Goal: Task Accomplishment & Management: Use online tool/utility

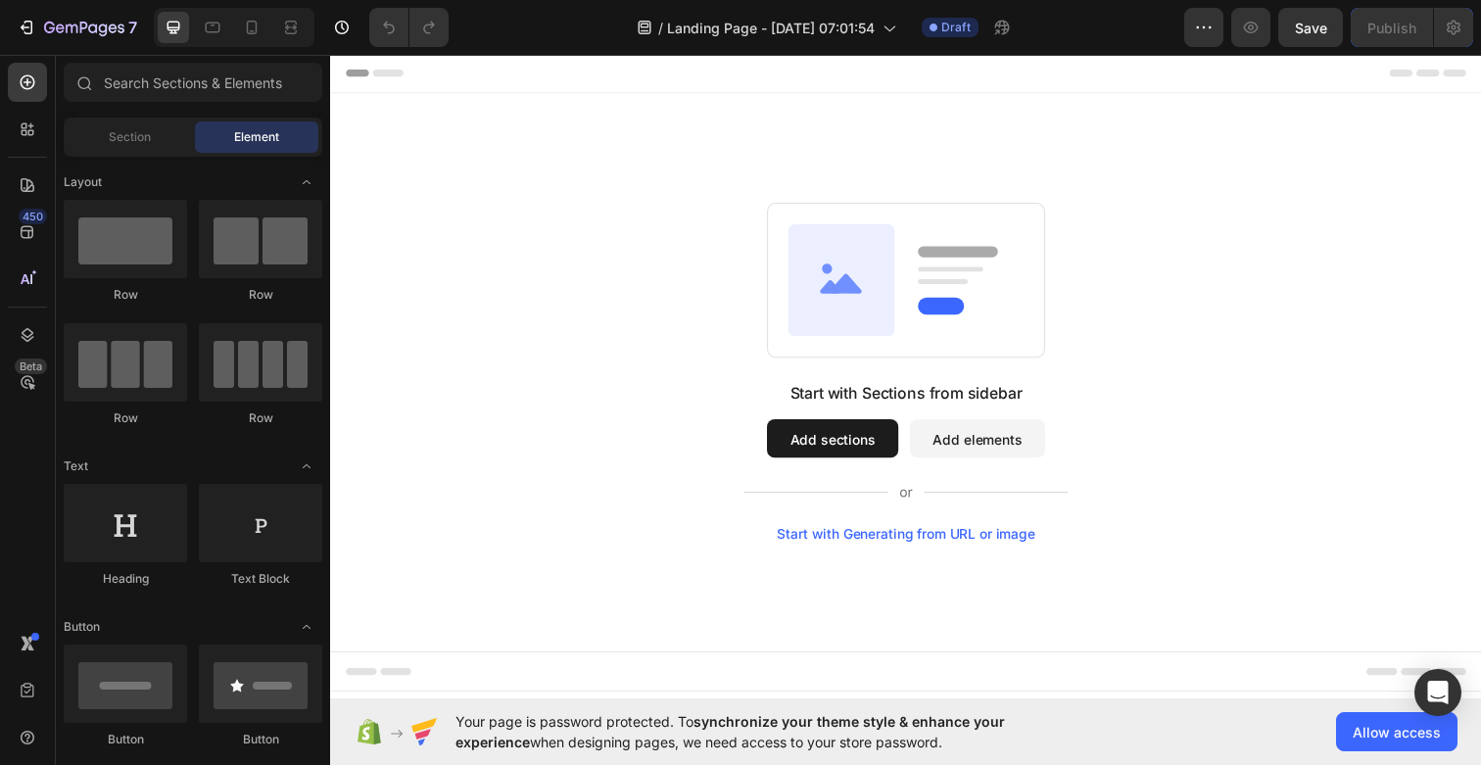
click at [601, 82] on div "Header" at bounding box center [918, 73] width 1144 height 39
click at [354, 71] on icon at bounding box center [353, 74] width 14 height 14
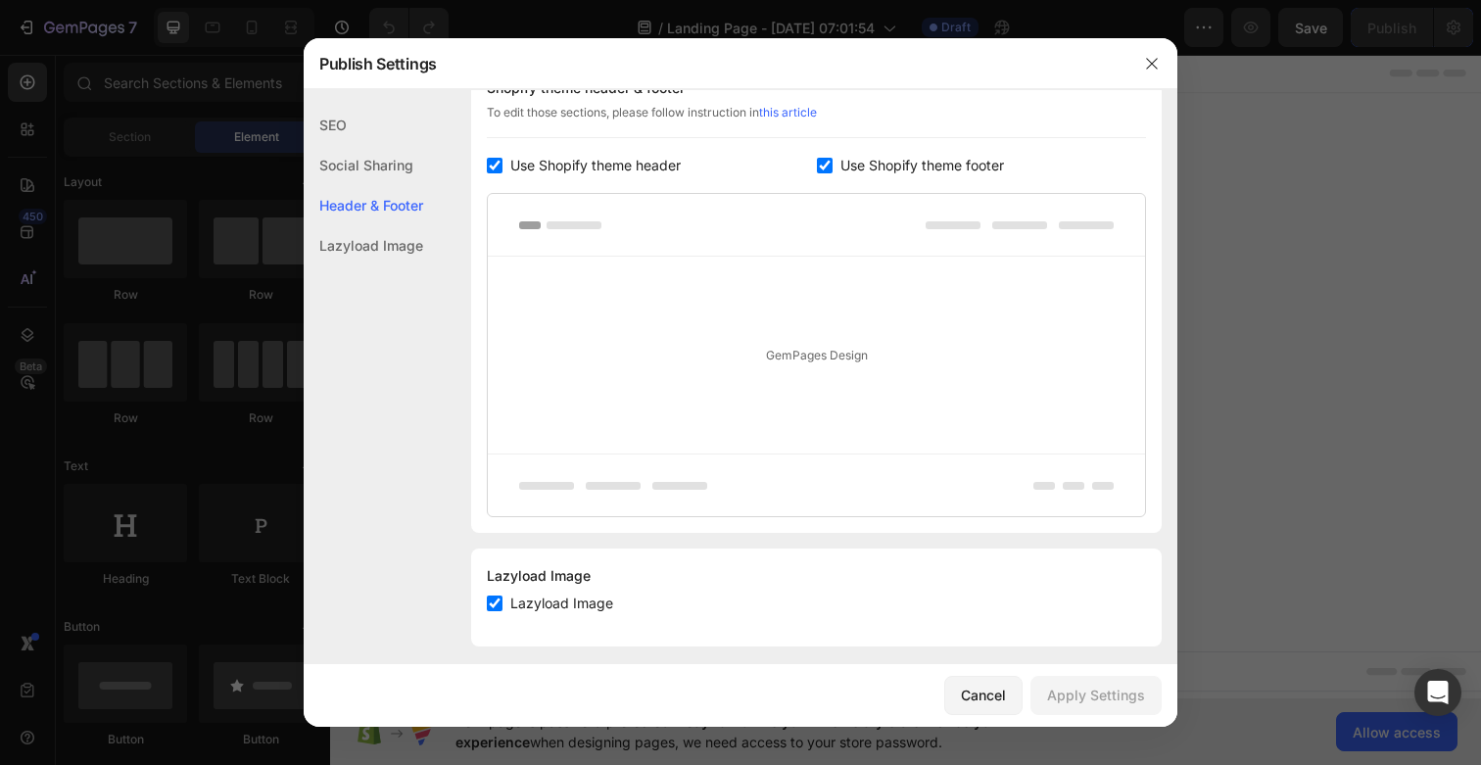
scroll to position [975, 0]
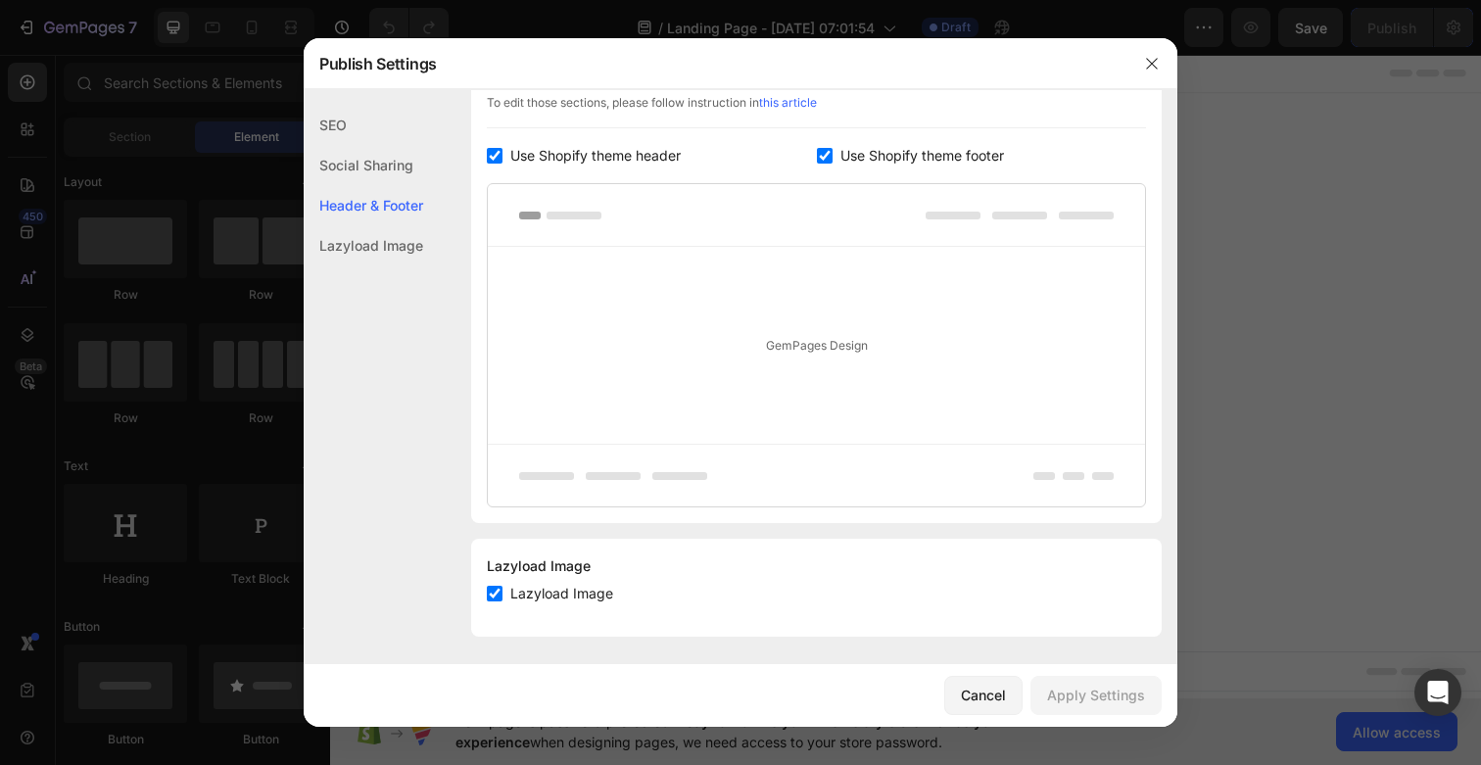
click at [382, 185] on div "Social Sharing" at bounding box center [363, 205] width 119 height 40
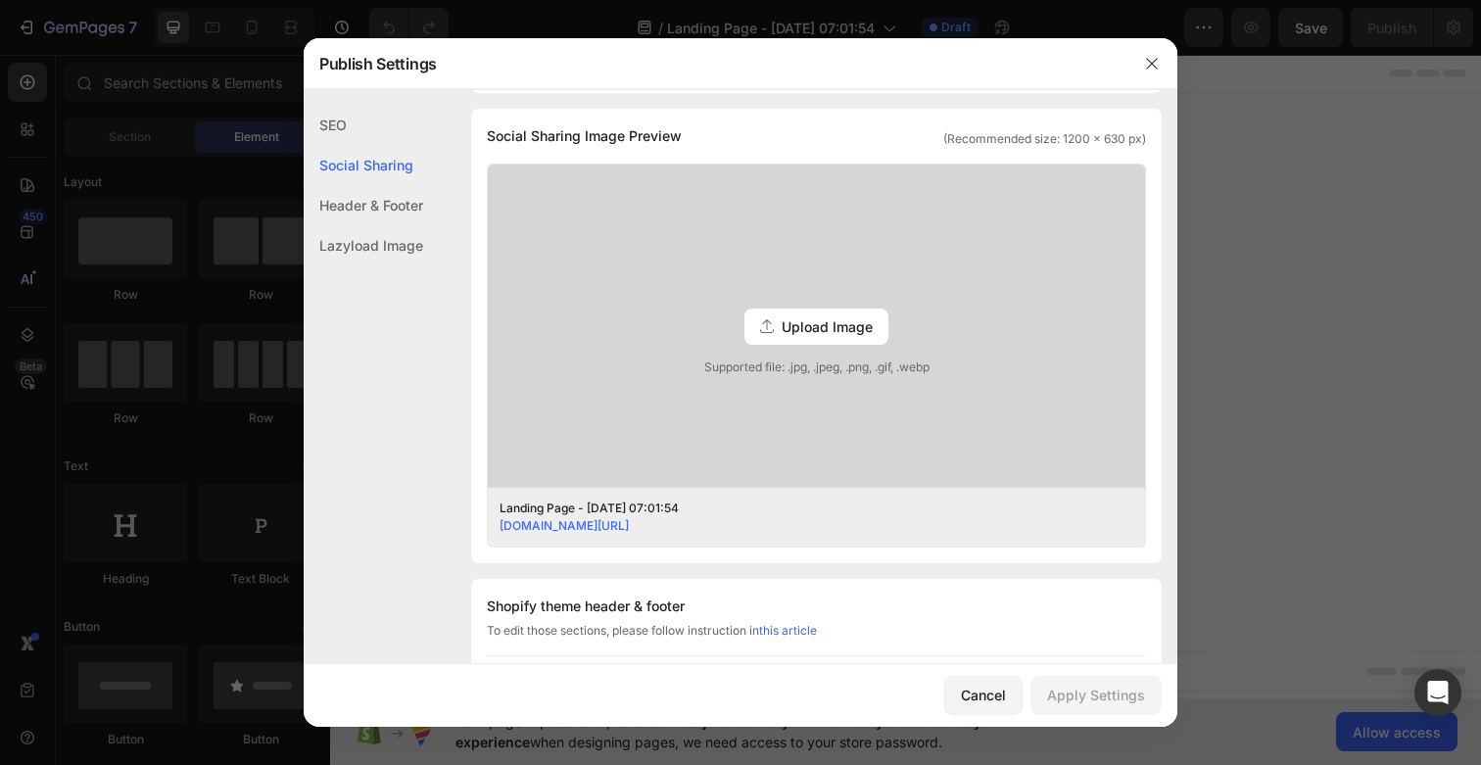
click at [344, 145] on div "SEO" at bounding box center [363, 165] width 119 height 40
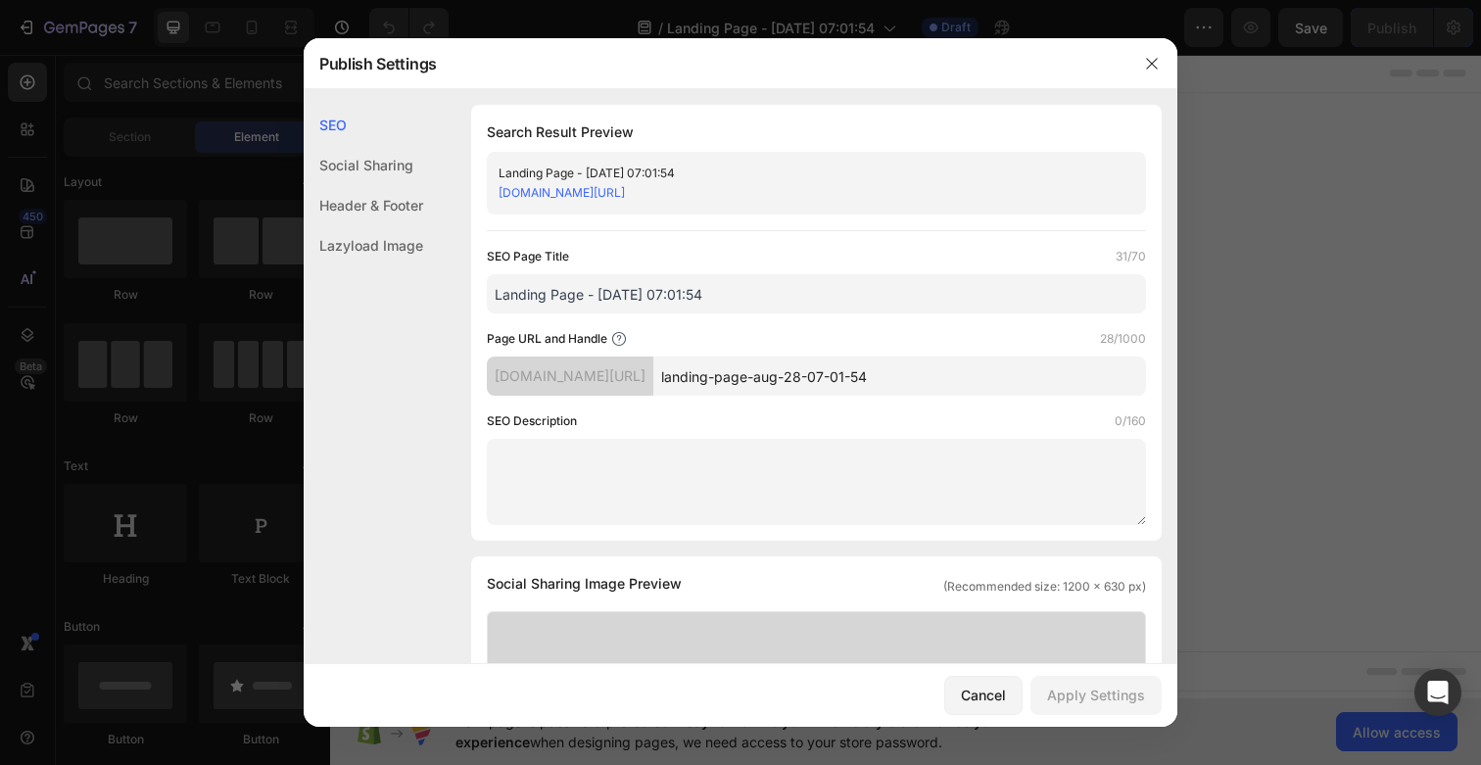
scroll to position [0, 0]
click at [650, 300] on input "Landing Page - [DATE] 07:01:54" at bounding box center [816, 293] width 659 height 39
drag, startPoint x: 739, startPoint y: 298, endPoint x: 488, endPoint y: 293, distance: 251.7
click at [488, 293] on input "Landing Page - [DATE] 07:01:54" at bounding box center [816, 293] width 659 height 39
paste input "TheraFlame™ | Flame-Effect Essential Oil Diffuser"
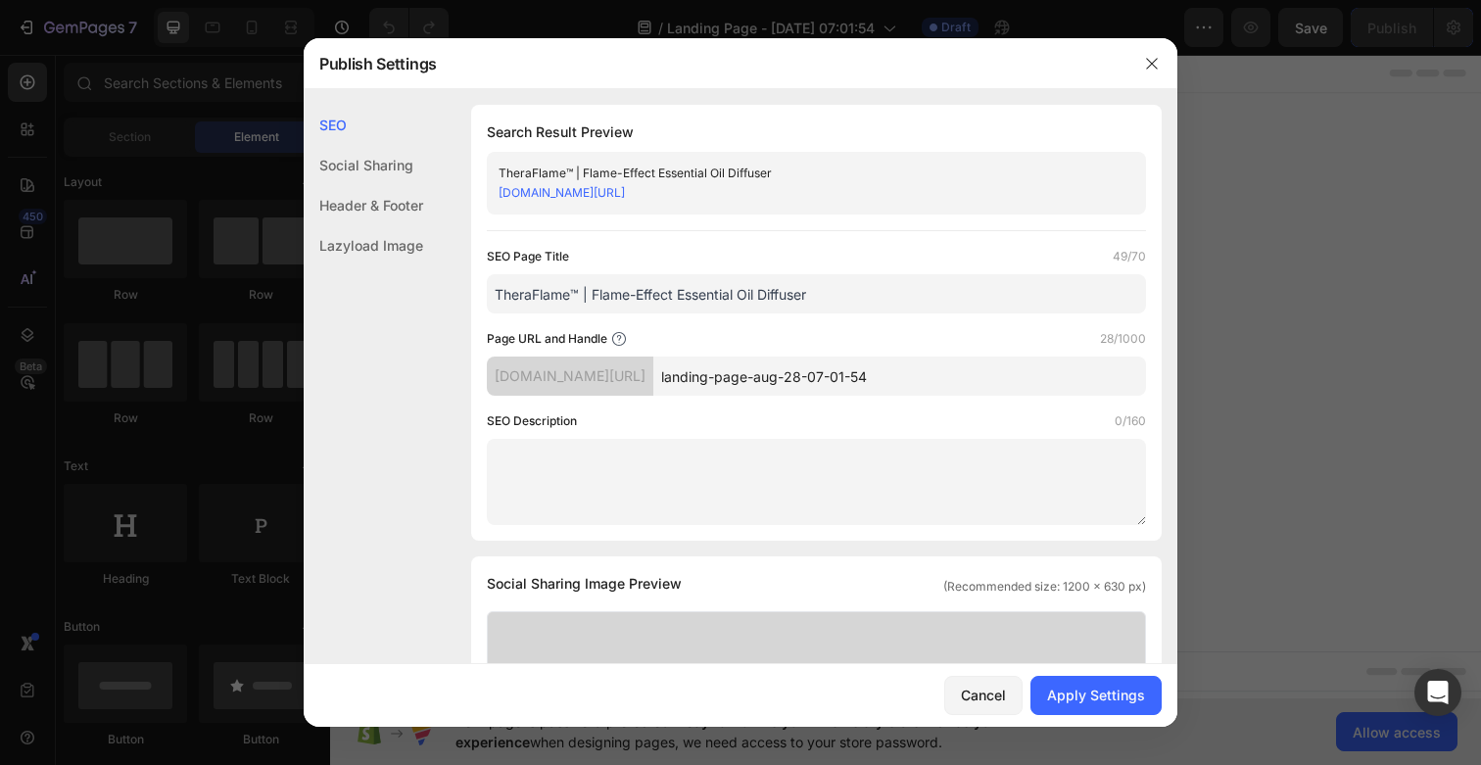
type input "TheraFlame™ | Flame-Effect Essential Oil Diffuser"
click at [852, 377] on input "landing-page-aug-28-07-01-54" at bounding box center [899, 375] width 493 height 39
click at [642, 466] on textarea at bounding box center [816, 482] width 659 height 86
click at [935, 409] on div "SEO Page Title 49/70 TheraFlame™ | Flame-Effect Essential Oil Diffuser Page URL…" at bounding box center [816, 386] width 659 height 278
click at [946, 382] on input "landing-page-aug-28-07-01-54" at bounding box center [899, 375] width 493 height 39
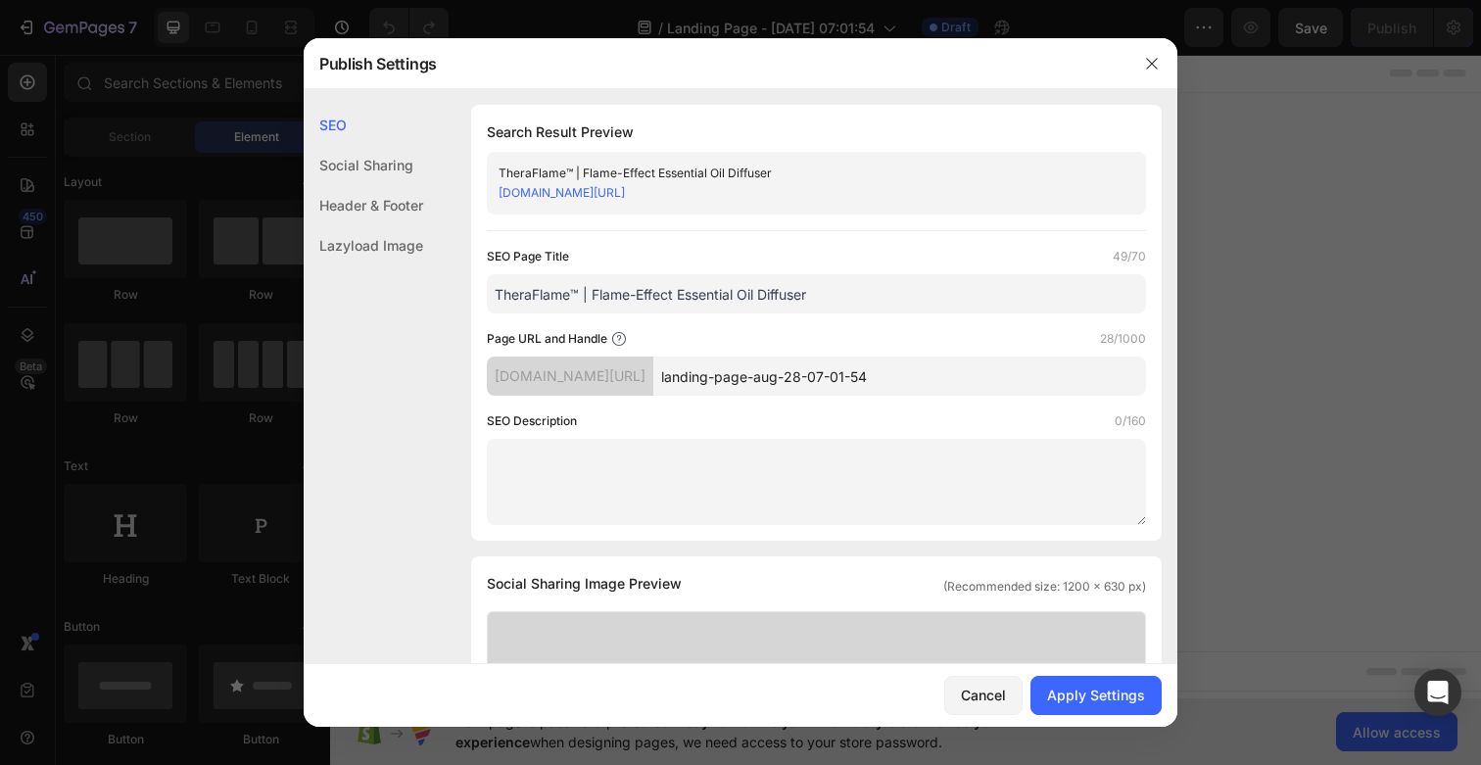
drag, startPoint x: 966, startPoint y: 376, endPoint x: 744, endPoint y: 360, distance: 221.9
click at [744, 360] on input "landing-page-aug-28-07-01-54" at bounding box center [899, 375] width 493 height 39
type input "home"
click at [609, 447] on textarea at bounding box center [816, 482] width 659 height 86
paste textarea "Discover TheraFlame™ — the flame-effect essential oil diffuser that transforms …"
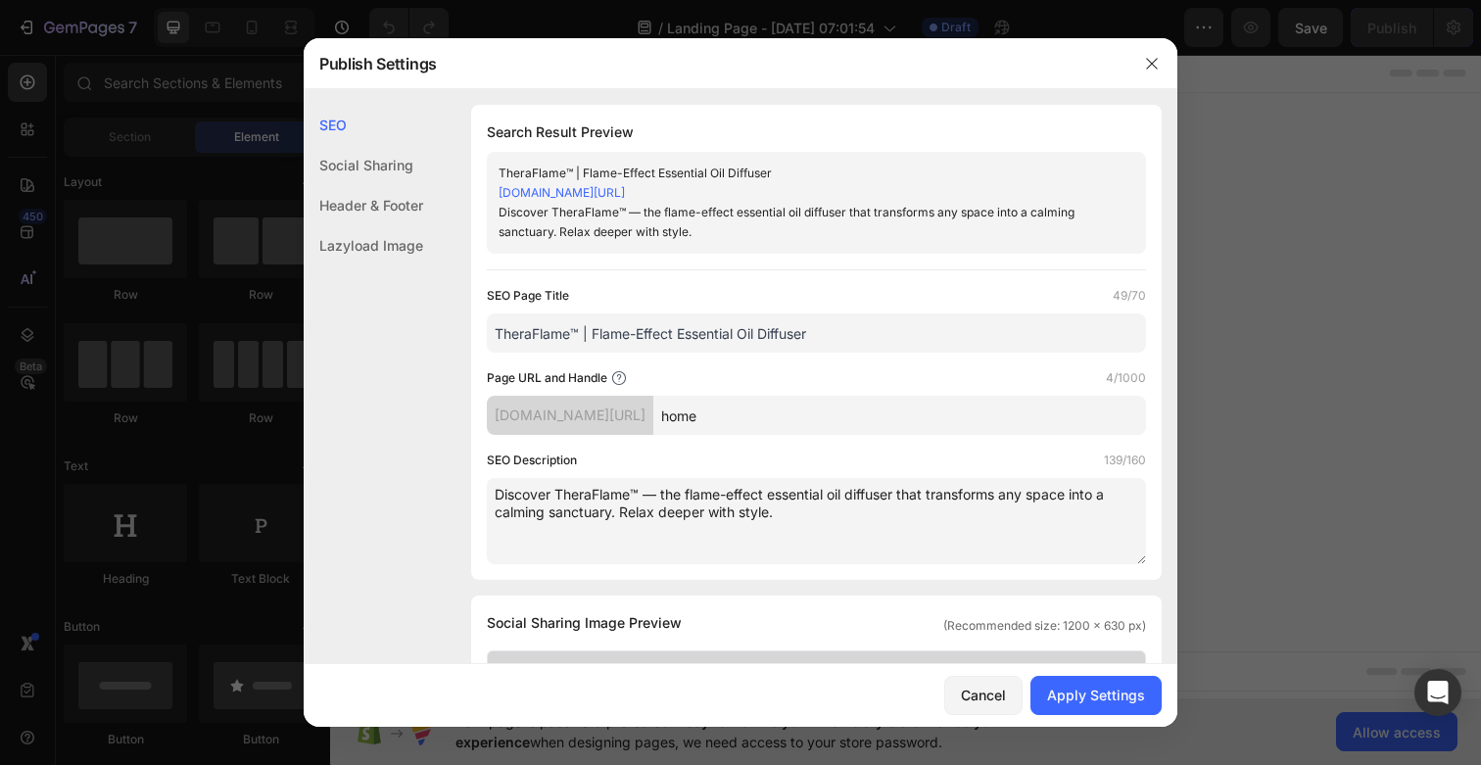
scroll to position [68, 0]
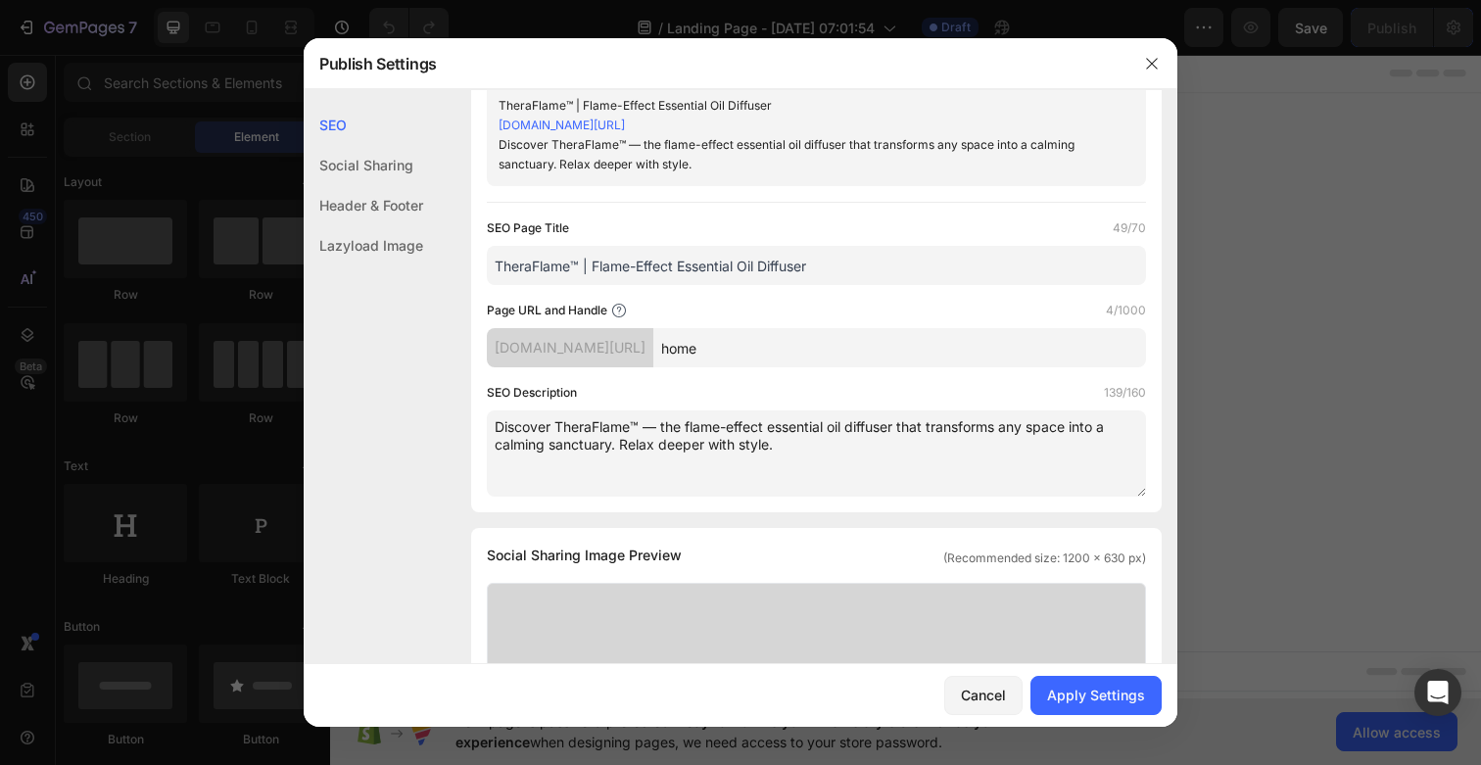
type textarea "Discover TheraFlame™ — the flame-effect essential oil diffuser that transforms …"
click at [633, 347] on div "[DOMAIN_NAME][URL]" at bounding box center [570, 347] width 166 height 39
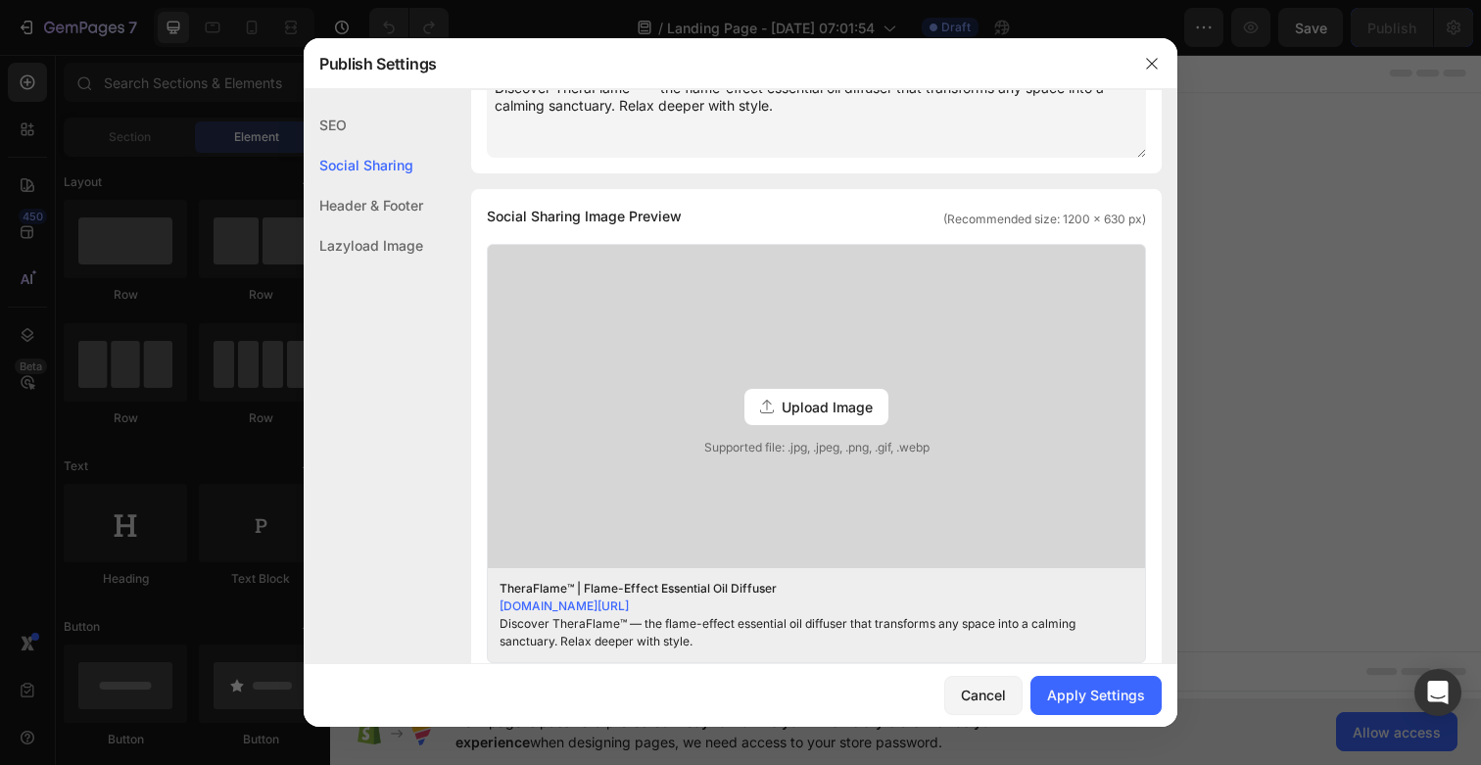
scroll to position [421, 0]
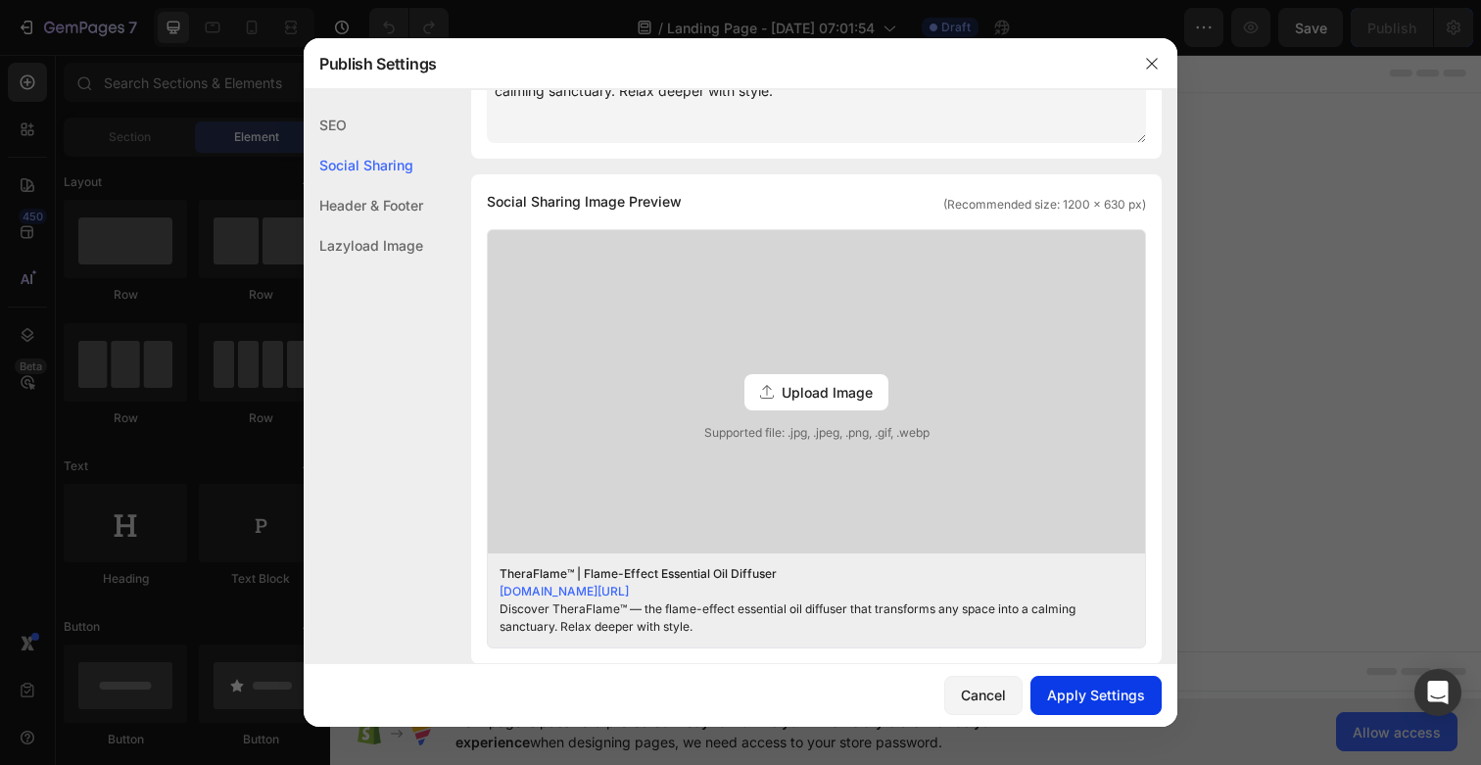
click at [1074, 691] on div "Apply Settings" at bounding box center [1096, 695] width 98 height 21
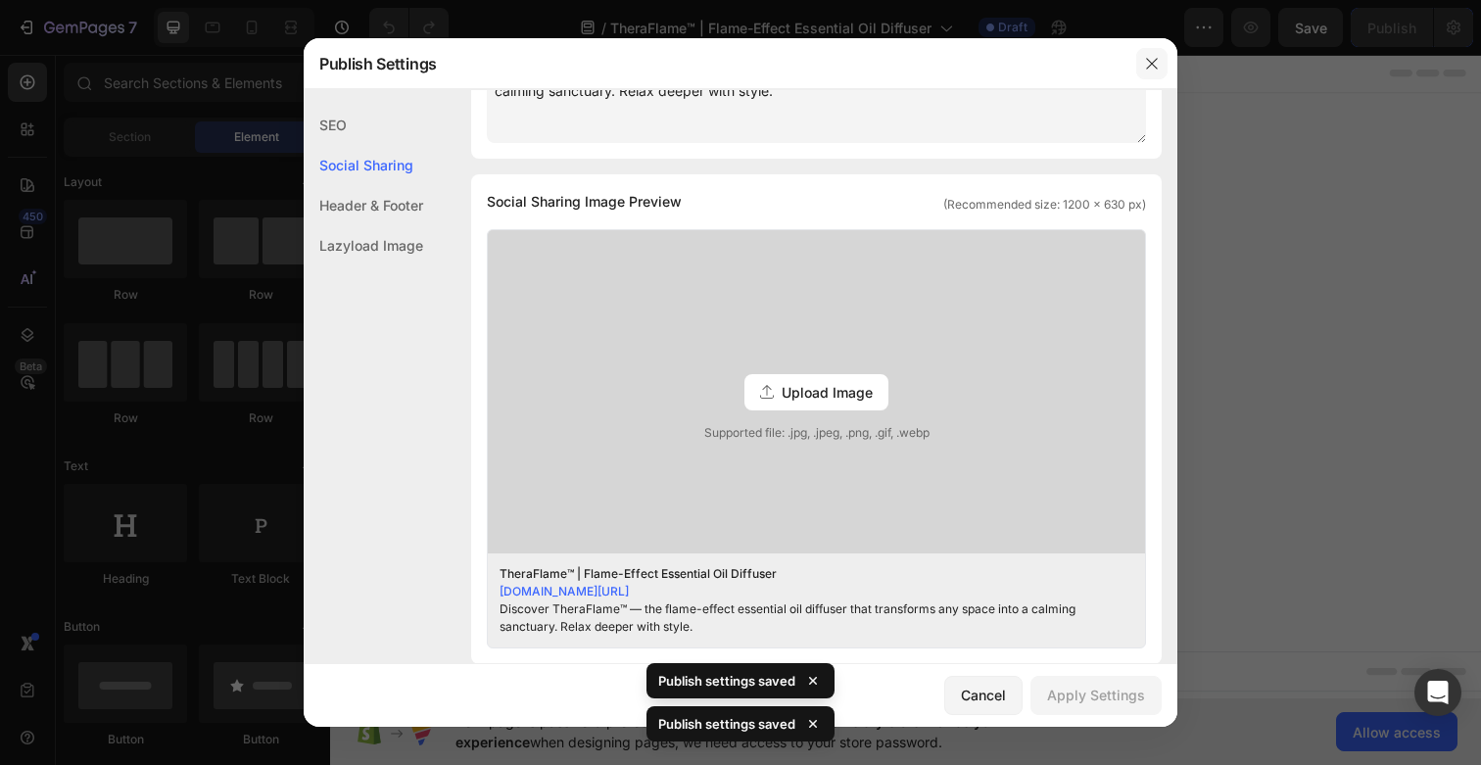
click at [1146, 66] on icon "button" at bounding box center [1152, 64] width 16 height 16
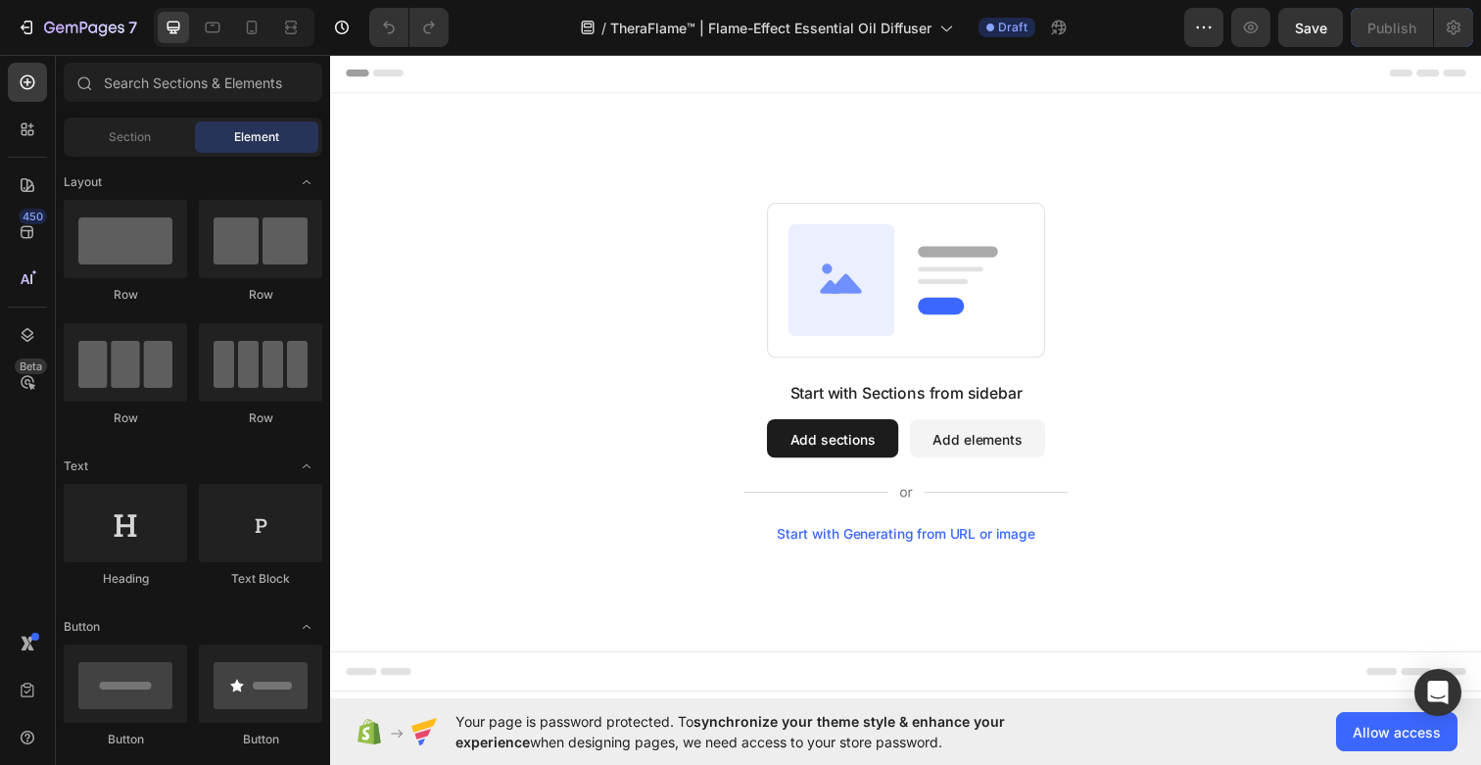
click at [813, 434] on button "Add sections" at bounding box center [843, 446] width 134 height 39
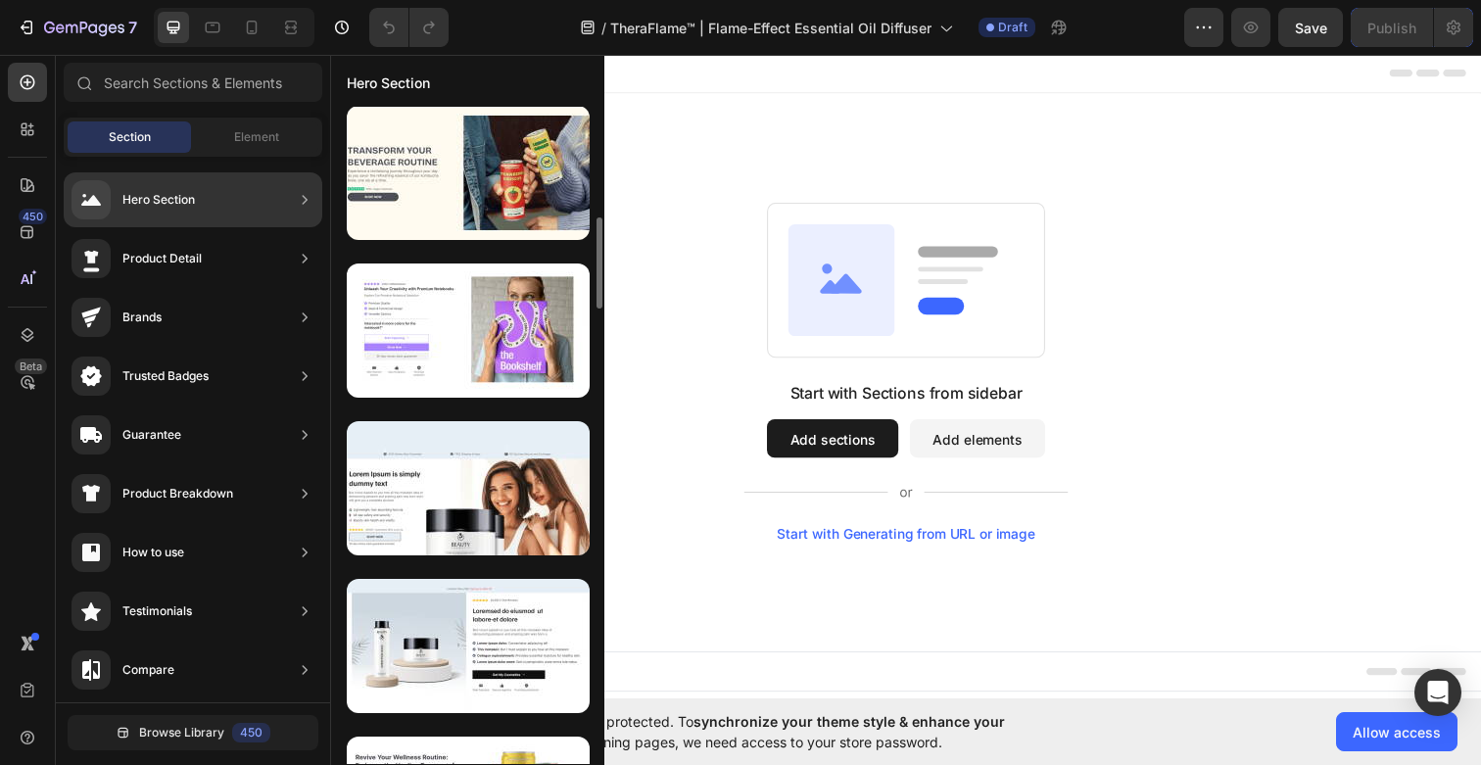
scroll to position [946, 0]
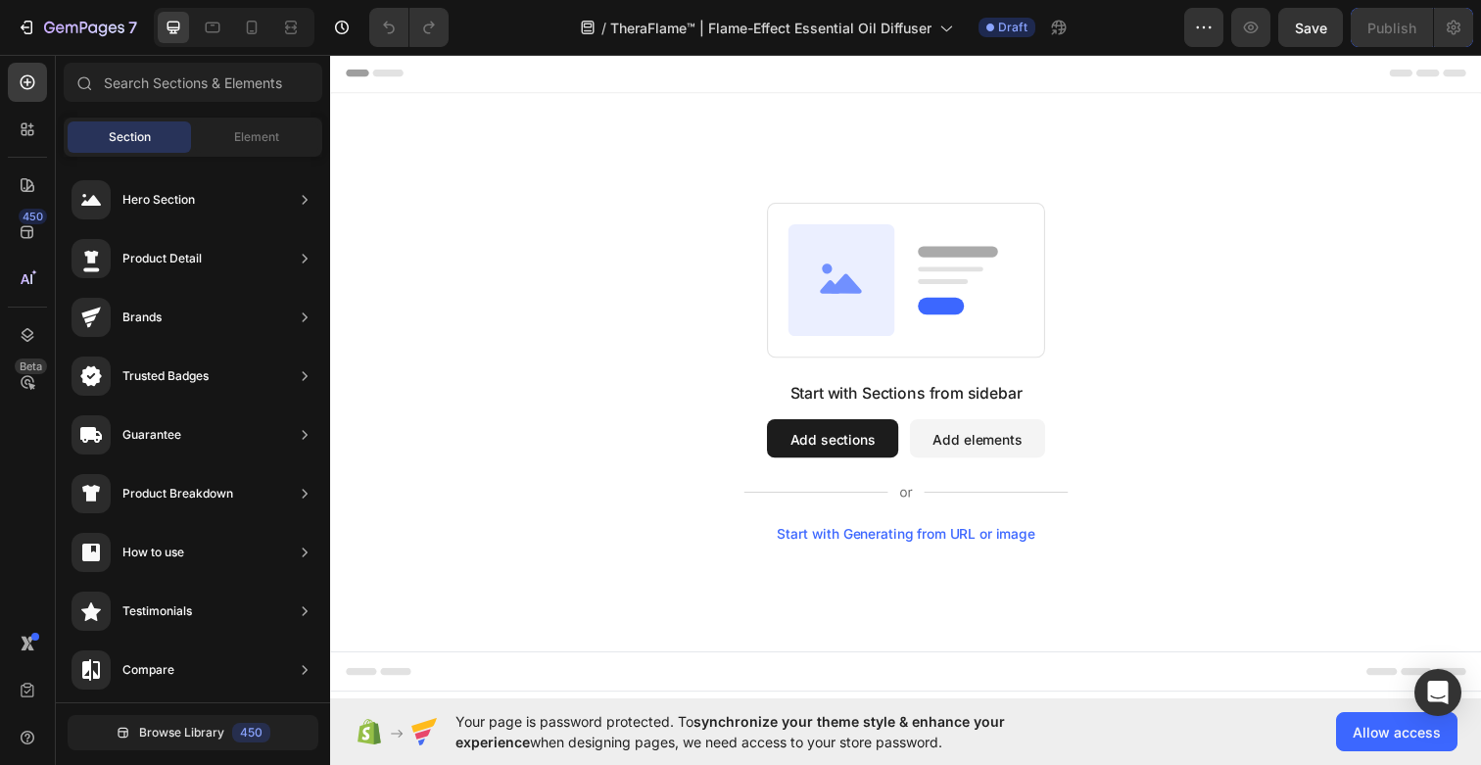
click at [834, 438] on button "Add sections" at bounding box center [843, 446] width 134 height 39
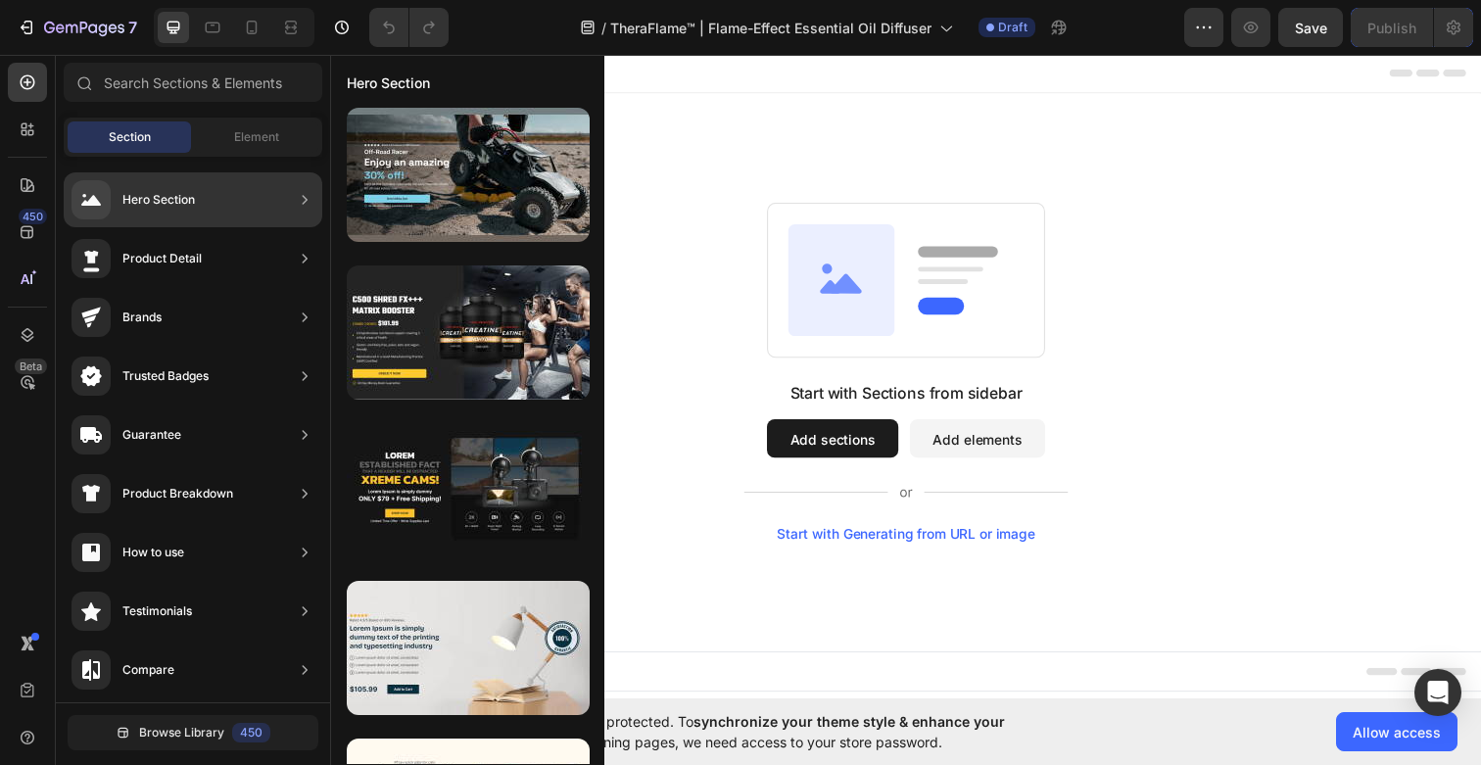
scroll to position [0, 0]
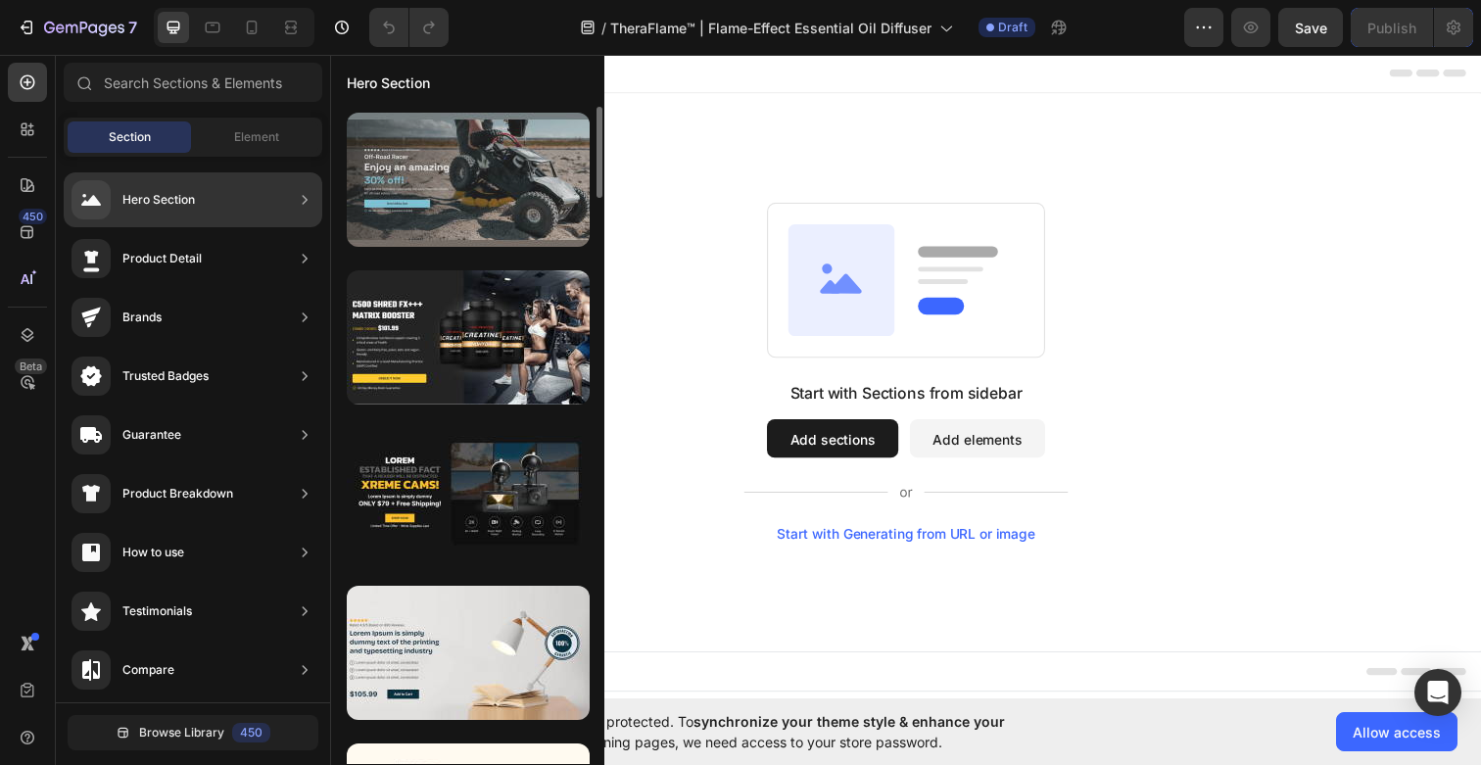
click at [444, 223] on div at bounding box center [468, 180] width 243 height 134
click at [425, 181] on div at bounding box center [468, 180] width 243 height 134
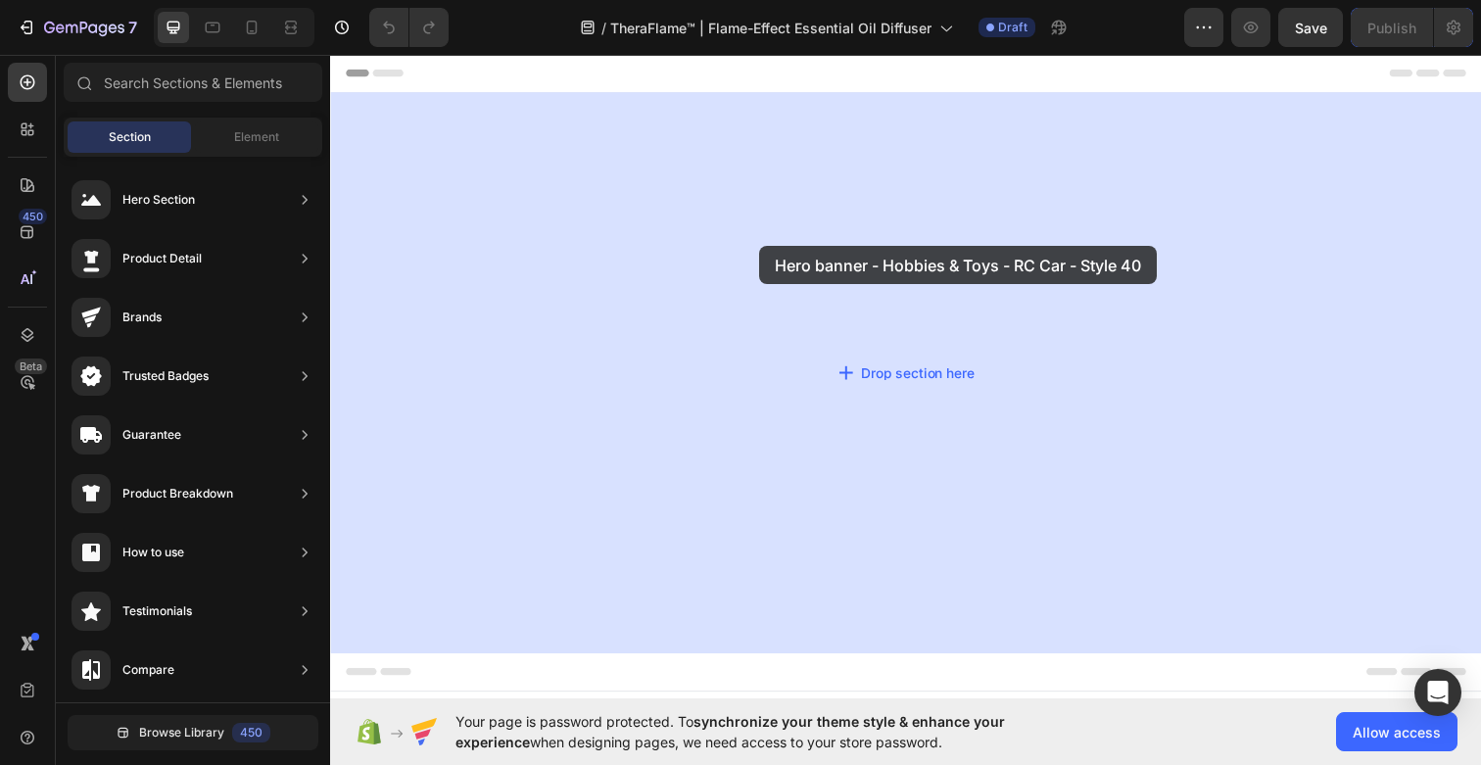
drag, startPoint x: 755, startPoint y: 235, endPoint x: 768, endPoint y: 250, distance: 19.4
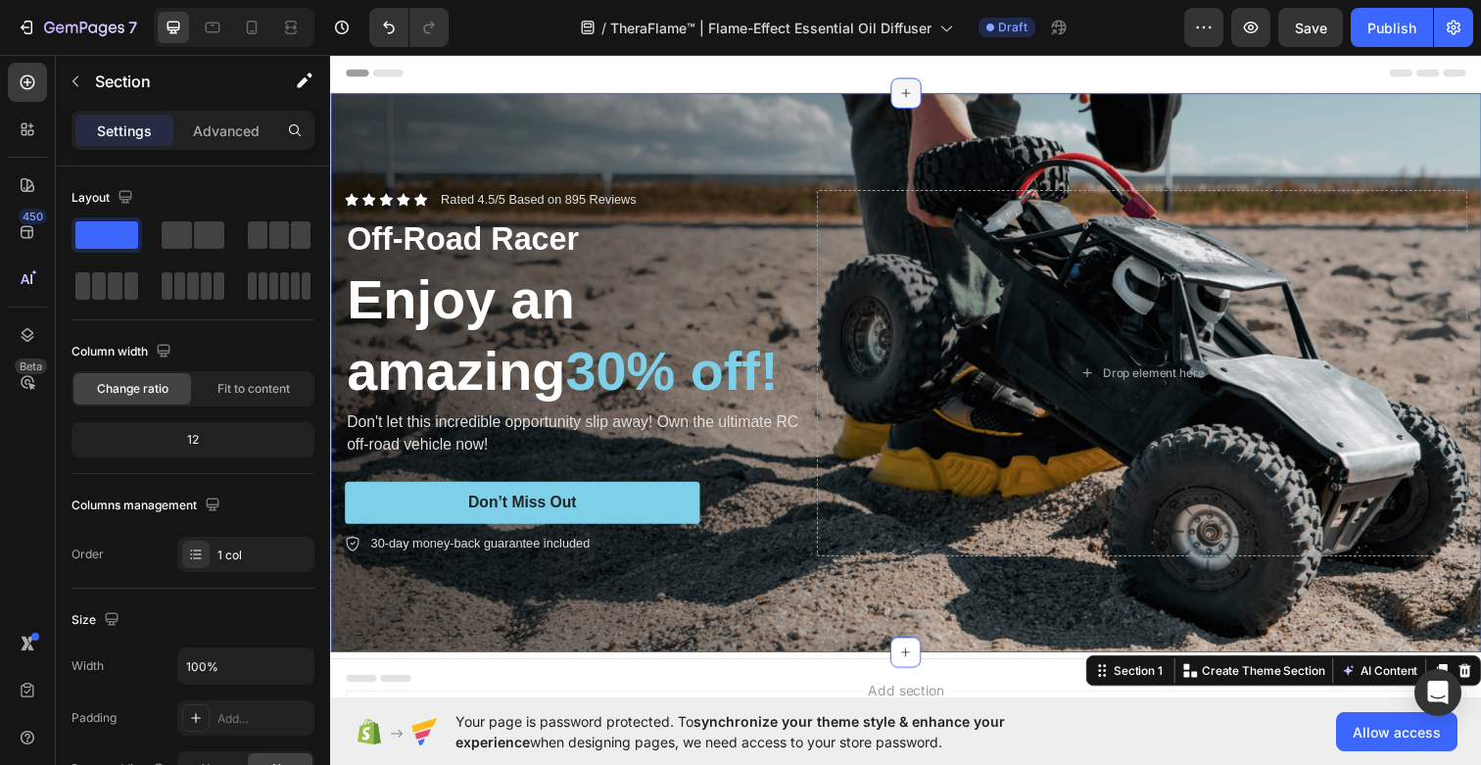
click at [921, 94] on icon at bounding box center [918, 94] width 16 height 16
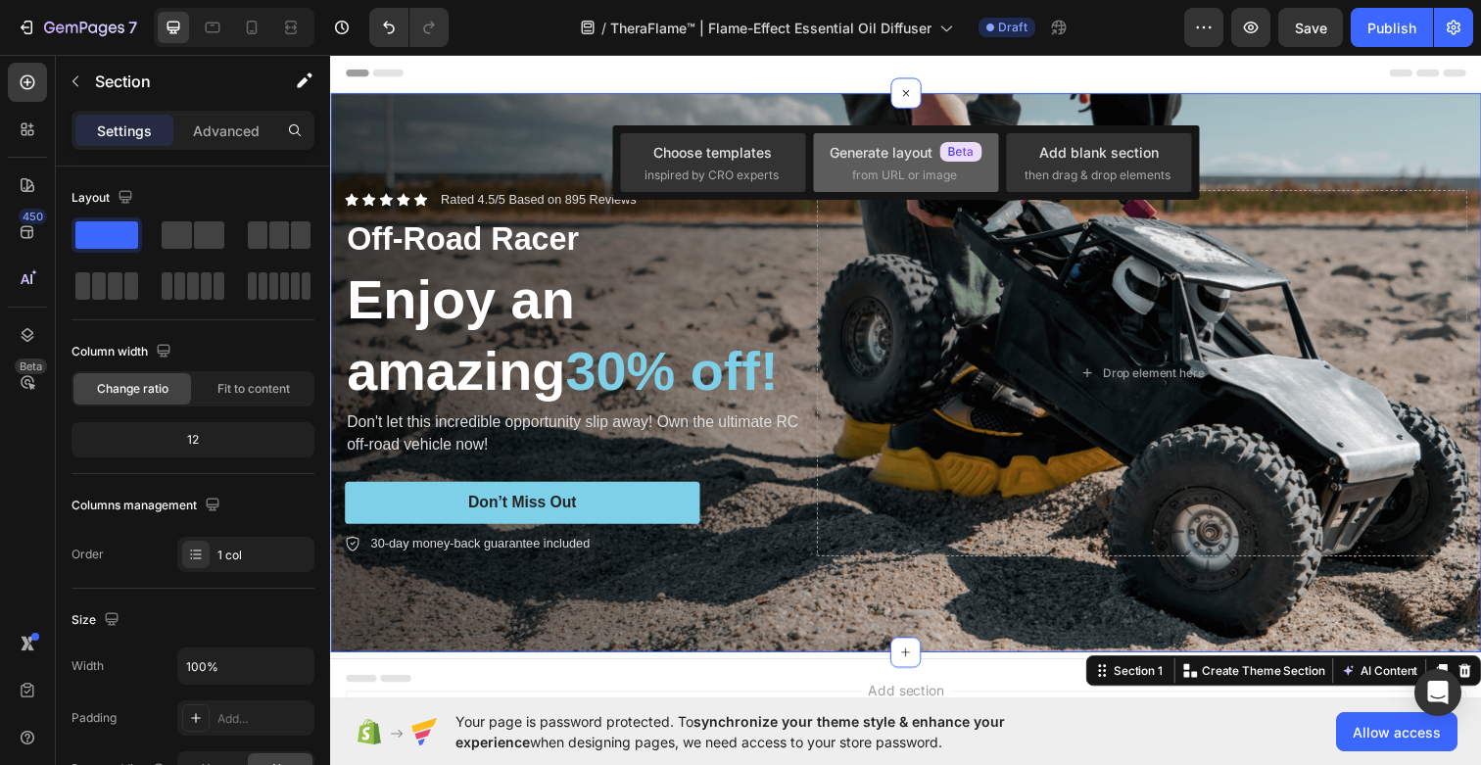
click at [938, 164] on div "Generate layout from URL or image" at bounding box center [905, 163] width 153 height 42
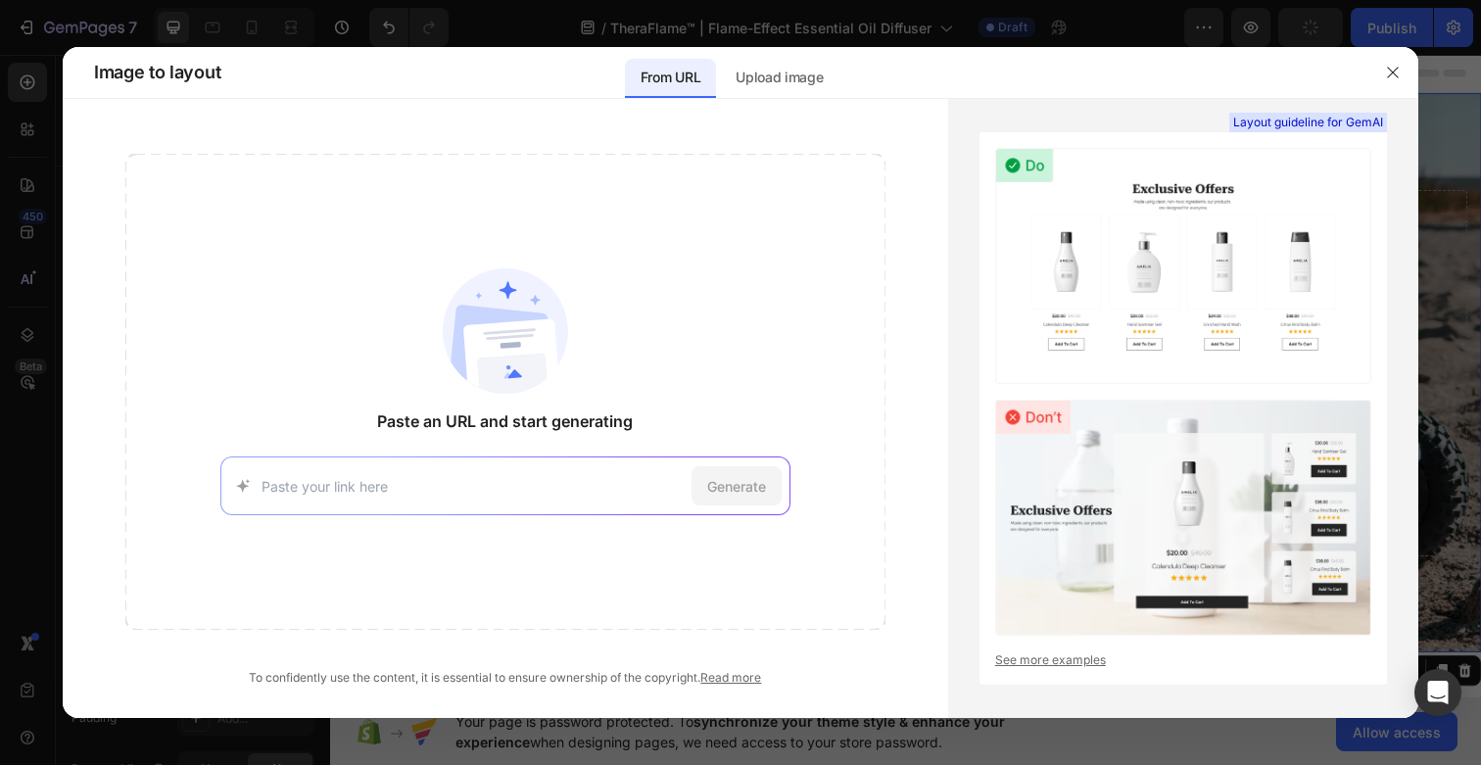
click at [474, 488] on input at bounding box center [472, 486] width 422 height 21
type input "[DOMAIN_NAME]"
click at [747, 479] on span "Generate" at bounding box center [736, 486] width 59 height 21
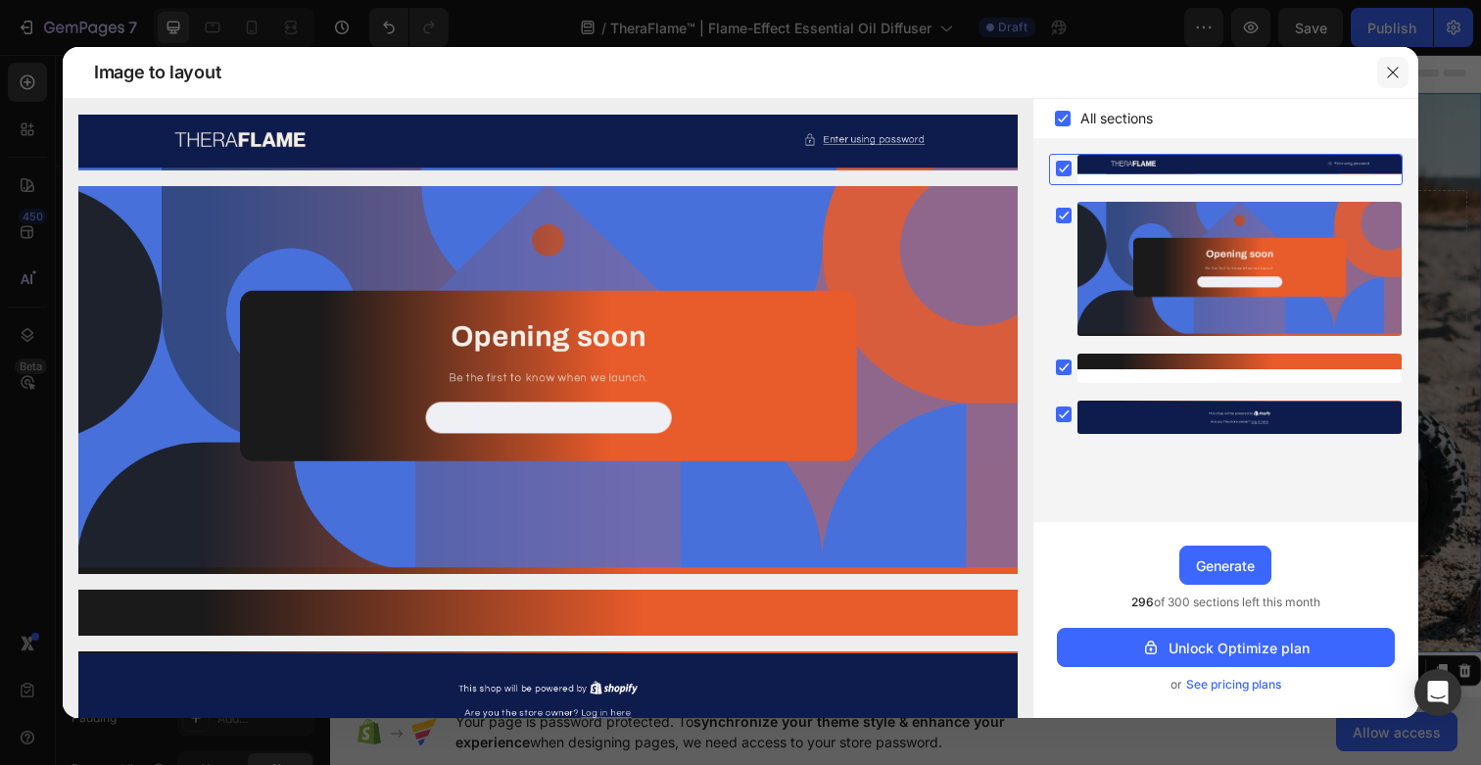
click at [1391, 62] on button "button" at bounding box center [1392, 72] width 31 height 31
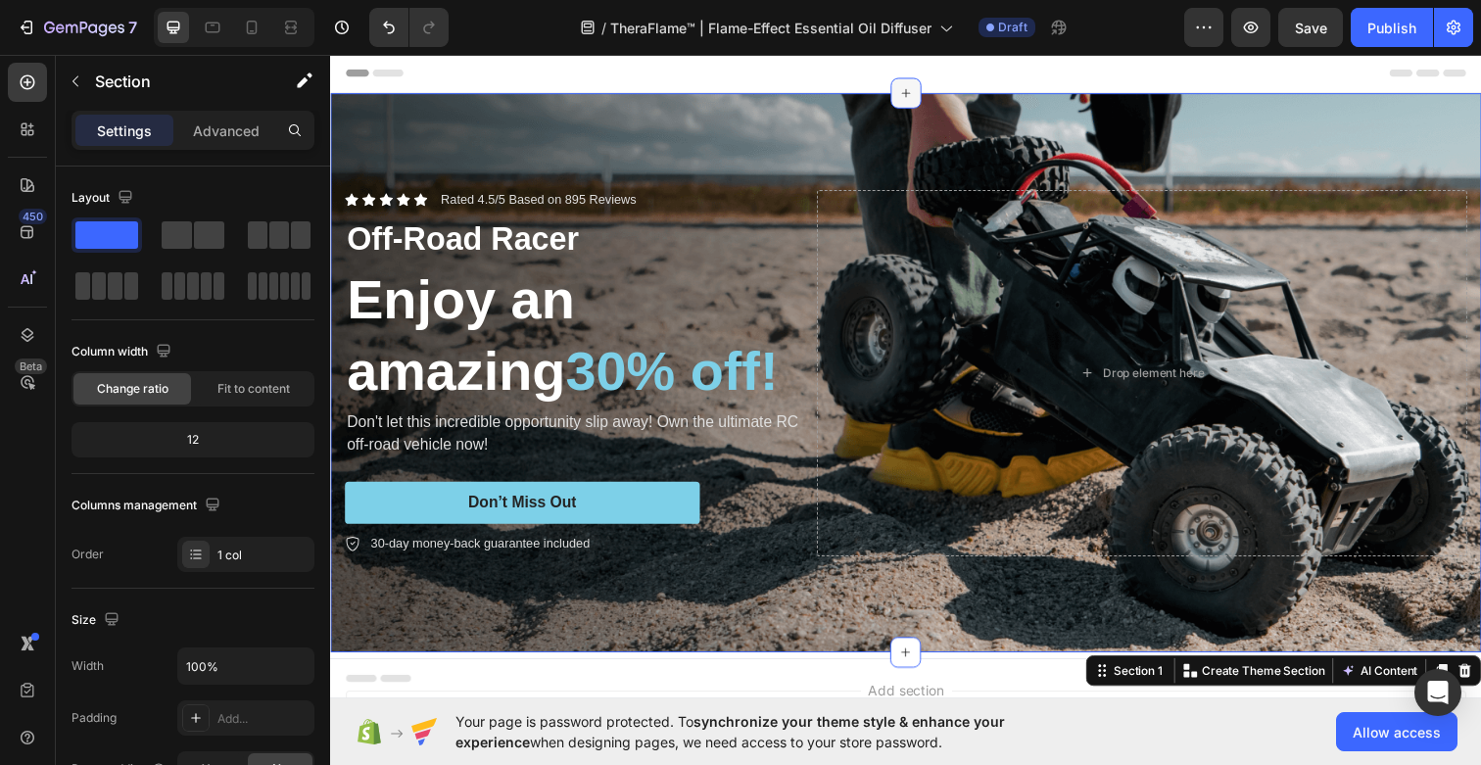
click at [910, 103] on div at bounding box center [917, 93] width 31 height 31
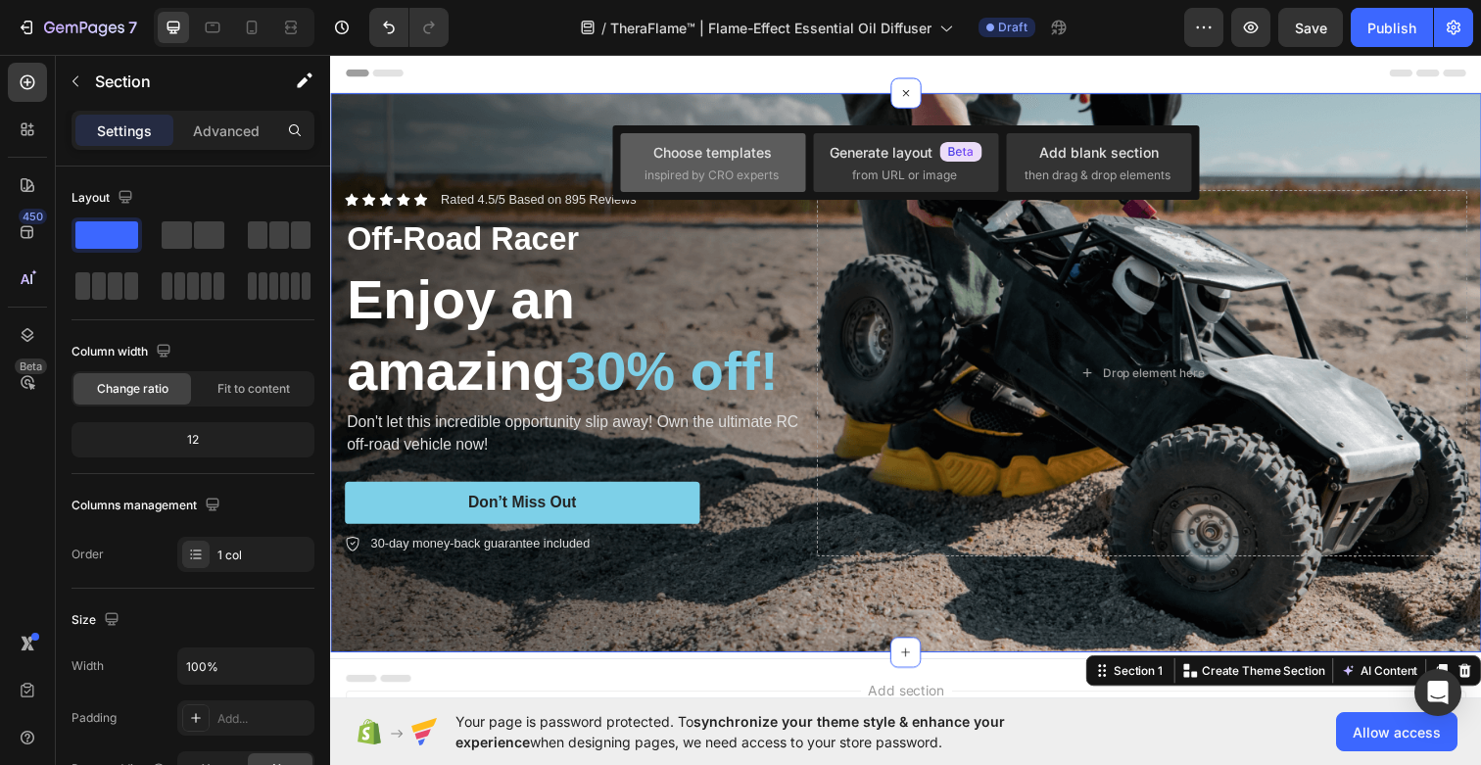
click at [687, 171] on span "inspired by CRO experts" at bounding box center [711, 175] width 134 height 18
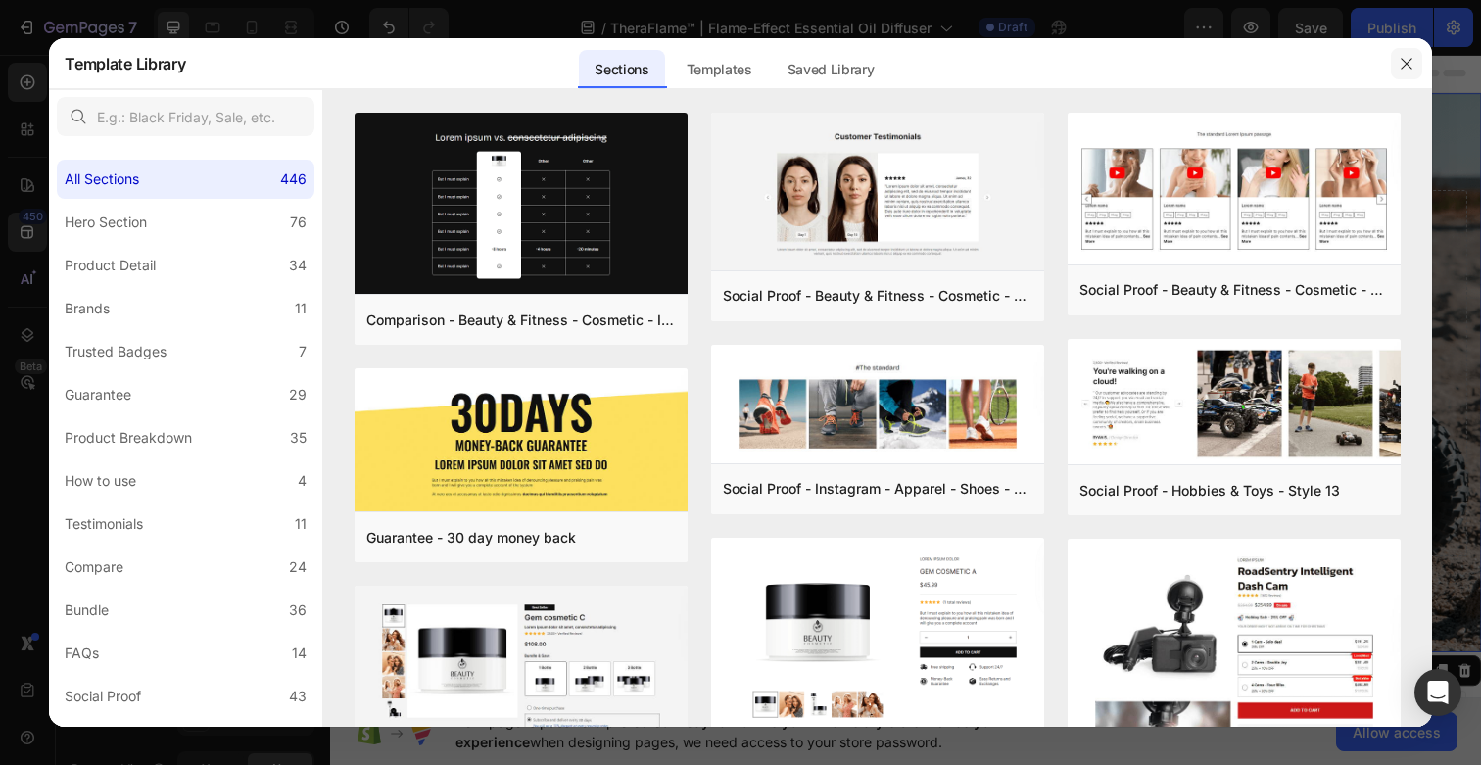
click at [1399, 63] on icon "button" at bounding box center [1406, 64] width 16 height 16
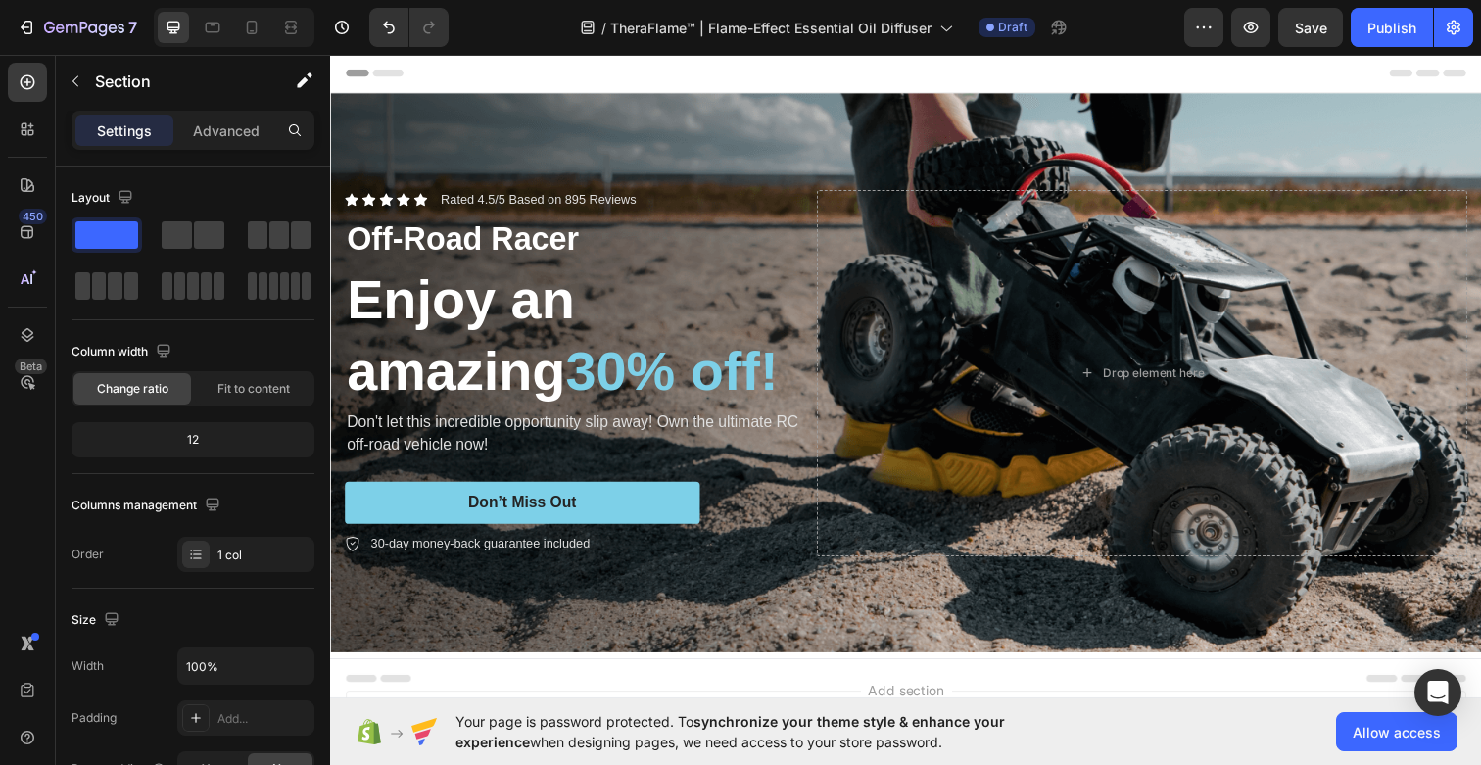
click at [559, 75] on div "Header" at bounding box center [918, 73] width 1144 height 39
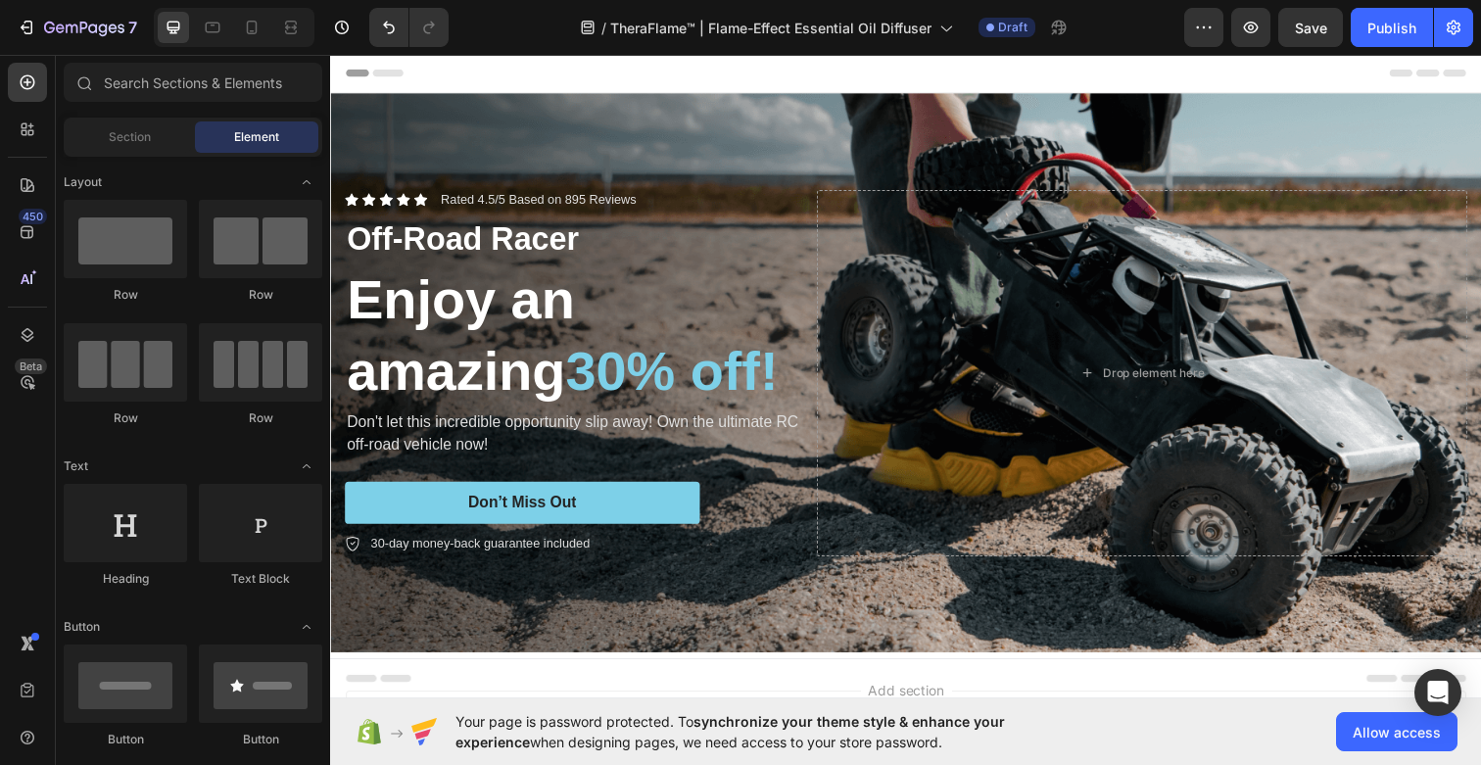
click at [370, 79] on span "Header" at bounding box center [388, 74] width 43 height 20
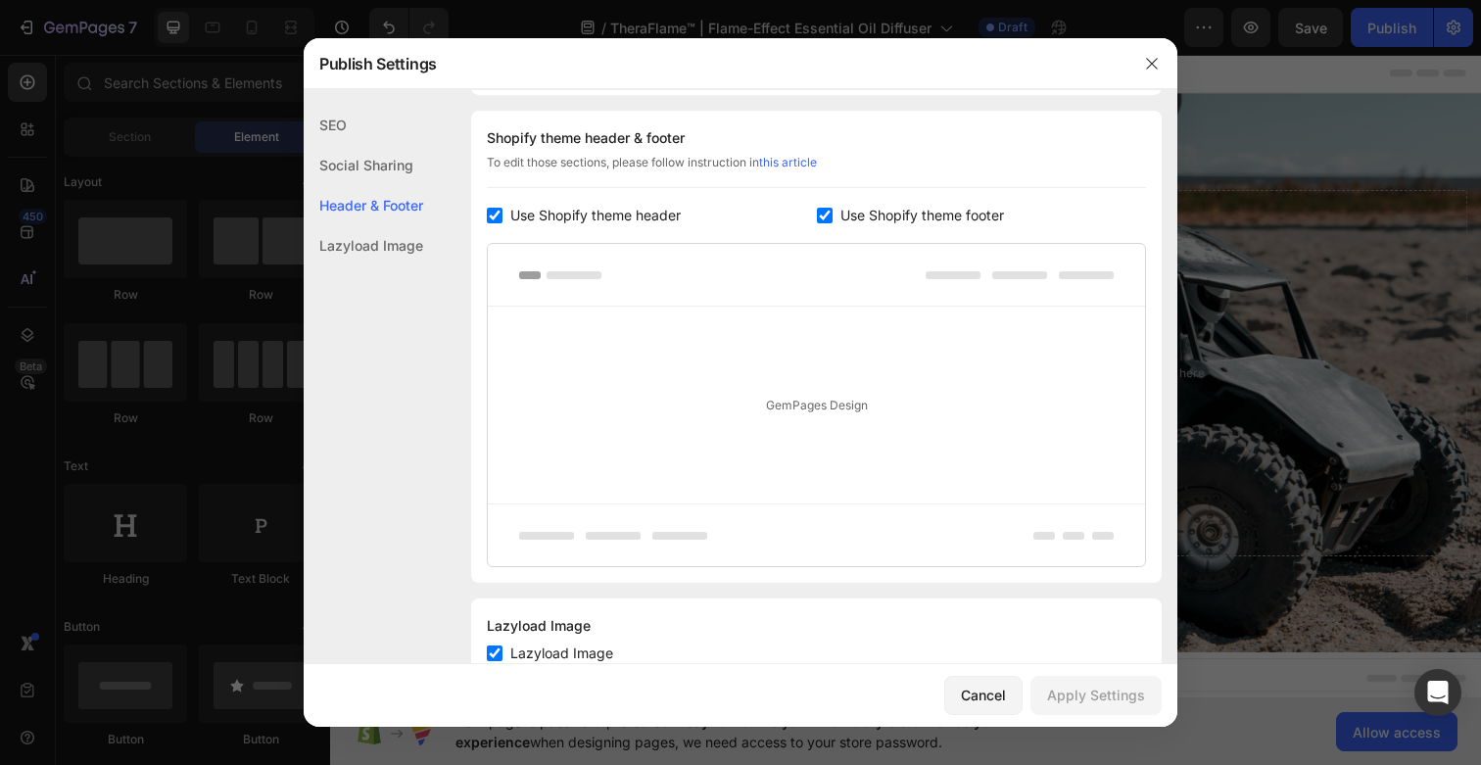
scroll to position [992, 0]
click at [1153, 62] on icon "button" at bounding box center [1152, 64] width 16 height 16
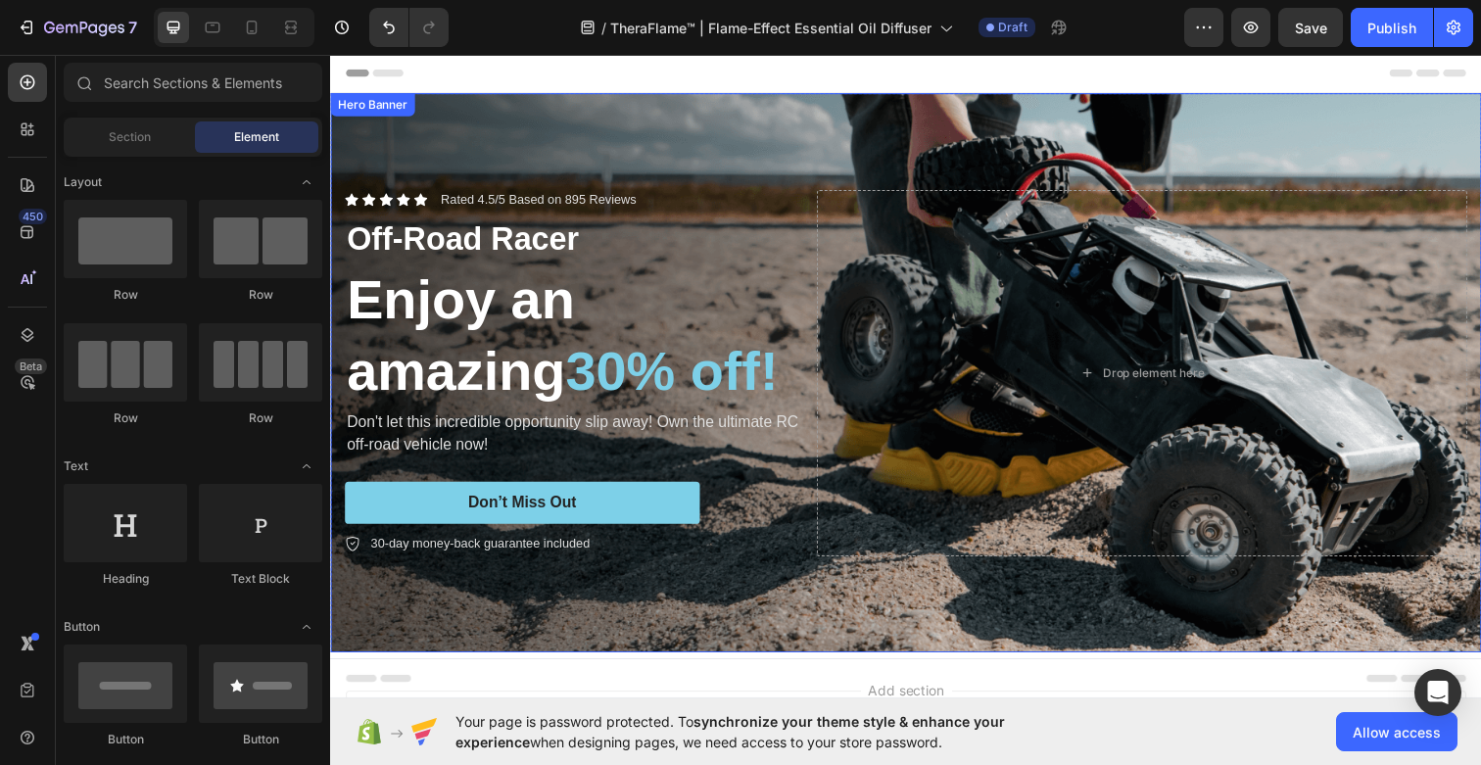
click at [753, 140] on div "Background Image" at bounding box center [917, 379] width 1175 height 571
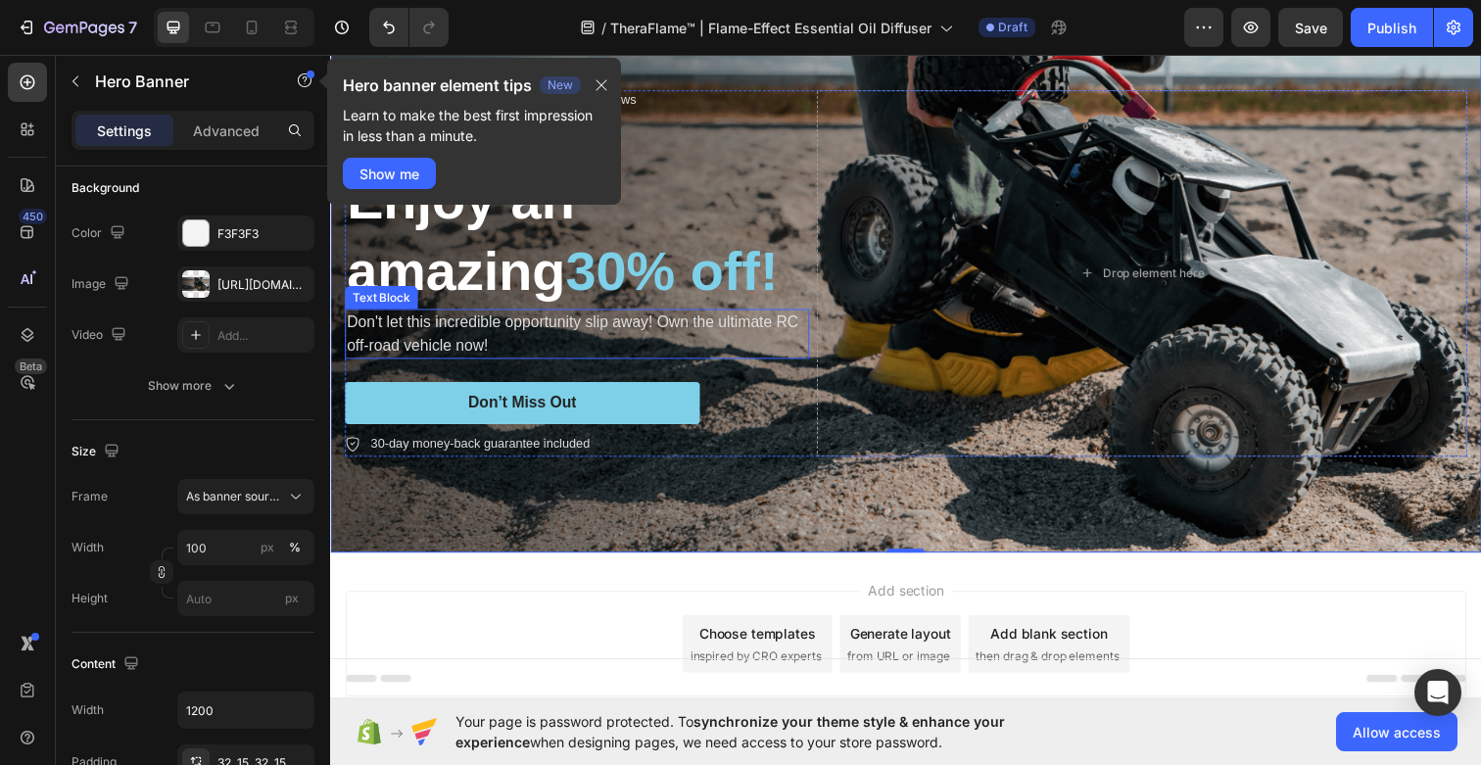
scroll to position [194, 0]
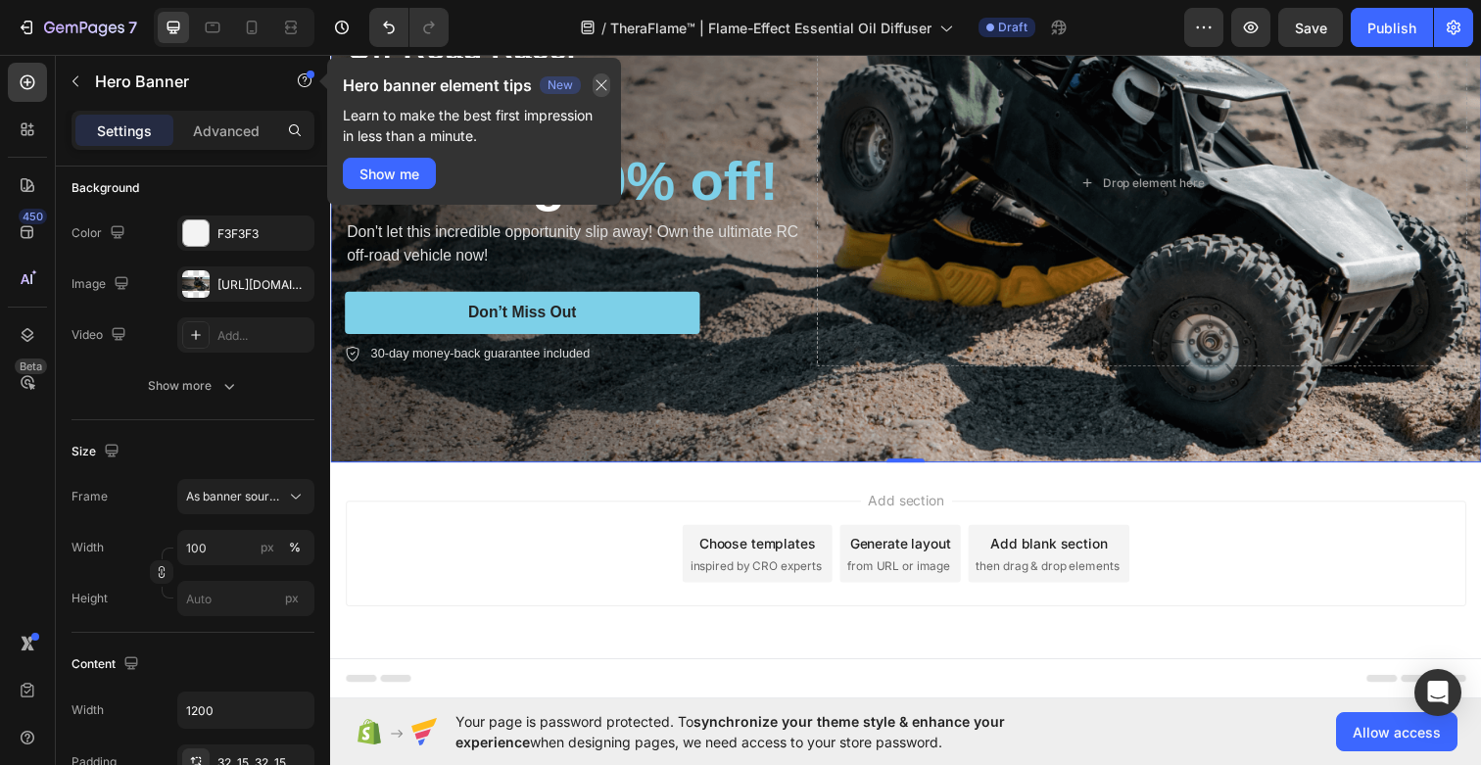
click at [603, 82] on icon "button" at bounding box center [601, 85] width 16 height 16
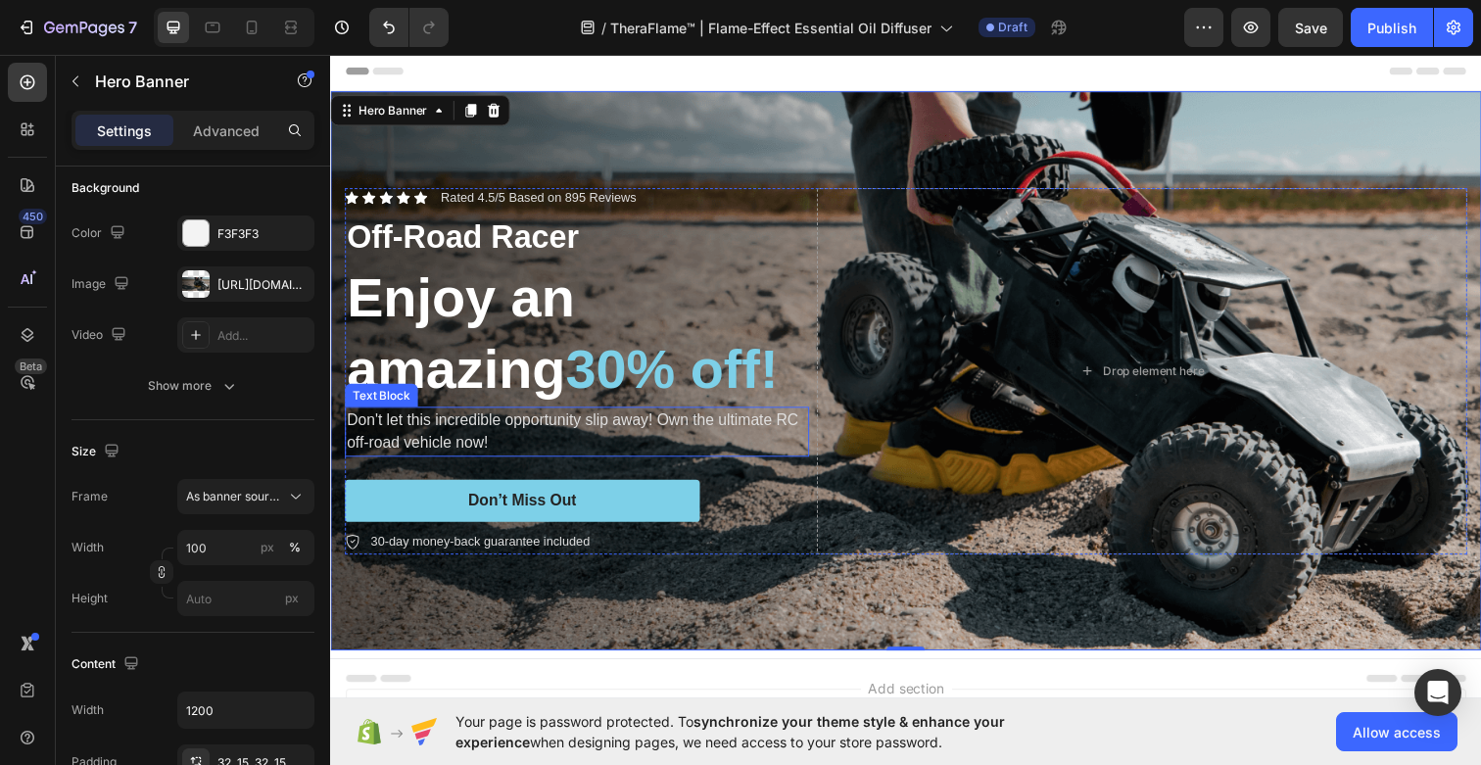
scroll to position [0, 0]
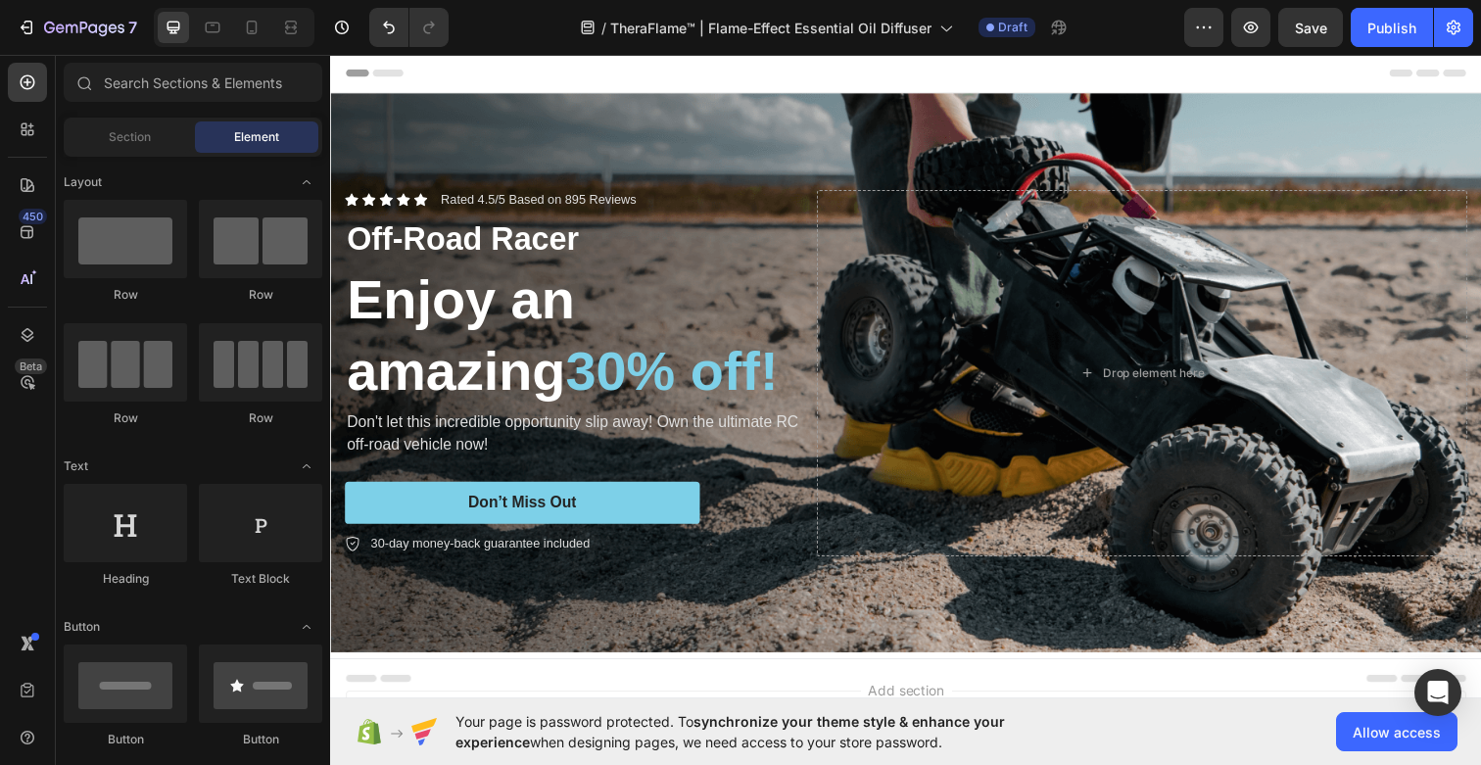
click at [913, 72] on div "Header" at bounding box center [918, 73] width 1144 height 39
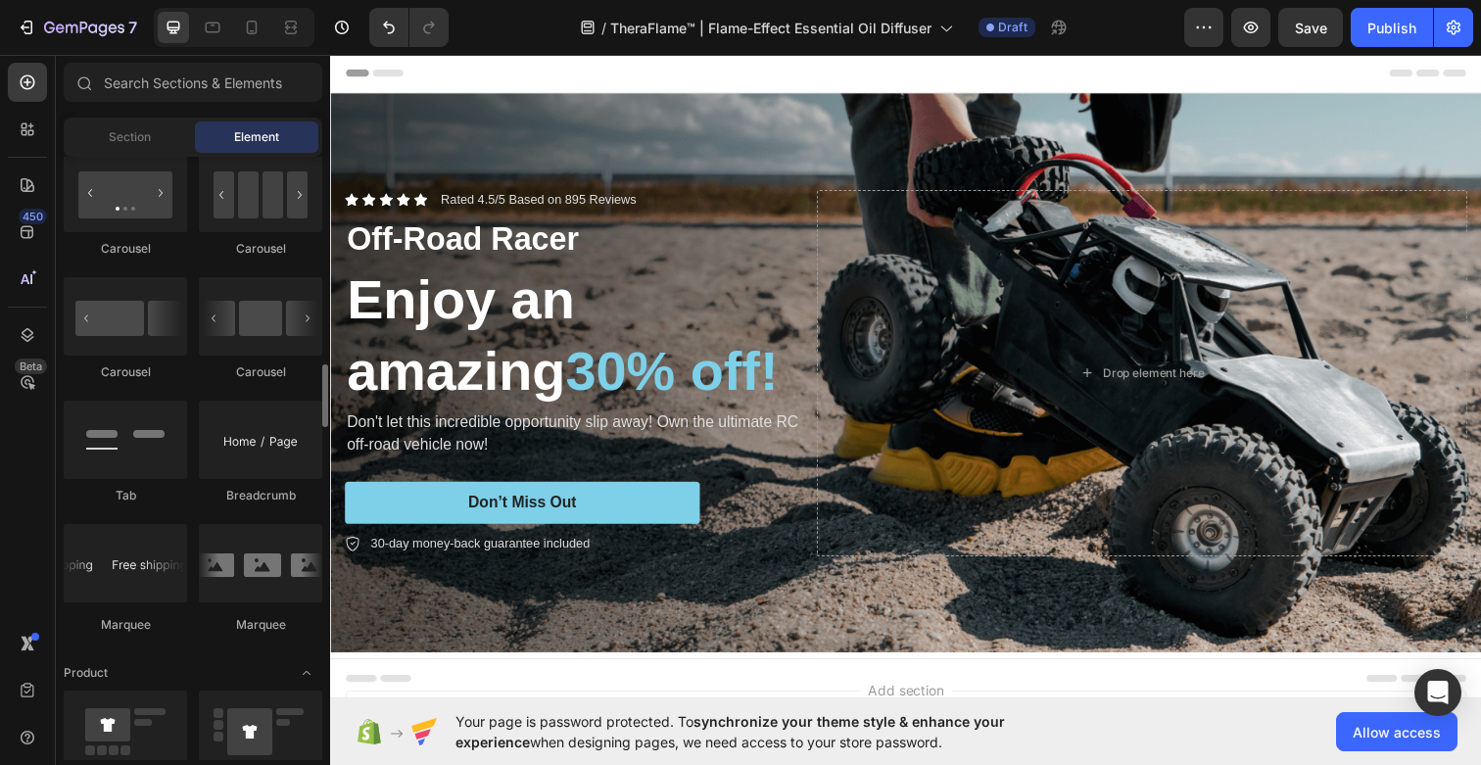
scroll to position [2009, 0]
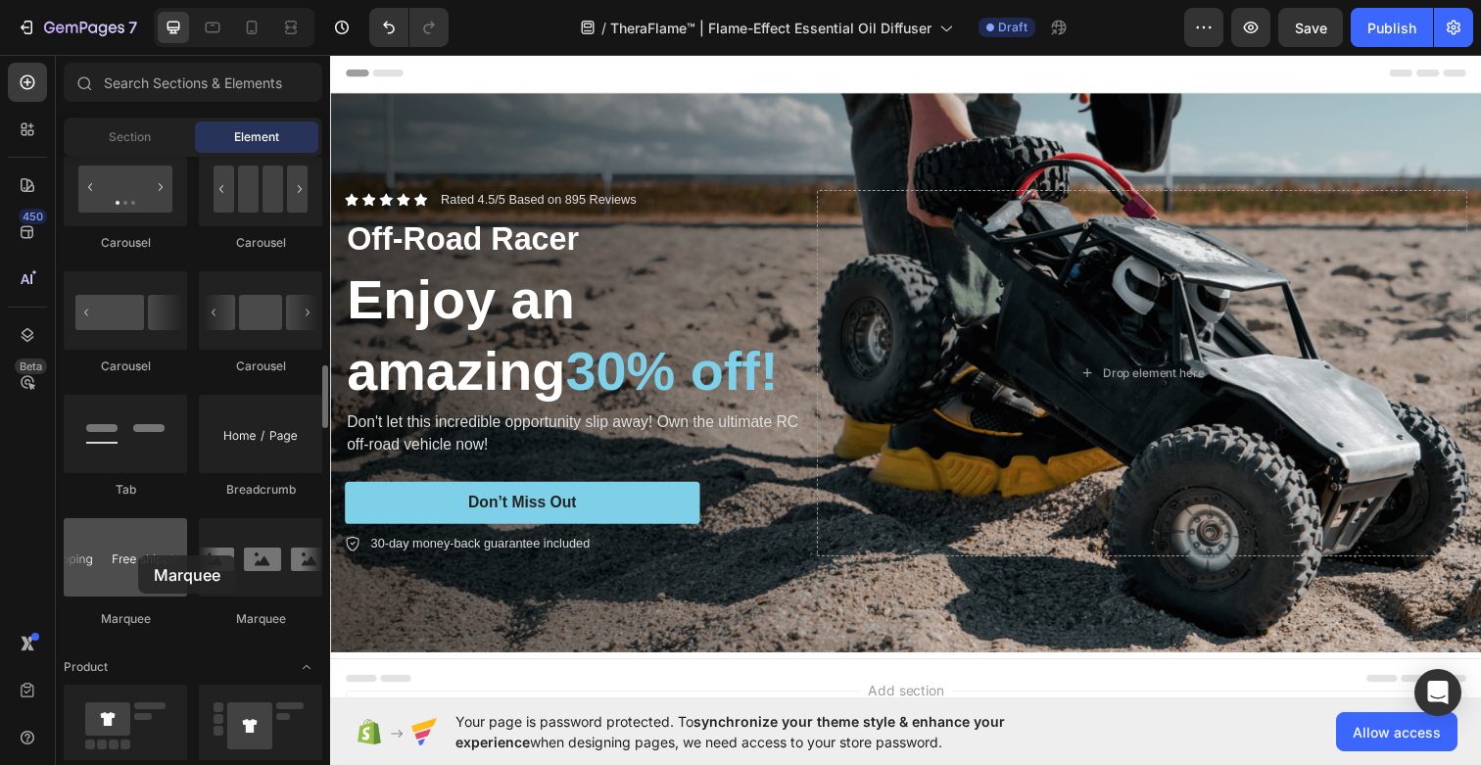
click at [138, 555] on div at bounding box center [125, 557] width 123 height 78
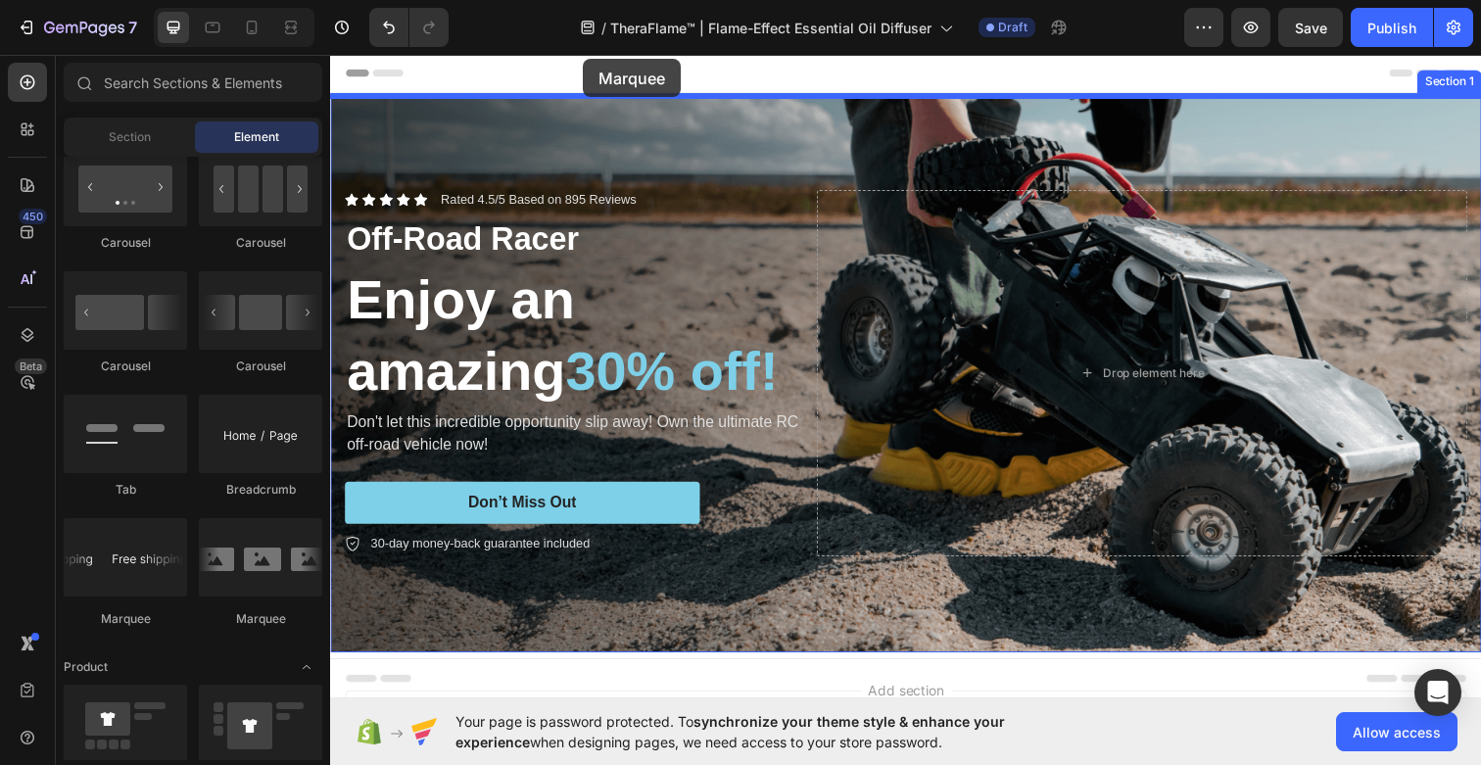
drag, startPoint x: 480, startPoint y: 642, endPoint x: 588, endPoint y: 59, distance: 593.5
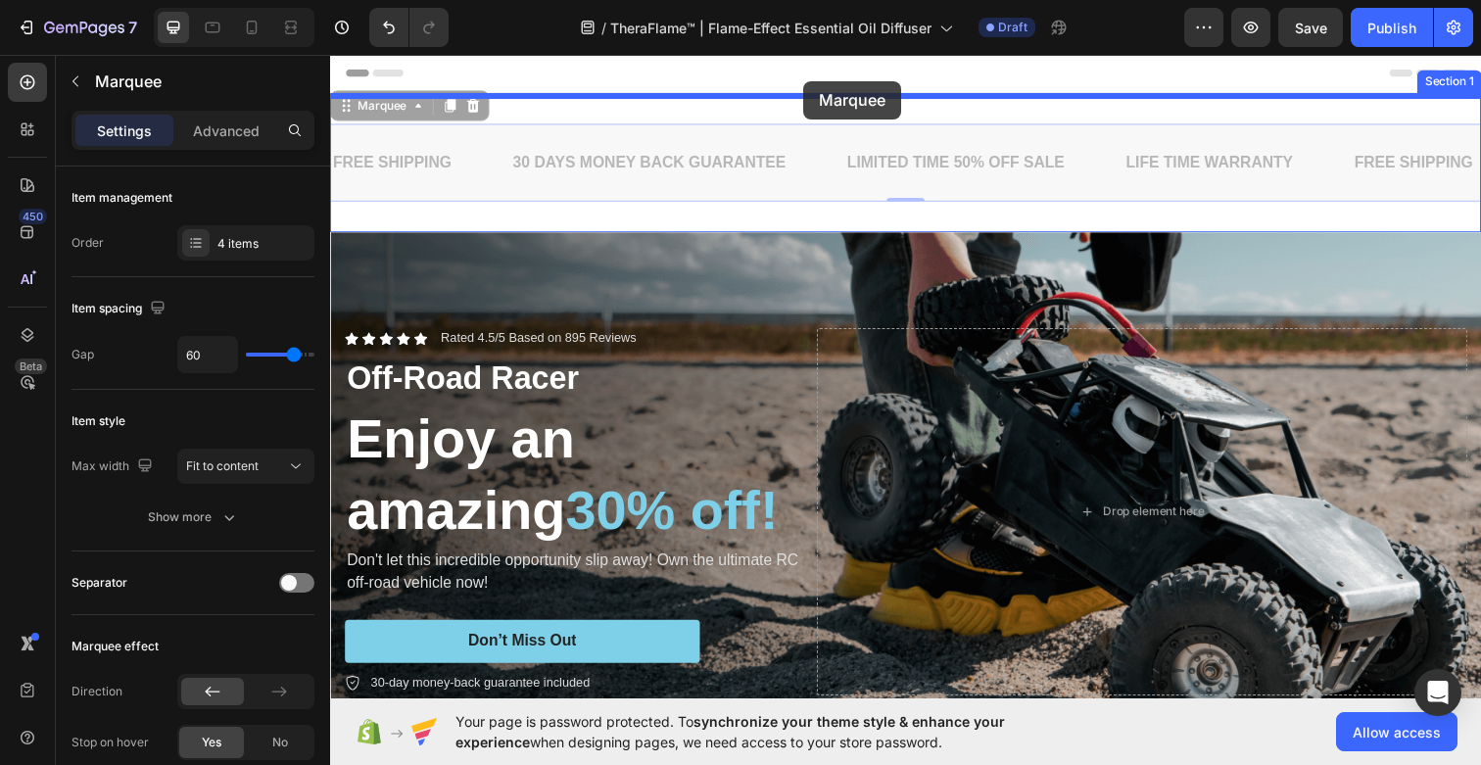
drag, startPoint x: 819, startPoint y: 169, endPoint x: 813, endPoint y: 81, distance: 88.3
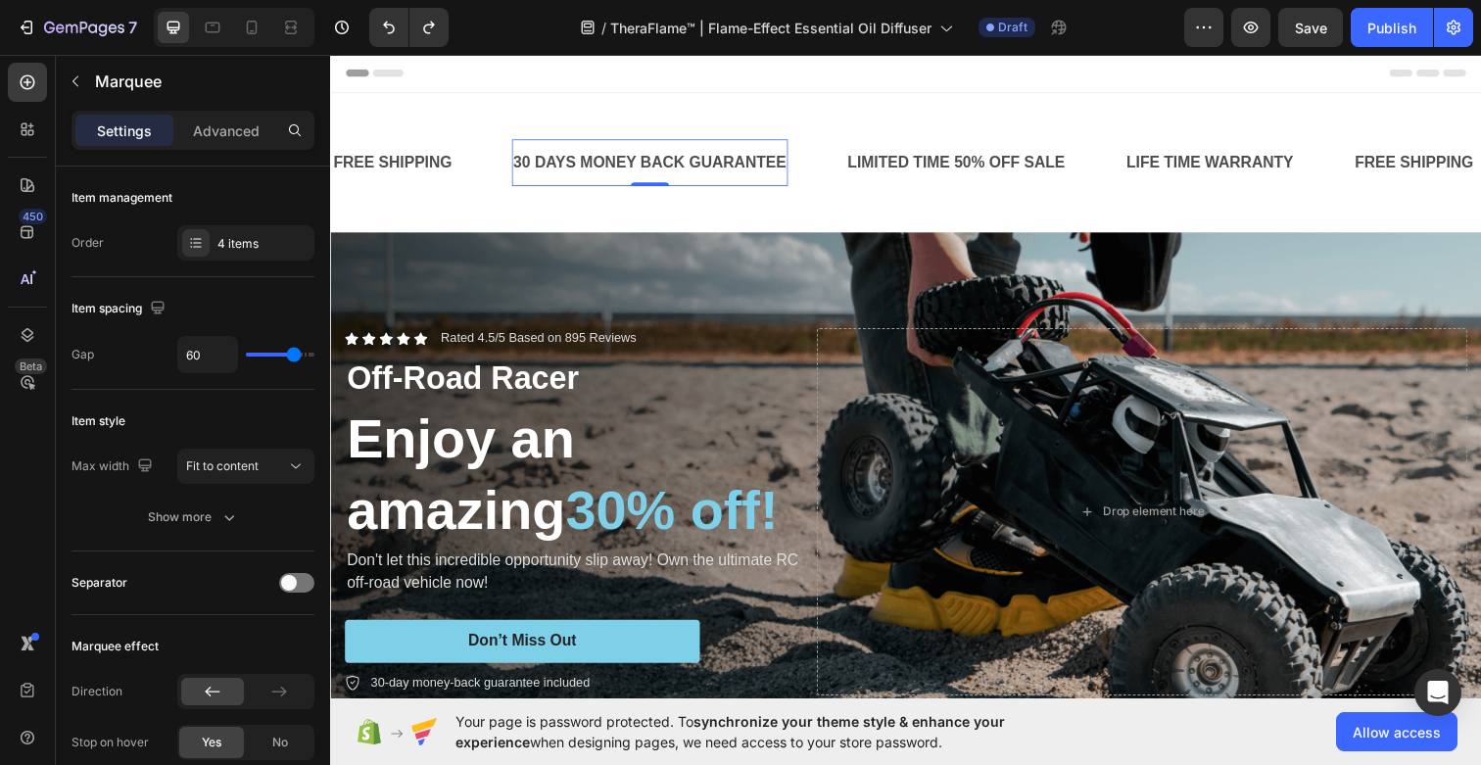
click at [779, 184] on div "30 DAYS MONEY BACK GUARANTEE Text Block 0" at bounding box center [656, 165] width 283 height 48
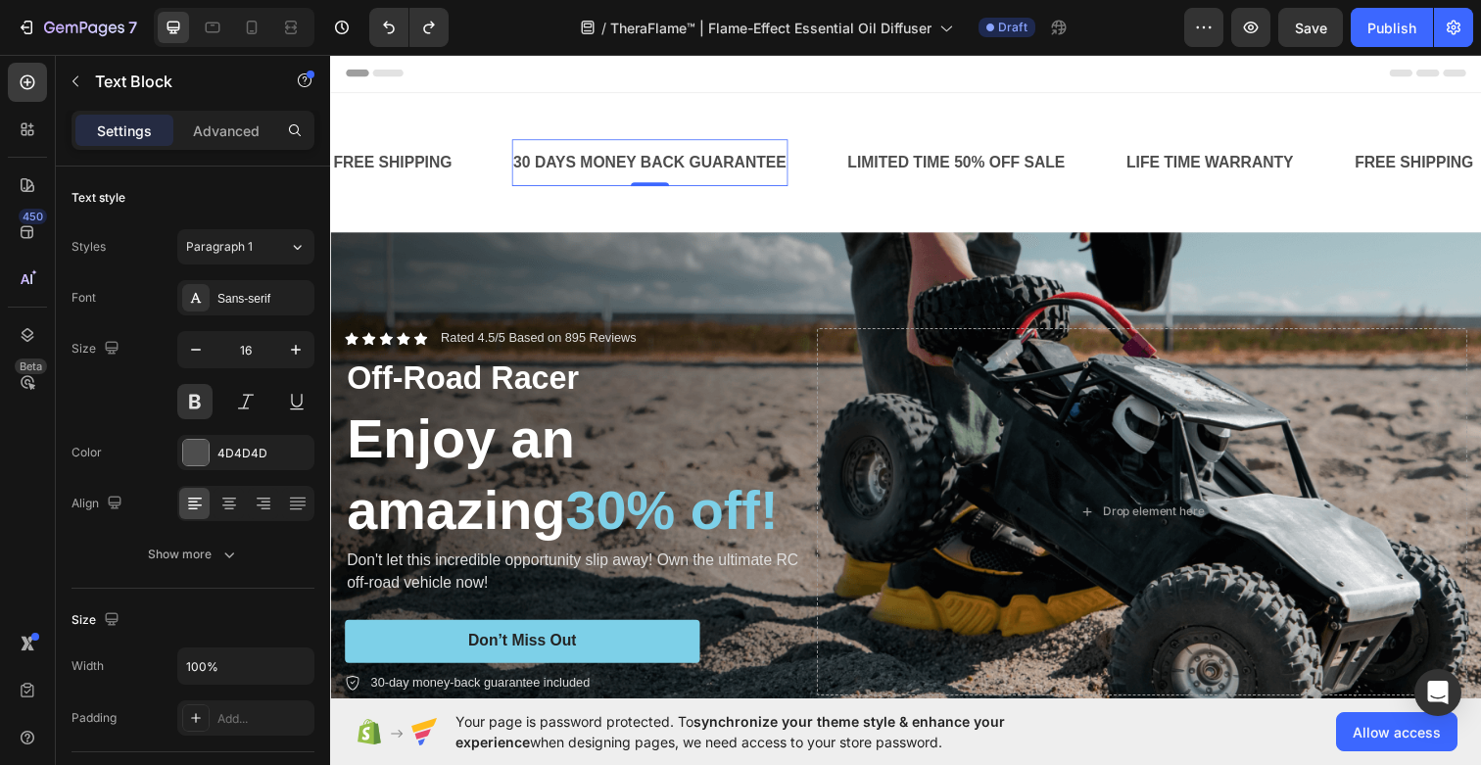
click at [827, 180] on div "30 DAYS MONEY BACK GUARANTEE Text Block 0" at bounding box center [686, 165] width 342 height 48
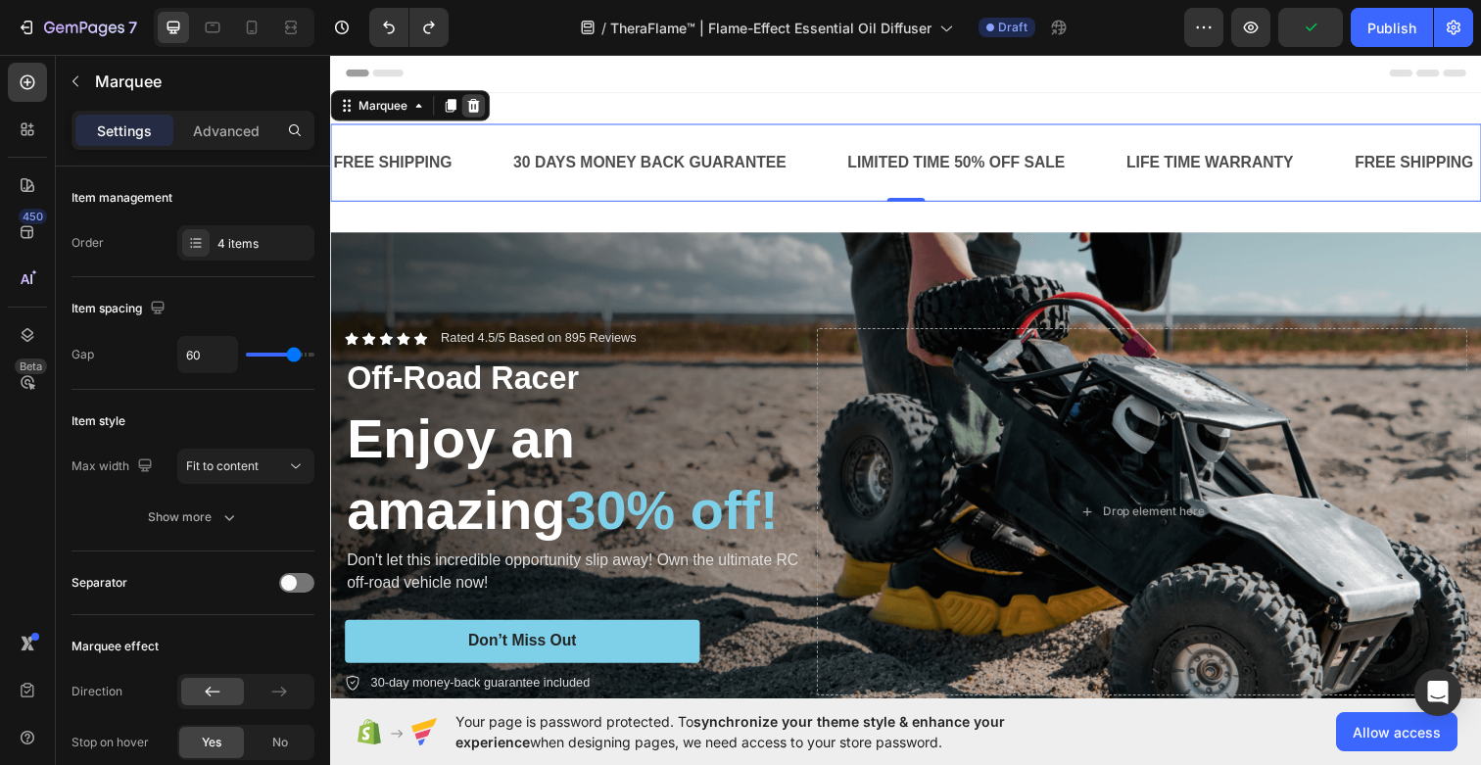
click at [475, 105] on icon at bounding box center [476, 107] width 13 height 14
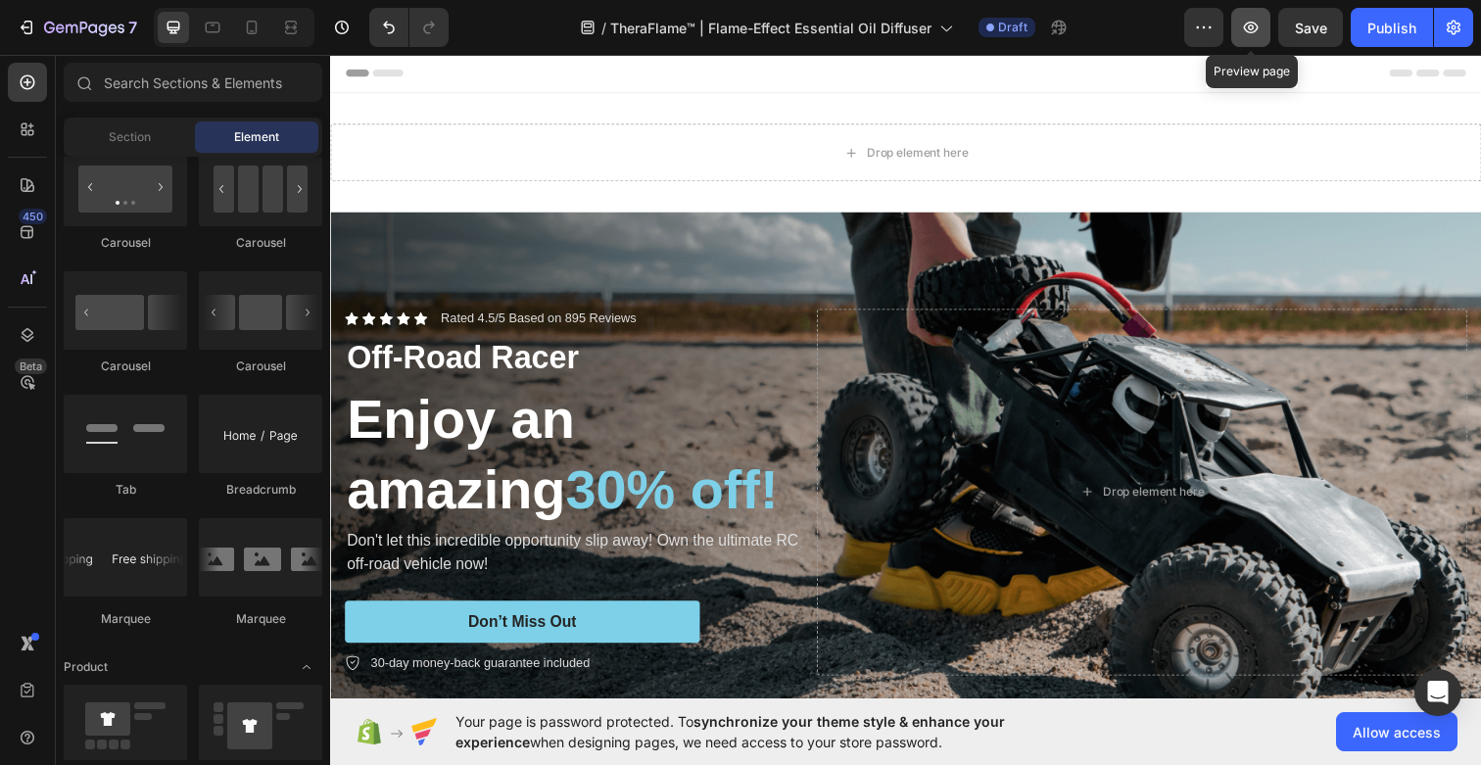
click at [1257, 25] on icon "button" at bounding box center [1251, 28] width 15 height 12
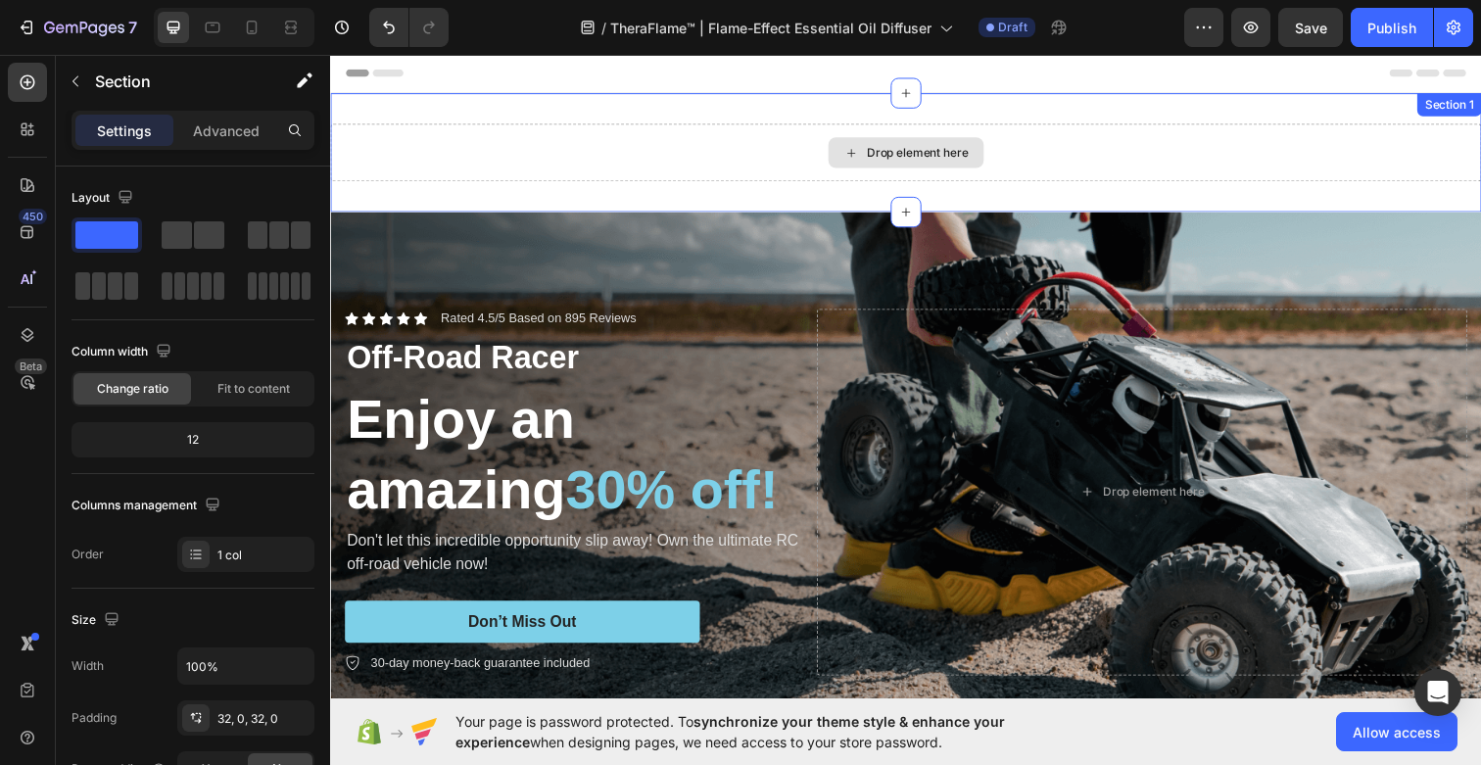
click at [1117, 140] on div "Drop element here" at bounding box center [917, 154] width 1175 height 59
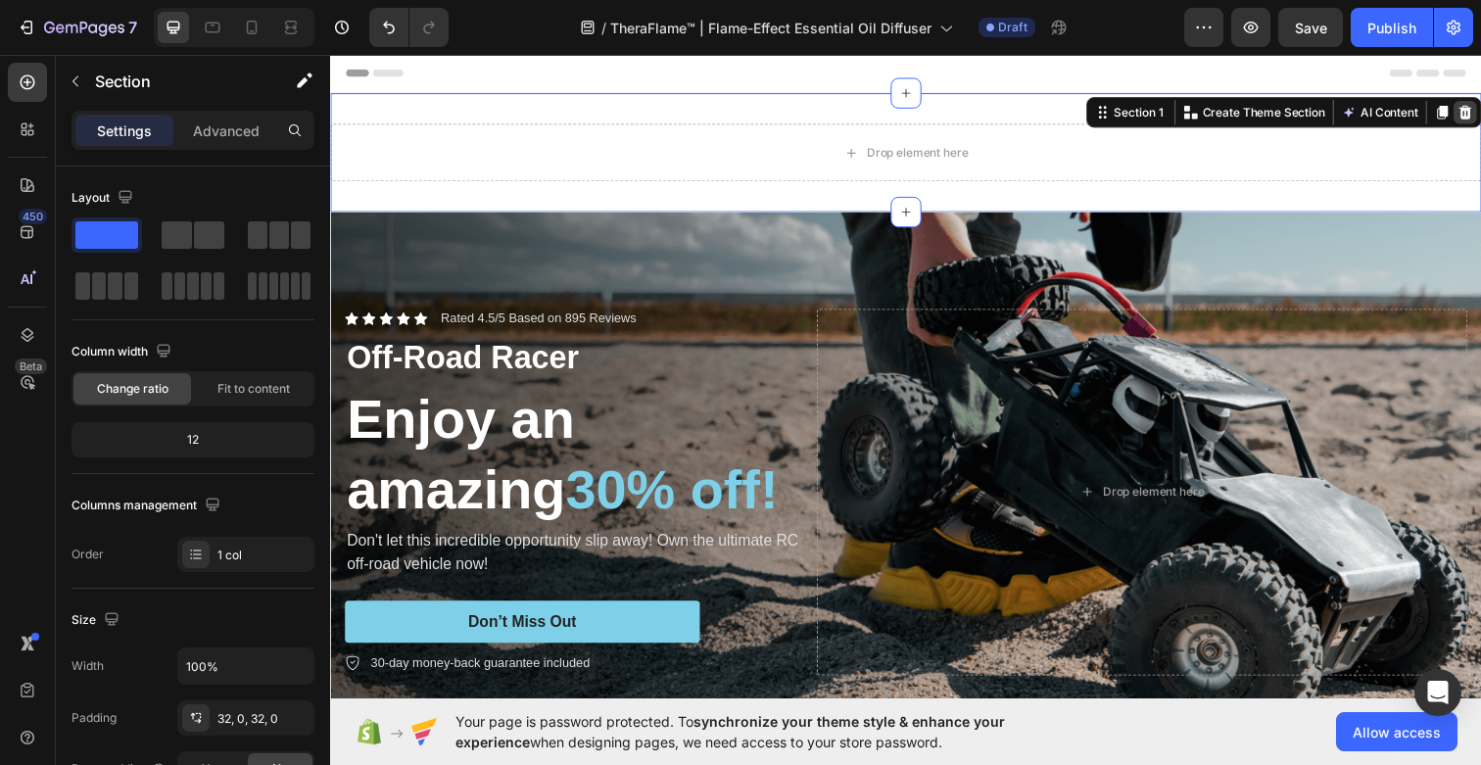
click at [1480, 115] on icon at bounding box center [1489, 114] width 13 height 14
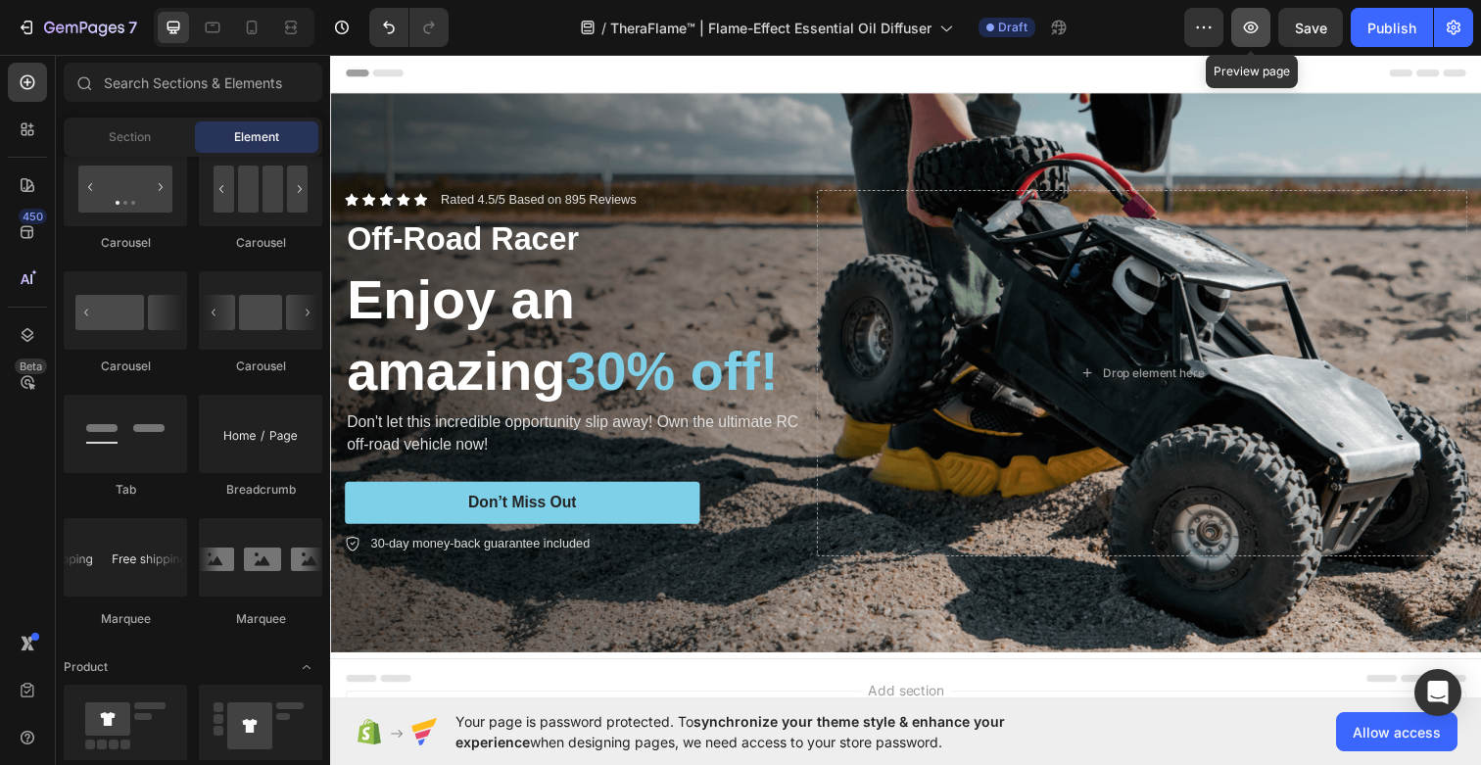
click at [1247, 24] on icon "button" at bounding box center [1251, 28] width 15 height 12
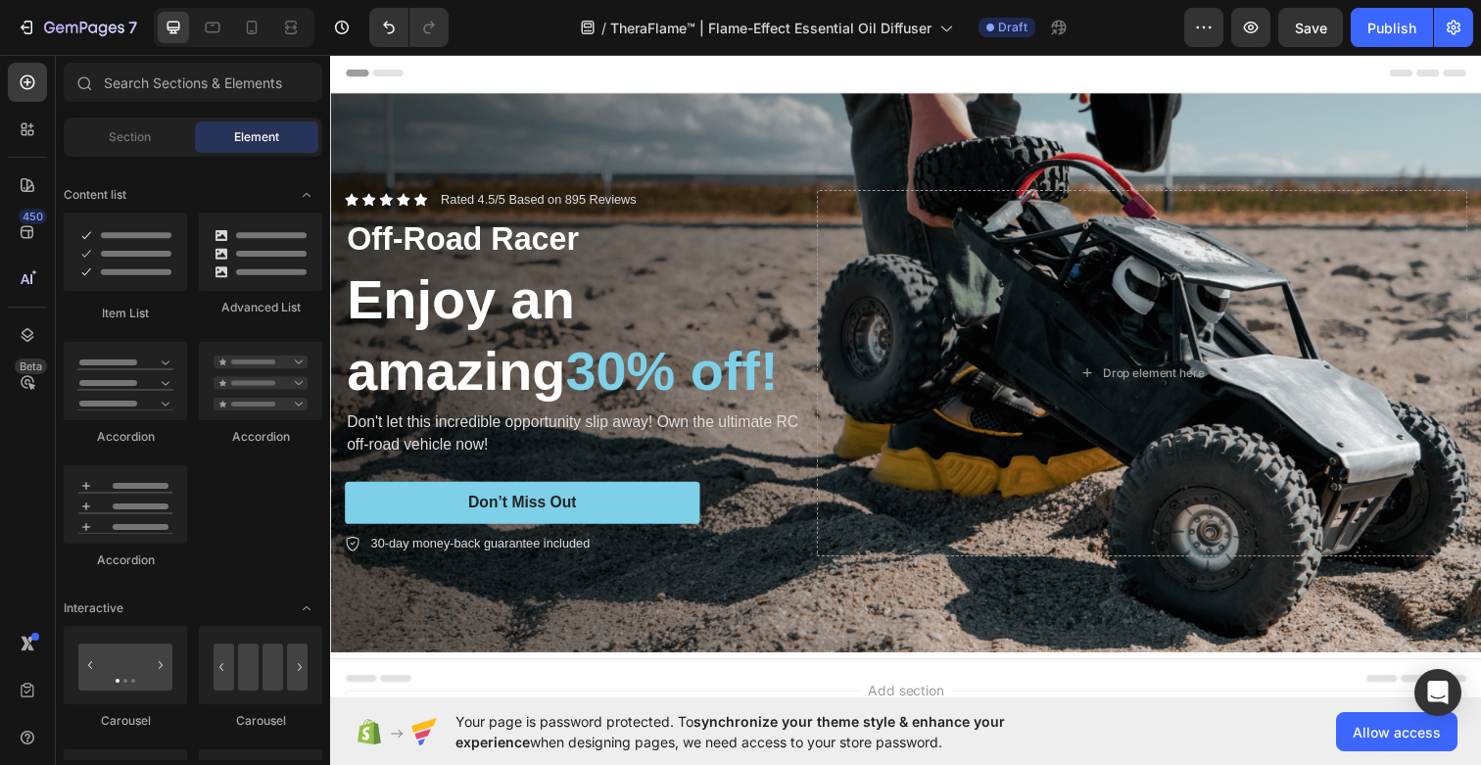
scroll to position [1119, 0]
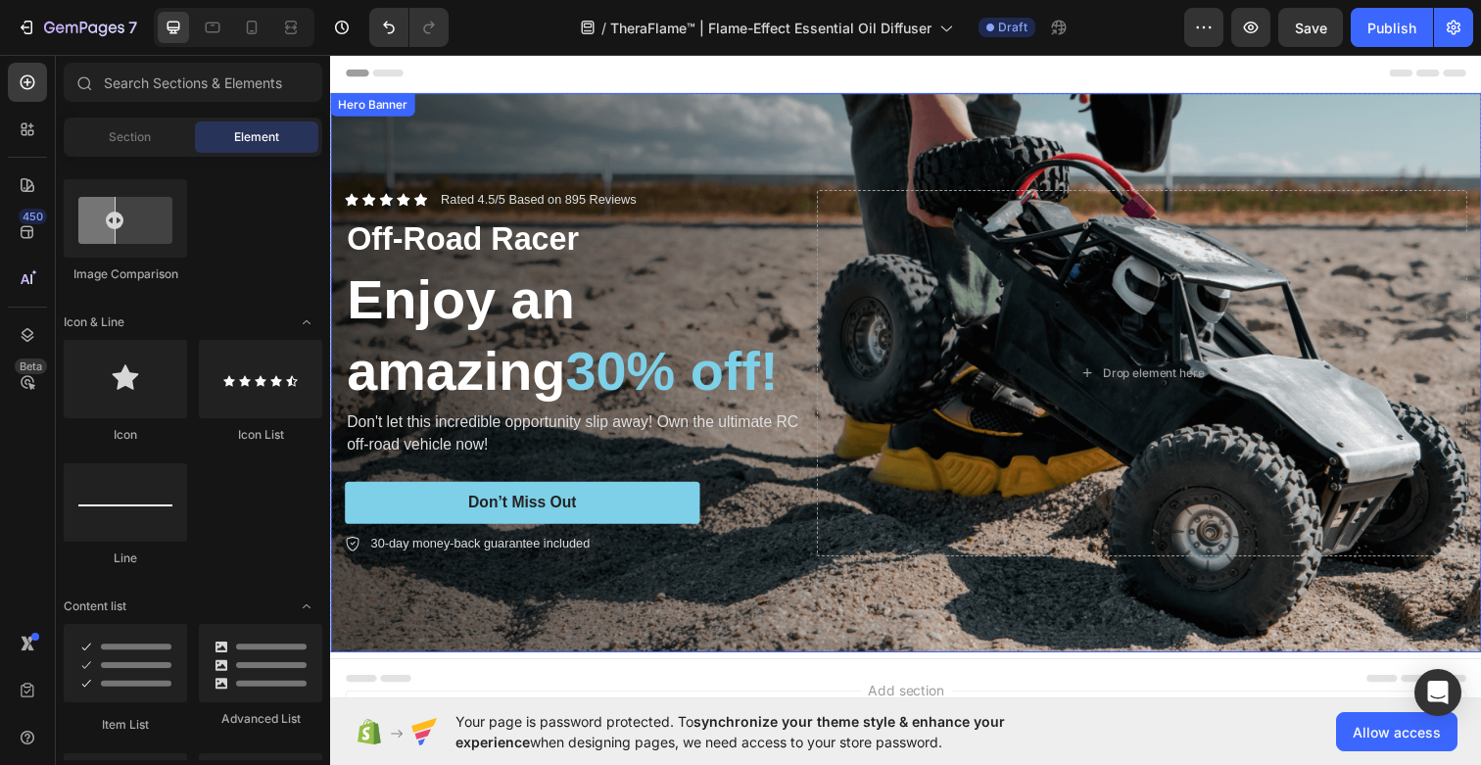
click at [568, 183] on div "Icon Icon Icon Icon Icon Icon List Rated 4.5/5 Based on 895 Reviews Text Block …" at bounding box center [917, 380] width 1175 height 437
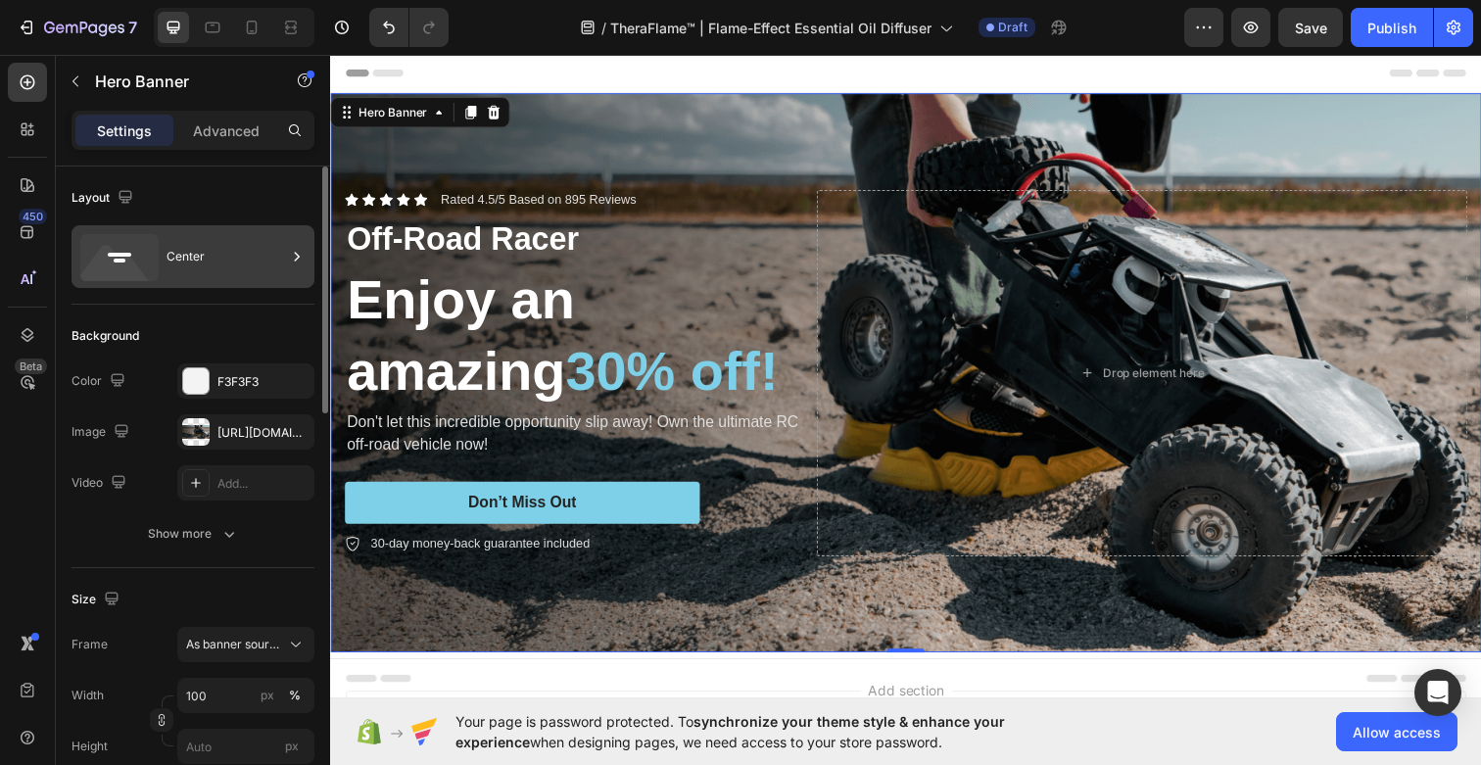
scroll to position [36, 0]
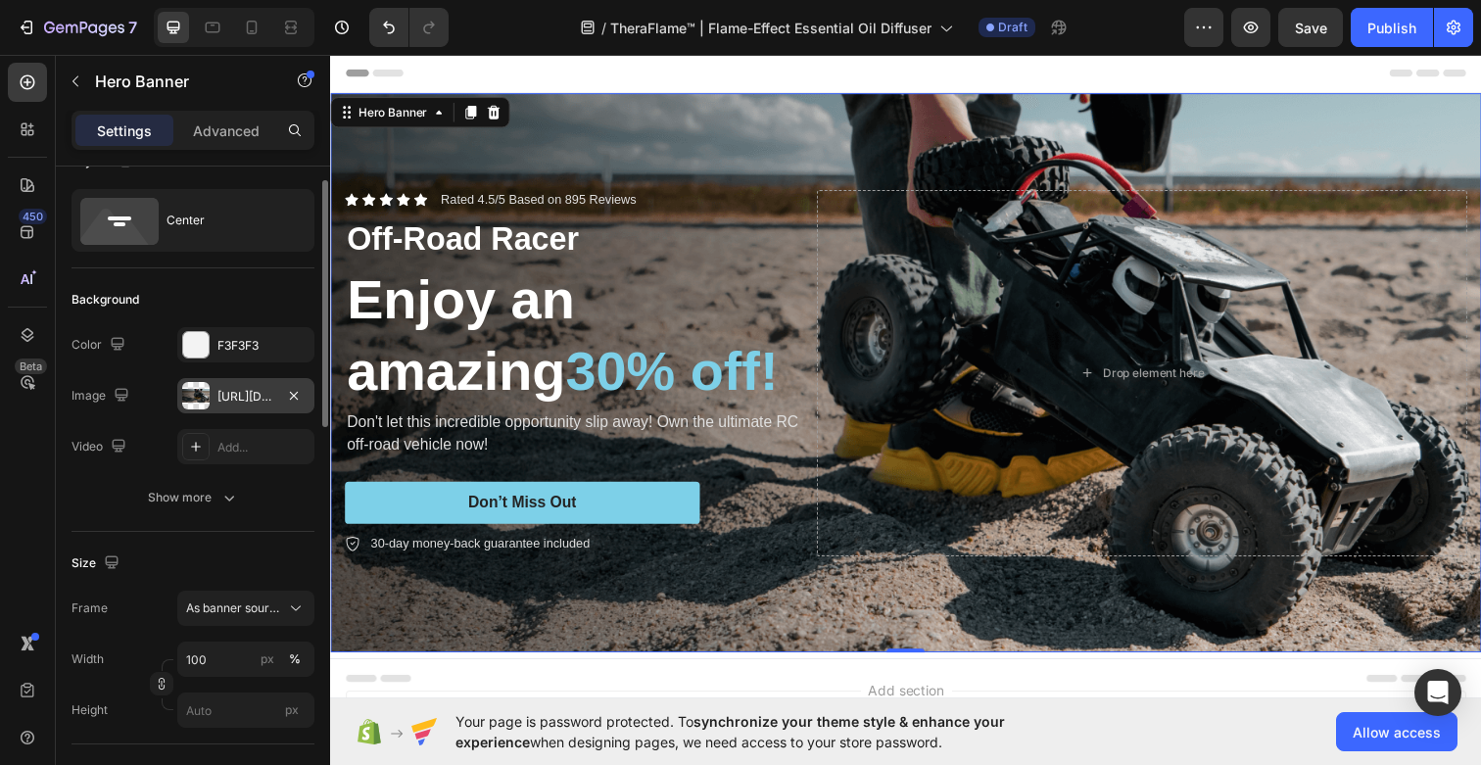
click at [297, 390] on icon "button" at bounding box center [294, 396] width 16 height 16
type input "Auto"
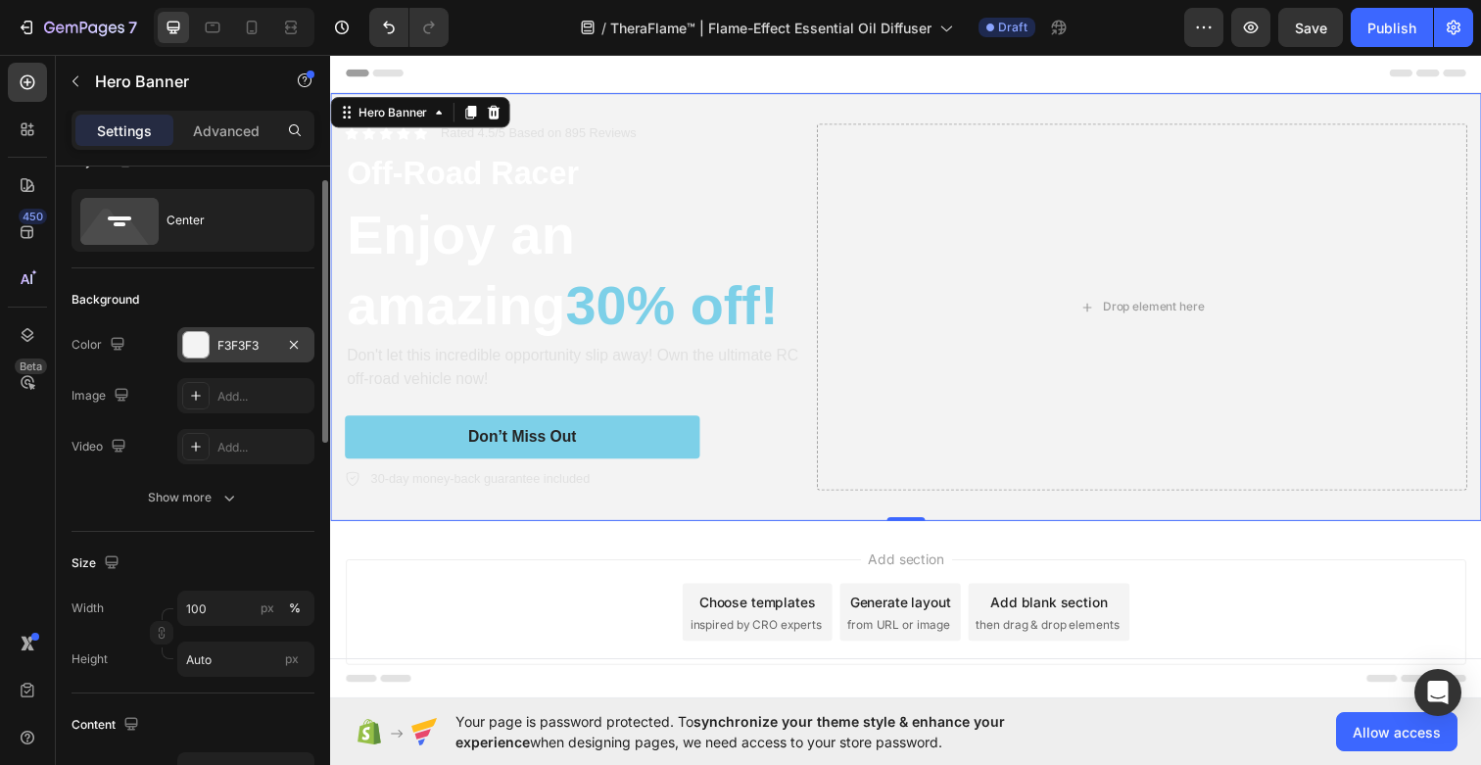
click at [282, 352] on div at bounding box center [294, 345] width 24 height 24
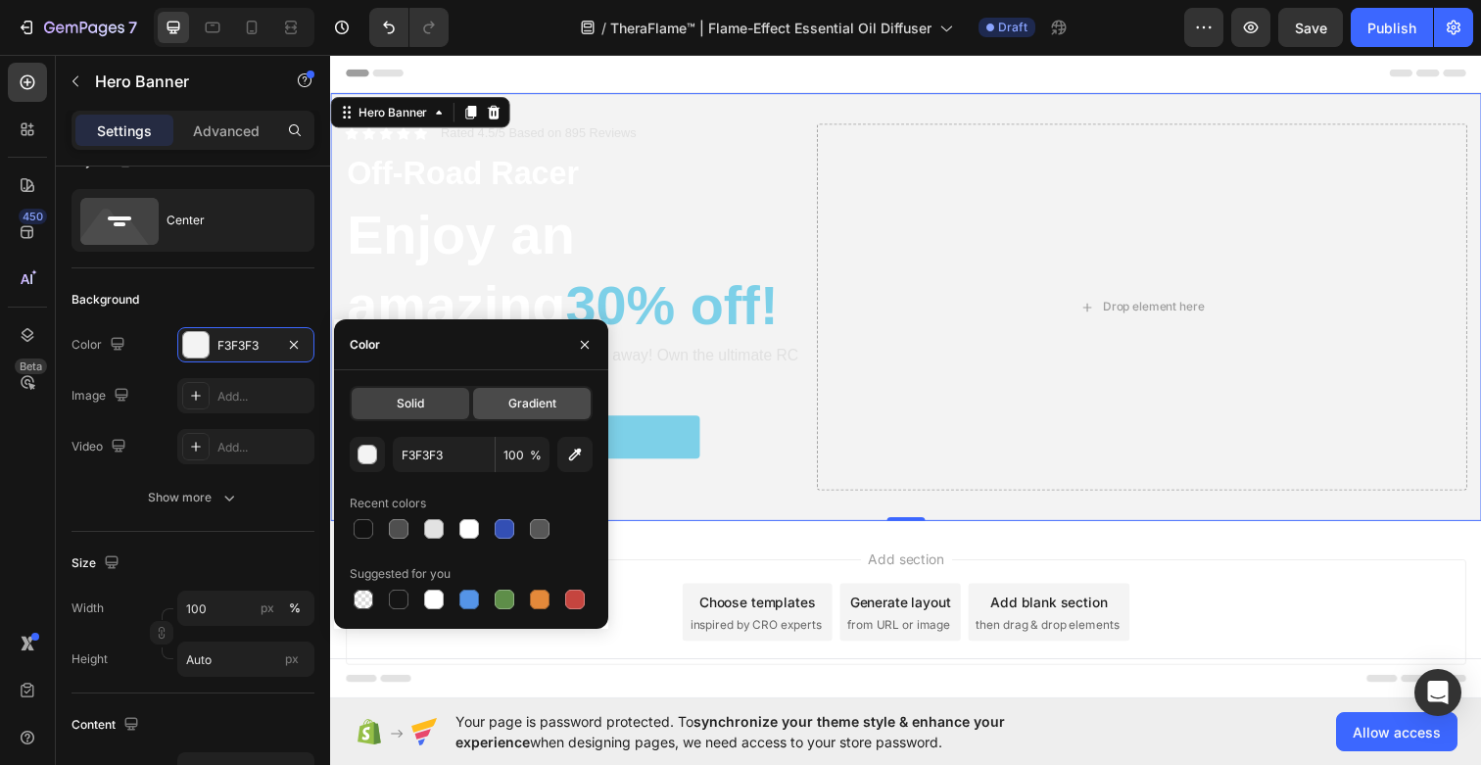
click at [497, 403] on div "Gradient" at bounding box center [532, 403] width 118 height 31
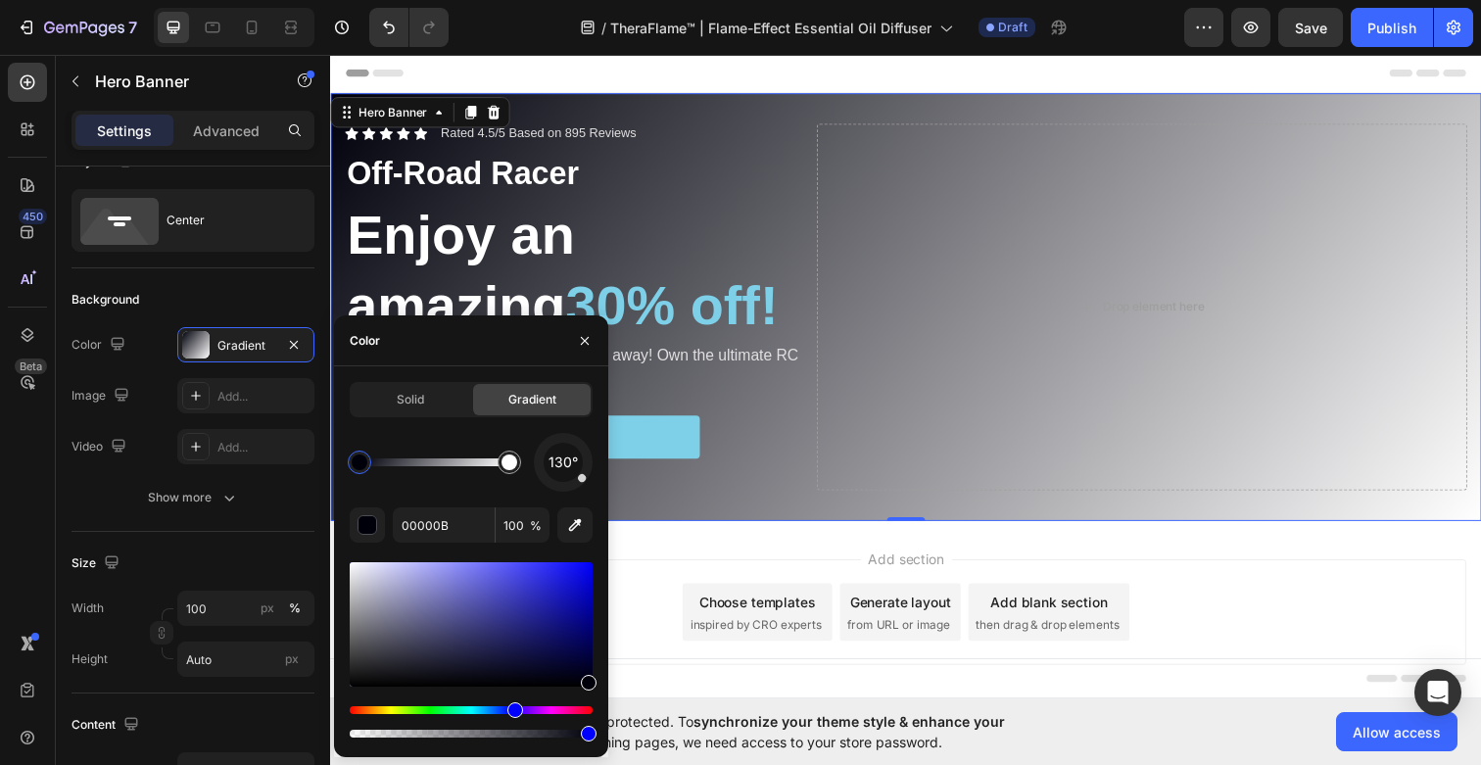
click at [359, 464] on div at bounding box center [360, 462] width 16 height 16
click at [363, 523] on div "button" at bounding box center [368, 526] width 20 height 20
click at [436, 522] on input "00000B" at bounding box center [444, 524] width 102 height 35
click at [455, 522] on input "00000B" at bounding box center [444, 524] width 102 height 35
click at [464, 527] on input "00000B" at bounding box center [444, 524] width 102 height 35
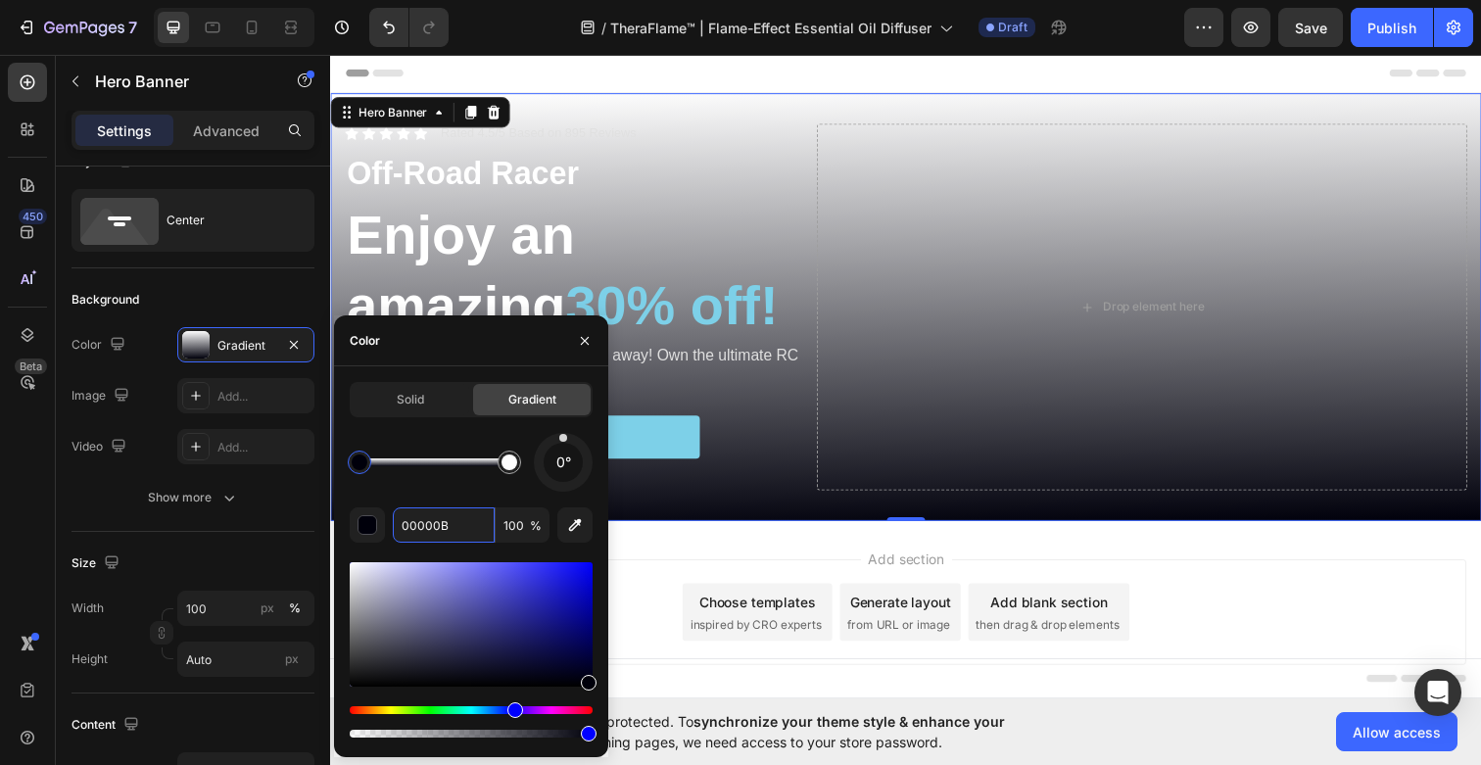
drag, startPoint x: 579, startPoint y: 480, endPoint x: 563, endPoint y: 421, distance: 60.8
click at [563, 421] on div "Solid Gradient 0° 00000B 100 %" at bounding box center [471, 561] width 243 height 359
click at [509, 463] on div at bounding box center [509, 462] width 16 height 16
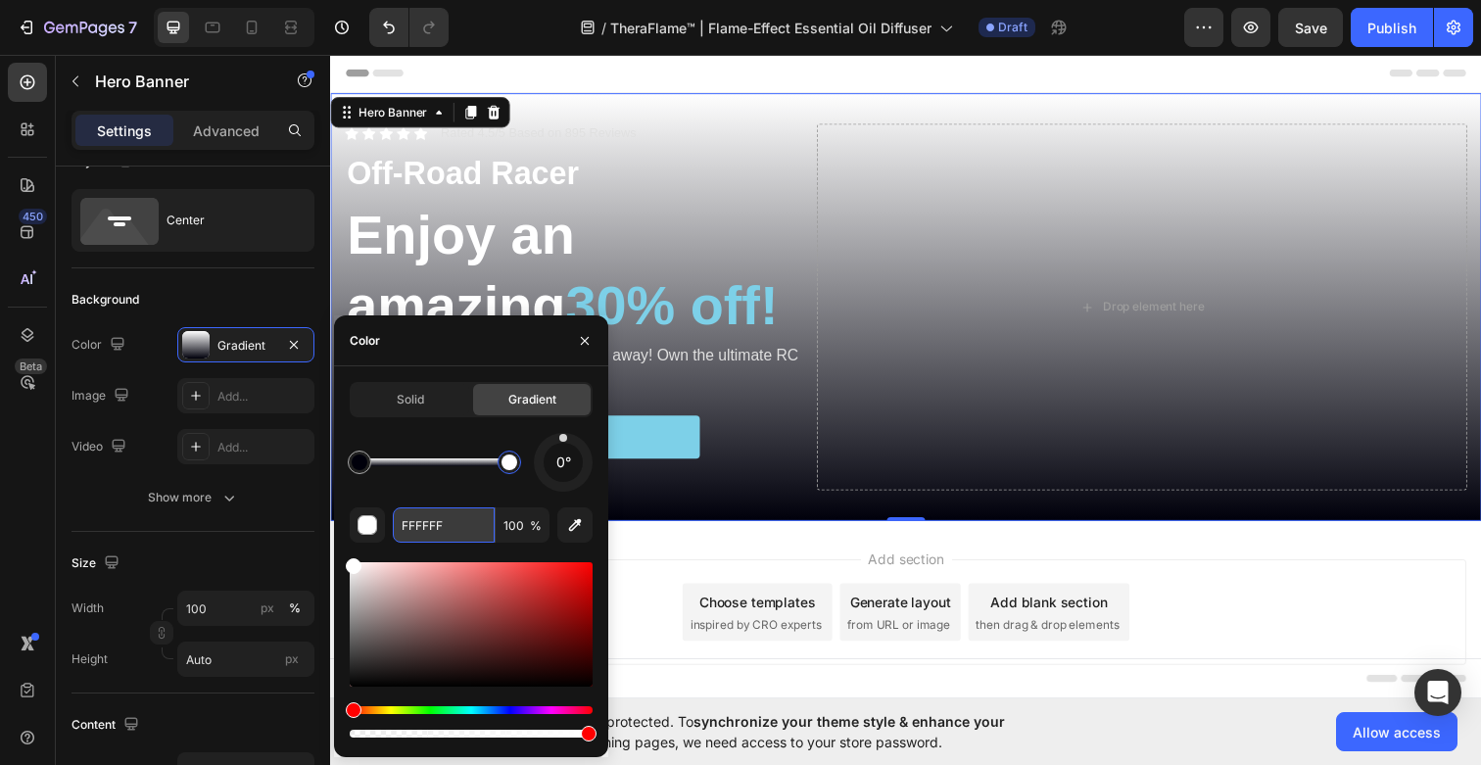
paste input "1A1A1A"
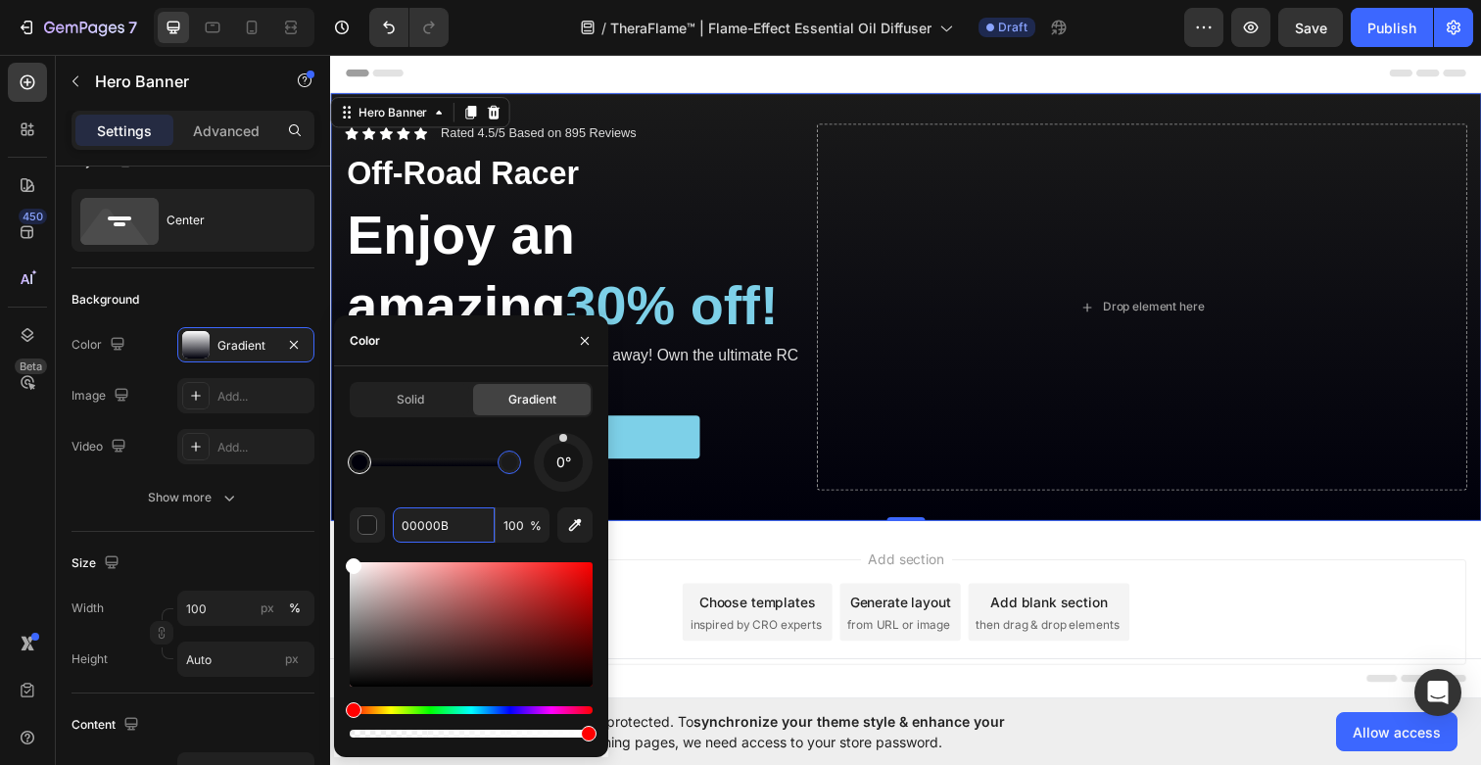
click at [363, 456] on div at bounding box center [360, 462] width 16 height 16
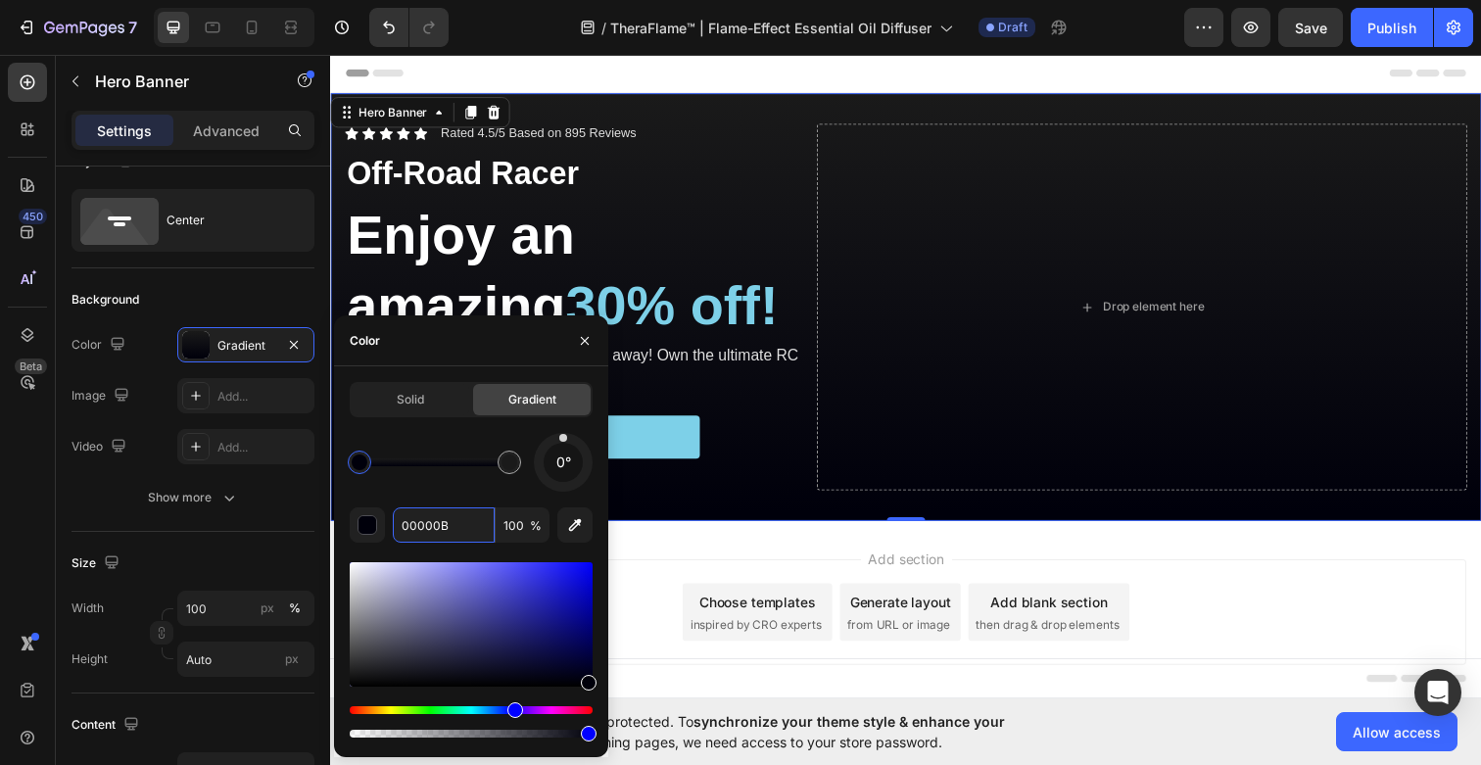
drag, startPoint x: 363, startPoint y: 456, endPoint x: 344, endPoint y: 456, distance: 19.6
click at [352, 456] on div at bounding box center [360, 462] width 16 height 16
paste input "E85B2"
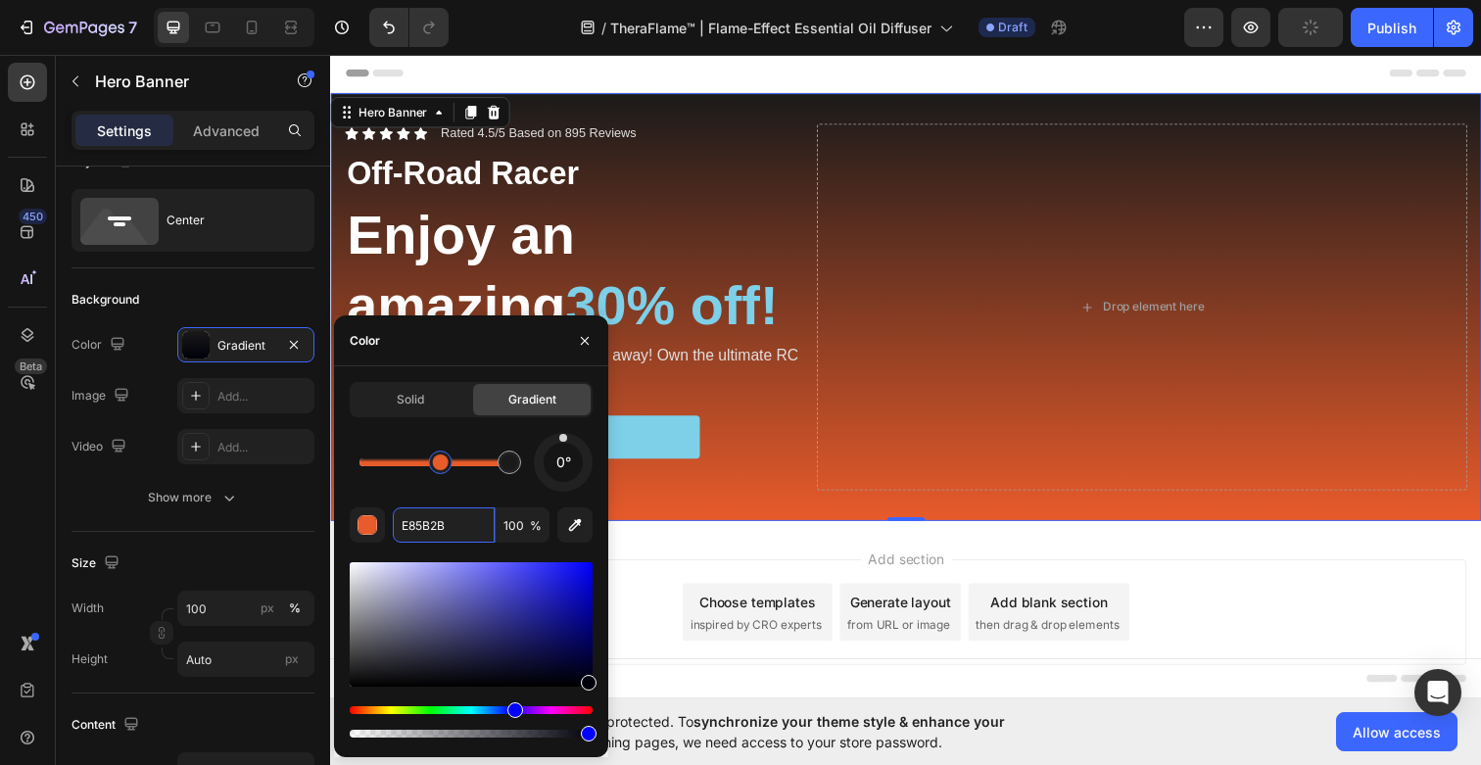
drag, startPoint x: 362, startPoint y: 463, endPoint x: 442, endPoint y: 466, distance: 79.4
click at [442, 466] on div at bounding box center [441, 462] width 16 height 16
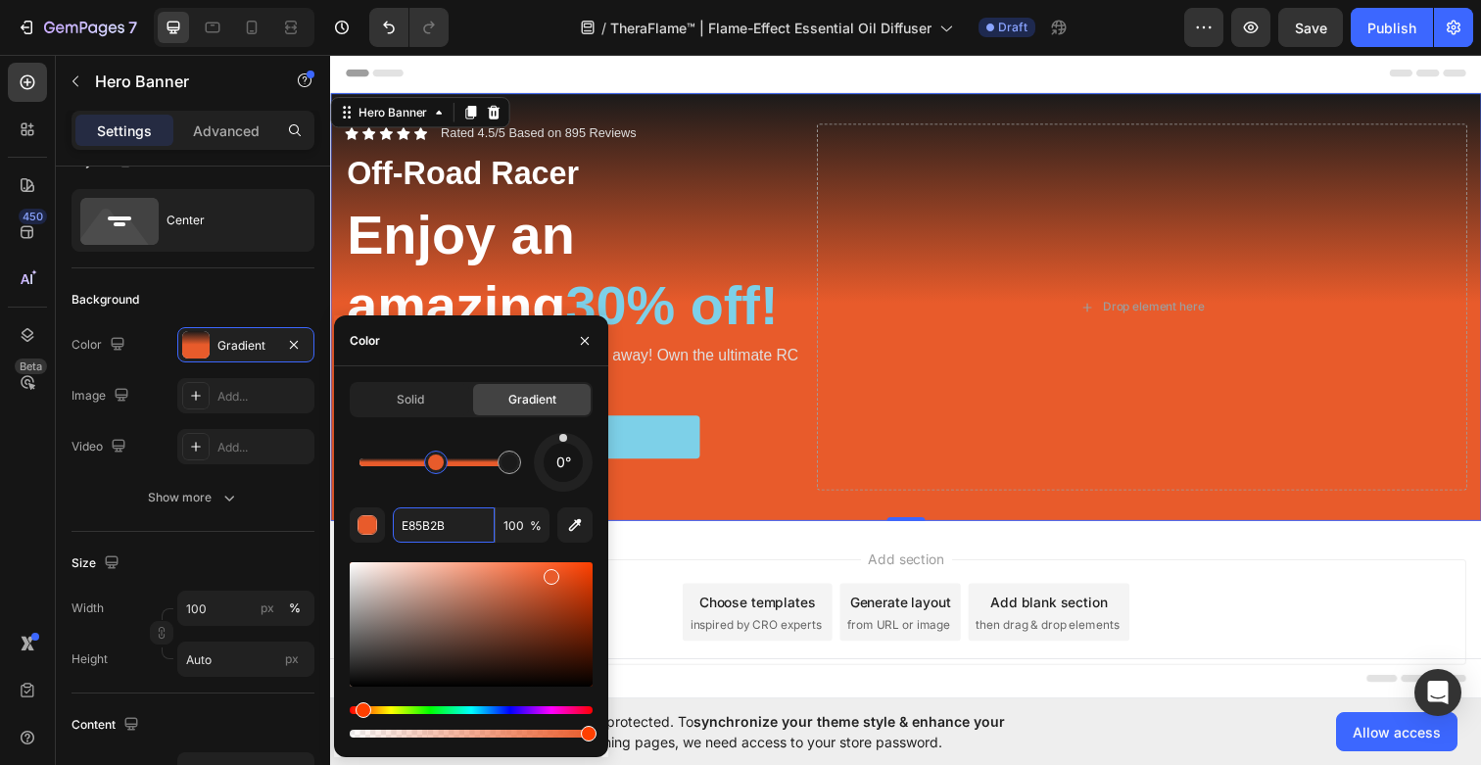
drag, startPoint x: 442, startPoint y: 466, endPoint x: 429, endPoint y: 466, distance: 12.7
click at [382, 464] on div at bounding box center [434, 462] width 150 height 8
drag, startPoint x: 382, startPoint y: 464, endPoint x: 352, endPoint y: 464, distance: 30.4
click at [352, 464] on div at bounding box center [360, 462] width 16 height 16
paste input "F2A65A"
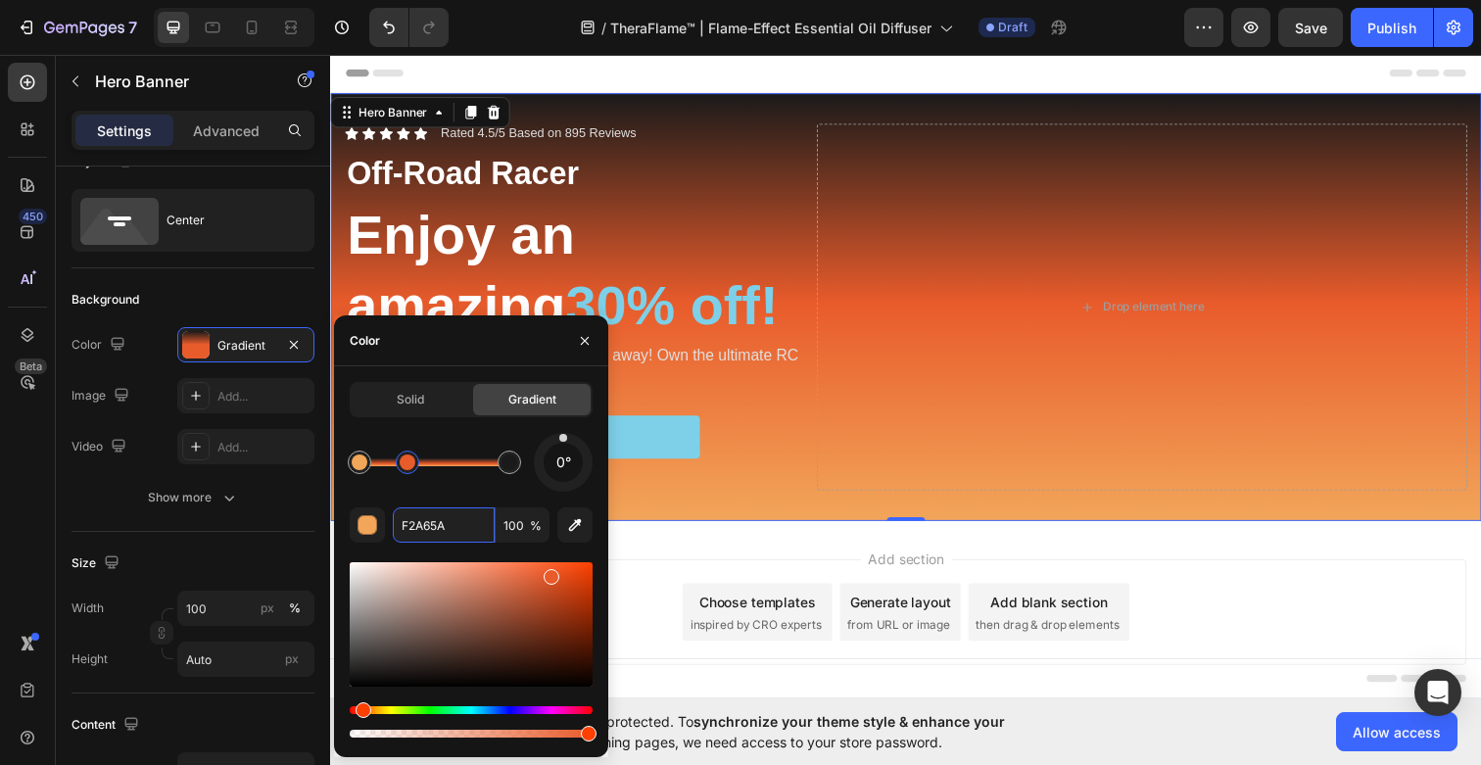
drag, startPoint x: 443, startPoint y: 463, endPoint x: 406, endPoint y: 463, distance: 36.2
click at [406, 463] on div at bounding box center [408, 462] width 16 height 16
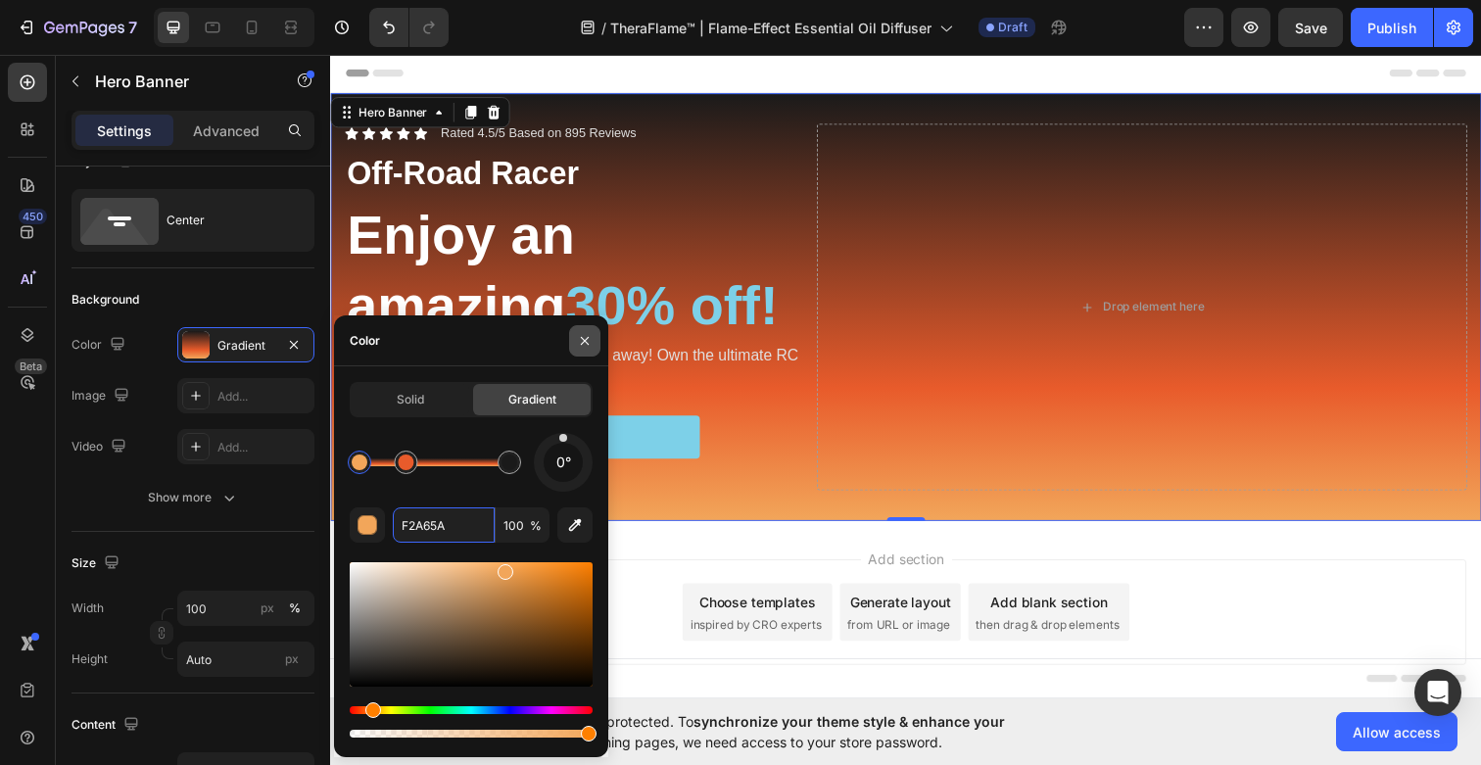
type input "F2A65A"
click at [584, 340] on icon "button" at bounding box center [585, 340] width 8 height 8
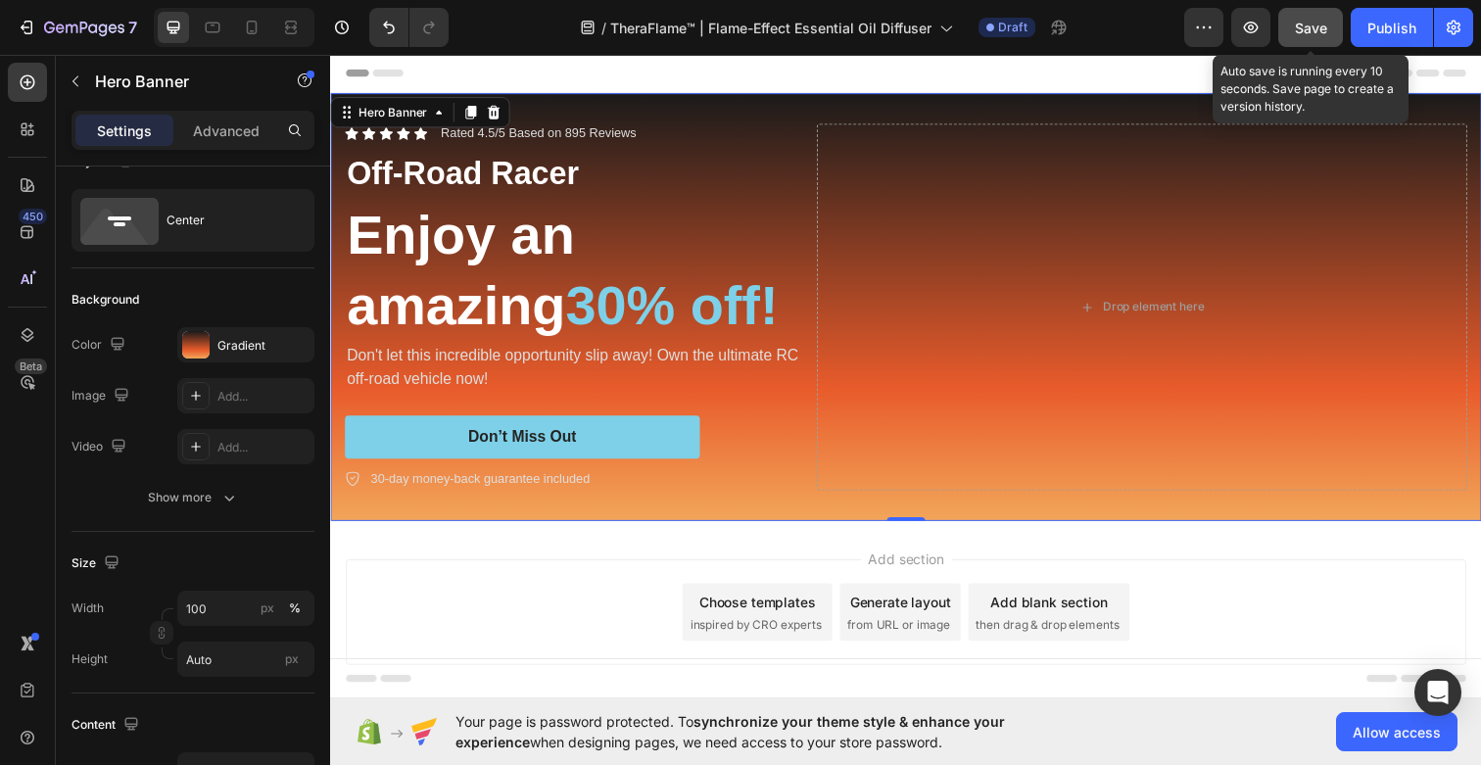
click at [1316, 32] on span "Save" at bounding box center [1311, 28] width 32 height 17
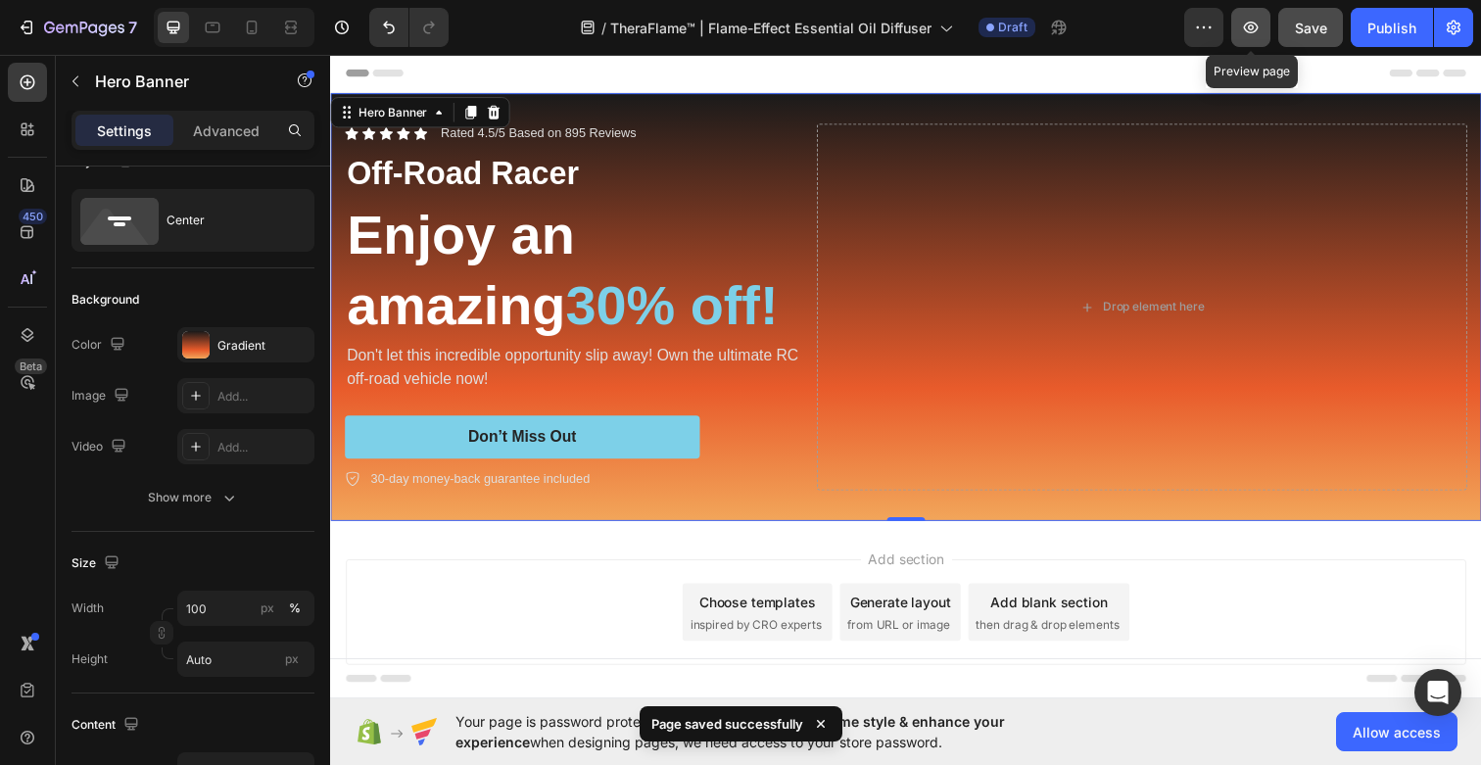
click at [1256, 30] on icon "button" at bounding box center [1251, 28] width 15 height 12
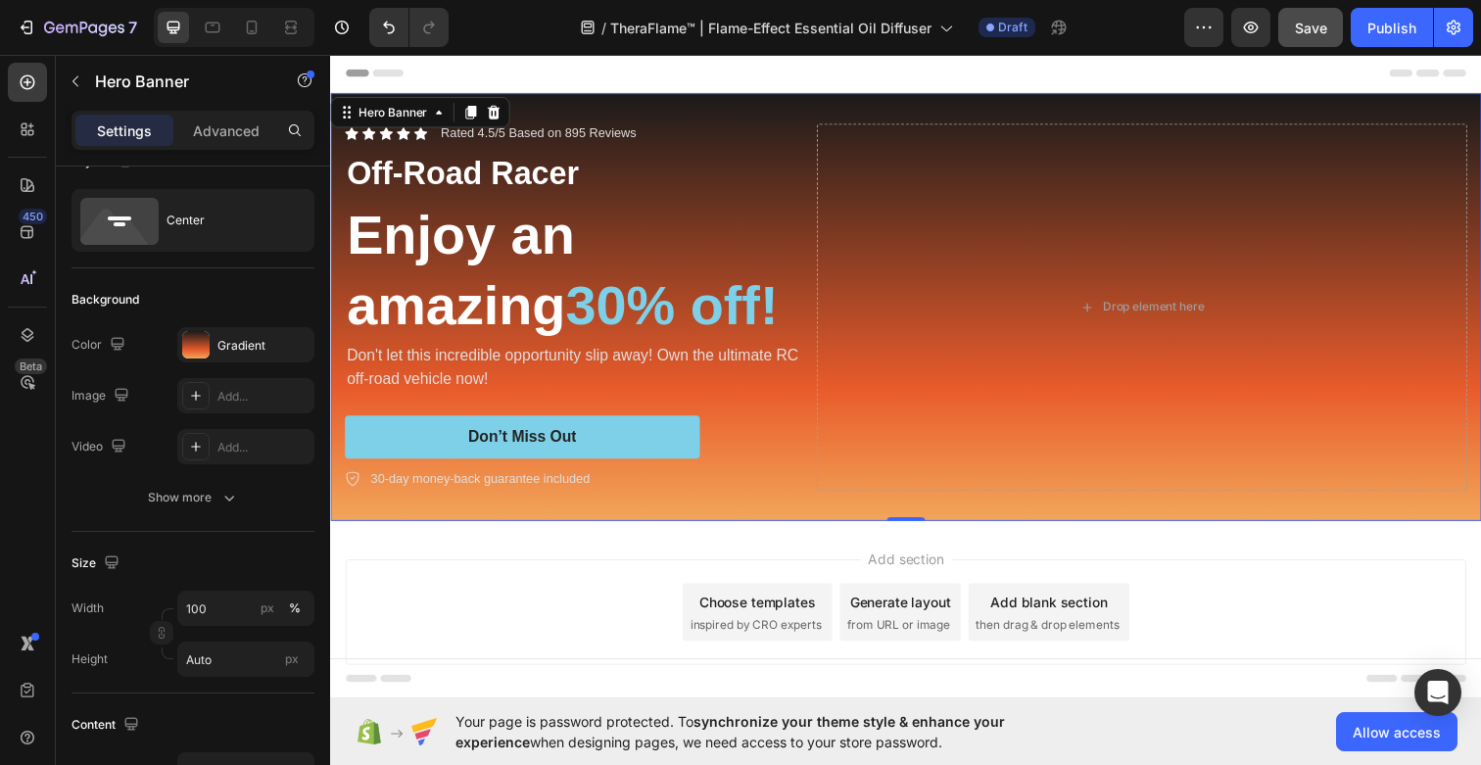
click at [794, 110] on div "Icon Icon Icon Icon Icon Icon List Rated 4.5/5 Based on 895 Reviews Text Block …" at bounding box center [917, 312] width 1175 height 437
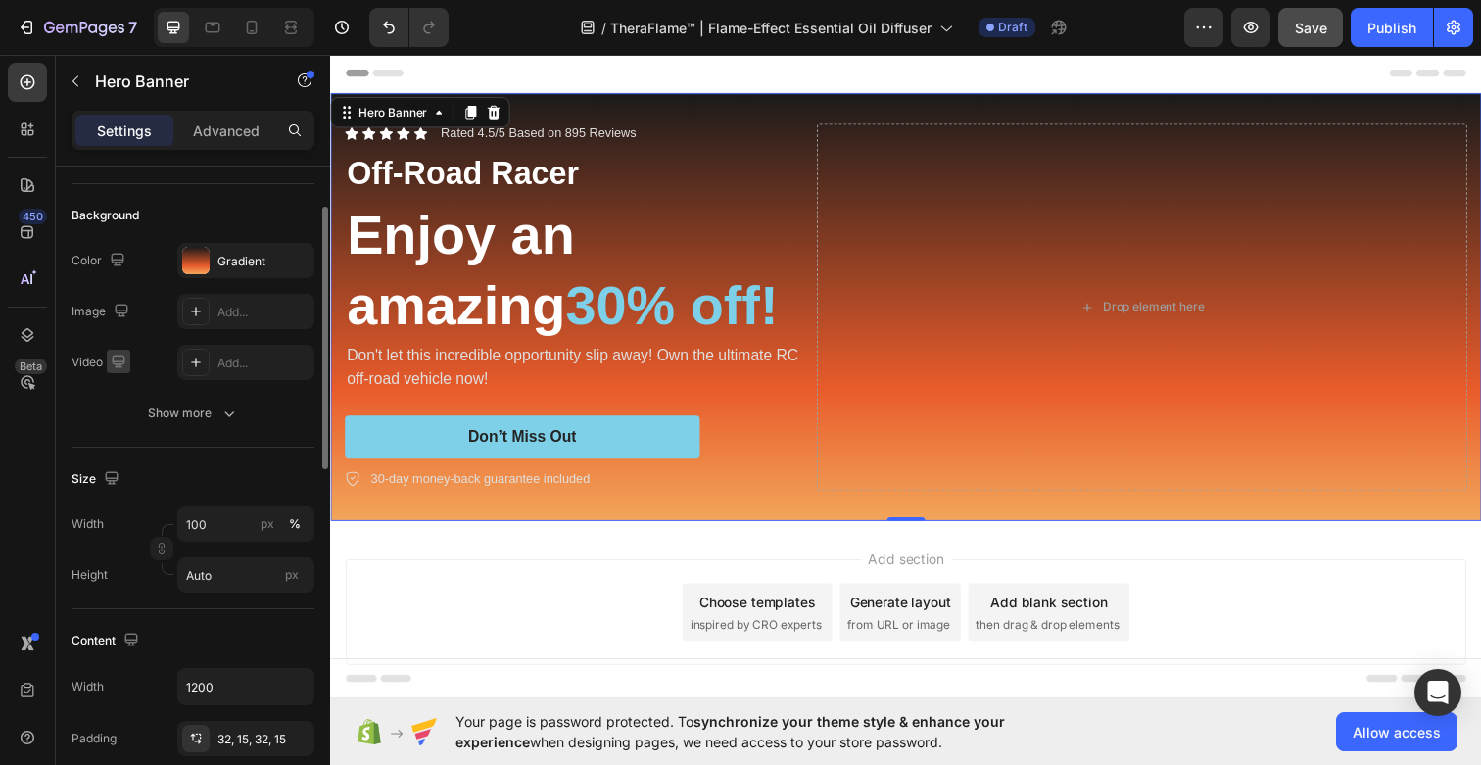
scroll to position [122, 0]
click at [231, 520] on input "100" at bounding box center [245, 521] width 137 height 35
type input "2"
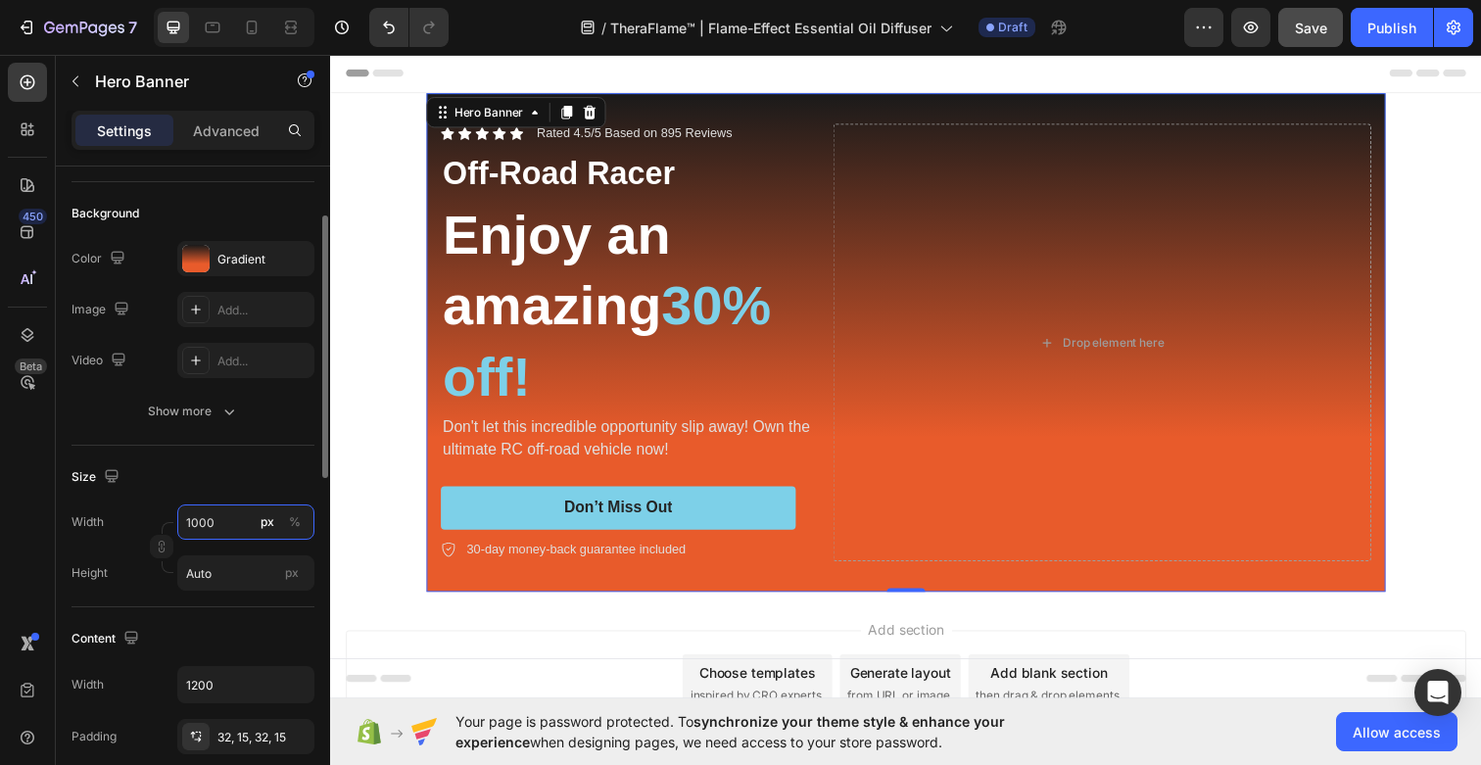
type input "100"
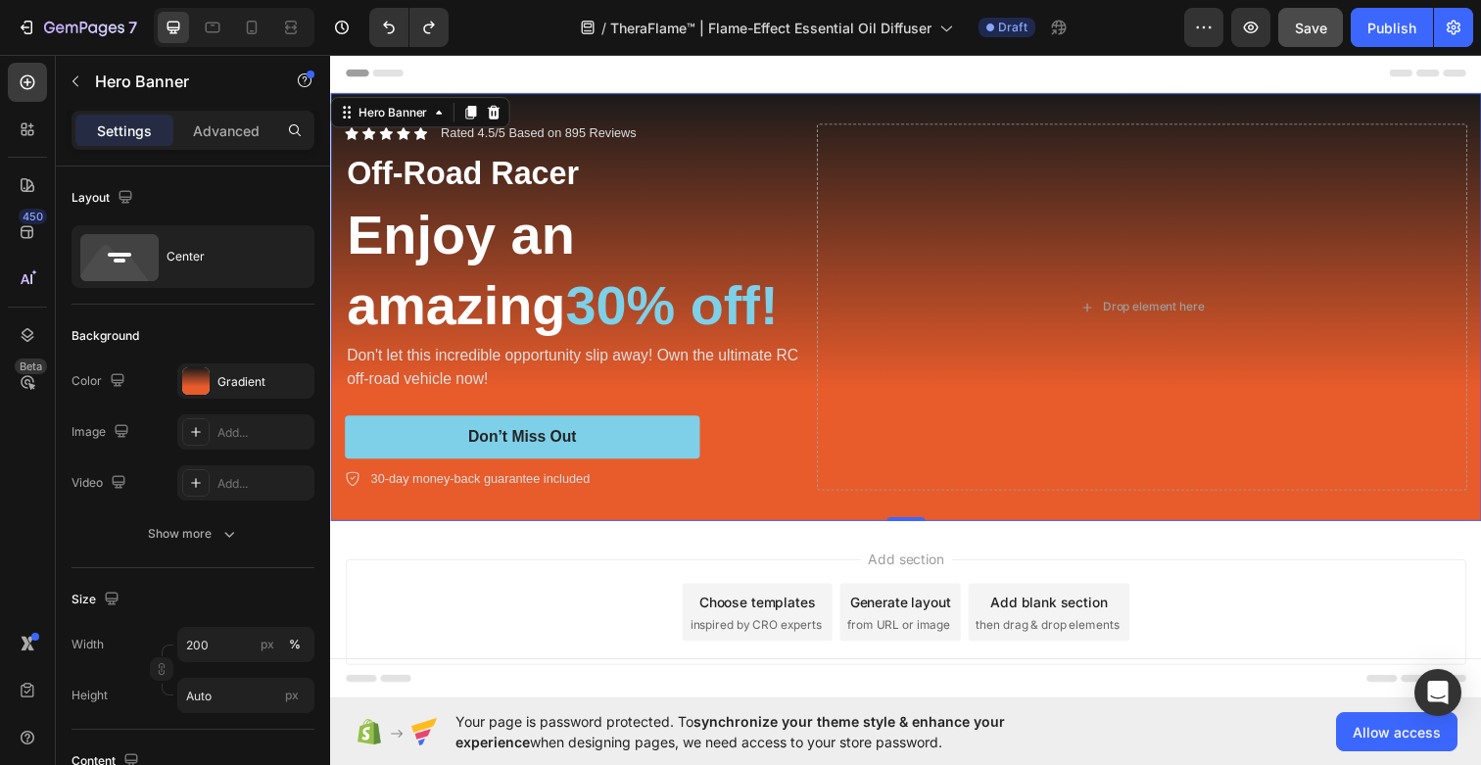
click at [740, 118] on div "Icon Icon Icon Icon Icon Icon List Rated 4.5/5 Based on 895 Reviews Text Block …" at bounding box center [917, 312] width 1175 height 437
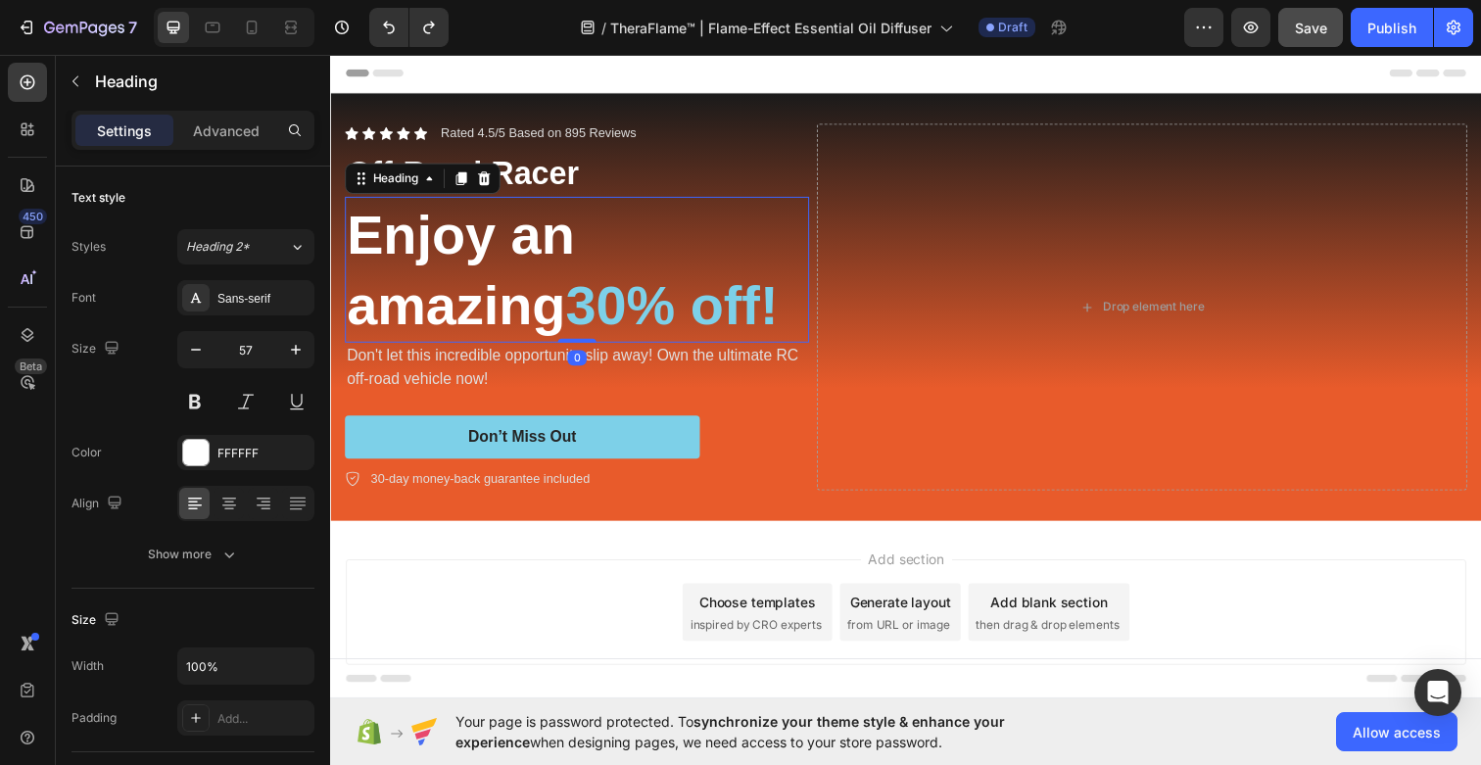
click at [468, 248] on h2 "Enjoy an amazing 30% off!" at bounding box center [582, 274] width 474 height 149
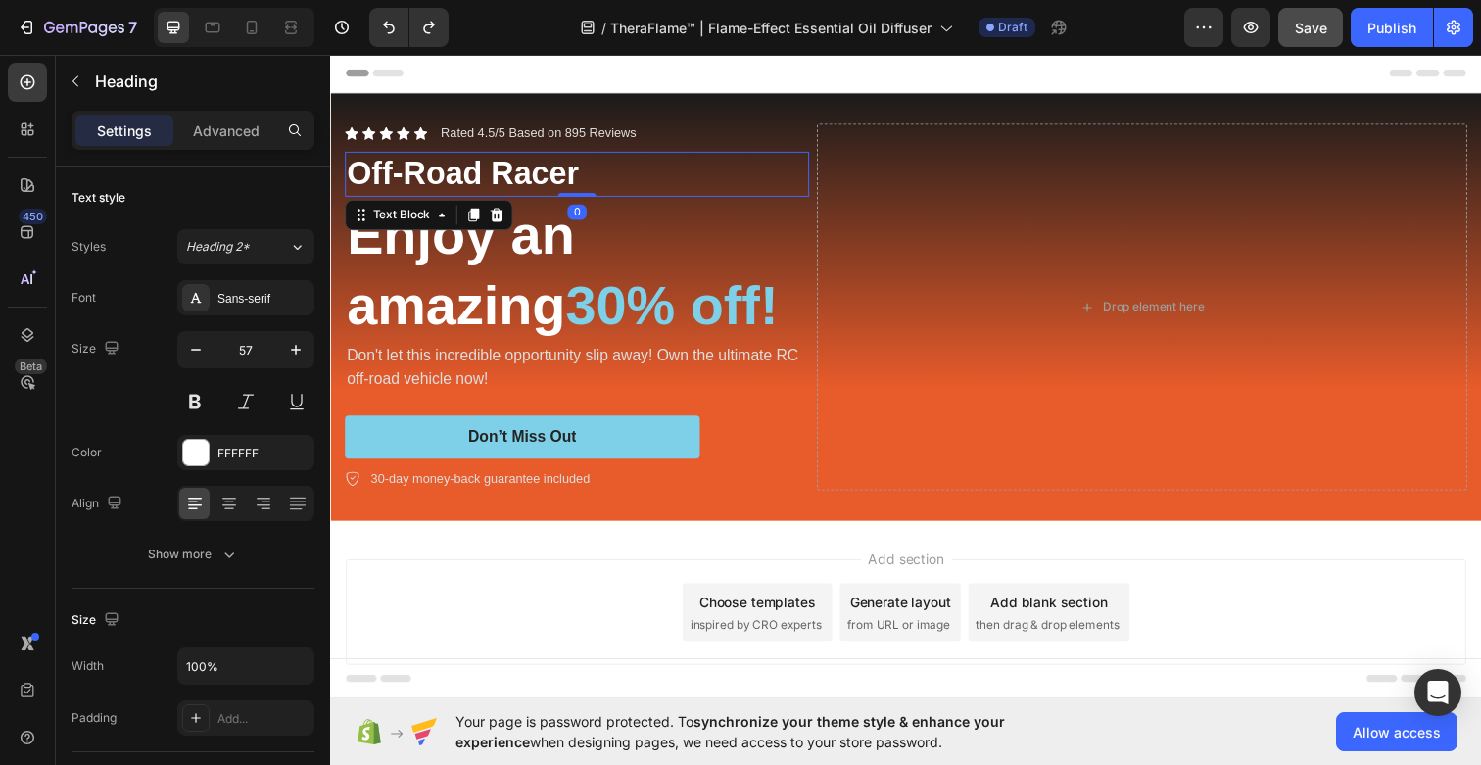
click at [552, 174] on p "Off-Road Racer" at bounding box center [582, 177] width 470 height 42
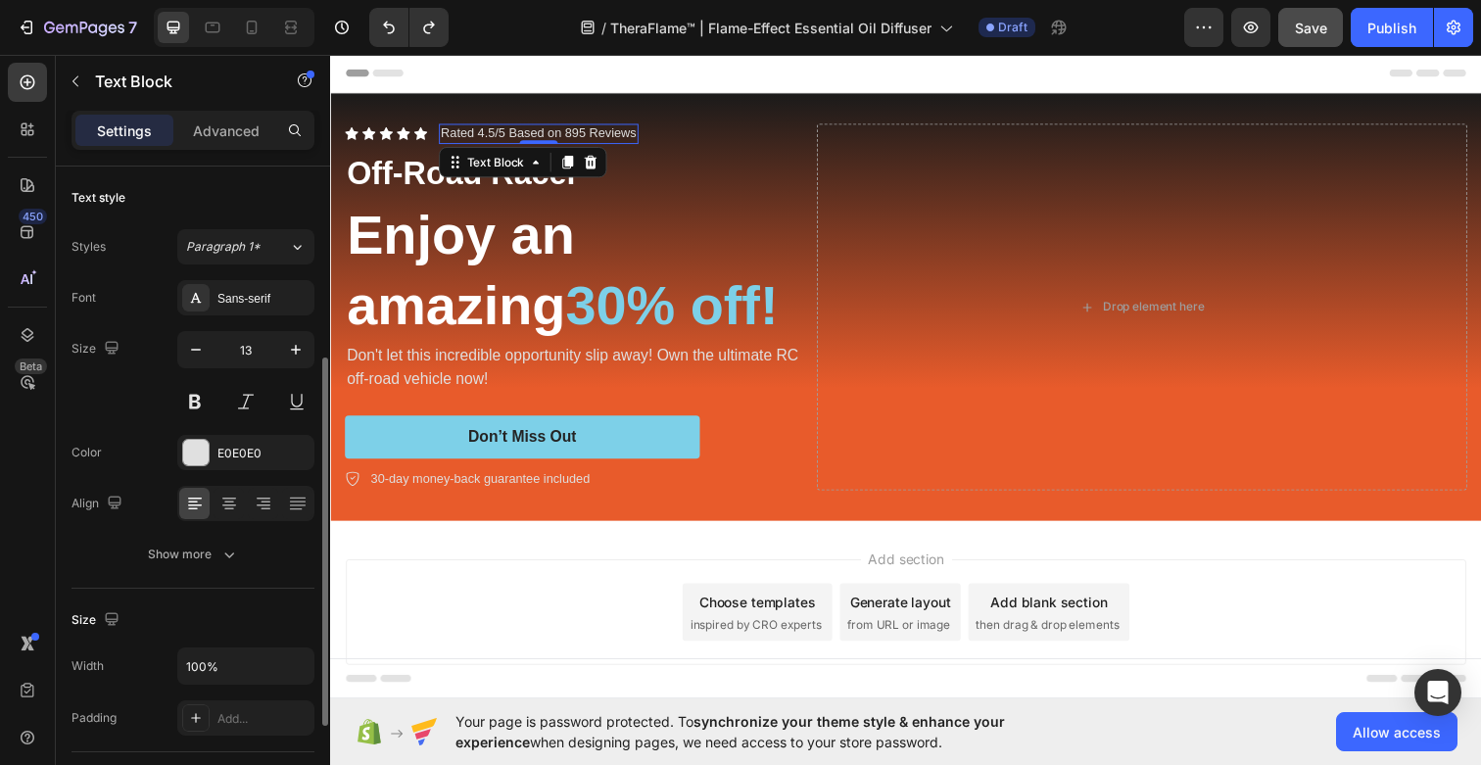
click at [554, 138] on p "Rated 4.5/5 Based on 895 Reviews" at bounding box center [543, 135] width 200 height 17
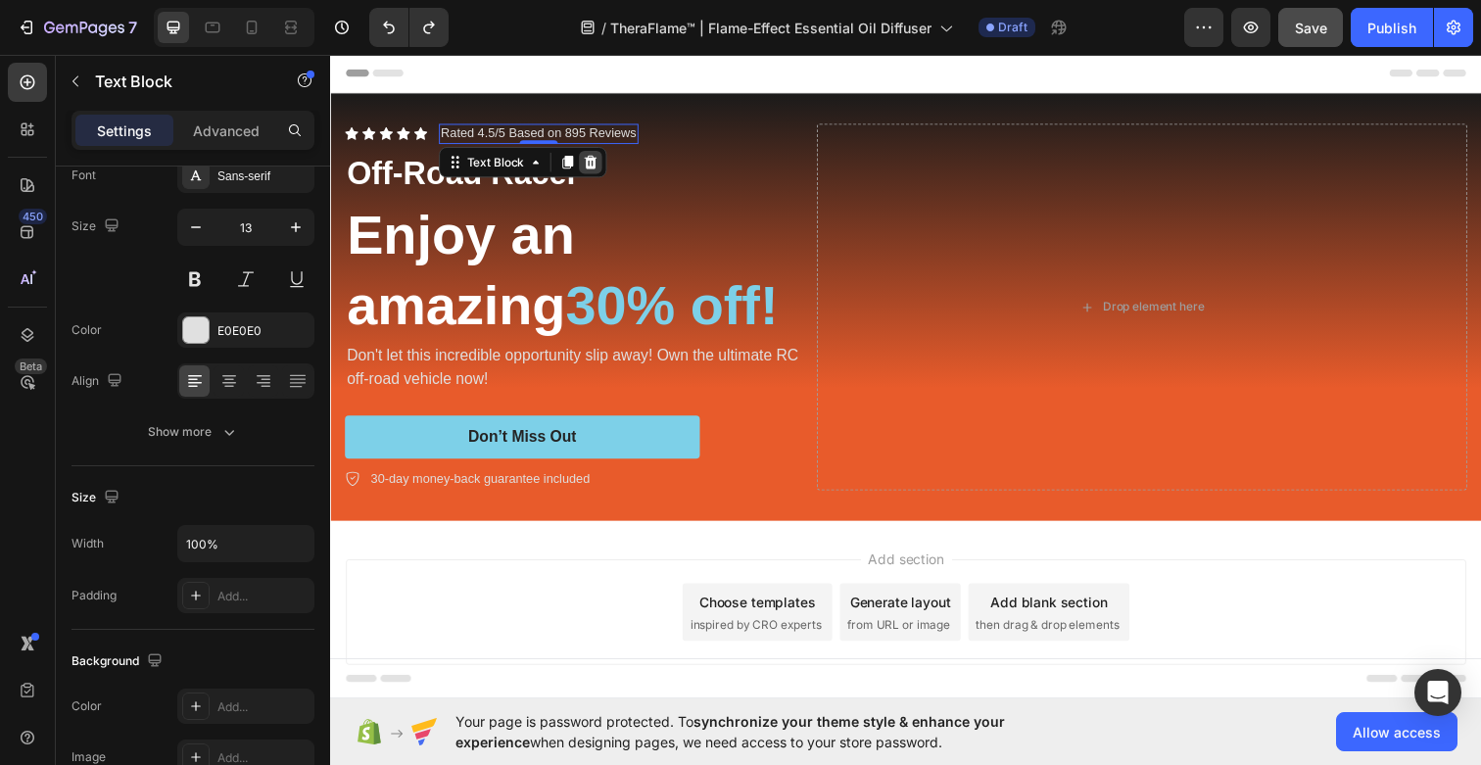
click at [592, 158] on icon at bounding box center [596, 165] width 13 height 14
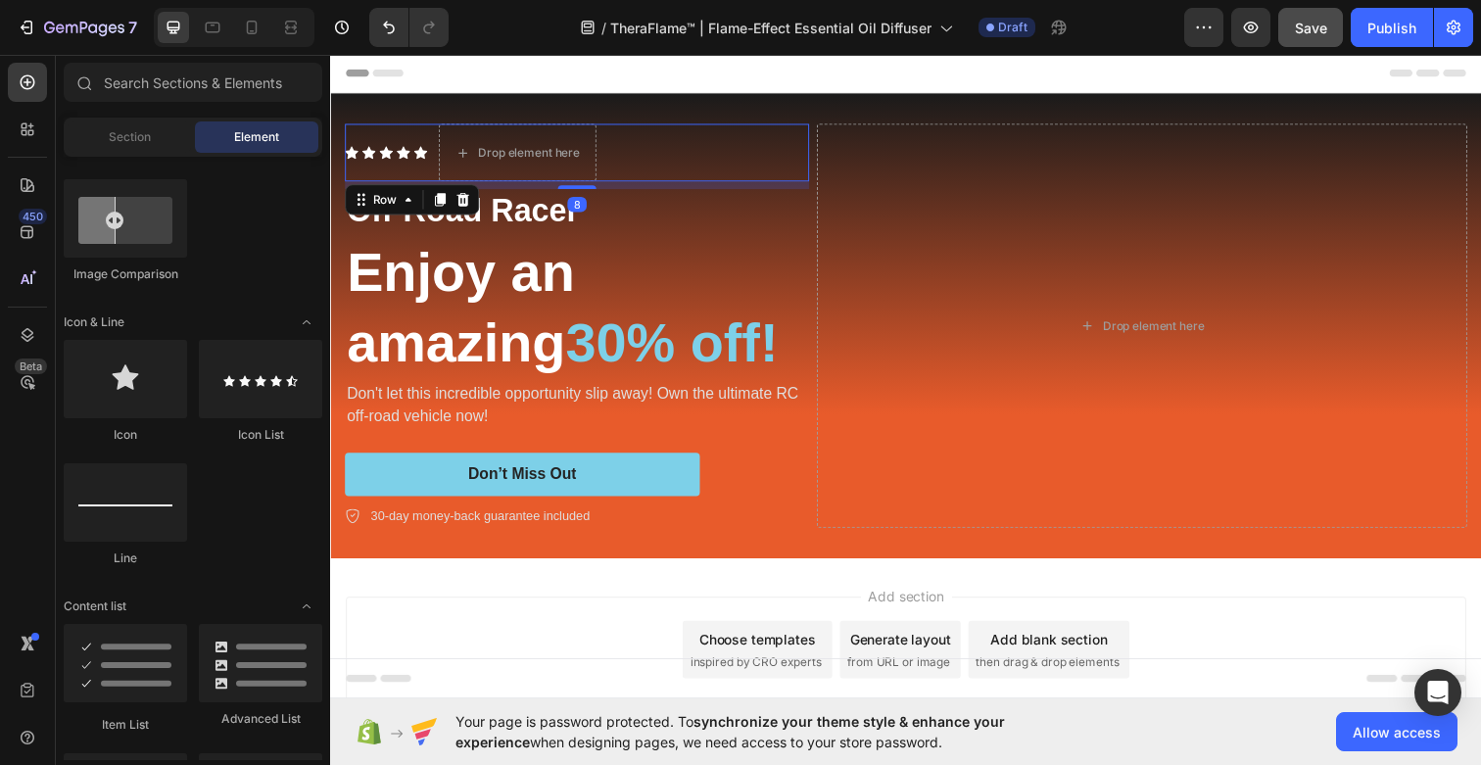
click at [397, 147] on div "Icon Icon Icon Icon Icon Icon List" at bounding box center [387, 154] width 84 height 59
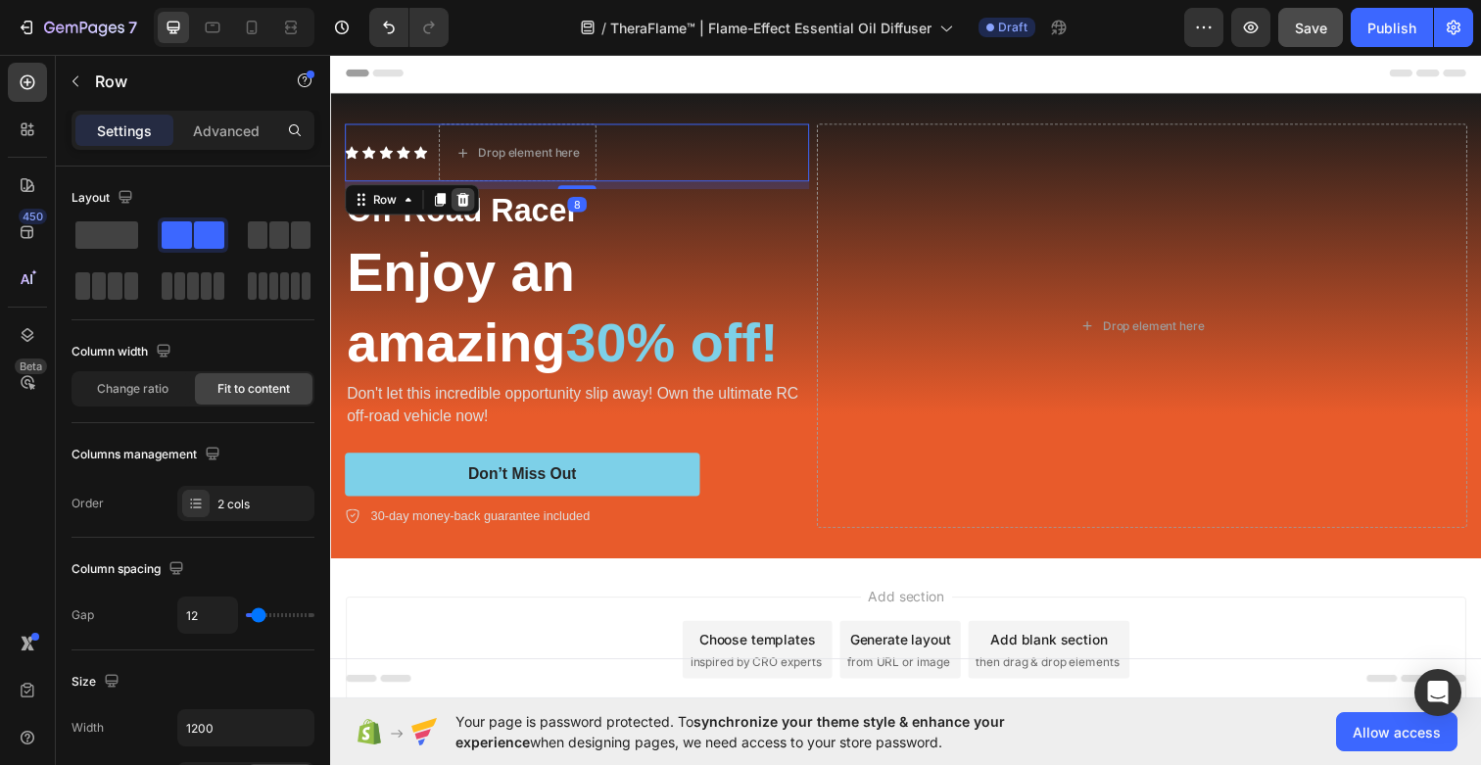
click at [470, 198] on icon at bounding box center [465, 203] width 16 height 16
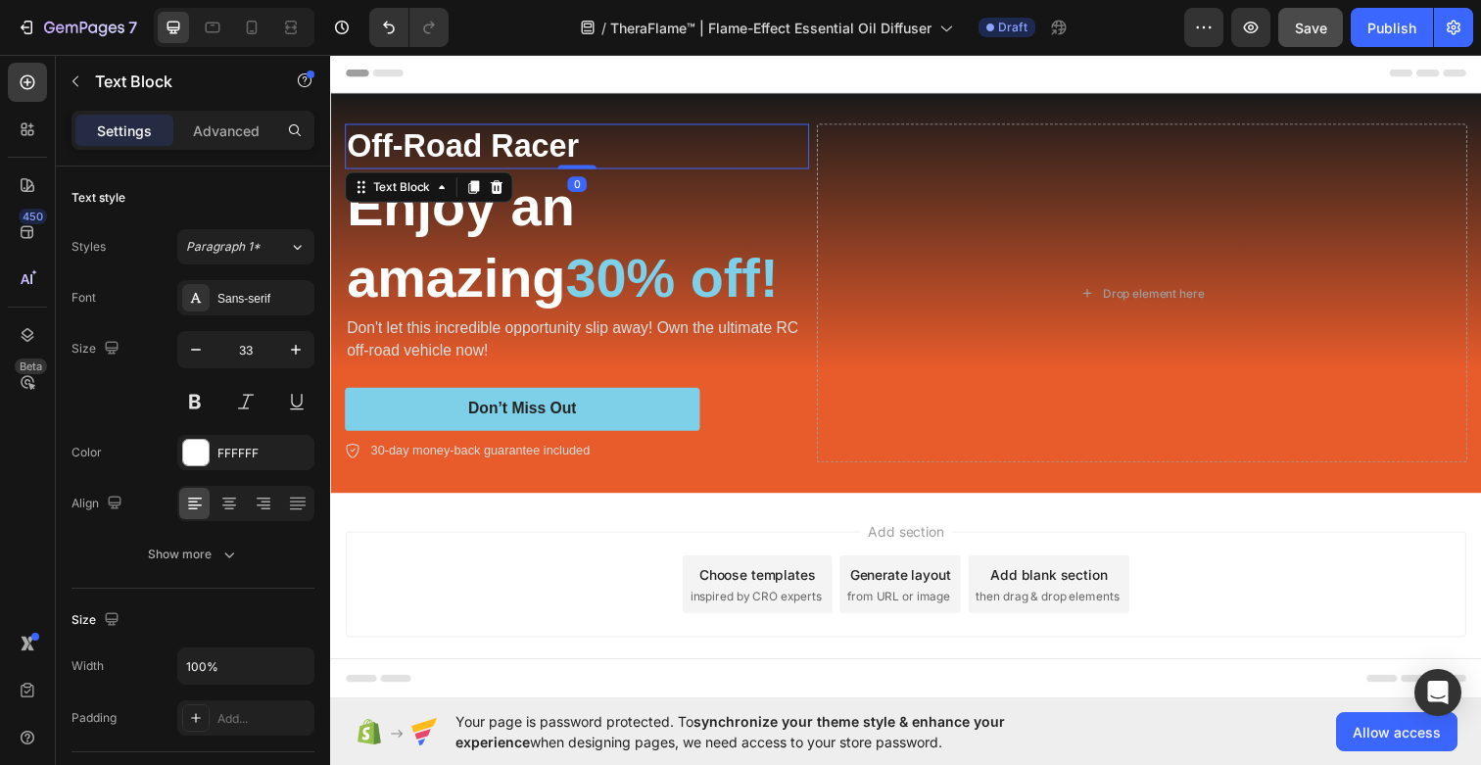
click at [474, 140] on p "Off-Road Racer" at bounding box center [582, 148] width 470 height 42
click at [499, 189] on icon at bounding box center [500, 190] width 13 height 14
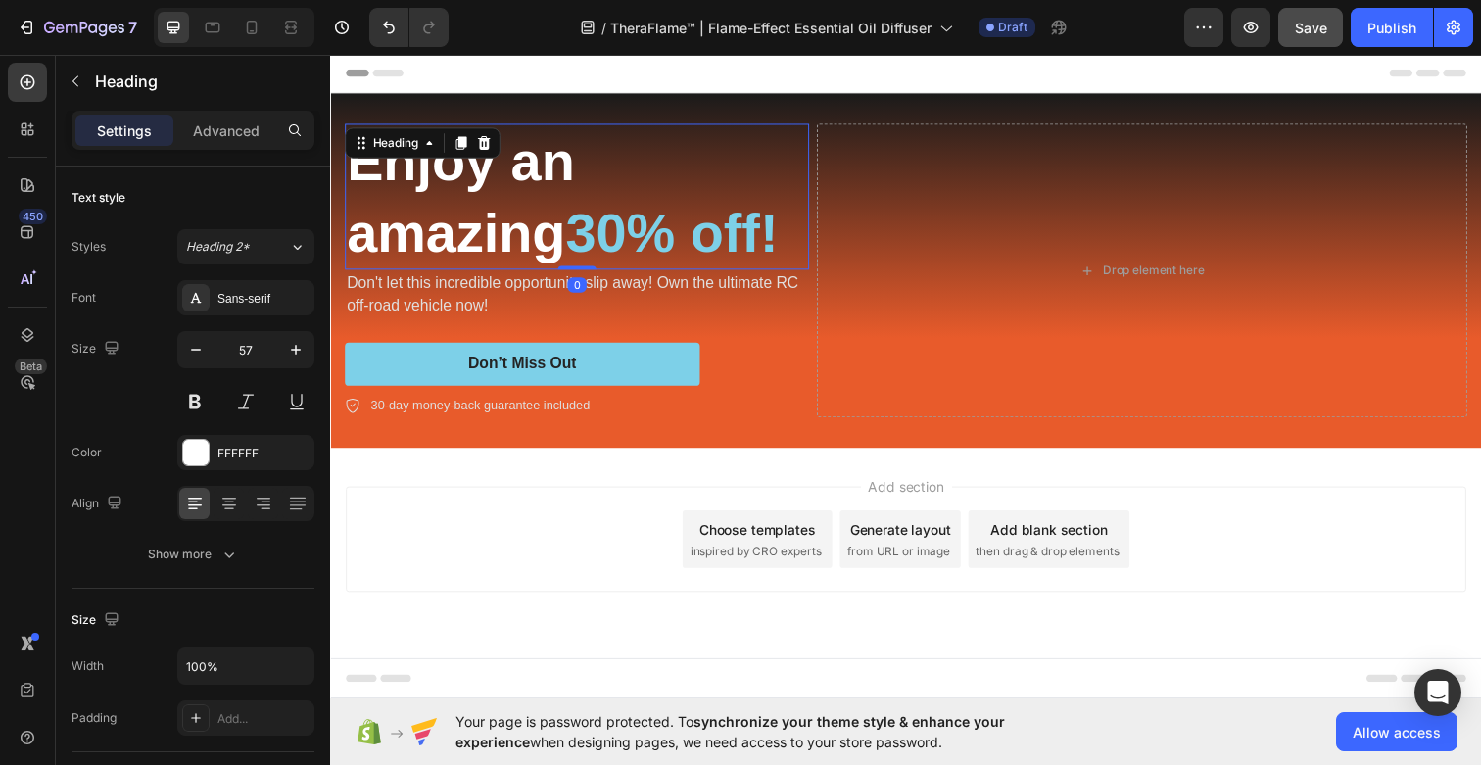
click at [484, 167] on h2 "Enjoy an amazing 30% off!" at bounding box center [582, 199] width 474 height 149
click at [550, 235] on h2 "Enjoy an amazing 30% off!" at bounding box center [582, 199] width 474 height 149
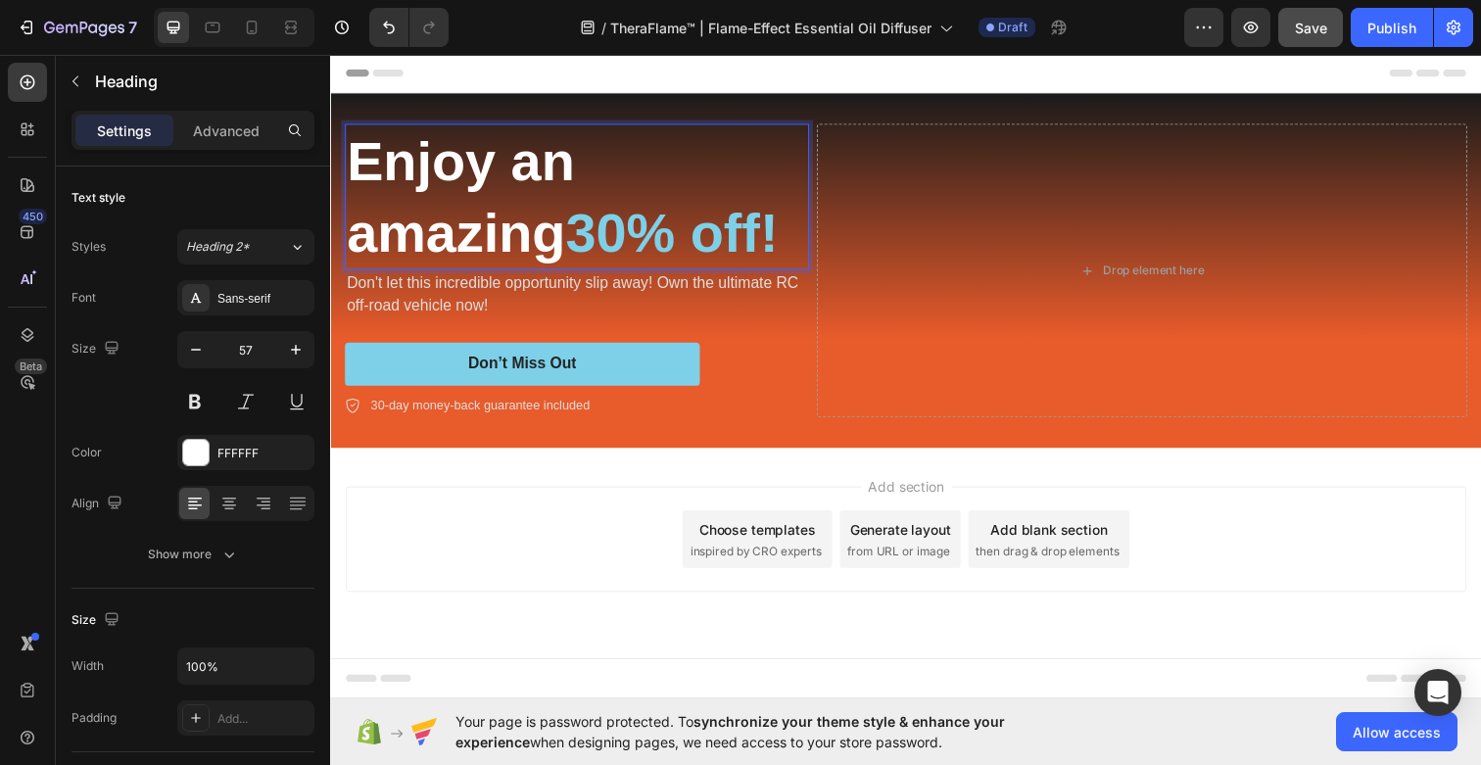
click at [645, 238] on span "30% off!" at bounding box center [678, 236] width 217 height 63
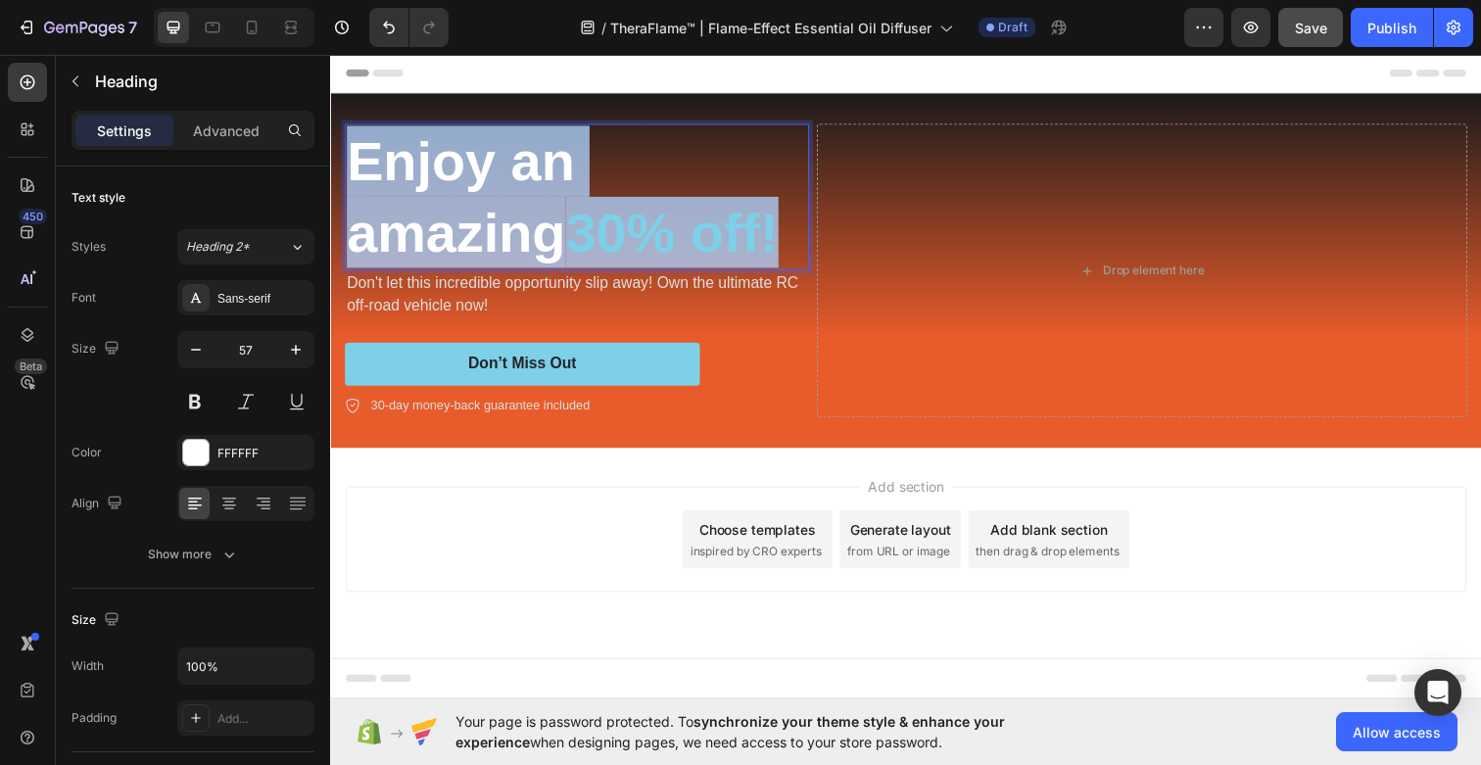
drag, startPoint x: 802, startPoint y: 238, endPoint x: 349, endPoint y: 164, distance: 459.5
click at [349, 164] on p "Enjoy an amazing 30% off!" at bounding box center [582, 199] width 470 height 145
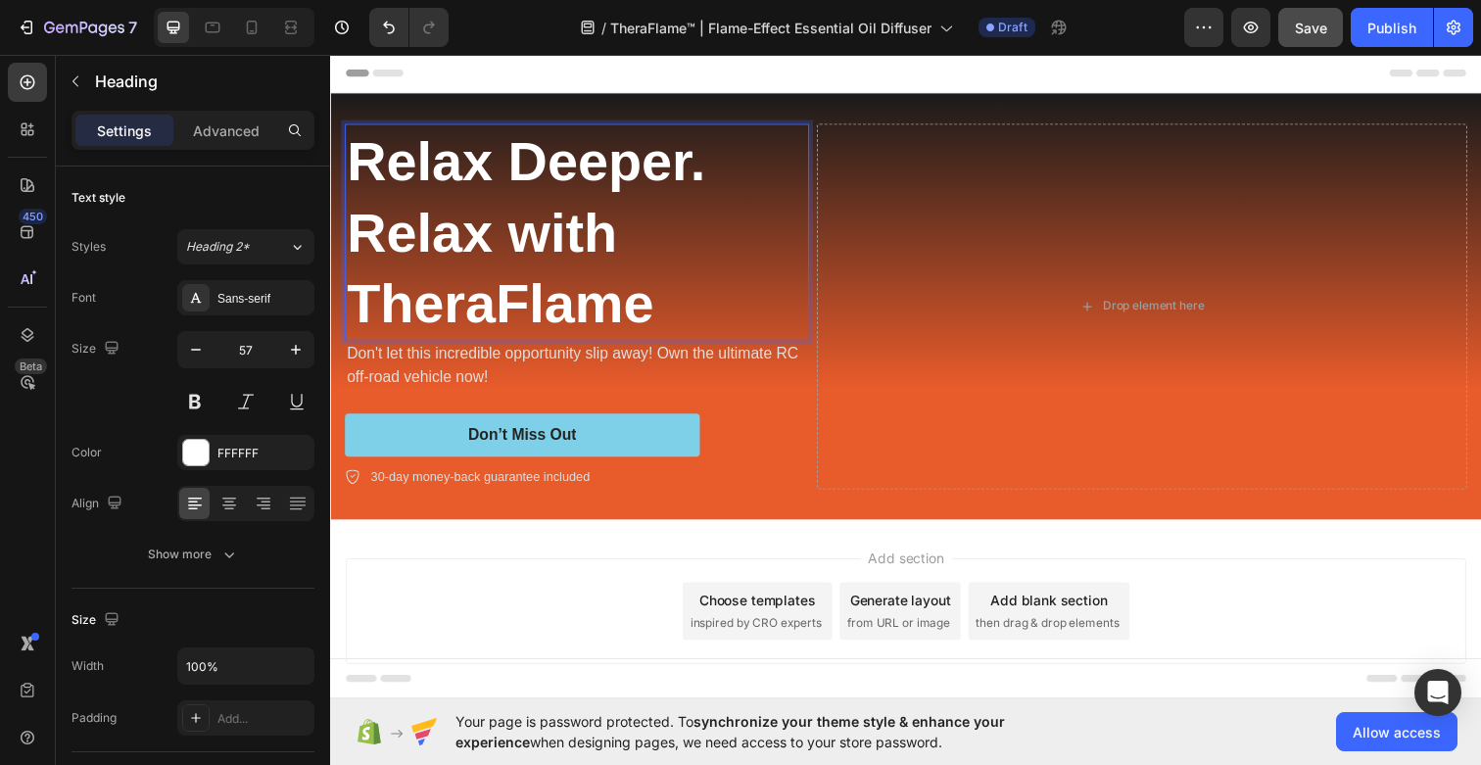
click at [465, 302] on p "Relax Deeper. Relax with TheraFlame" at bounding box center [582, 235] width 470 height 217
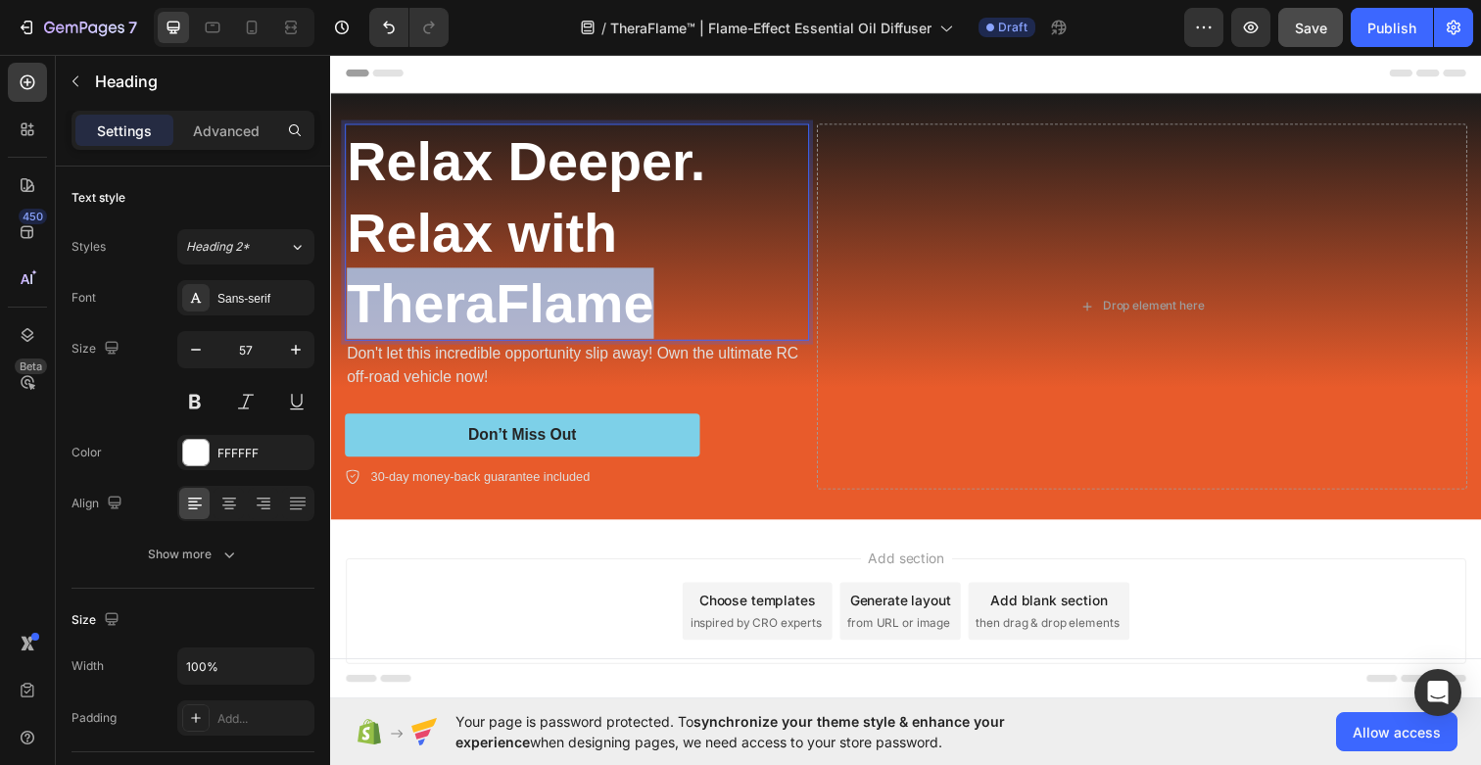
click at [465, 302] on p "Relax Deeper. Relax with TheraFlame" at bounding box center [582, 235] width 470 height 217
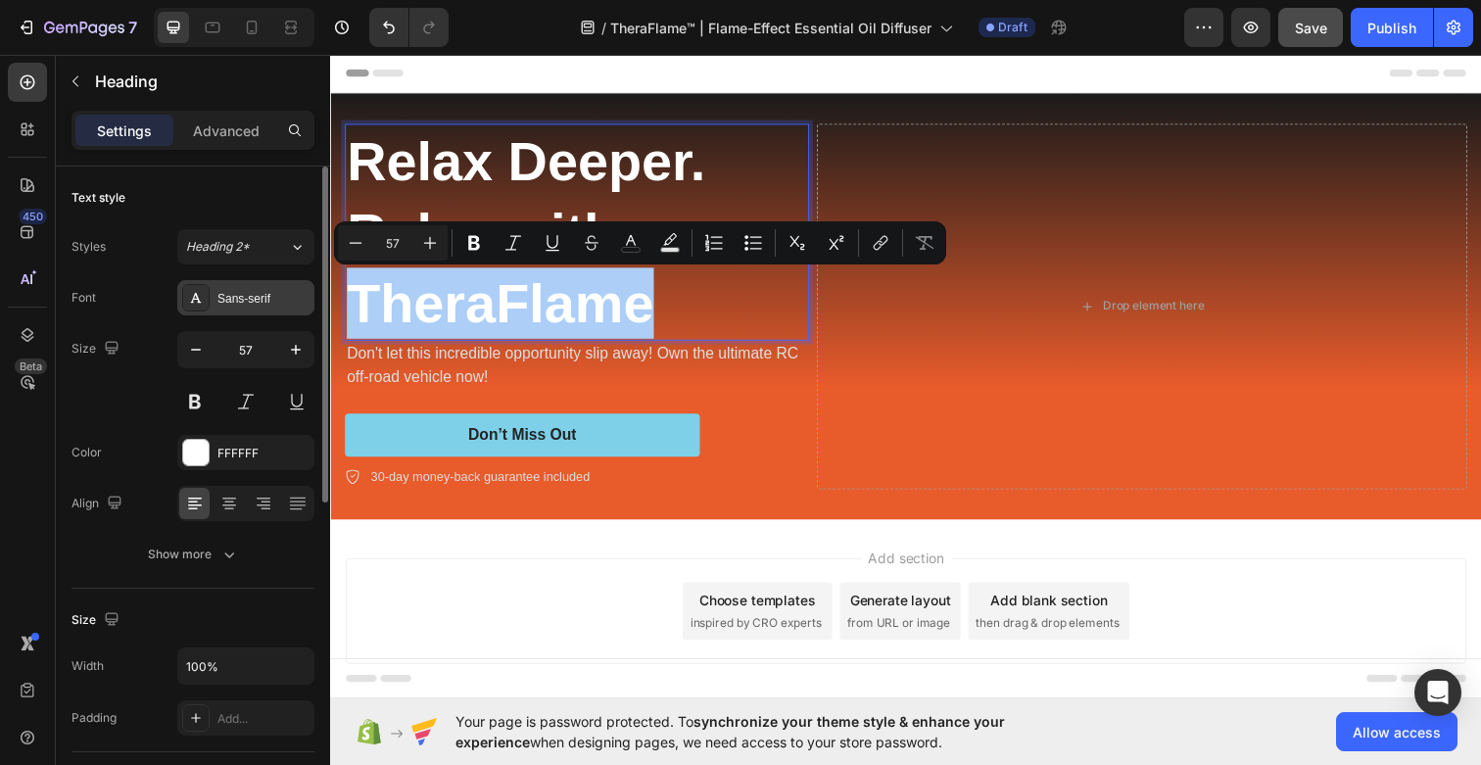
click at [272, 295] on div "Sans-serif" at bounding box center [263, 299] width 92 height 18
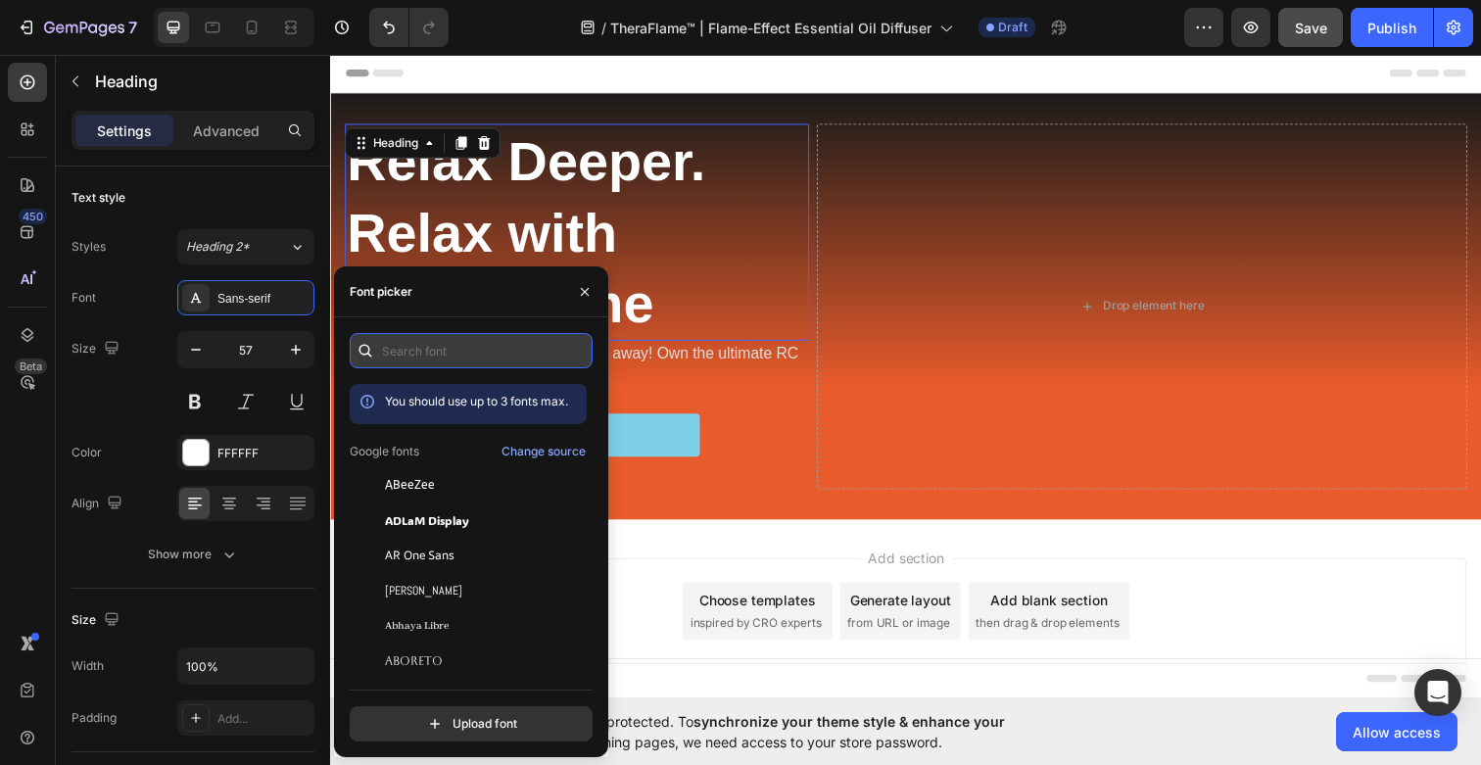
click at [419, 347] on input "text" at bounding box center [471, 350] width 243 height 35
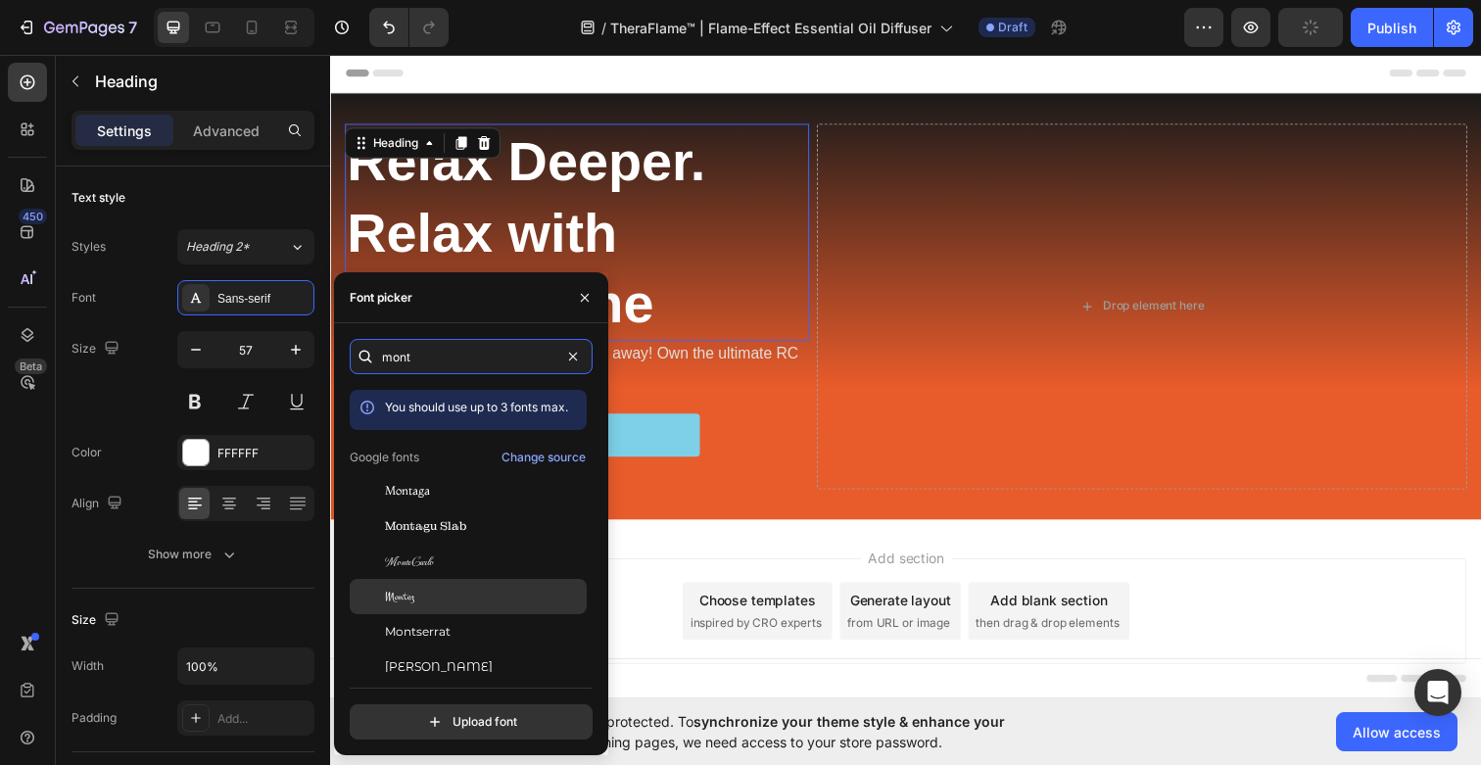
scroll to position [48, 0]
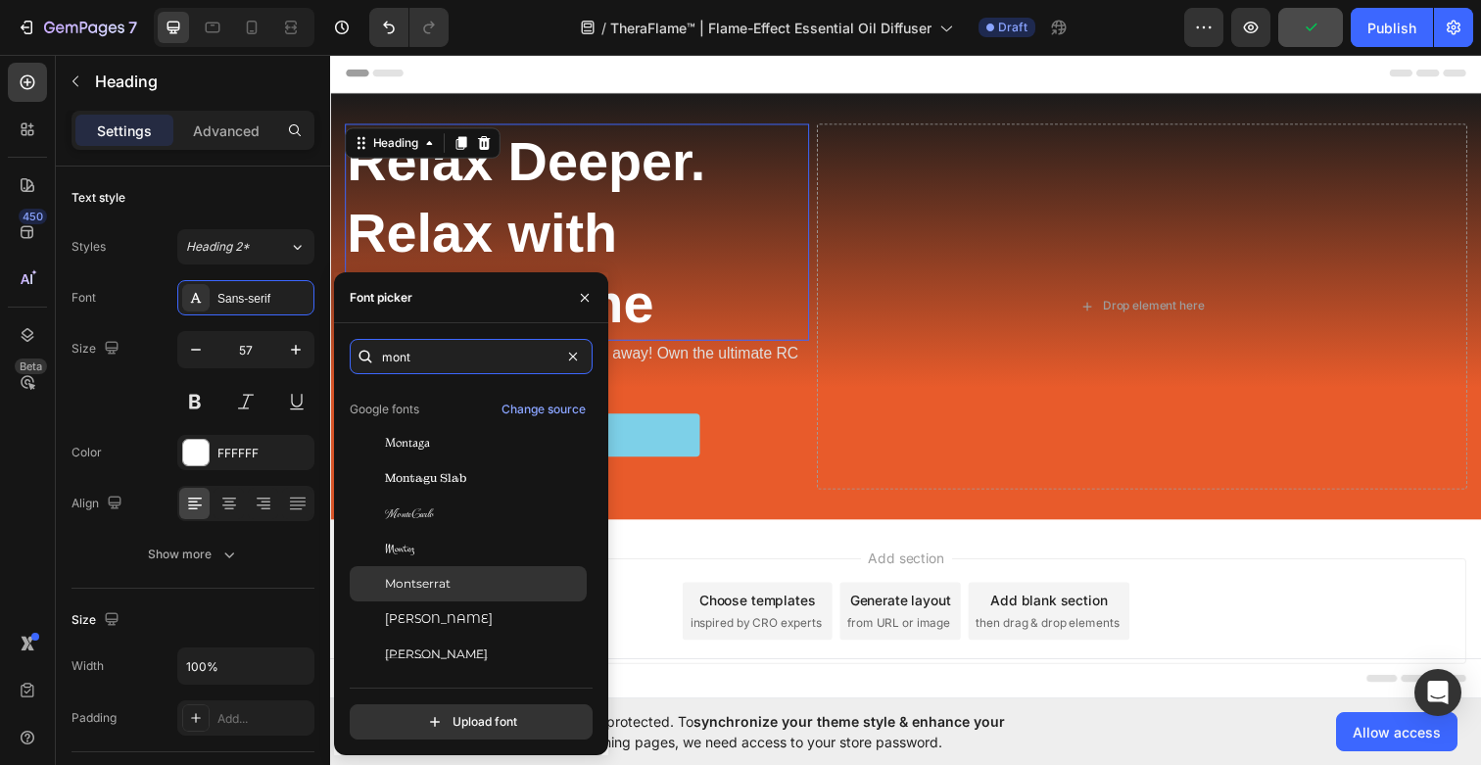
type input "mont"
click at [444, 580] on span "Montserrat" at bounding box center [418, 584] width 66 height 18
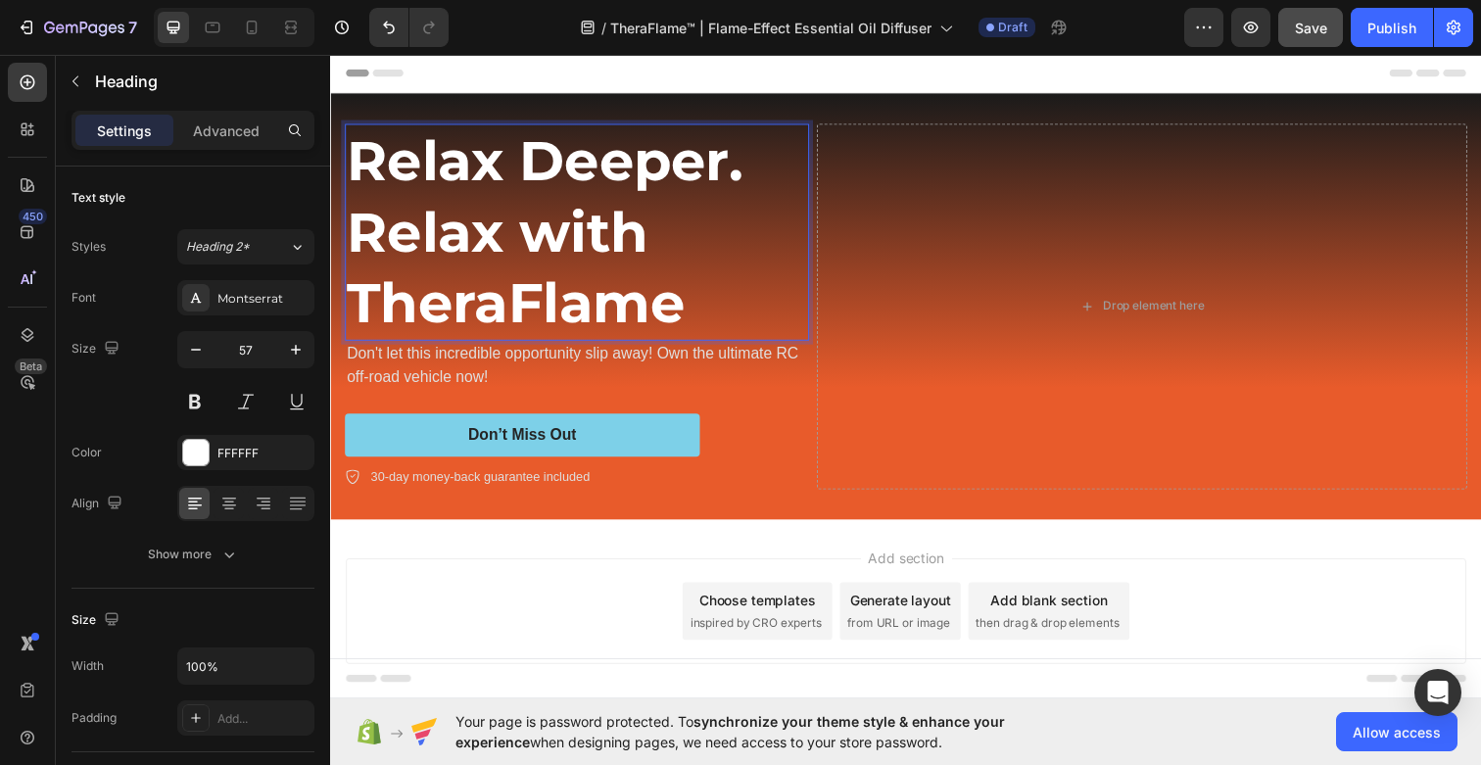
click at [623, 314] on p "Relax Deeper. Relax with TheraFlame" at bounding box center [582, 235] width 470 height 217
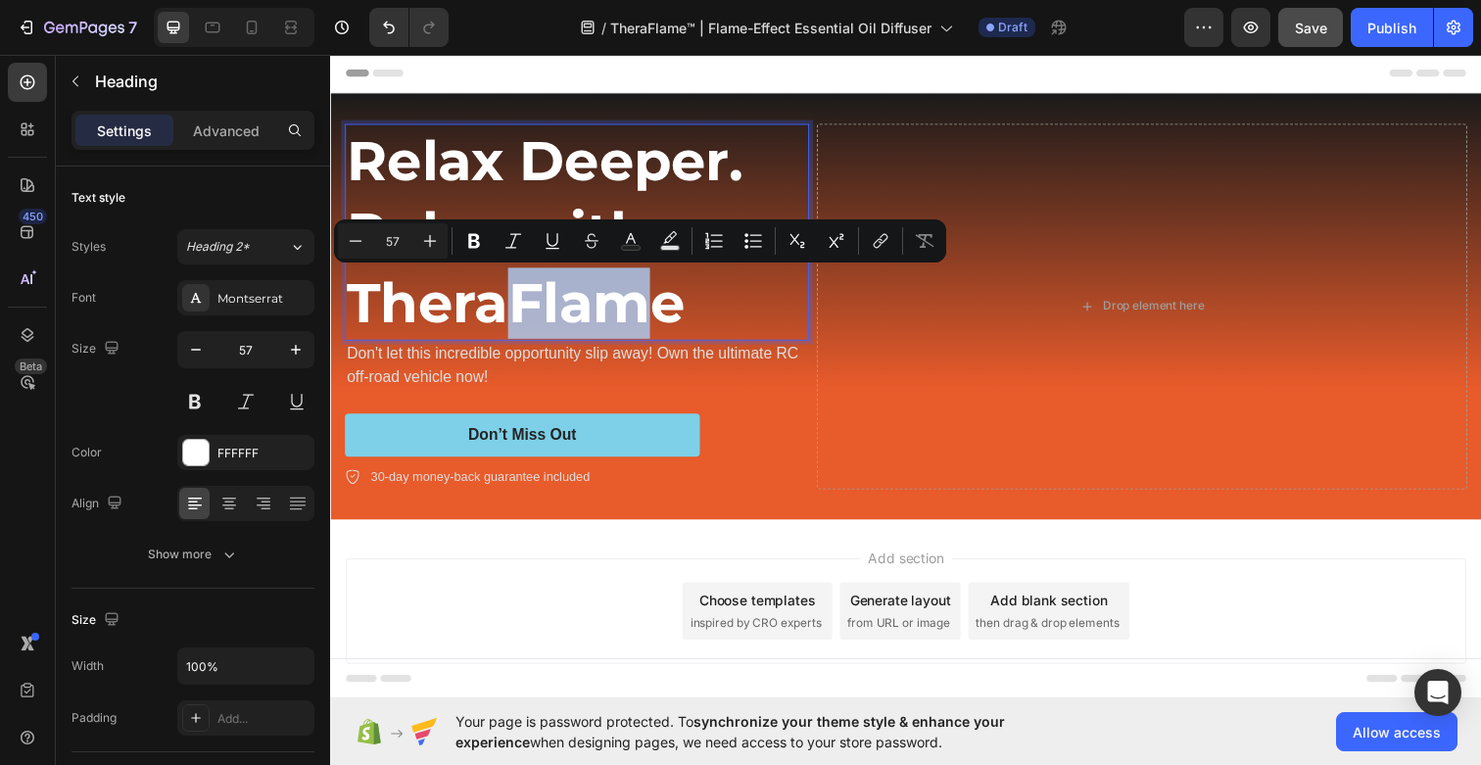
drag, startPoint x: 515, startPoint y: 305, endPoint x: 673, endPoint y: 303, distance: 157.7
click at [673, 303] on p "Relax Deeper. Relax with TheraFlame" at bounding box center [582, 235] width 470 height 217
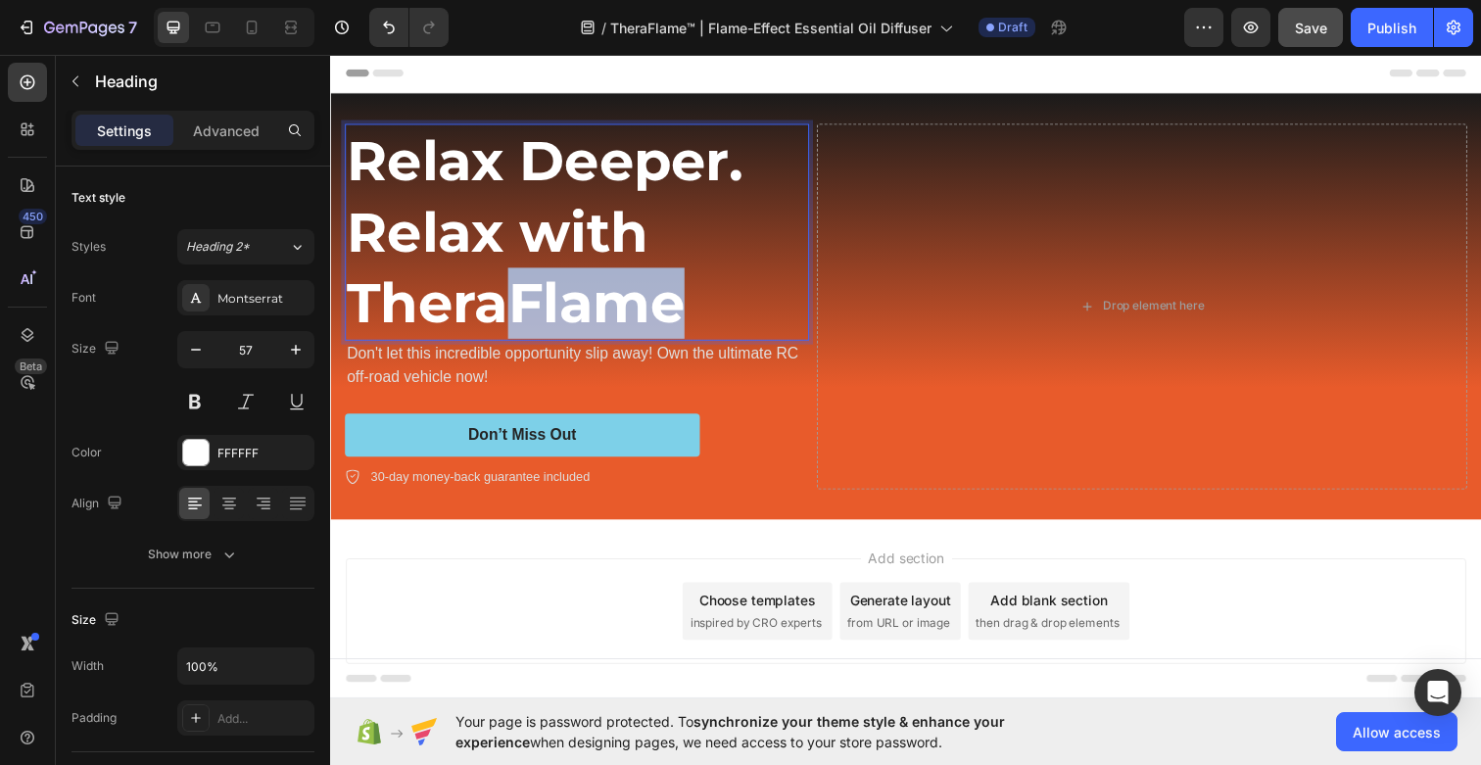
drag, startPoint x: 699, startPoint y: 314, endPoint x: 526, endPoint y: 311, distance: 173.4
click at [526, 311] on p "Relax Deeper. Relax with TheraFlame" at bounding box center [582, 235] width 470 height 217
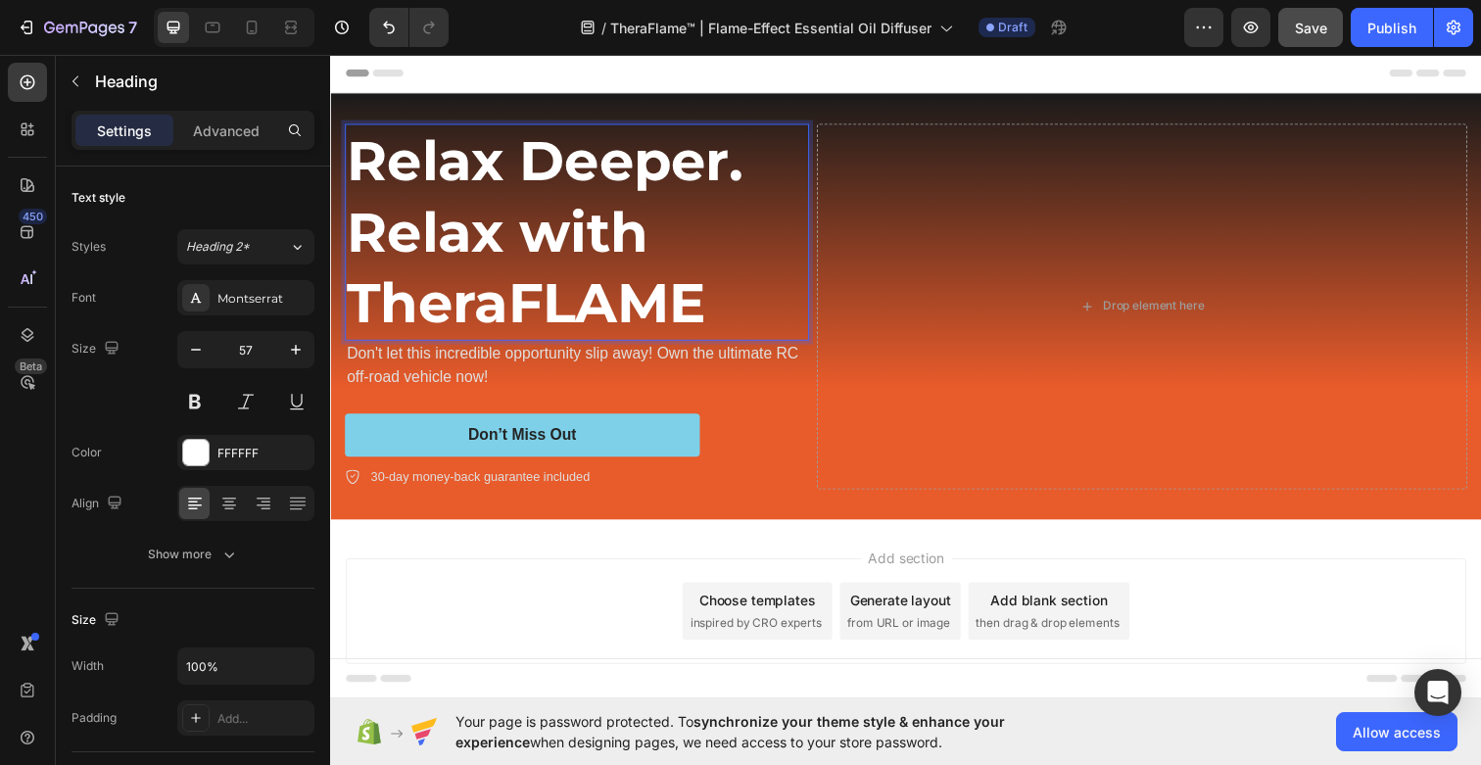
click at [450, 306] on p "Relax Deeper. Relax with TheraFLAME" at bounding box center [582, 235] width 470 height 217
drag, startPoint x: 510, startPoint y: 308, endPoint x: 349, endPoint y: 308, distance: 161.6
click at [349, 308] on p "Relax Deeper. Relax with TheraFLAME" at bounding box center [582, 235] width 470 height 217
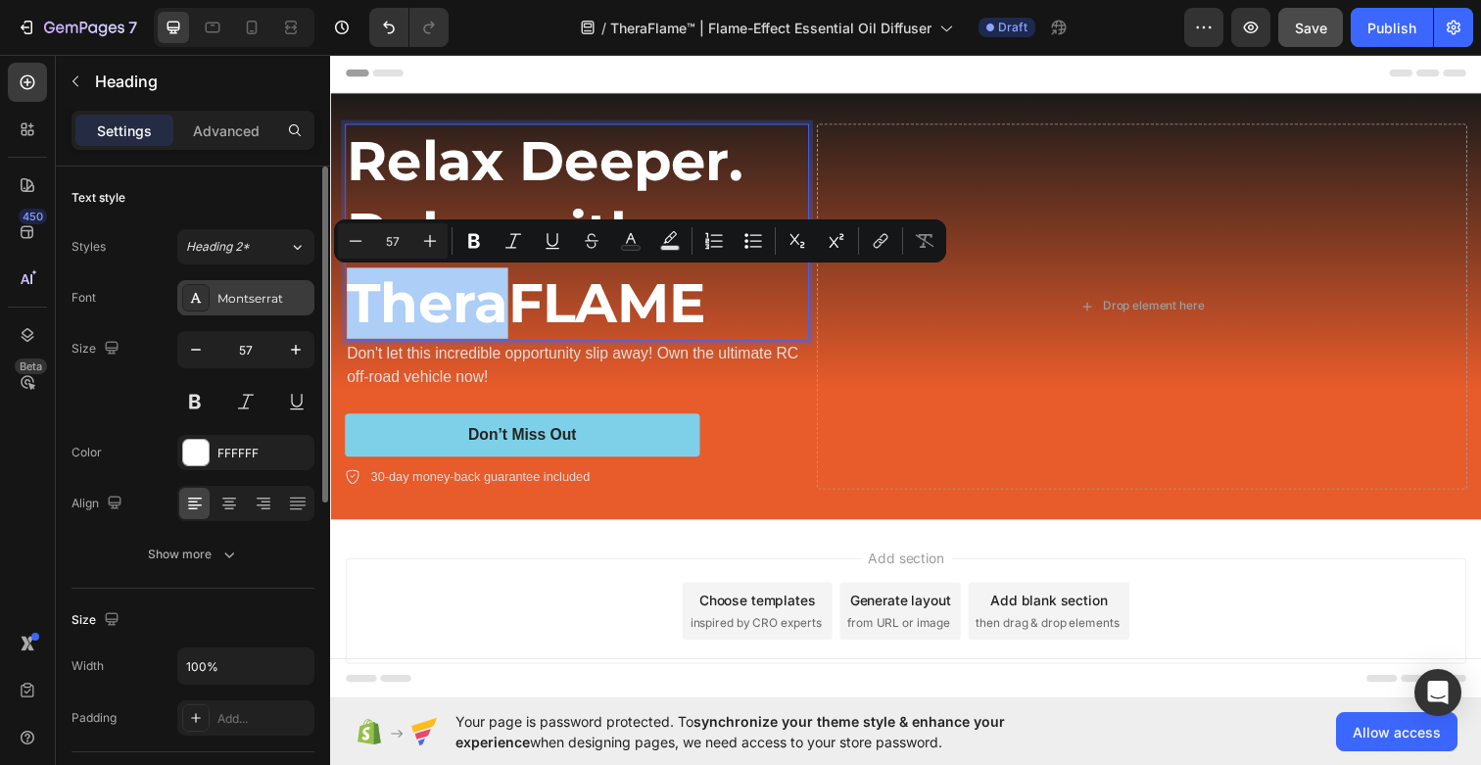
click at [261, 299] on div "Montserrat" at bounding box center [263, 299] width 92 height 18
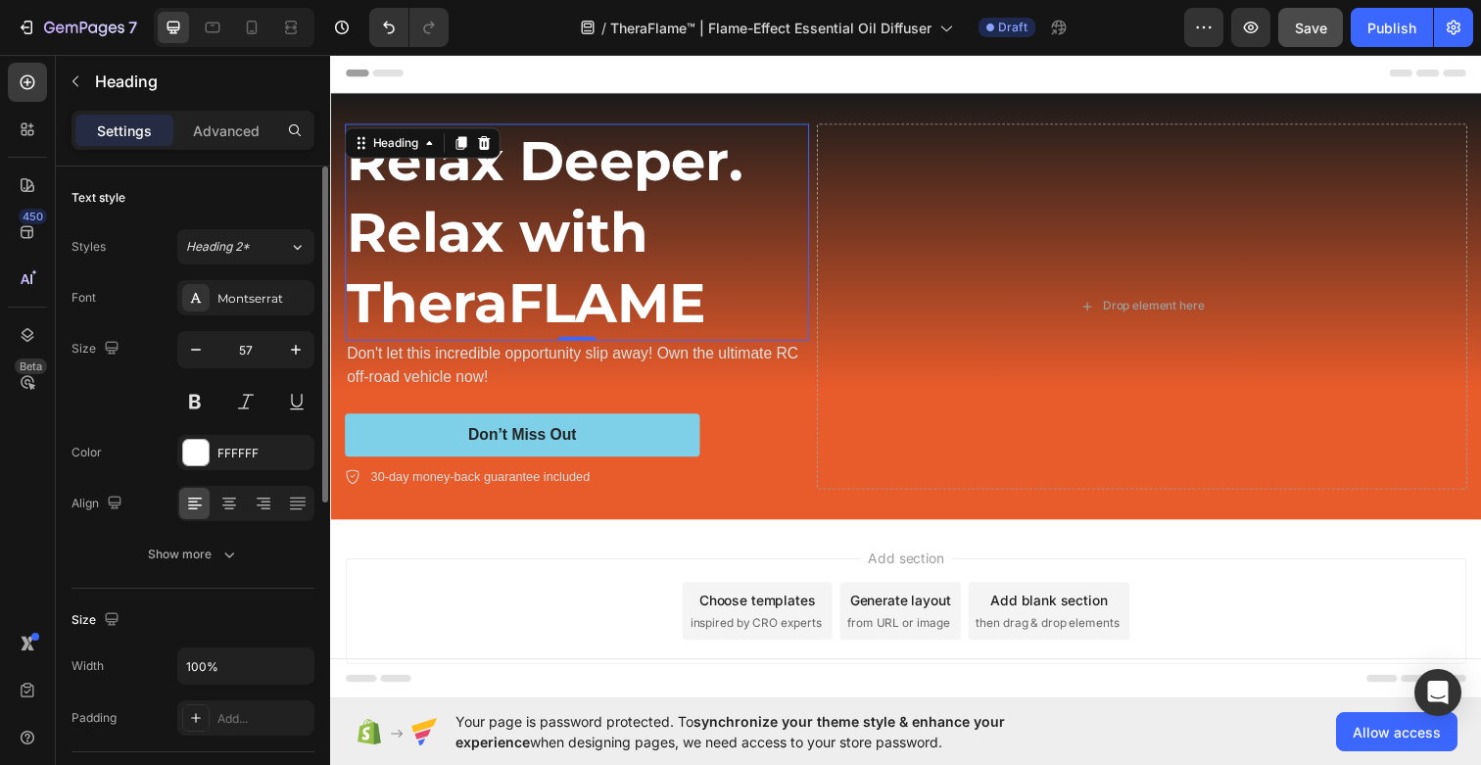
click at [144, 388] on div "Size 57" at bounding box center [192, 375] width 243 height 88
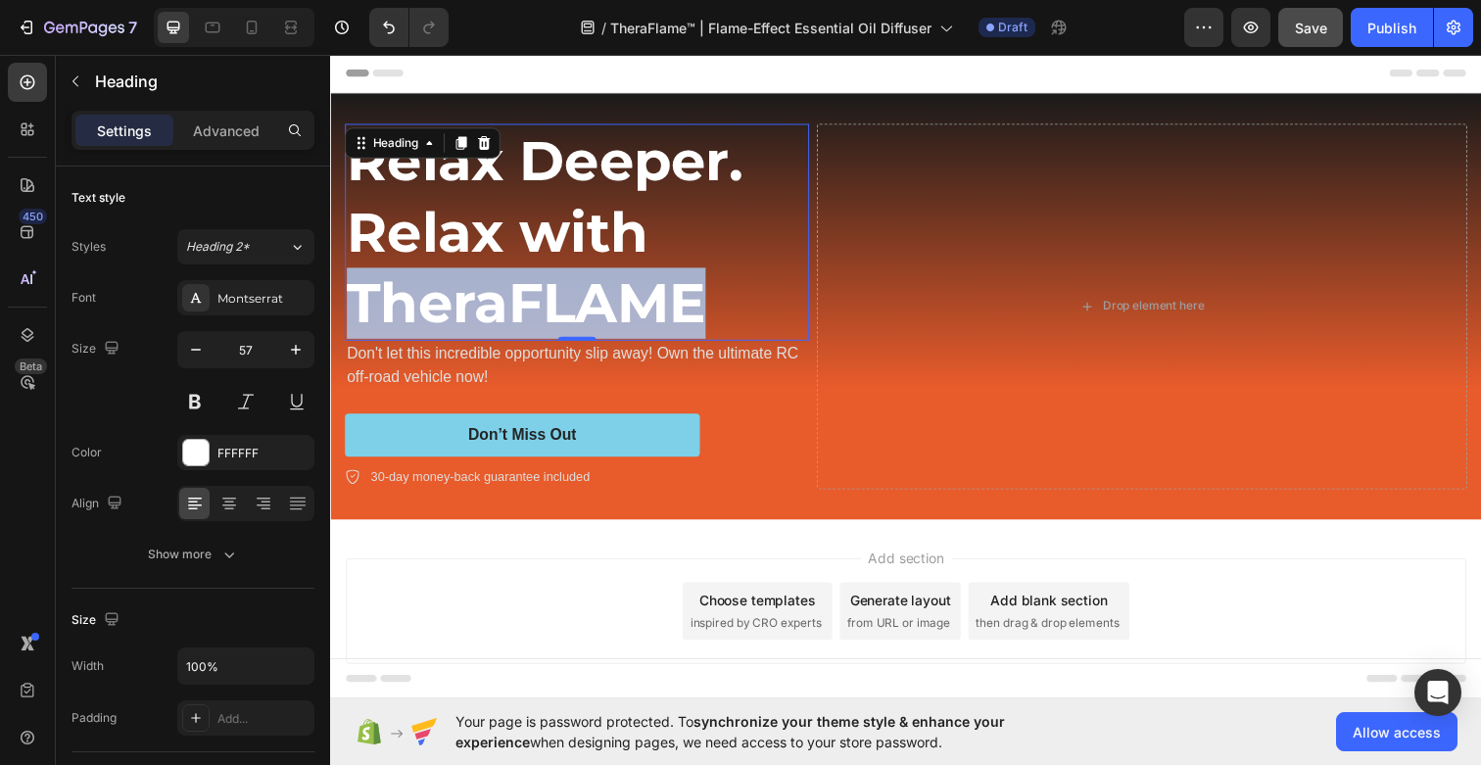
click at [404, 322] on p "Relax Deeper. Relax with TheraFLAME" at bounding box center [582, 235] width 470 height 217
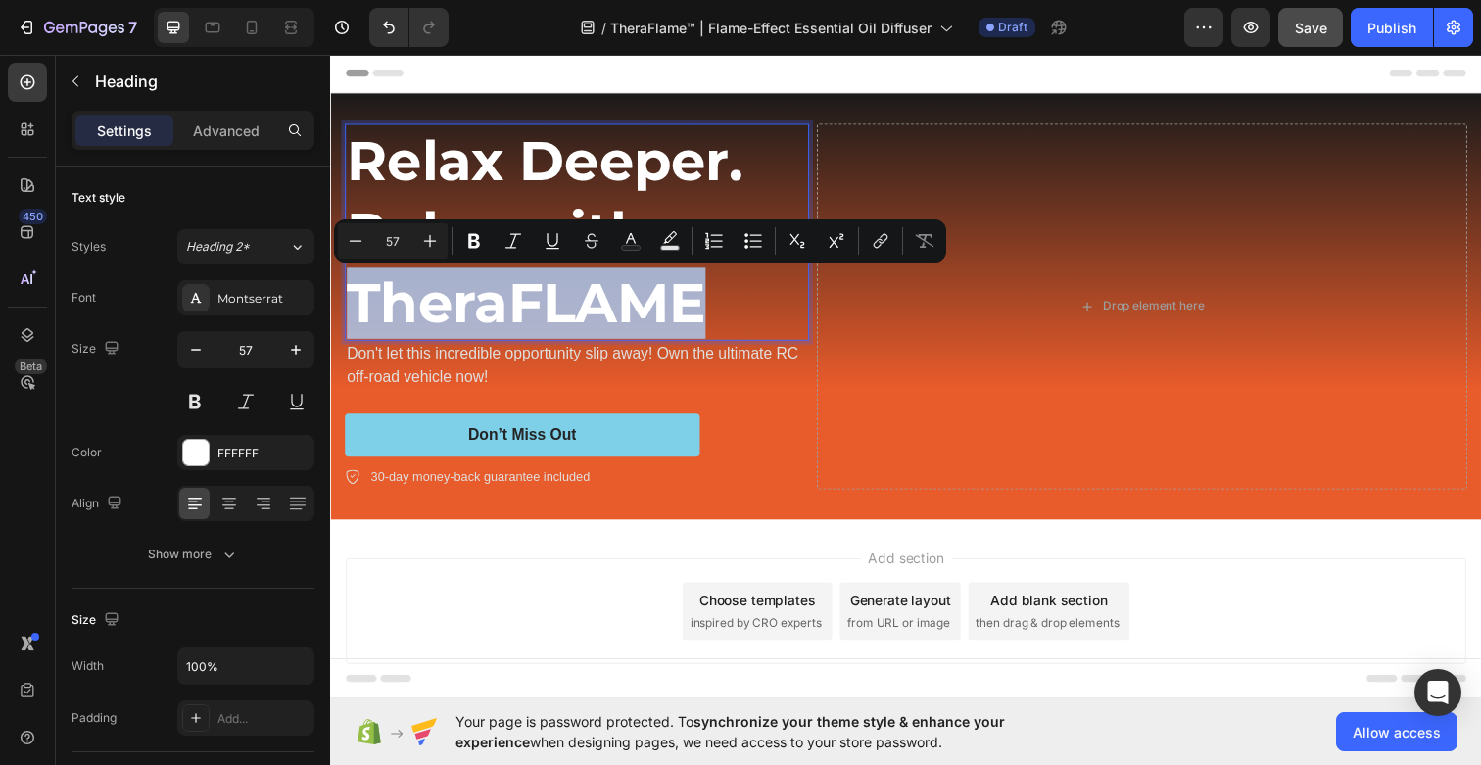
click at [446, 311] on p "Relax Deeper. Relax with TheraFLAME" at bounding box center [582, 235] width 470 height 217
click at [486, 310] on p "Relax Deeper. Relax with TheraFLAME" at bounding box center [582, 235] width 470 height 217
click at [503, 309] on p "Relax Deeper. Relax with TheraFLAME" at bounding box center [582, 235] width 470 height 217
click at [526, 308] on p "Relax Deeper. Relax with TheraFLAME" at bounding box center [582, 235] width 470 height 217
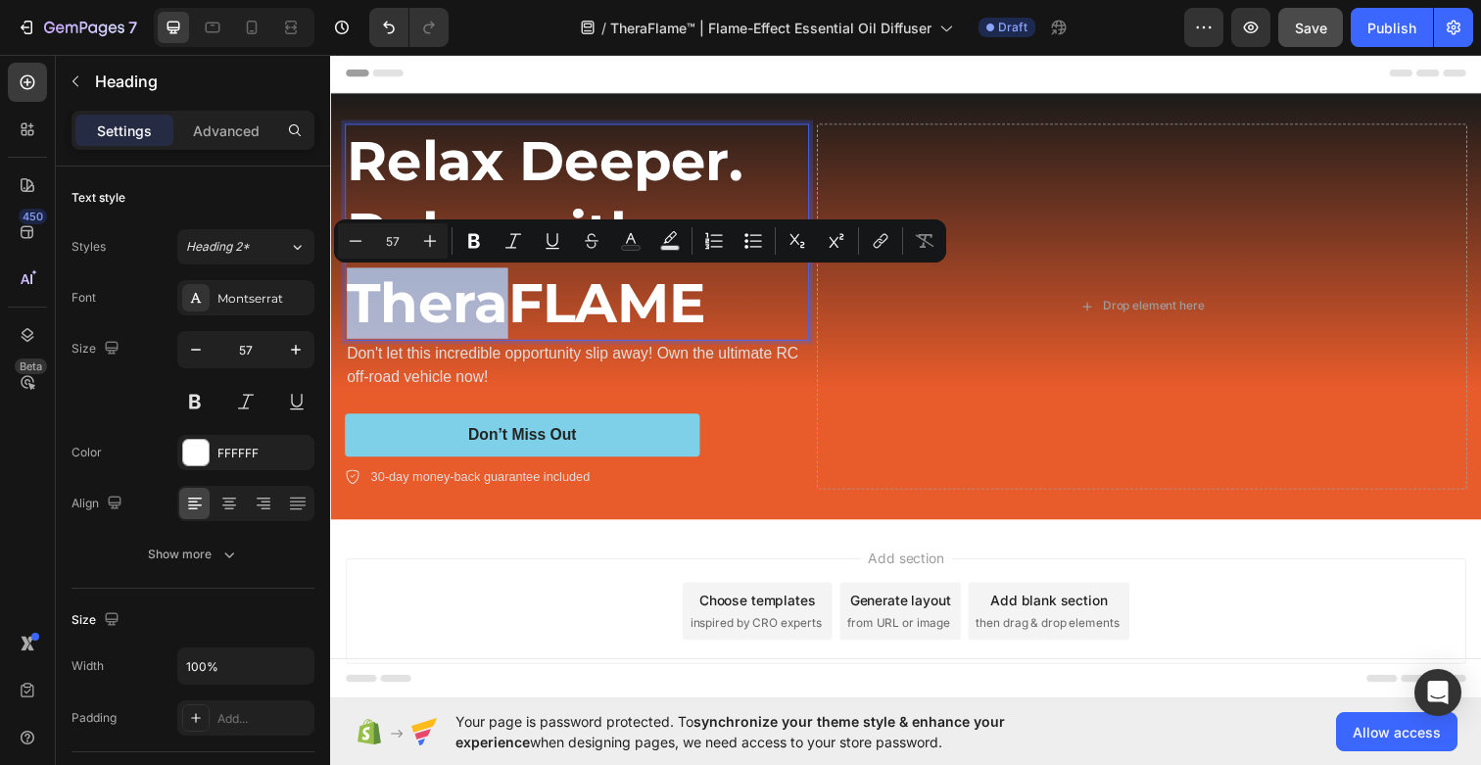
drag, startPoint x: 509, startPoint y: 311, endPoint x: 361, endPoint y: 309, distance: 147.9
click at [361, 309] on p "Relax Deeper. Relax with TheraFLAME" at bounding box center [582, 235] width 470 height 217
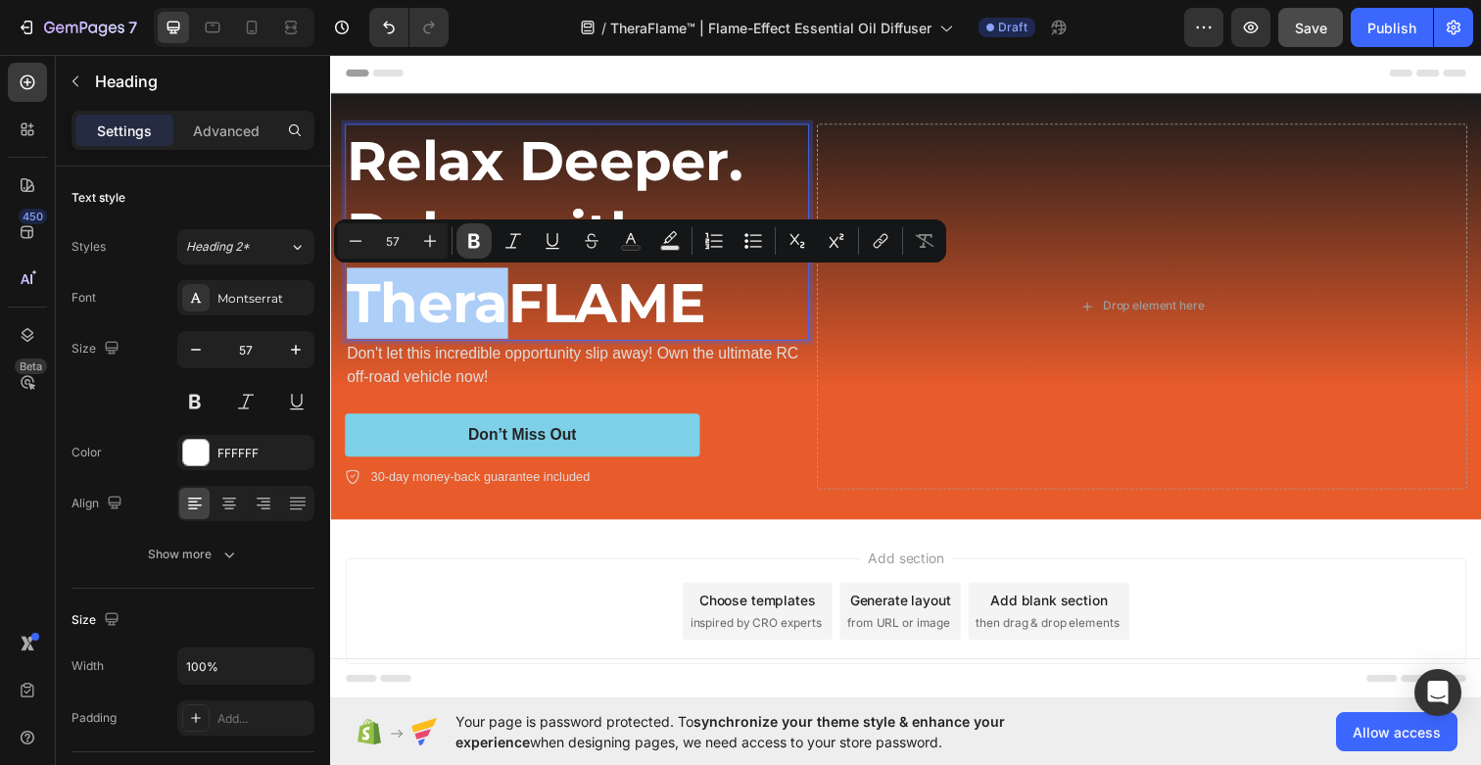
click at [483, 243] on icon "Editor contextual toolbar" at bounding box center [474, 241] width 20 height 20
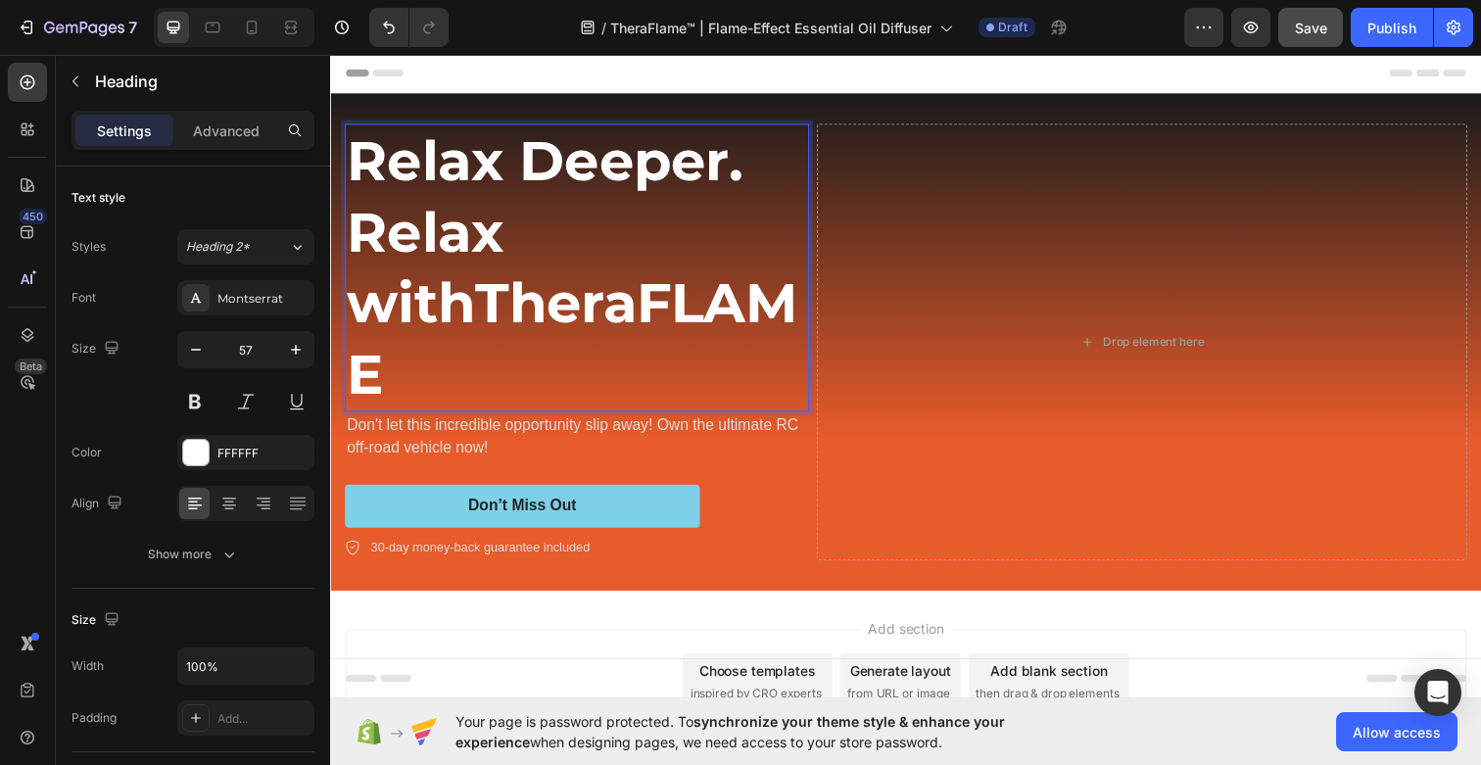
click at [486, 290] on strong "Thera" at bounding box center [560, 308] width 165 height 68
click at [670, 309] on p "Relax Deeper. Relax with Thera FLAME" at bounding box center [582, 272] width 470 height 290
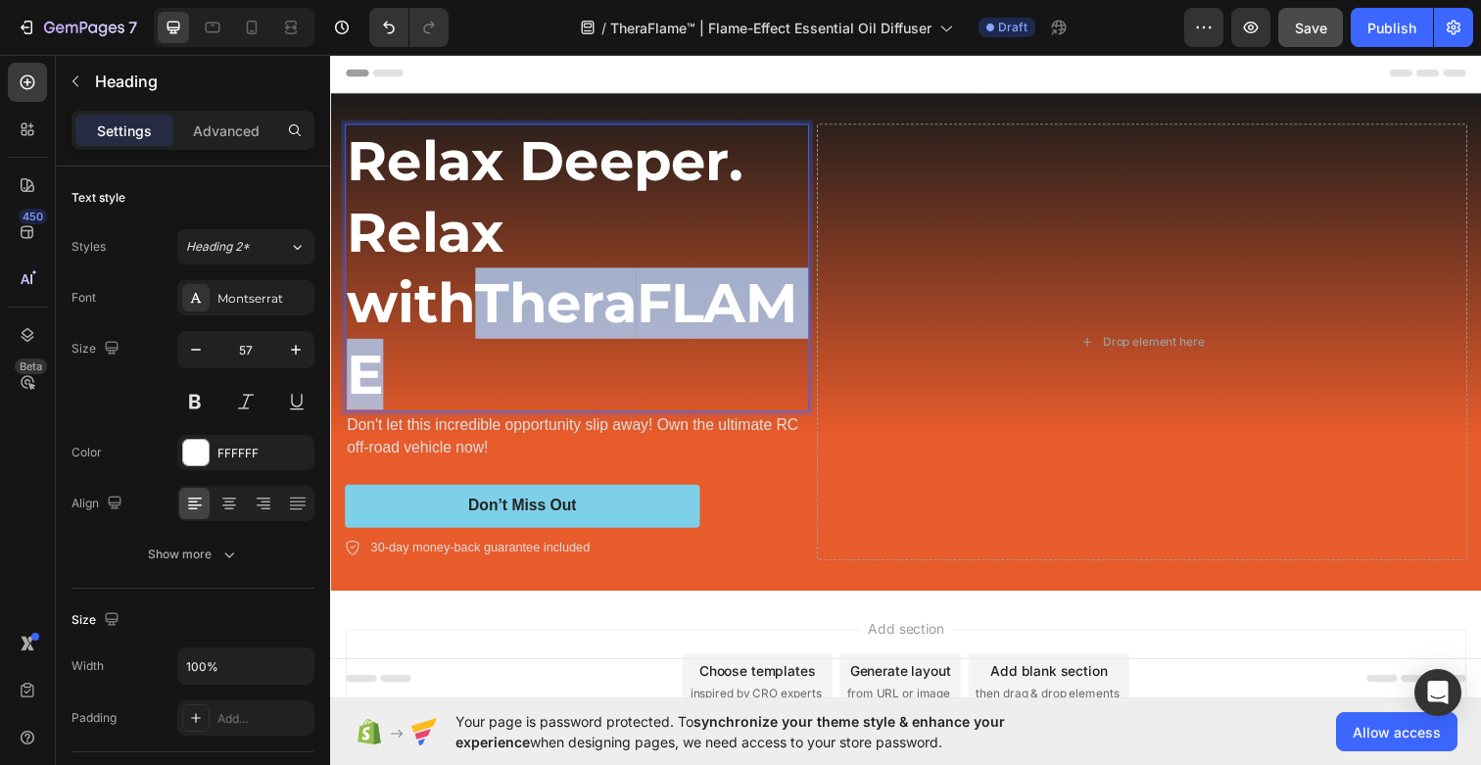
drag, startPoint x: 715, startPoint y: 307, endPoint x: 350, endPoint y: 307, distance: 365.3
click at [350, 307] on p "Relax Deeper. Relax with Thera FLAME" at bounding box center [582, 272] width 470 height 290
click at [809, 281] on p "Relax Deeper. Relax with Thera FLAME" at bounding box center [582, 272] width 470 height 290
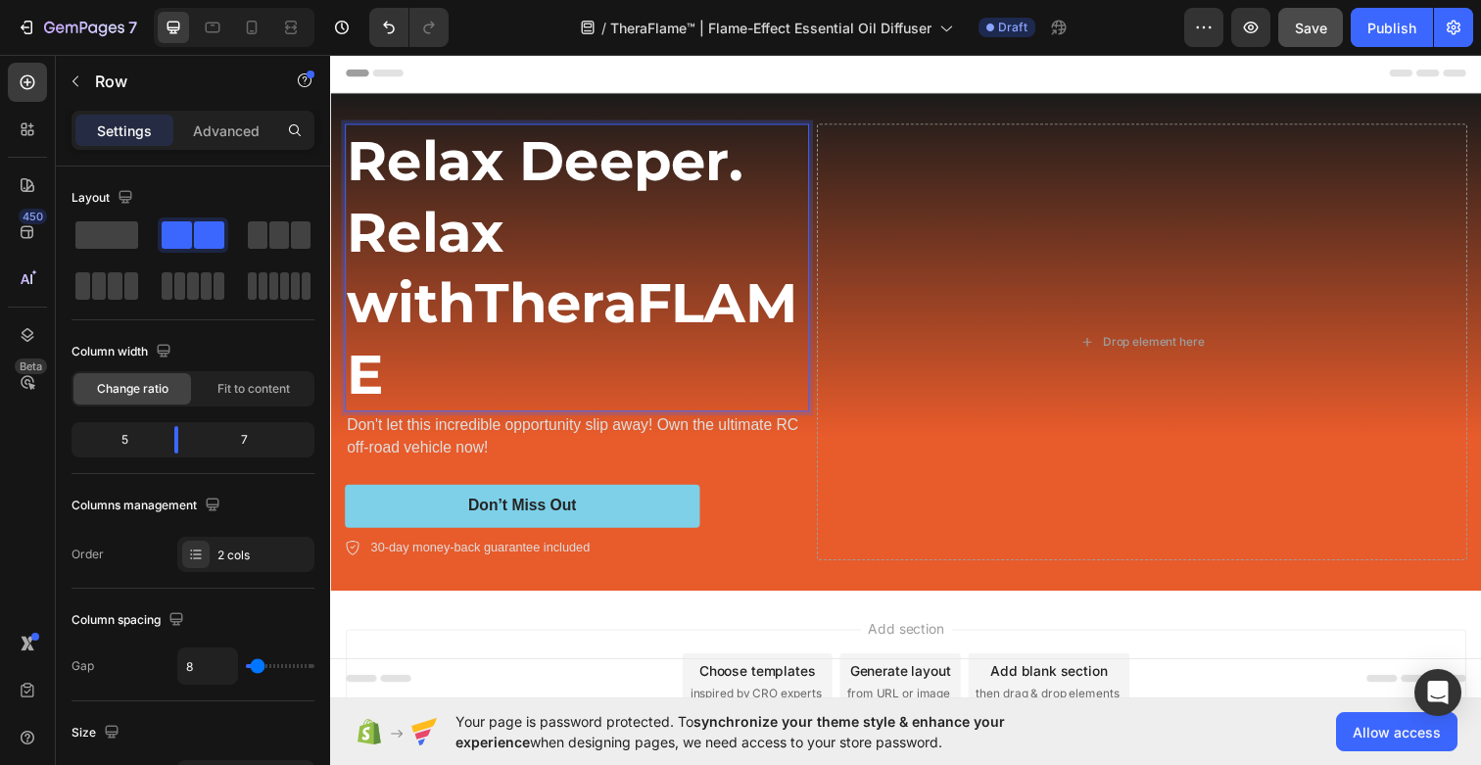
click at [859, 279] on div "Drop element here" at bounding box center [1159, 348] width 664 height 446
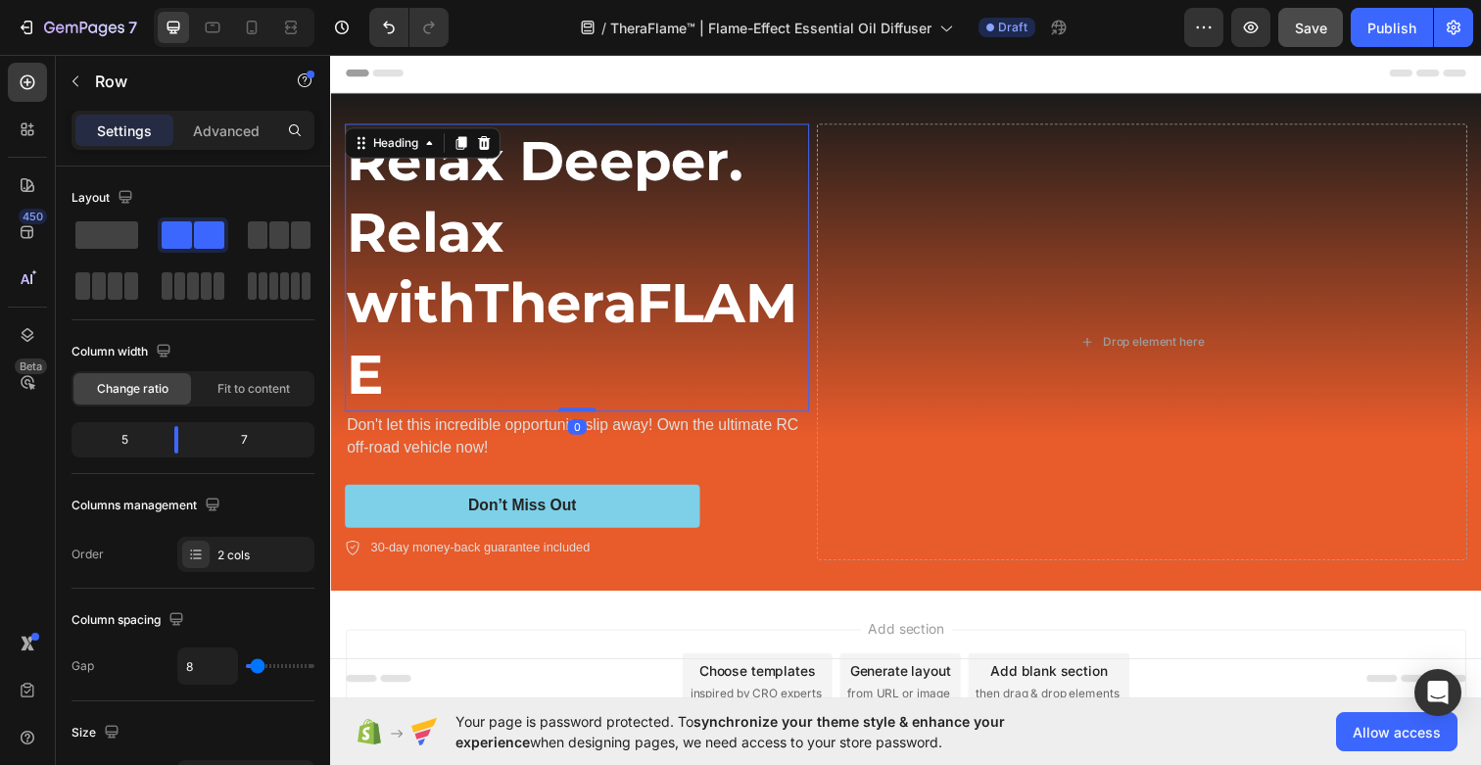
click at [769, 265] on p "Relax Deeper. Relax with Thera FLAME" at bounding box center [582, 272] width 470 height 290
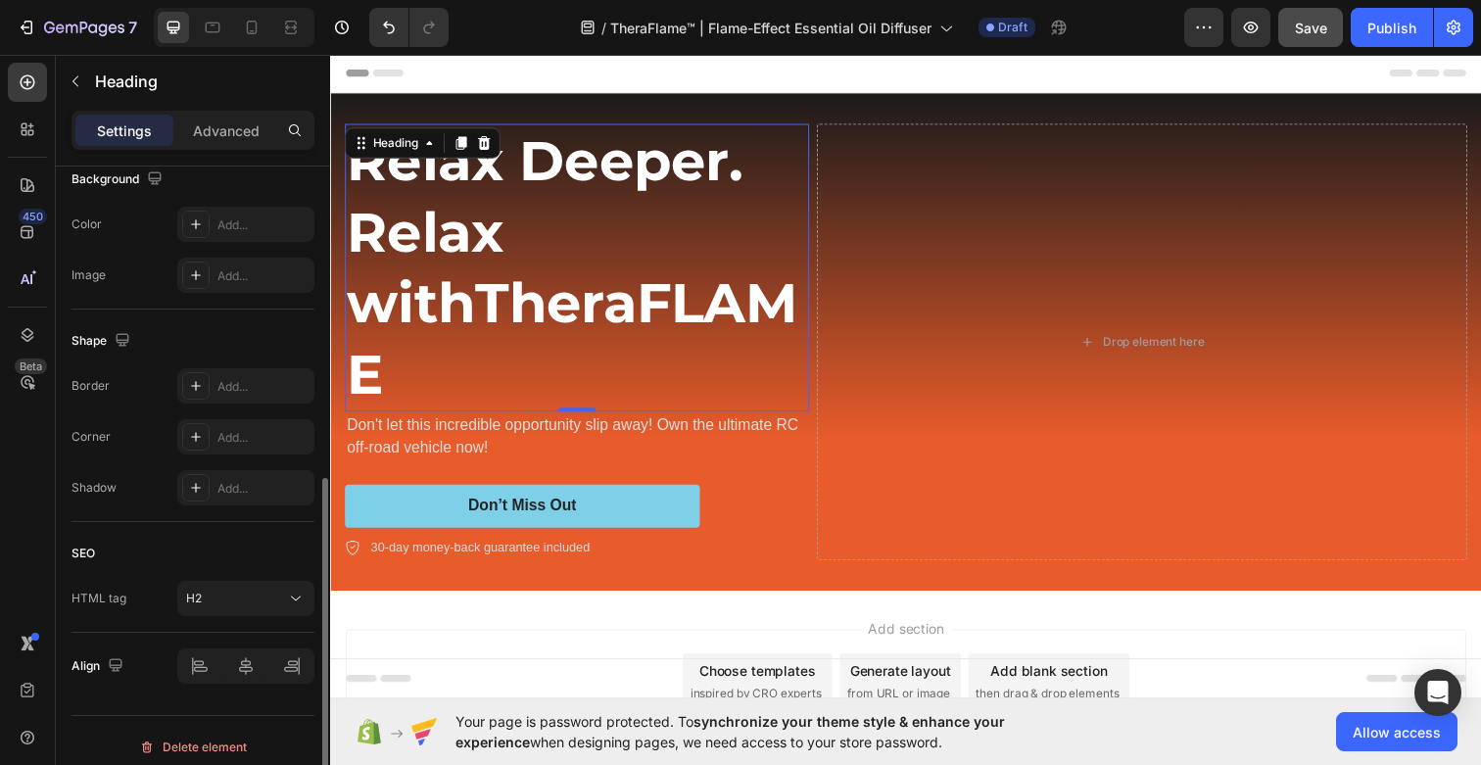
scroll to position [617, 0]
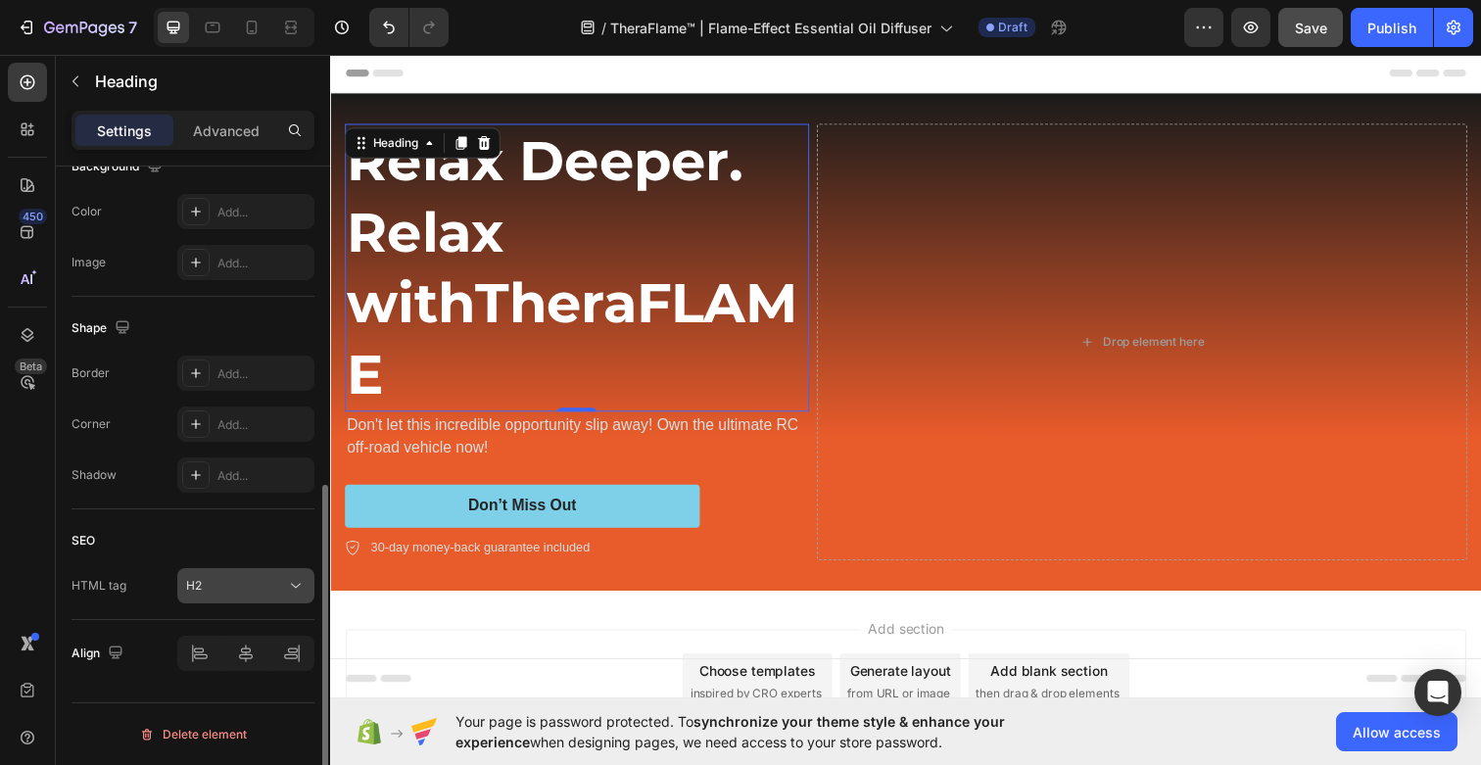
click at [230, 592] on div "H2" at bounding box center [236, 586] width 100 height 18
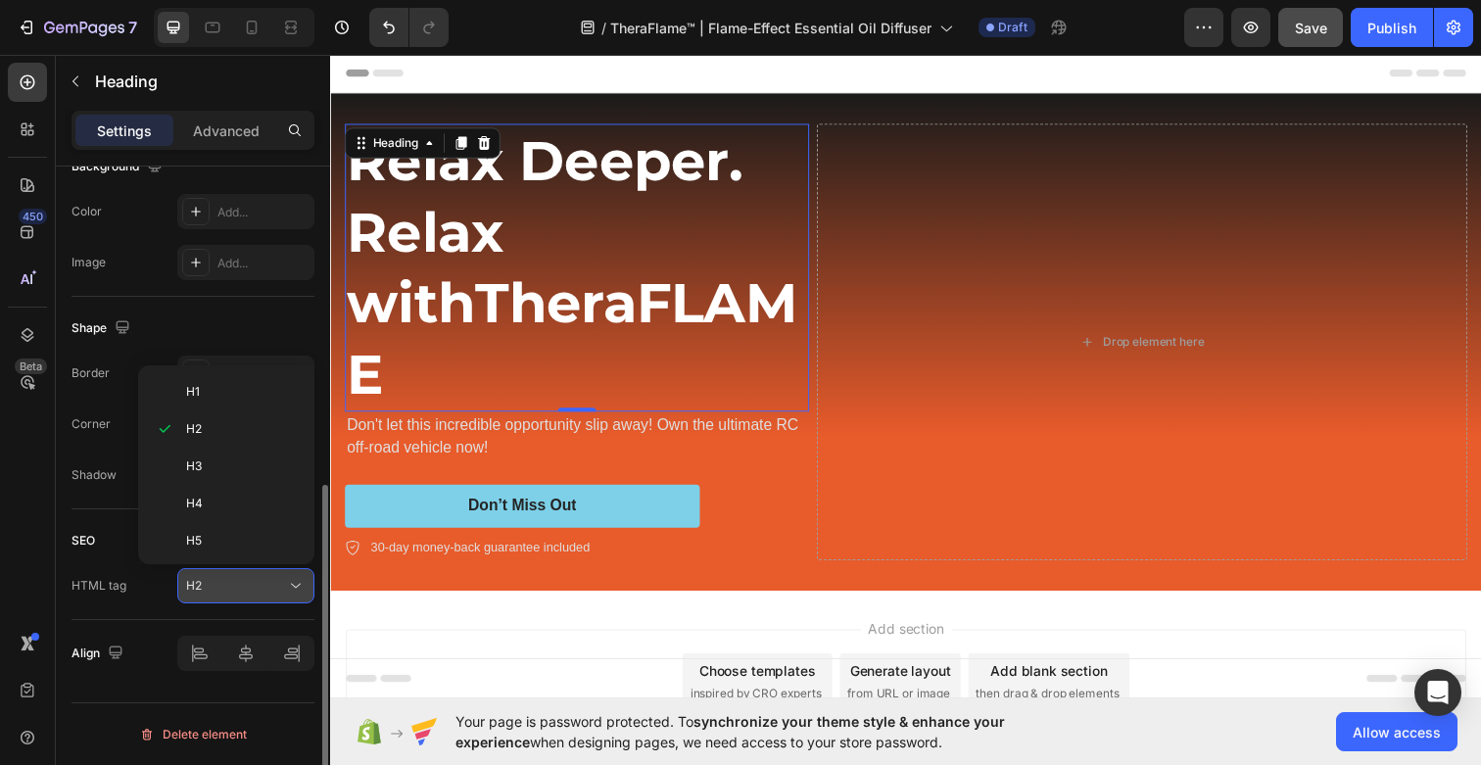
click at [230, 592] on div "H2" at bounding box center [236, 586] width 100 height 18
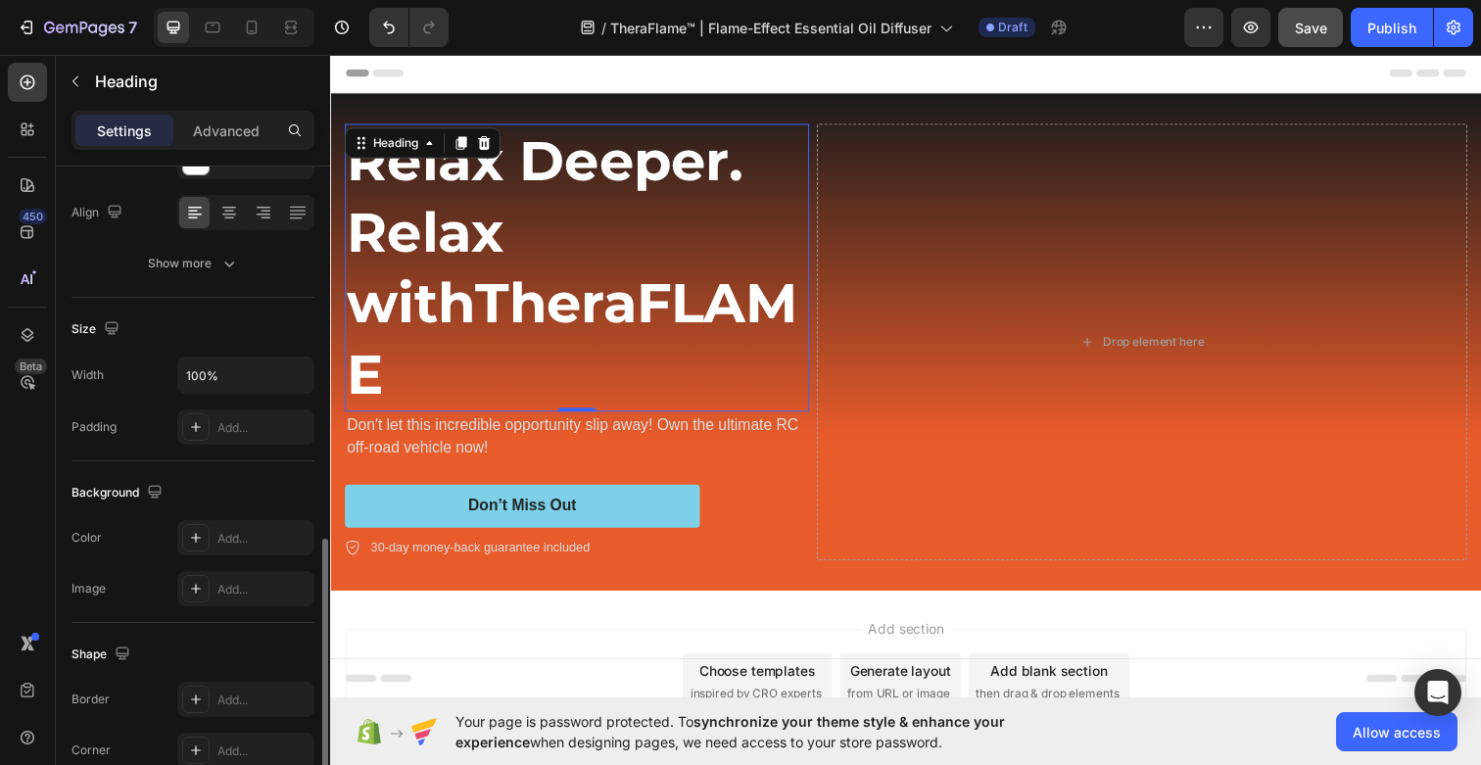
scroll to position [130, 0]
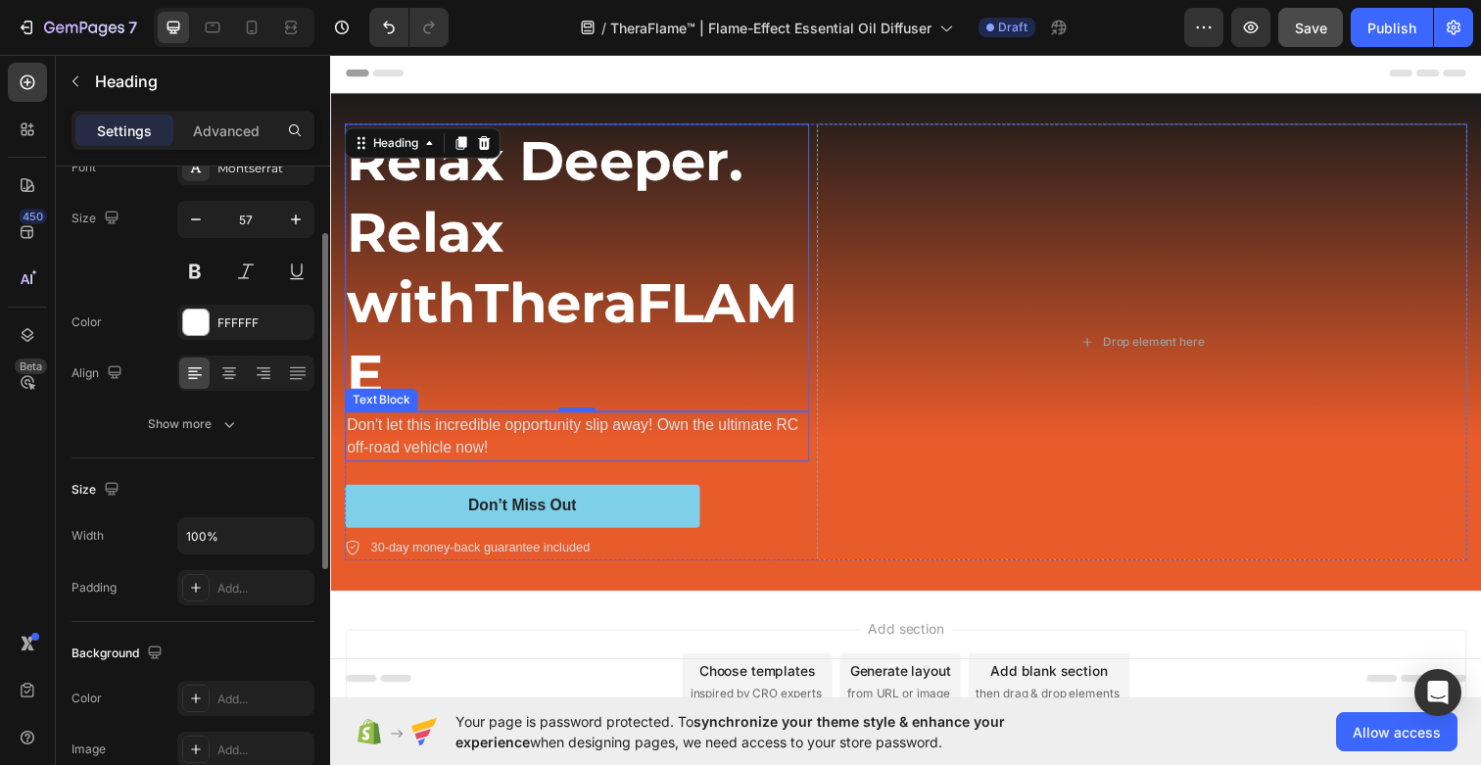
click at [494, 421] on p "Don't let this incredible opportunity slip away! Own the ultimate RC off-road v…" at bounding box center [582, 444] width 470 height 47
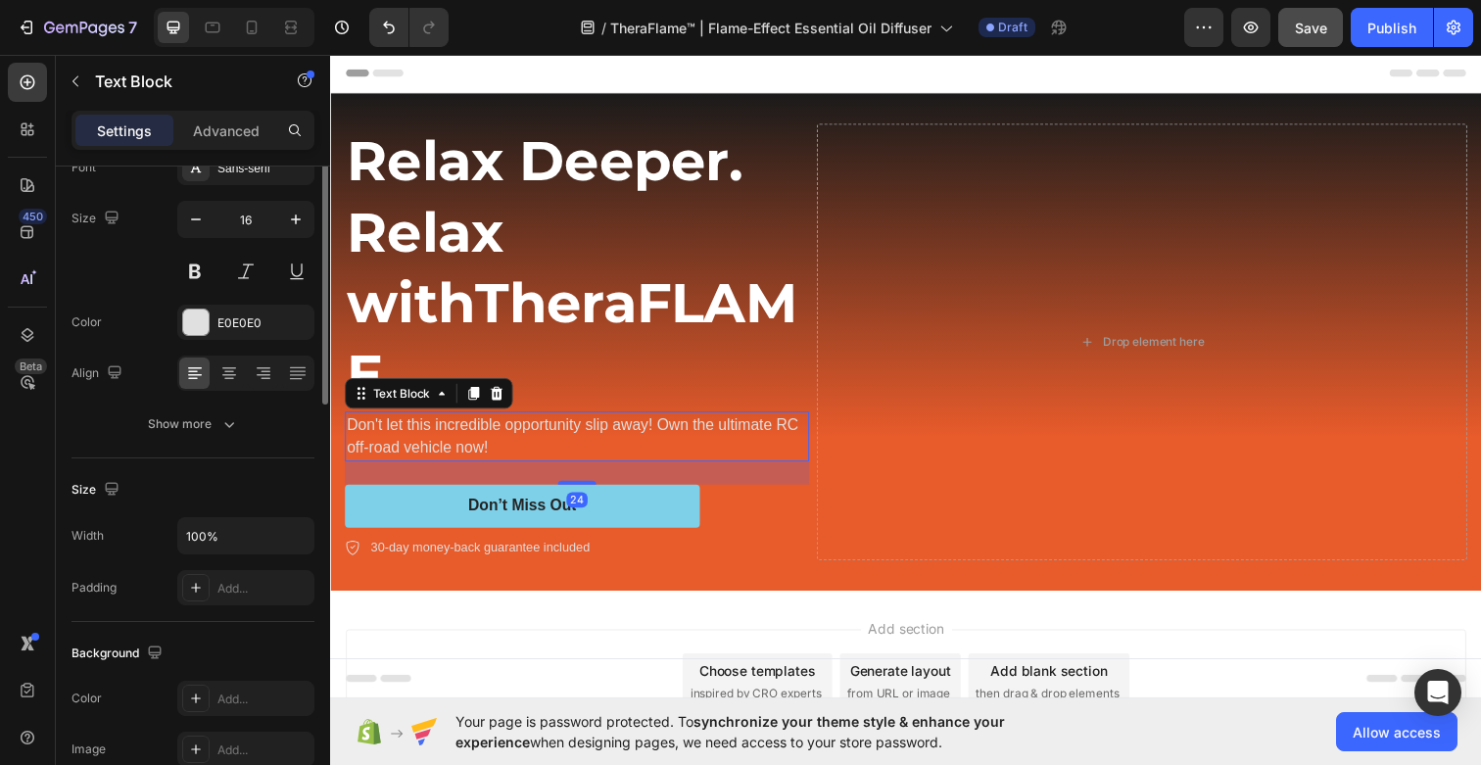
scroll to position [0, 0]
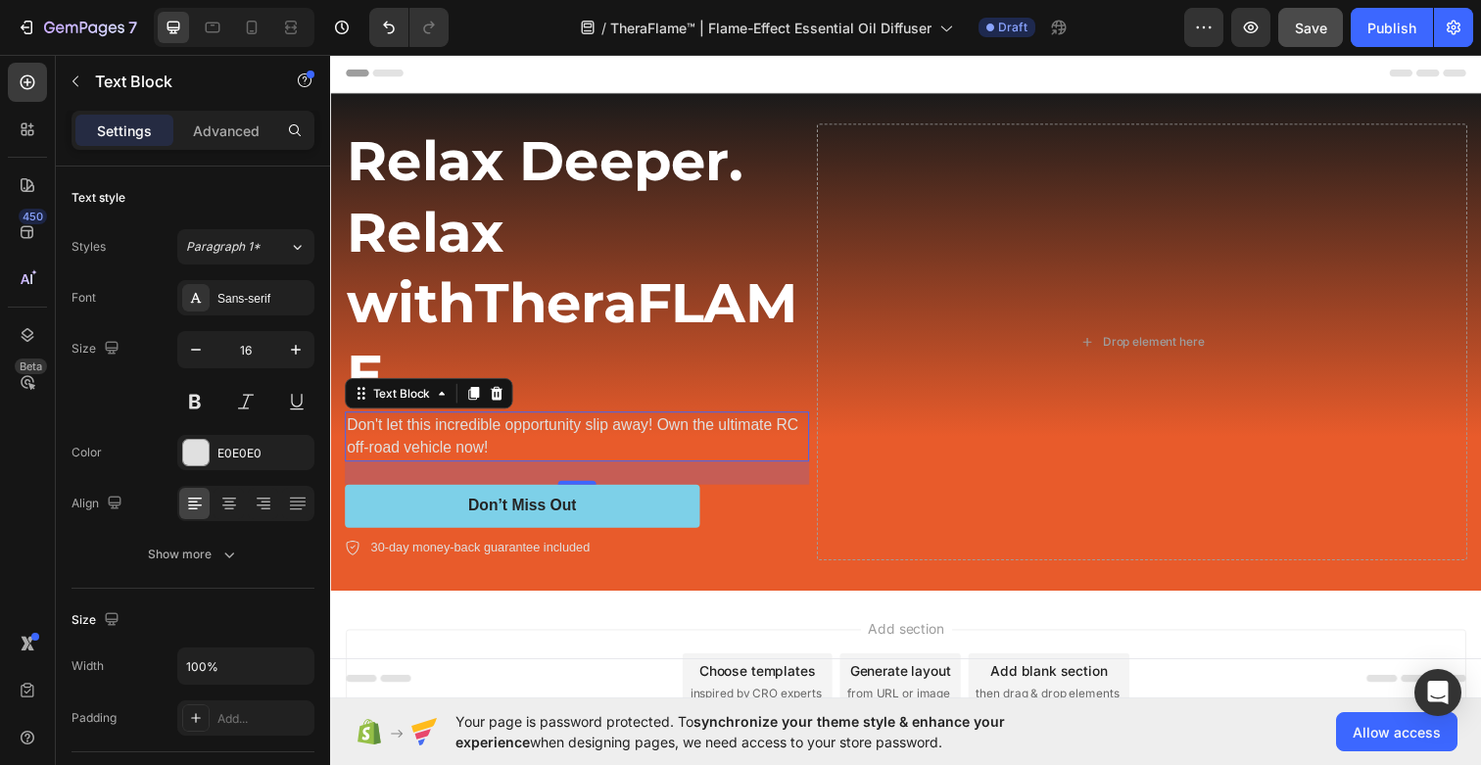
click at [483, 421] on p "Don't let this incredible opportunity slip away! Own the ultimate RC off-road v…" at bounding box center [582, 444] width 470 height 47
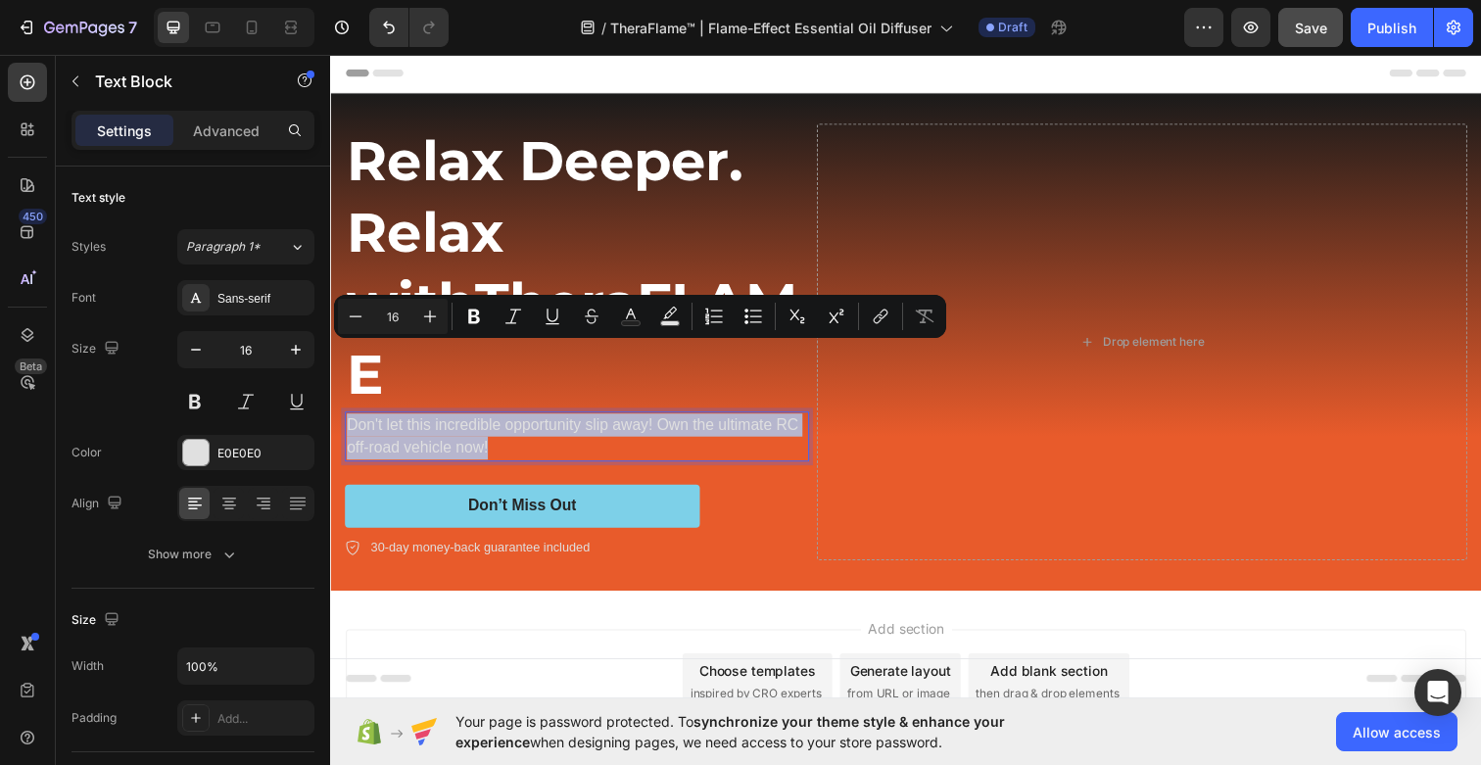
drag, startPoint x: 502, startPoint y: 381, endPoint x: 322, endPoint y: 364, distance: 181.0
click at [330, 364] on html "Header Relax Deeper. Relax with Thera FLAME Heading Don't let this incredible o…" at bounding box center [917, 448] width 1175 height 789
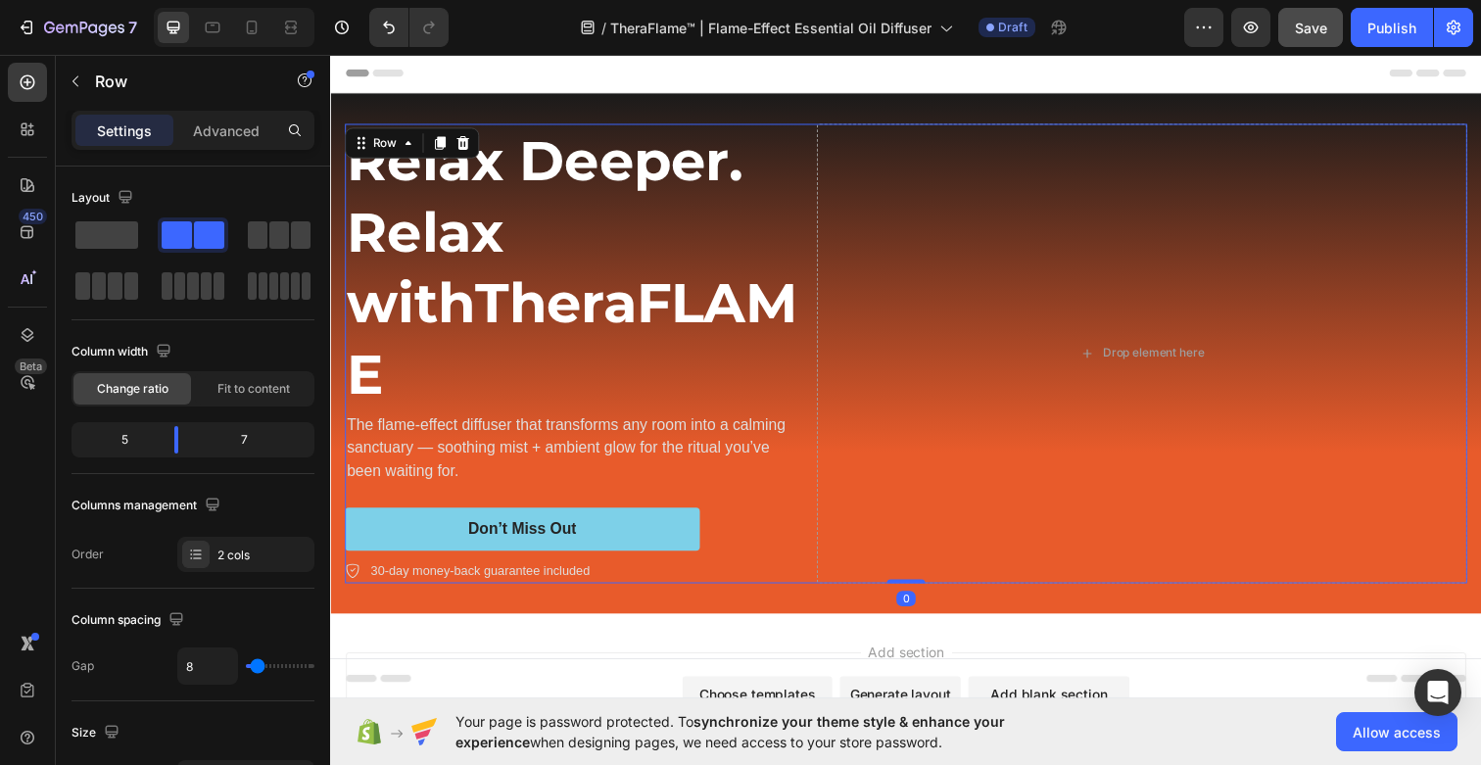
click at [782, 425] on div "Relax Deeper. Relax with Thera FLAME Heading The flame-effect diffuser that tra…" at bounding box center [582, 359] width 474 height 469
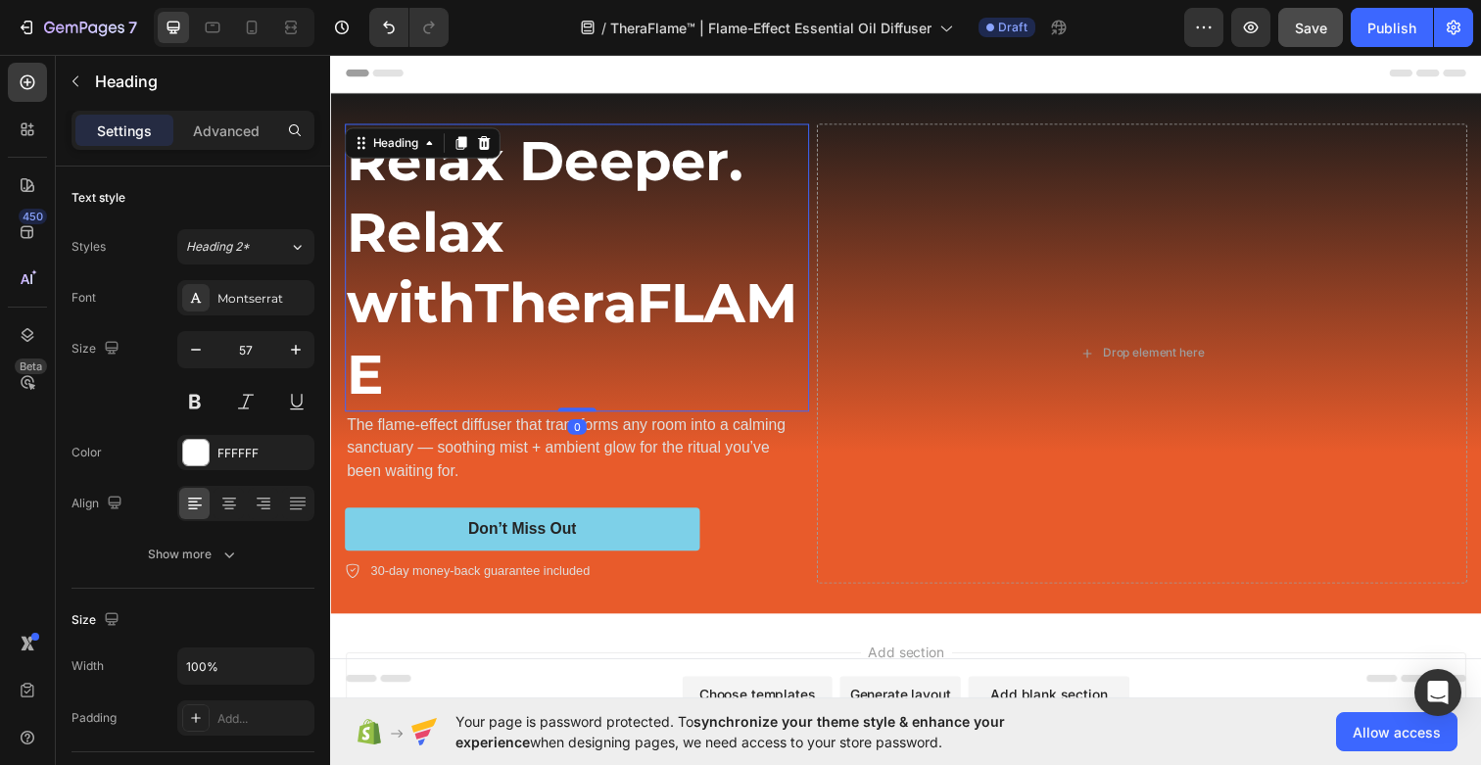
click at [631, 258] on p "Relax Deeper. Relax with Thera FLAME" at bounding box center [582, 272] width 470 height 290
click at [570, 246] on p "Relax Deeper. Relax with Thera FLAME" at bounding box center [582, 272] width 470 height 290
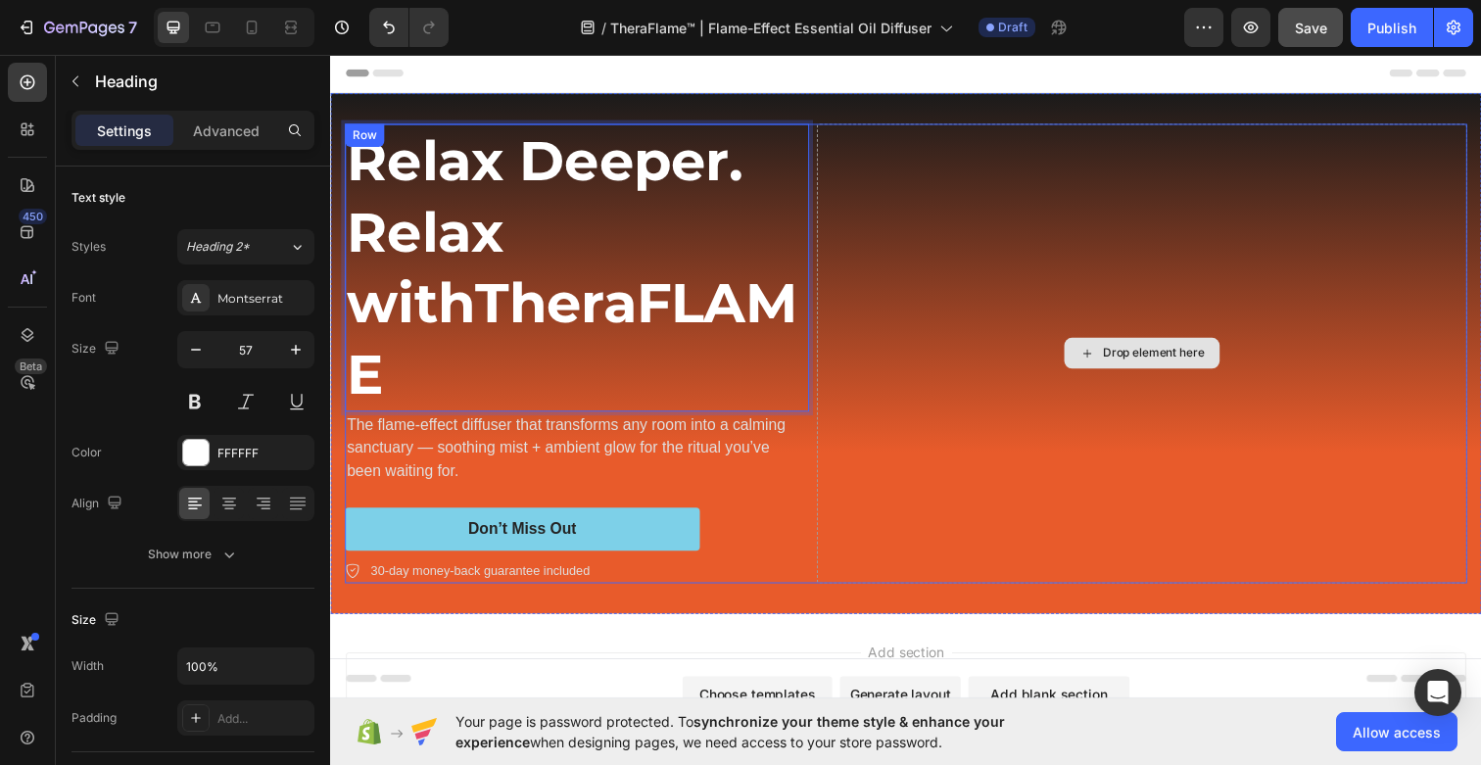
click at [957, 240] on div "Drop element here" at bounding box center [1159, 359] width 664 height 469
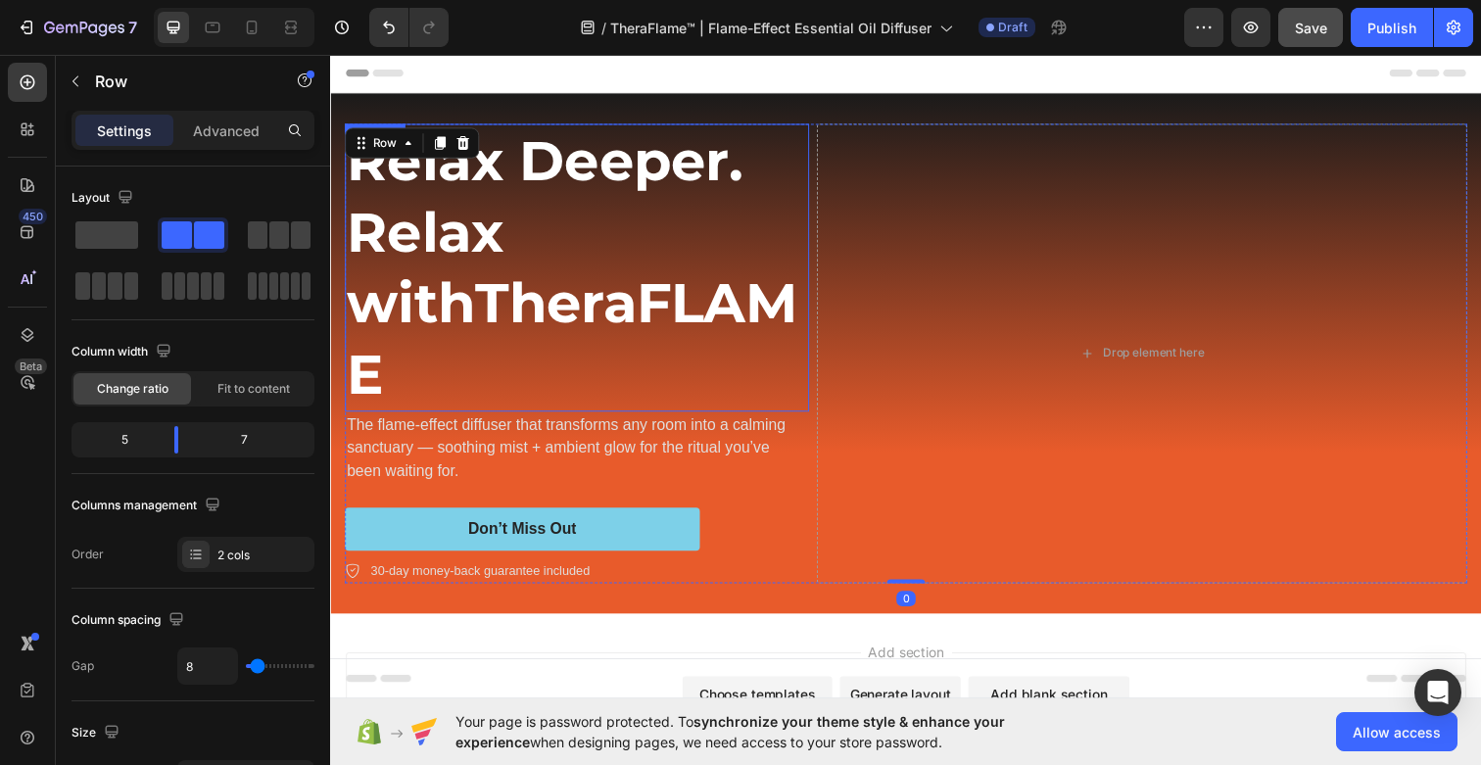
click at [732, 240] on p "Relax Deeper. Relax with Thera FLAME" at bounding box center [582, 272] width 470 height 290
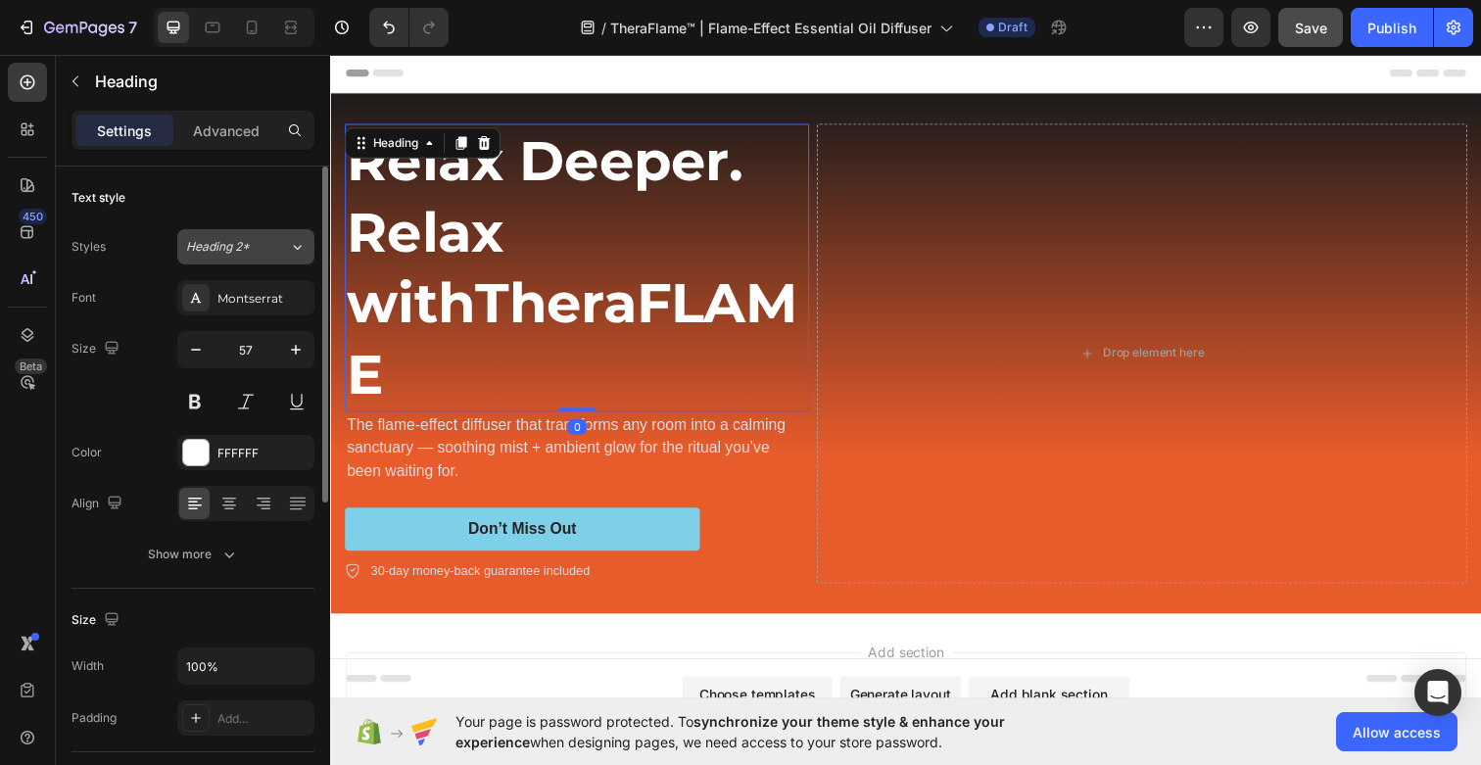
click at [261, 241] on div "Heading 2*" at bounding box center [225, 247] width 79 height 18
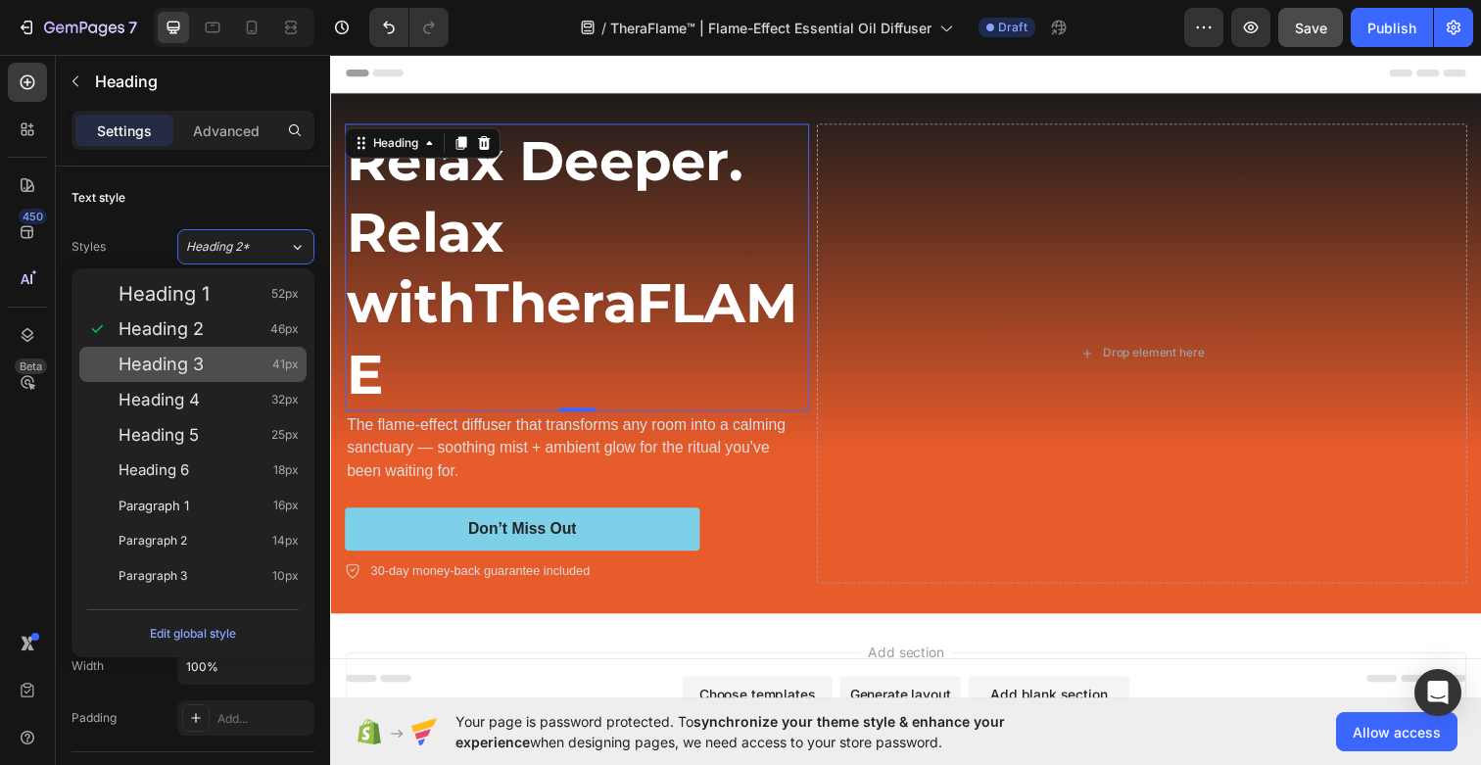
click at [199, 361] on span "Heading 3" at bounding box center [160, 365] width 85 height 20
type input "41"
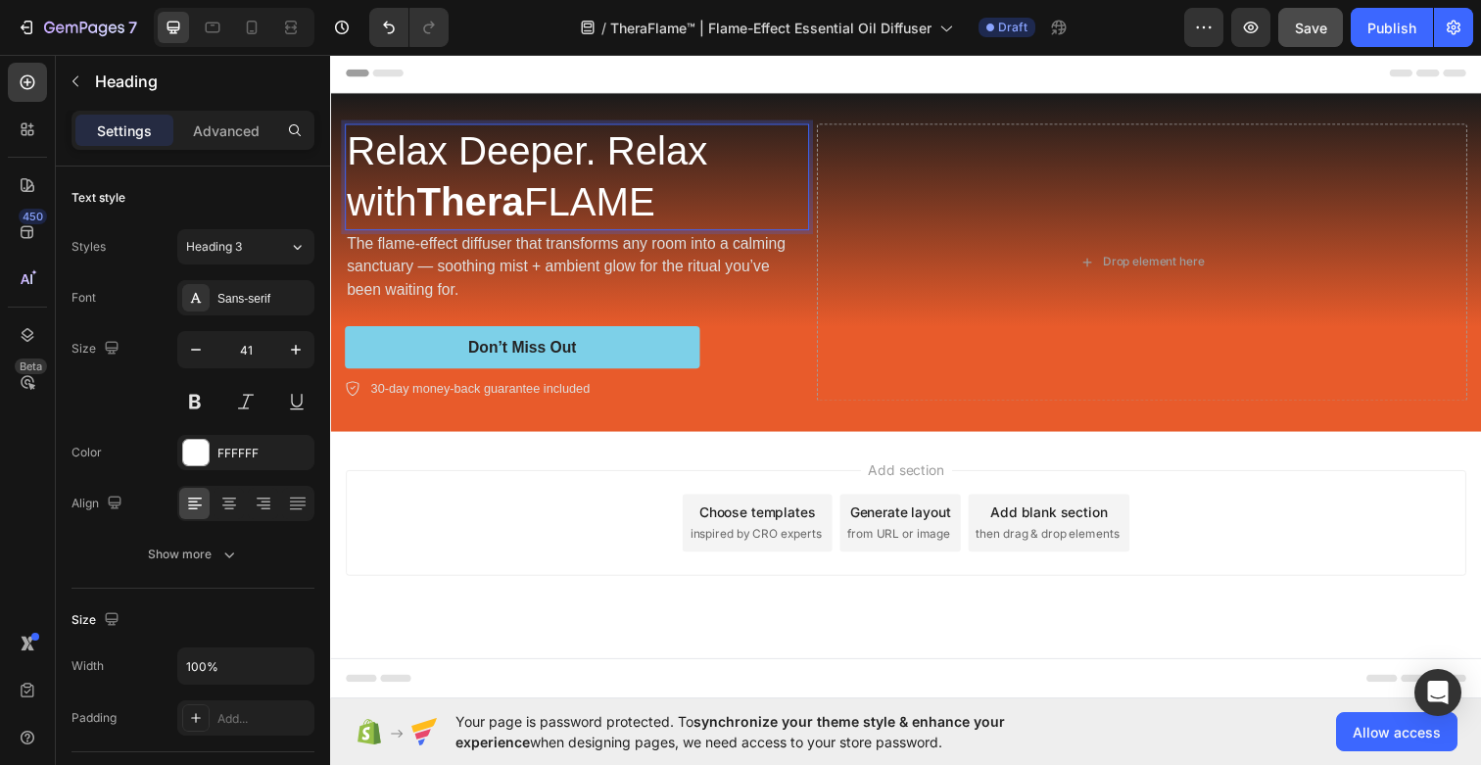
click at [465, 208] on p "Relax Deeper. Relax with Thera FLAME" at bounding box center [582, 179] width 470 height 105
drag, startPoint x: 464, startPoint y: 207, endPoint x: 583, endPoint y: 206, distance: 118.5
click at [583, 206] on p "Relax Deeper. Relax with Thera FLAME" at bounding box center [582, 179] width 470 height 105
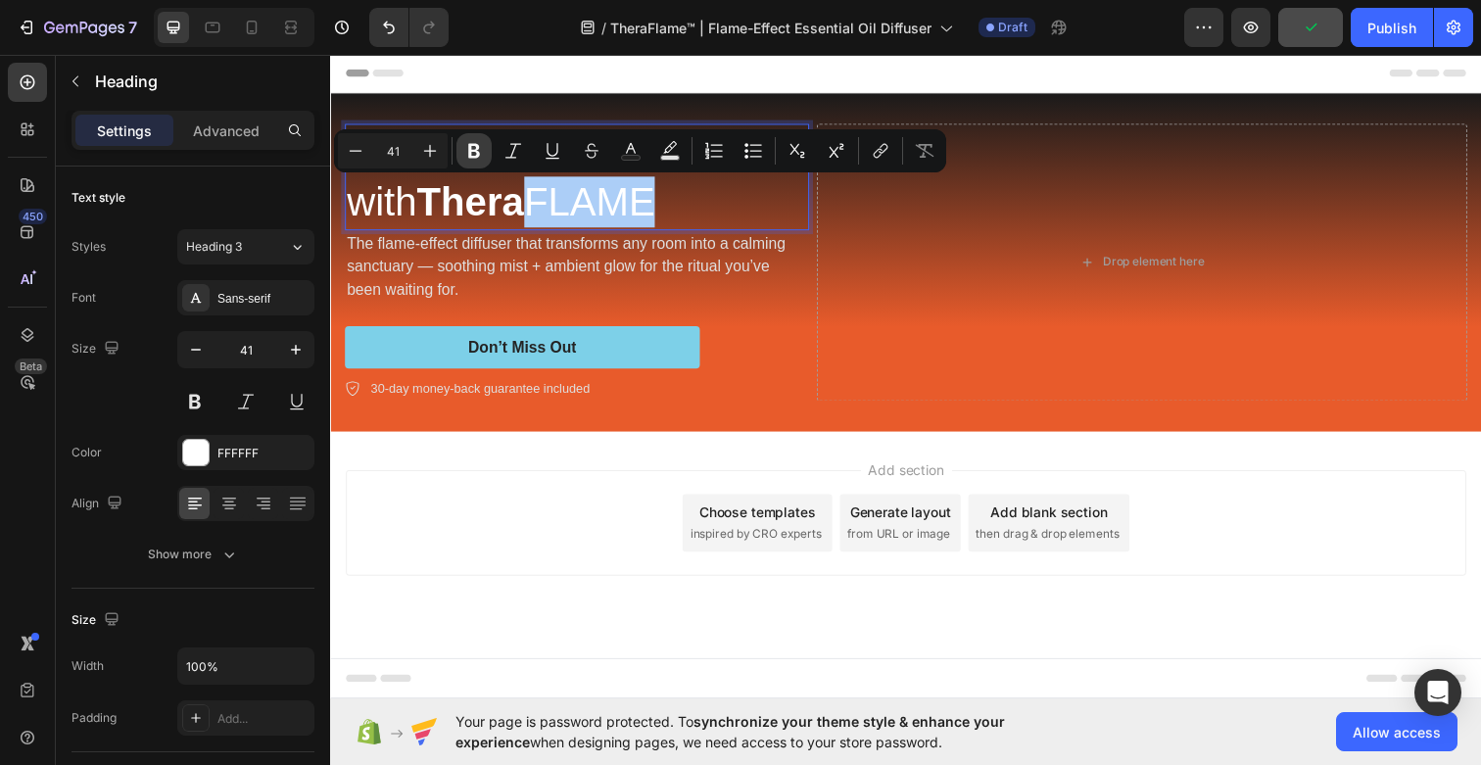
click at [473, 142] on icon "Editor contextual toolbar" at bounding box center [474, 151] width 20 height 20
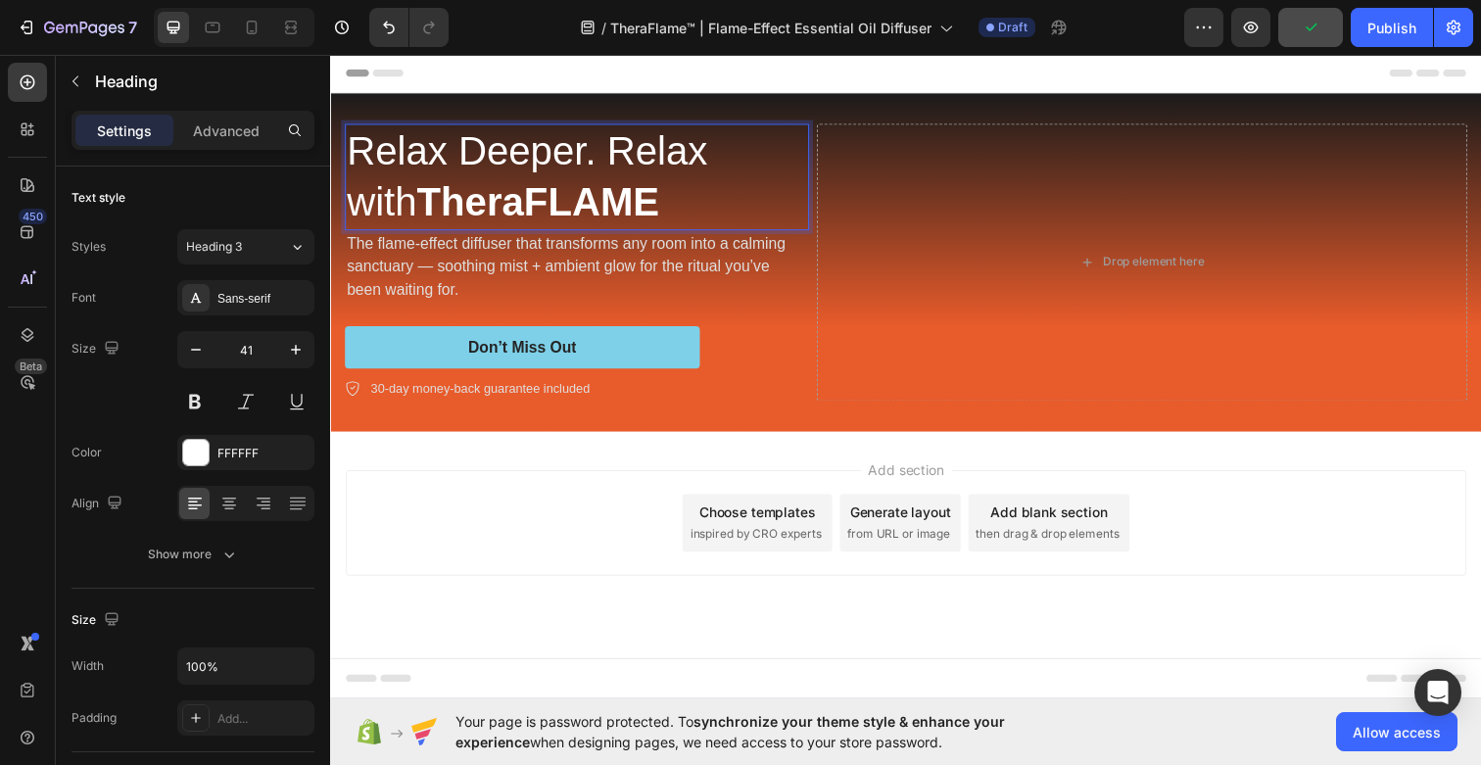
click at [445, 196] on strong "TheraFLAME" at bounding box center [542, 204] width 248 height 45
drag, startPoint x: 452, startPoint y: 205, endPoint x: 357, endPoint y: 202, distance: 95.0
click at [418, 202] on strong "TheraFLAME" at bounding box center [542, 204] width 248 height 45
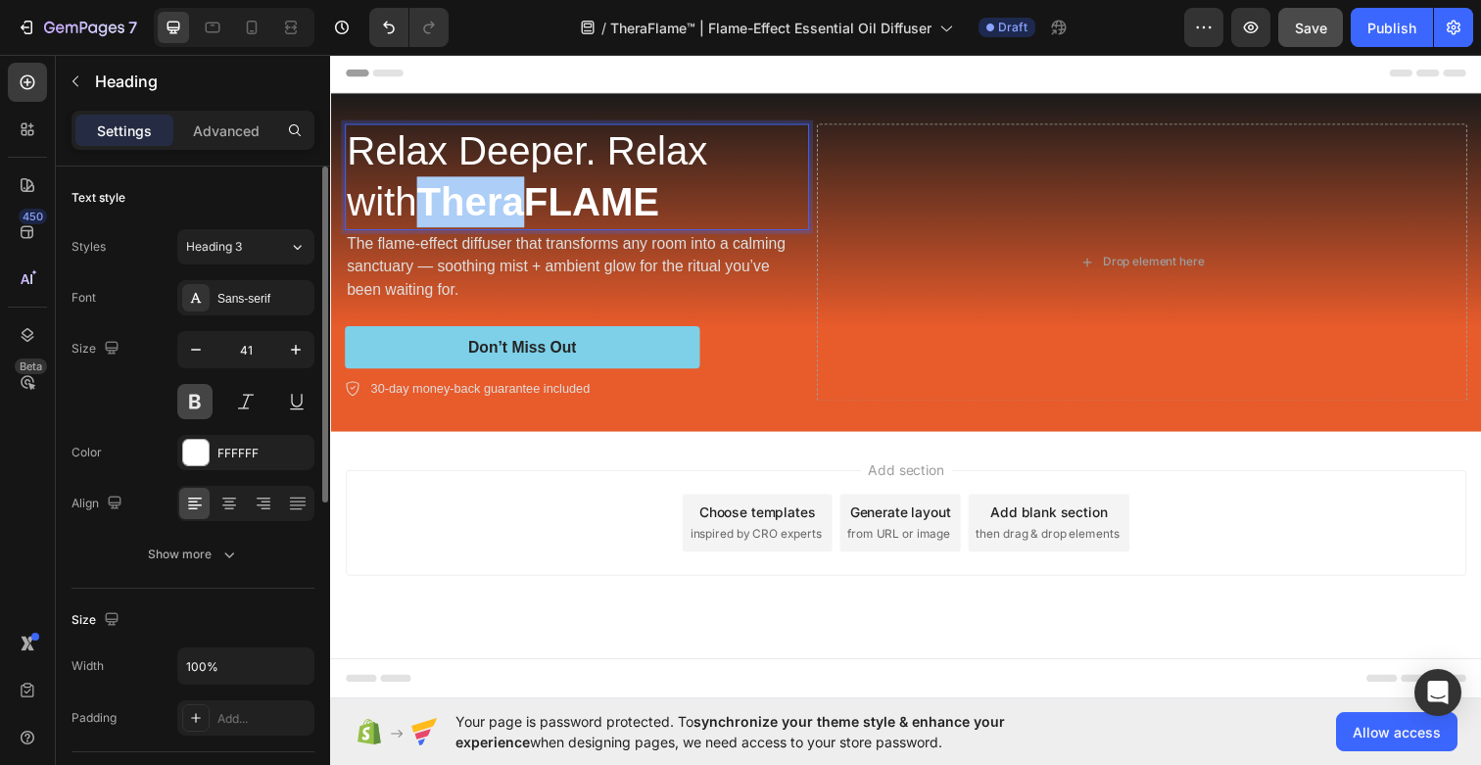
click at [194, 390] on button at bounding box center [194, 401] width 35 height 35
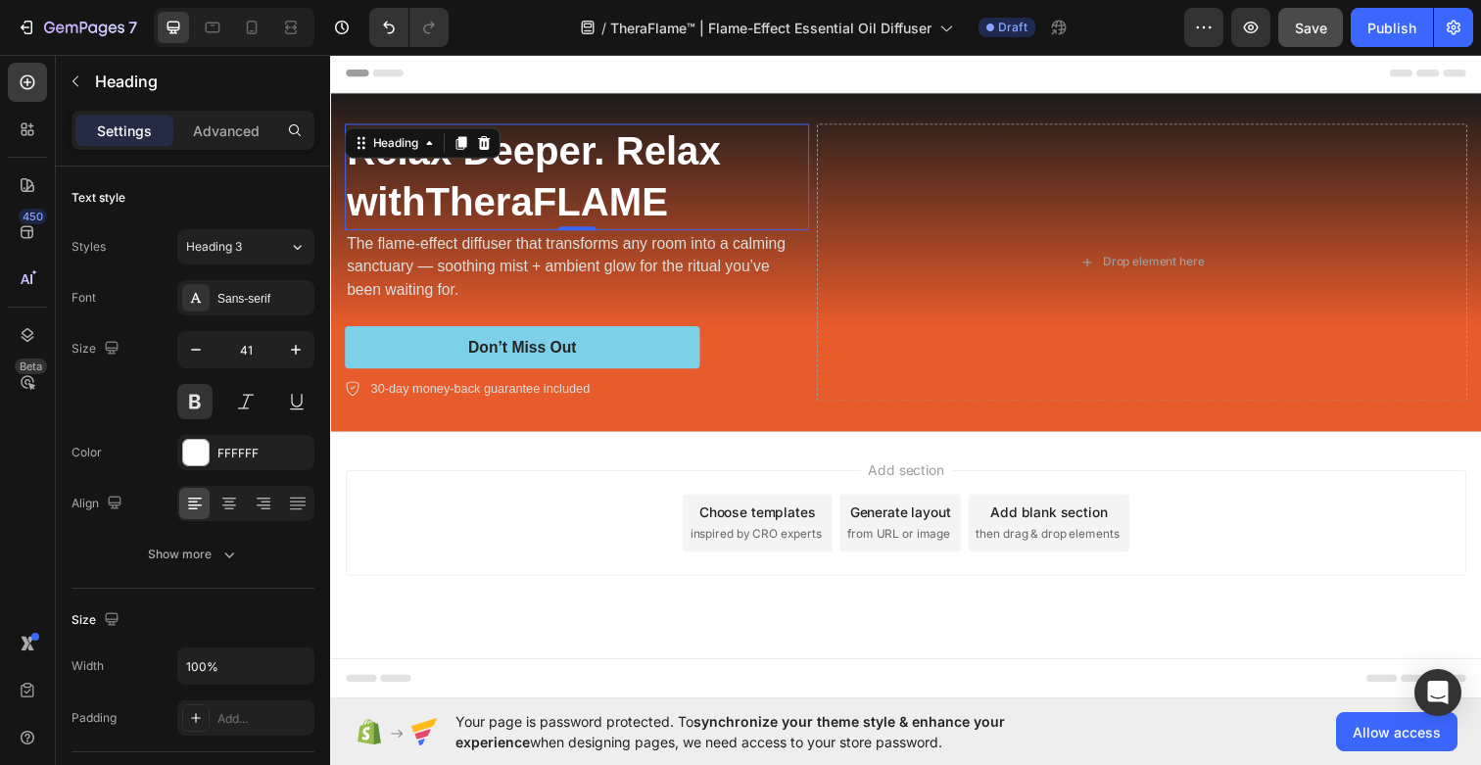
click at [509, 199] on strong "TheraFLAME" at bounding box center [551, 204] width 248 height 45
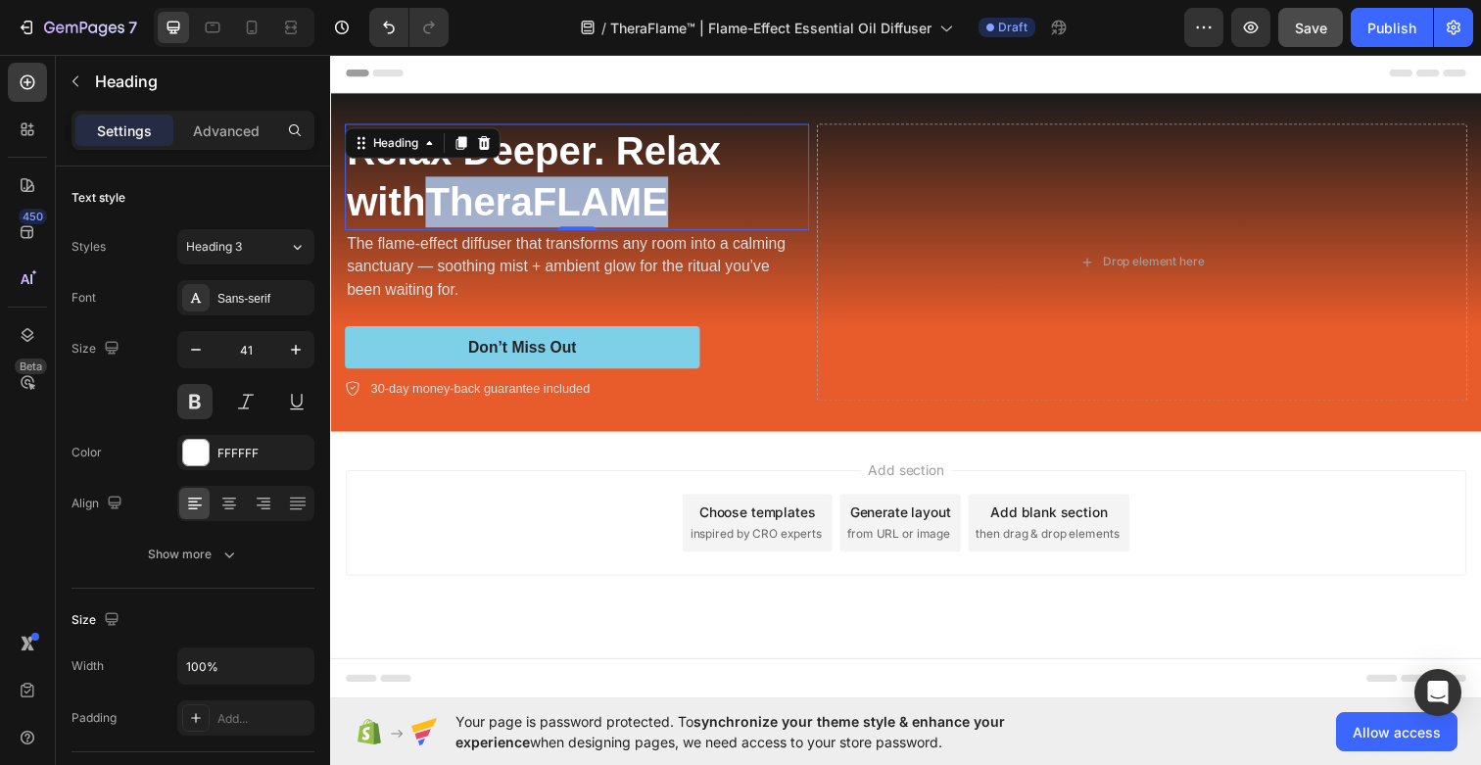
click at [509, 199] on strong "TheraFLAME" at bounding box center [551, 204] width 248 height 45
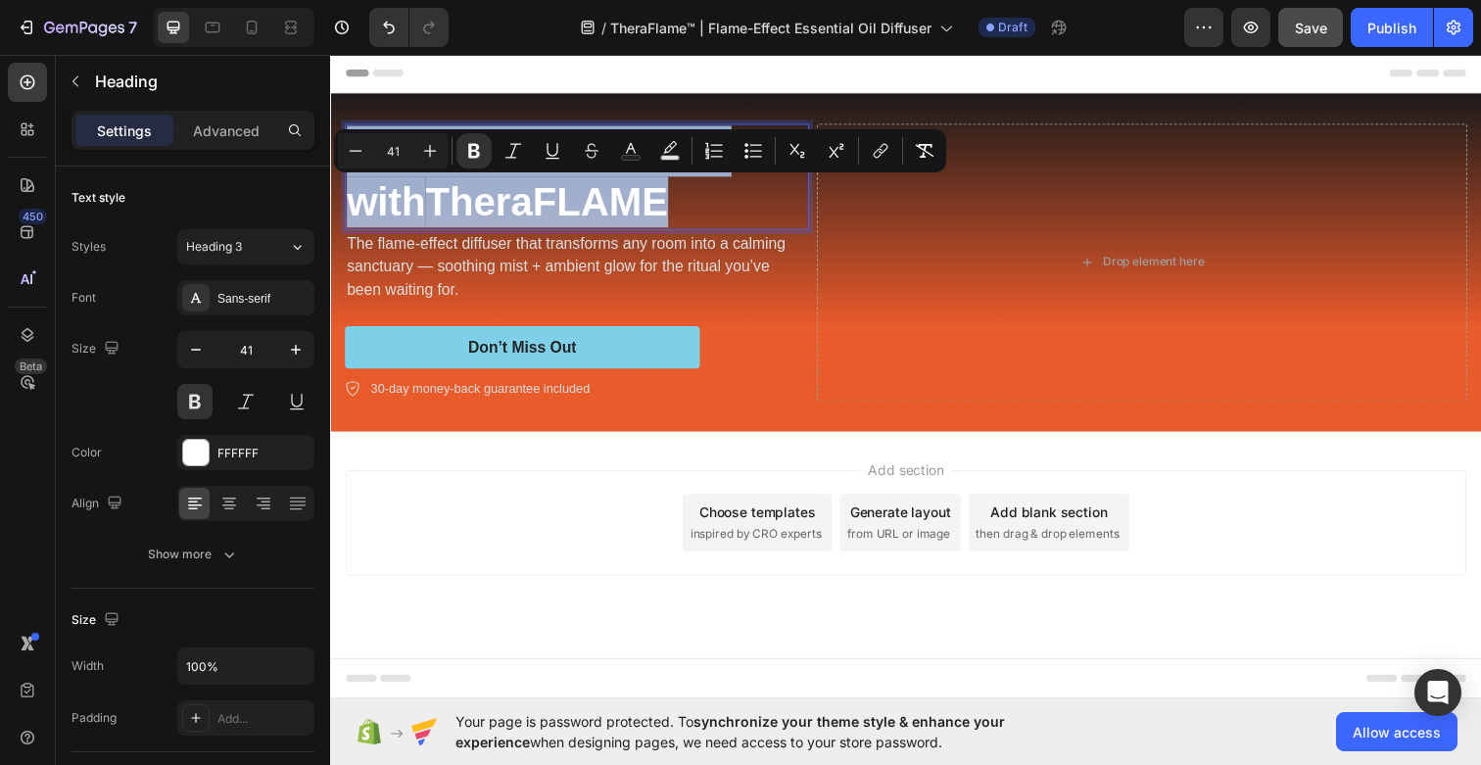
click at [509, 199] on strong "TheraFLAME" at bounding box center [551, 204] width 248 height 45
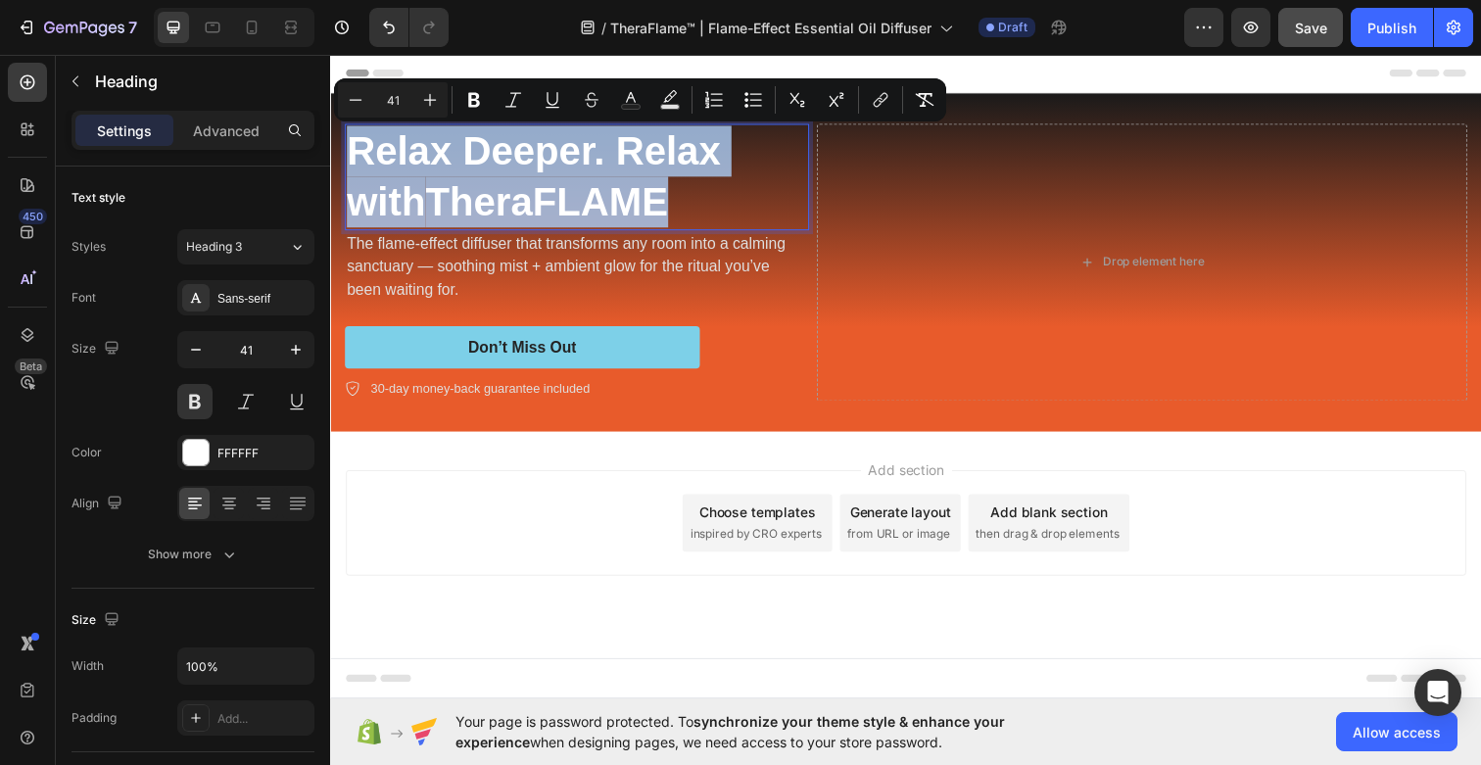
click at [537, 200] on strong "TheraFLAME" at bounding box center [551, 204] width 248 height 45
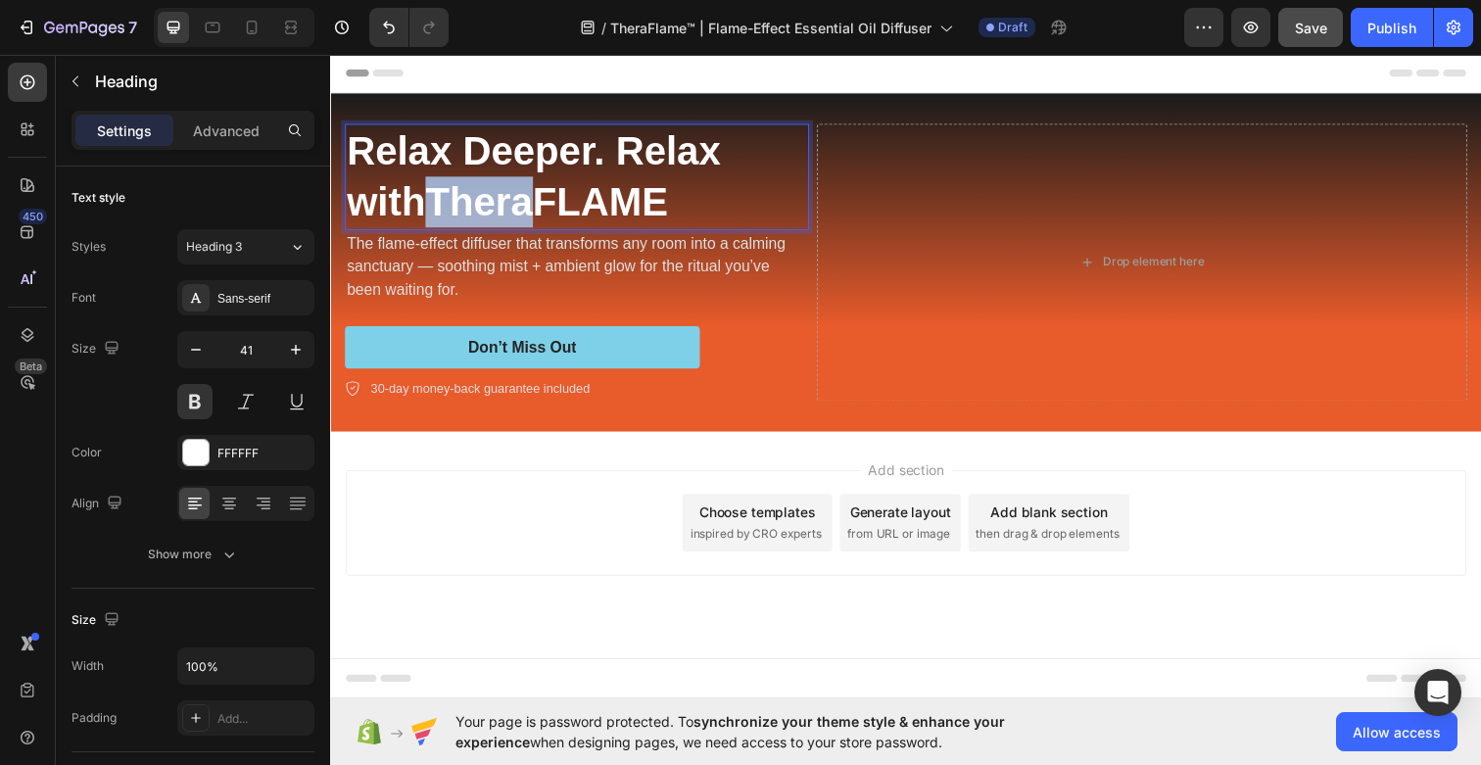
drag, startPoint x: 545, startPoint y: 205, endPoint x: 443, endPoint y: 205, distance: 102.8
click at [443, 205] on strong "TheraFLAME" at bounding box center [551, 204] width 248 height 45
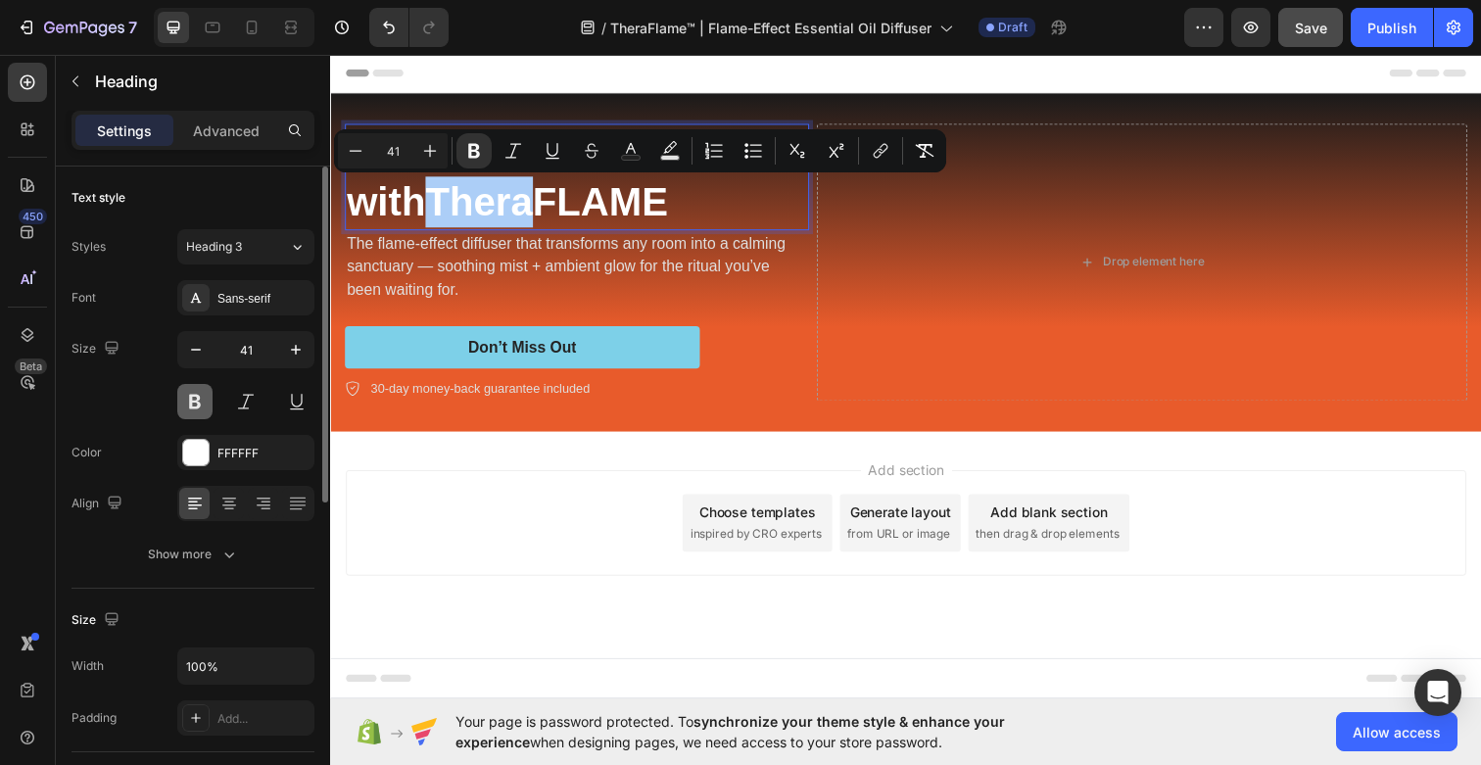
click at [190, 398] on button at bounding box center [194, 401] width 35 height 35
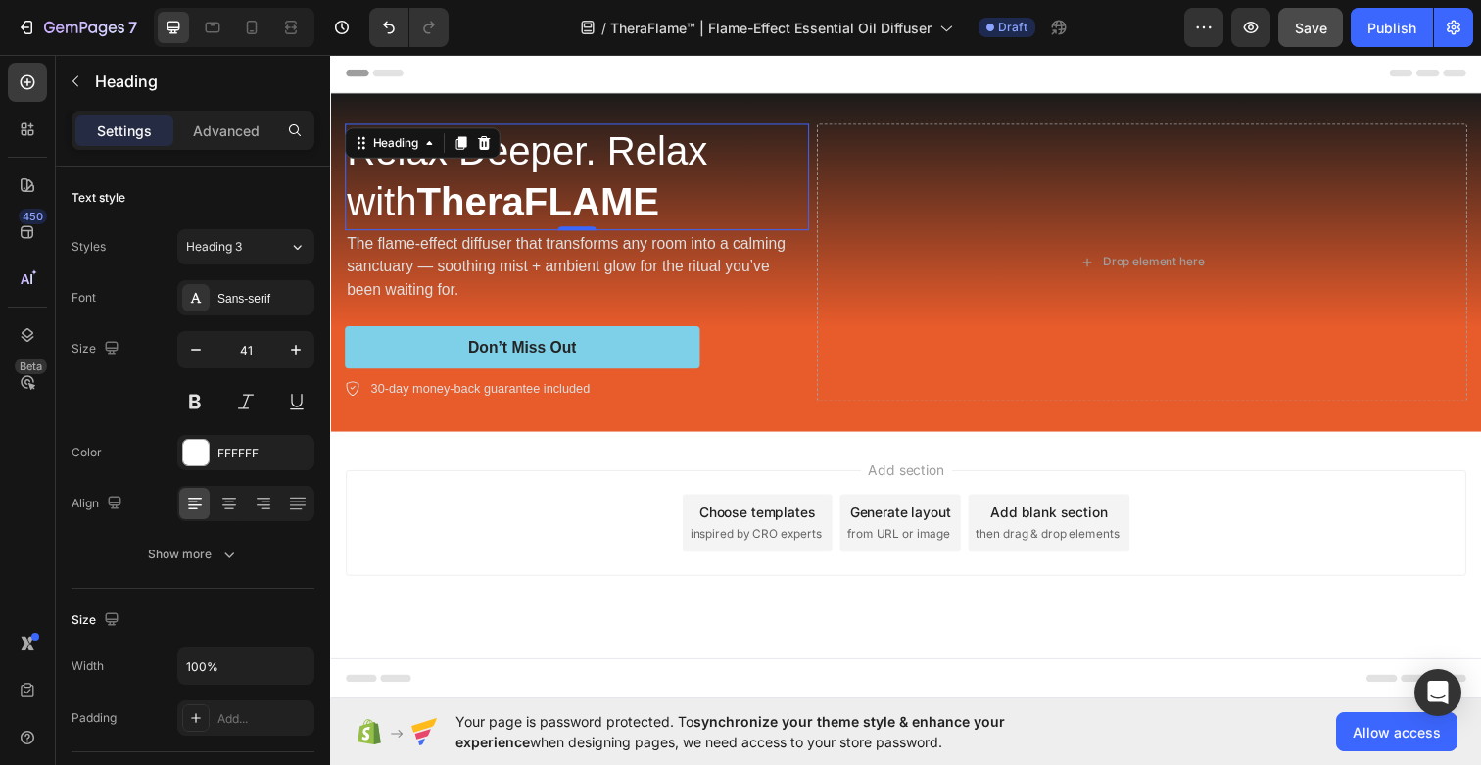
click at [503, 213] on strong "TheraFLAME" at bounding box center [542, 204] width 248 height 45
click at [566, 199] on strong "TheraFLAME" at bounding box center [542, 204] width 248 height 45
click at [424, 202] on strong "TheraFLAME" at bounding box center [542, 204] width 248 height 45
click at [543, 195] on strong "TheraFLAME" at bounding box center [542, 204] width 248 height 45
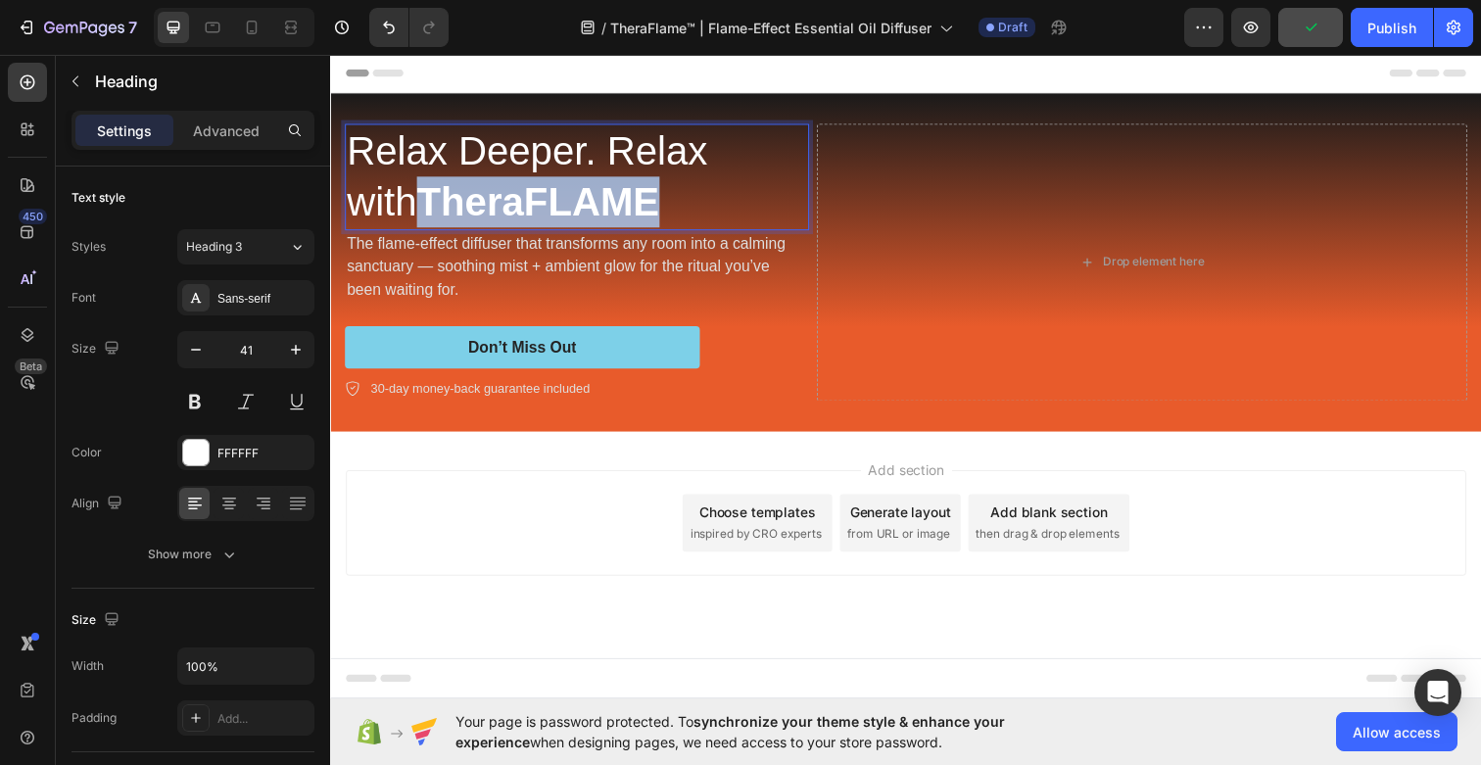
drag, startPoint x: 589, startPoint y: 198, endPoint x: 355, endPoint y: 201, distance: 233.1
click at [418, 201] on strong "TheraFLAME" at bounding box center [542, 204] width 248 height 45
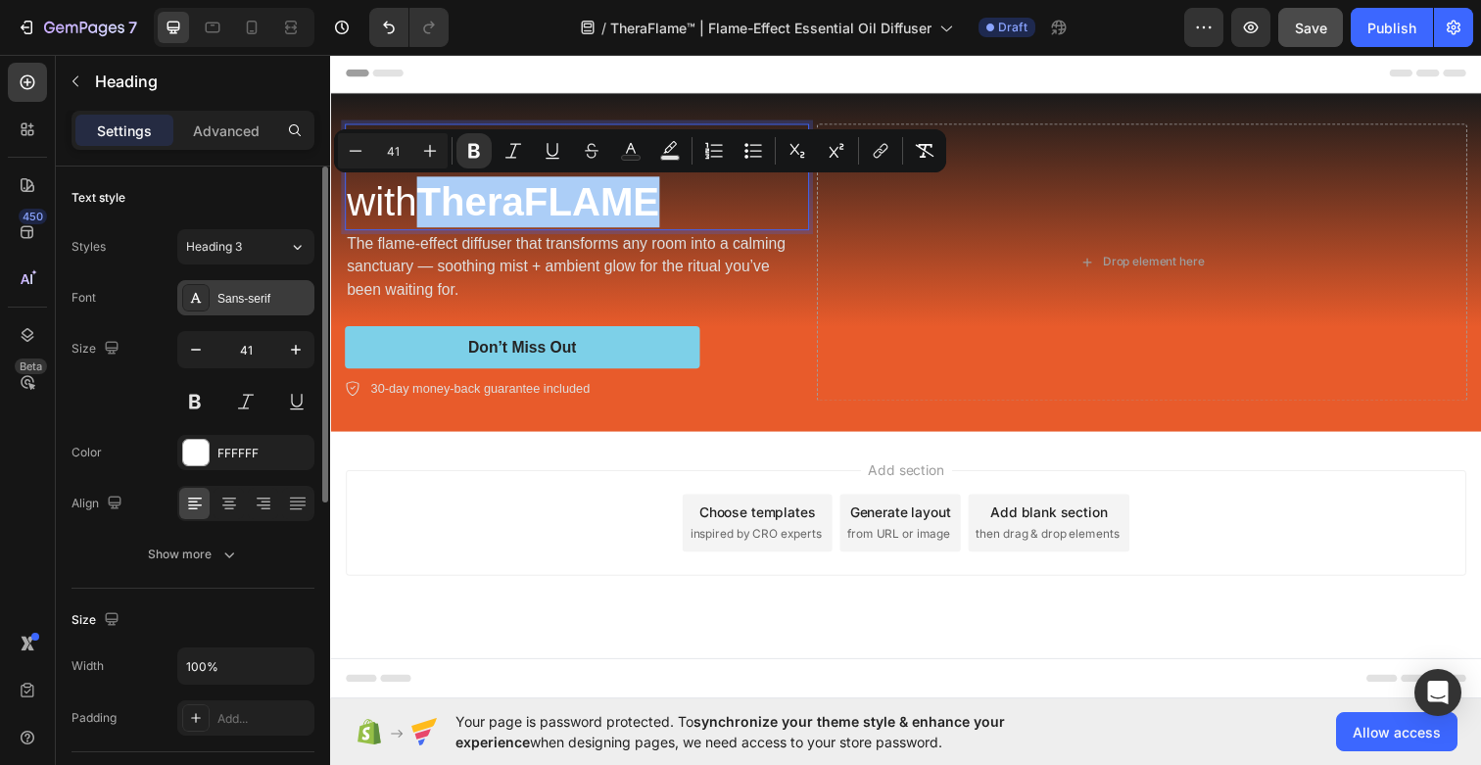
click at [255, 306] on div "Sans-serif" at bounding box center [263, 299] width 92 height 18
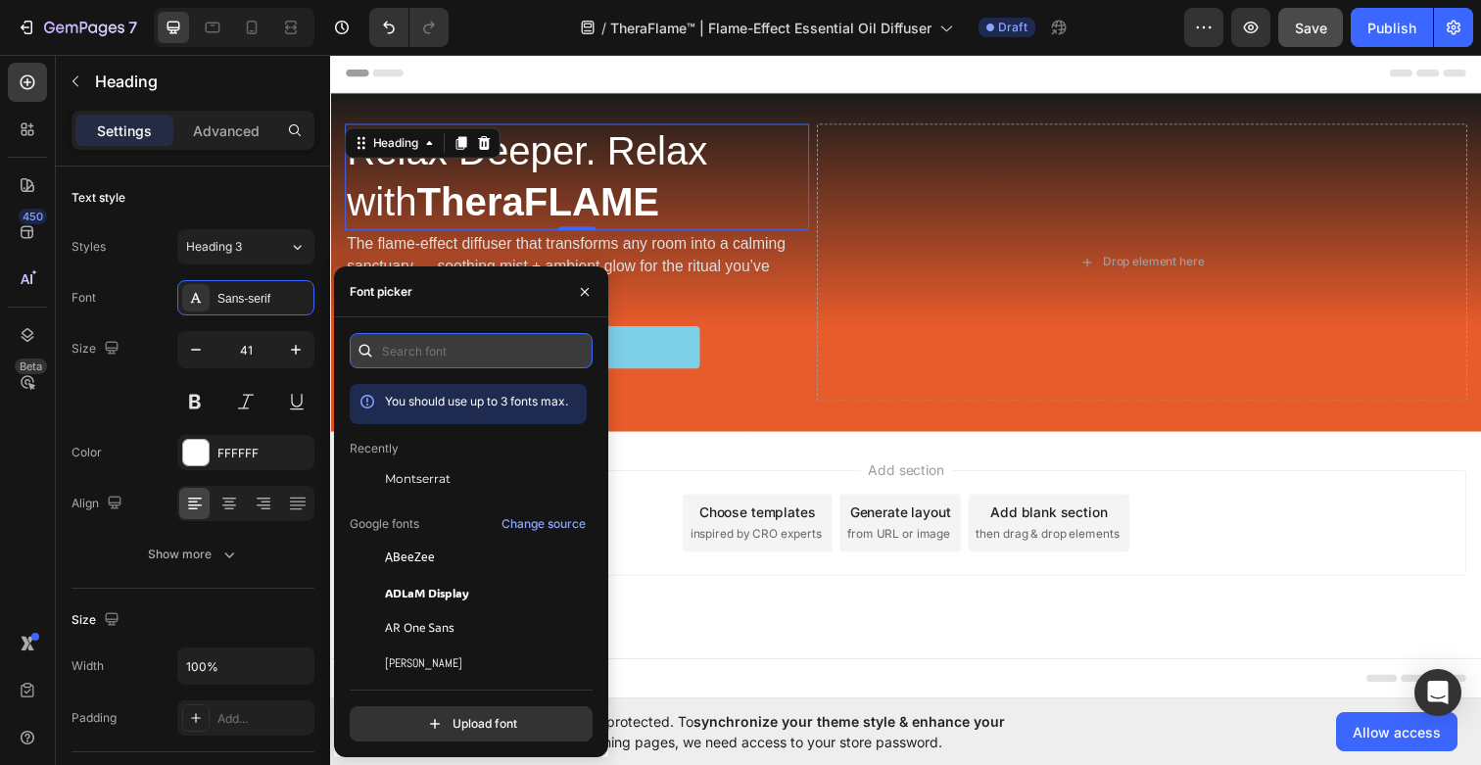
click at [419, 348] on input "text" at bounding box center [471, 350] width 243 height 35
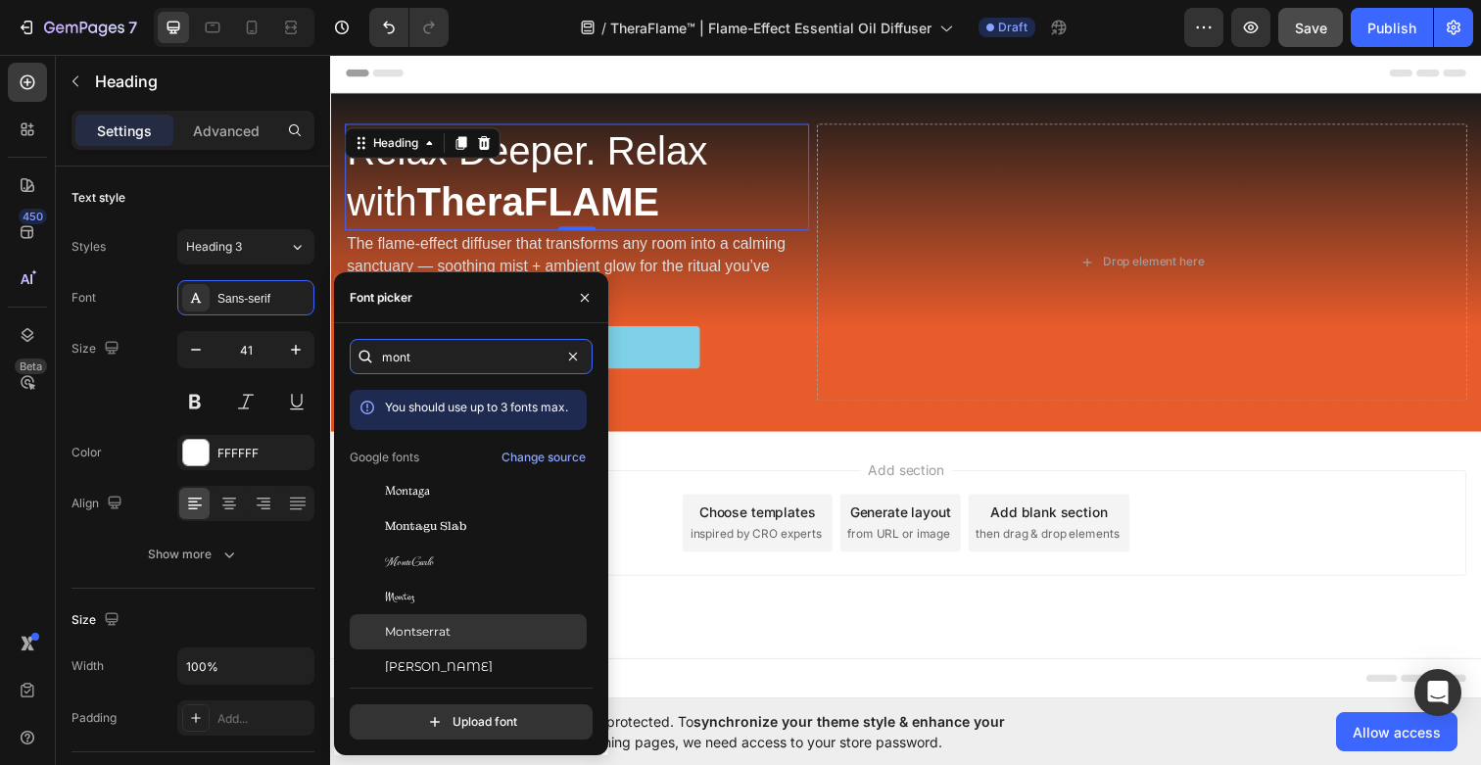
type input "mont"
click at [459, 627] on div "Montserrat" at bounding box center [484, 632] width 198 height 18
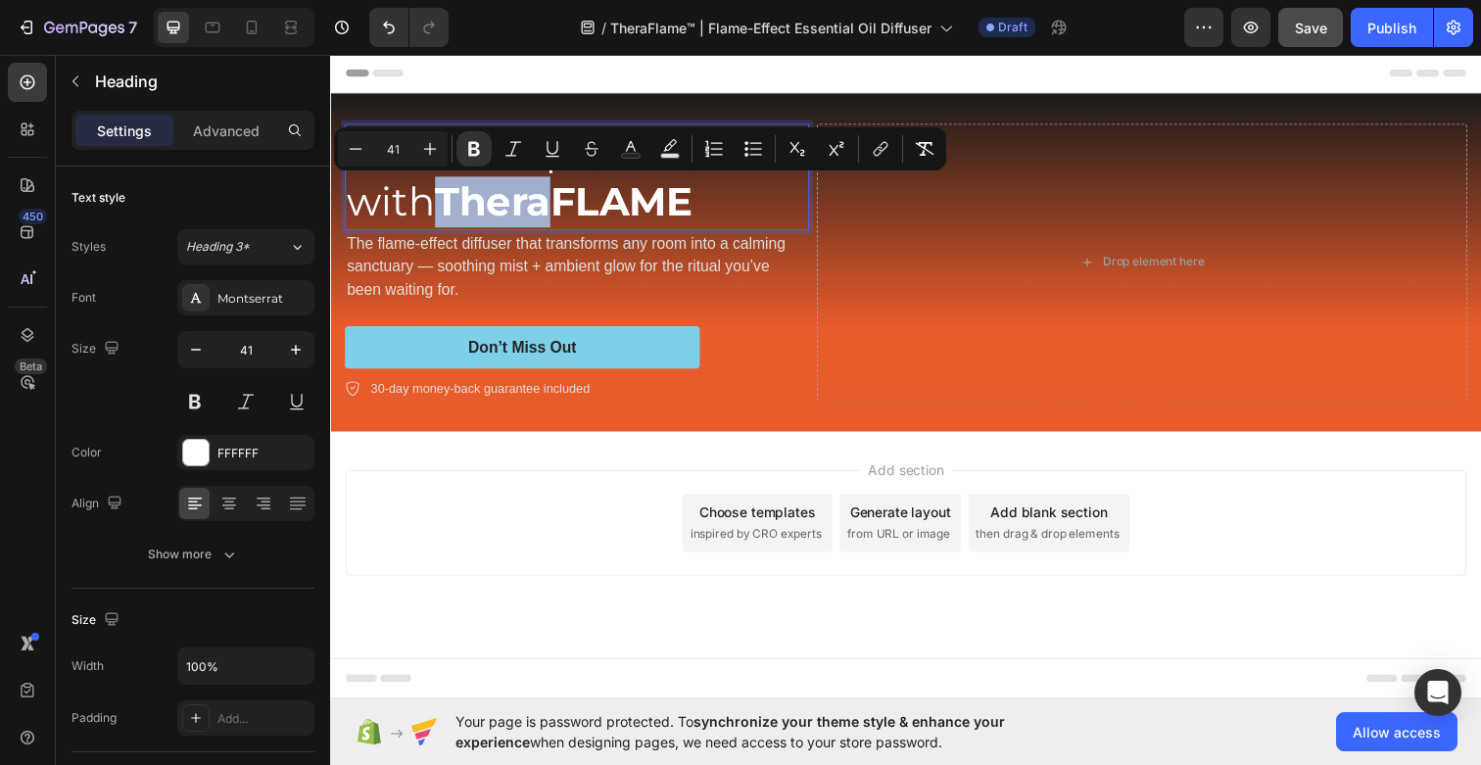
drag, startPoint x: 563, startPoint y: 210, endPoint x: 454, endPoint y: 210, distance: 108.7
click at [454, 210] on strong "TheraFLAME" at bounding box center [568, 204] width 263 height 49
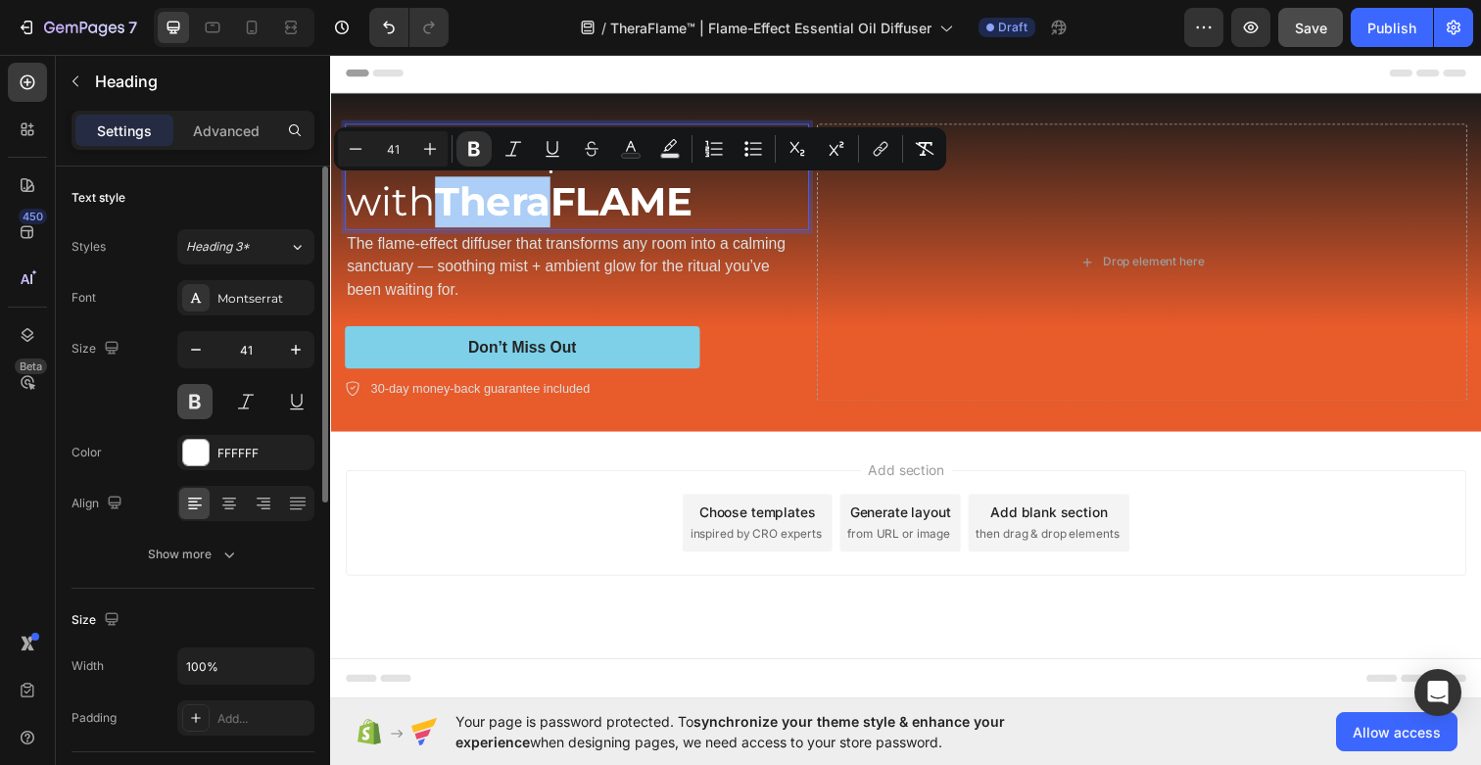
click at [195, 400] on button at bounding box center [194, 401] width 35 height 35
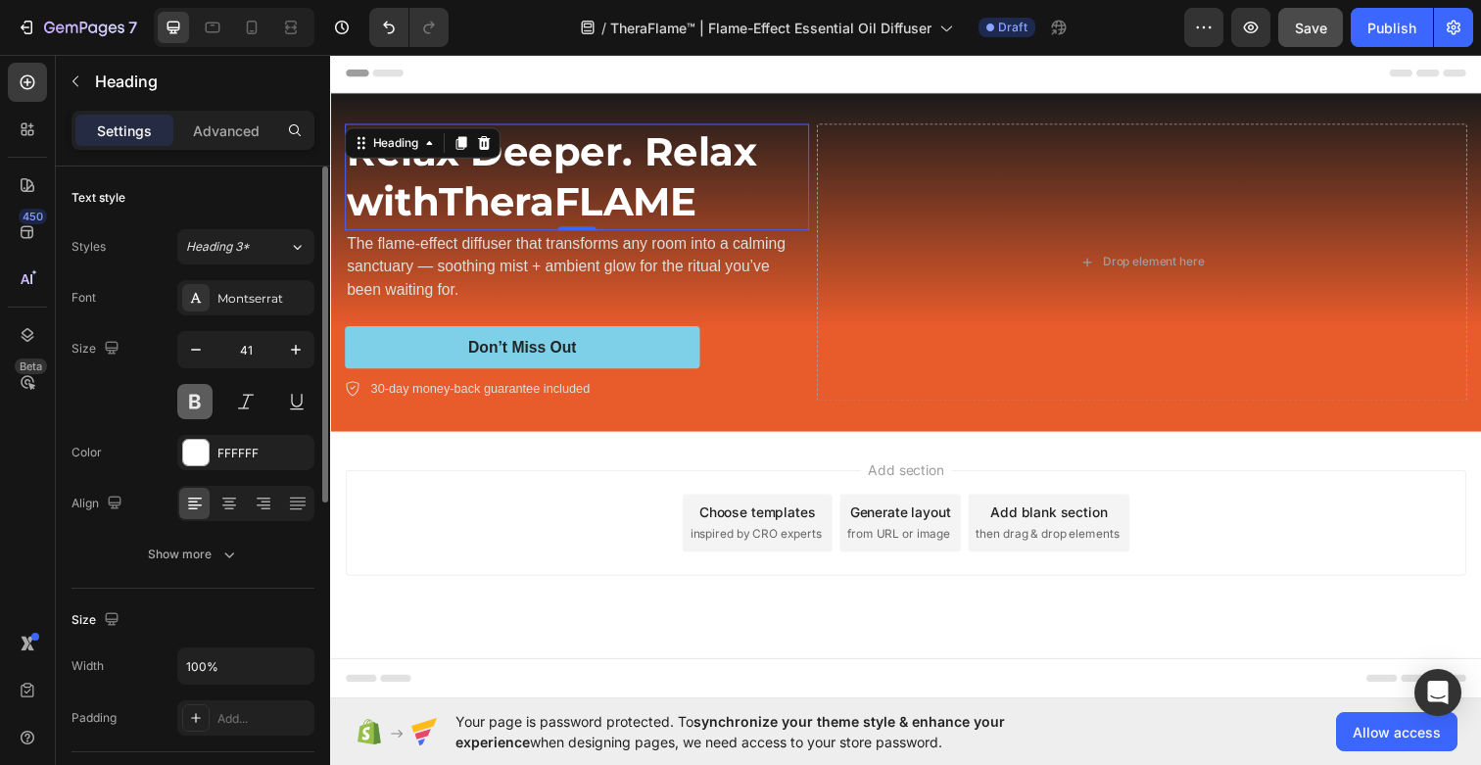
click at [192, 403] on button at bounding box center [194, 401] width 35 height 35
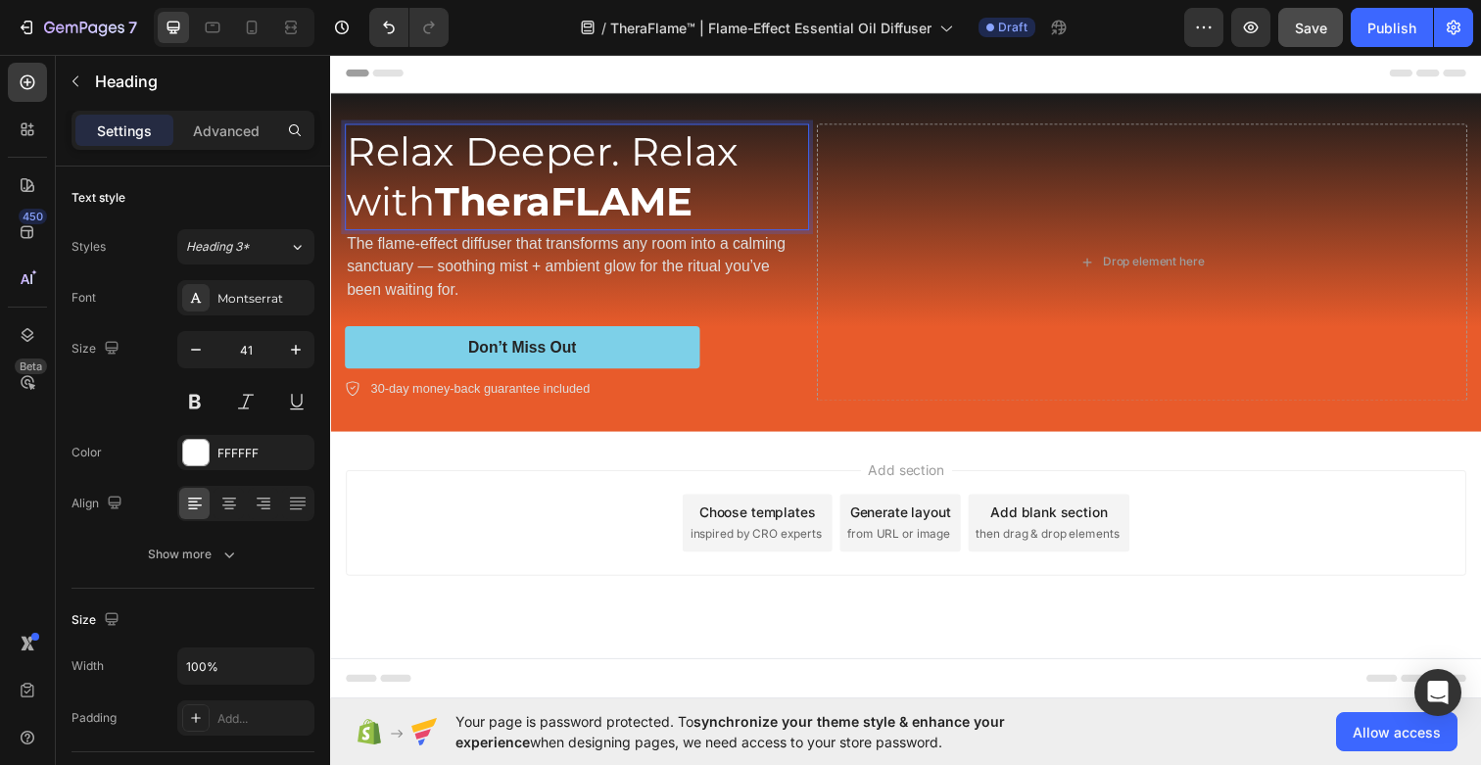
click at [554, 199] on strong "TheraFLAME" at bounding box center [568, 204] width 263 height 49
click at [502, 157] on p "Relax Deeper. Relax with TheraFLAME" at bounding box center [582, 179] width 470 height 105
click at [514, 205] on strong "TheraFLAME" at bounding box center [568, 204] width 263 height 49
click at [571, 205] on strong "TheraFLAME" at bounding box center [568, 204] width 263 height 49
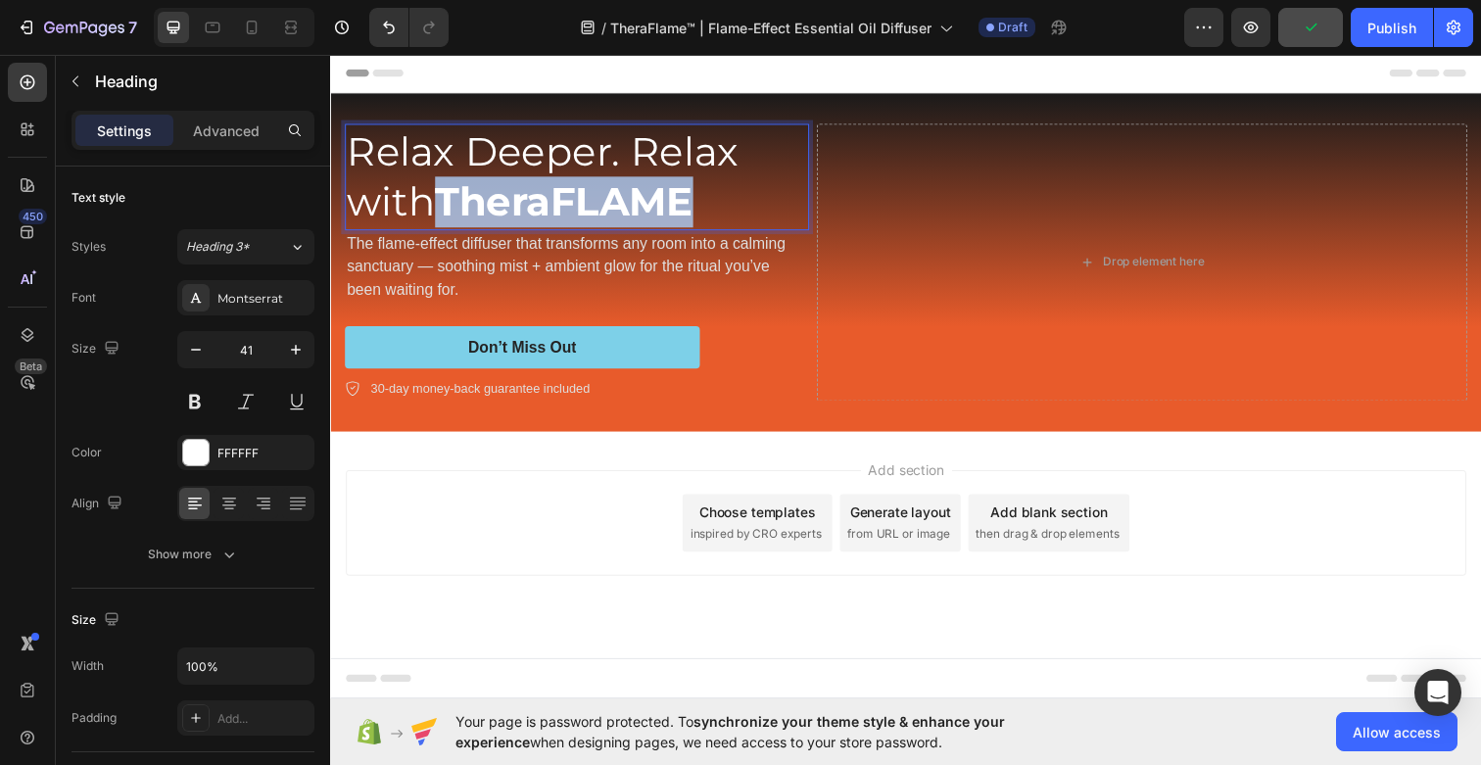
drag, startPoint x: 724, startPoint y: 203, endPoint x: 453, endPoint y: 201, distance: 270.3
click at [453, 201] on p "Relax Deeper. Relax with TheraFLAME" at bounding box center [582, 179] width 470 height 105
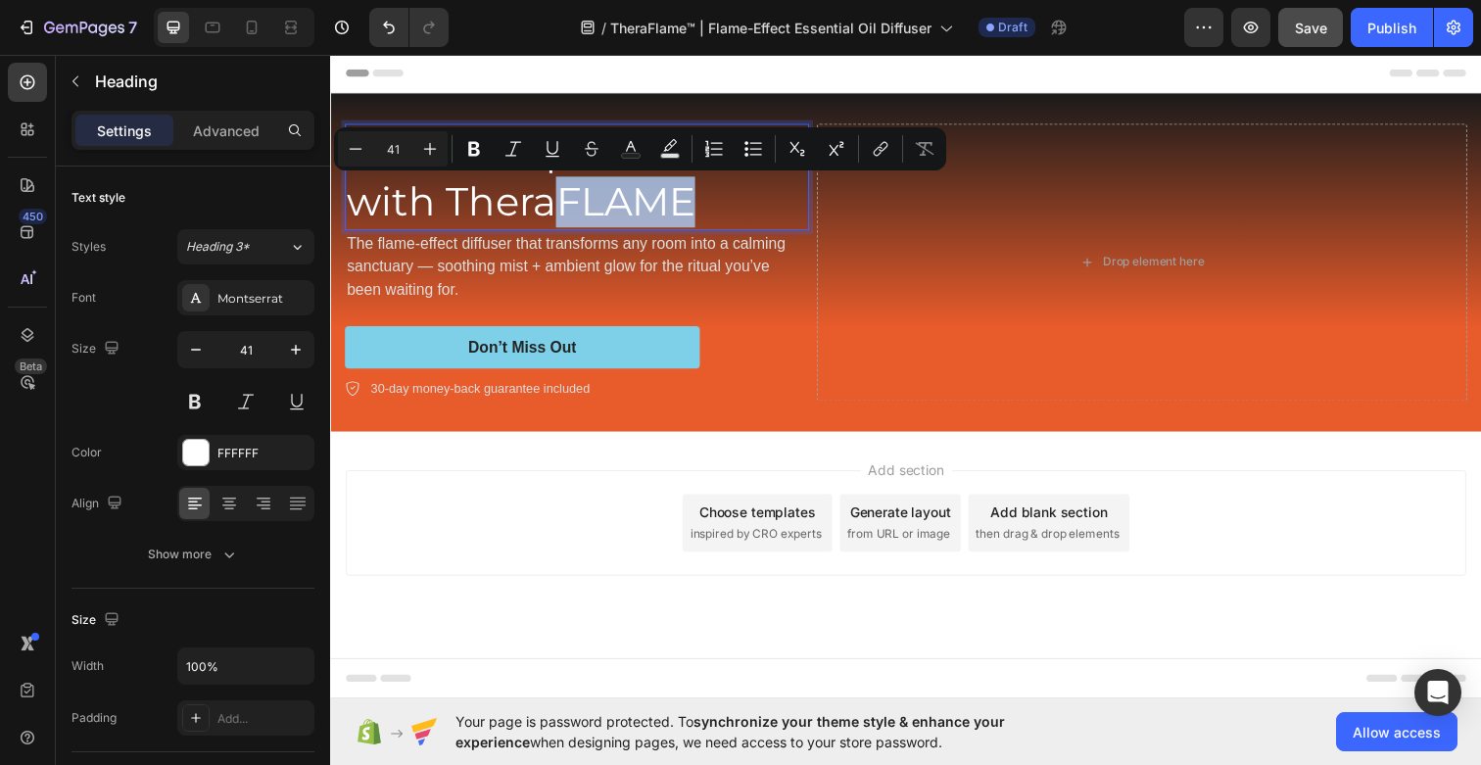
drag, startPoint x: 712, startPoint y: 209, endPoint x: 554, endPoint y: 209, distance: 157.7
click at [554, 209] on p "Relax Deeper. Relax with TheraFLAME" at bounding box center [582, 179] width 470 height 105
click at [469, 151] on icon "Editor contextual toolbar" at bounding box center [474, 149] width 12 height 15
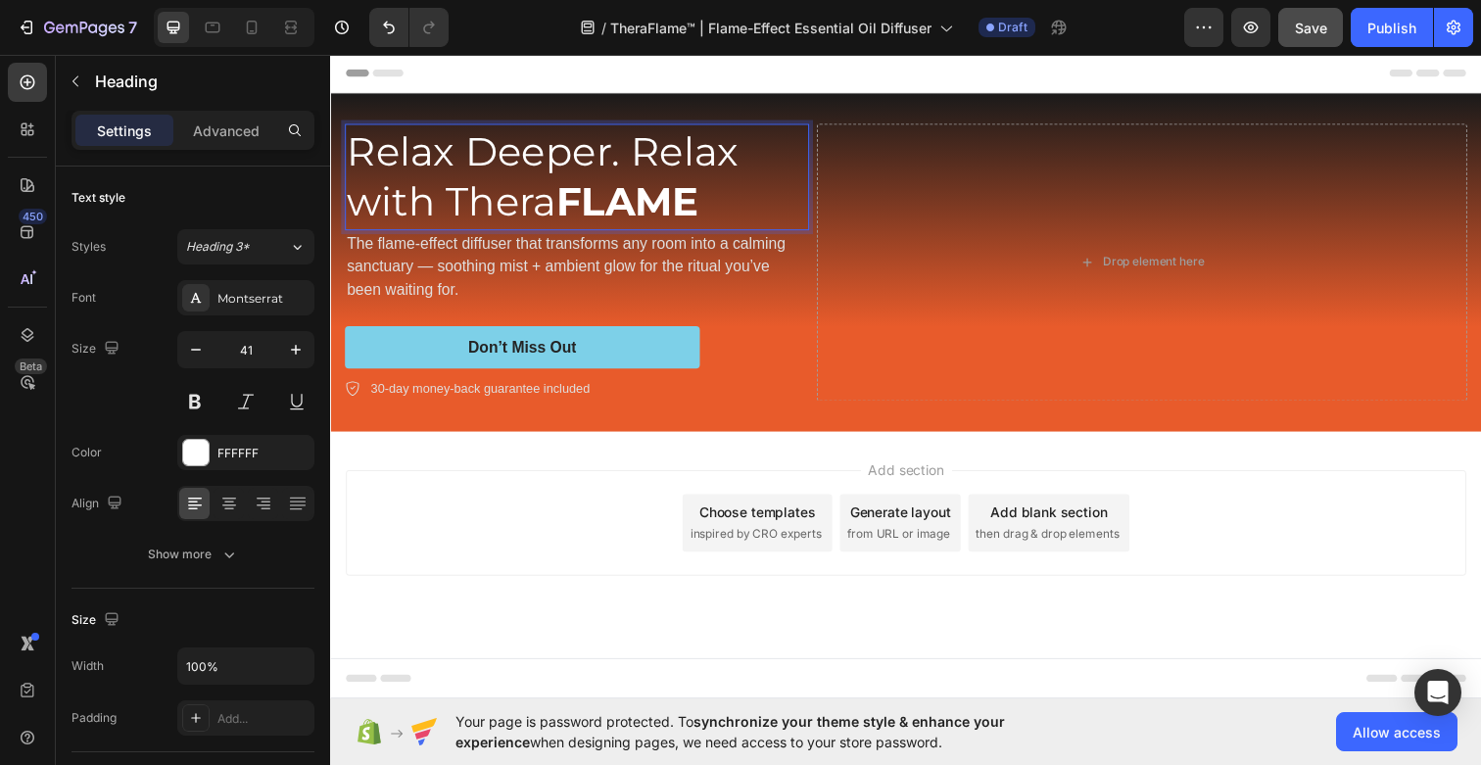
click at [689, 206] on strong "FLAME" at bounding box center [633, 204] width 146 height 49
click at [744, 208] on p "Relax Deeper. Relax with Thera FLAME" at bounding box center [582, 179] width 470 height 105
click at [557, 201] on p "Relax Deeper. Relax with Thera FLAME" at bounding box center [582, 179] width 470 height 105
click at [747, 214] on p "Relax Deeper. Relax with THERA FLAME" at bounding box center [582, 179] width 470 height 105
drag, startPoint x: 797, startPoint y: 204, endPoint x: 742, endPoint y: 203, distance: 54.9
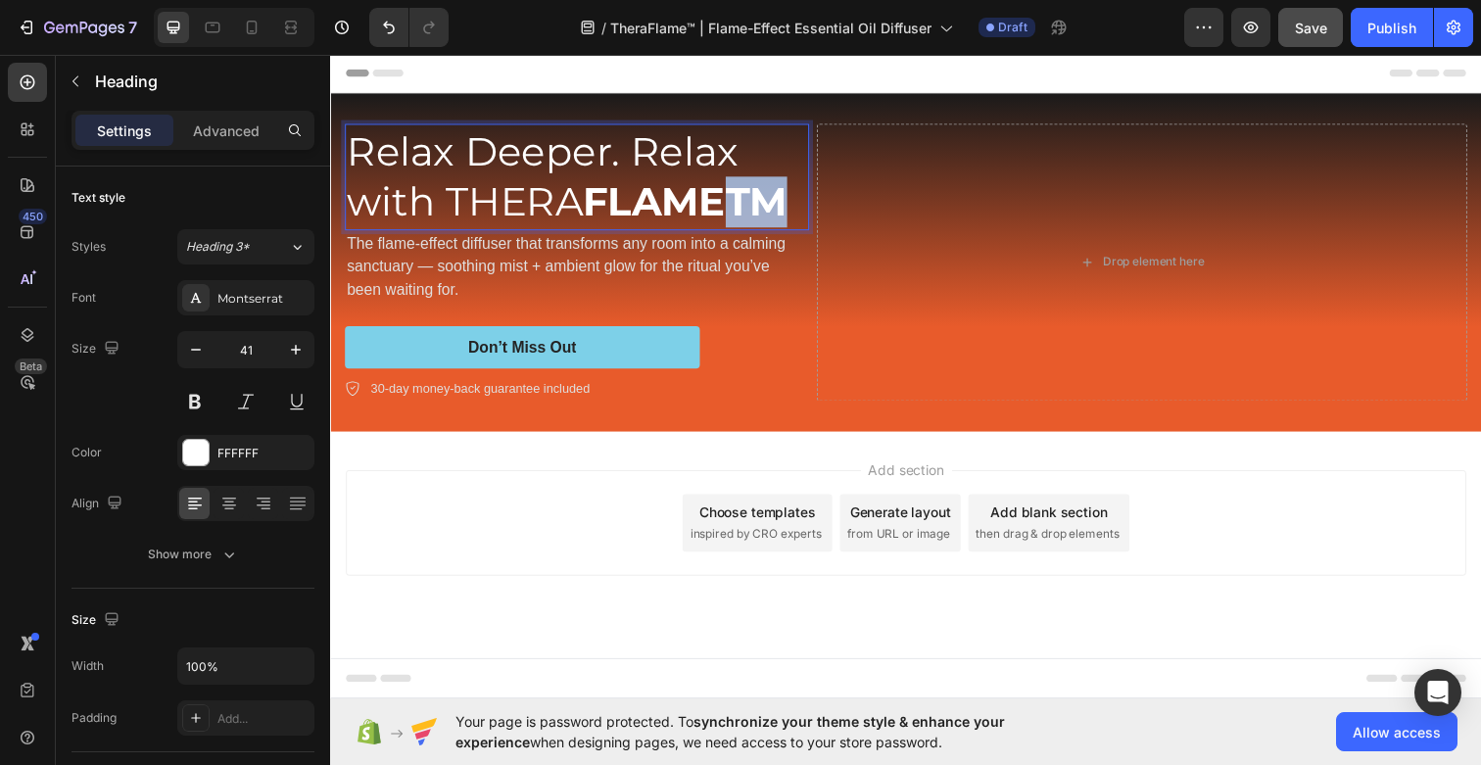
click at [742, 203] on p "Relax Deeper. Relax with THERA FLAMETM" at bounding box center [582, 179] width 470 height 105
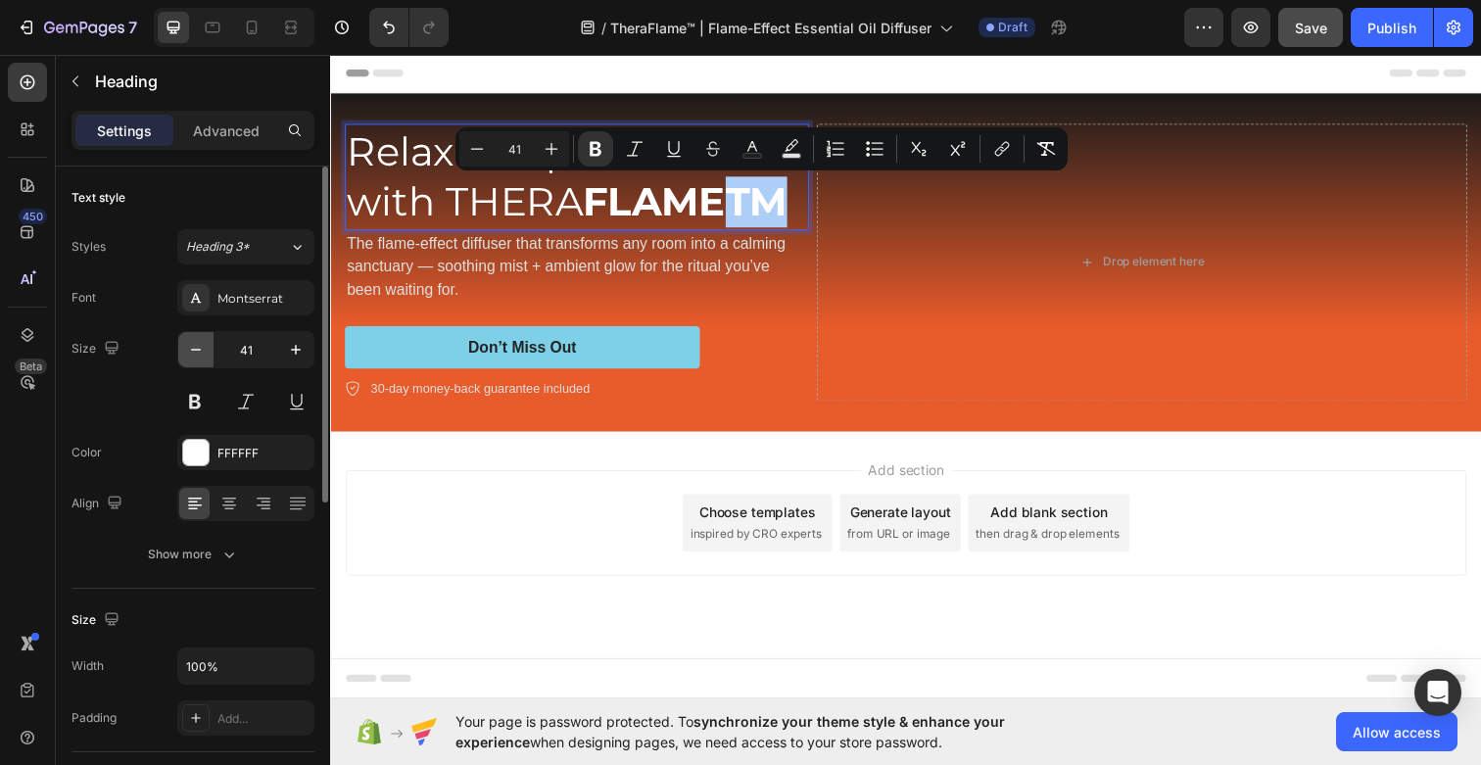
click at [194, 345] on icon "button" at bounding box center [196, 350] width 20 height 20
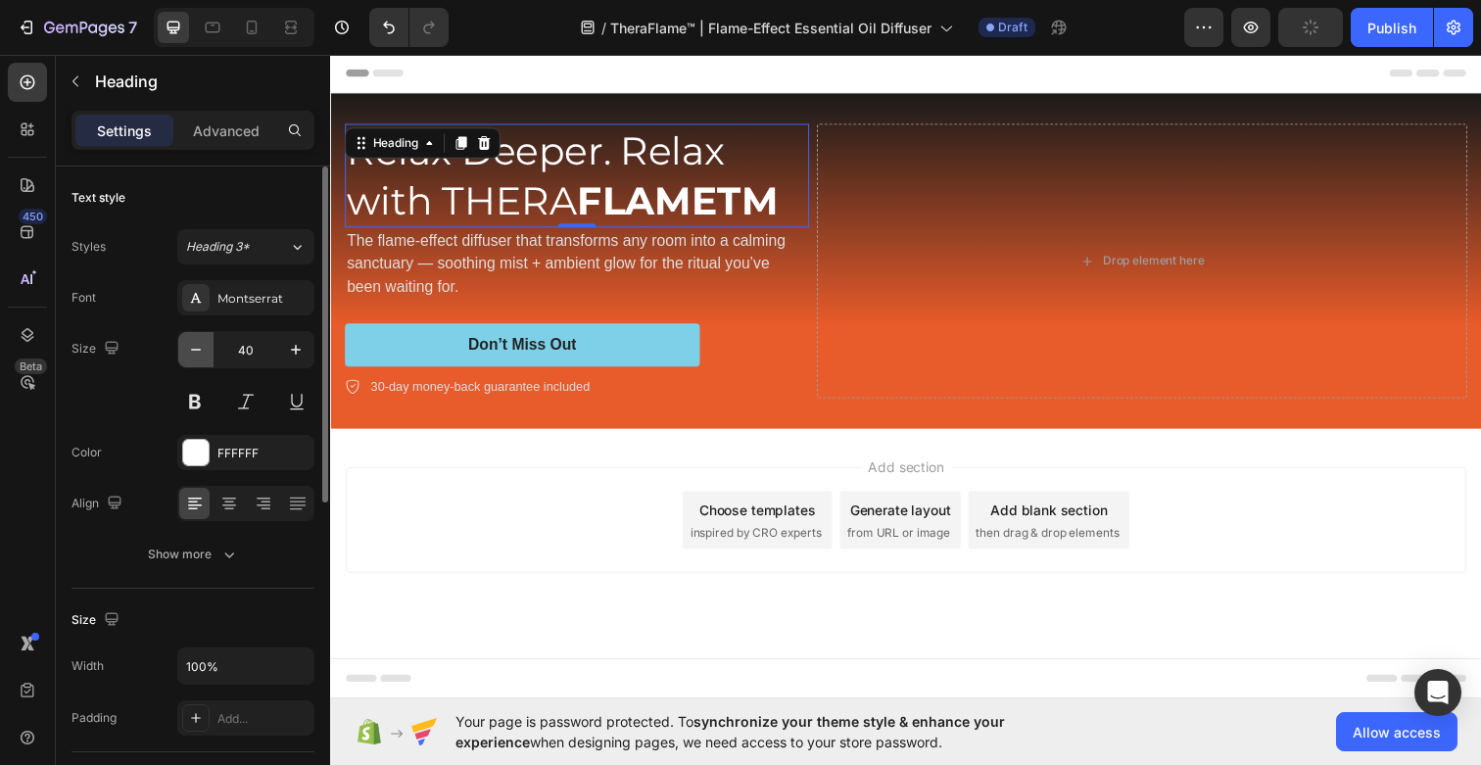
click at [194, 345] on icon "button" at bounding box center [196, 350] width 20 height 20
type input "38"
type input "41"
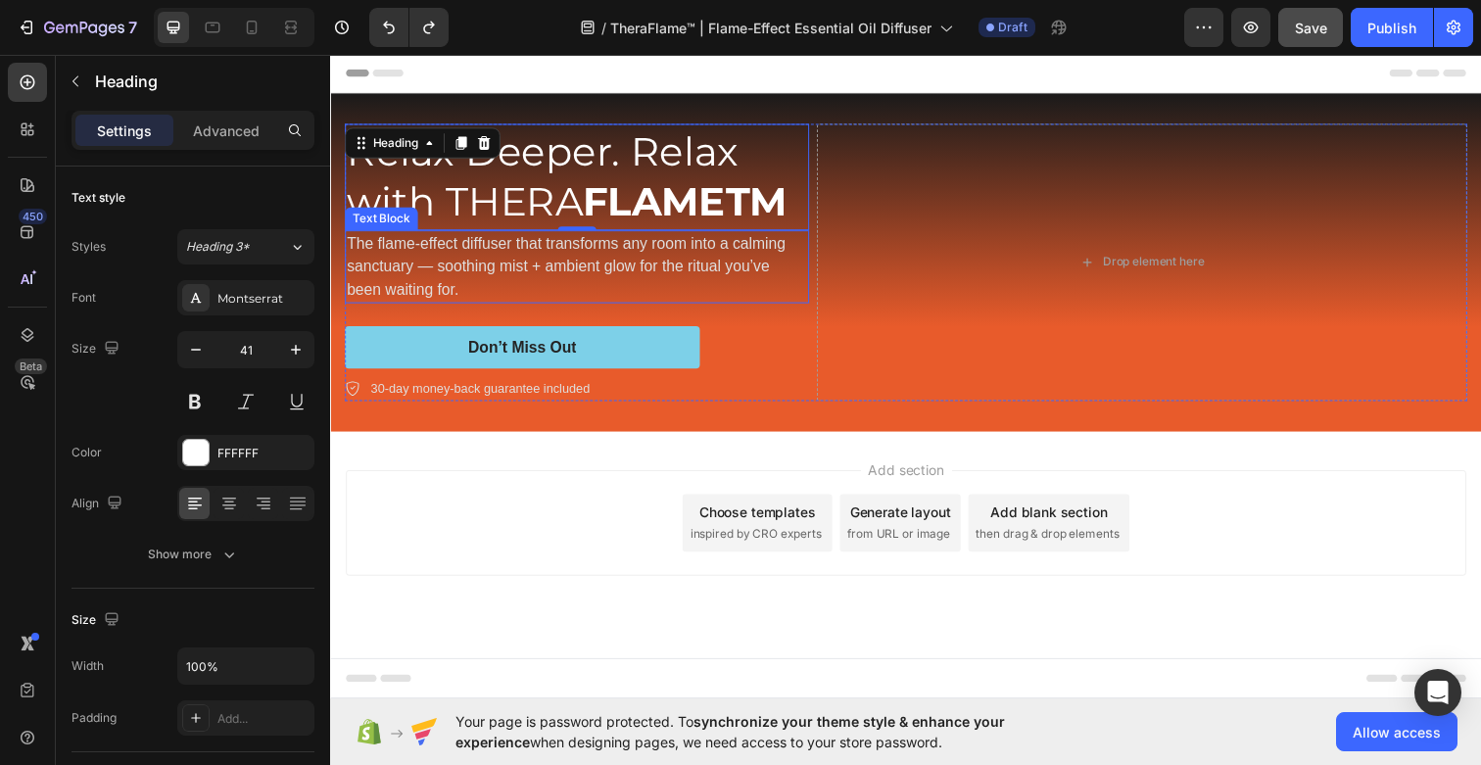
click at [739, 217] on strong "FLAMETM" at bounding box center [692, 204] width 209 height 49
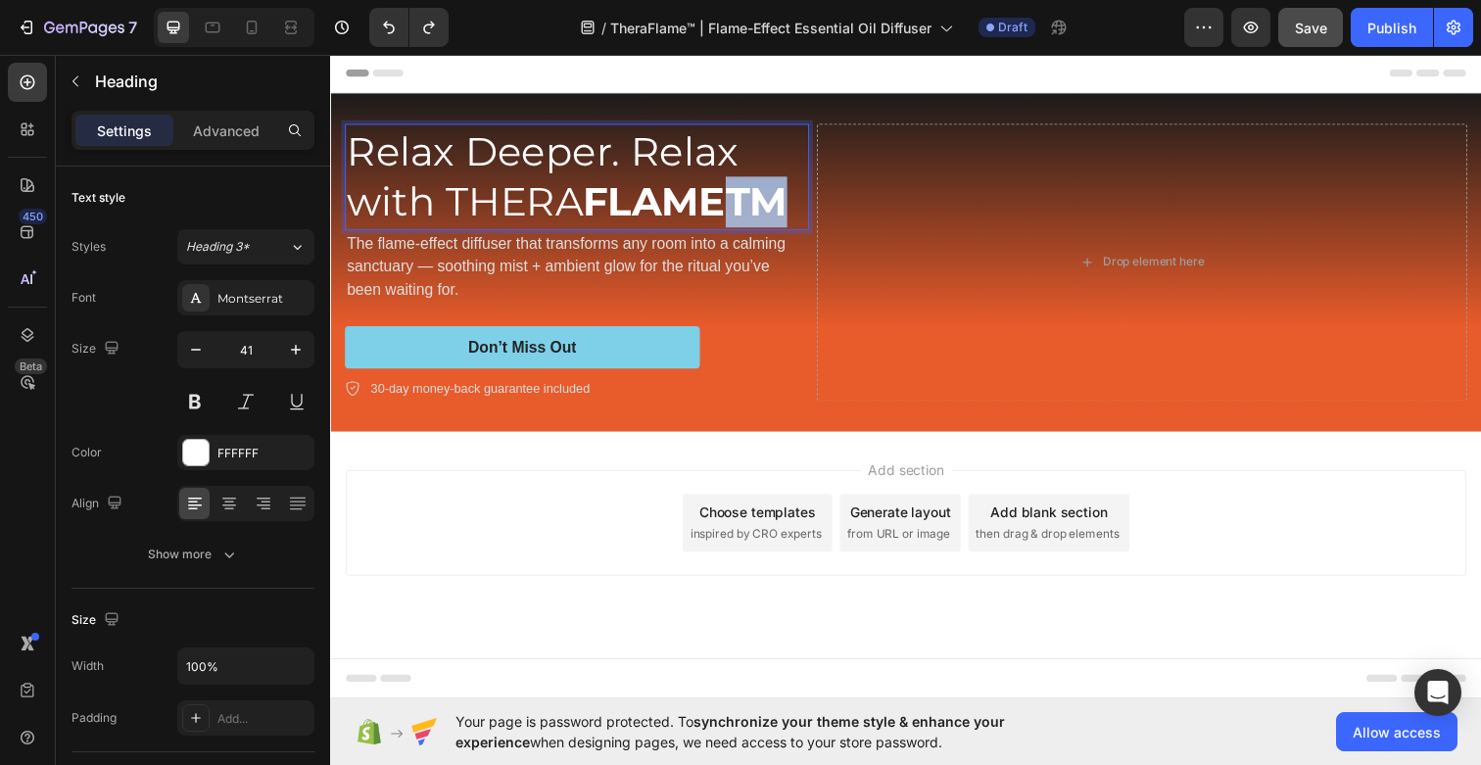
drag, startPoint x: 782, startPoint y: 201, endPoint x: 739, endPoint y: 200, distance: 42.1
click at [739, 200] on strong "FLAMETM" at bounding box center [692, 204] width 209 height 49
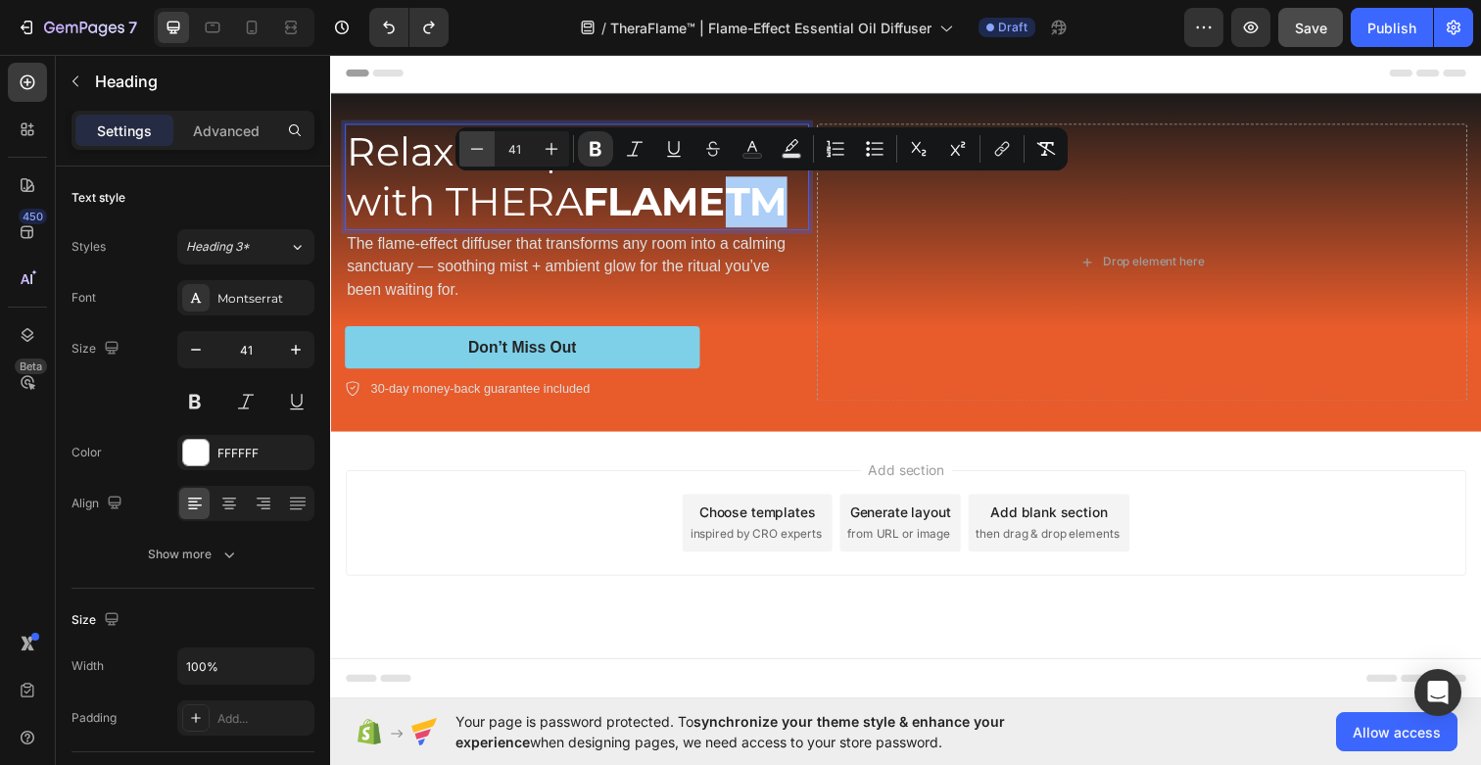
click at [476, 150] on icon "Editor contextual toolbar" at bounding box center [477, 149] width 20 height 20
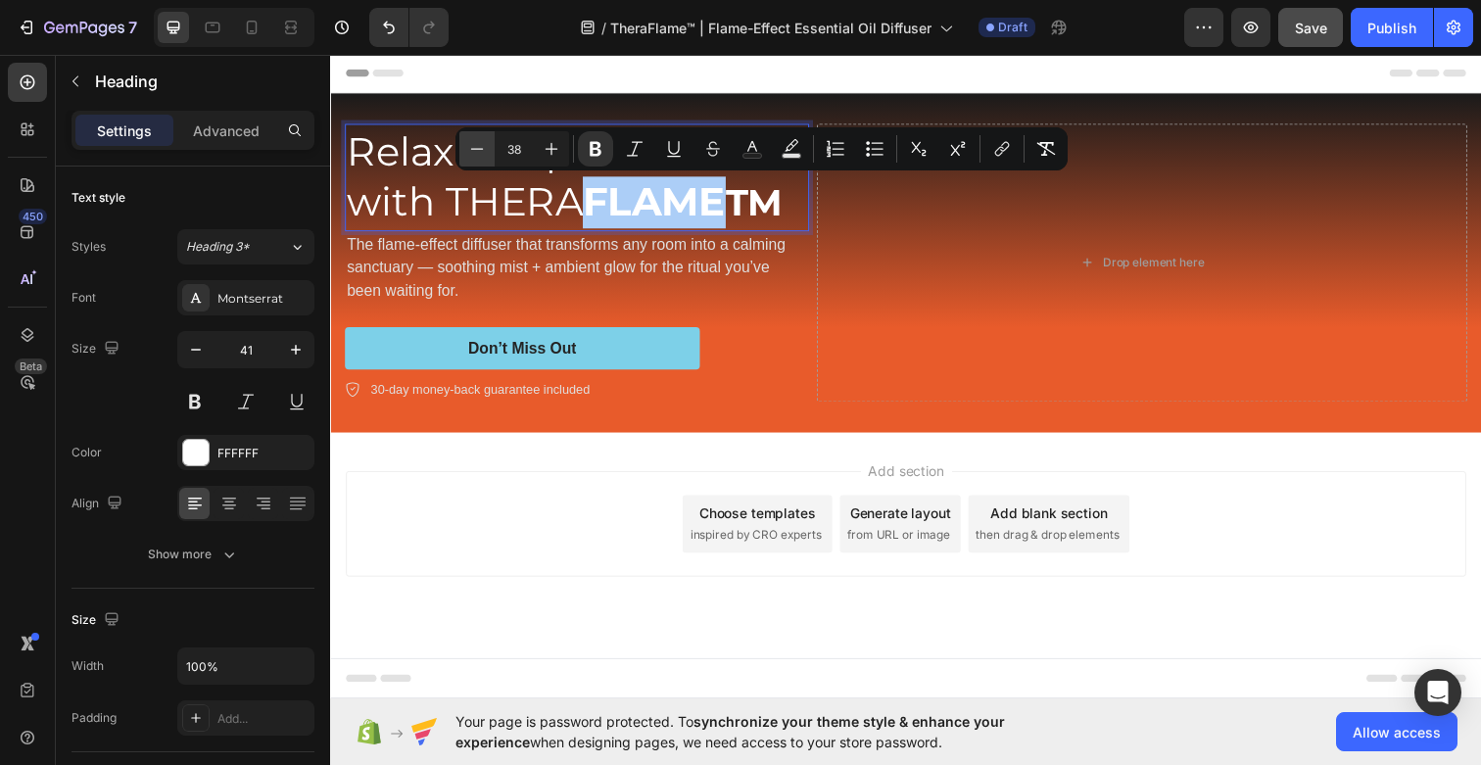
click at [476, 150] on icon "Editor contextual toolbar" at bounding box center [477, 149] width 20 height 20
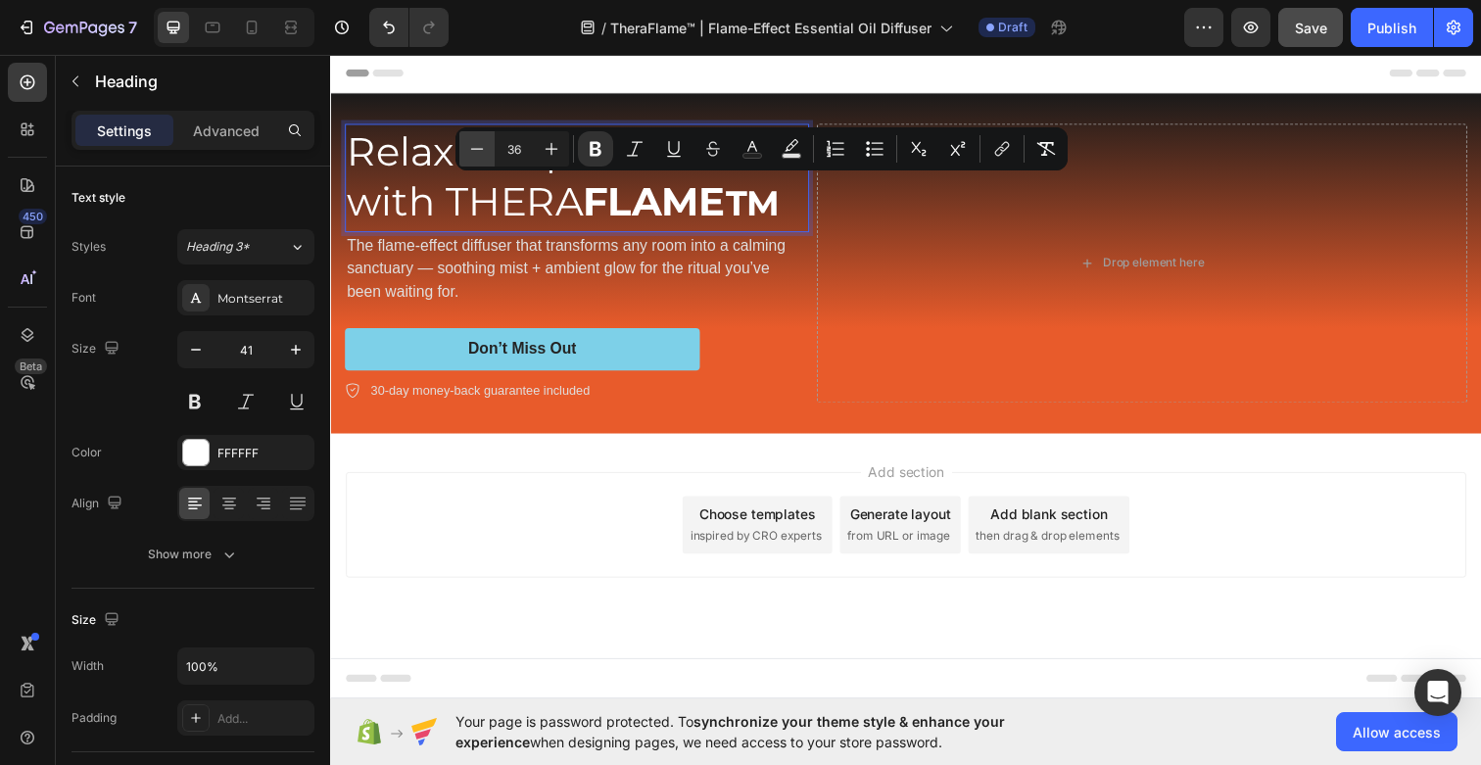
click at [476, 150] on icon "Editor contextual toolbar" at bounding box center [477, 149] width 20 height 20
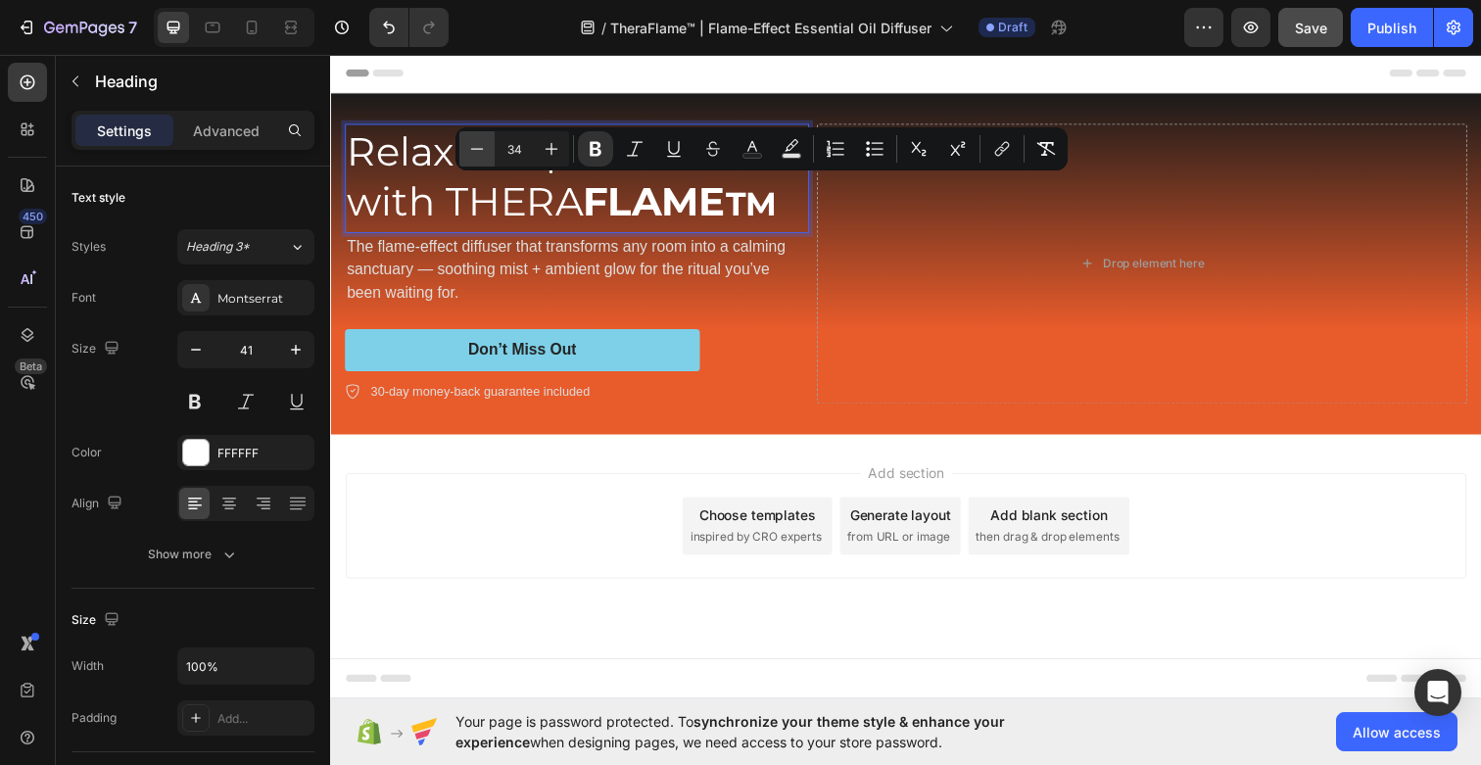
click at [476, 150] on icon "Editor contextual toolbar" at bounding box center [477, 149] width 20 height 20
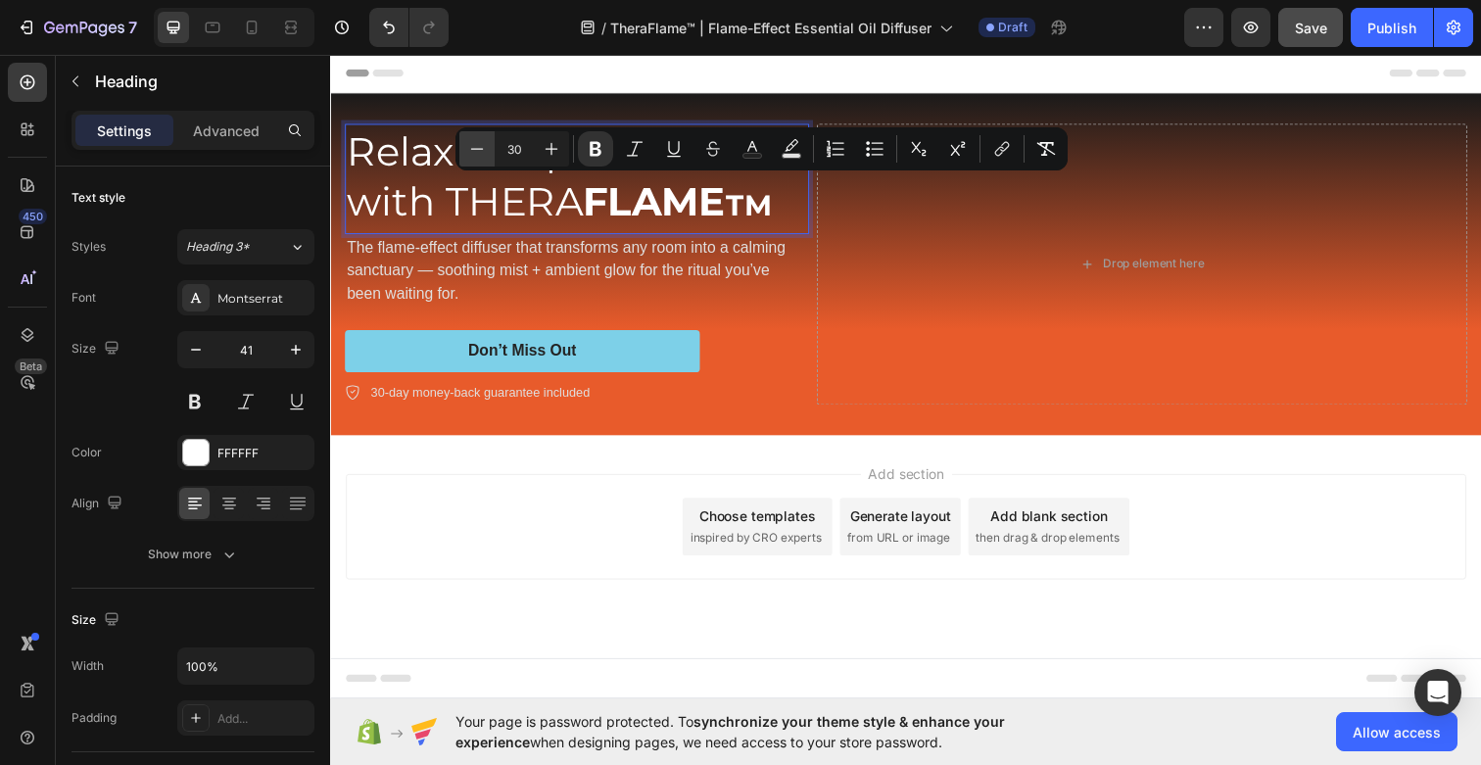
click at [476, 150] on icon "Editor contextual toolbar" at bounding box center [477, 149] width 20 height 20
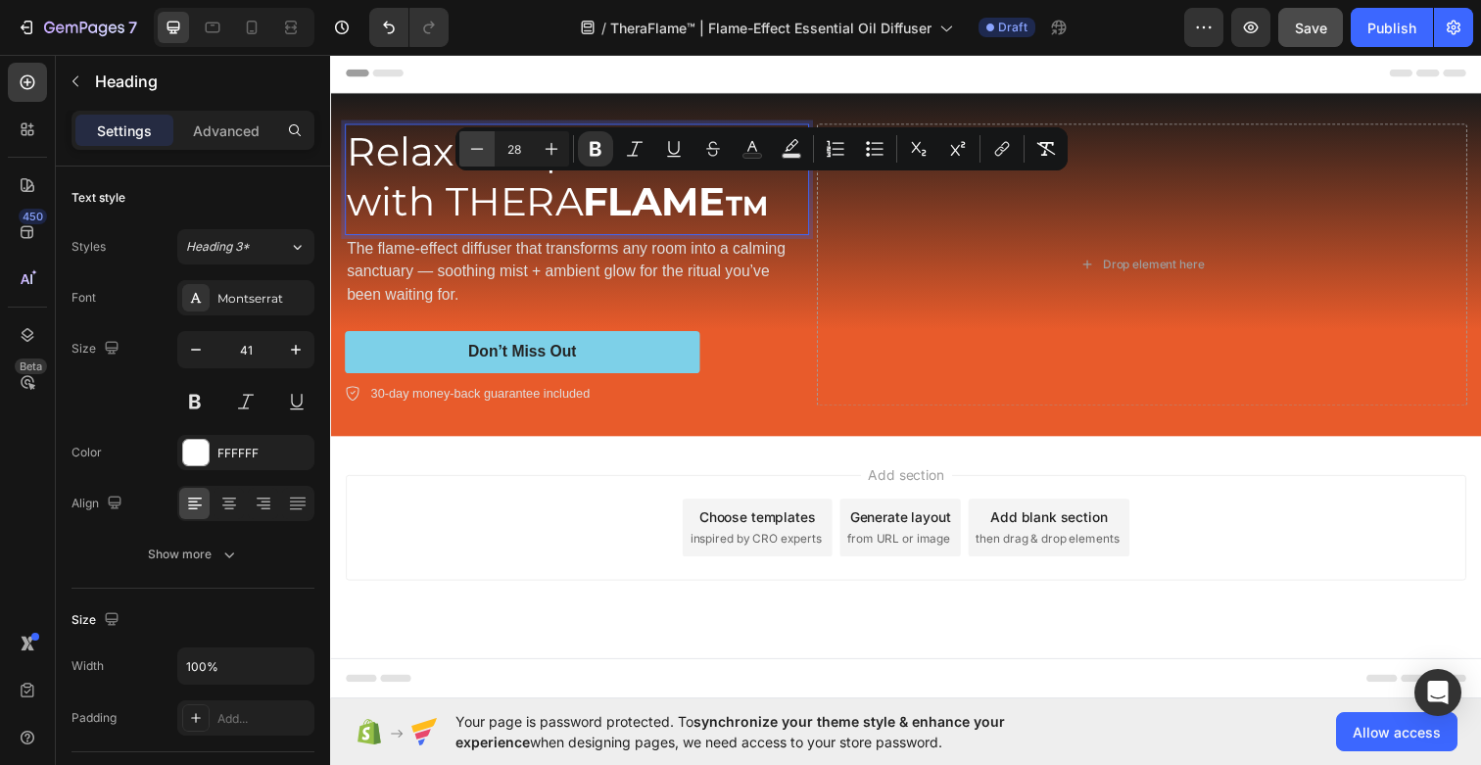
click at [476, 150] on icon "Editor contextual toolbar" at bounding box center [477, 149] width 20 height 20
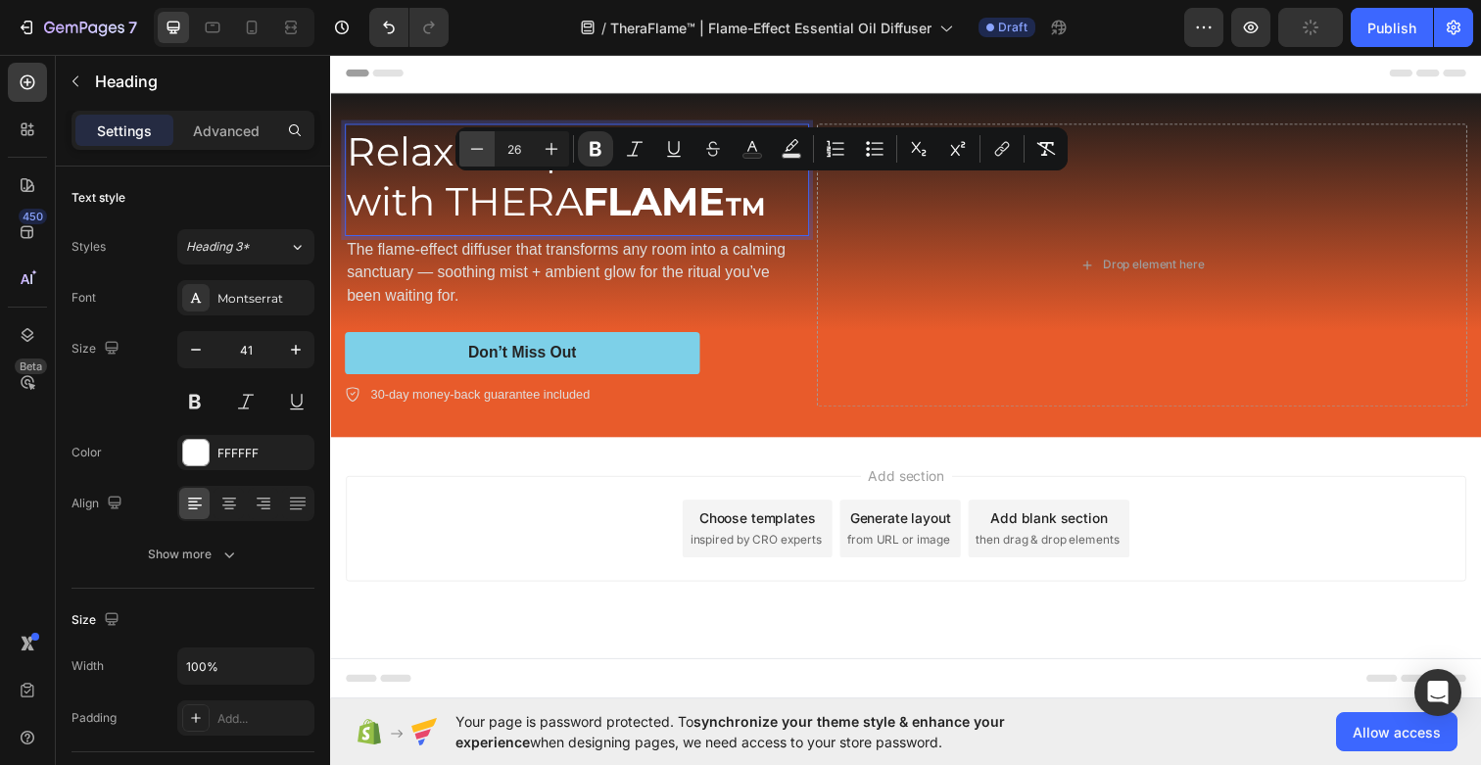
click at [476, 150] on icon "Editor contextual toolbar" at bounding box center [477, 149] width 20 height 20
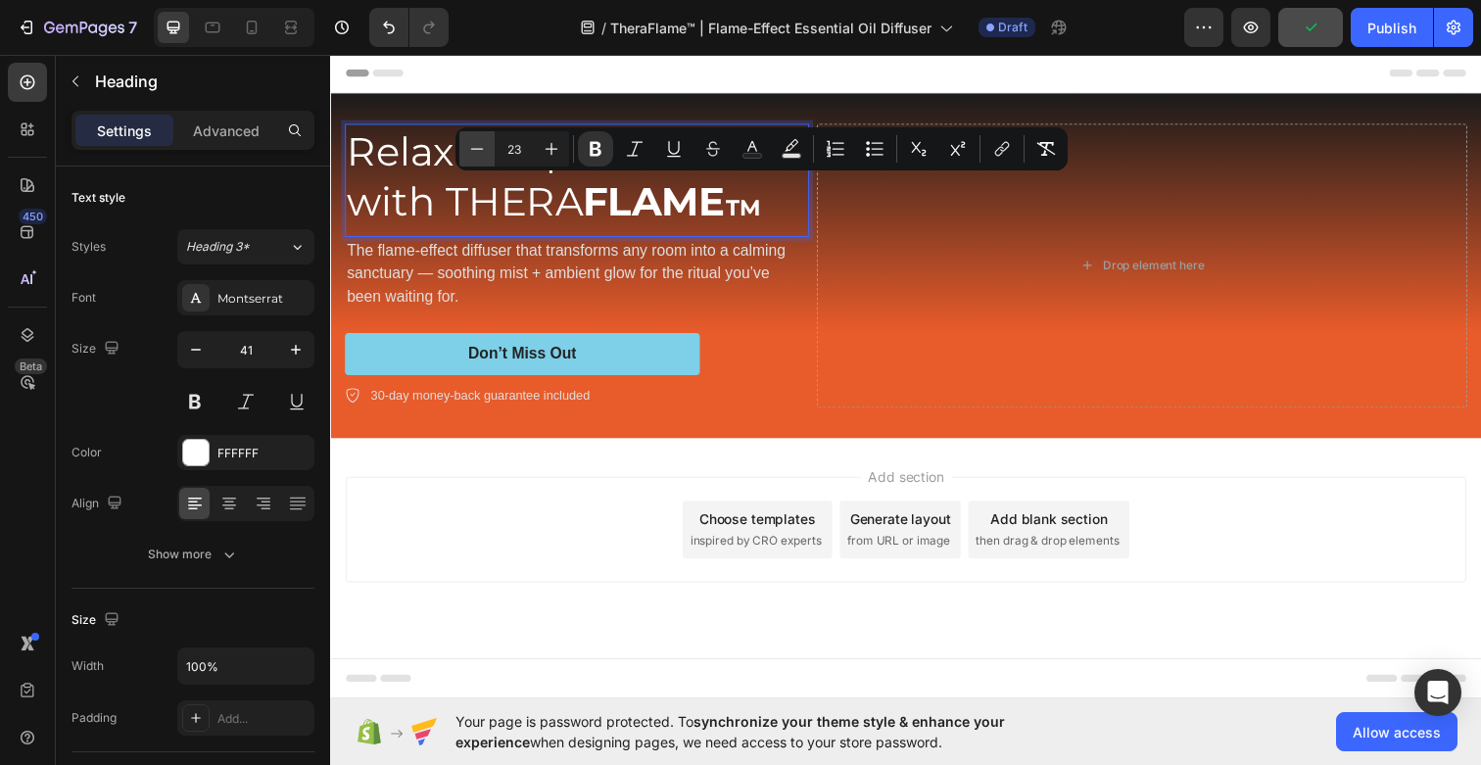
click at [476, 150] on icon "Editor contextual toolbar" at bounding box center [477, 149] width 20 height 20
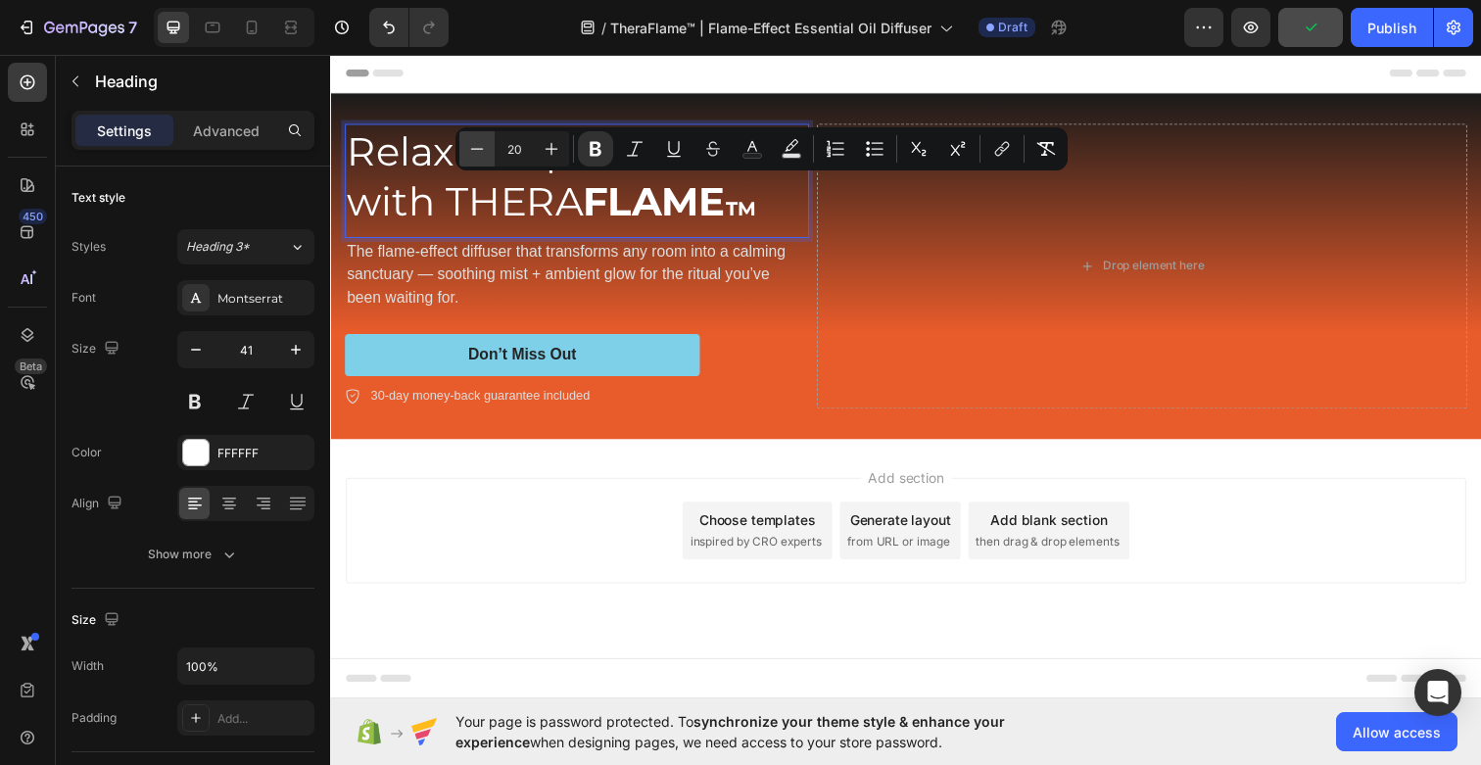
click at [476, 150] on icon "Editor contextual toolbar" at bounding box center [477, 149] width 20 height 20
click at [960, 144] on icon "Editor contextual toolbar" at bounding box center [958, 149] width 20 height 20
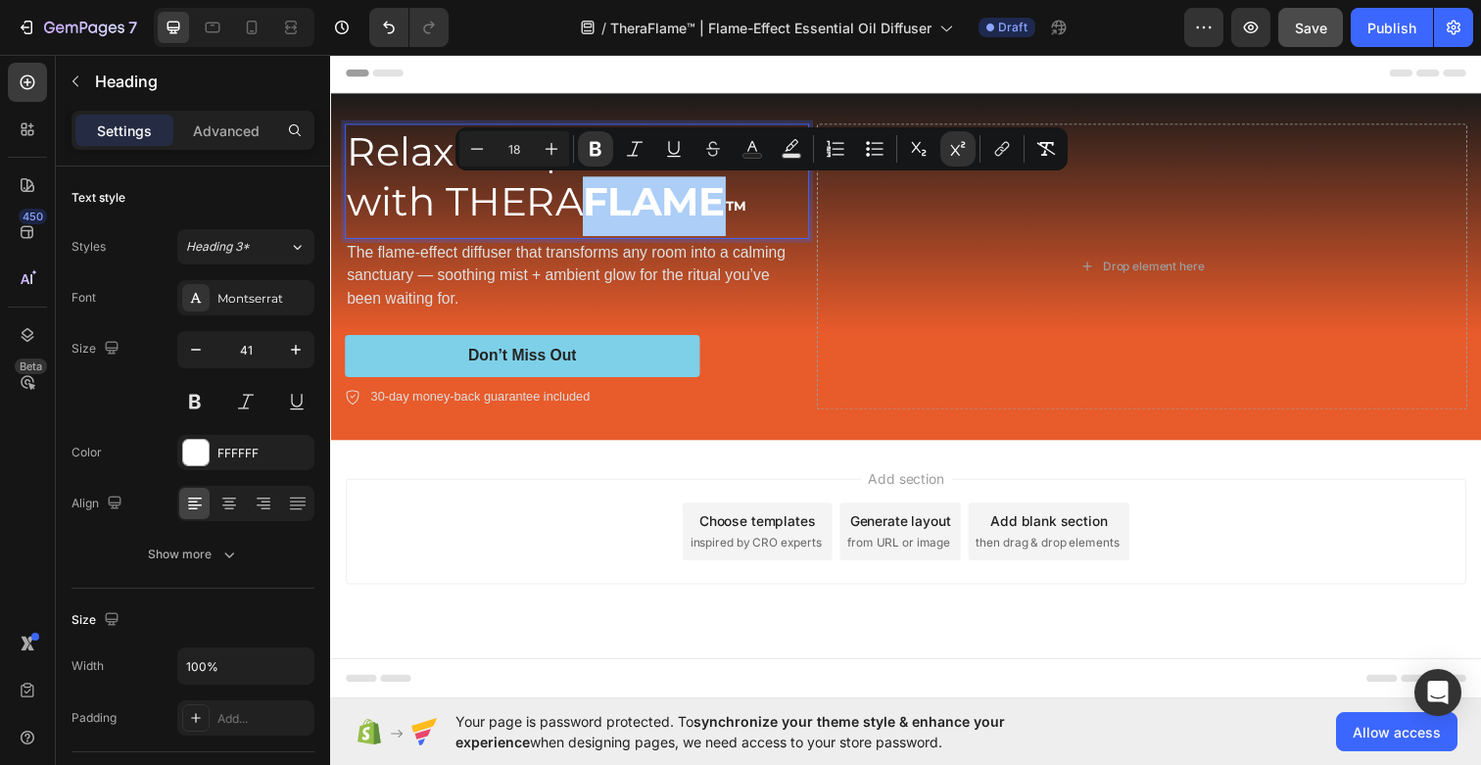
click at [515, 151] on input "18" at bounding box center [514, 149] width 39 height 24
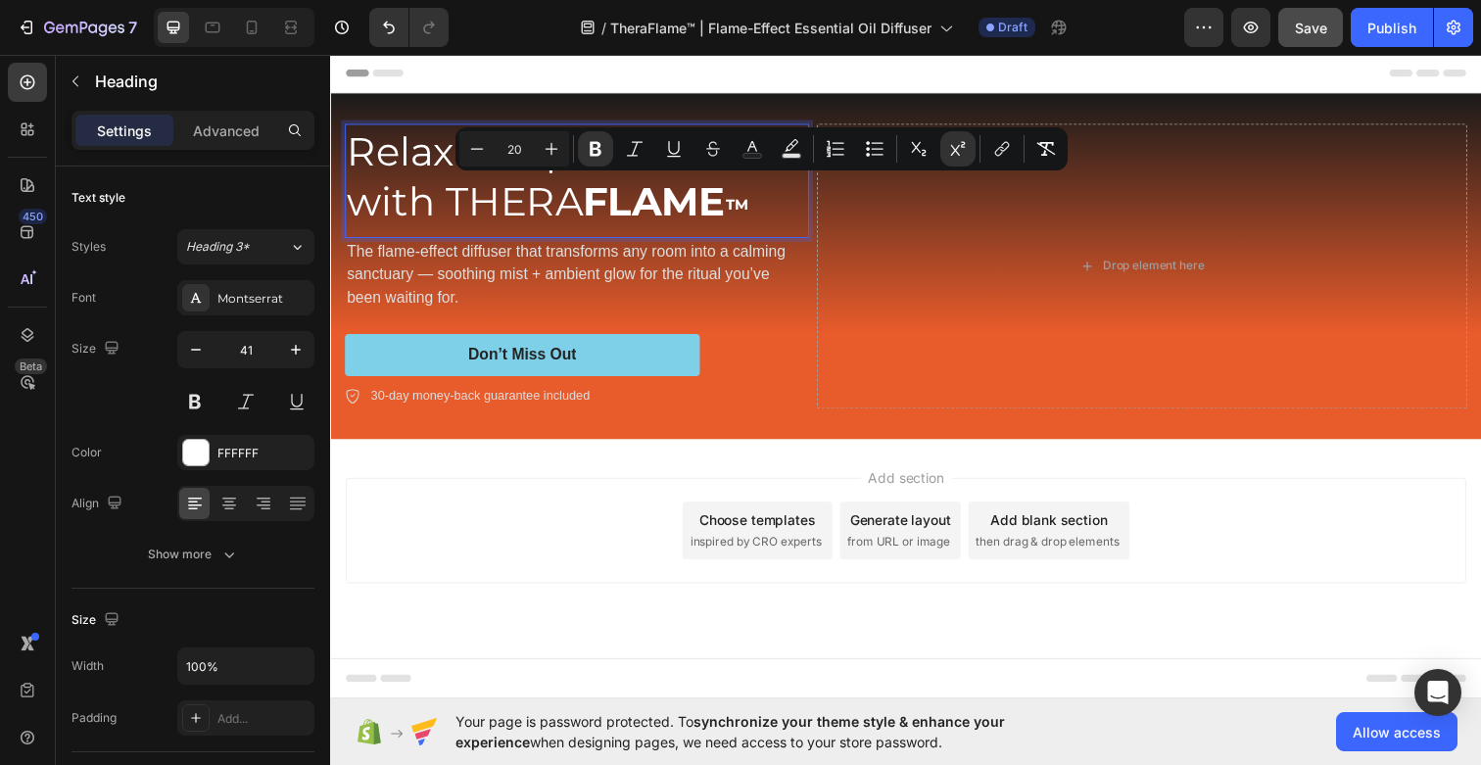
click at [506, 154] on input "20" at bounding box center [514, 149] width 39 height 24
type input "40"
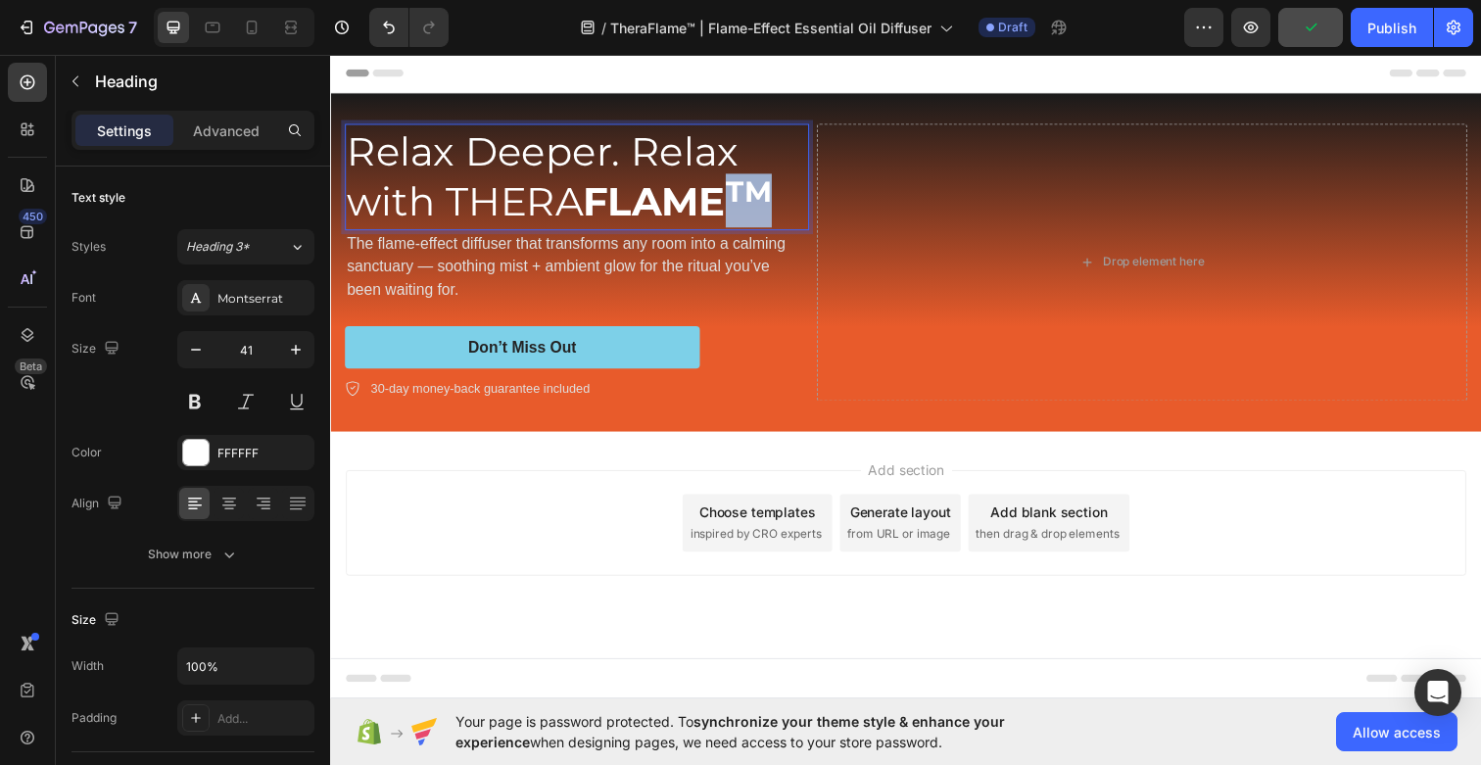
drag, startPoint x: 782, startPoint y: 200, endPoint x: 733, endPoint y: 200, distance: 49.0
click at [733, 200] on p "Relax Deeper. Relax with THERA FLAME TM" at bounding box center [582, 179] width 470 height 105
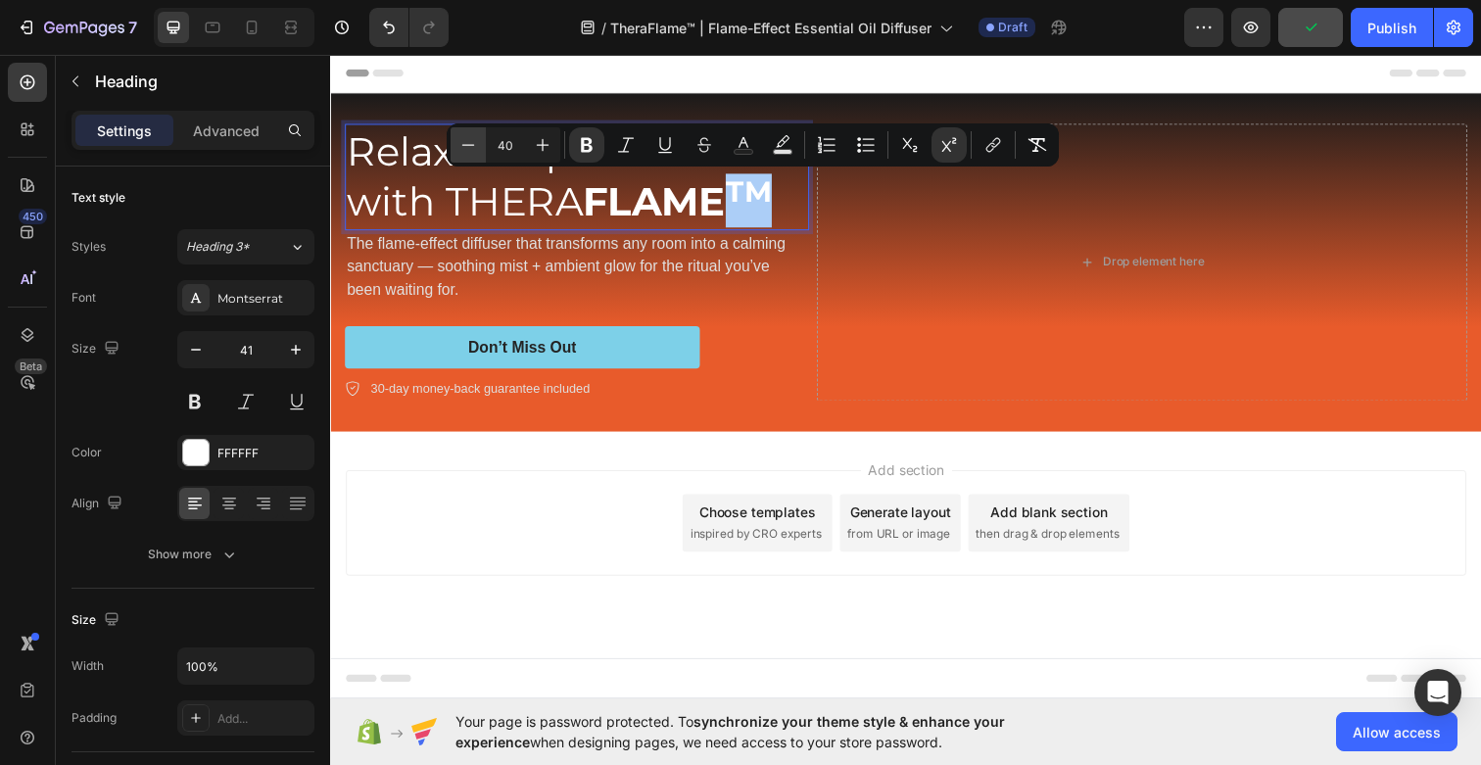
click at [469, 150] on icon "Editor contextual toolbar" at bounding box center [468, 145] width 20 height 20
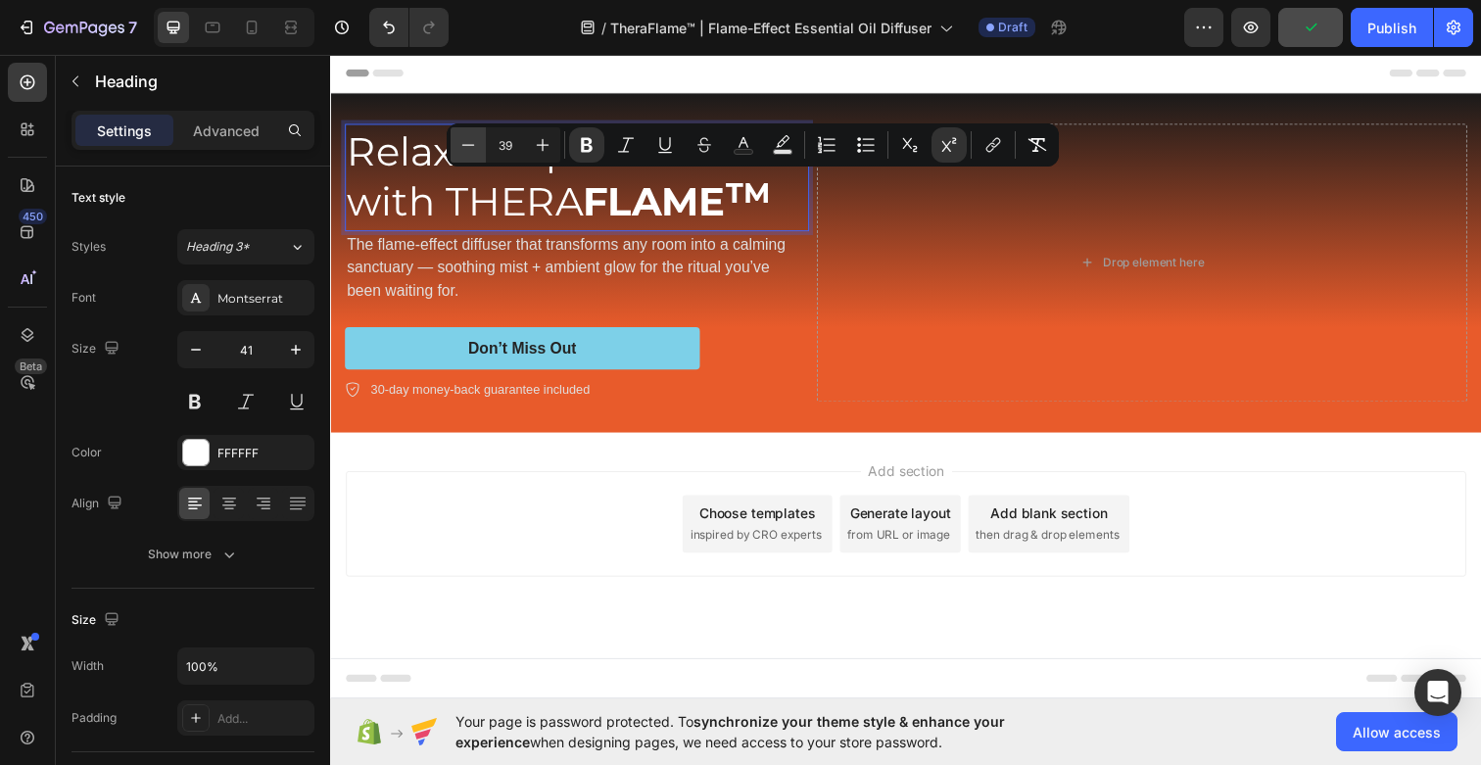
click at [469, 150] on icon "Editor contextual toolbar" at bounding box center [468, 145] width 20 height 20
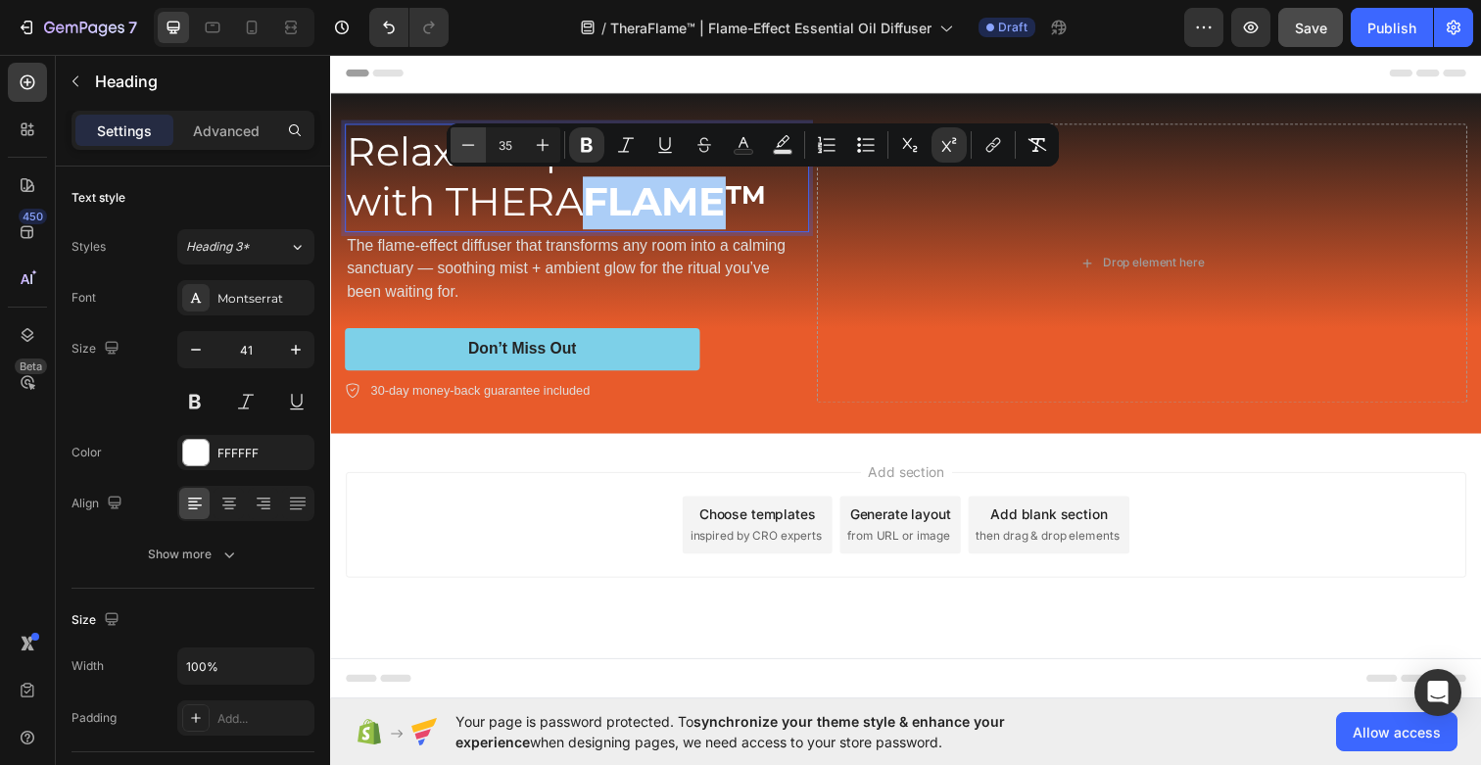
click at [469, 150] on icon "Editor contextual toolbar" at bounding box center [468, 145] width 20 height 20
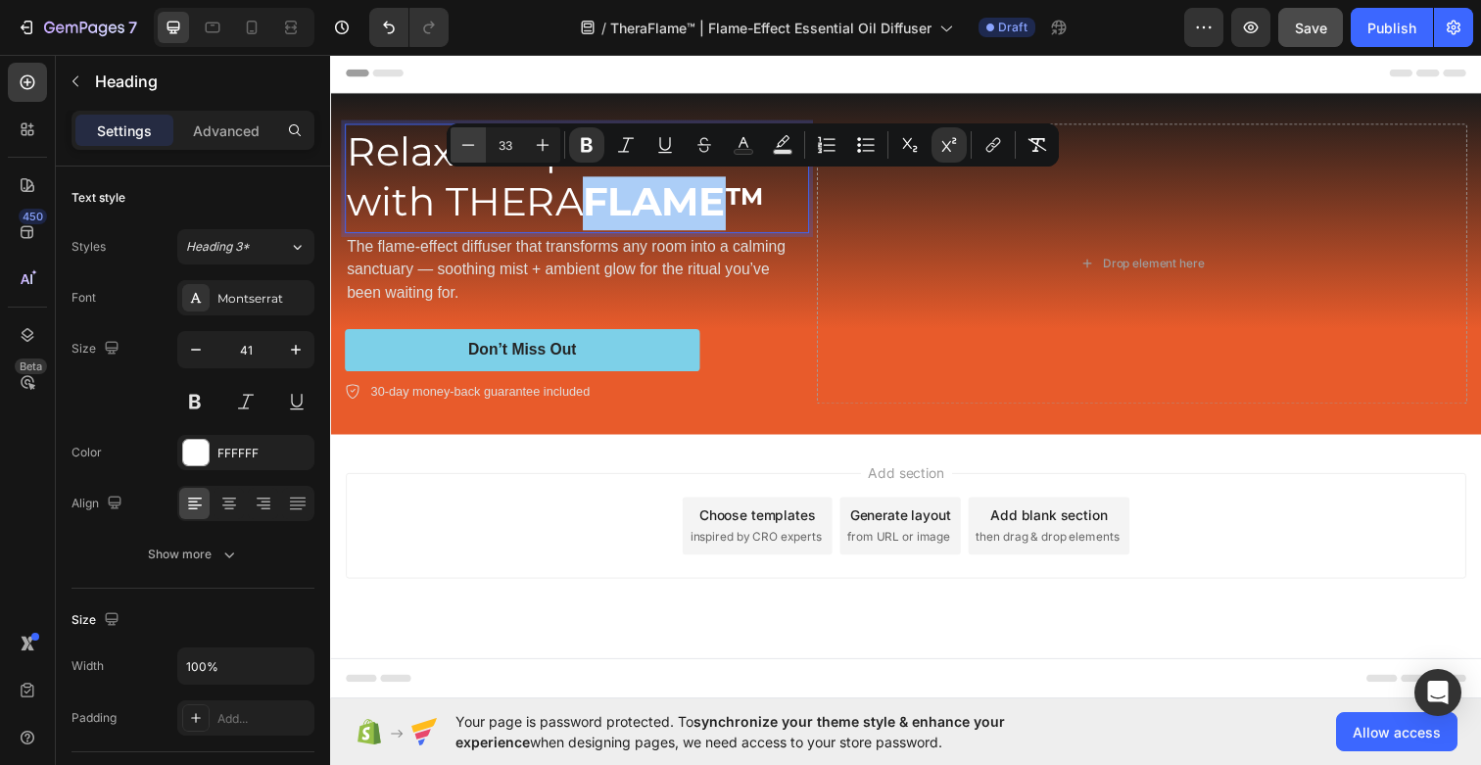
click at [469, 150] on icon "Editor contextual toolbar" at bounding box center [468, 145] width 20 height 20
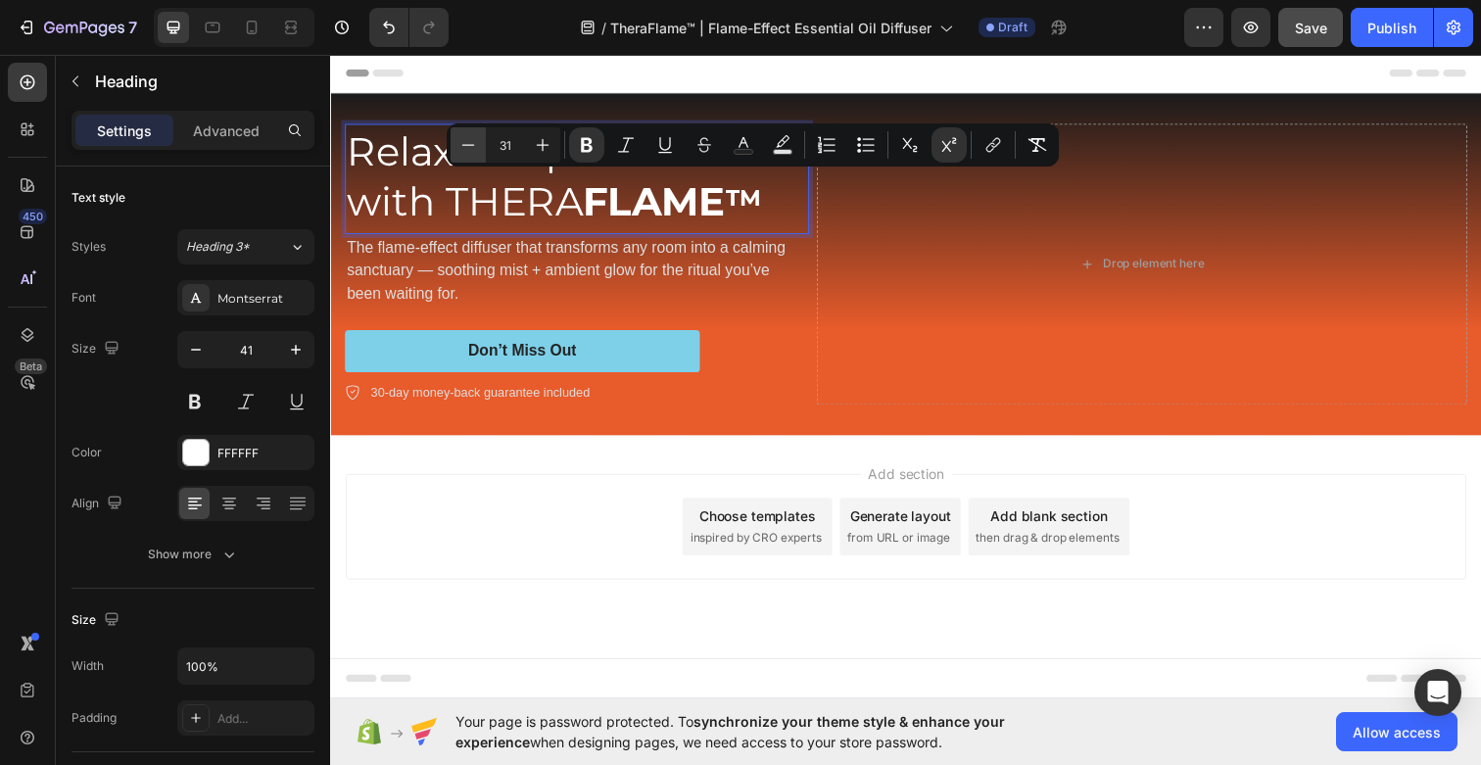
click at [469, 150] on icon "Editor contextual toolbar" at bounding box center [468, 145] width 20 height 20
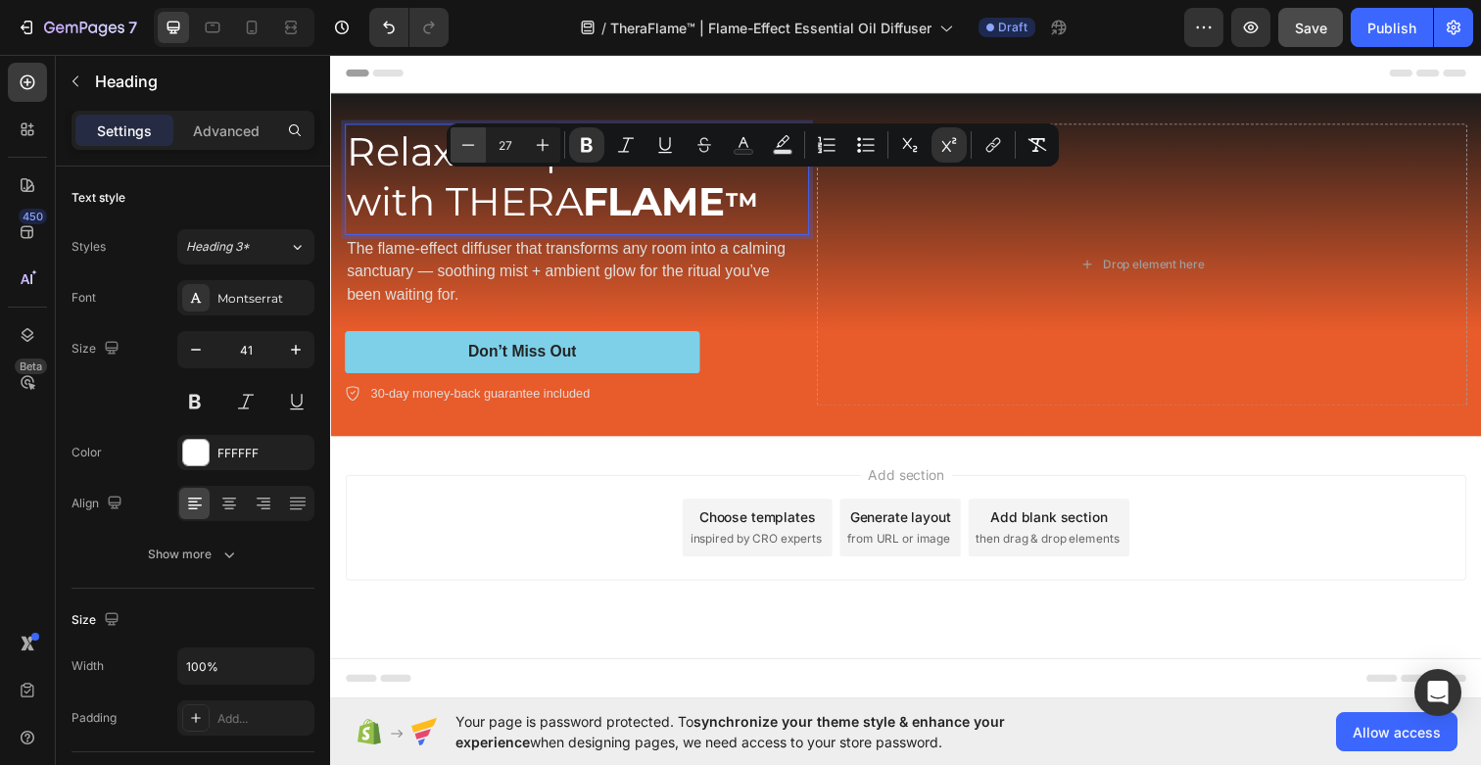
click at [469, 150] on icon "Editor contextual toolbar" at bounding box center [468, 145] width 20 height 20
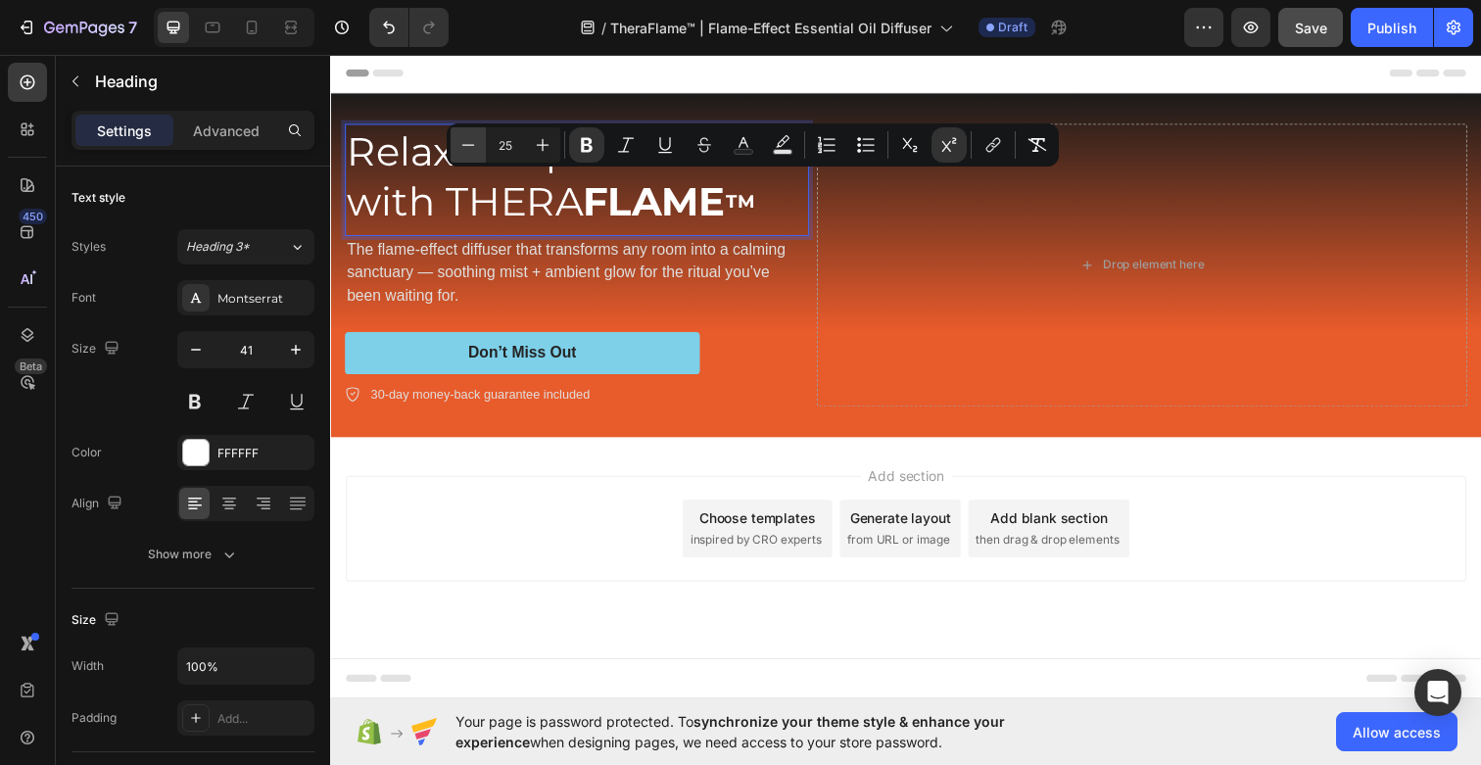
click at [469, 150] on icon "Editor contextual toolbar" at bounding box center [468, 145] width 20 height 20
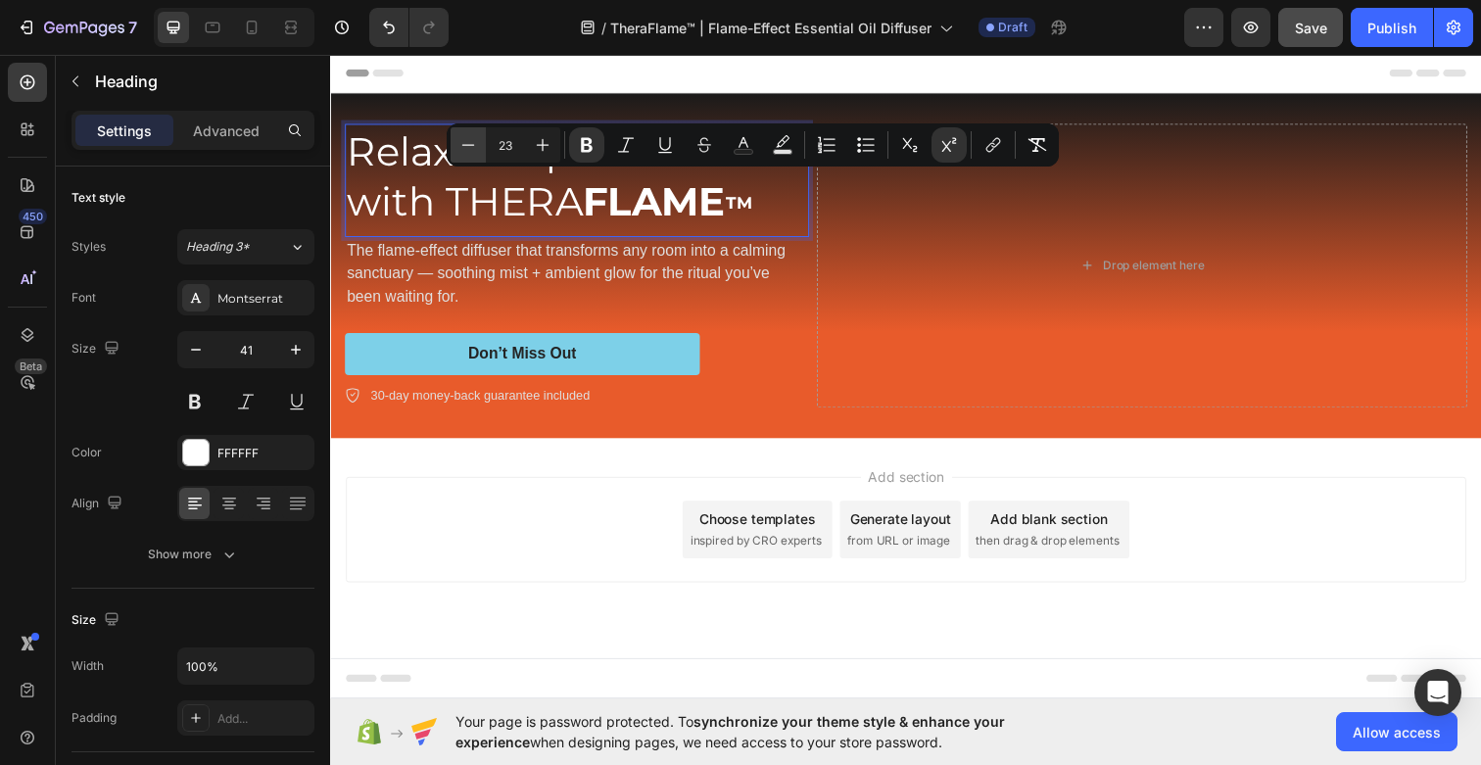
click at [469, 150] on icon "Editor contextual toolbar" at bounding box center [468, 145] width 20 height 20
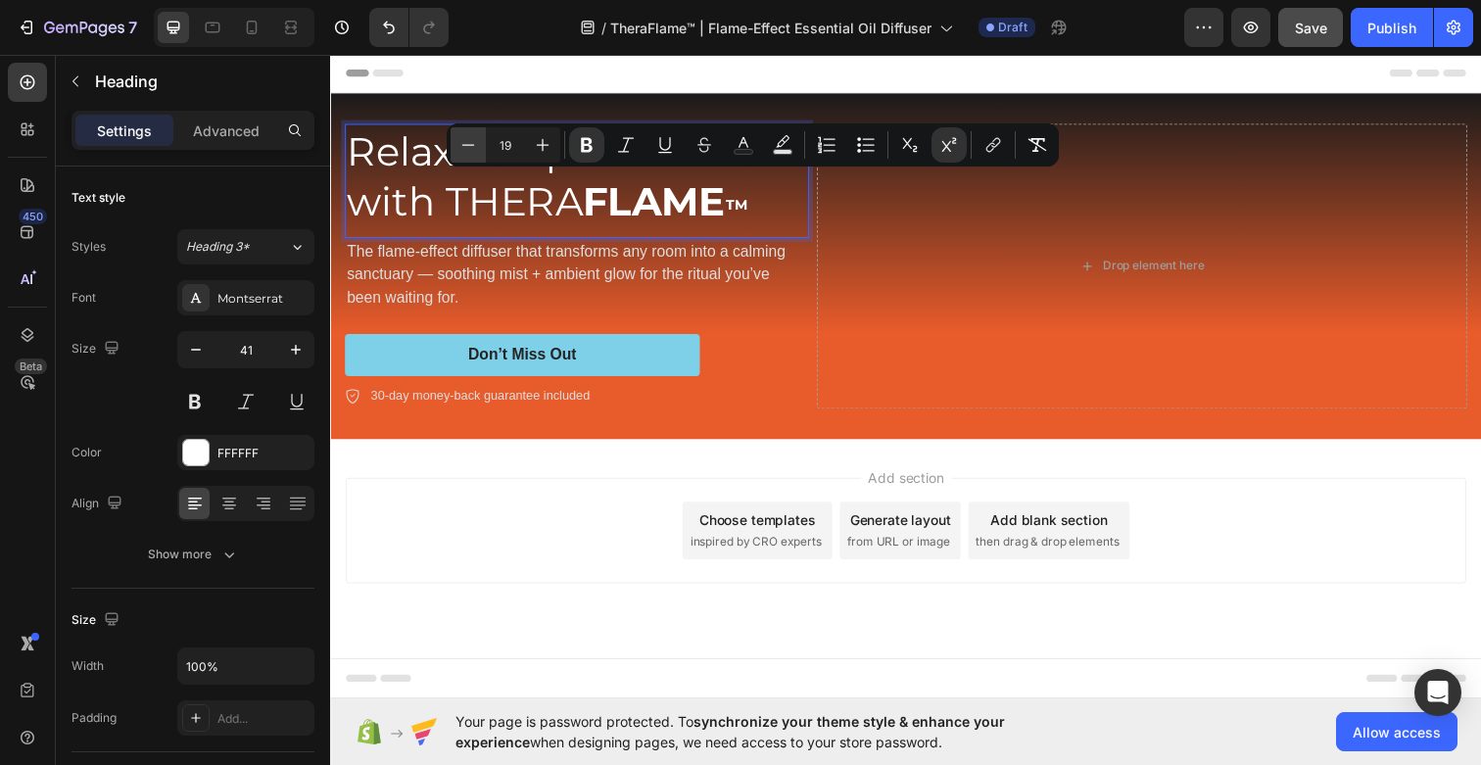
click at [469, 150] on icon "Editor contextual toolbar" at bounding box center [468, 145] width 20 height 20
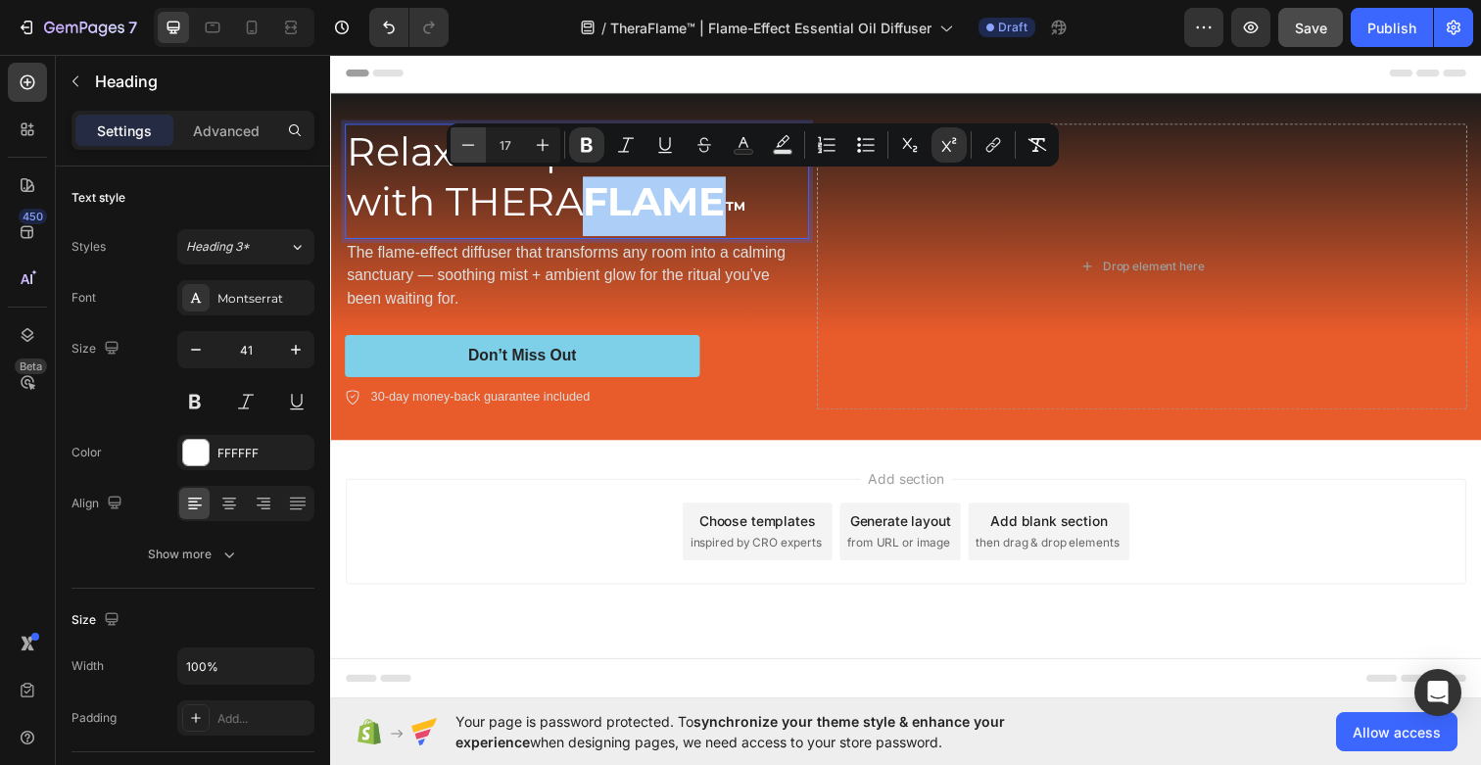
click at [469, 150] on icon "Editor contextual toolbar" at bounding box center [468, 145] width 20 height 20
type input "15"
click at [779, 211] on p "Relax Deeper. Relax with THERA FLAME TM" at bounding box center [582, 184] width 470 height 114
click at [763, 211] on p "Relax Deeper. Relax with THERA FLAME TM" at bounding box center [582, 184] width 470 height 114
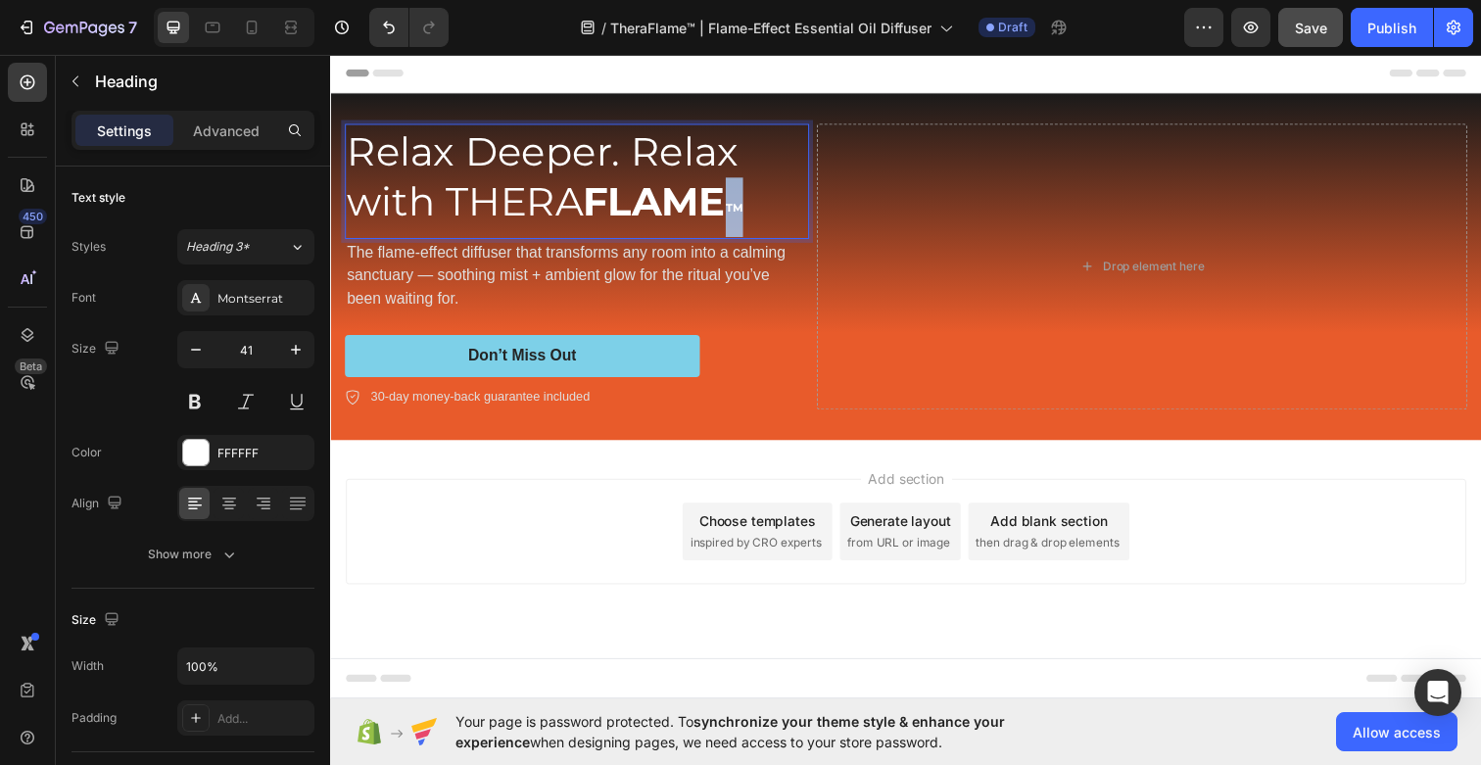
drag, startPoint x: 755, startPoint y: 211, endPoint x: 734, endPoint y: 211, distance: 20.6
click at [734, 211] on p "Relax Deeper. Relax with THERA FLAME TM" at bounding box center [582, 184] width 470 height 114
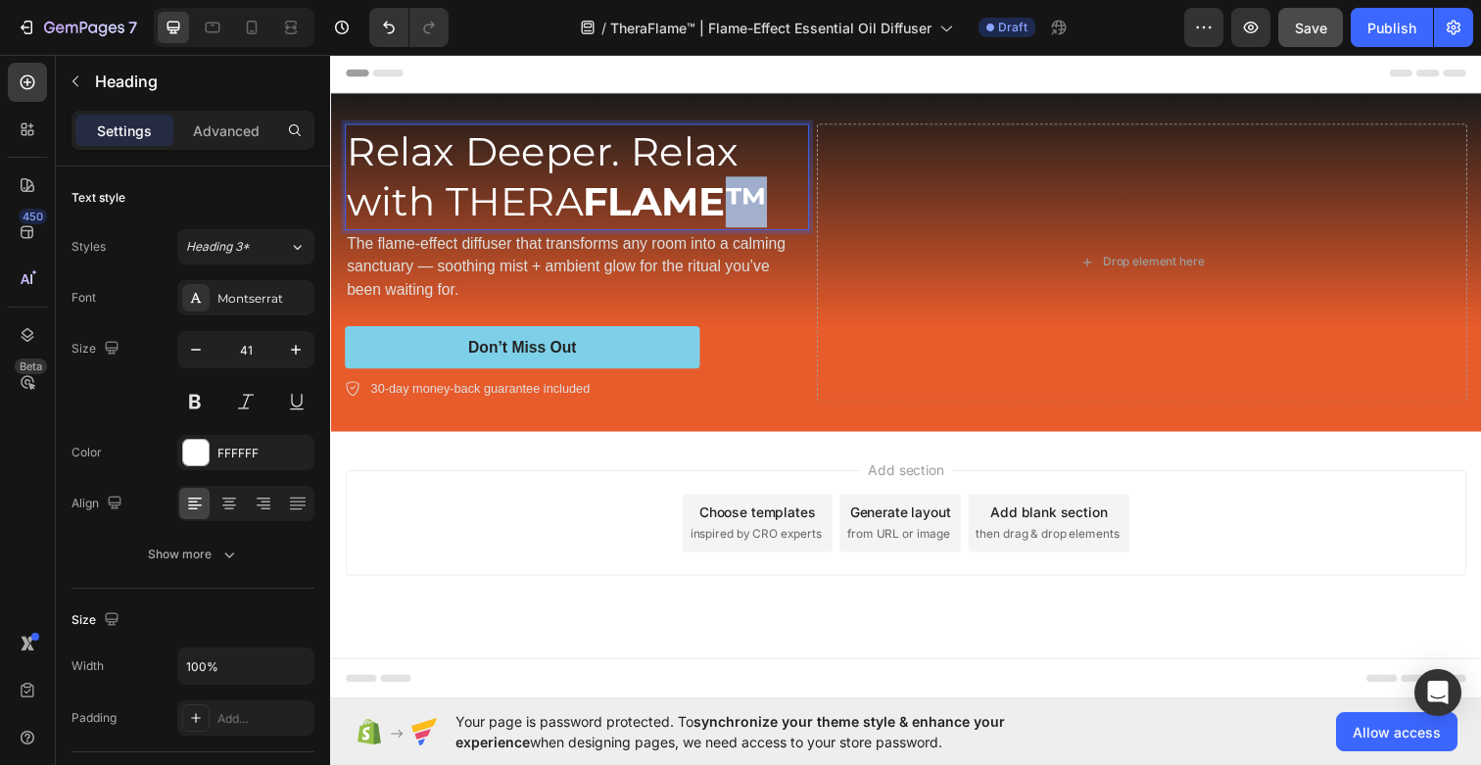
drag, startPoint x: 771, startPoint y: 192, endPoint x: 735, endPoint y: 193, distance: 35.3
click at [735, 193] on strong "FLAME™" at bounding box center [682, 204] width 188 height 49
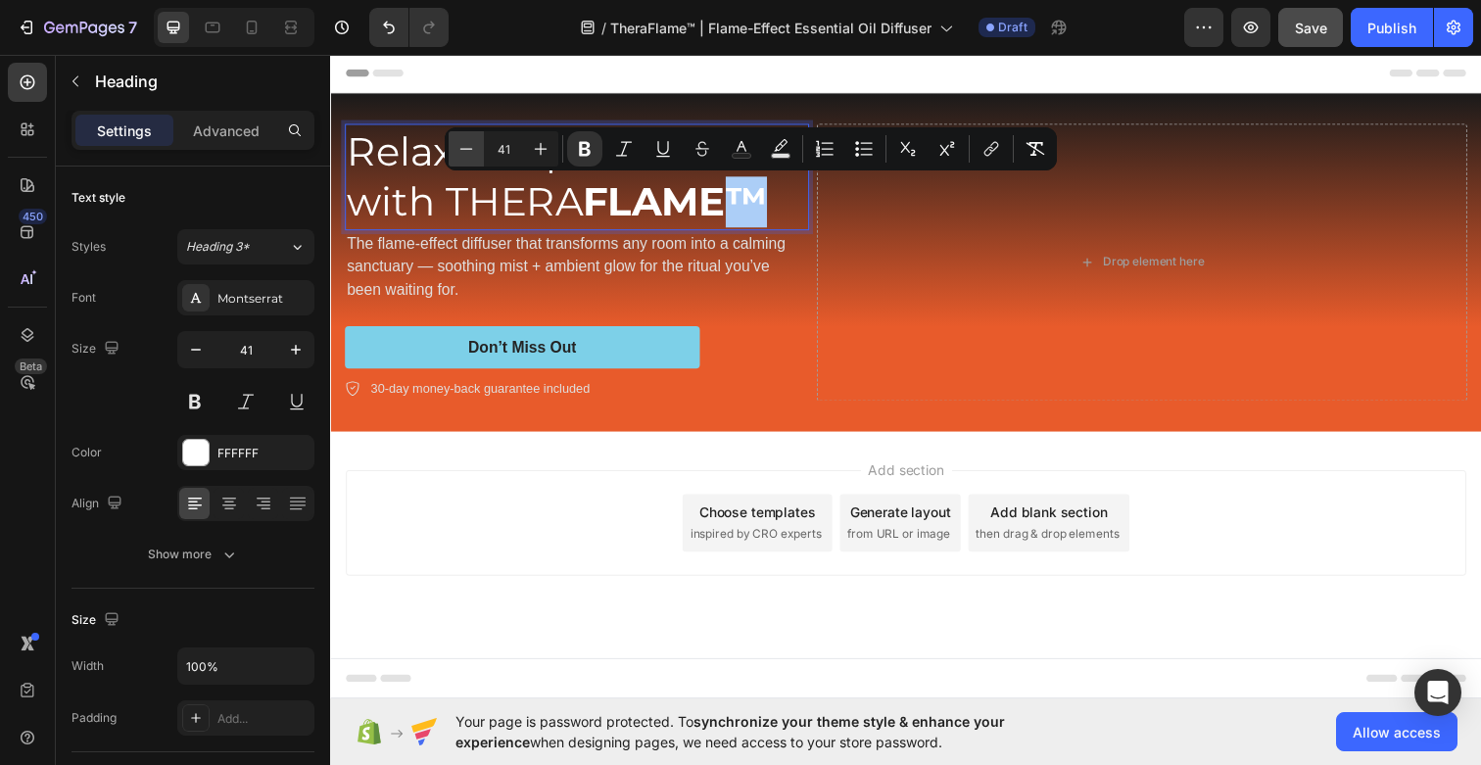
click at [457, 150] on icon "Editor contextual toolbar" at bounding box center [466, 149] width 20 height 20
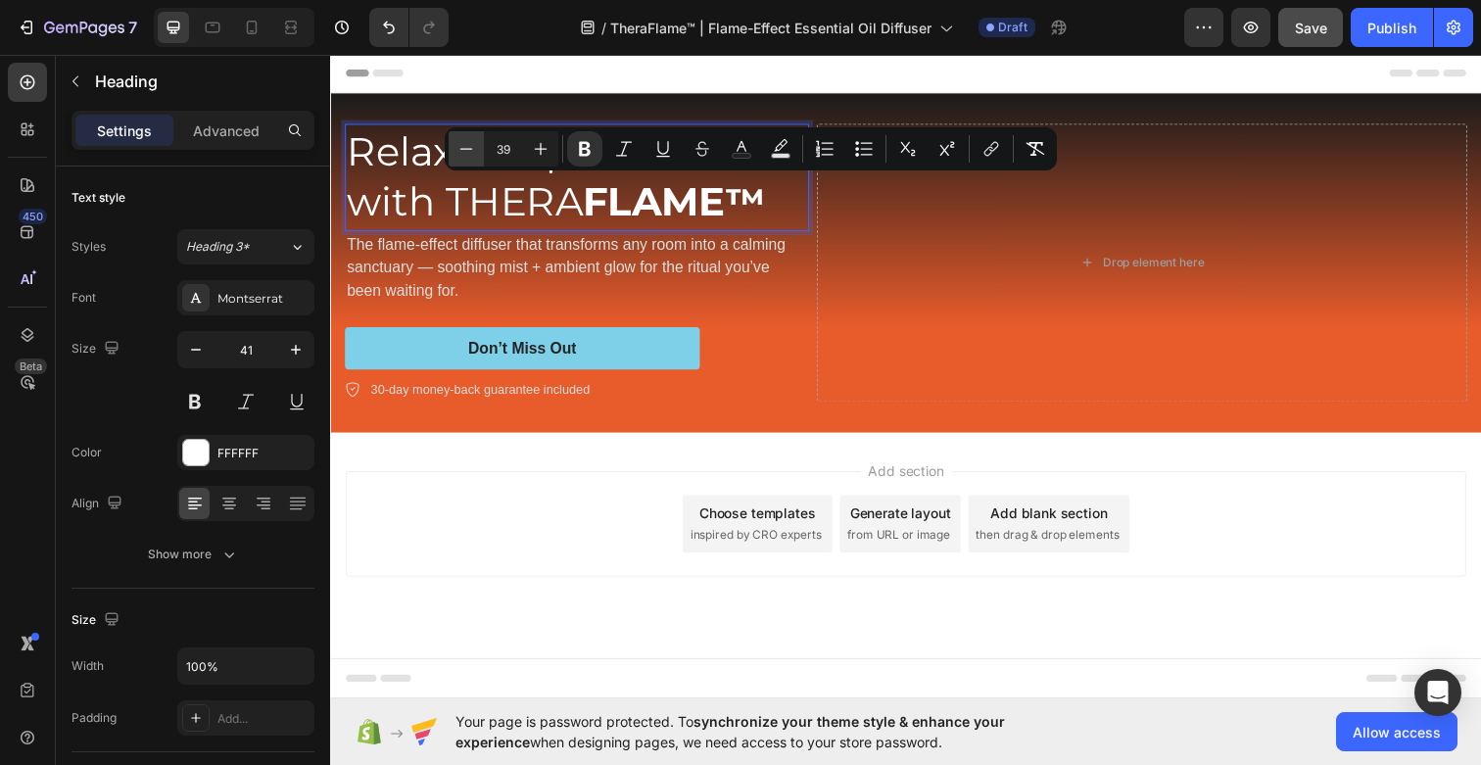
click at [457, 150] on icon "Editor contextual toolbar" at bounding box center [466, 149] width 20 height 20
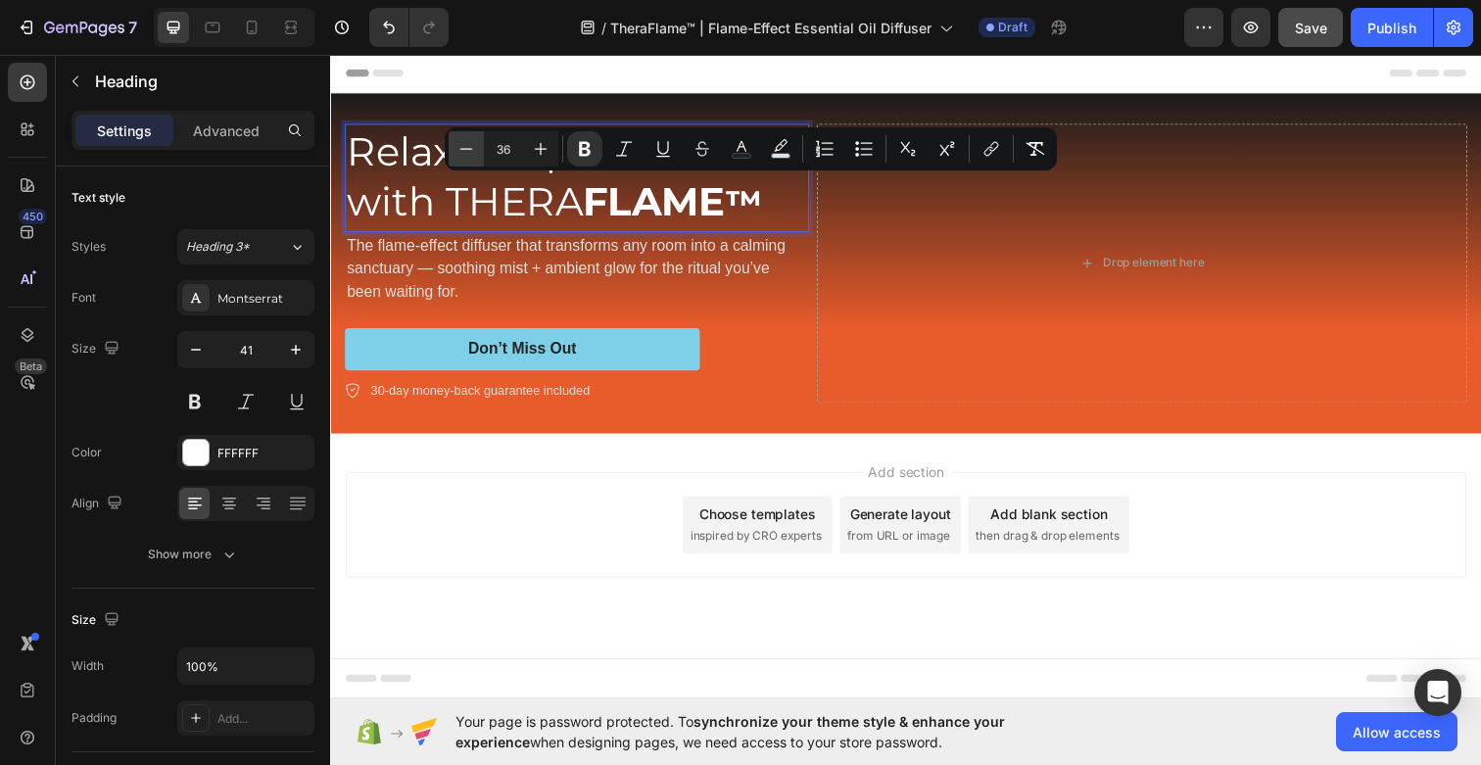
click at [457, 150] on icon "Editor contextual toolbar" at bounding box center [466, 149] width 20 height 20
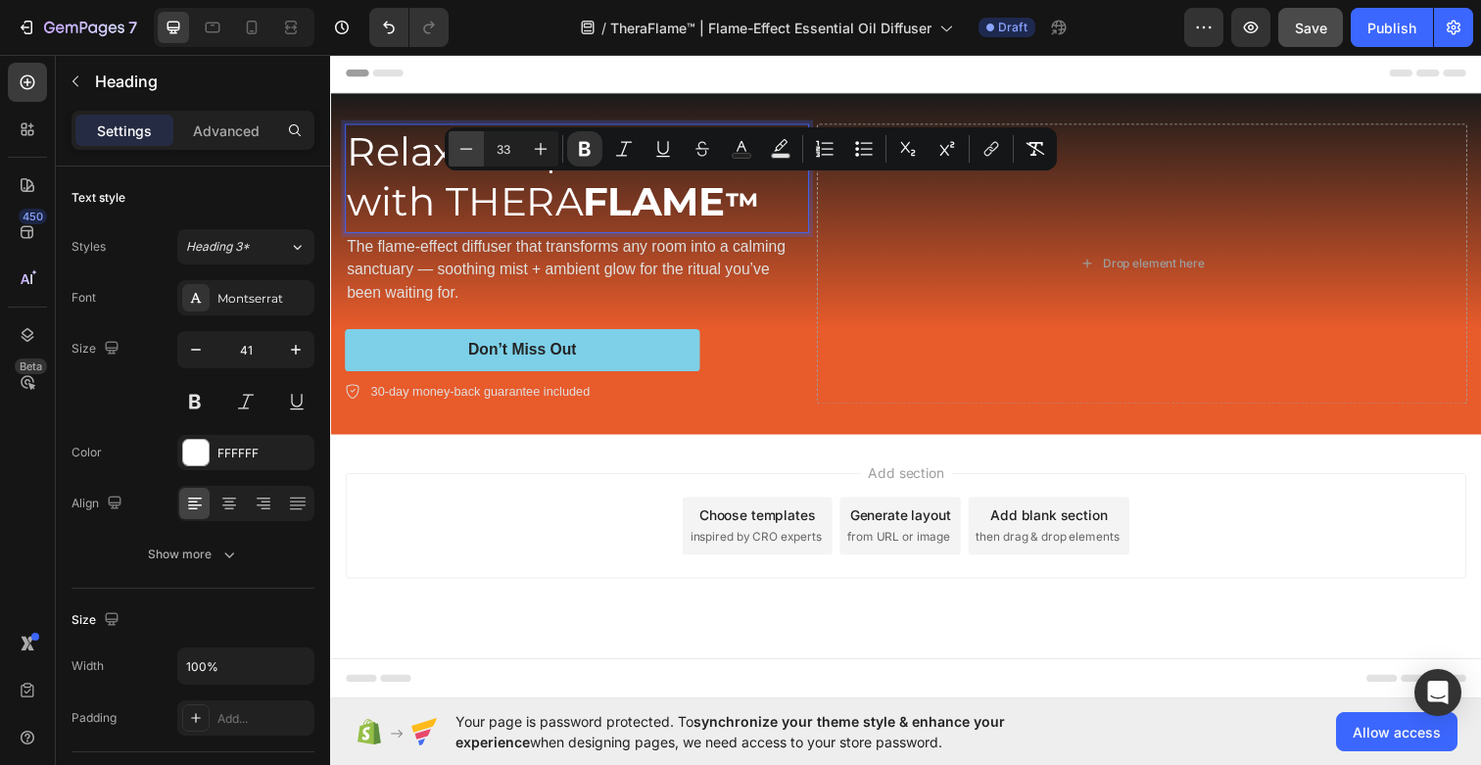
click at [457, 150] on icon "Editor contextual toolbar" at bounding box center [466, 149] width 20 height 20
click at [457, 151] on icon "Editor contextual toolbar" at bounding box center [466, 149] width 20 height 20
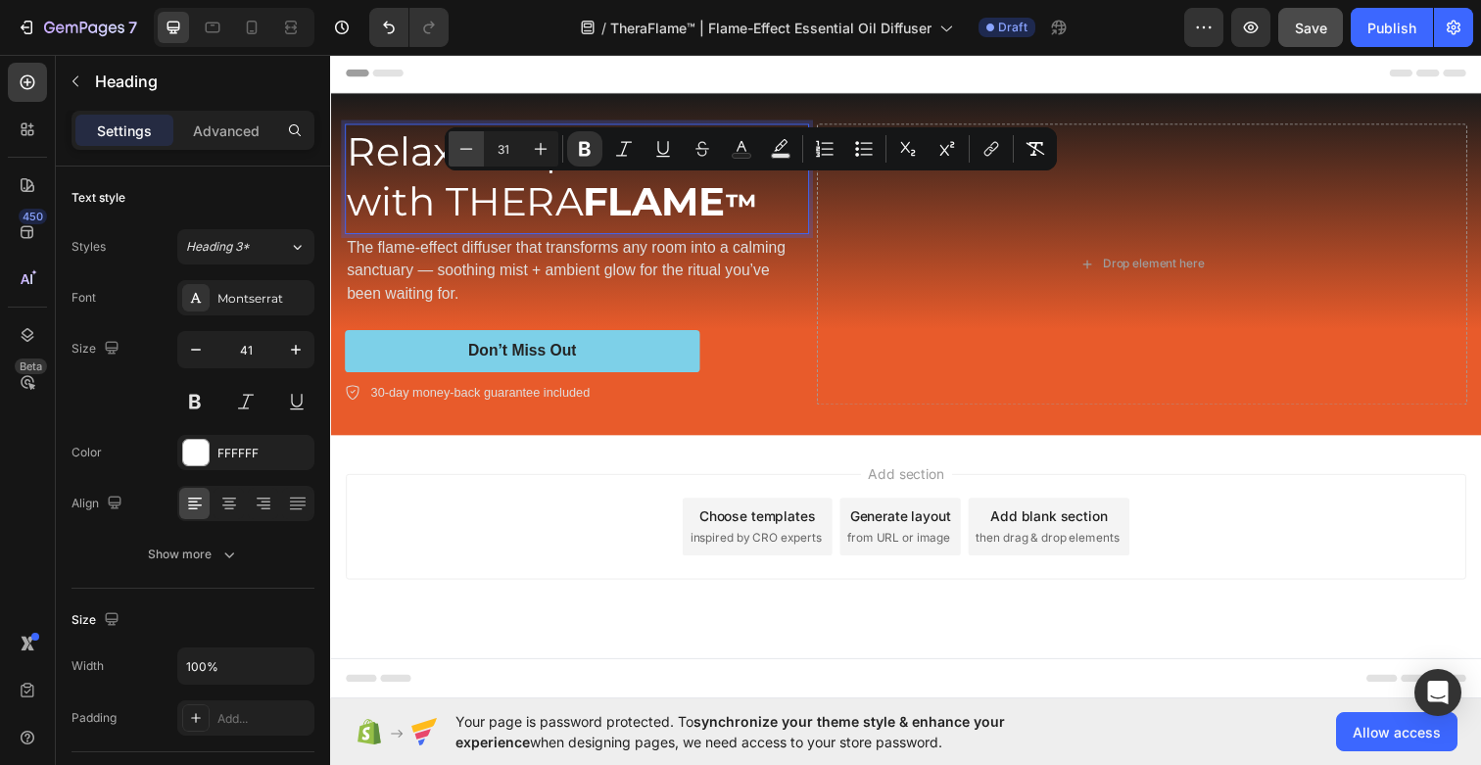
click at [457, 151] on icon "Editor contextual toolbar" at bounding box center [466, 149] width 20 height 20
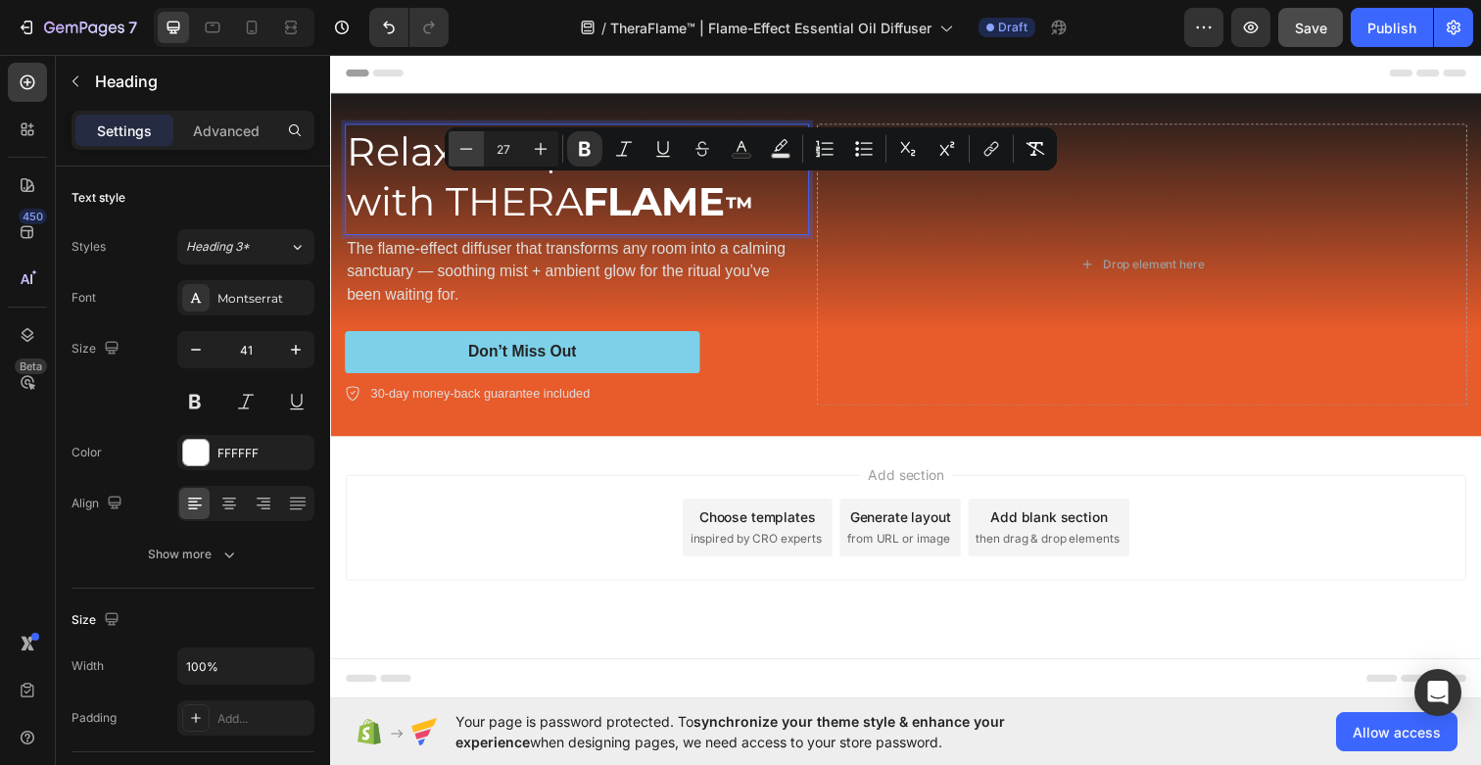
click at [457, 151] on icon "Editor contextual toolbar" at bounding box center [466, 149] width 20 height 20
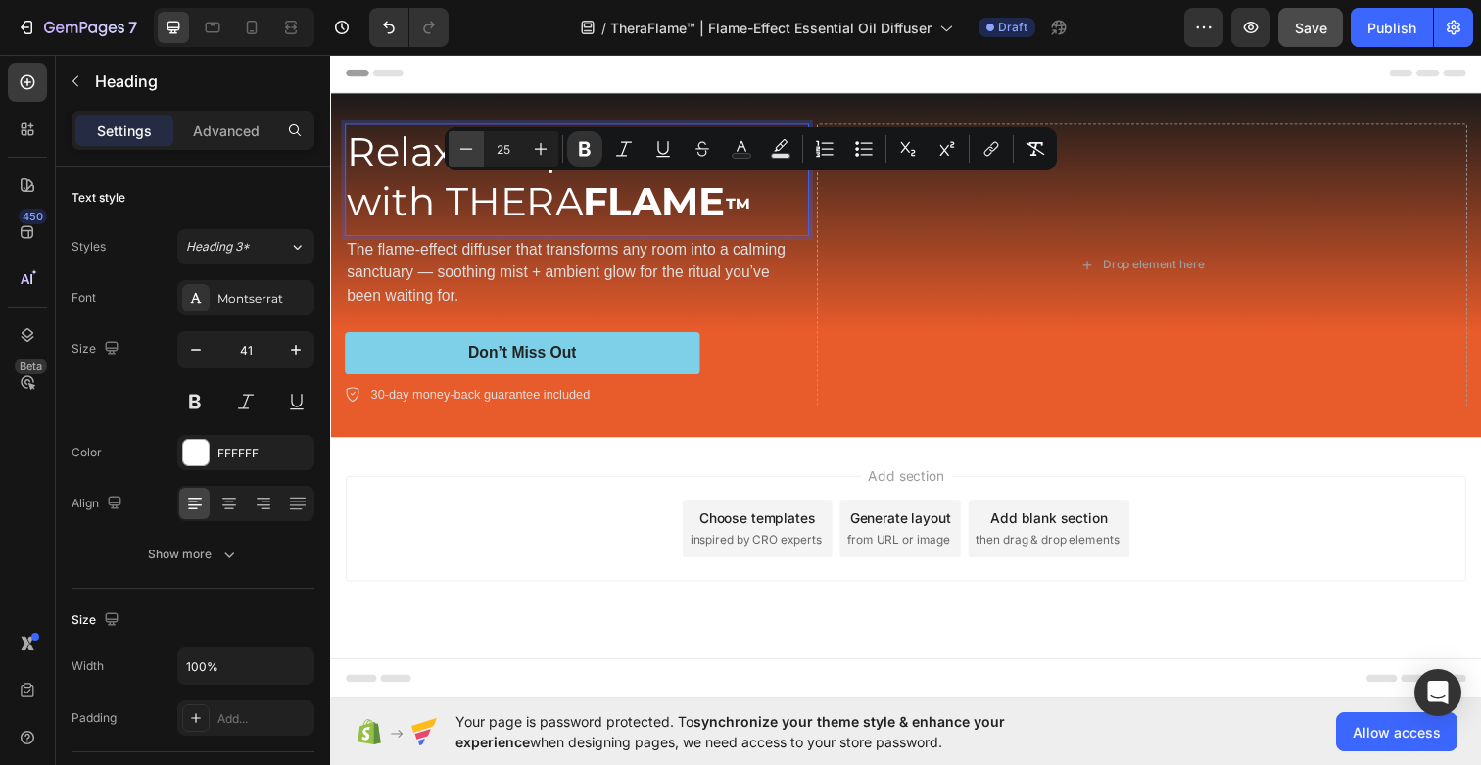
click at [457, 151] on icon "Editor contextual toolbar" at bounding box center [466, 149] width 20 height 20
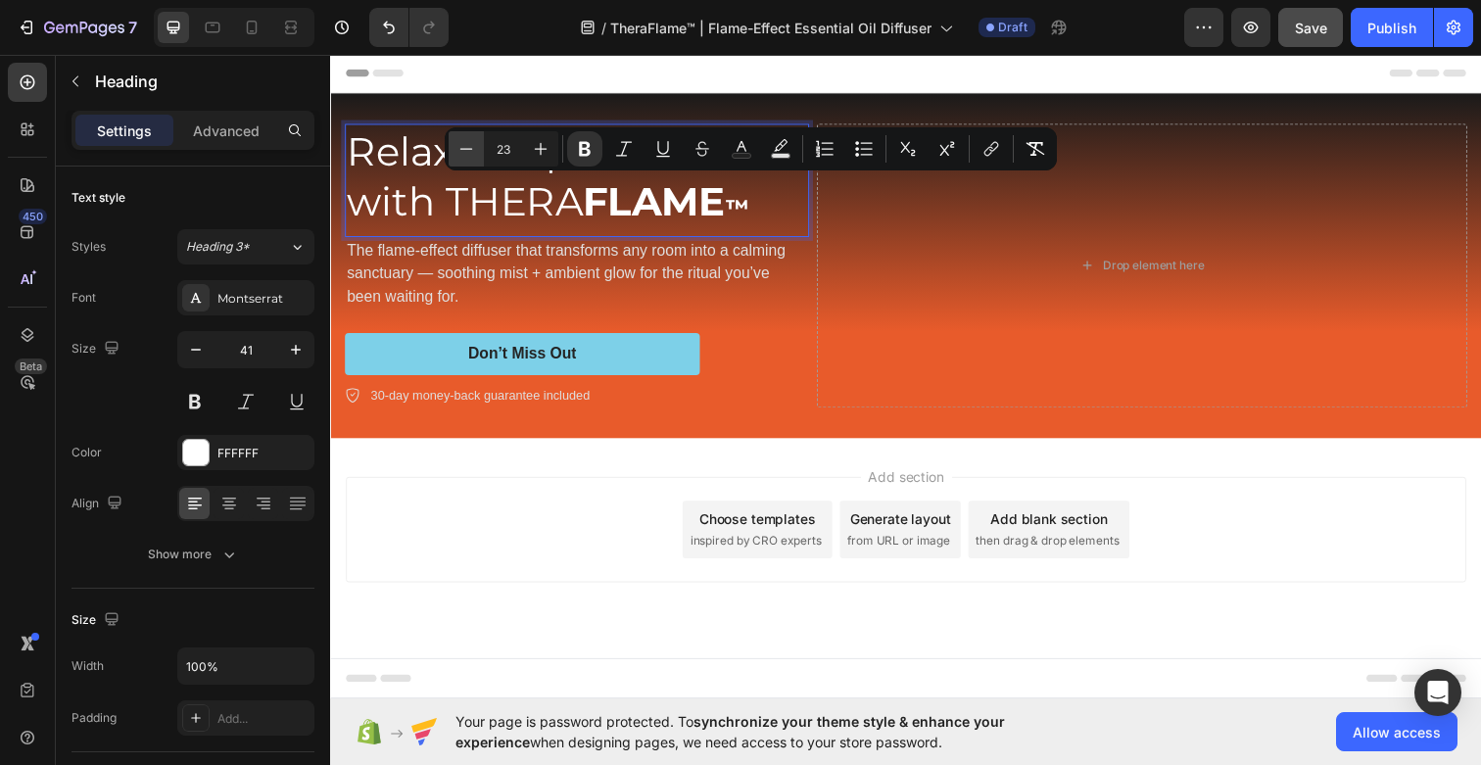
click at [457, 151] on icon "Editor contextual toolbar" at bounding box center [466, 149] width 20 height 20
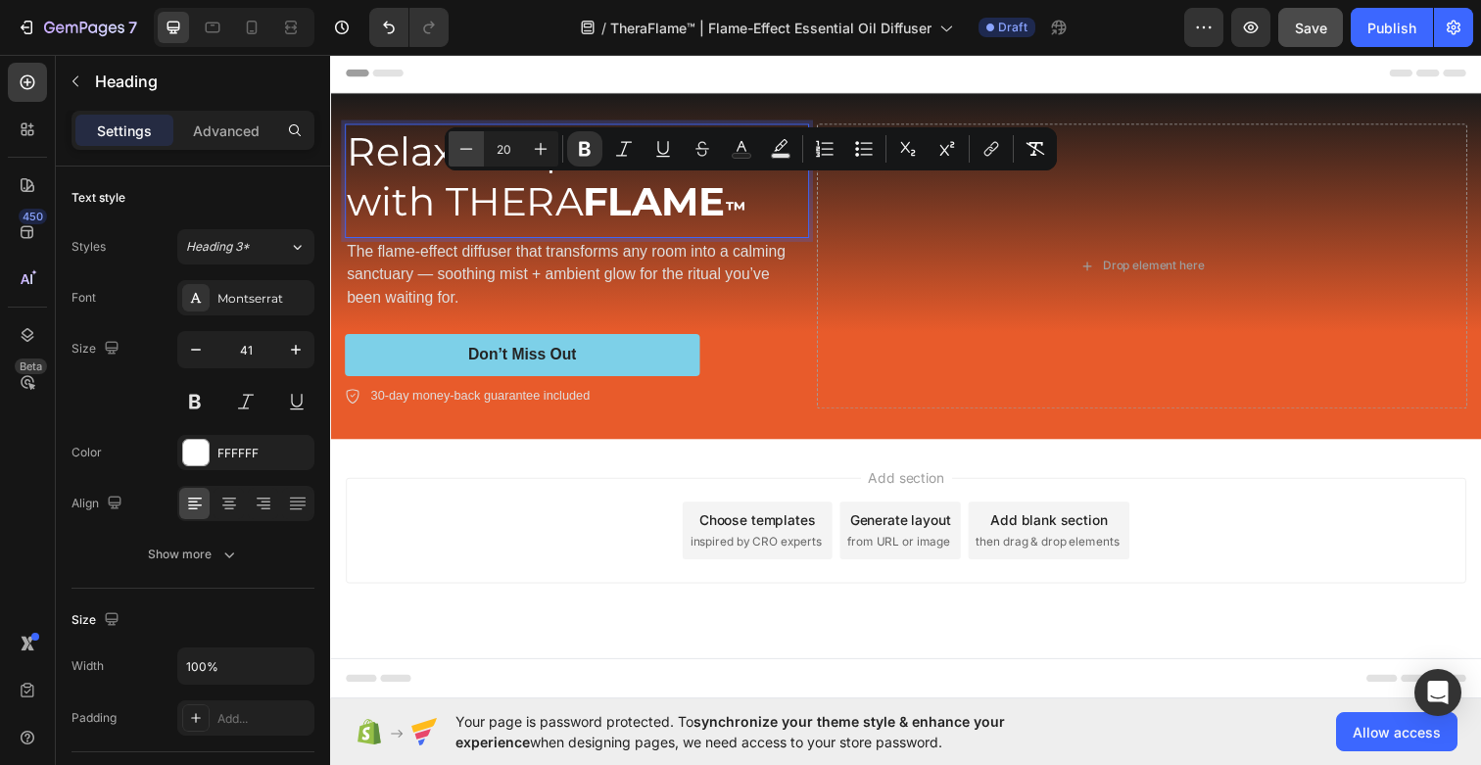
click at [457, 151] on icon "Editor contextual toolbar" at bounding box center [466, 149] width 20 height 20
type input "16"
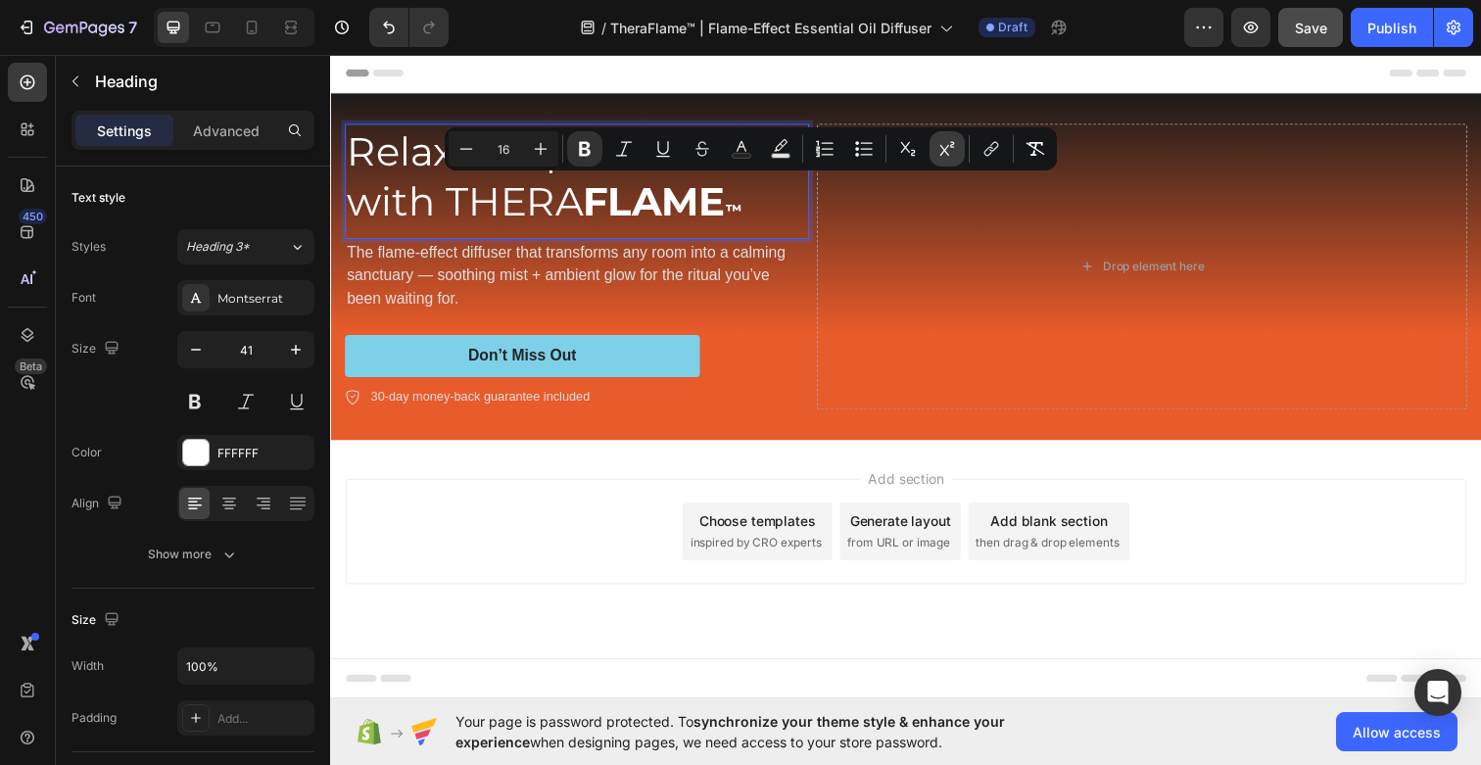
click at [948, 151] on icon "Editor contextual toolbar" at bounding box center [947, 149] width 20 height 20
click at [782, 204] on p "Relax Deeper. Relax with THERA FLAME ™" at bounding box center [582, 184] width 470 height 114
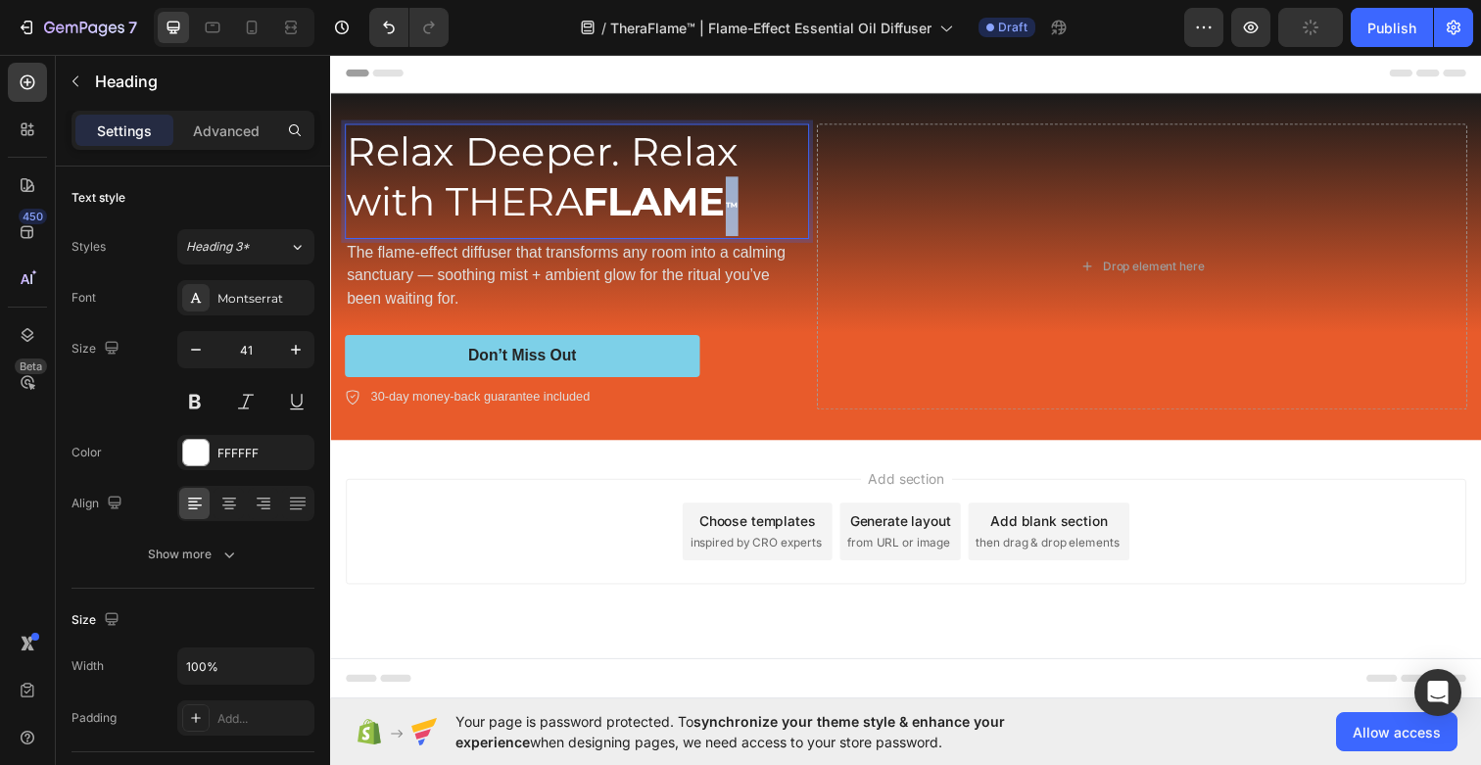
drag, startPoint x: 751, startPoint y: 212, endPoint x: 734, endPoint y: 211, distance: 16.7
click at [734, 211] on p "Relax Deeper. Relax with THERA FLAME ™" at bounding box center [582, 184] width 470 height 114
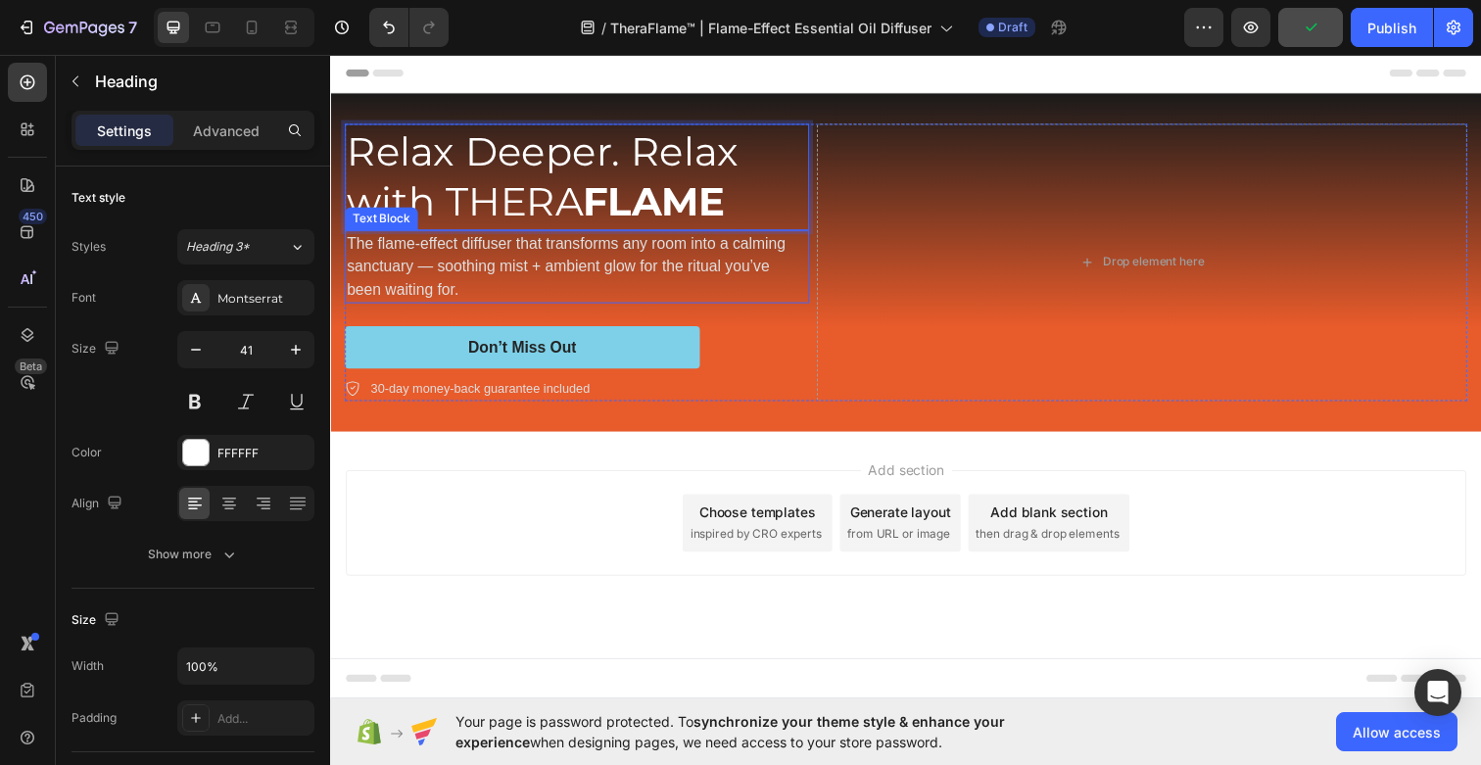
click at [519, 278] on p "The flame-effect diffuser that transforms any room into a calming sanctuary — s…" at bounding box center [582, 271] width 470 height 71
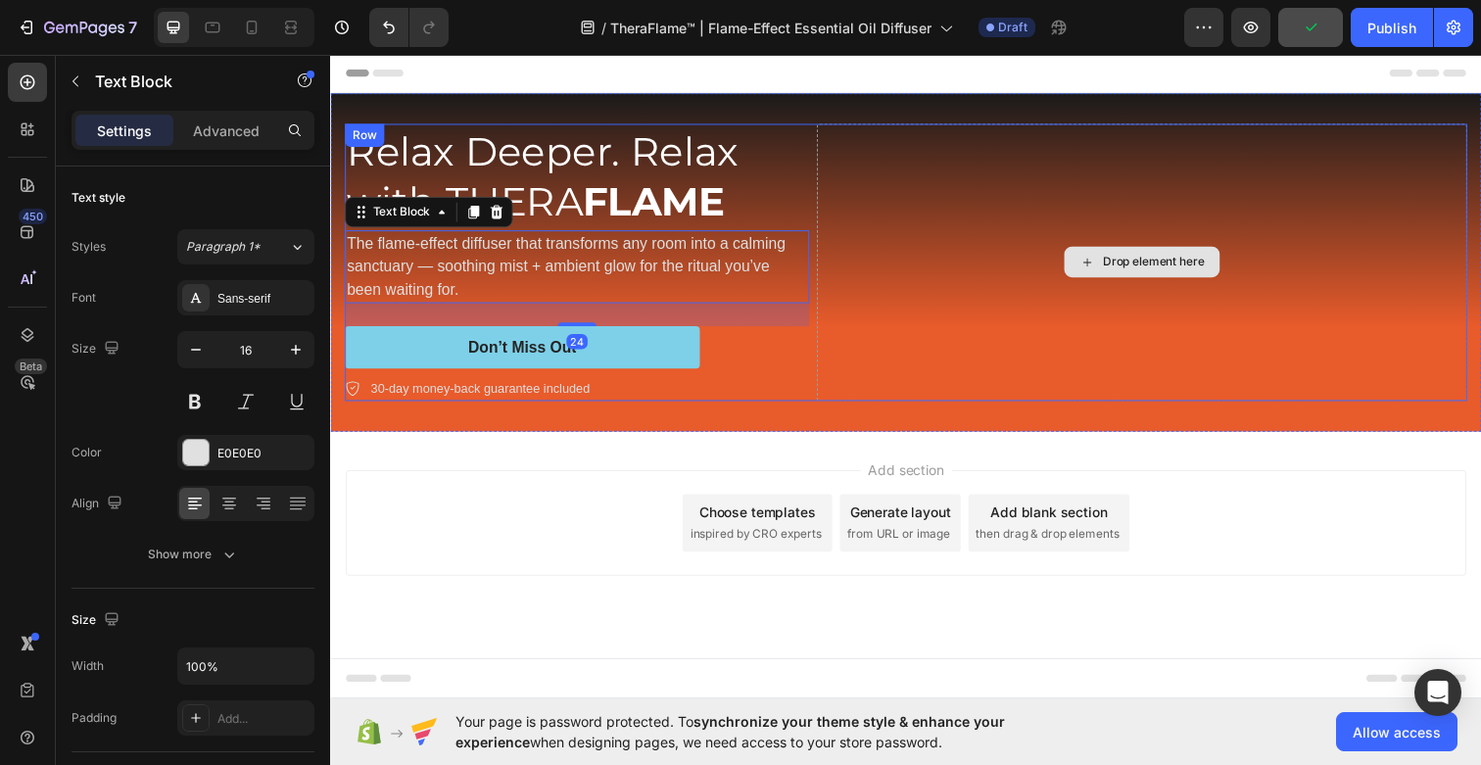
click at [943, 260] on div "Drop element here" at bounding box center [1159, 266] width 664 height 283
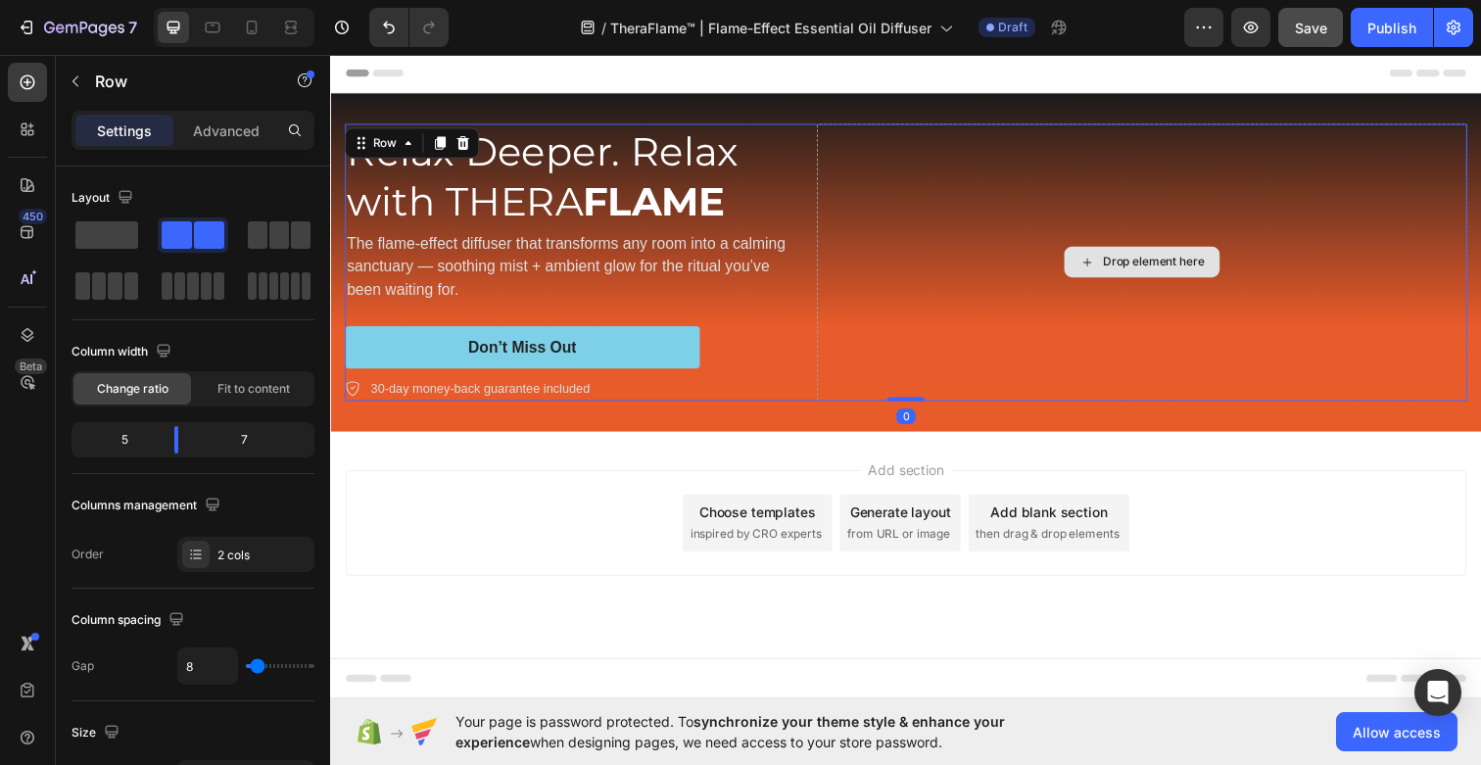
click at [1081, 235] on div "Drop element here" at bounding box center [1159, 266] width 664 height 283
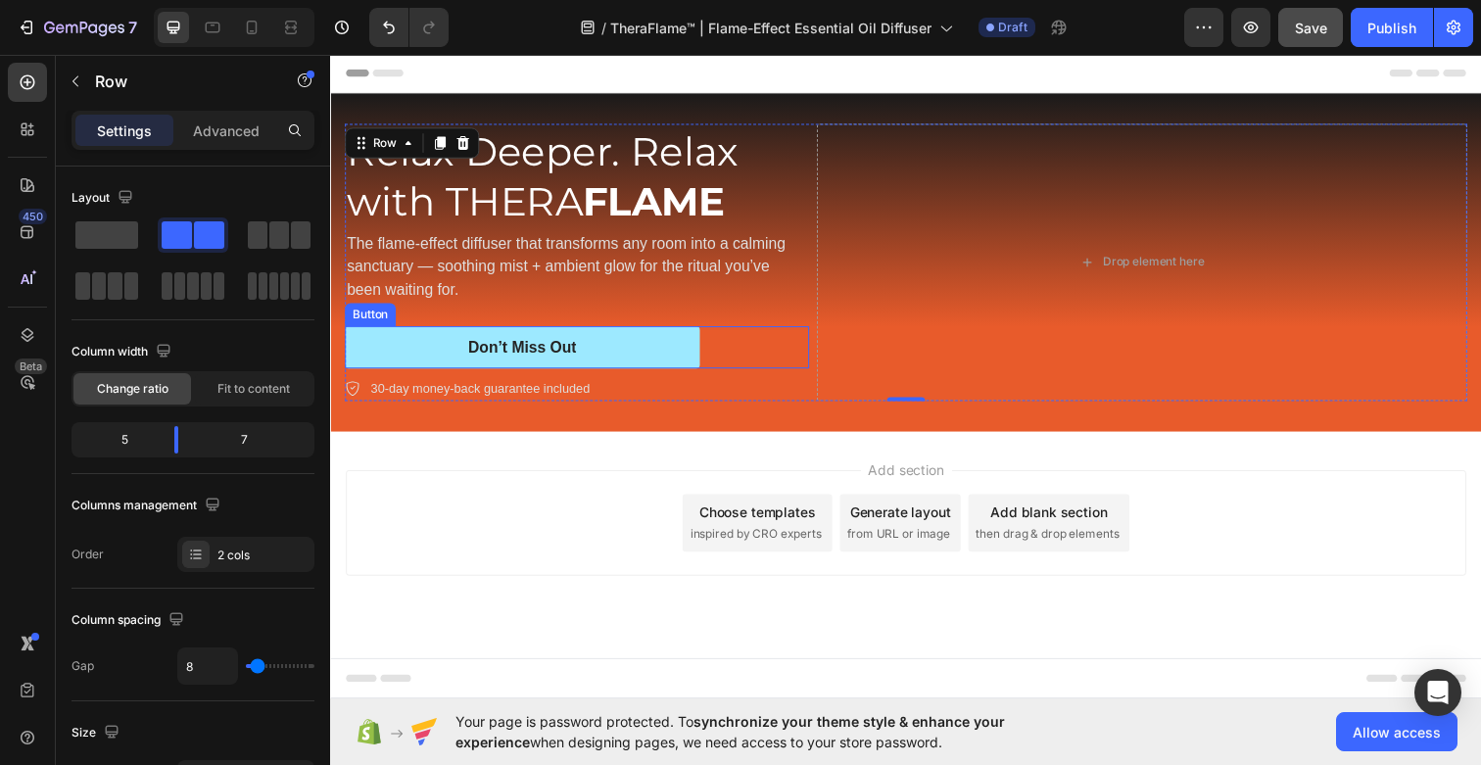
click at [549, 342] on button "Don’t Miss Out" at bounding box center [526, 354] width 362 height 44
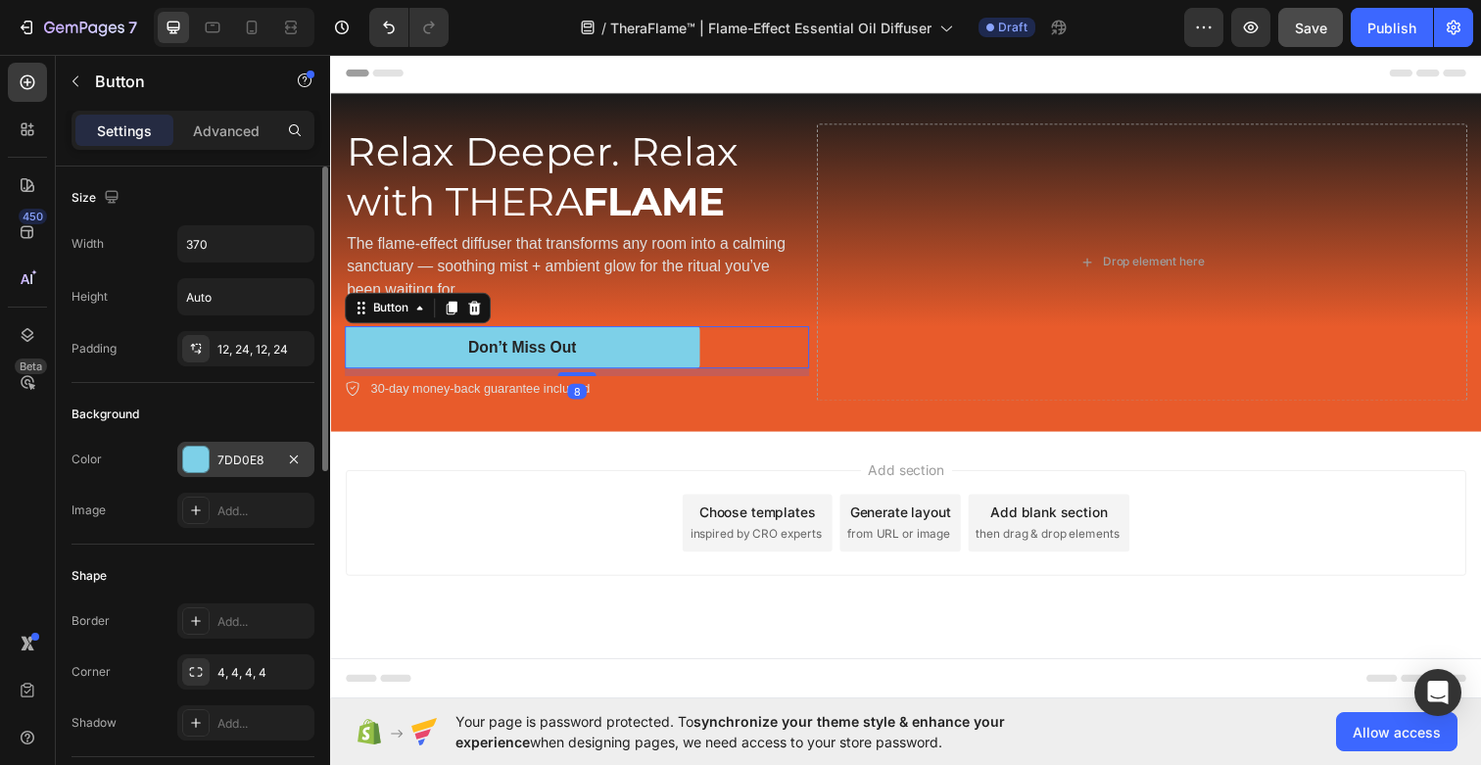
click at [226, 459] on div "7DD0E8" at bounding box center [245, 460] width 57 height 18
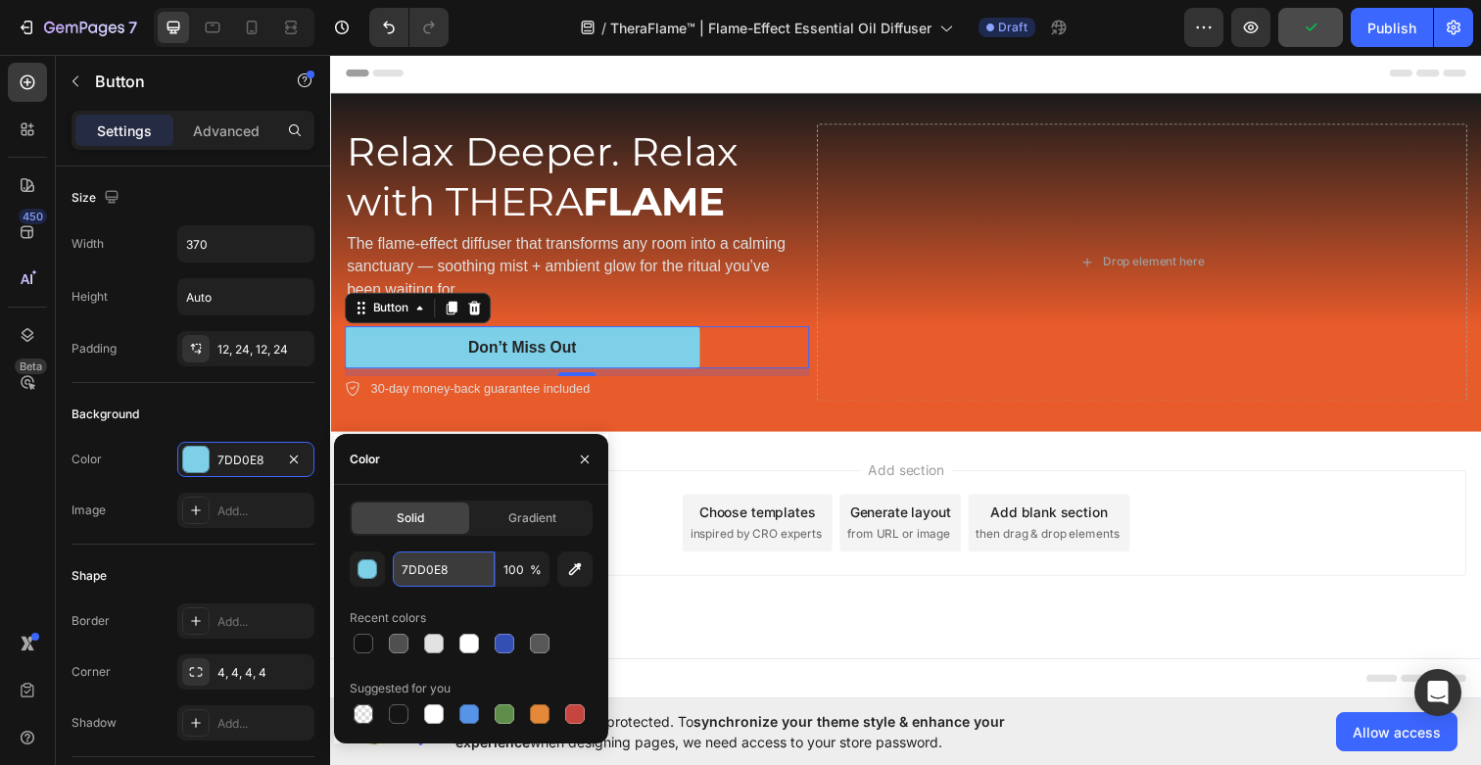
click at [446, 569] on input "7DD0E8" at bounding box center [444, 568] width 102 height 35
paste input "F5EFE7"
type input "F5EFE7"
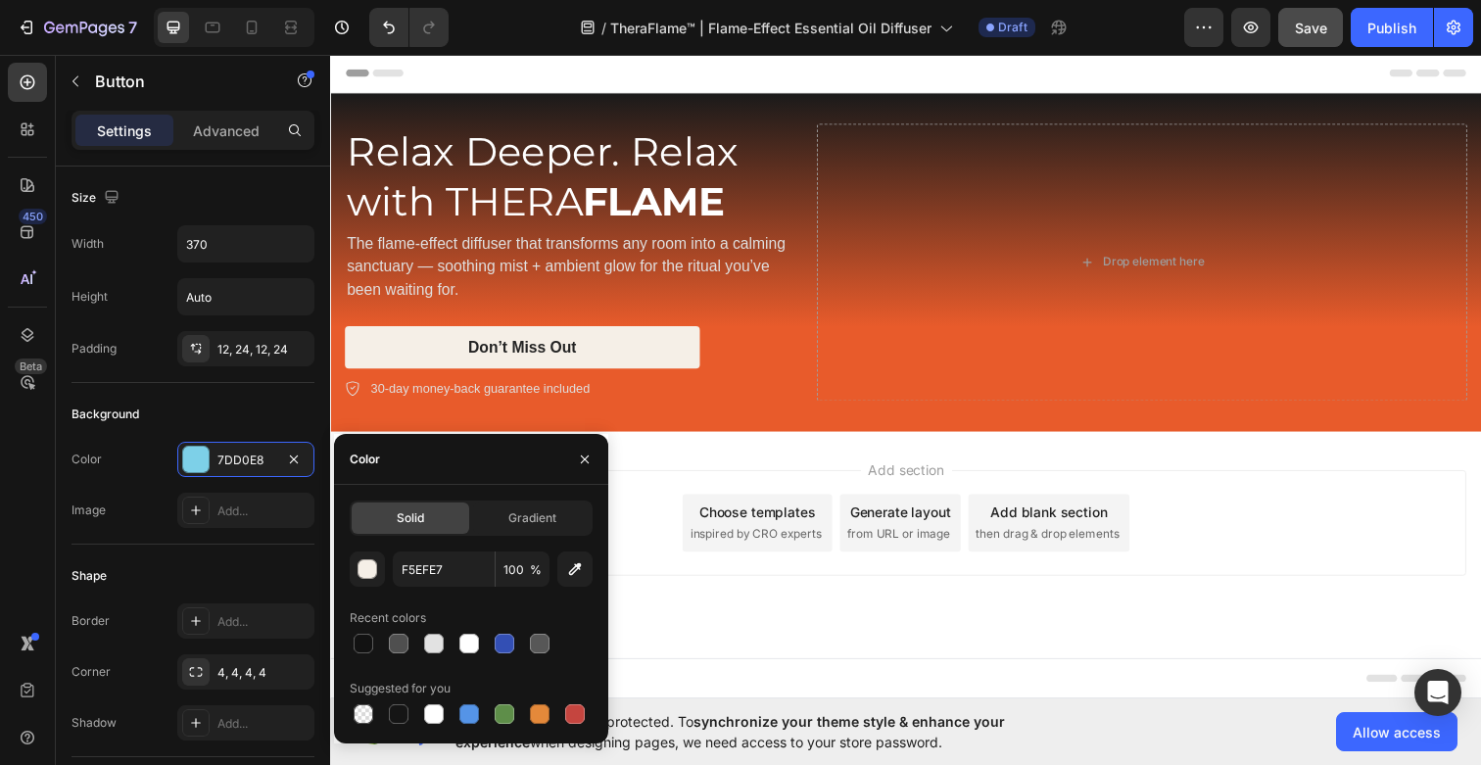
click at [688, 620] on div "Add section Choose templates inspired by CRO experts Generate layout from URL o…" at bounding box center [917, 560] width 1175 height 241
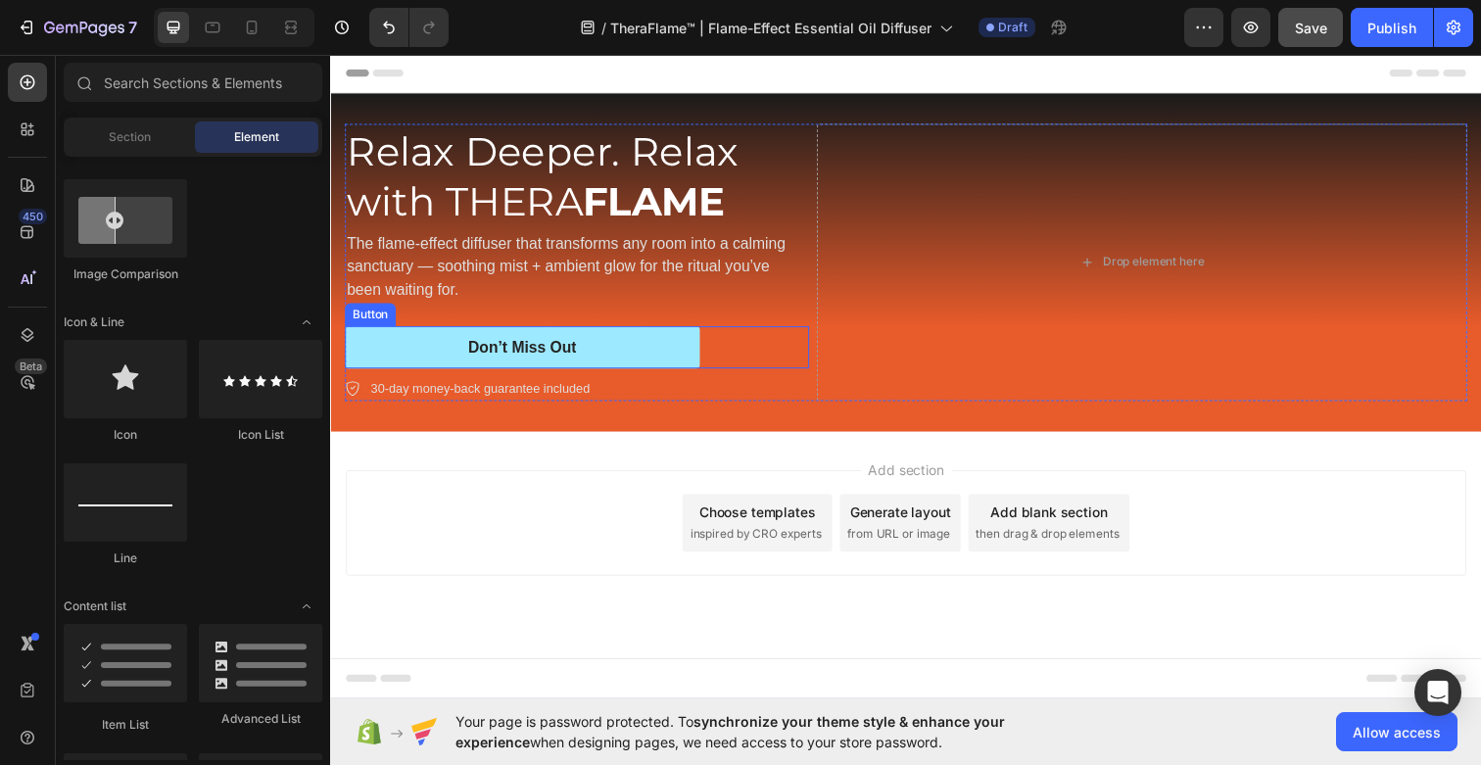
click at [449, 346] on button "Don’t Miss Out" at bounding box center [526, 354] width 362 height 44
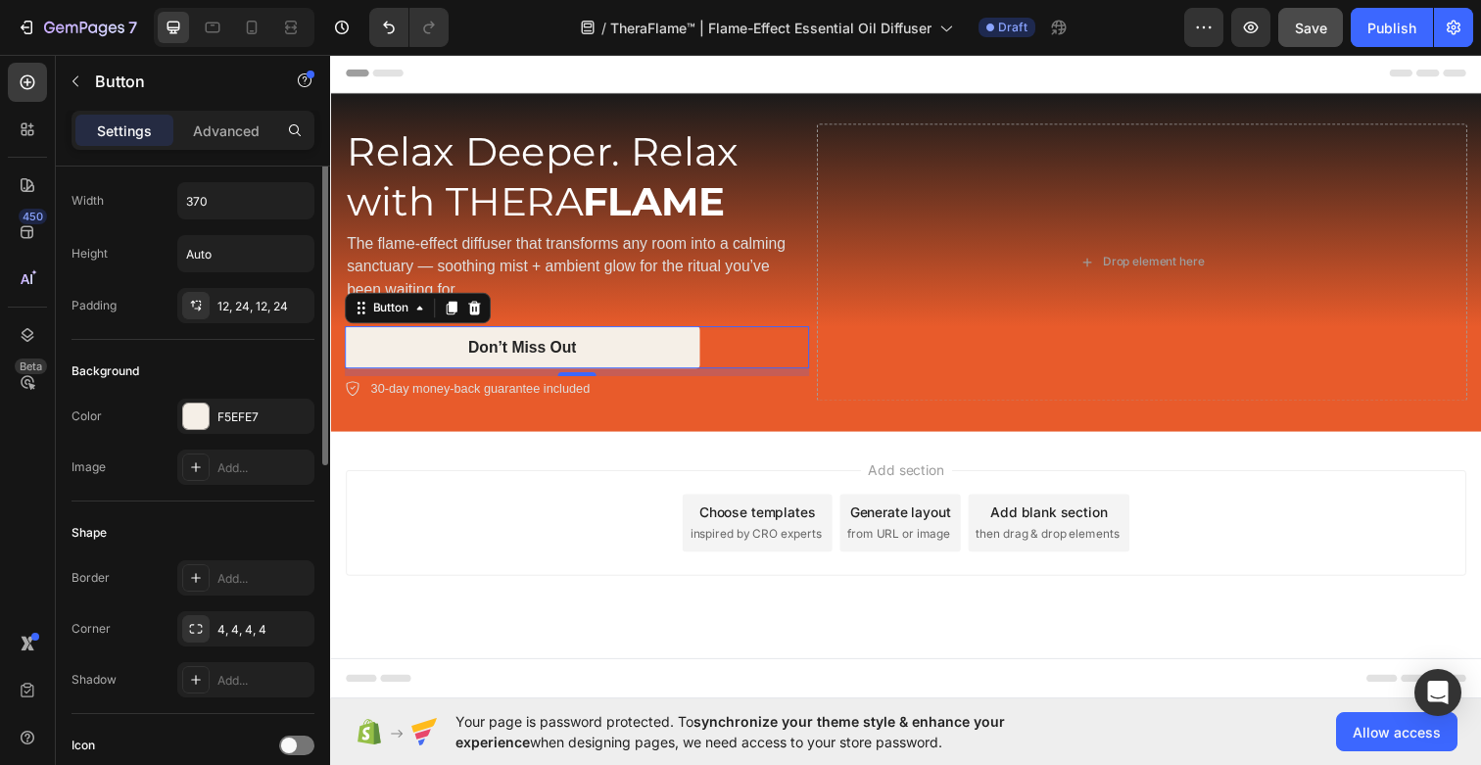
scroll to position [63, 0]
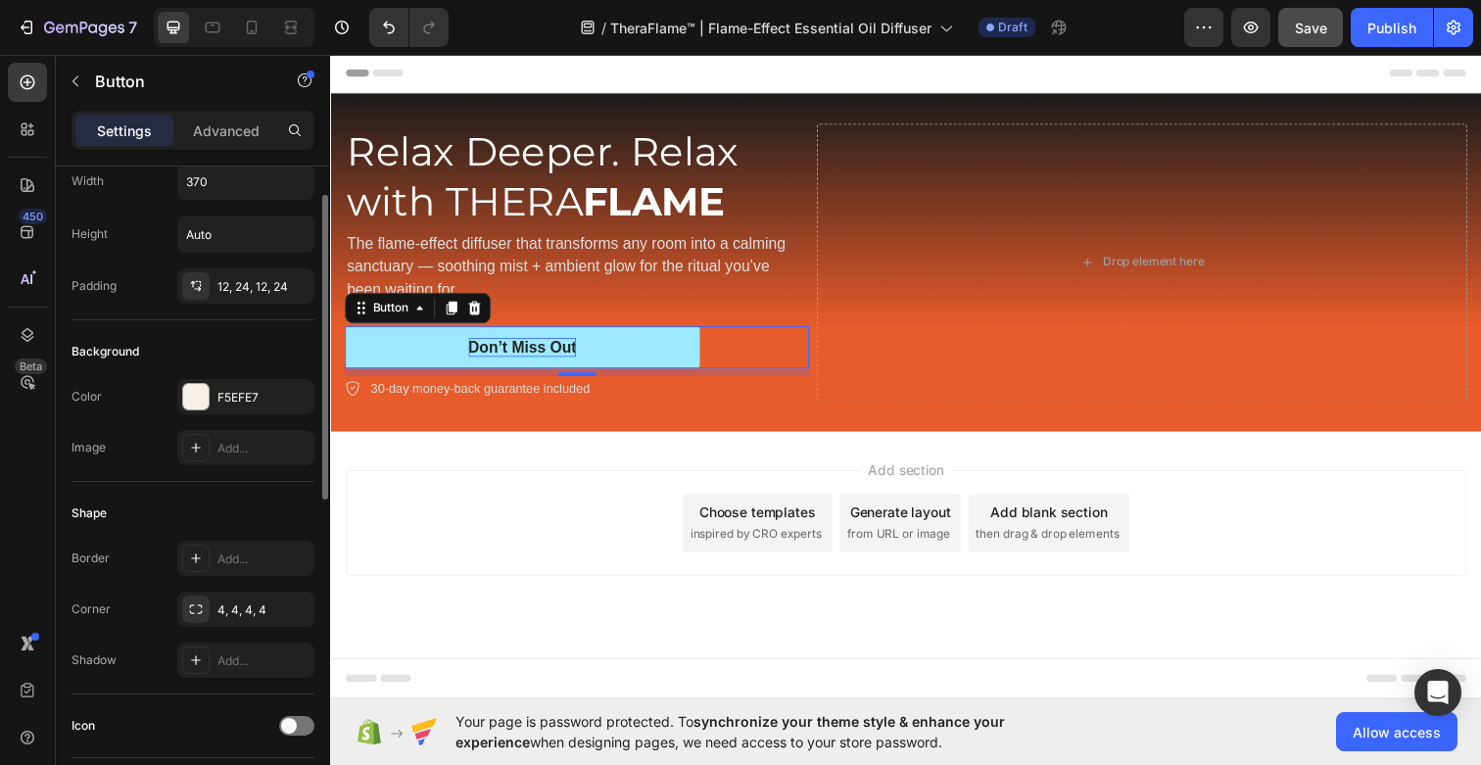
click at [532, 344] on div "Don’t Miss Out" at bounding box center [526, 354] width 111 height 21
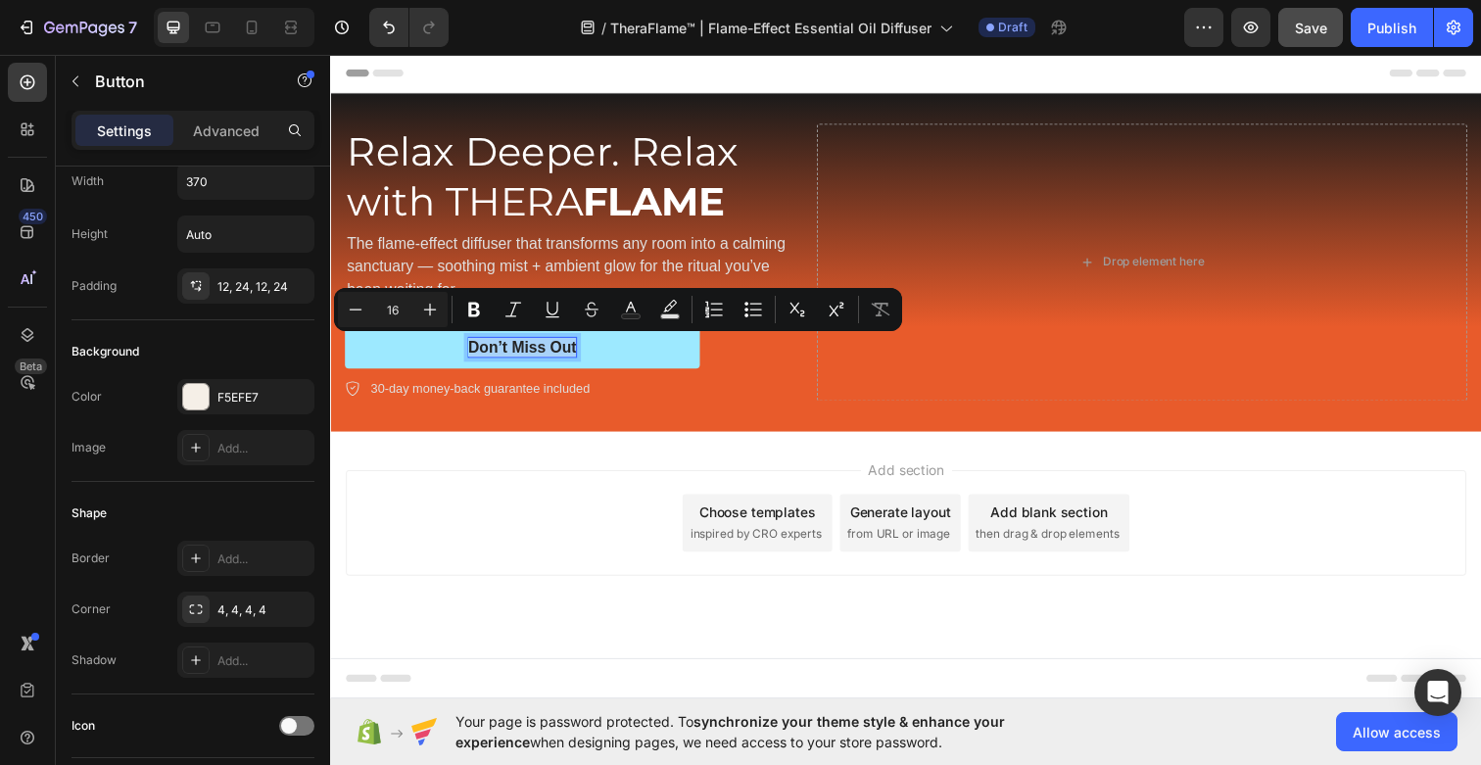
click at [532, 344] on p "Don’t Miss Out" at bounding box center [526, 354] width 111 height 21
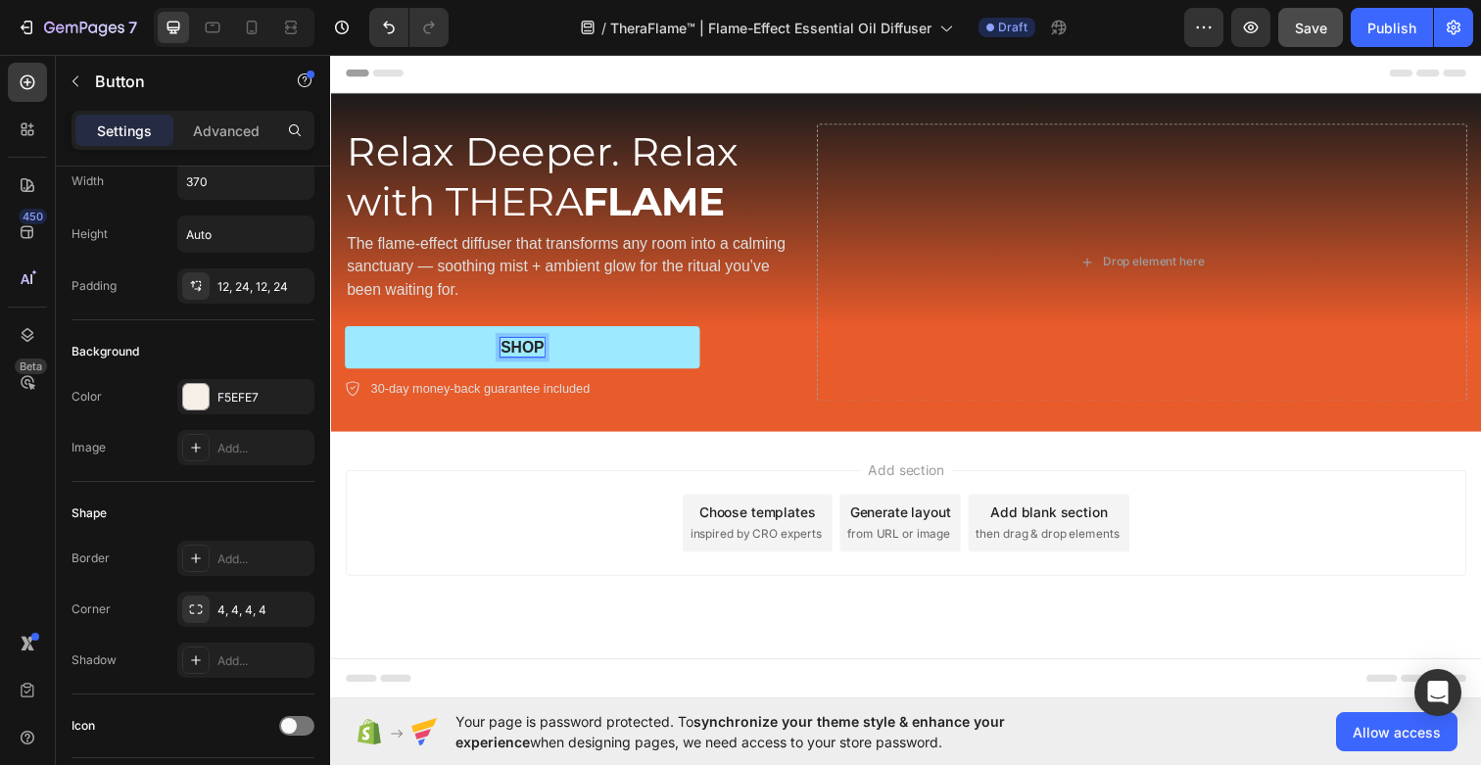
click at [345, 332] on button "SHOP" at bounding box center [526, 354] width 362 height 44
click at [345, 332] on button "SHOP 1" at bounding box center [526, 354] width 362 height 44
click at [345, 332] on button "SHOP" at bounding box center [526, 354] width 362 height 44
click at [345, 332] on button "SHOP NOW" at bounding box center [526, 354] width 362 height 44
click at [345, 332] on button "SHOP NOW1" at bounding box center [526, 354] width 362 height 44
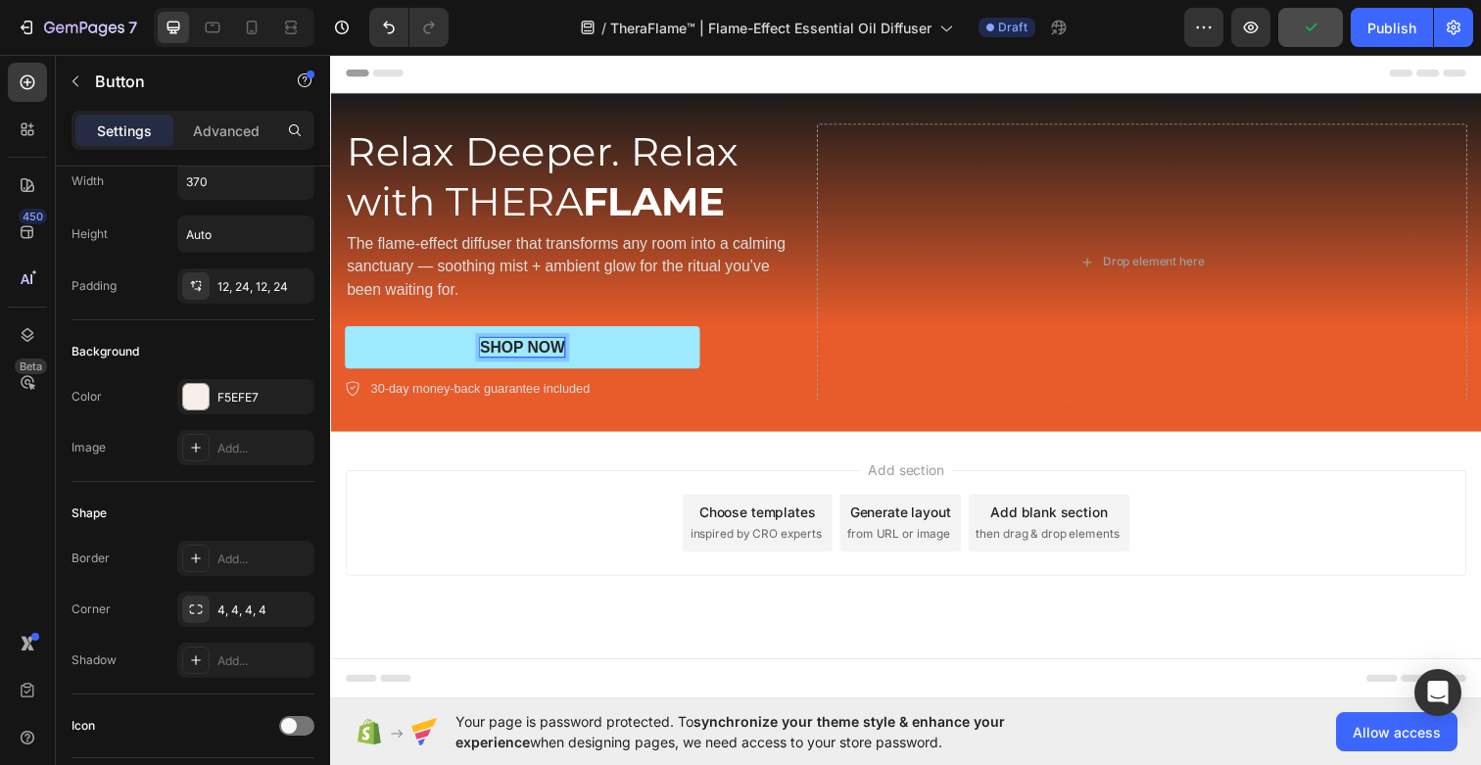
click at [345, 332] on button "SHOP NOW" at bounding box center [526, 354] width 362 height 44
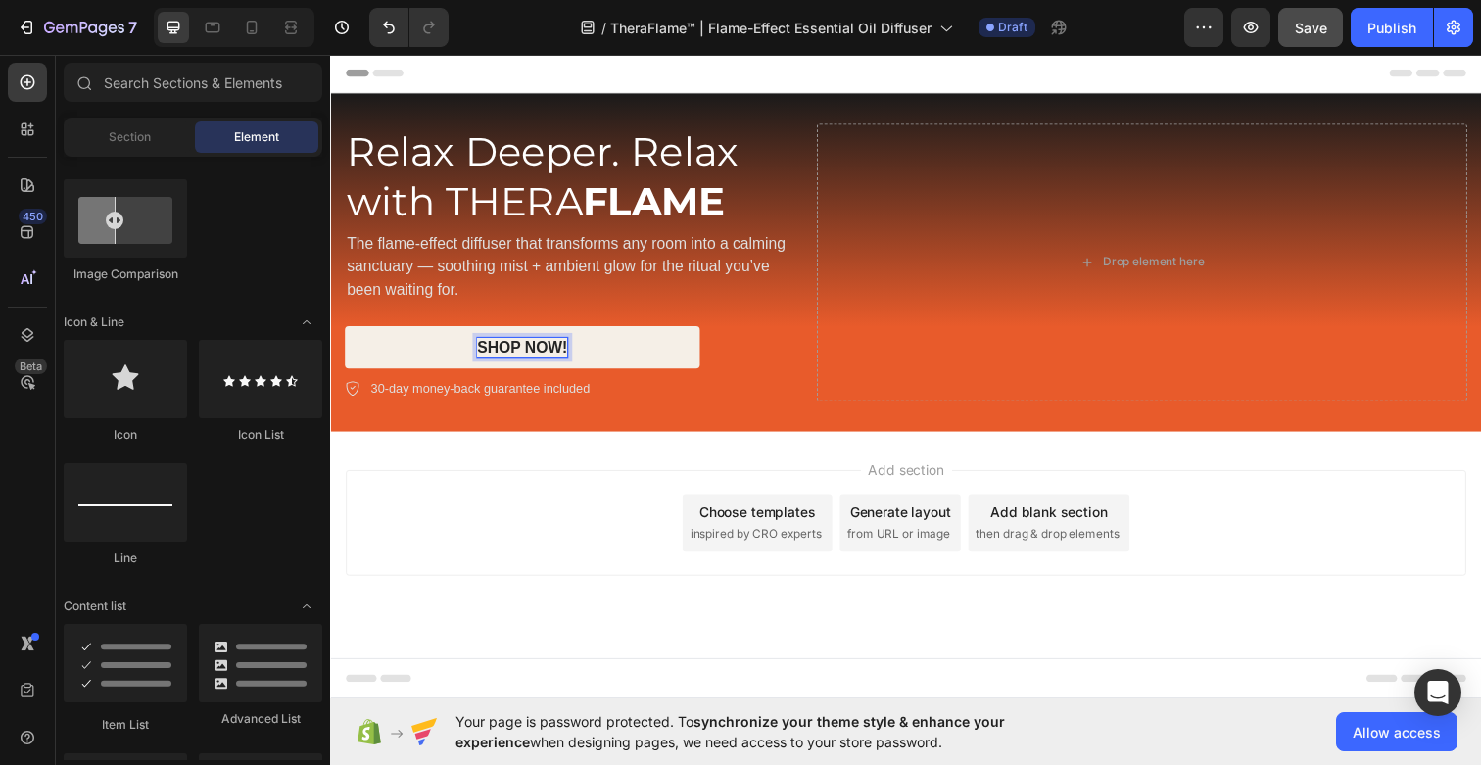
click at [530, 472] on div "Add section Choose templates inspired by CRO experts Generate layout from URL o…" at bounding box center [917, 560] width 1175 height 241
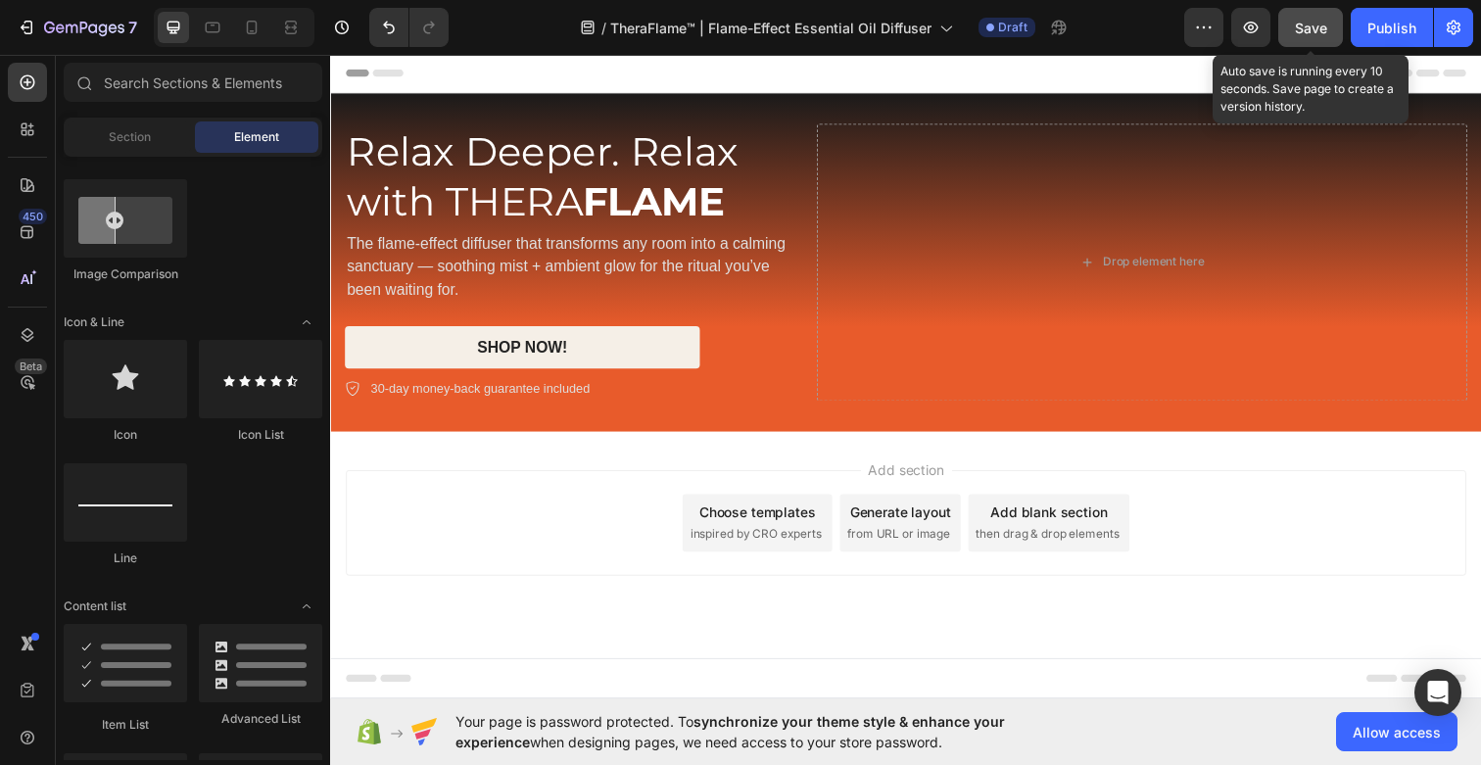
click at [1307, 28] on span "Save" at bounding box center [1311, 28] width 32 height 17
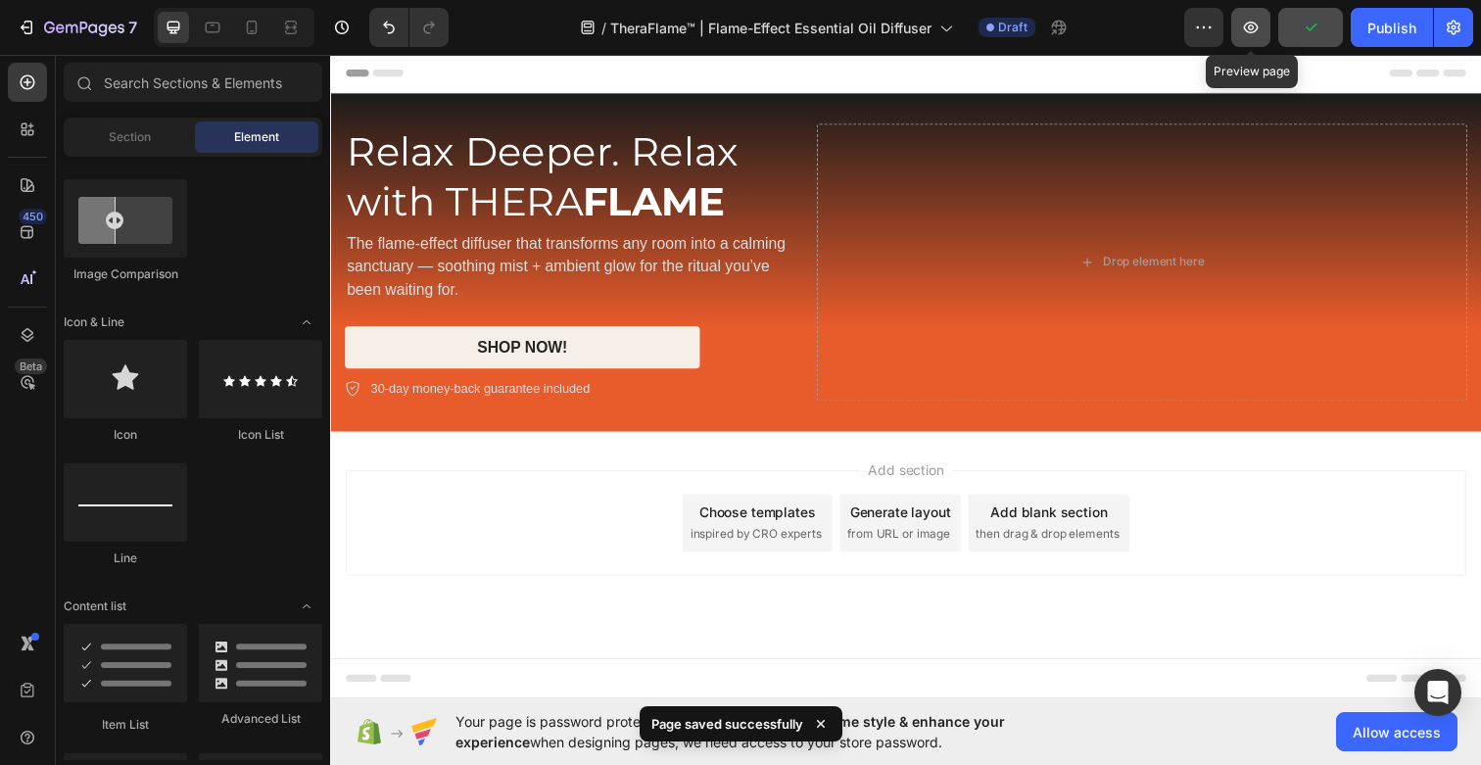
click at [1256, 33] on icon "button" at bounding box center [1251, 28] width 20 height 20
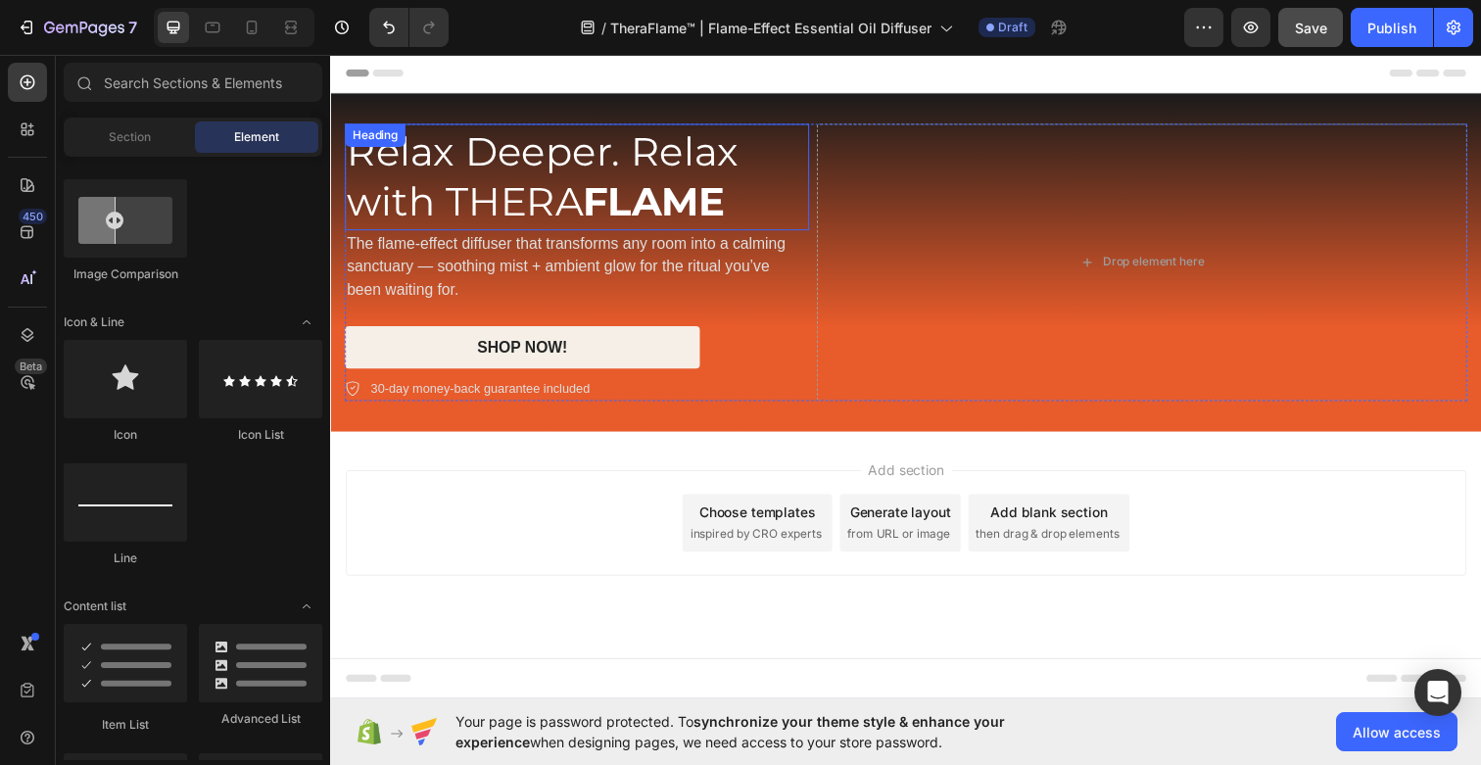
click at [667, 195] on strong "FLAME" at bounding box center [661, 204] width 146 height 49
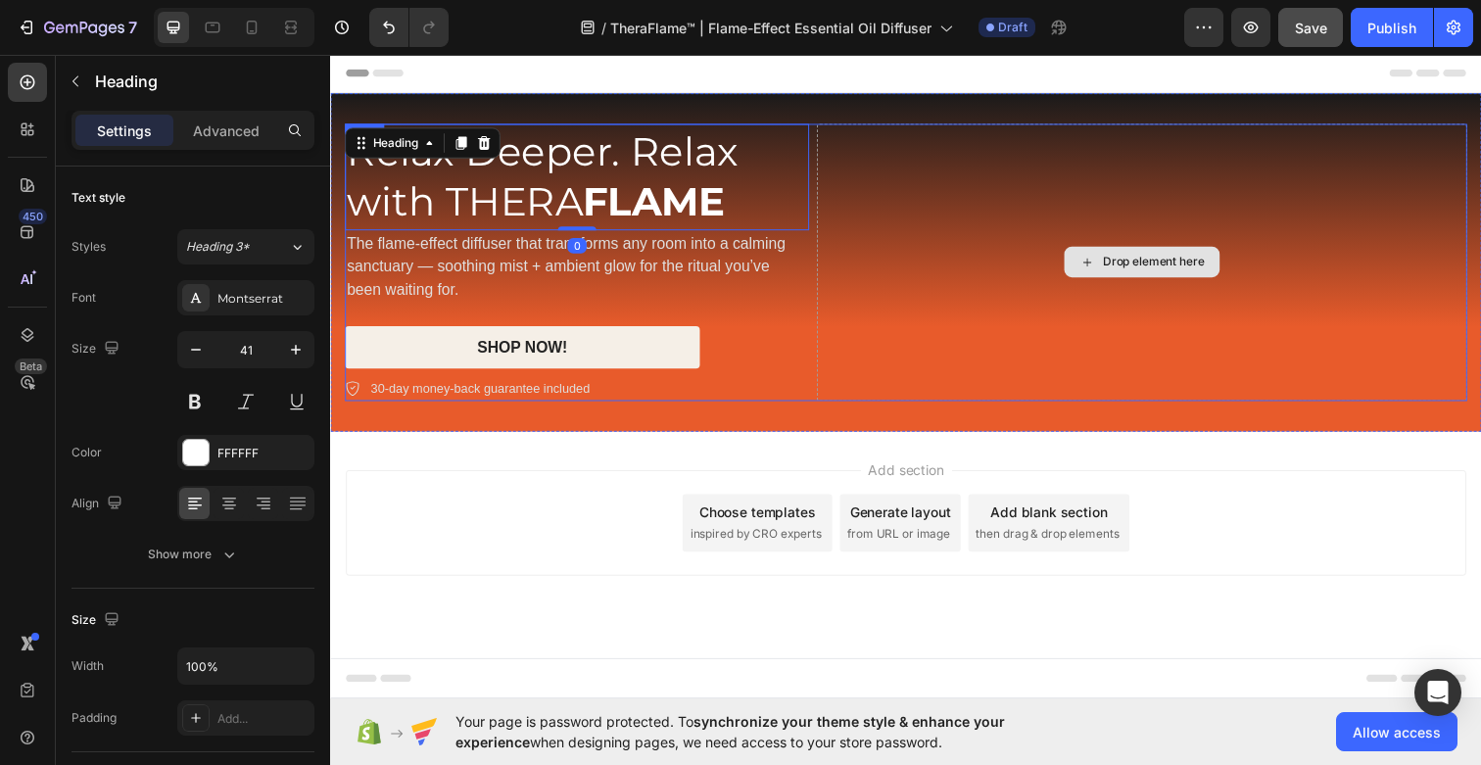
click at [927, 217] on div "Drop element here" at bounding box center [1159, 266] width 664 height 283
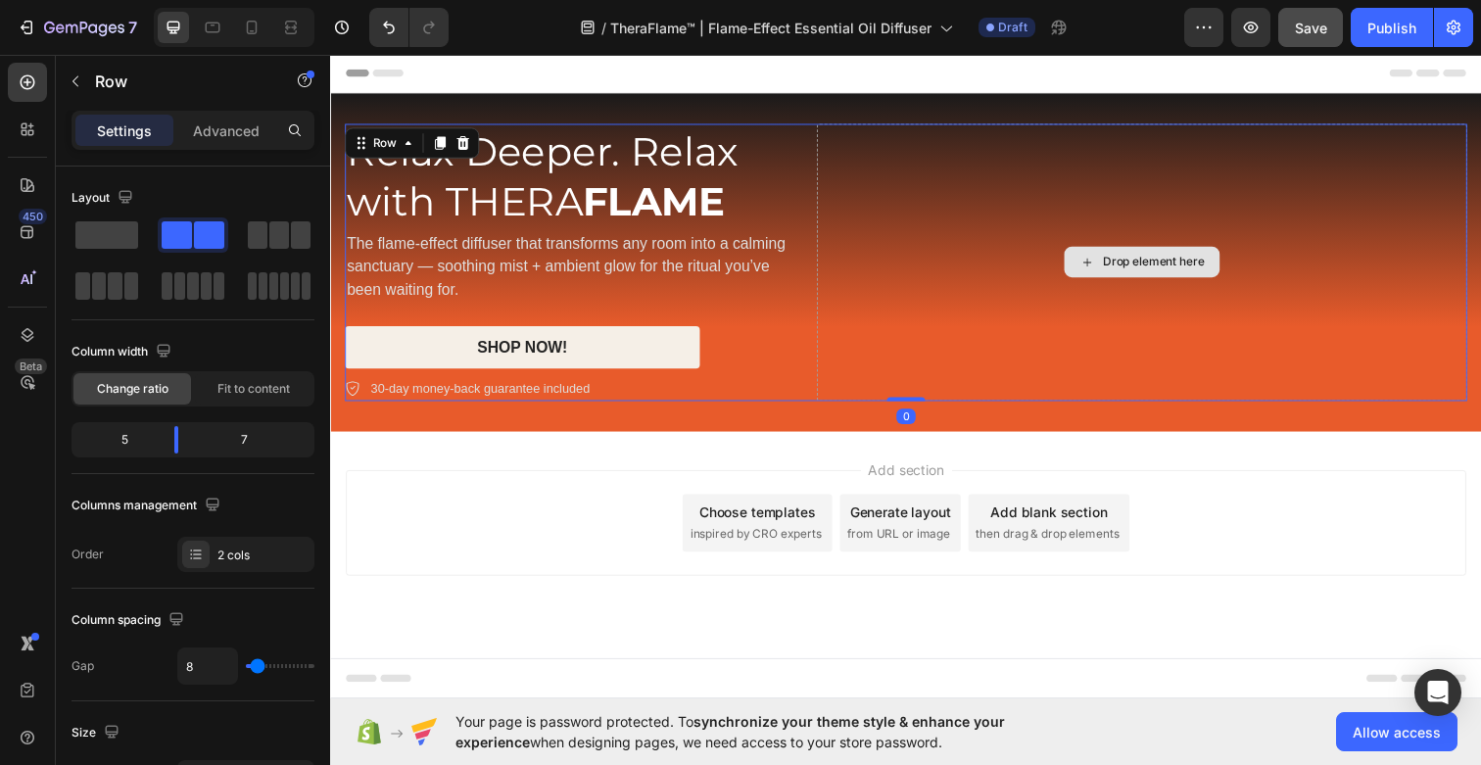
click at [1060, 212] on div "Drop element here" at bounding box center [1159, 266] width 664 height 283
click at [691, 451] on div "Add section Choose templates inspired by CRO experts Generate layout from URL o…" at bounding box center [917, 560] width 1175 height 241
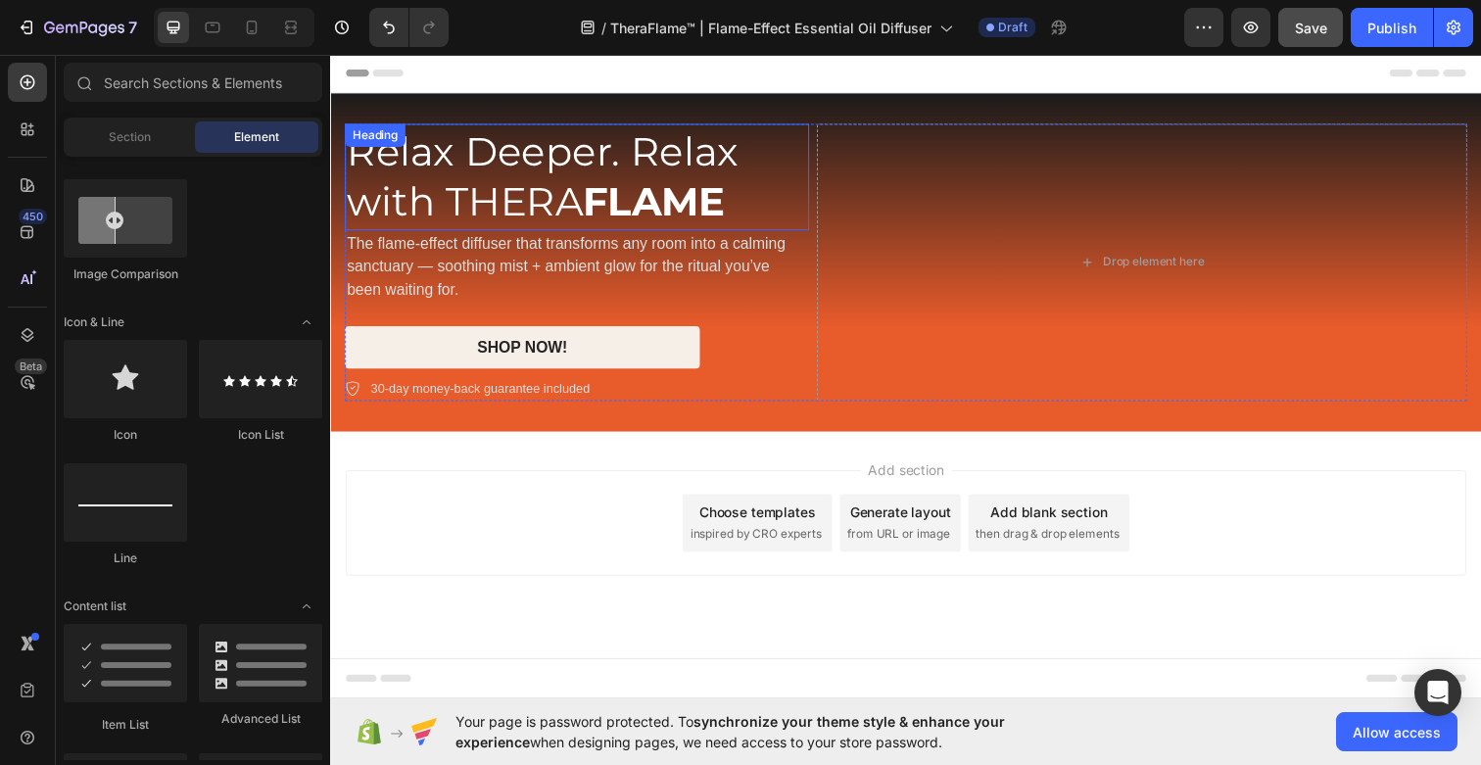
click at [747, 196] on p "Relax Deeper. Relax with THERA FLAME" at bounding box center [582, 179] width 470 height 105
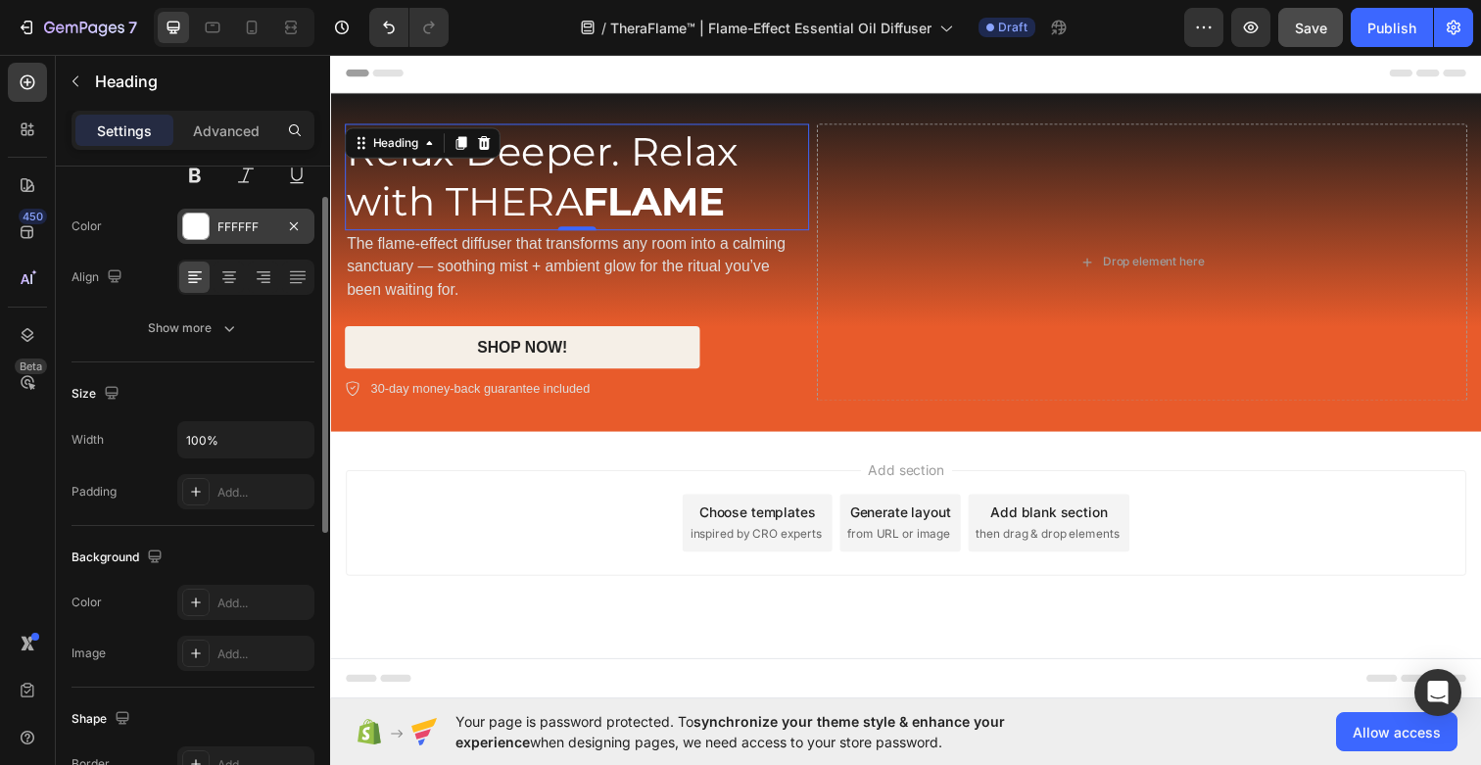
scroll to position [233, 0]
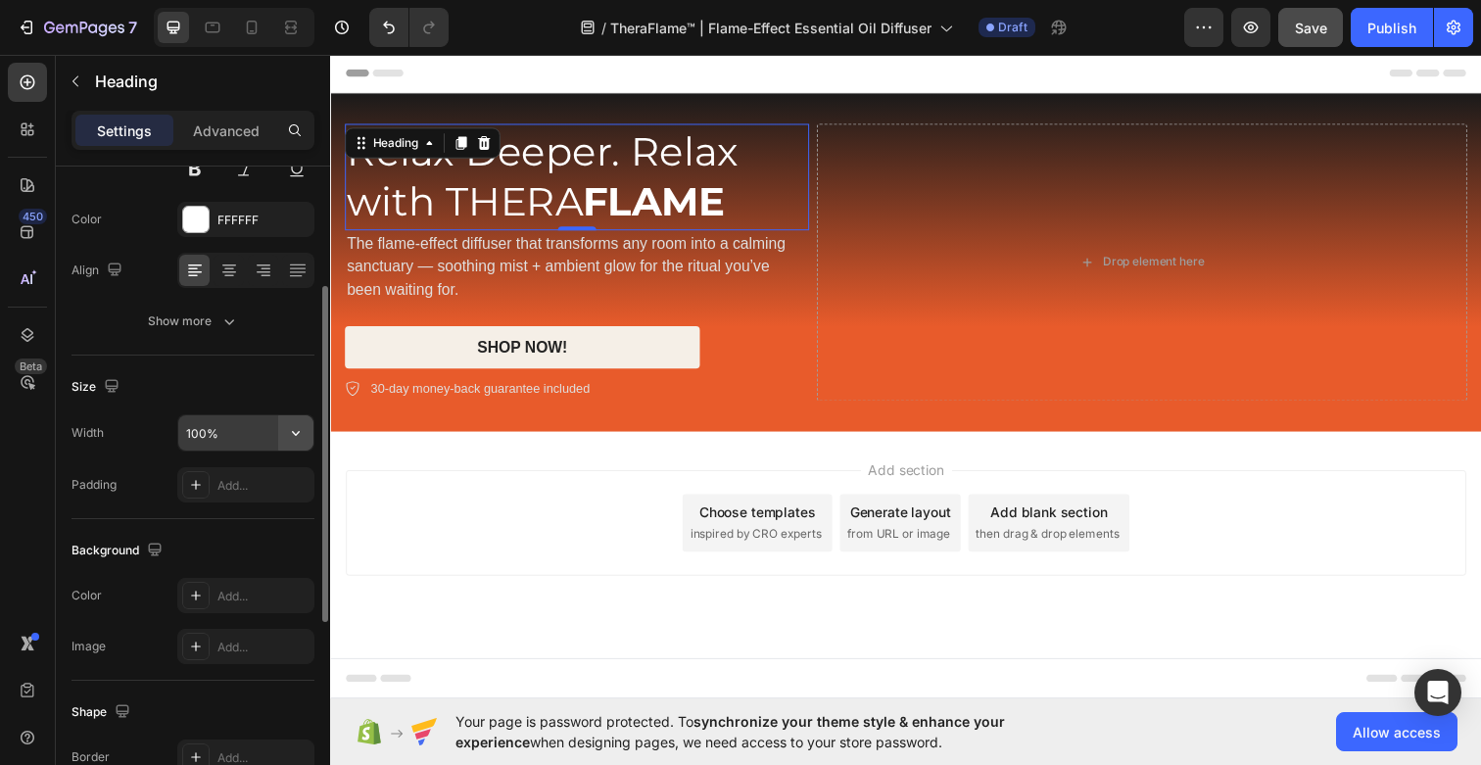
click at [278, 438] on button "button" at bounding box center [295, 432] width 35 height 35
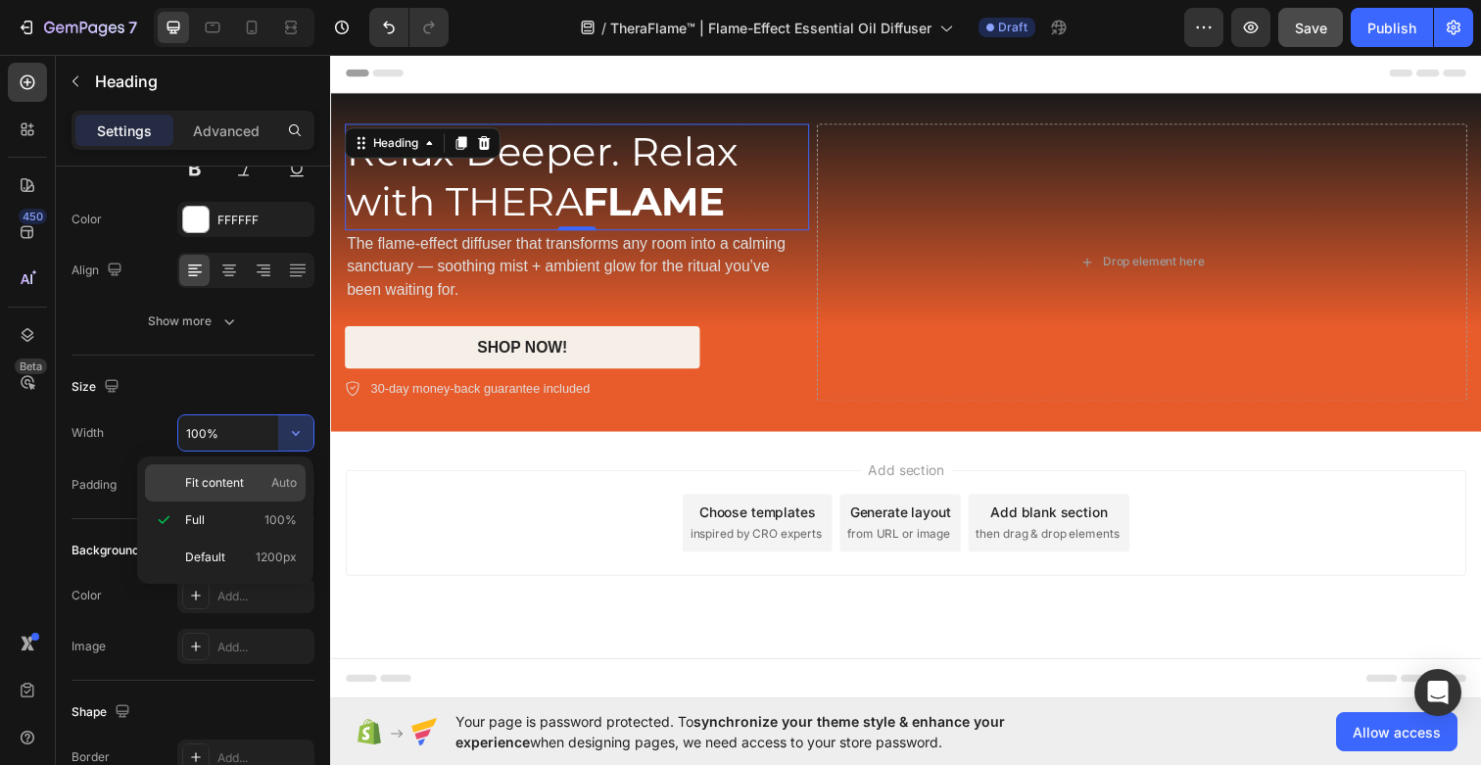
click at [274, 480] on span "Auto" at bounding box center [283, 483] width 25 height 18
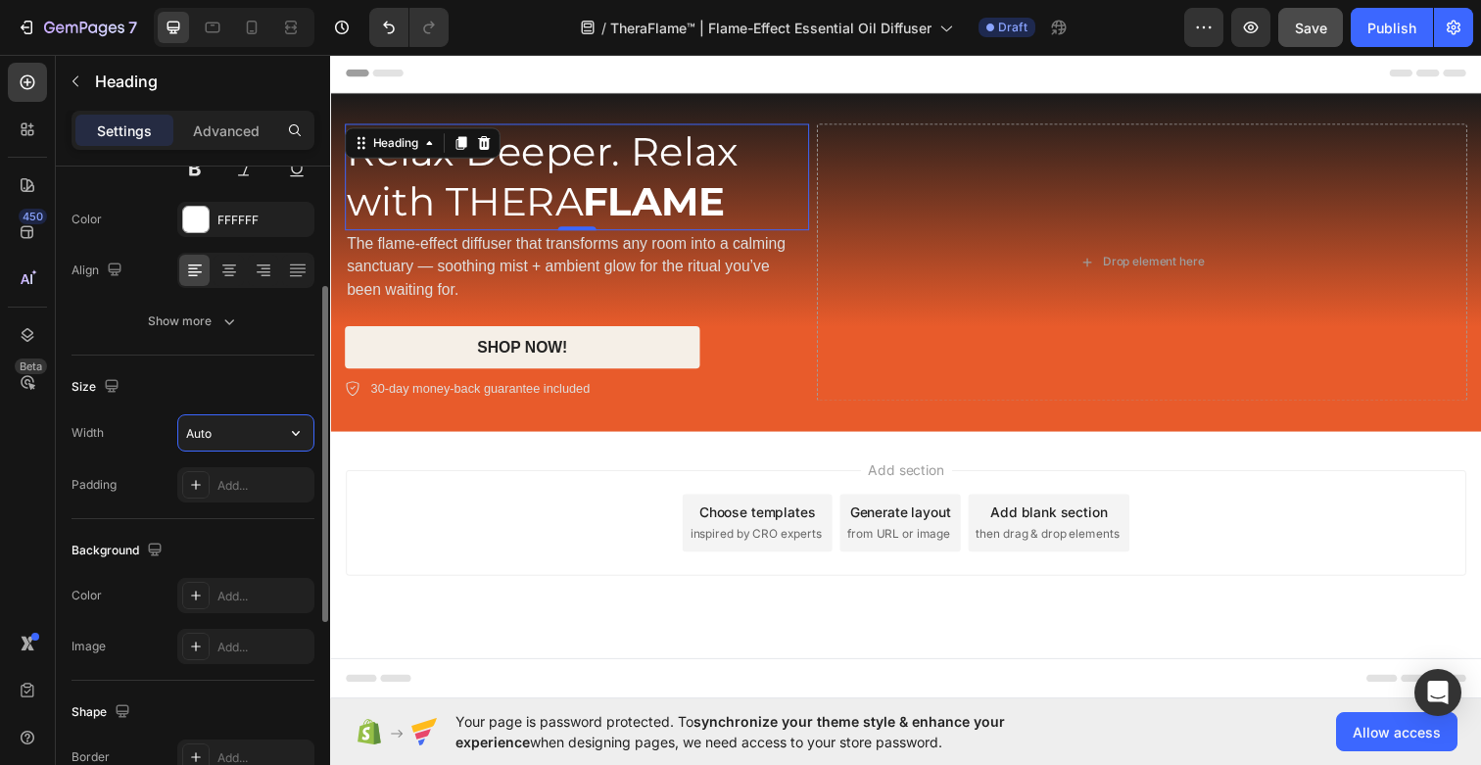
click at [275, 447] on input "Auto" at bounding box center [245, 432] width 135 height 35
click at [292, 443] on button "button" at bounding box center [295, 432] width 35 height 35
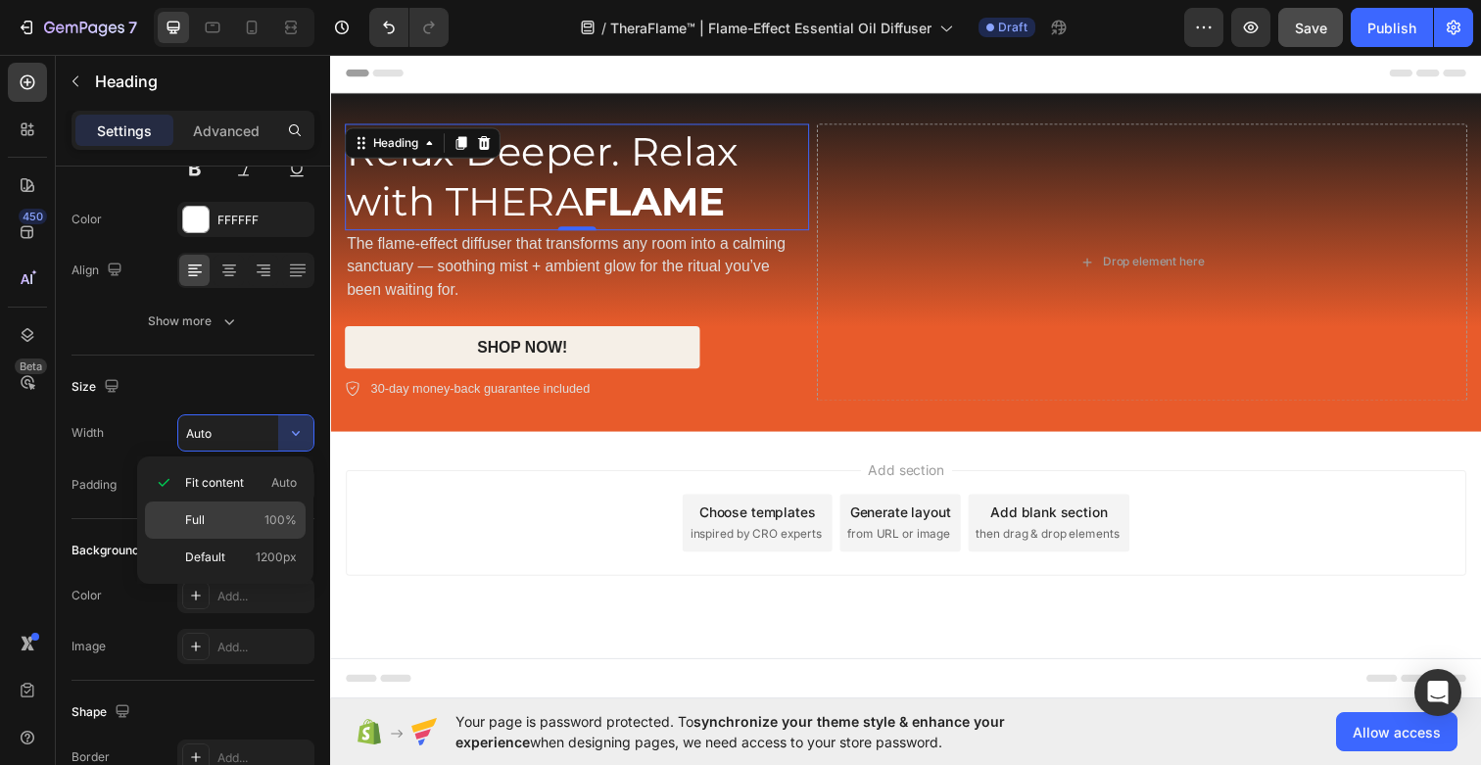
click at [261, 539] on div "Full 100%" at bounding box center [225, 557] width 161 height 37
type input "100%"
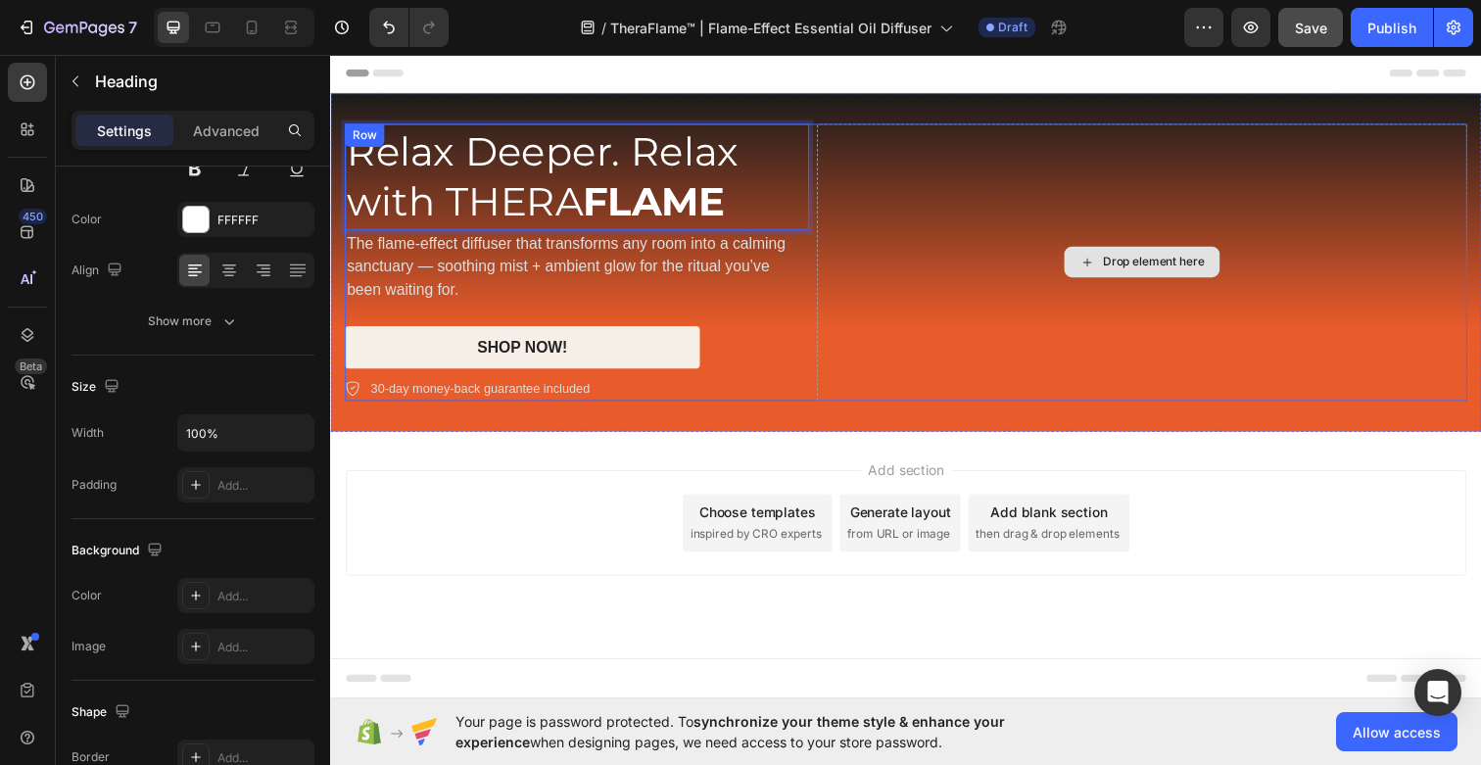
drag, startPoint x: 817, startPoint y: 181, endPoint x: 858, endPoint y: 181, distance: 41.1
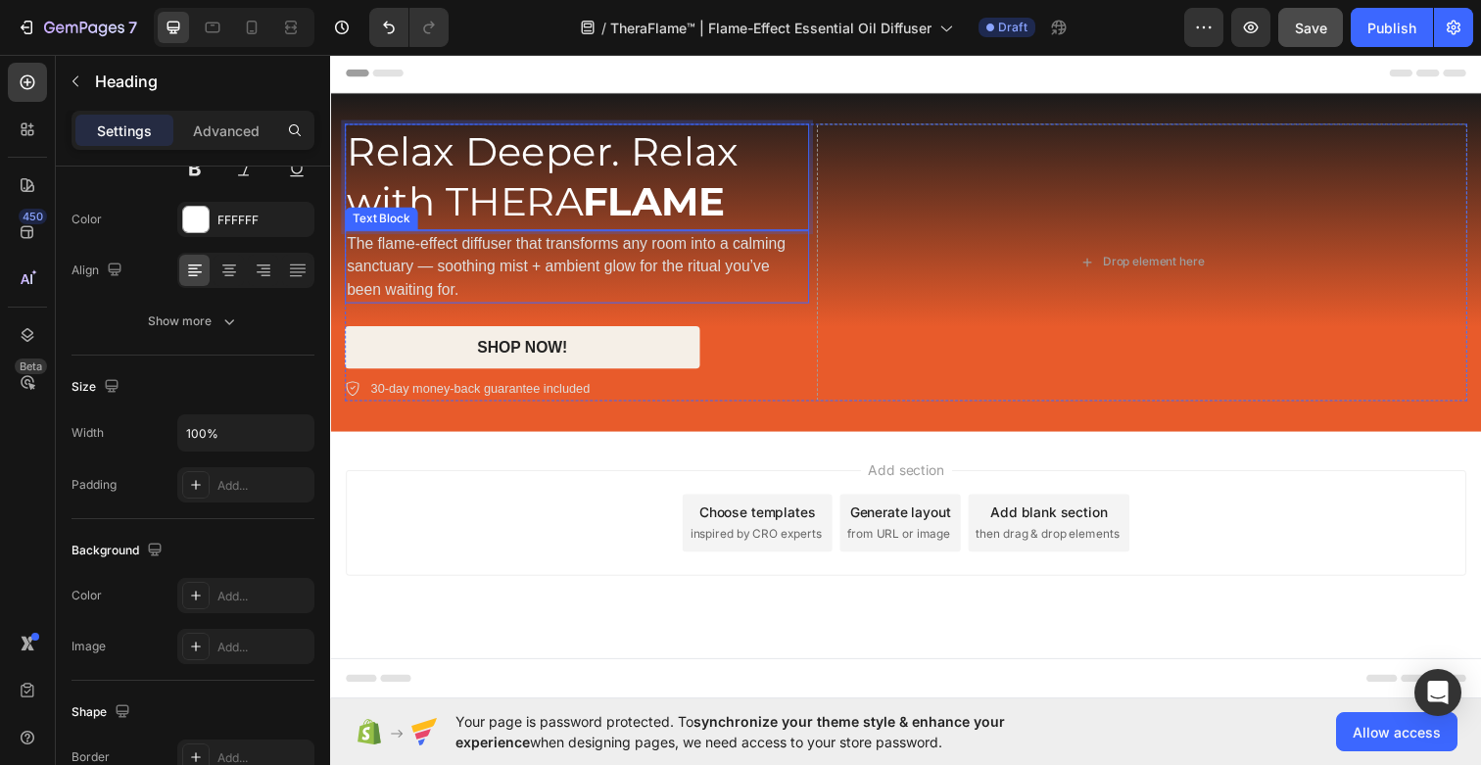
click at [778, 272] on p "The flame-effect diffuser that transforms any room into a calming sanctuary — s…" at bounding box center [582, 271] width 470 height 71
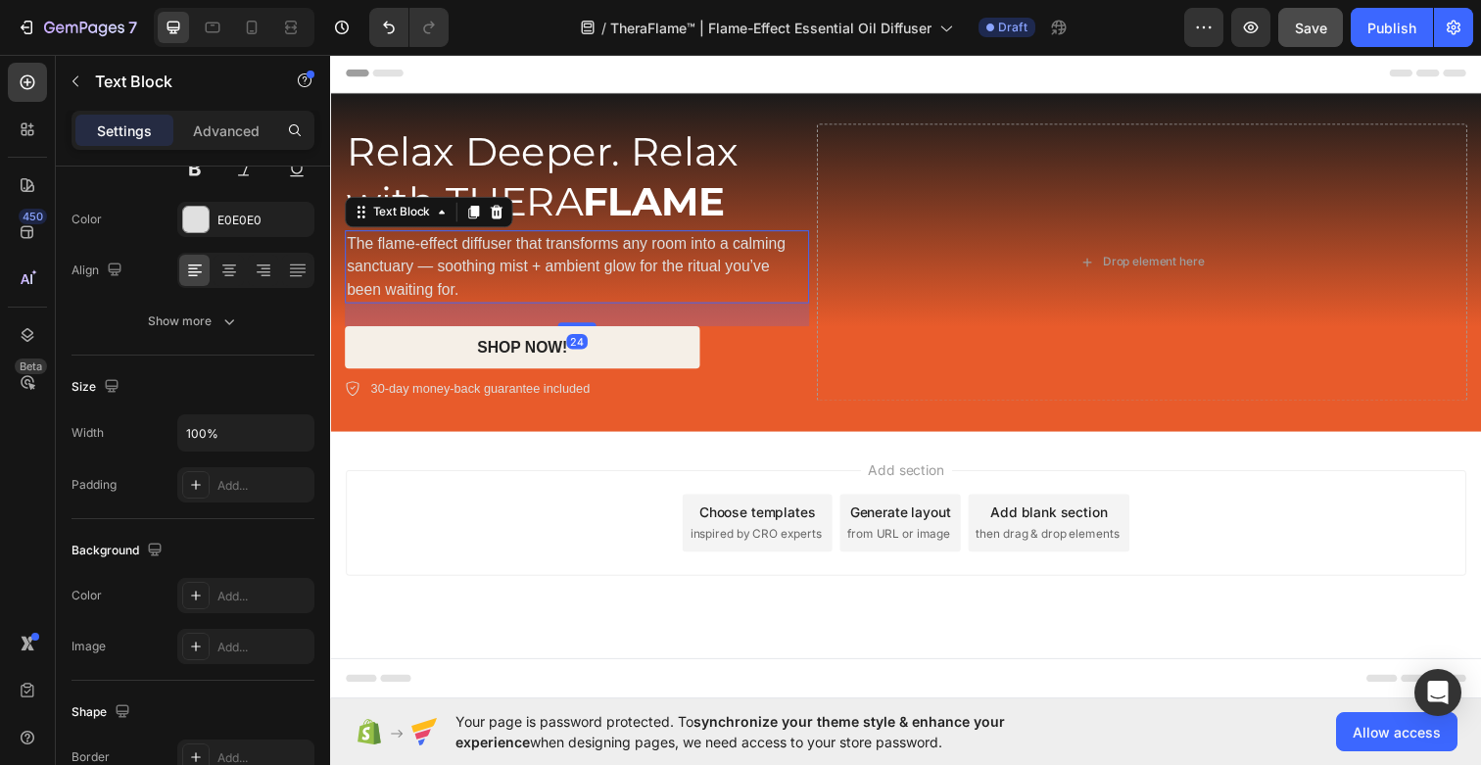
scroll to position [0, 0]
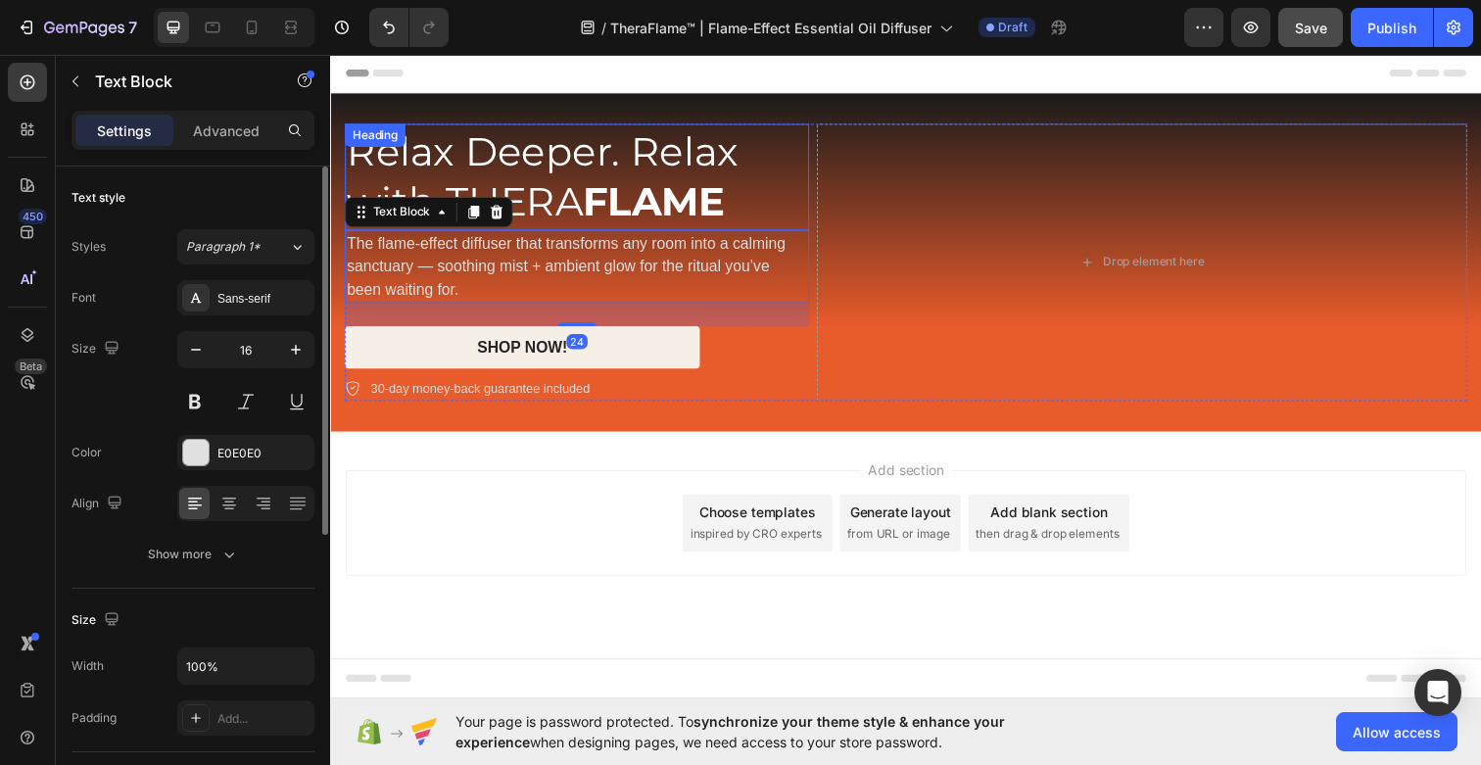
click at [769, 196] on p "Relax Deeper. Relax with THERA FLAME" at bounding box center [582, 179] width 470 height 105
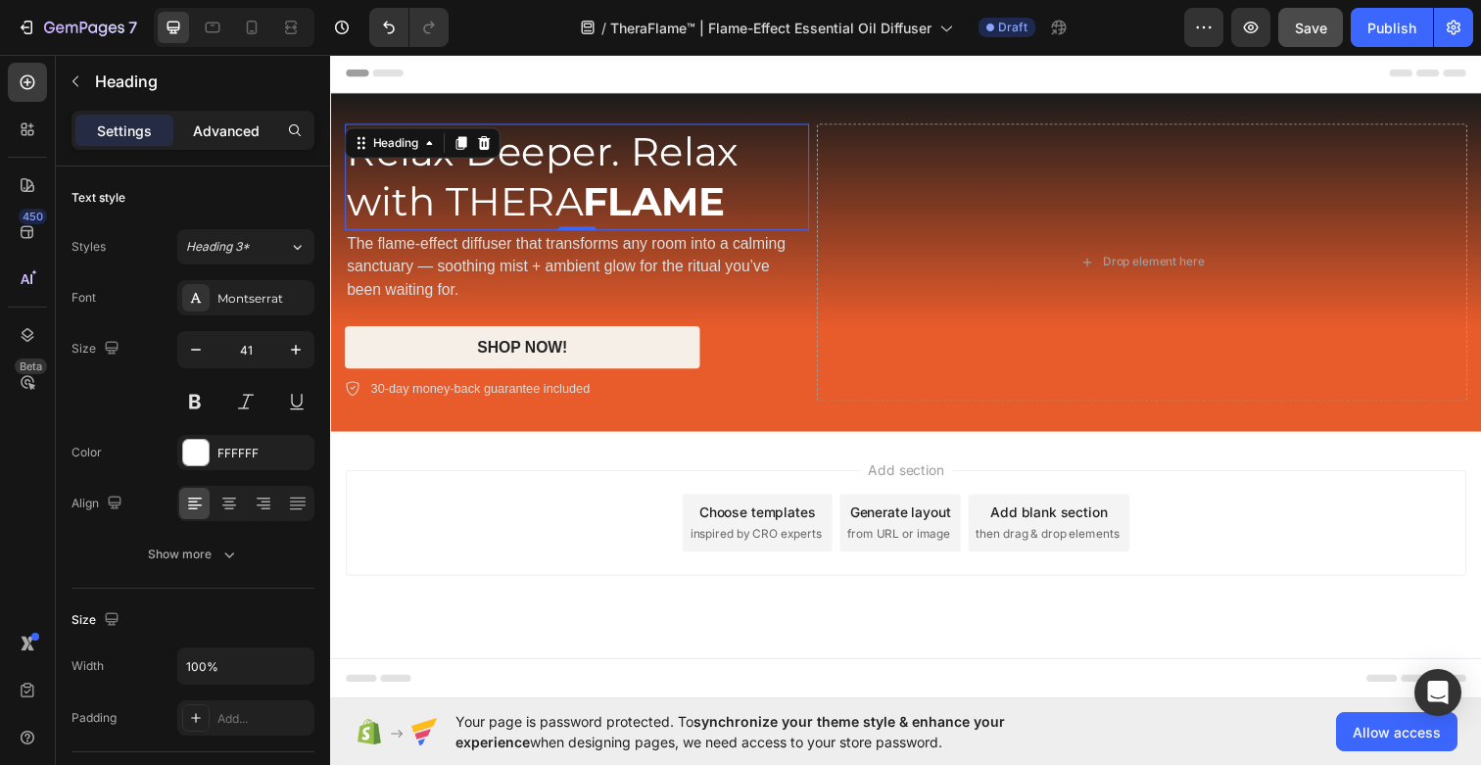
click at [209, 125] on p "Advanced" at bounding box center [226, 130] width 67 height 21
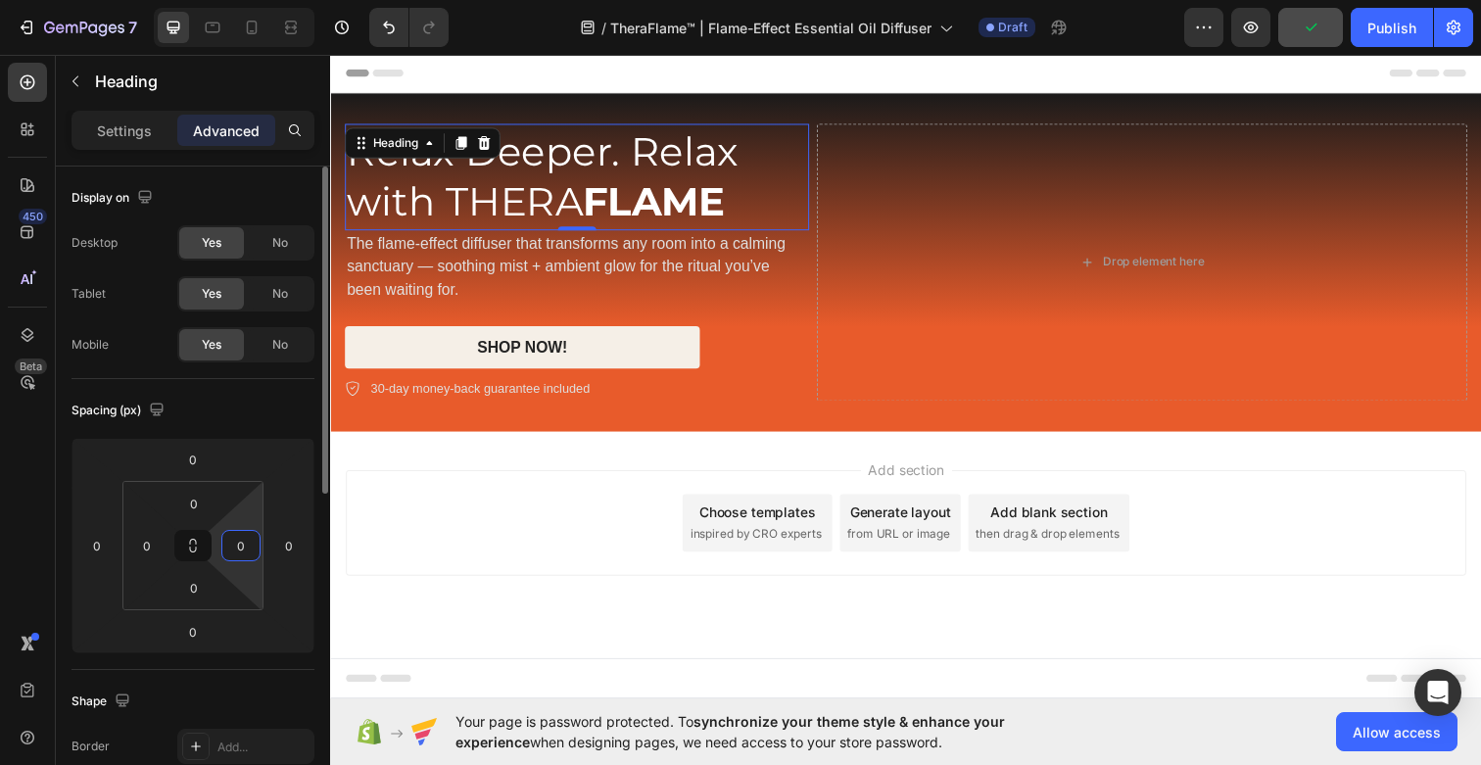
click at [237, 550] on input "0" at bounding box center [240, 545] width 29 height 29
click at [214, 444] on div "0" at bounding box center [192, 459] width 49 height 31
click at [219, 415] on div "Spacing (px)" at bounding box center [192, 410] width 243 height 31
click at [121, 123] on p "Settings" at bounding box center [124, 130] width 55 height 21
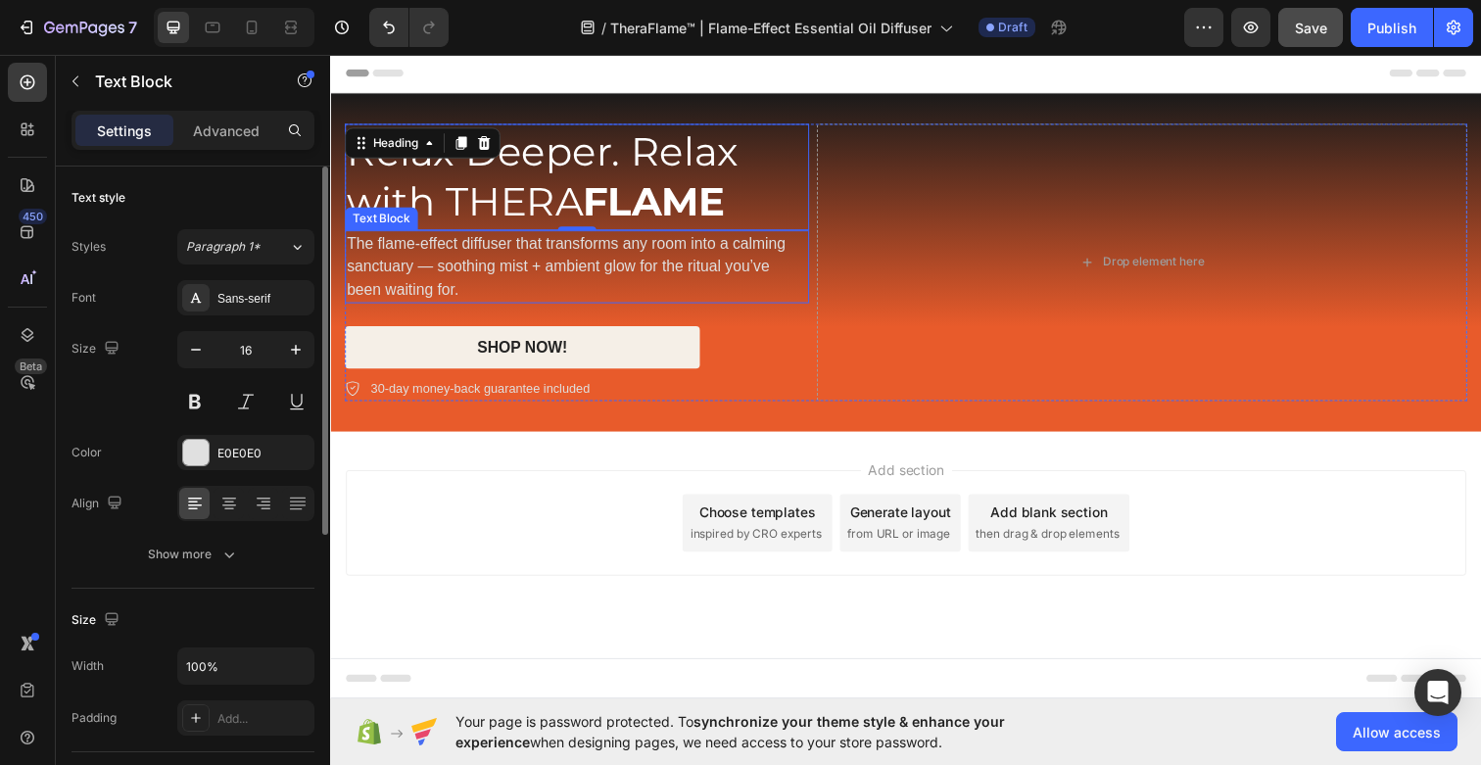
click at [690, 270] on p "The flame-effect diffuser that transforms any room into a calming sanctuary — s…" at bounding box center [582, 271] width 470 height 71
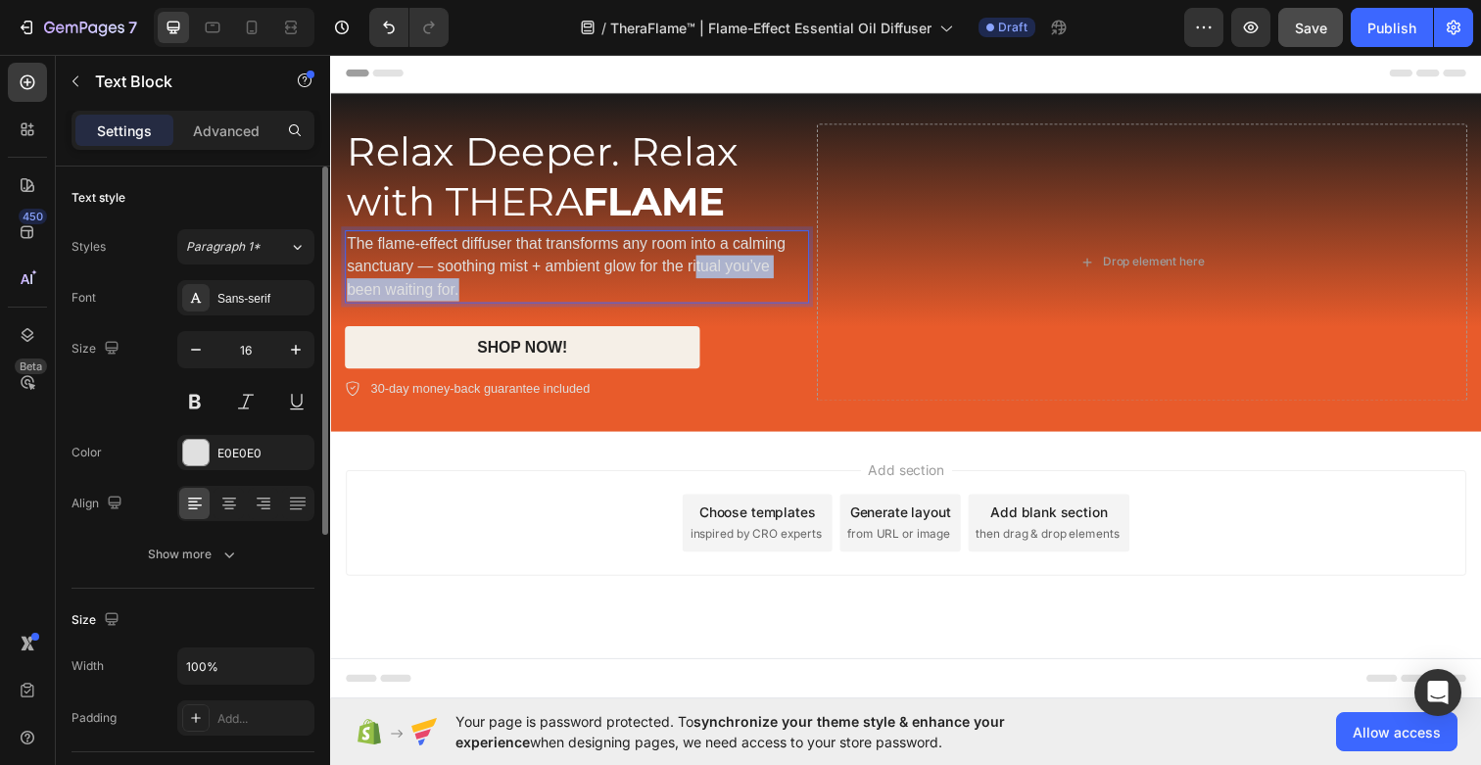
drag, startPoint x: 704, startPoint y: 261, endPoint x: 704, endPoint y: 296, distance: 34.3
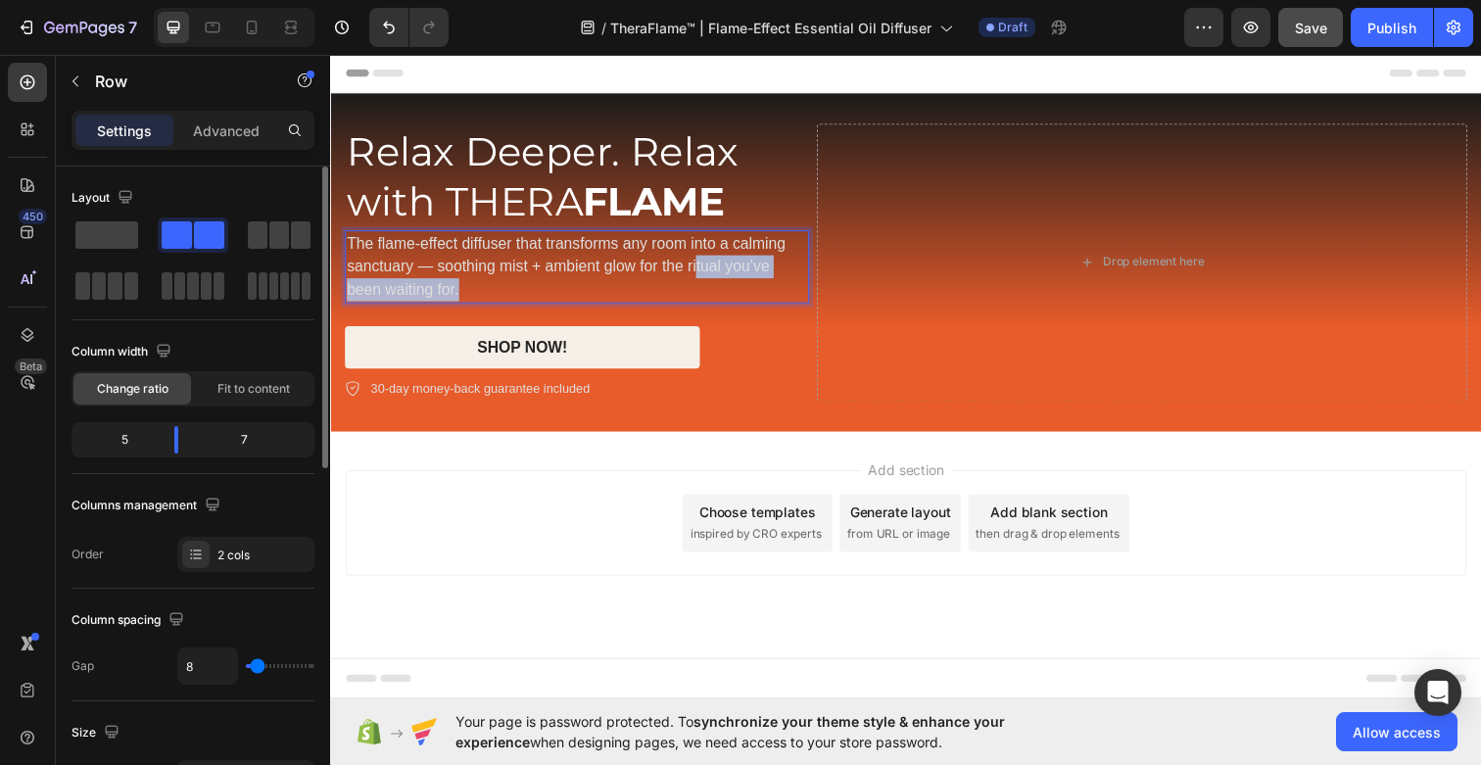
click at [767, 315] on div "Relax Deeper. Relax with THERA FLAME Heading The flame-effect diffuser that tra…" at bounding box center [582, 266] width 474 height 283
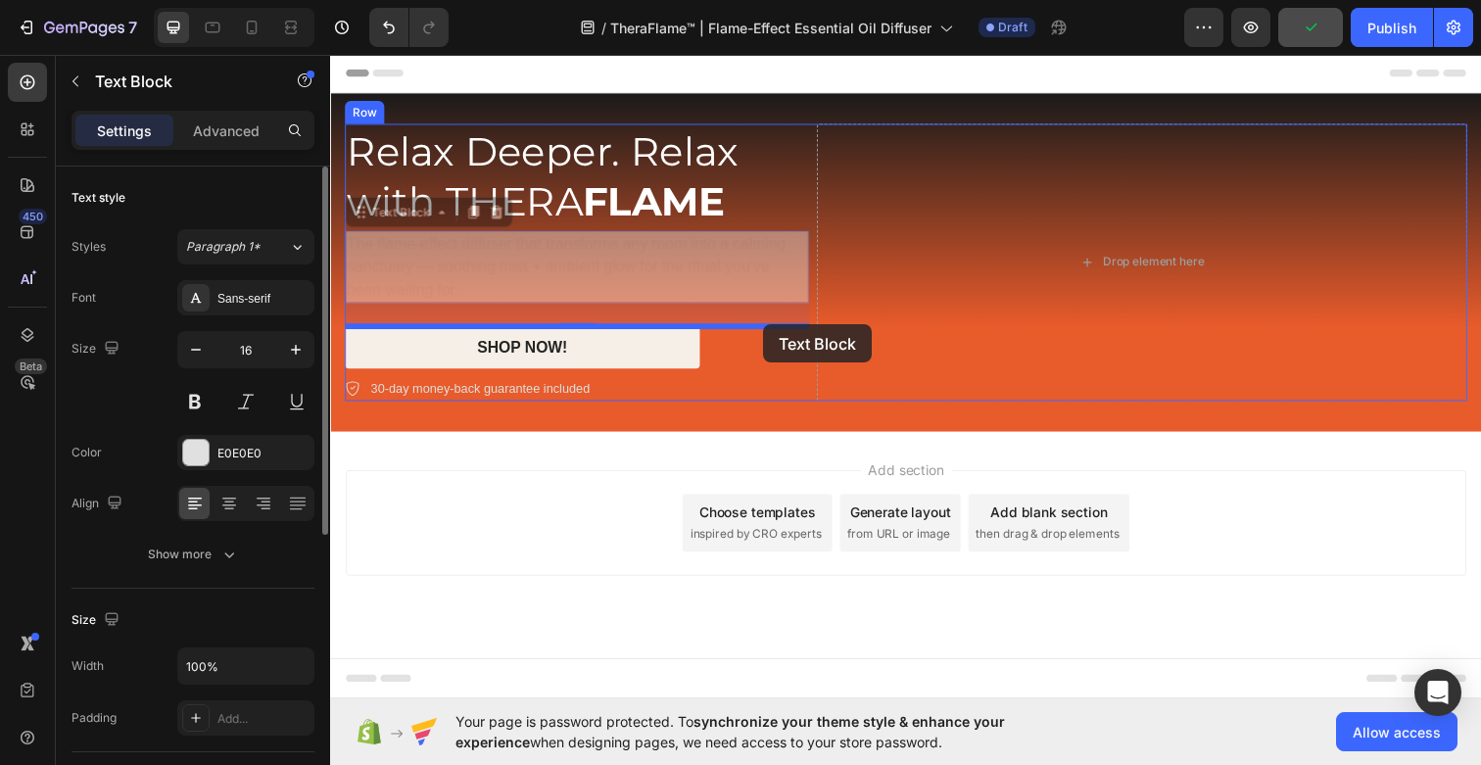
drag, startPoint x: 772, startPoint y: 295, endPoint x: 773, endPoint y: 327, distance: 32.3
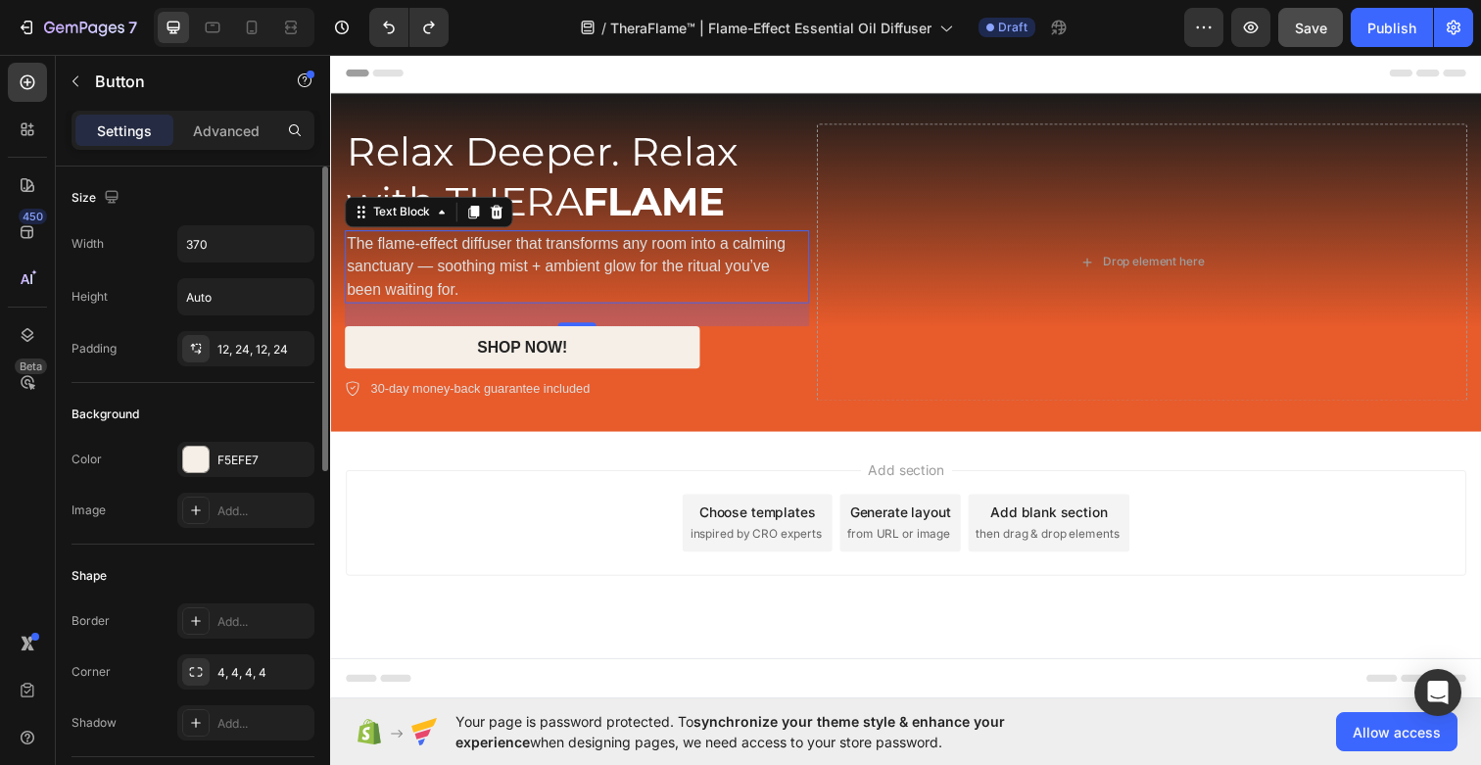
click at [812, 362] on div "SHOP NOW! Button" at bounding box center [582, 354] width 474 height 44
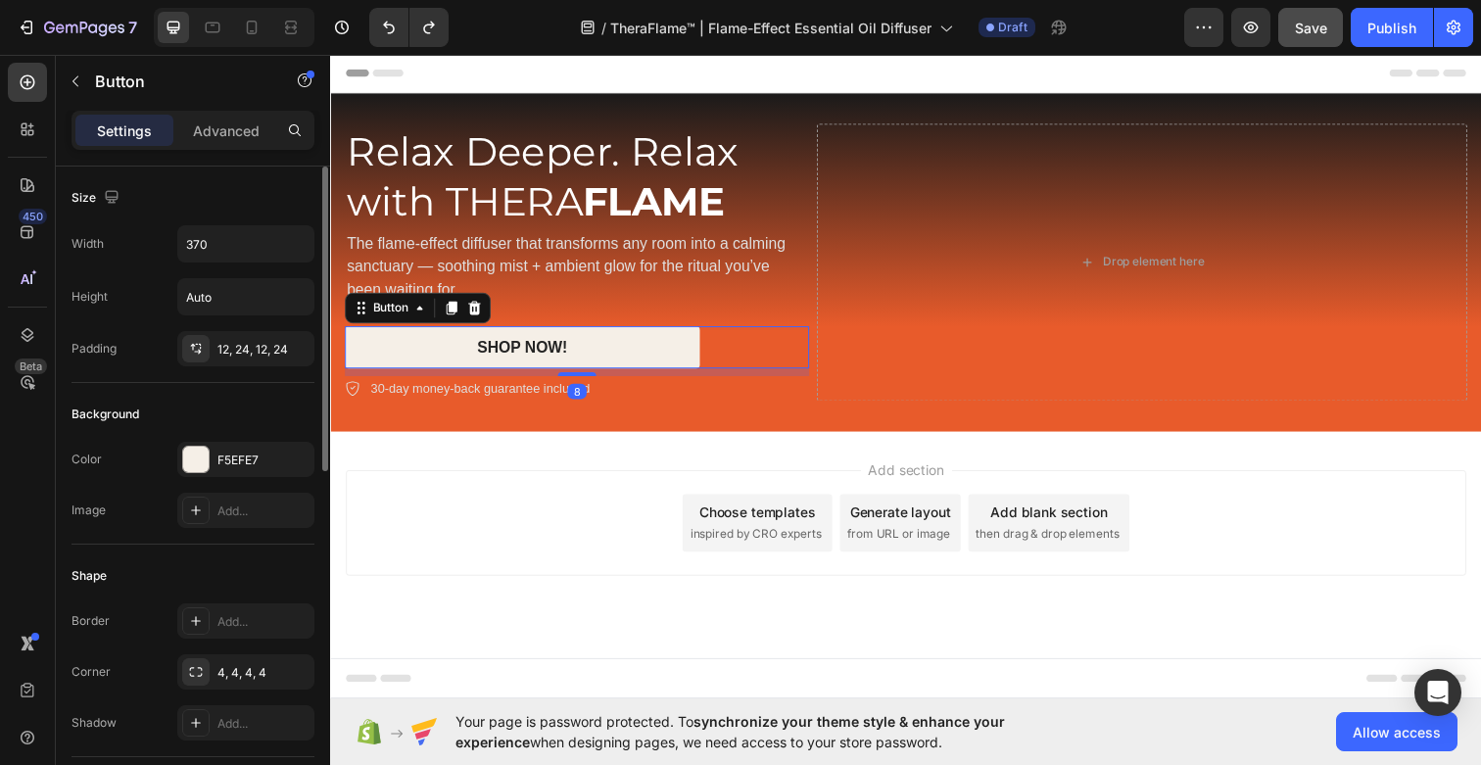
click at [657, 448] on div "Add section Choose templates inspired by CRO experts Generate layout from URL o…" at bounding box center [917, 560] width 1175 height 241
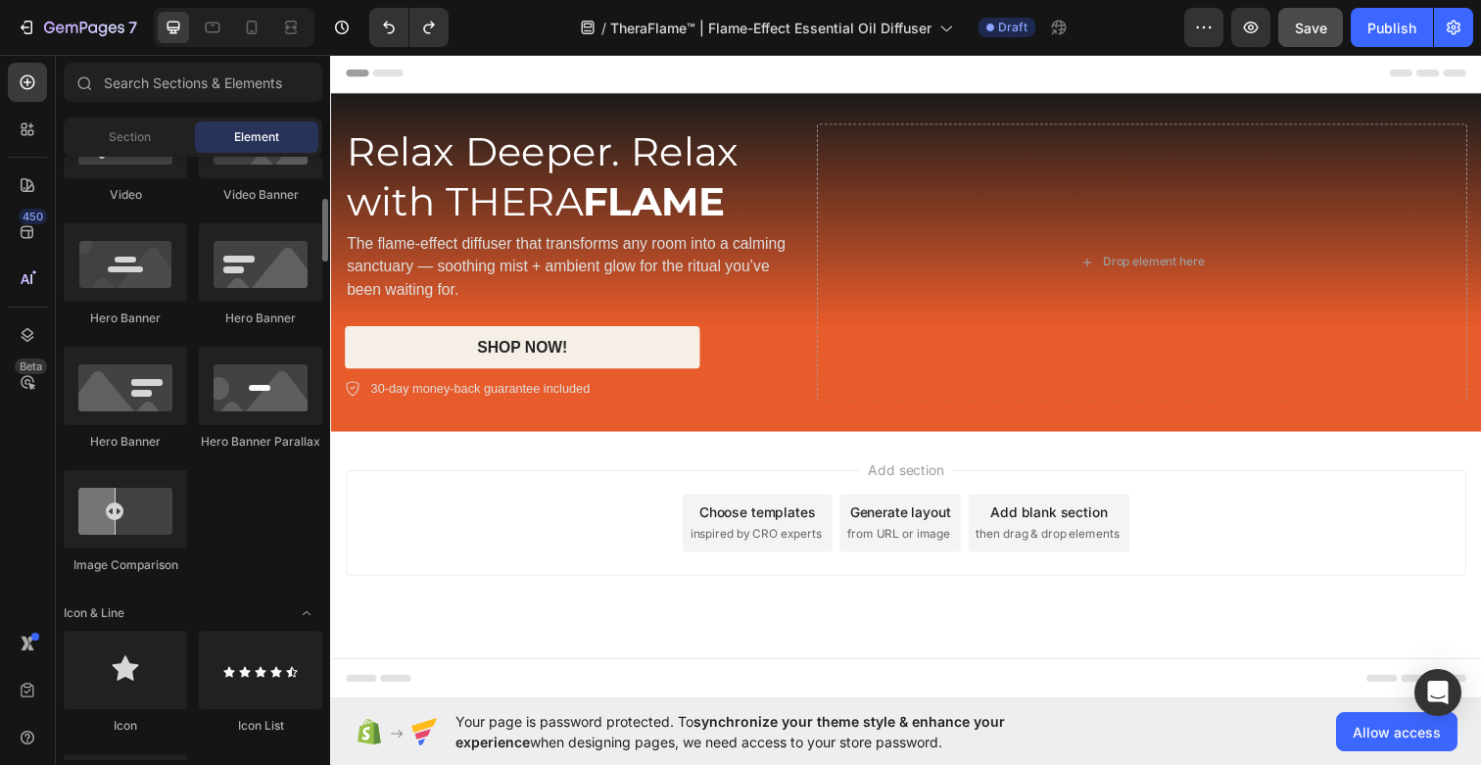
scroll to position [723, 0]
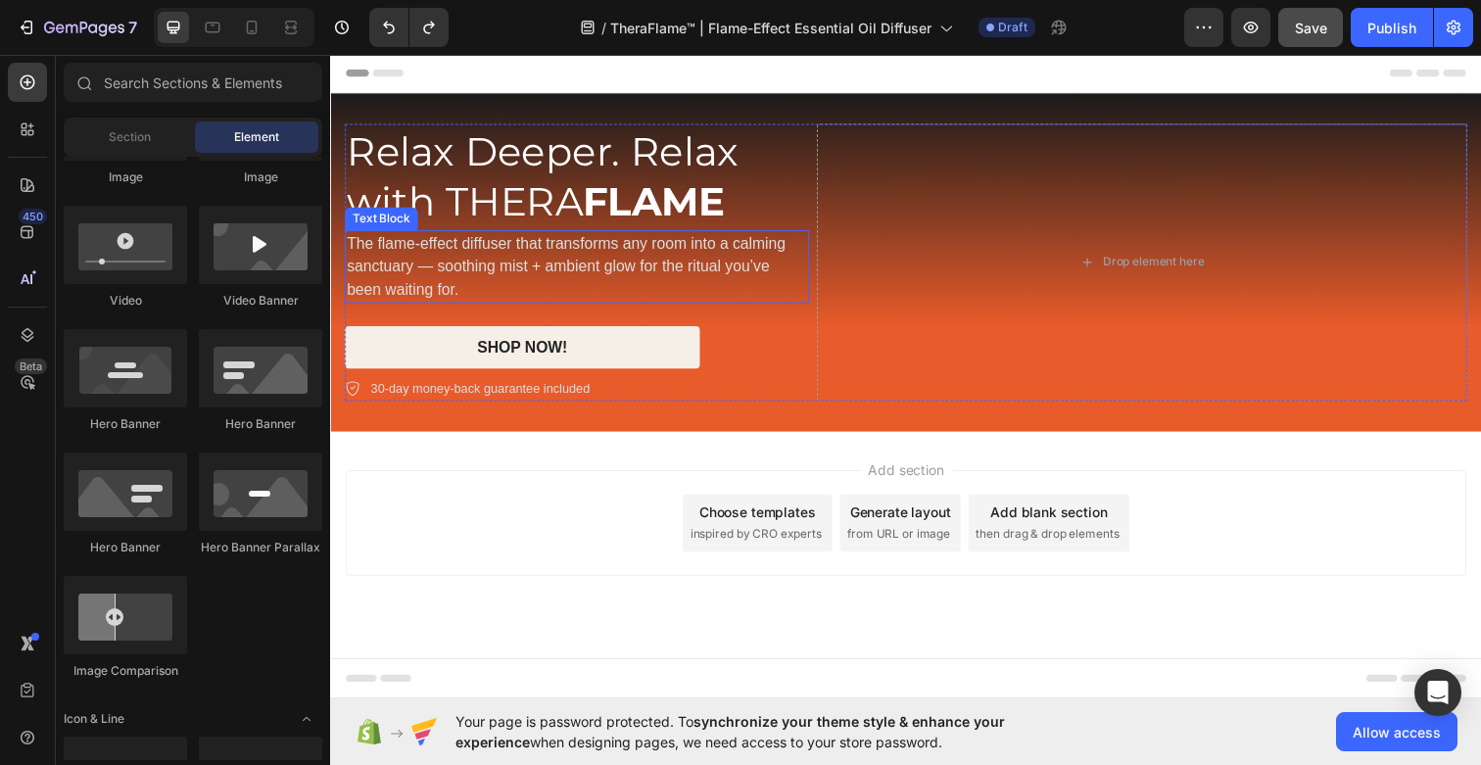
click at [512, 268] on p "The flame-effect diffuser that transforms any room into a calming sanctuary — s…" at bounding box center [582, 271] width 470 height 71
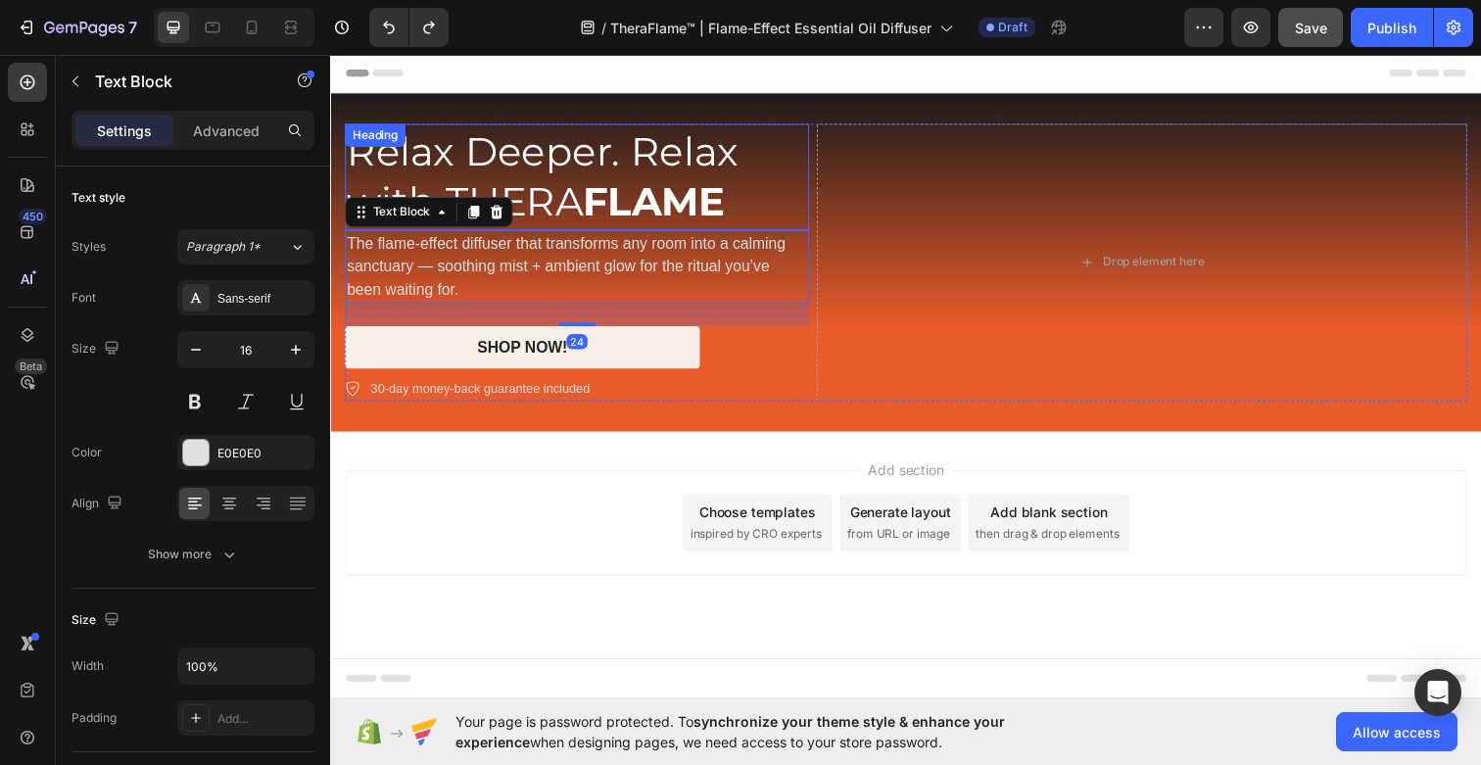
click at [588, 186] on strong "FLAME" at bounding box center [661, 204] width 146 height 49
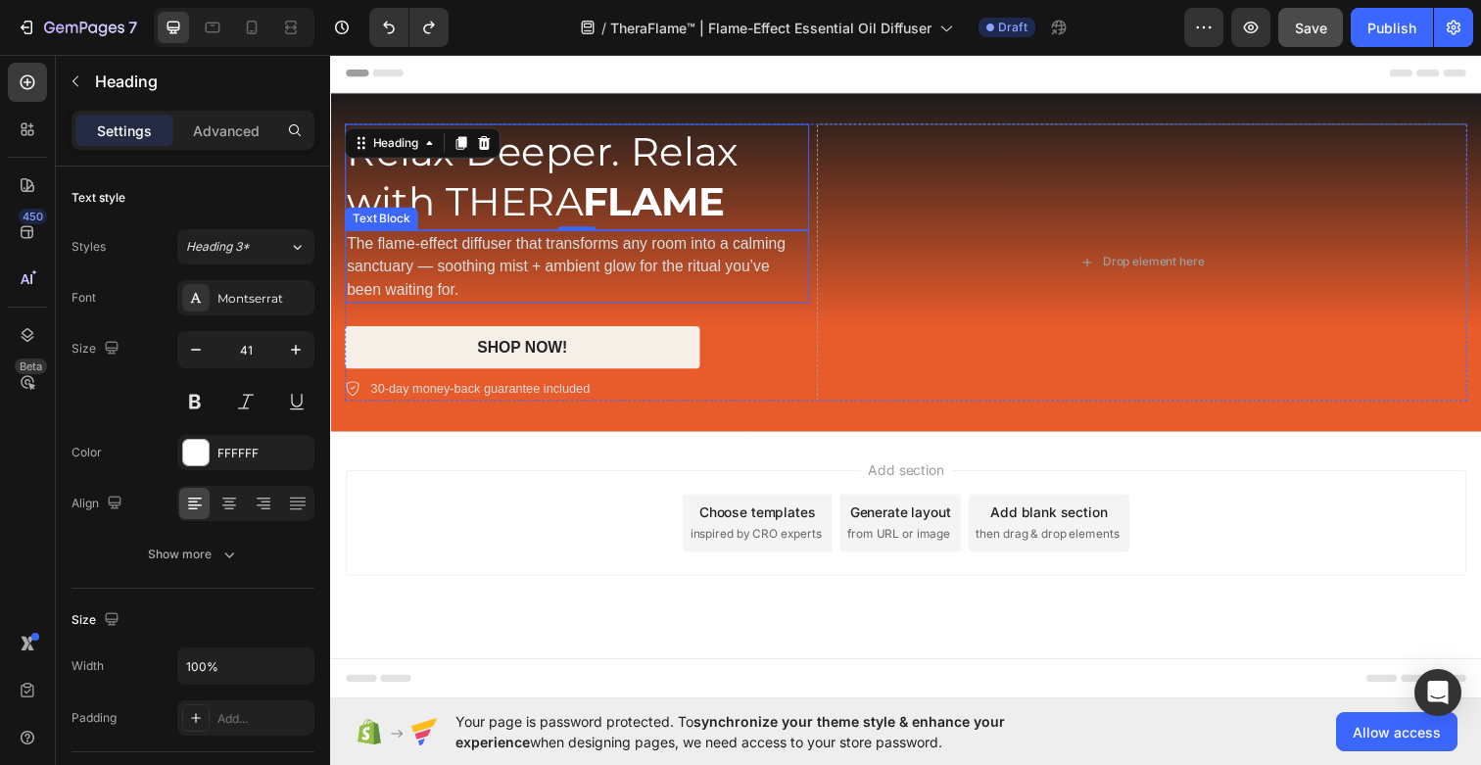
click at [681, 249] on p "The flame-effect diffuser that transforms any room into a calming sanctuary — s…" at bounding box center [582, 271] width 470 height 71
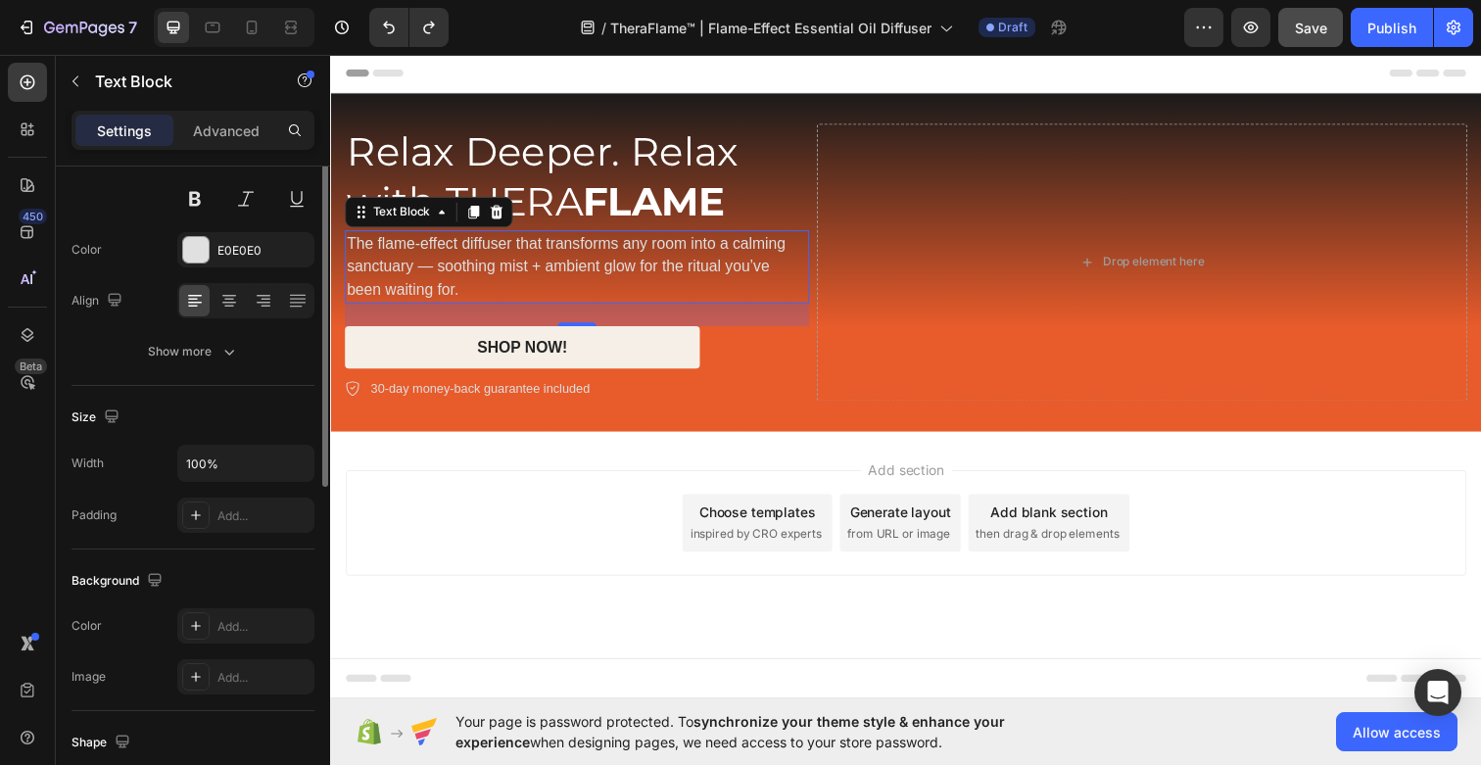
scroll to position [0, 0]
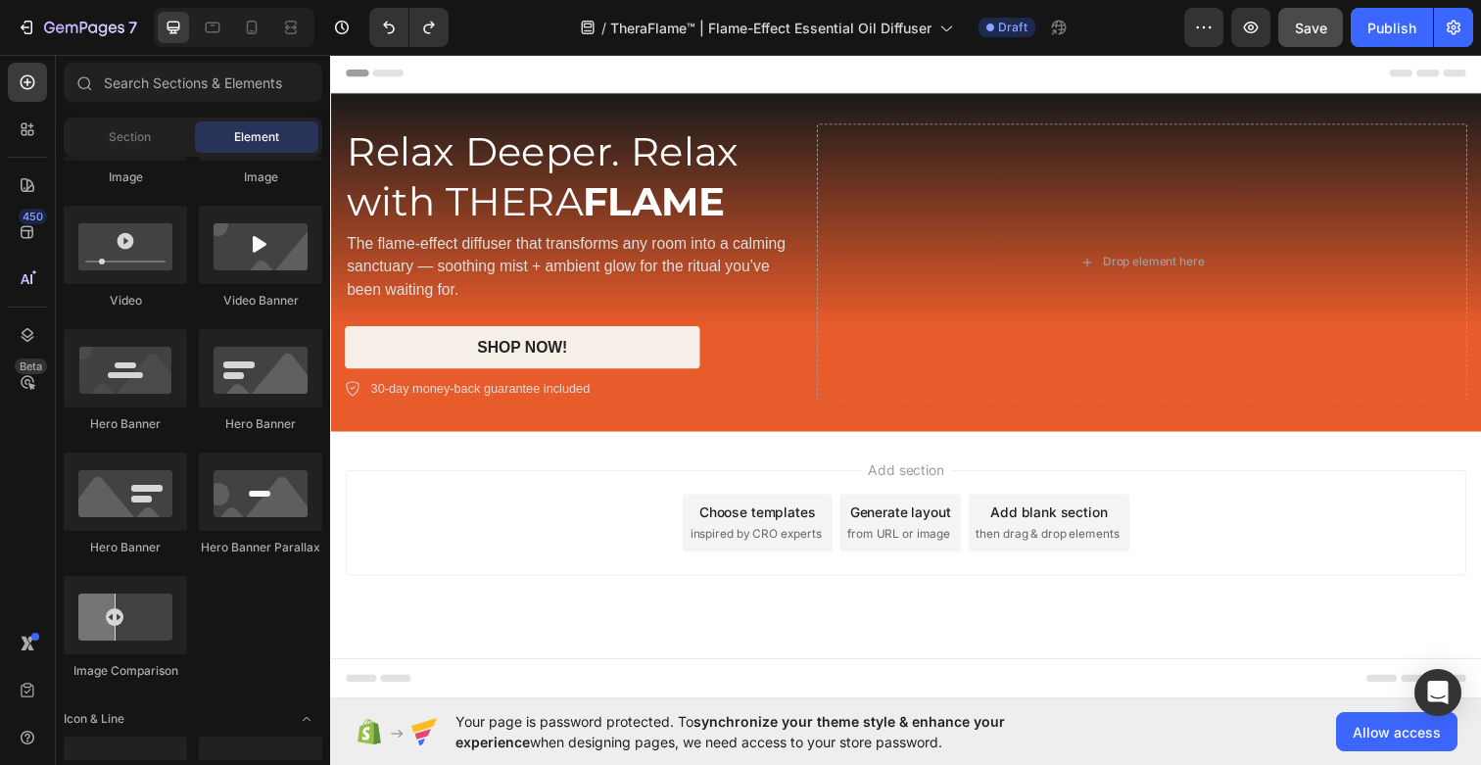
click at [576, 525] on div "Add section Choose templates inspired by CRO experts Generate layout from URL o…" at bounding box center [918, 533] width 1144 height 108
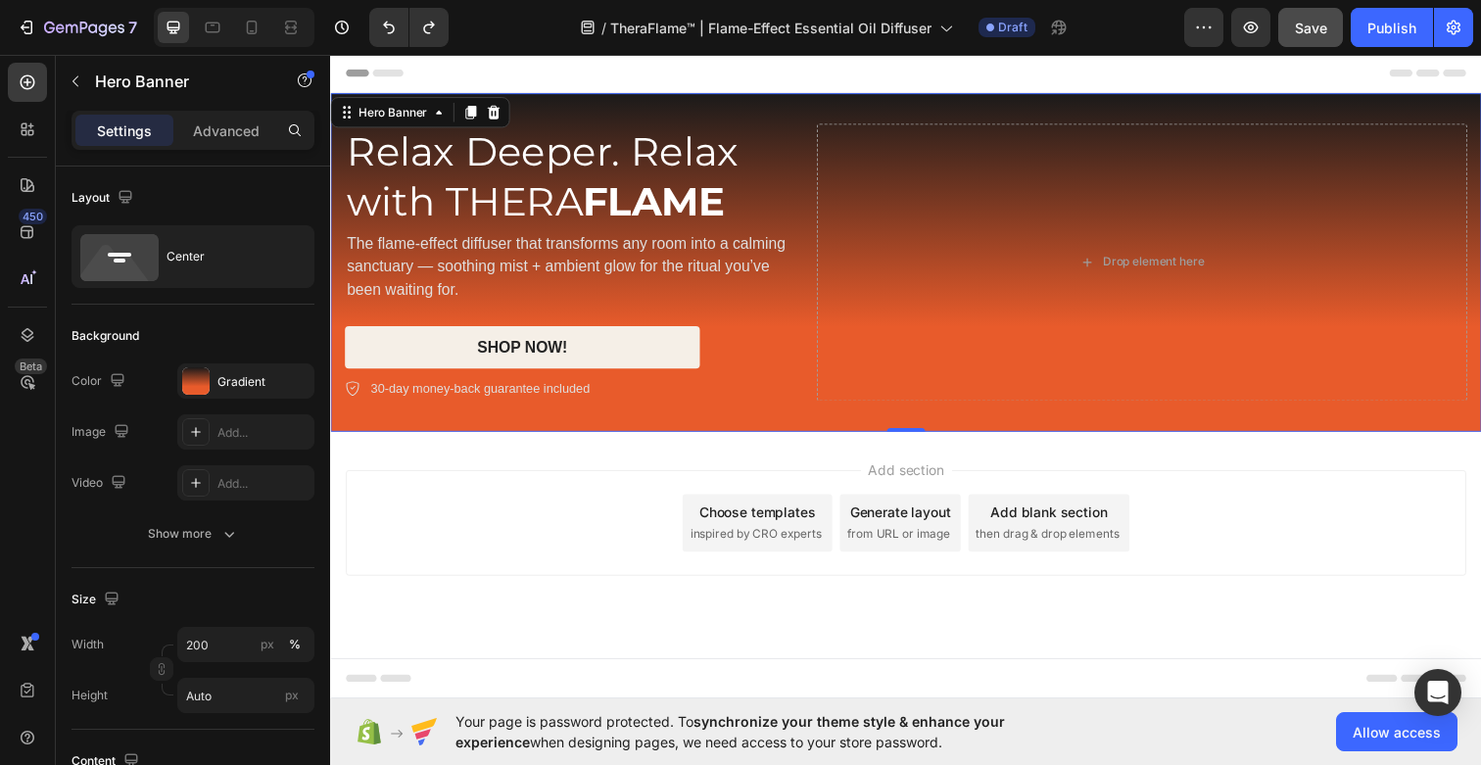
click at [695, 425] on div "Relax Deeper. Relax with THERA FLAME Heading The flame-effect diffuser that tra…" at bounding box center [917, 267] width 1175 height 346
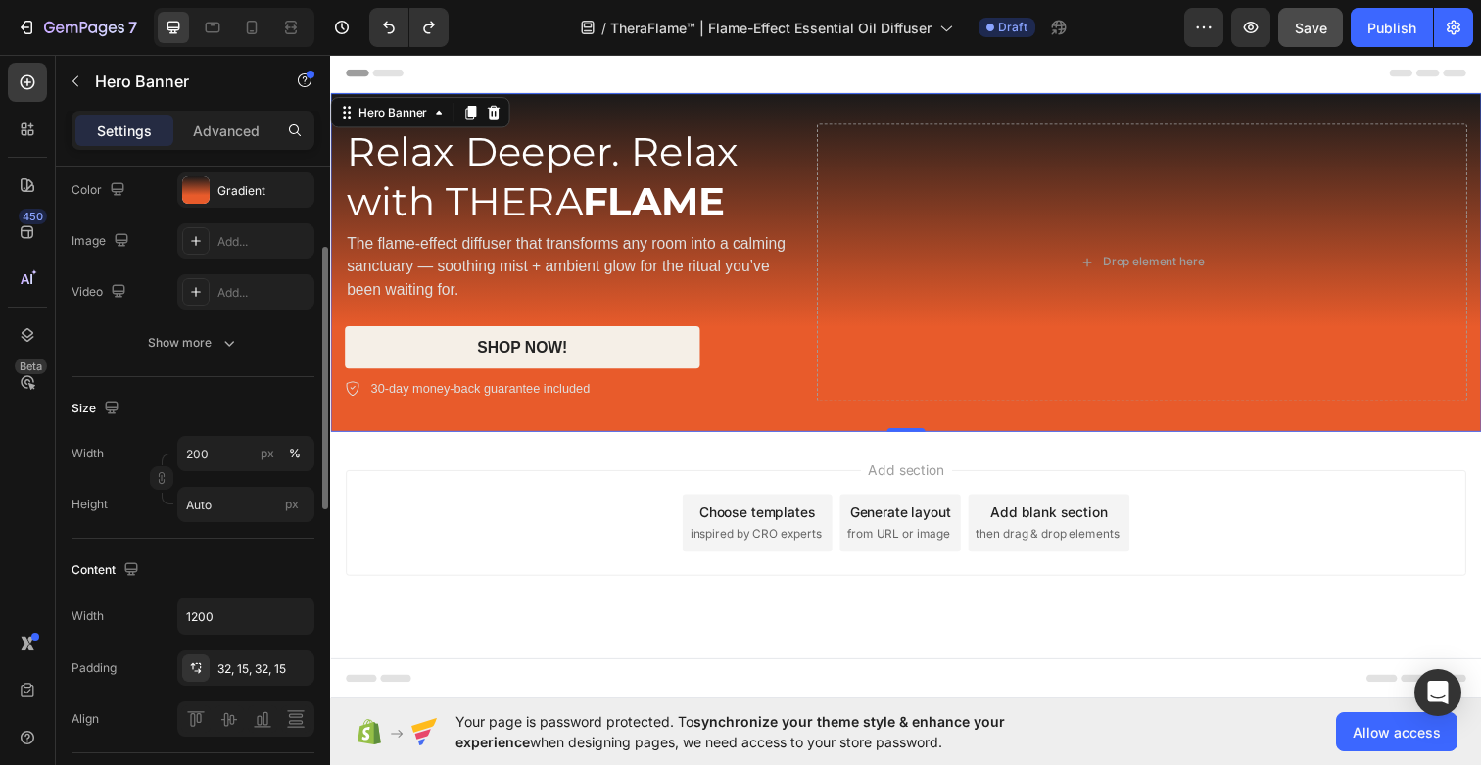
scroll to position [210, 0]
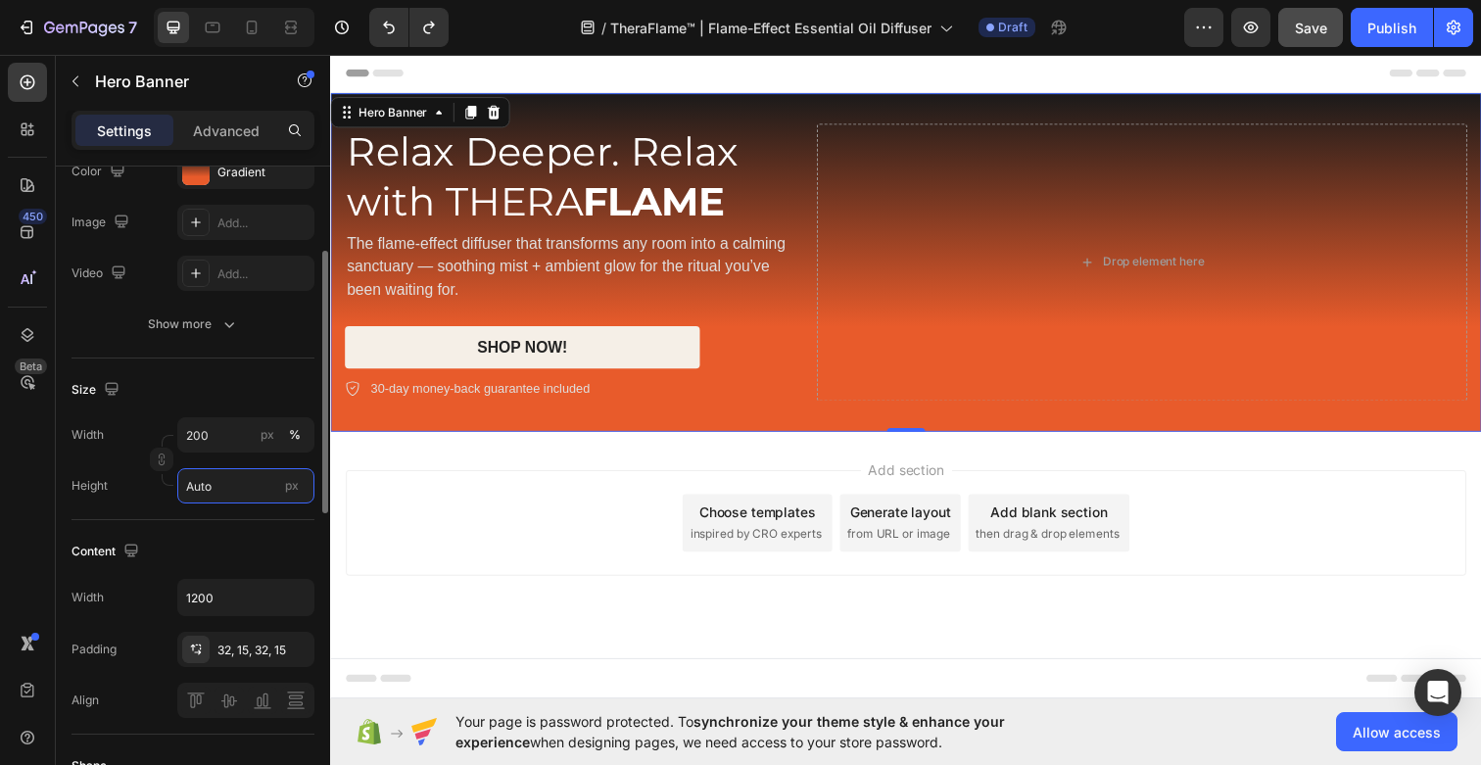
click at [223, 487] on input "Auto" at bounding box center [245, 485] width 137 height 35
click at [231, 490] on input "Auto" at bounding box center [245, 485] width 137 height 35
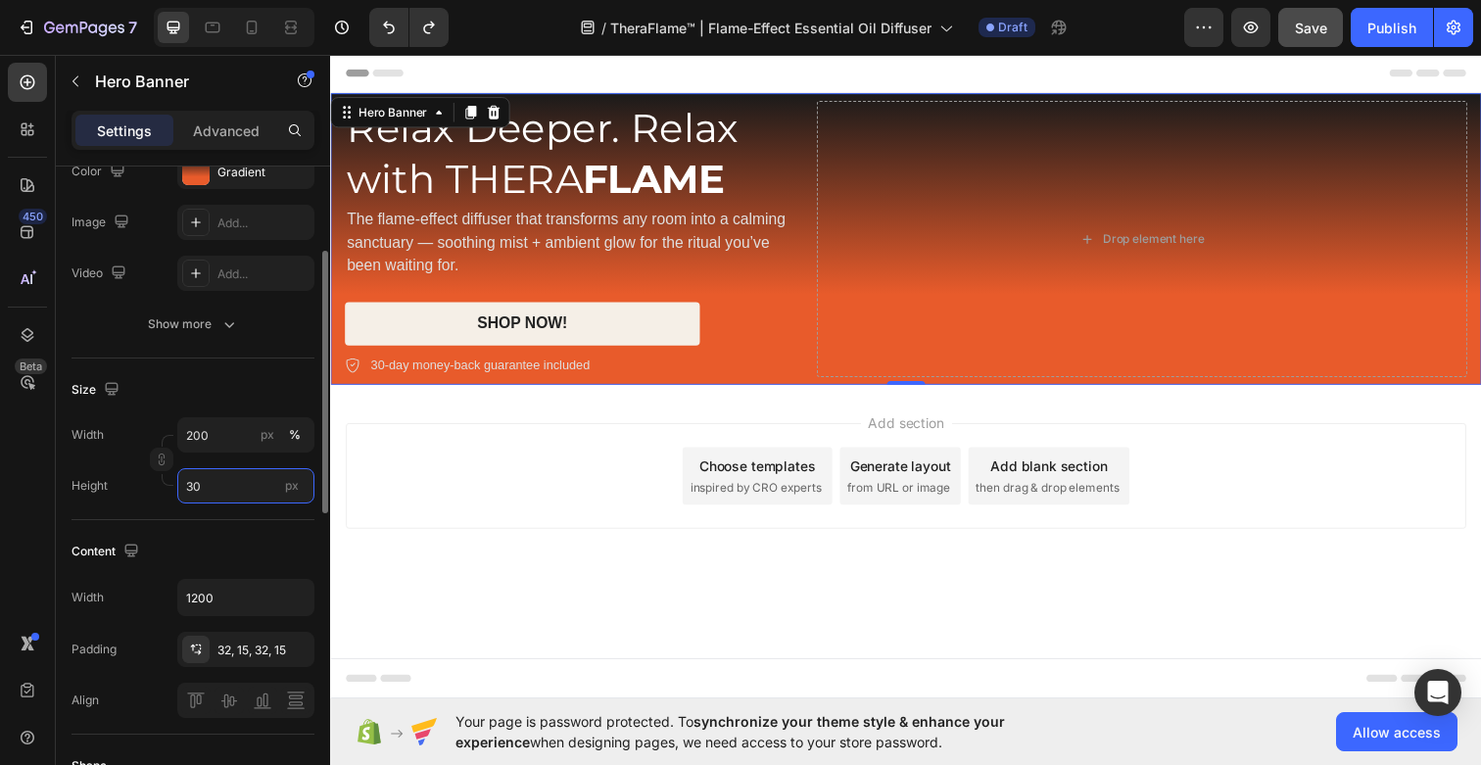
type input "3"
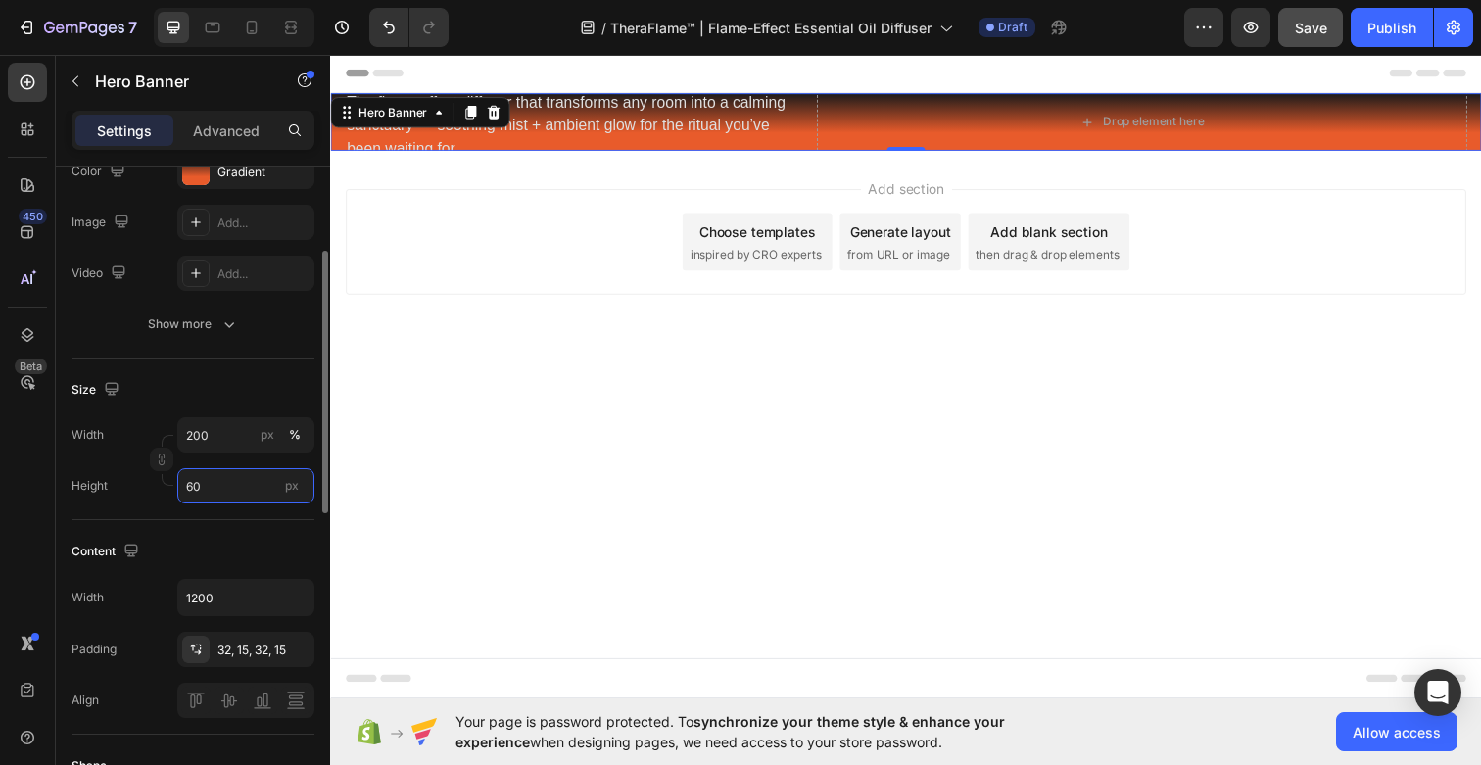
type input "6"
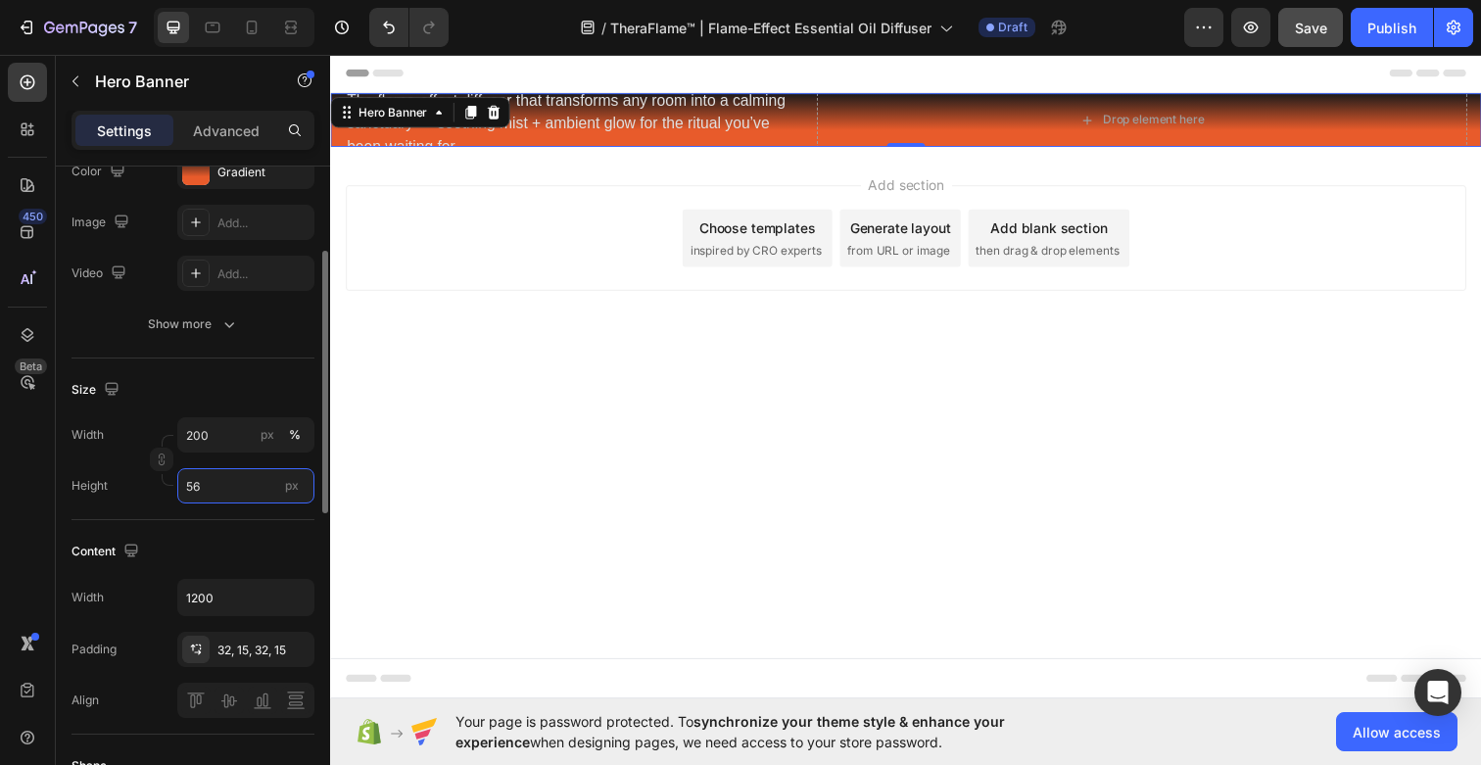
type input "5"
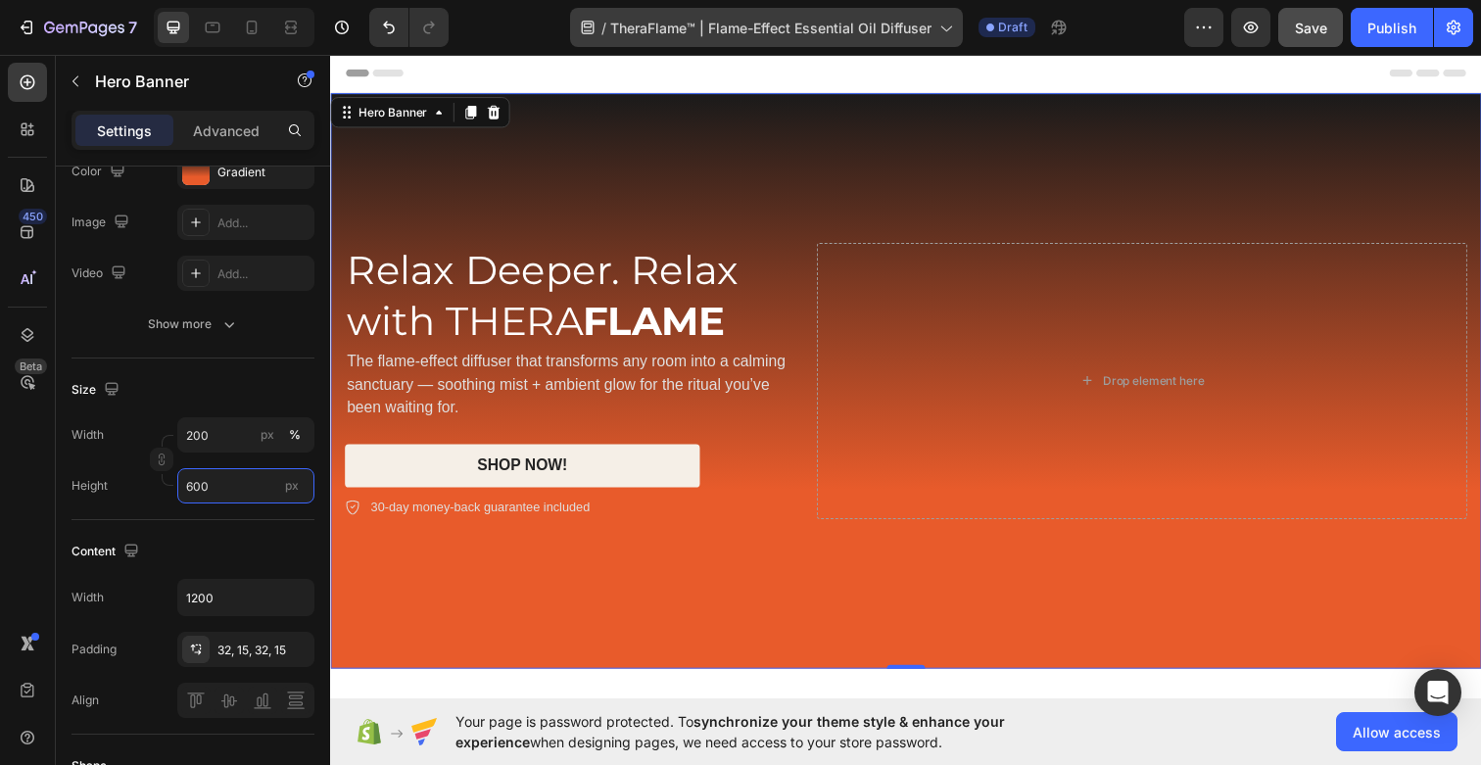
type input "600"
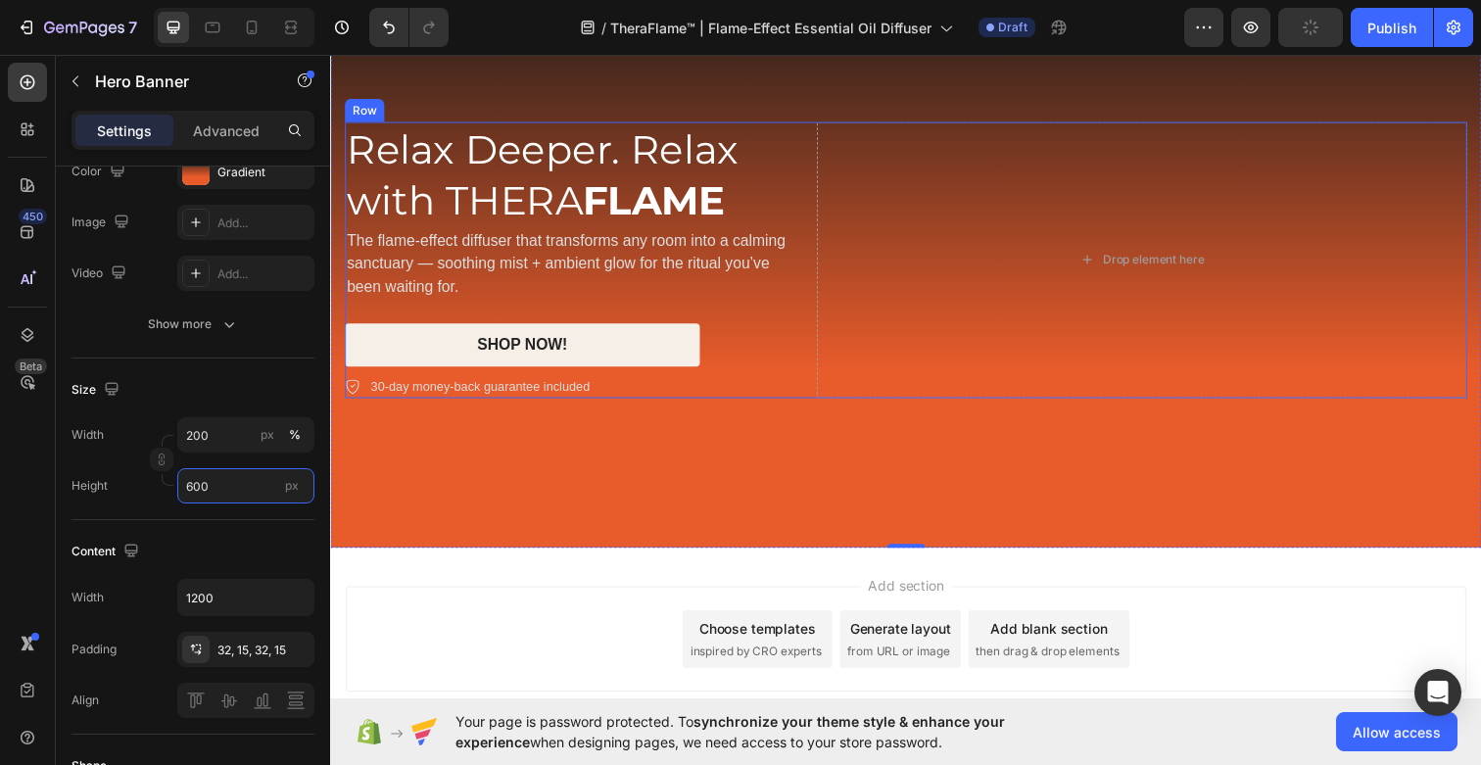
scroll to position [0, 0]
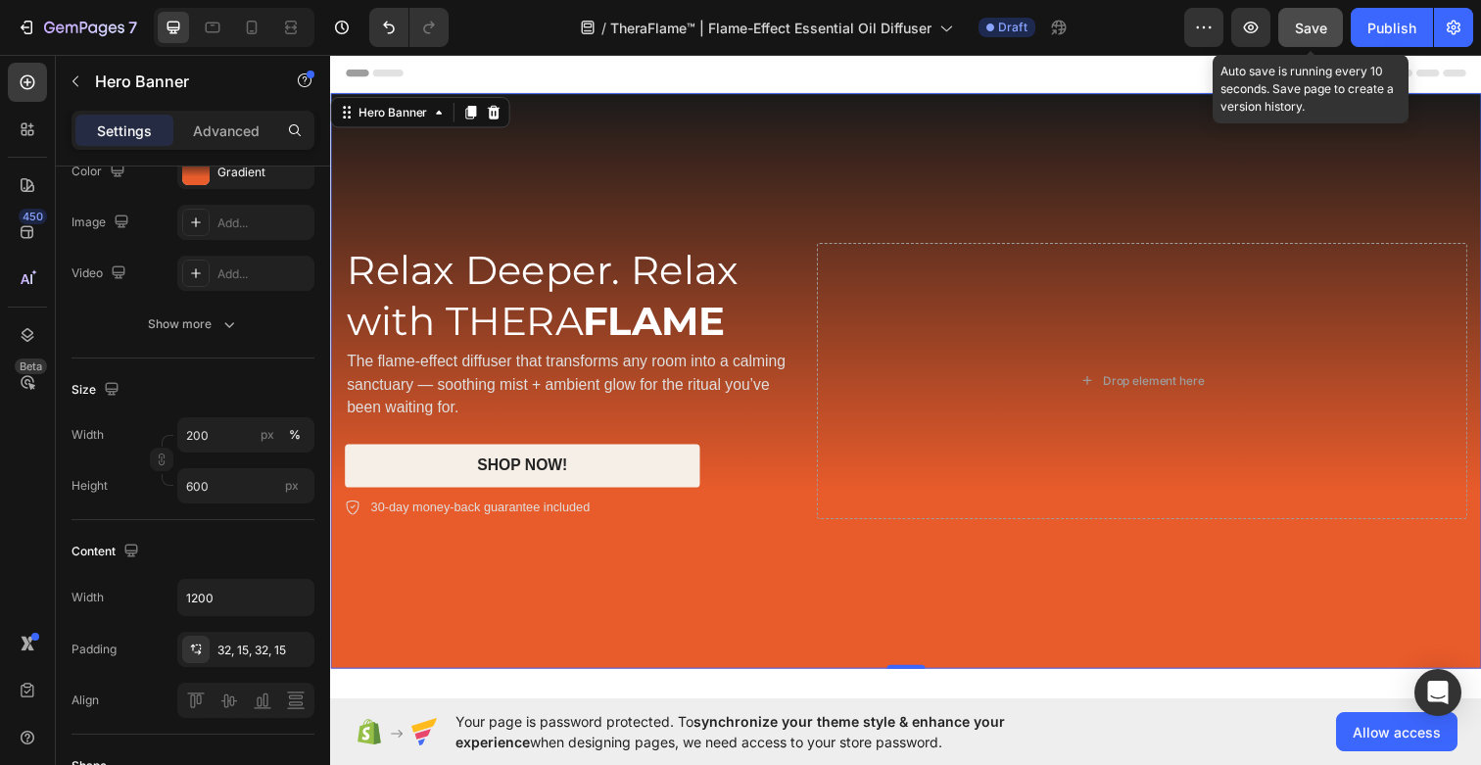
click at [1297, 25] on span "Save" at bounding box center [1311, 28] width 32 height 17
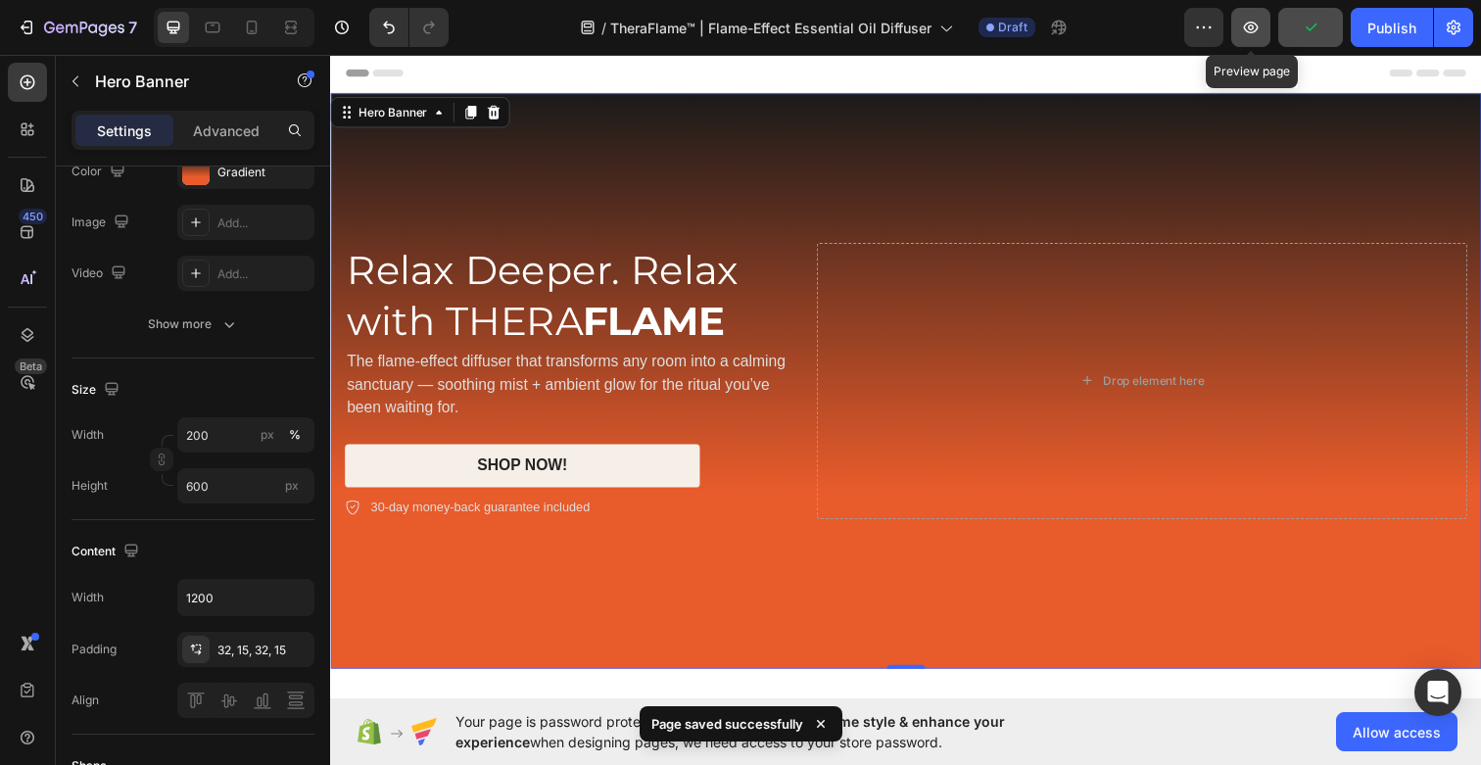
click at [1262, 27] on button "button" at bounding box center [1250, 27] width 39 height 39
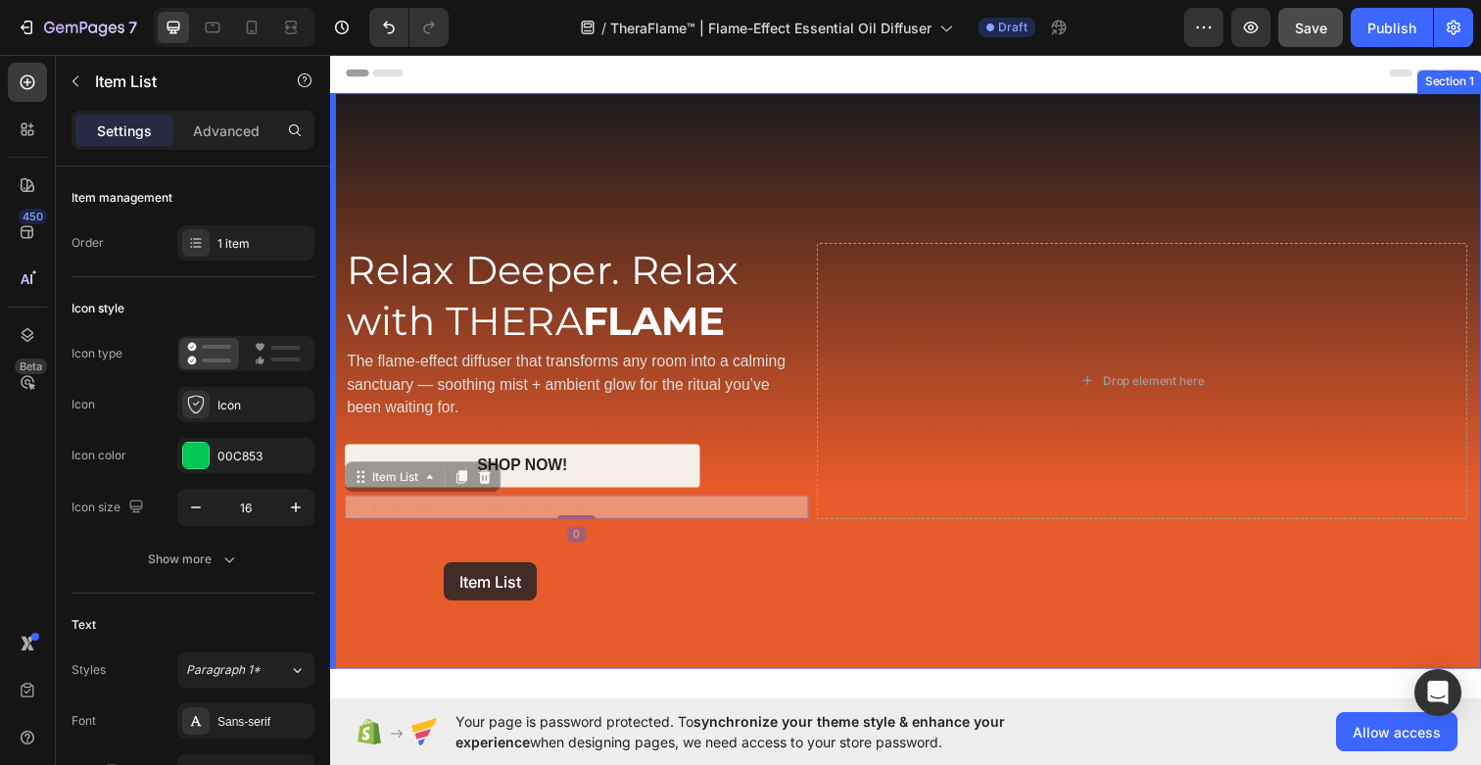
drag, startPoint x: 447, startPoint y: 516, endPoint x: 446, endPoint y: 573, distance: 56.8
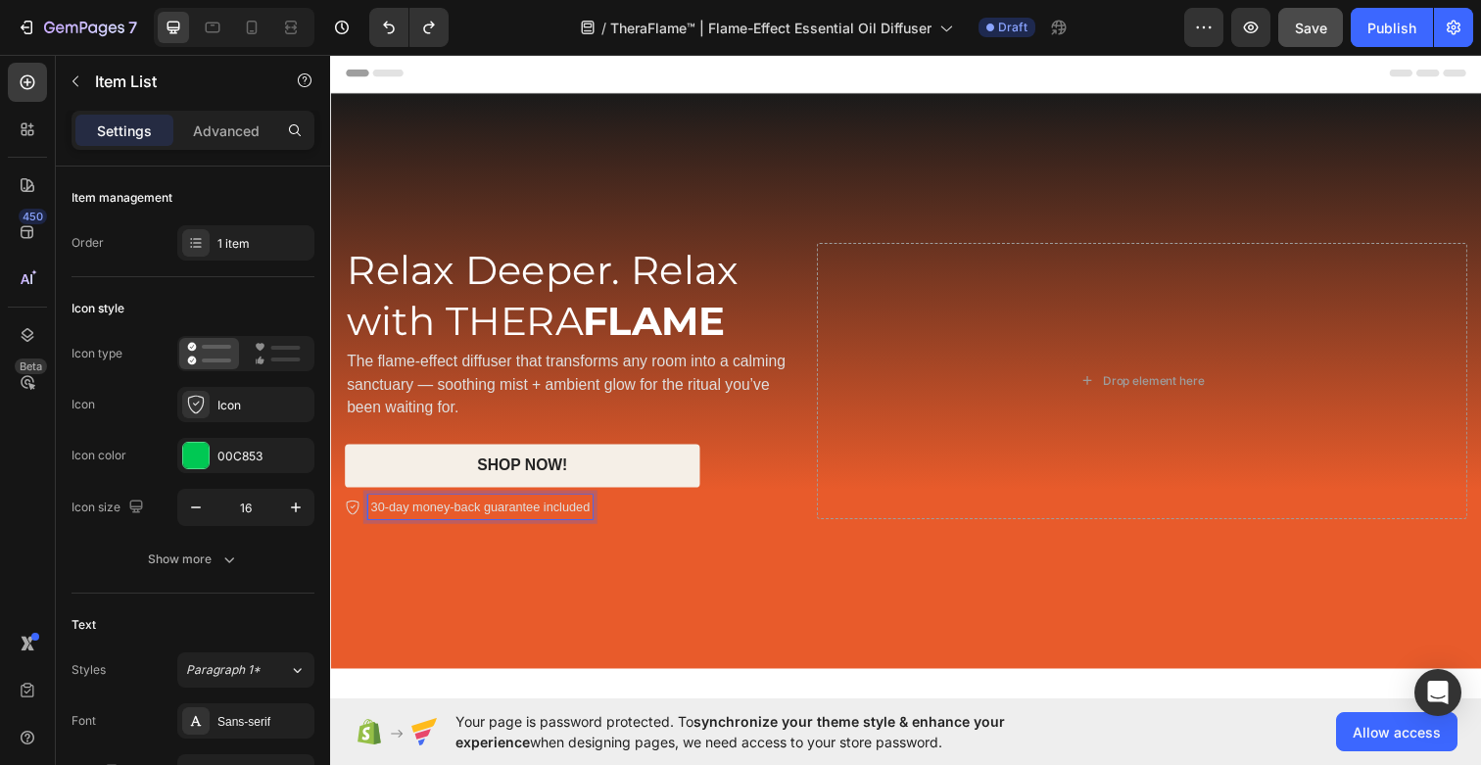
click at [416, 515] on p "30-day money-back guarantee included" at bounding box center [482, 517] width 223 height 20
click at [409, 545] on div "Relax Deeper. Relax with THERA FLAME Heading The flame-effect diffuser that tra…" at bounding box center [917, 388] width 1175 height 346
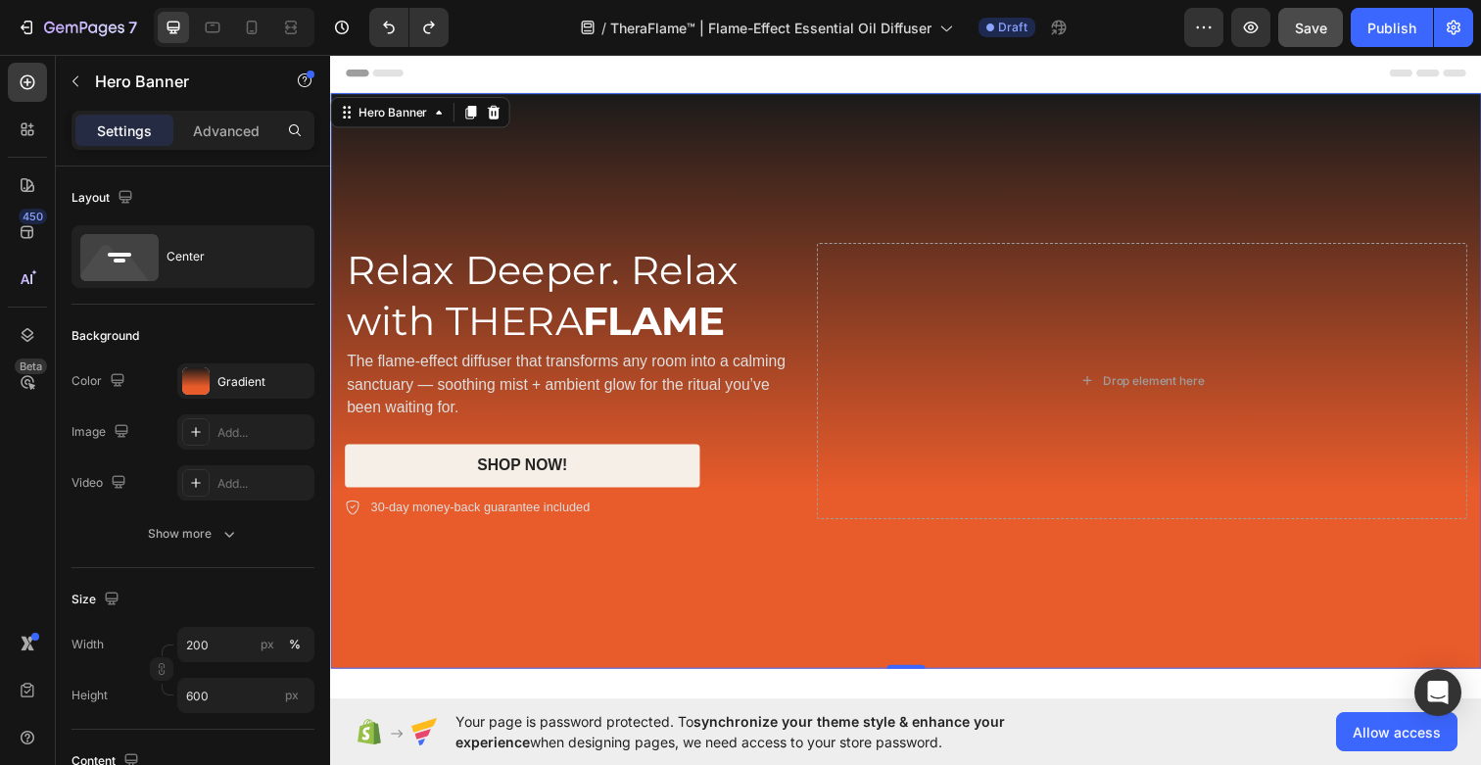
click at [662, 543] on div "Relax Deeper. Relax with THERA FLAME Heading The flame-effect diffuser that tra…" at bounding box center [917, 388] width 1175 height 346
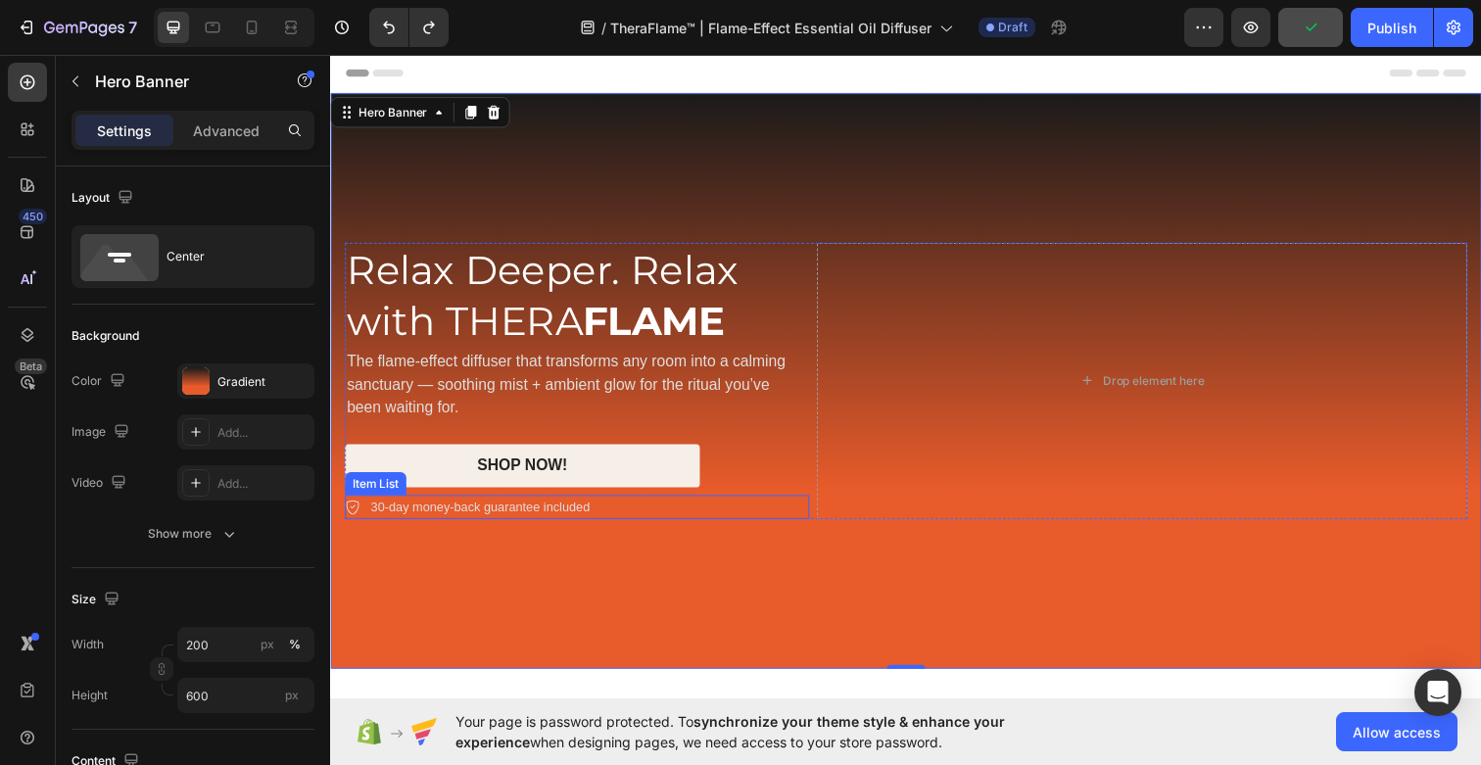
click at [798, 510] on div "30-day money-back guarantee included" at bounding box center [582, 516] width 474 height 25
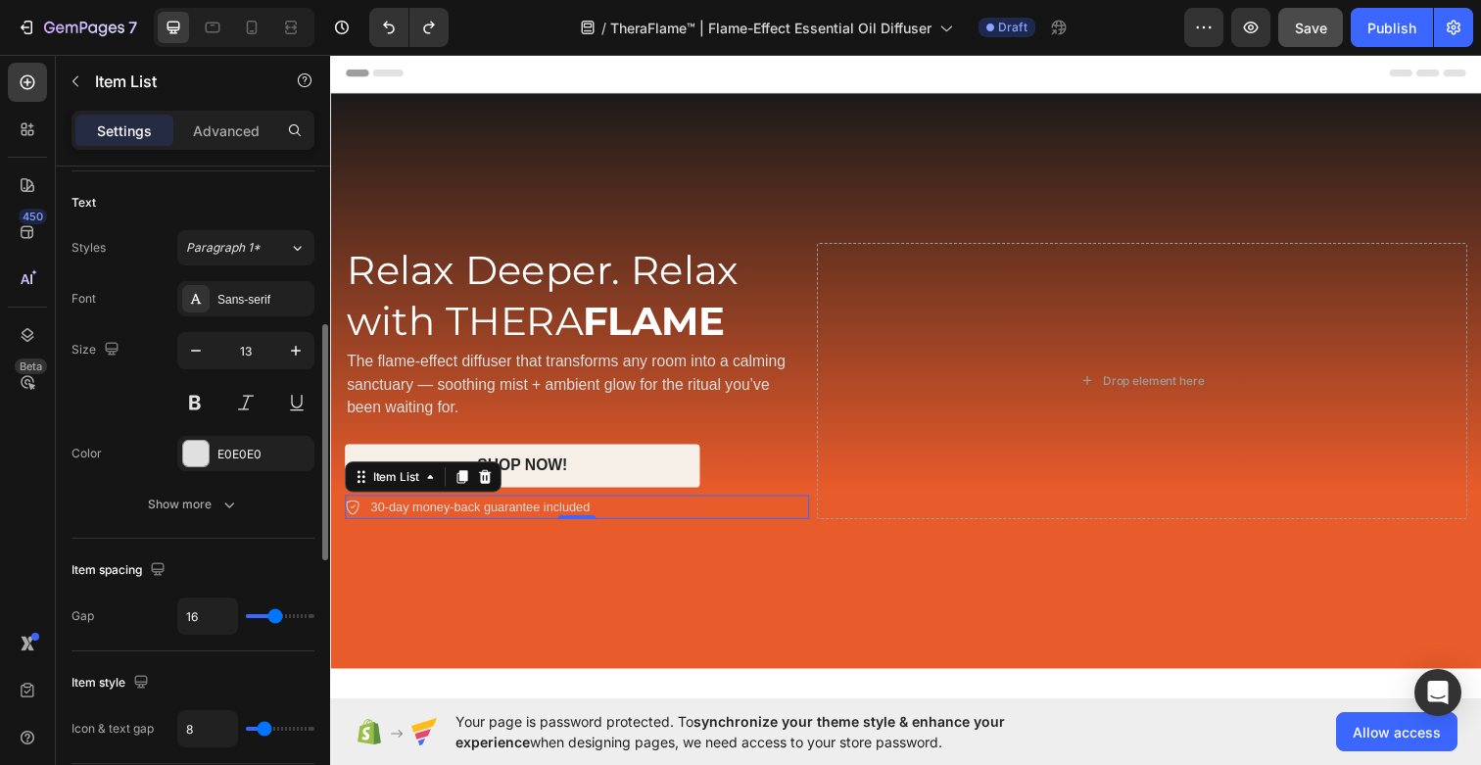
scroll to position [426, 0]
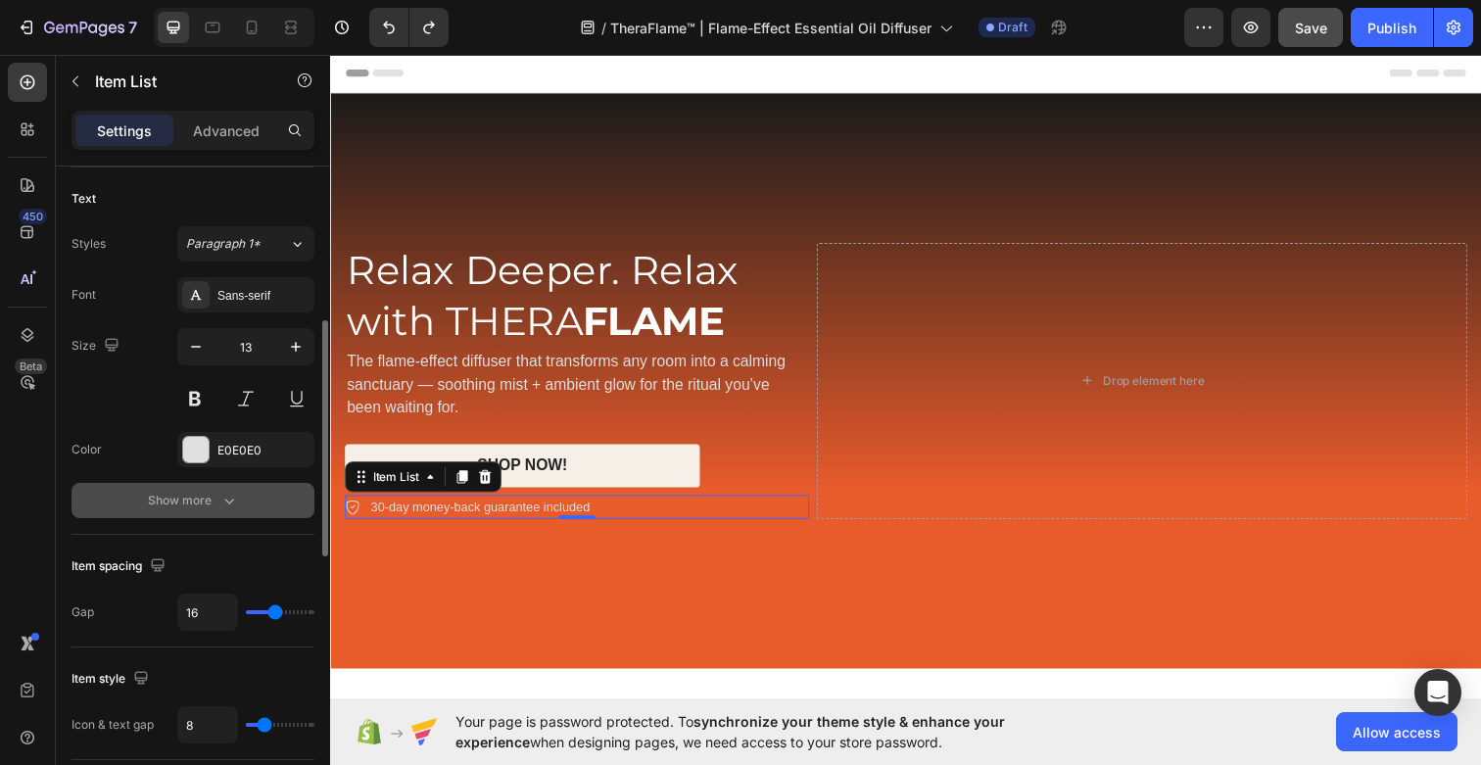
click at [203, 497] on div "Show more" at bounding box center [193, 501] width 91 height 20
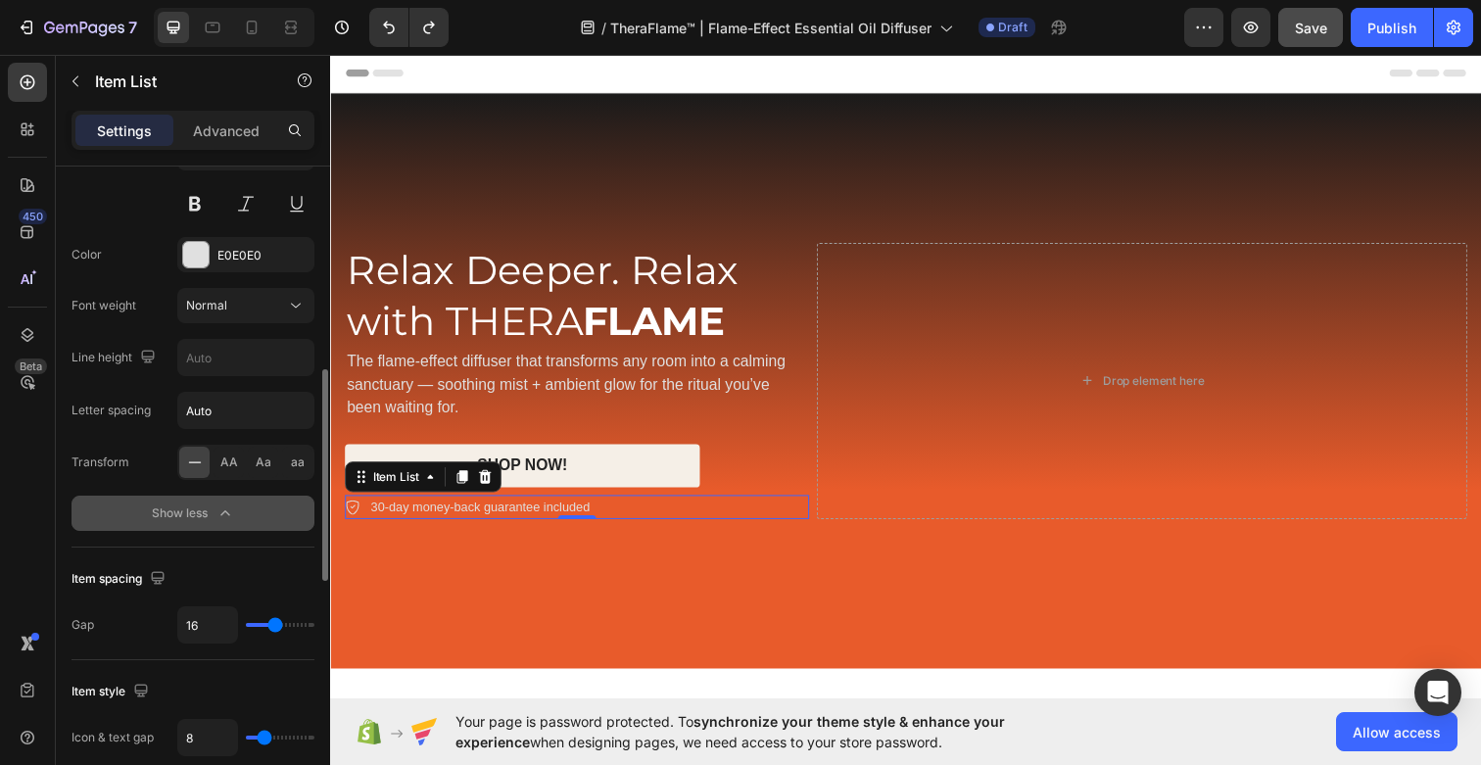
scroll to position [622, 0]
click at [208, 508] on div "Show less" at bounding box center [193, 512] width 83 height 20
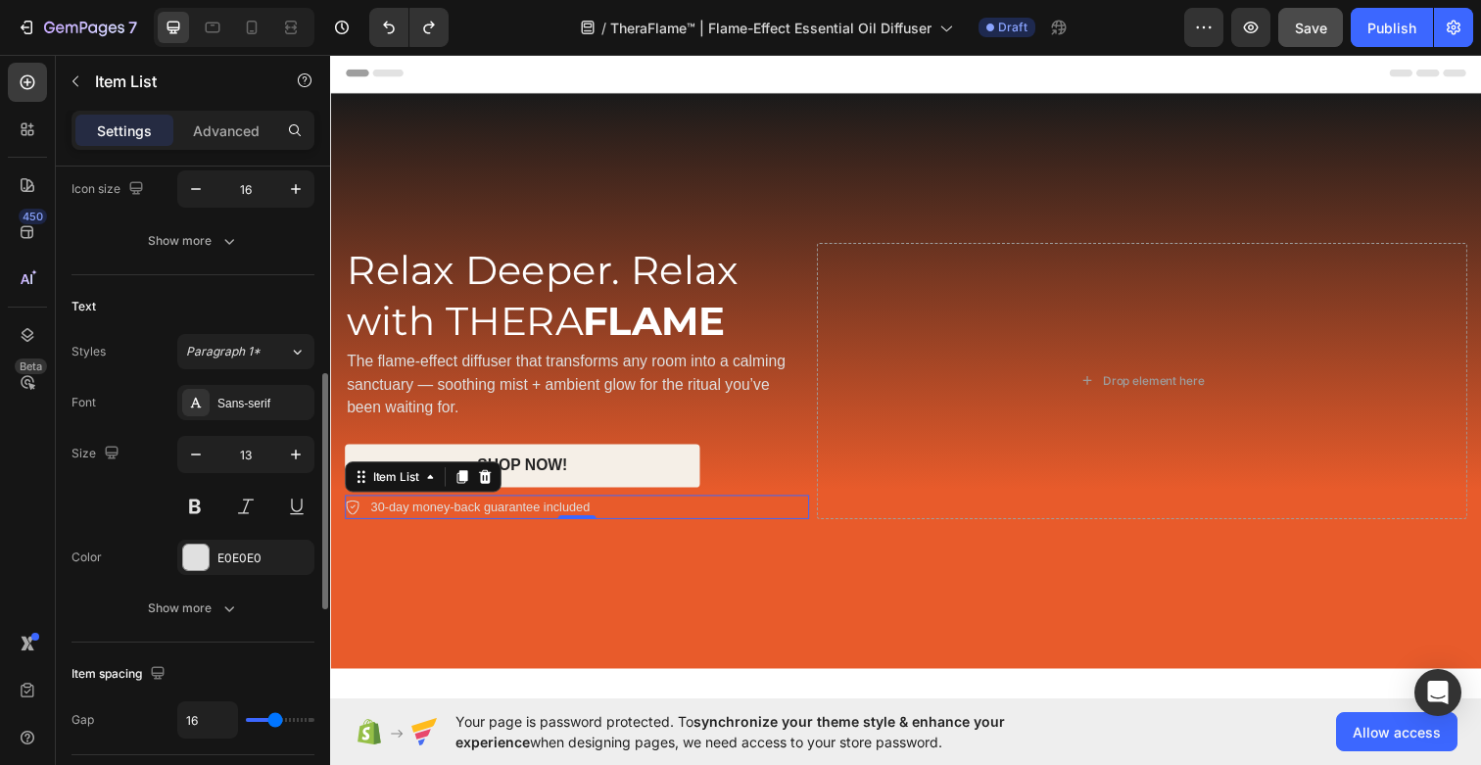
scroll to position [0, 0]
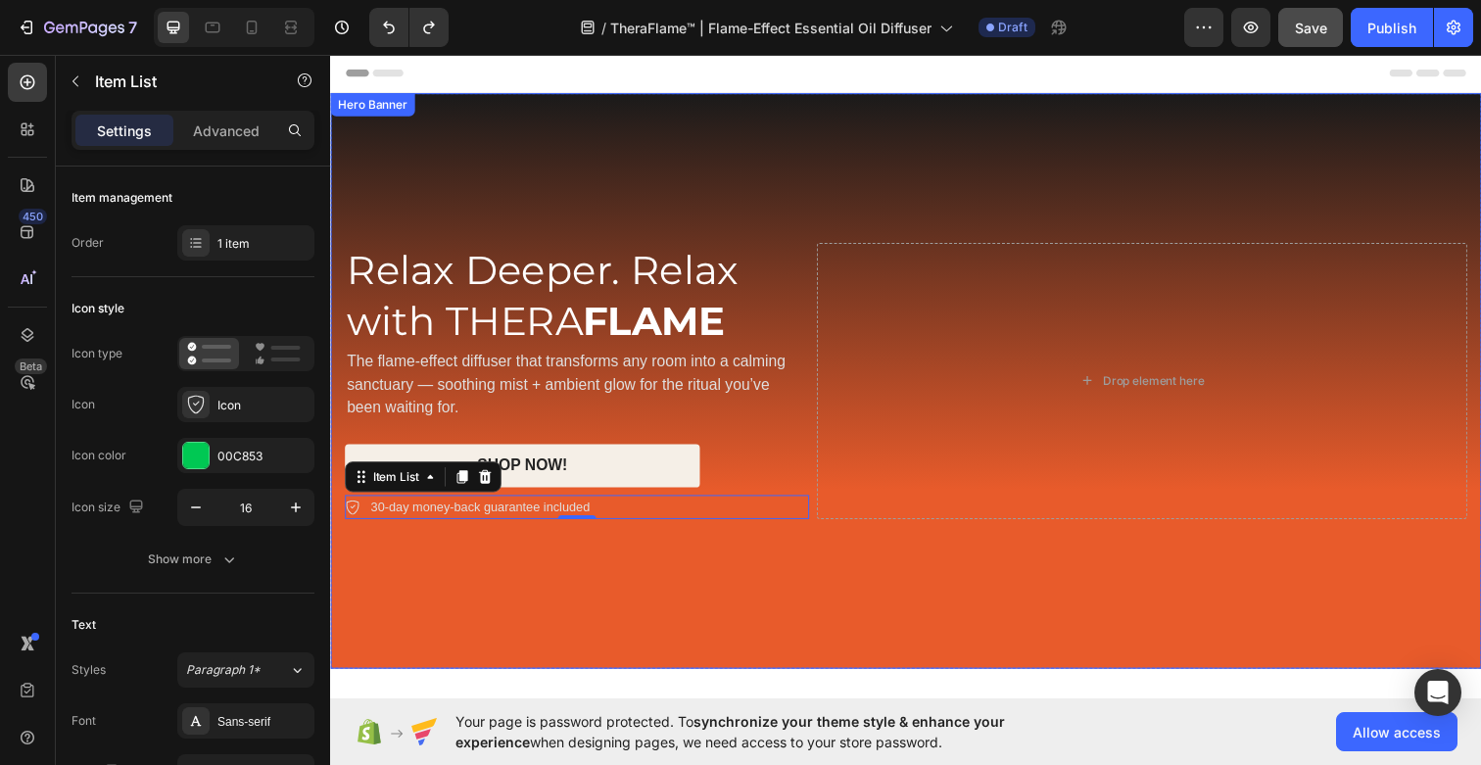
click at [521, 611] on div "Background Image" at bounding box center [917, 388] width 1175 height 588
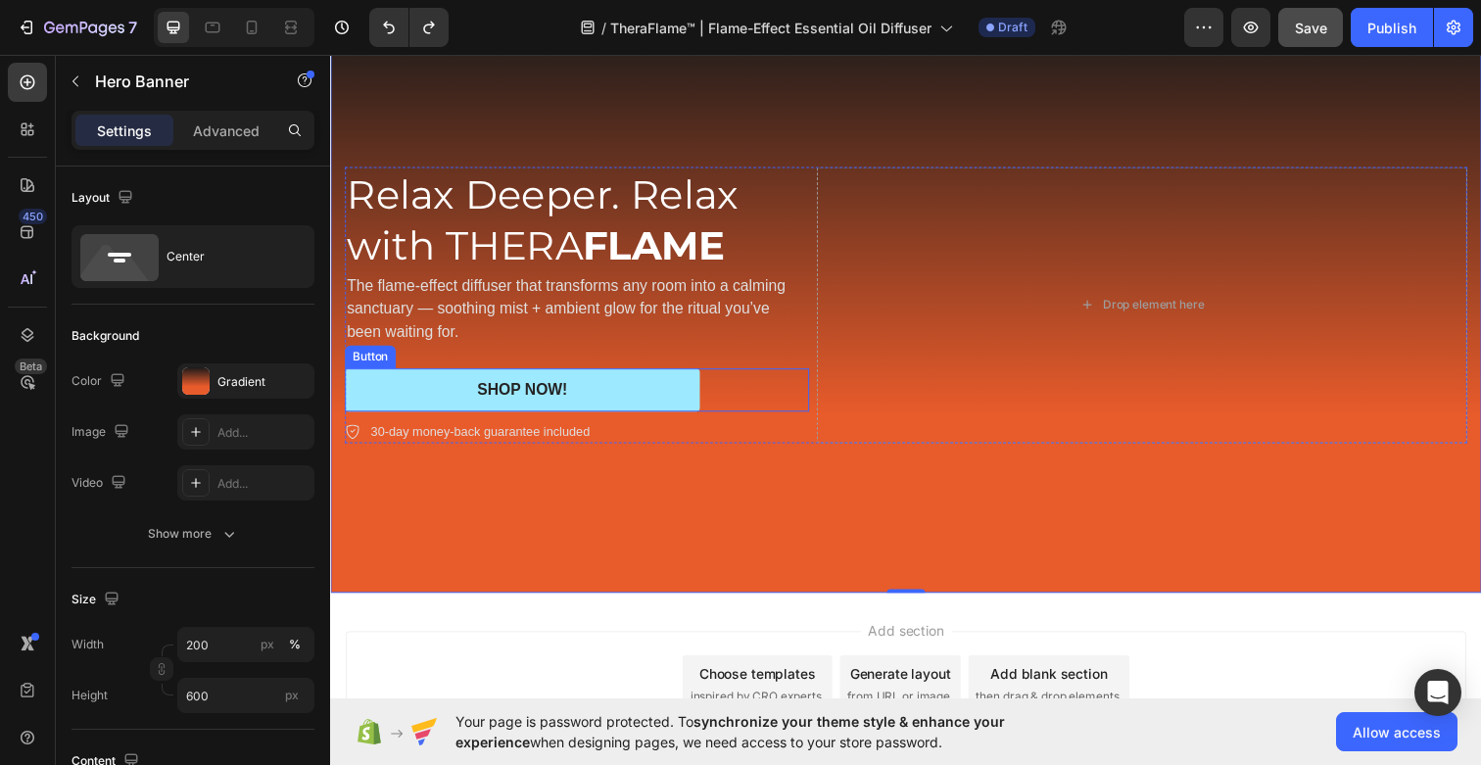
scroll to position [251, 0]
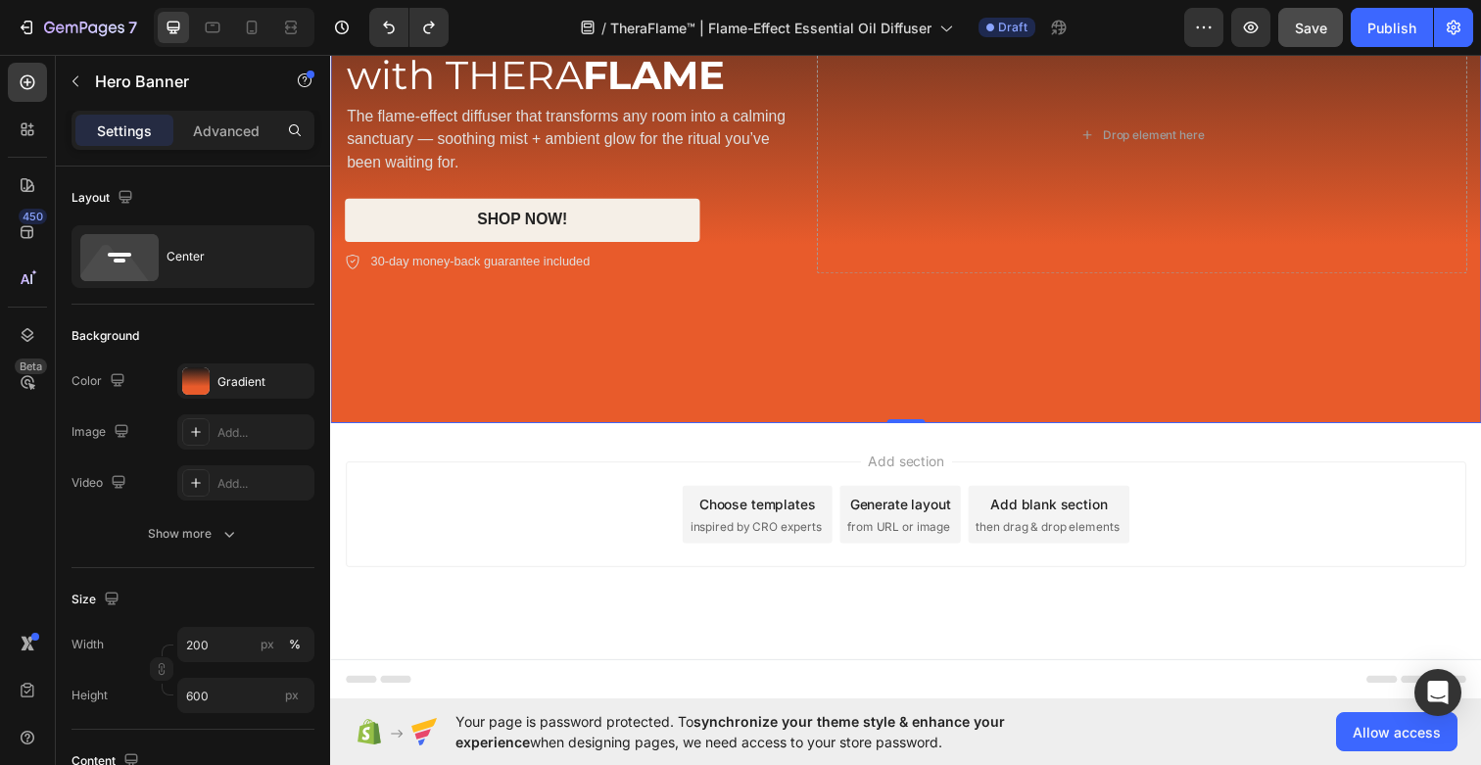
click at [894, 470] on span "Add section" at bounding box center [918, 469] width 93 height 21
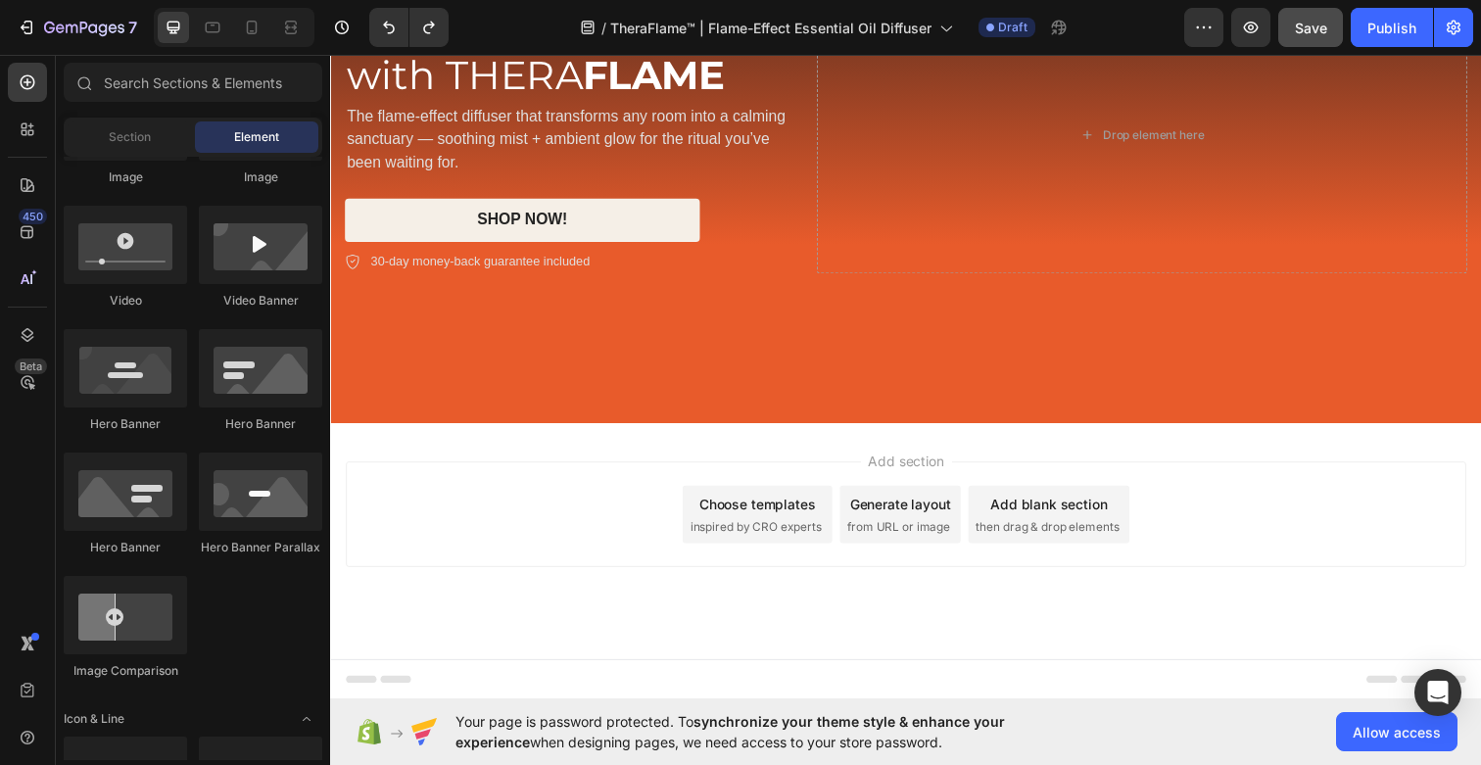
click at [771, 524] on div "Choose templates inspired by CRO experts" at bounding box center [765, 524] width 153 height 59
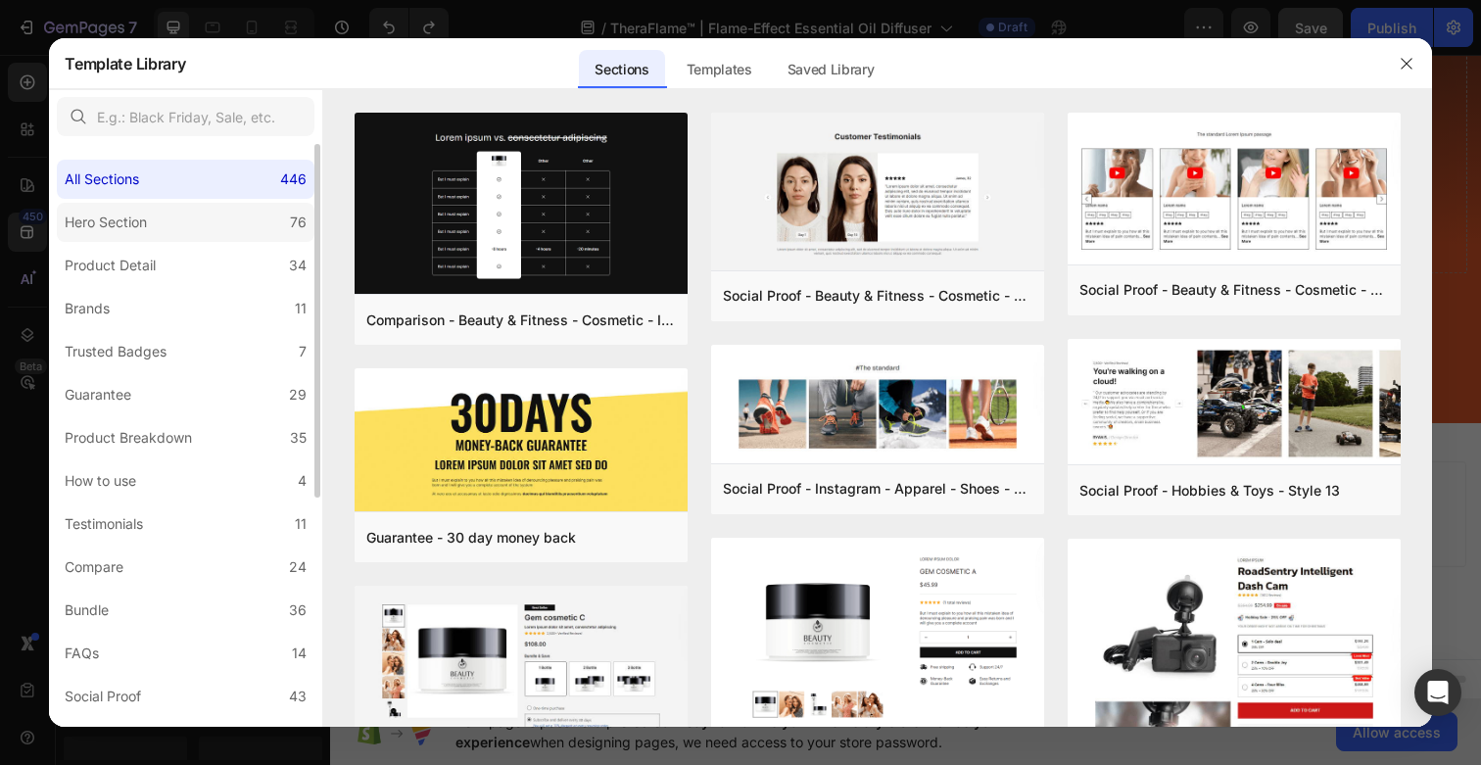
click at [152, 213] on div "Hero Section" at bounding box center [110, 223] width 90 height 24
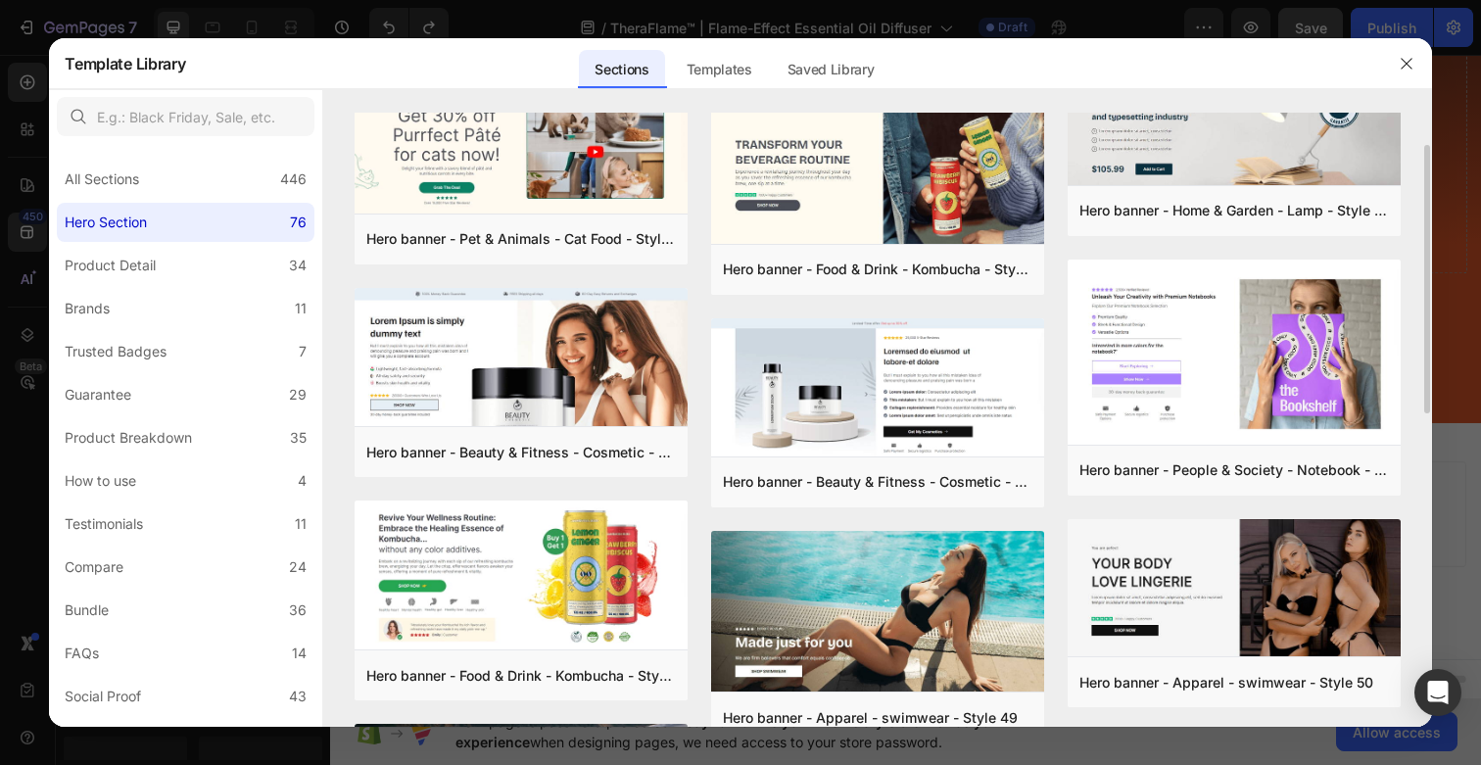
scroll to position [0, 0]
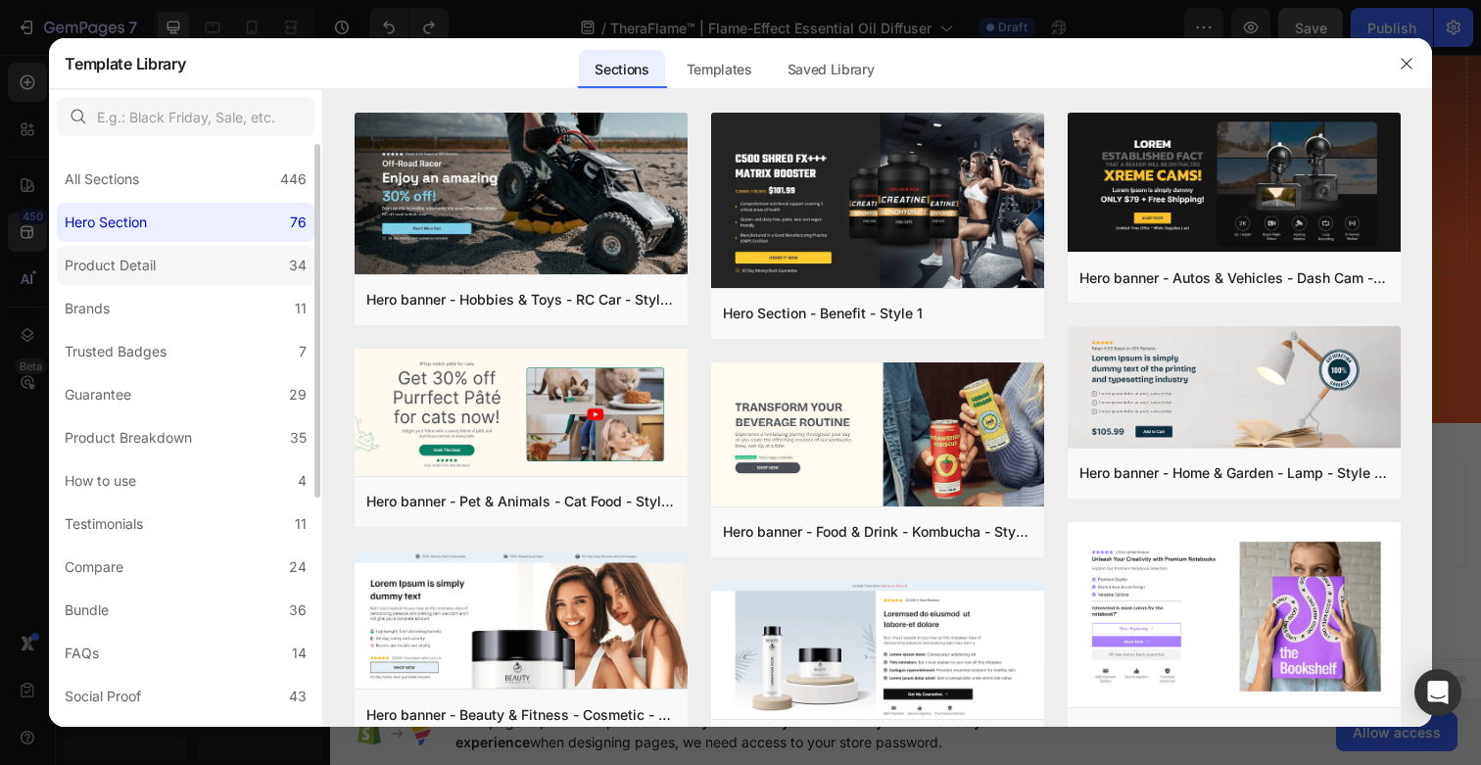
click at [193, 280] on label "Product Detail 34" at bounding box center [186, 265] width 258 height 39
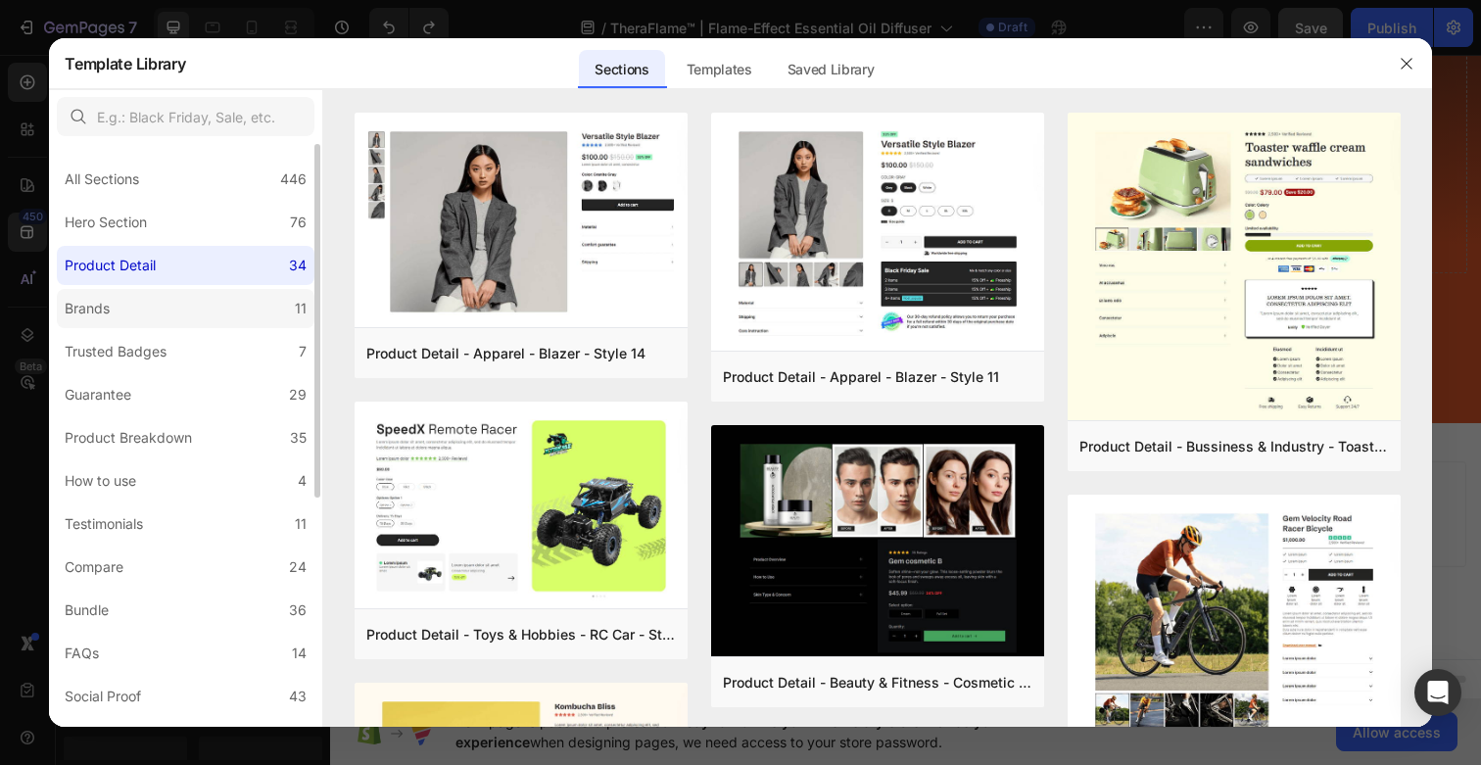
click at [242, 313] on label "Brands 11" at bounding box center [186, 308] width 258 height 39
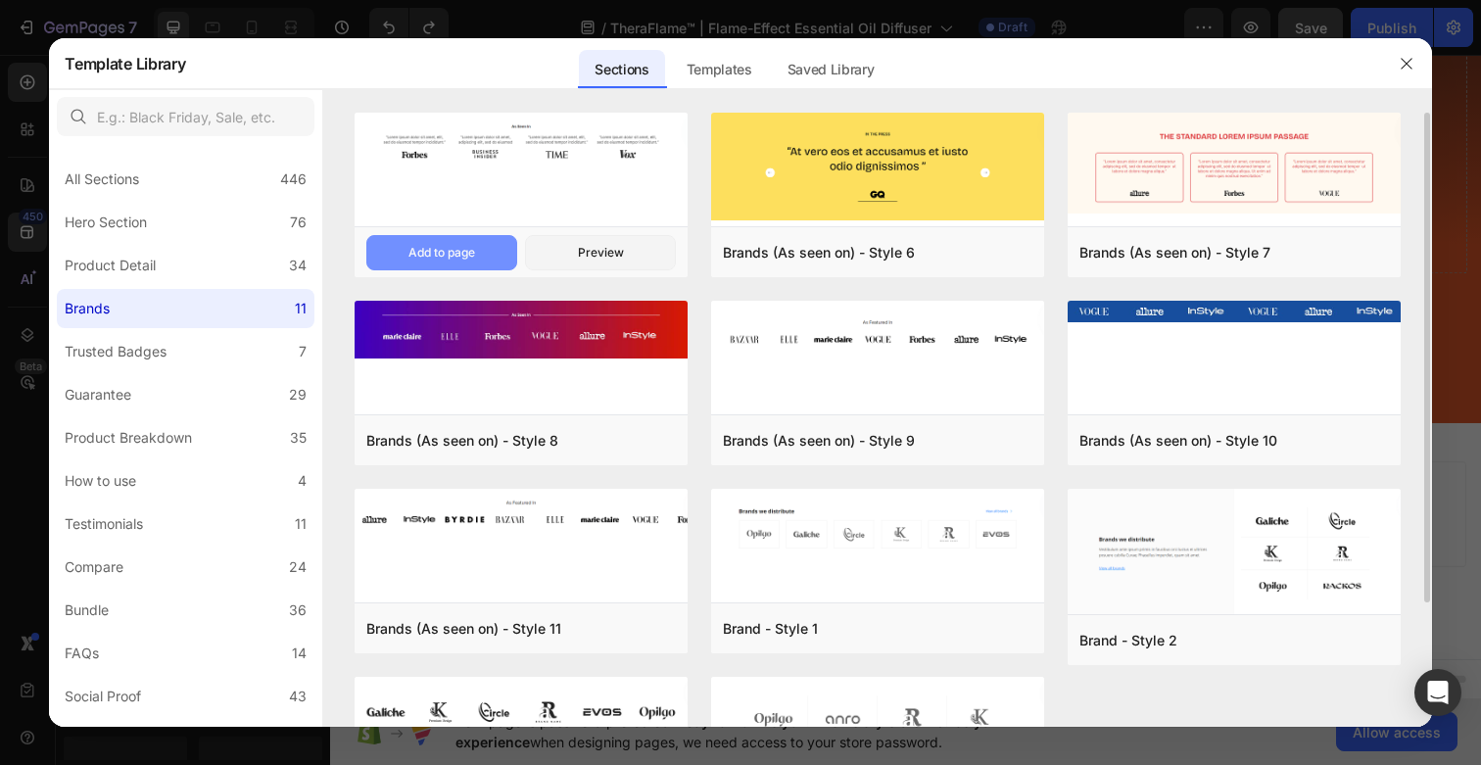
click at [473, 253] on div "Add to page" at bounding box center [441, 253] width 67 height 18
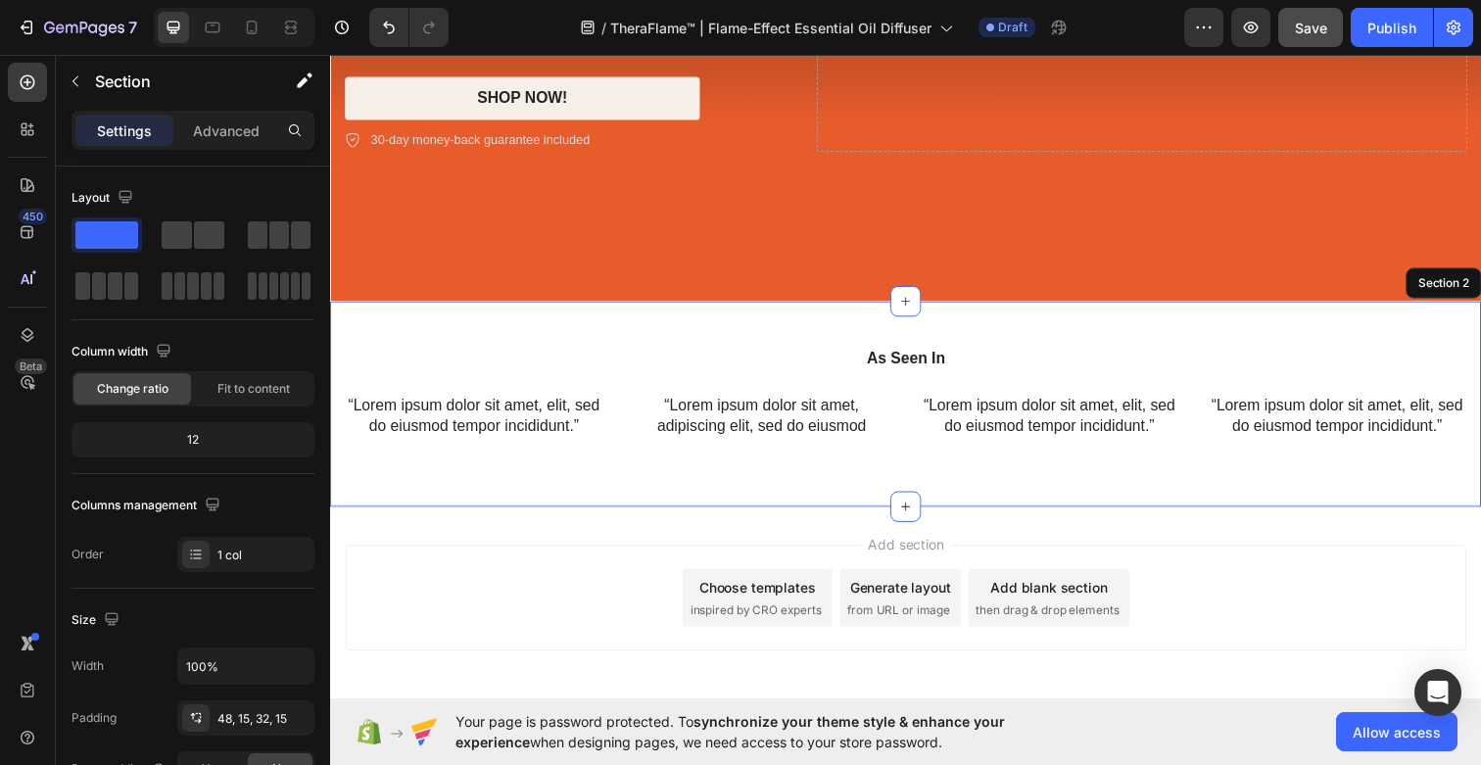
scroll to position [360, 0]
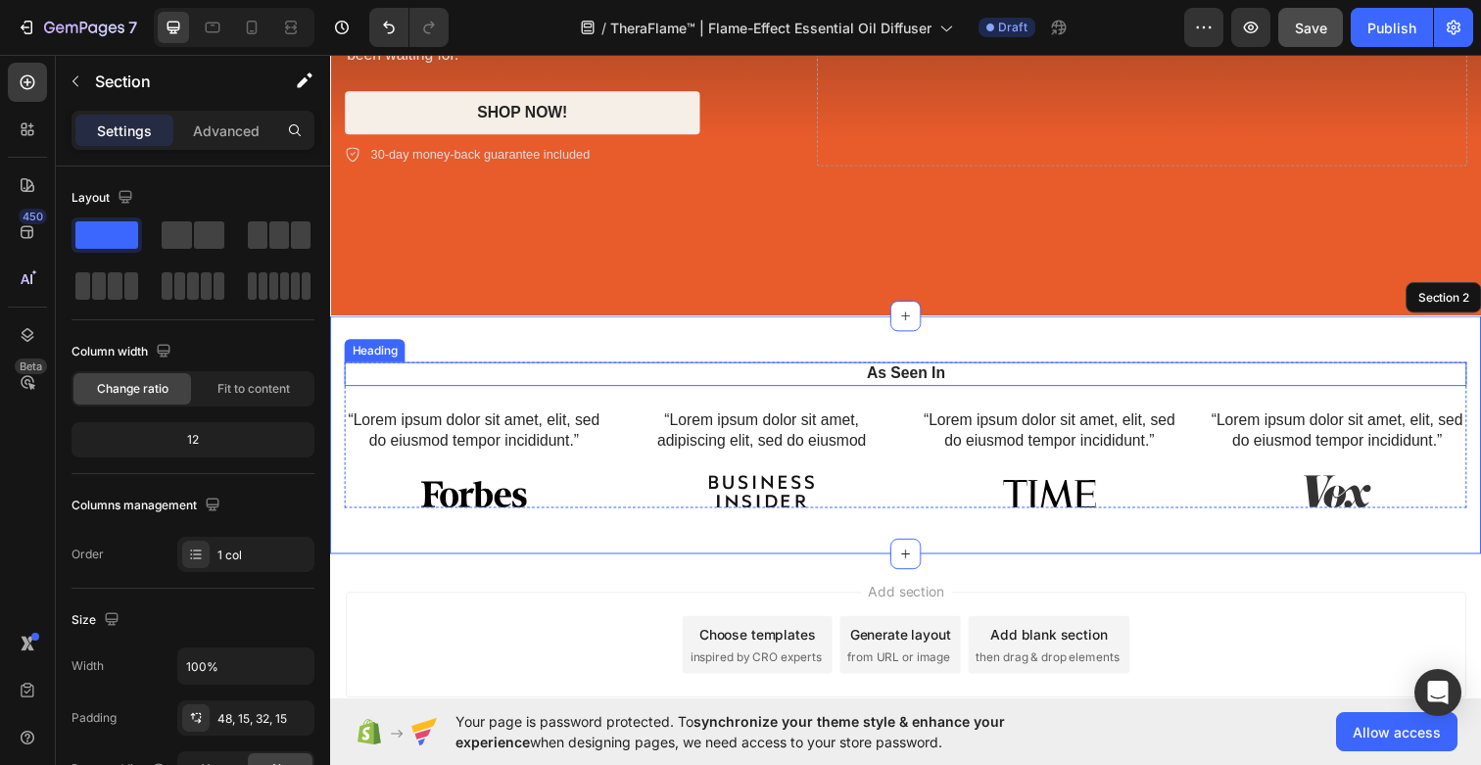
click at [1061, 391] on h2 "As Seen In" at bounding box center [918, 380] width 1146 height 24
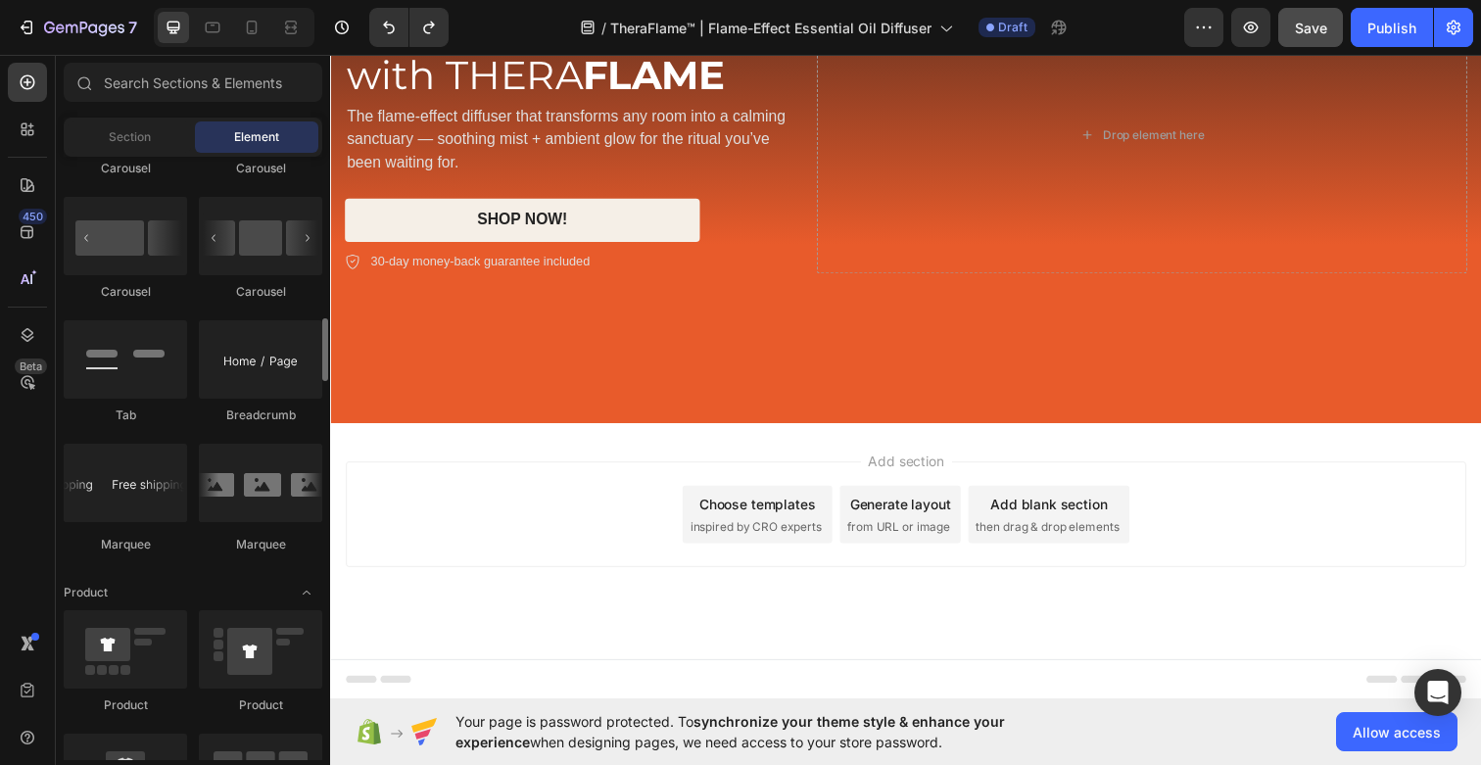
scroll to position [2087, 0]
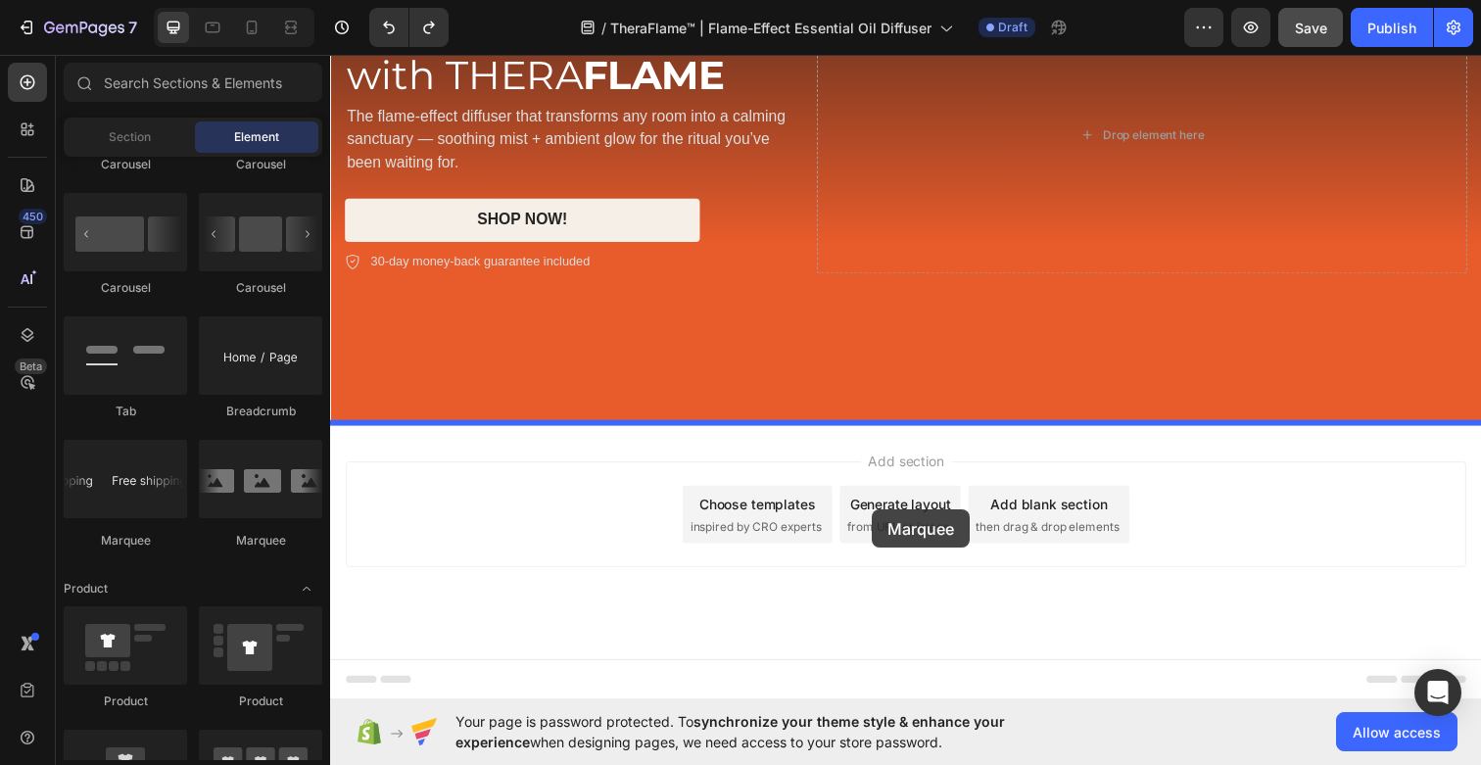
drag, startPoint x: 443, startPoint y: 545, endPoint x: 883, endPoint y: 520, distance: 441.4
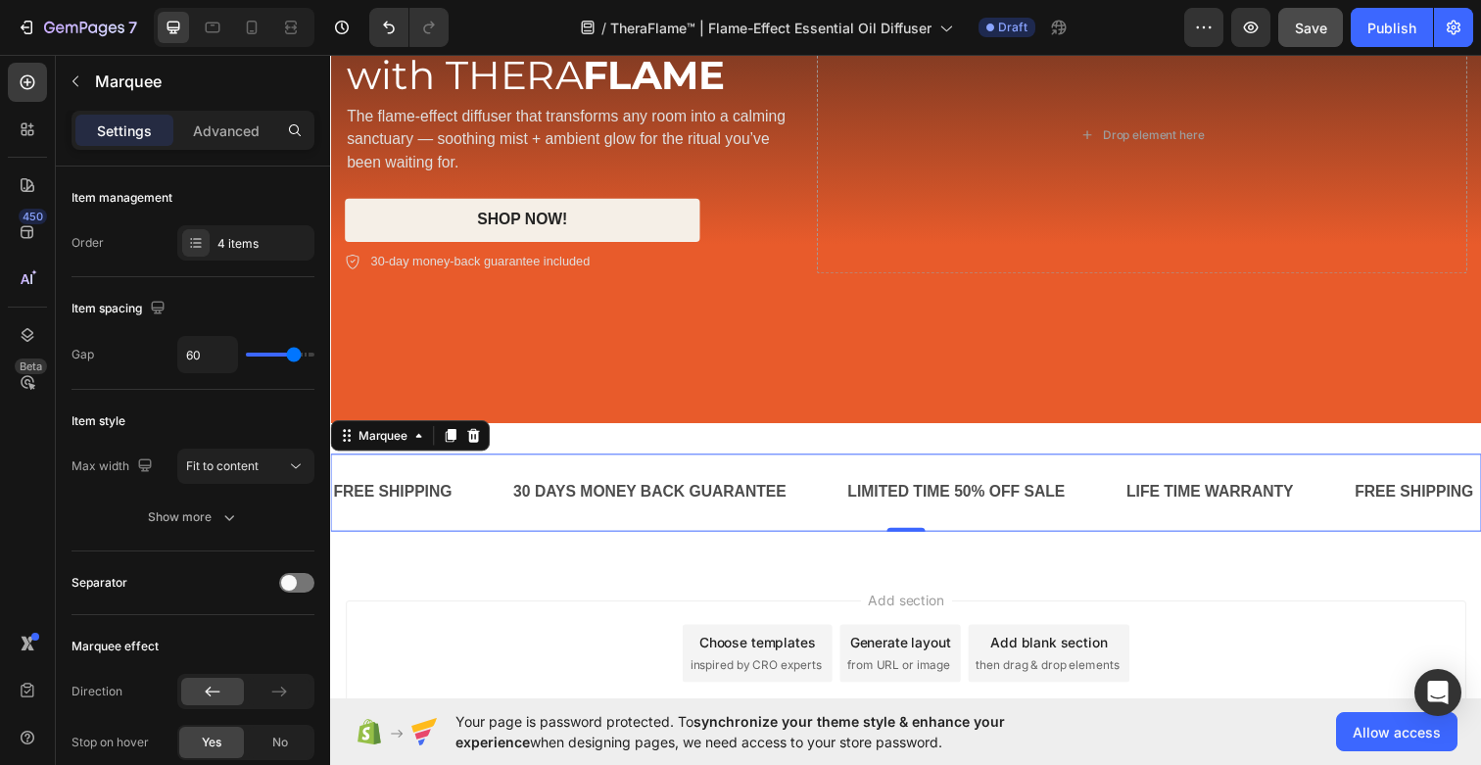
scroll to position [360, 0]
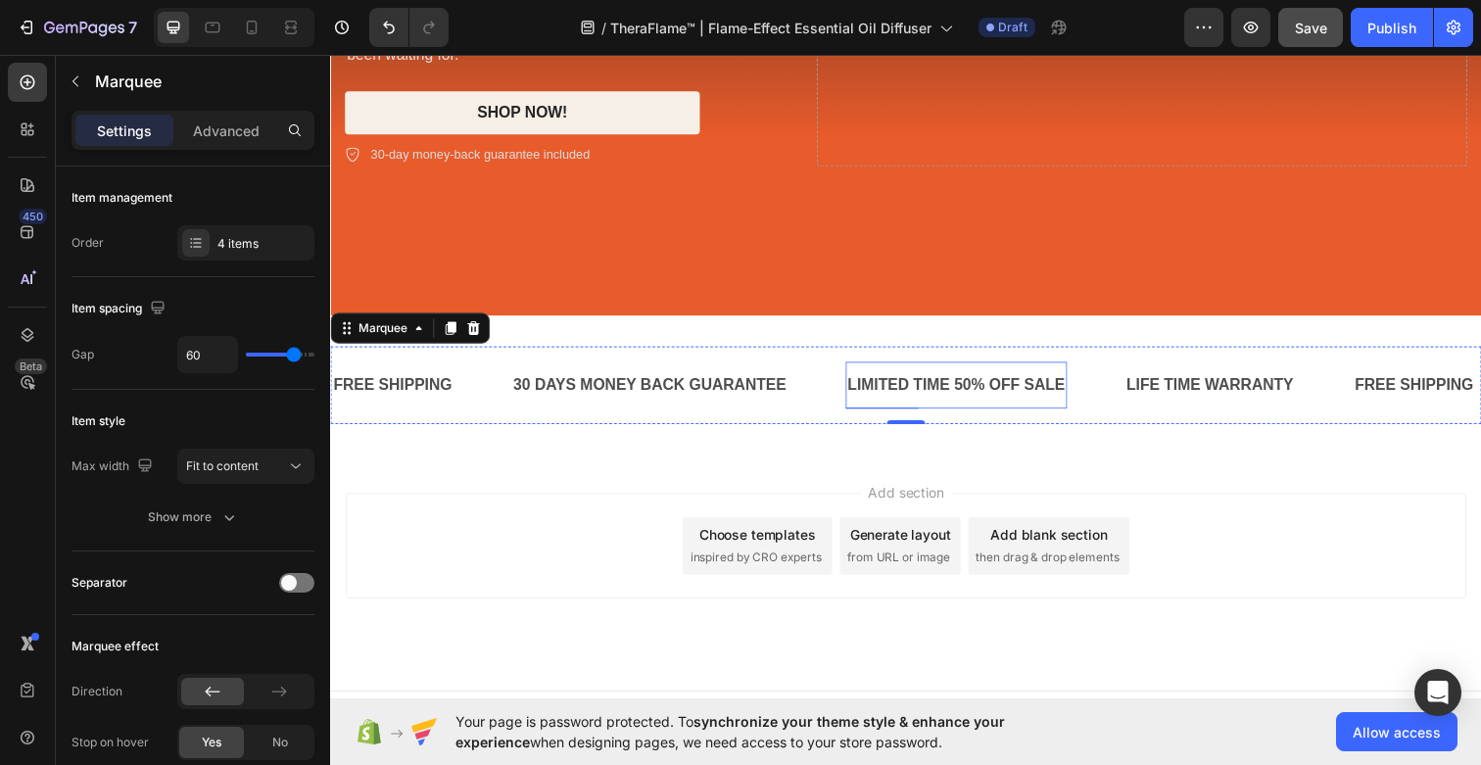
click at [950, 396] on div "LIMITED TIME 50% OFF SALE" at bounding box center [969, 392] width 226 height 32
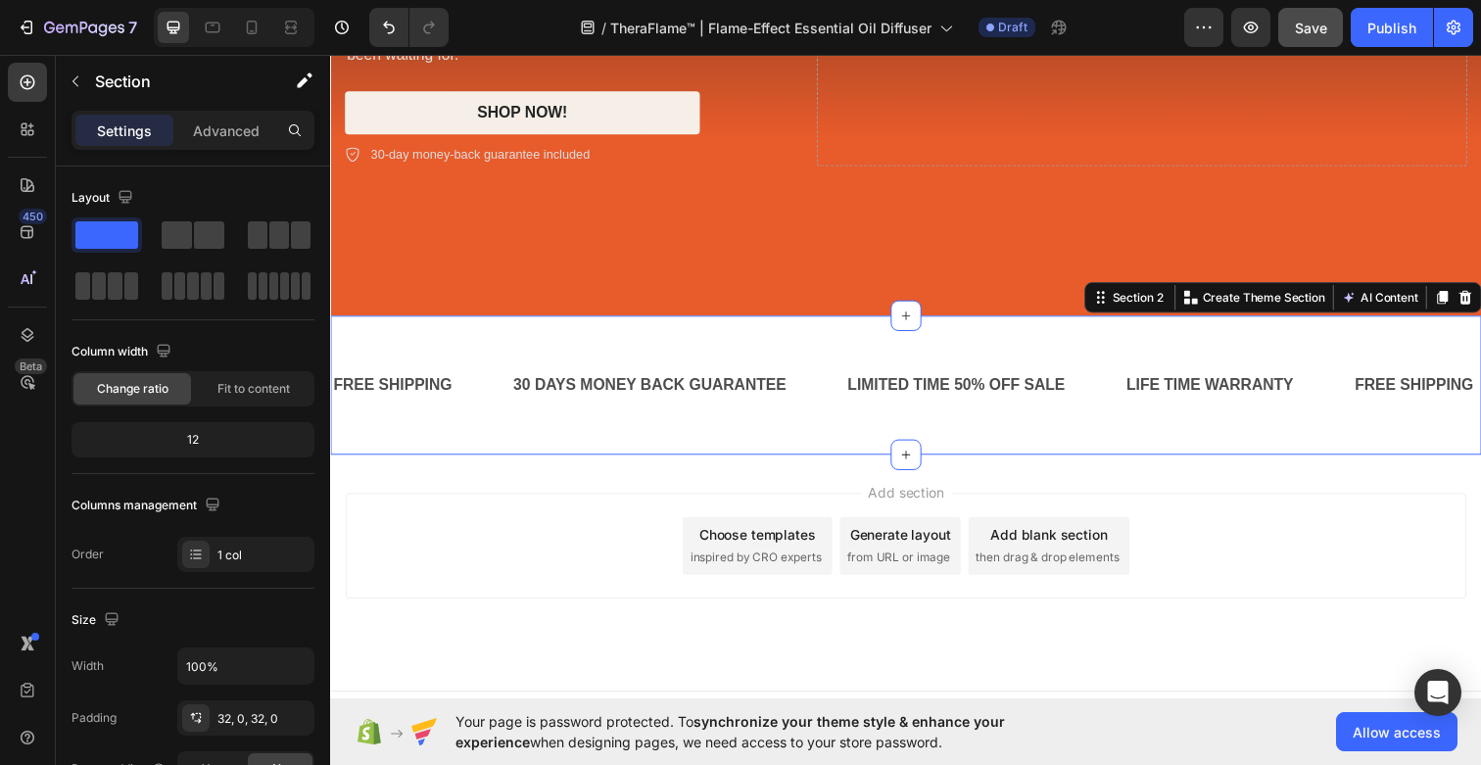
click at [846, 443] on div "FREE SHIPPING Text Block 30 DAYS MONEY BACK GUARANTEE Text Block LIMITED TIME 5…" at bounding box center [917, 392] width 1175 height 142
click at [975, 399] on div "LIMITED TIME 50% OFF SALE" at bounding box center [969, 392] width 226 height 32
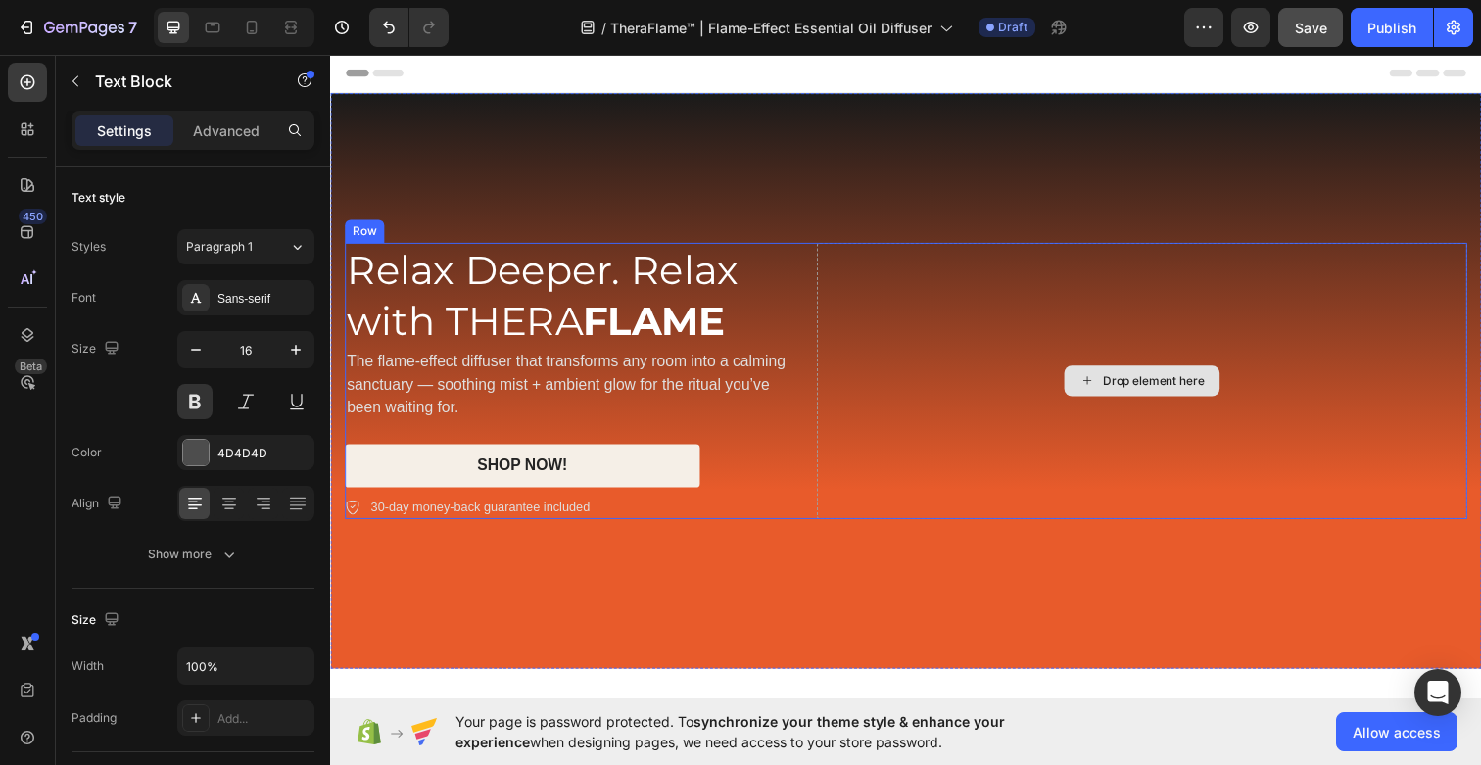
scroll to position [274, 0]
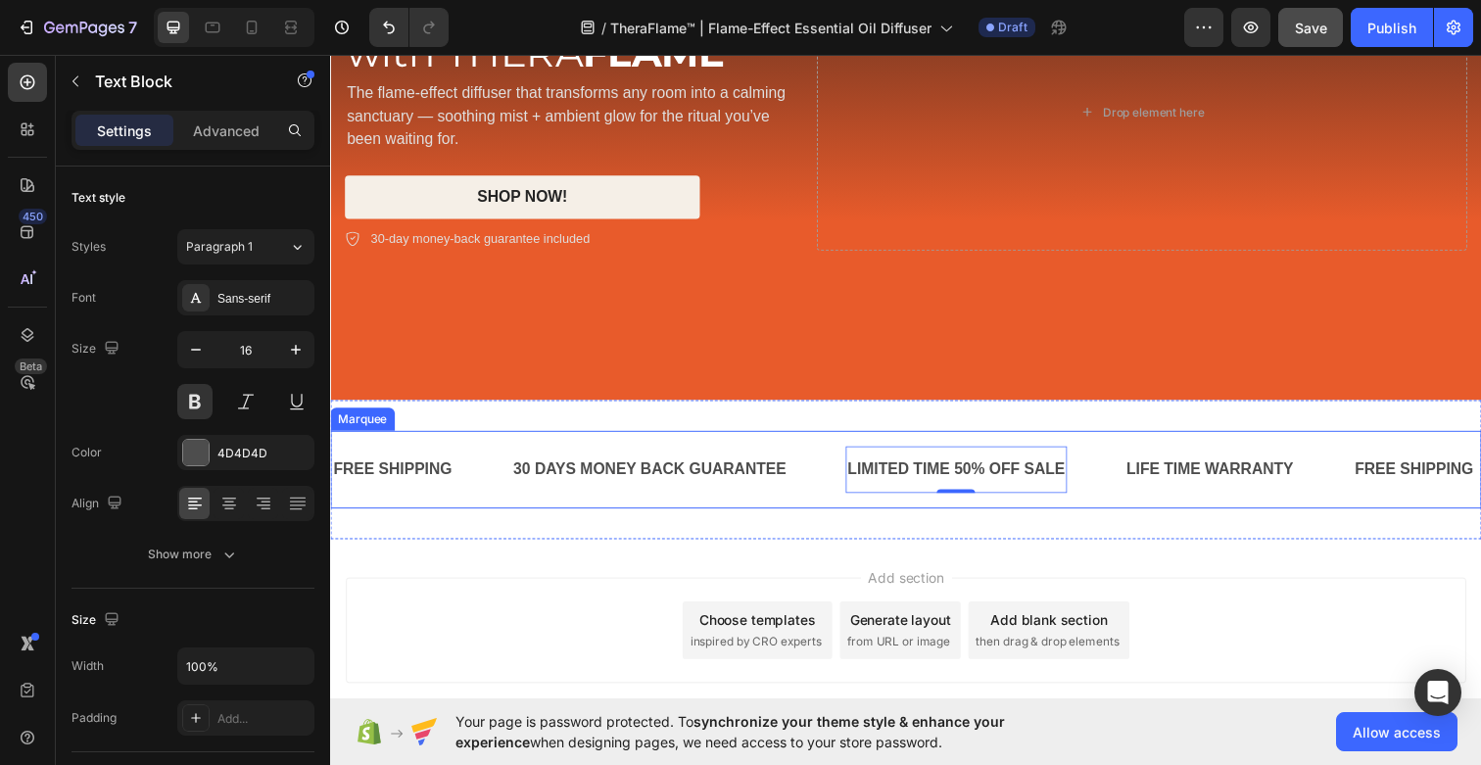
click at [829, 472] on div "30 DAYS MONEY BACK GUARANTEE Text Block" at bounding box center [686, 478] width 342 height 48
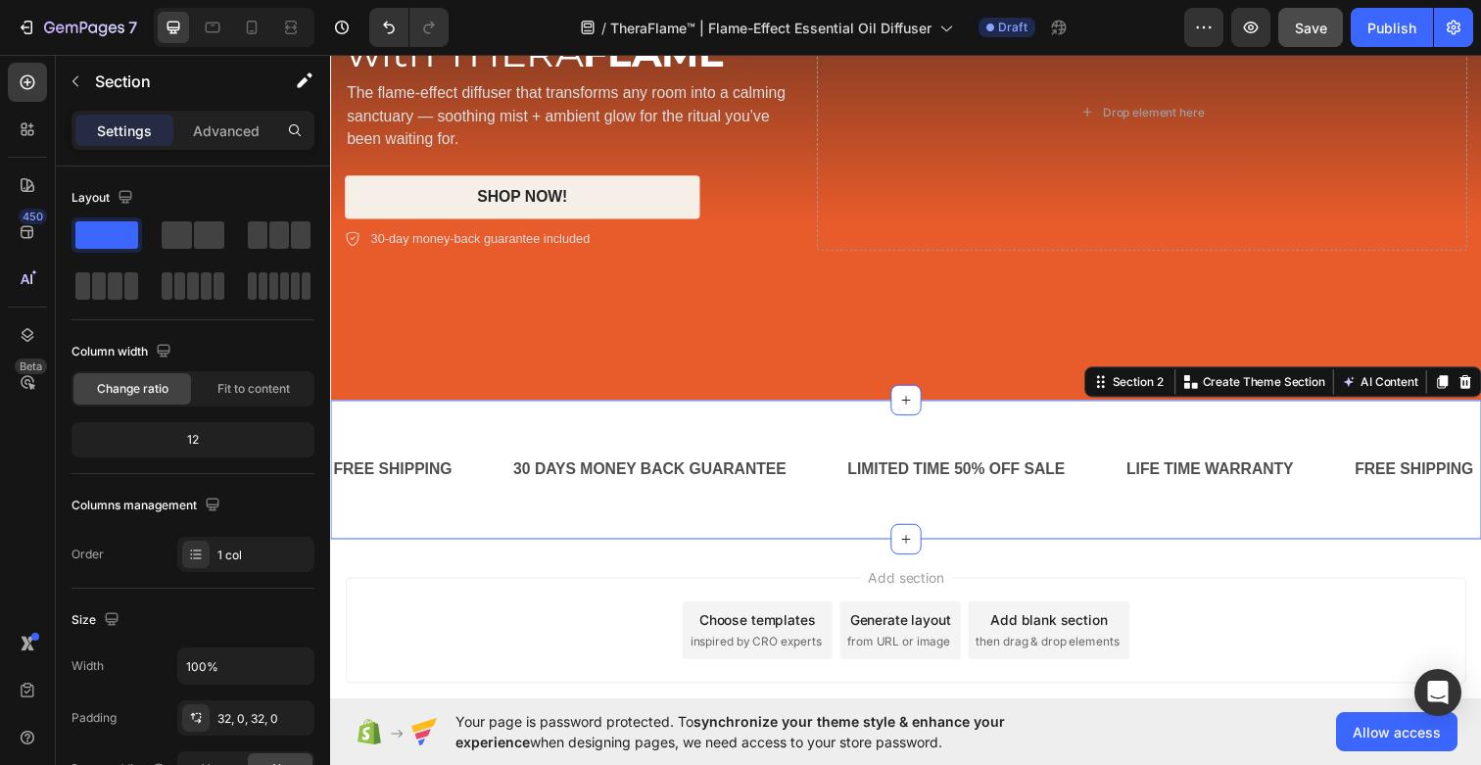
click at [836, 427] on div "FREE SHIPPING Text Block 30 DAYS MONEY BACK GUARANTEE Text Block LIMITED TIME 5…" at bounding box center [917, 478] width 1175 height 142
click at [183, 241] on span at bounding box center [177, 234] width 30 height 27
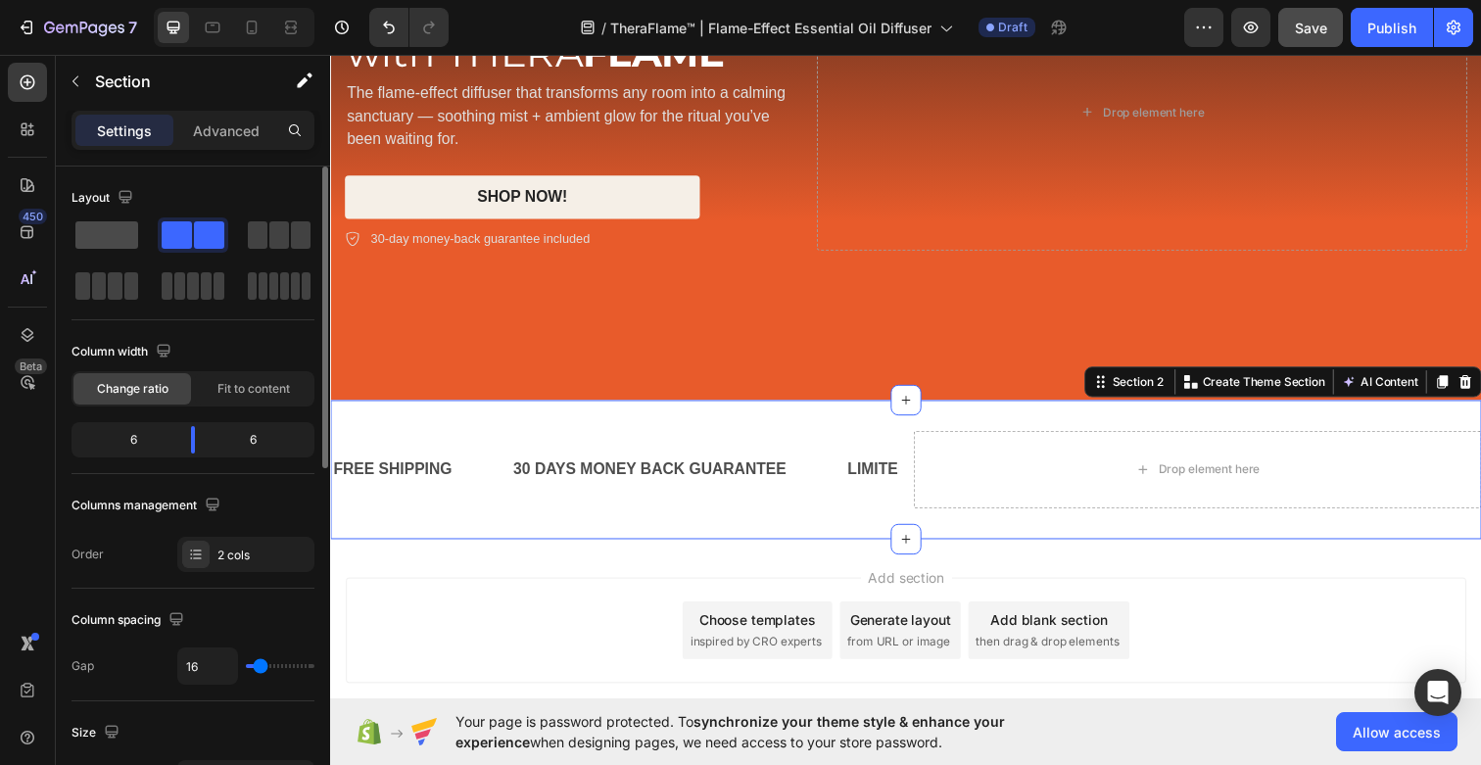
click at [103, 230] on span at bounding box center [106, 234] width 63 height 27
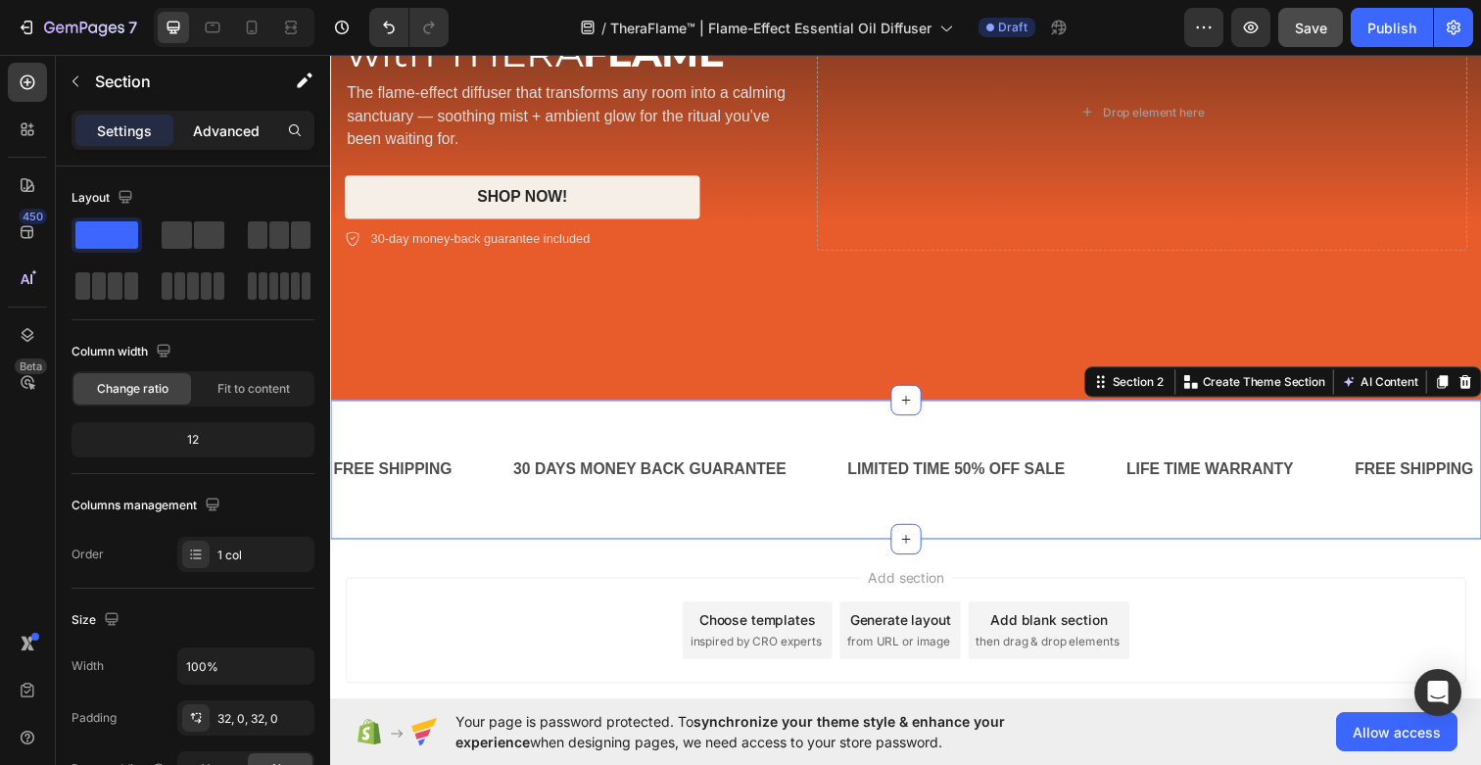
click at [221, 130] on p "Advanced" at bounding box center [226, 130] width 67 height 21
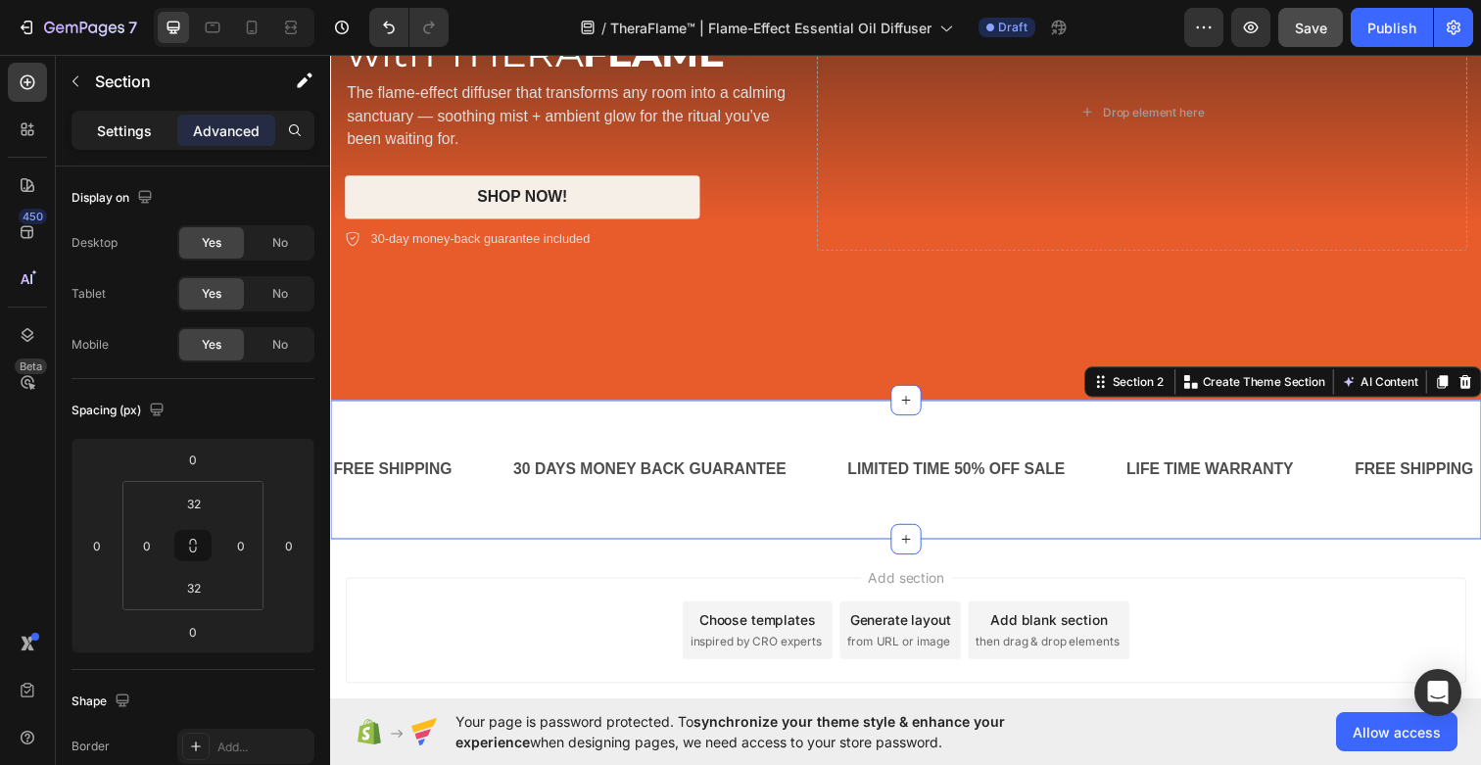
click at [120, 144] on div "Settings" at bounding box center [124, 130] width 98 height 31
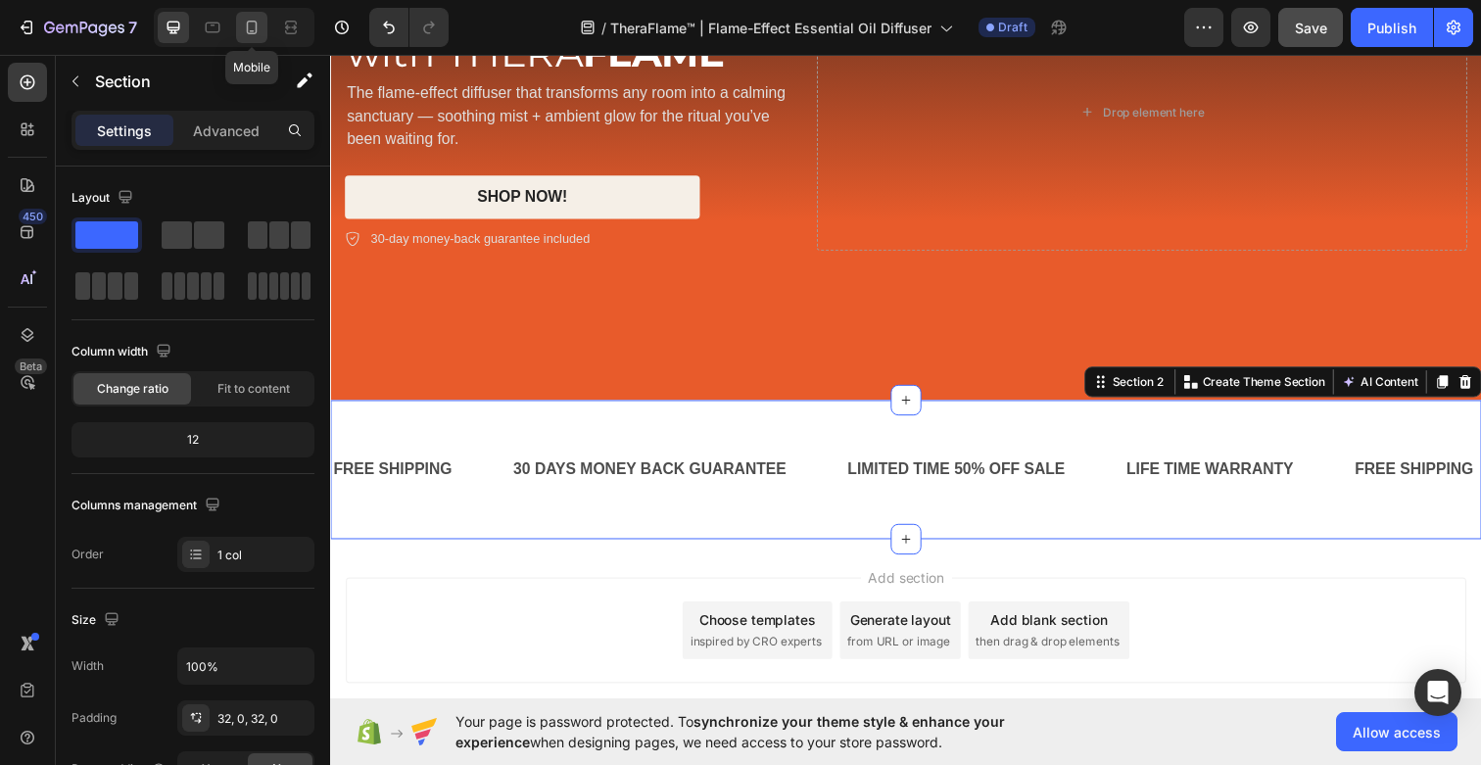
click at [249, 27] on icon at bounding box center [252, 28] width 20 height 20
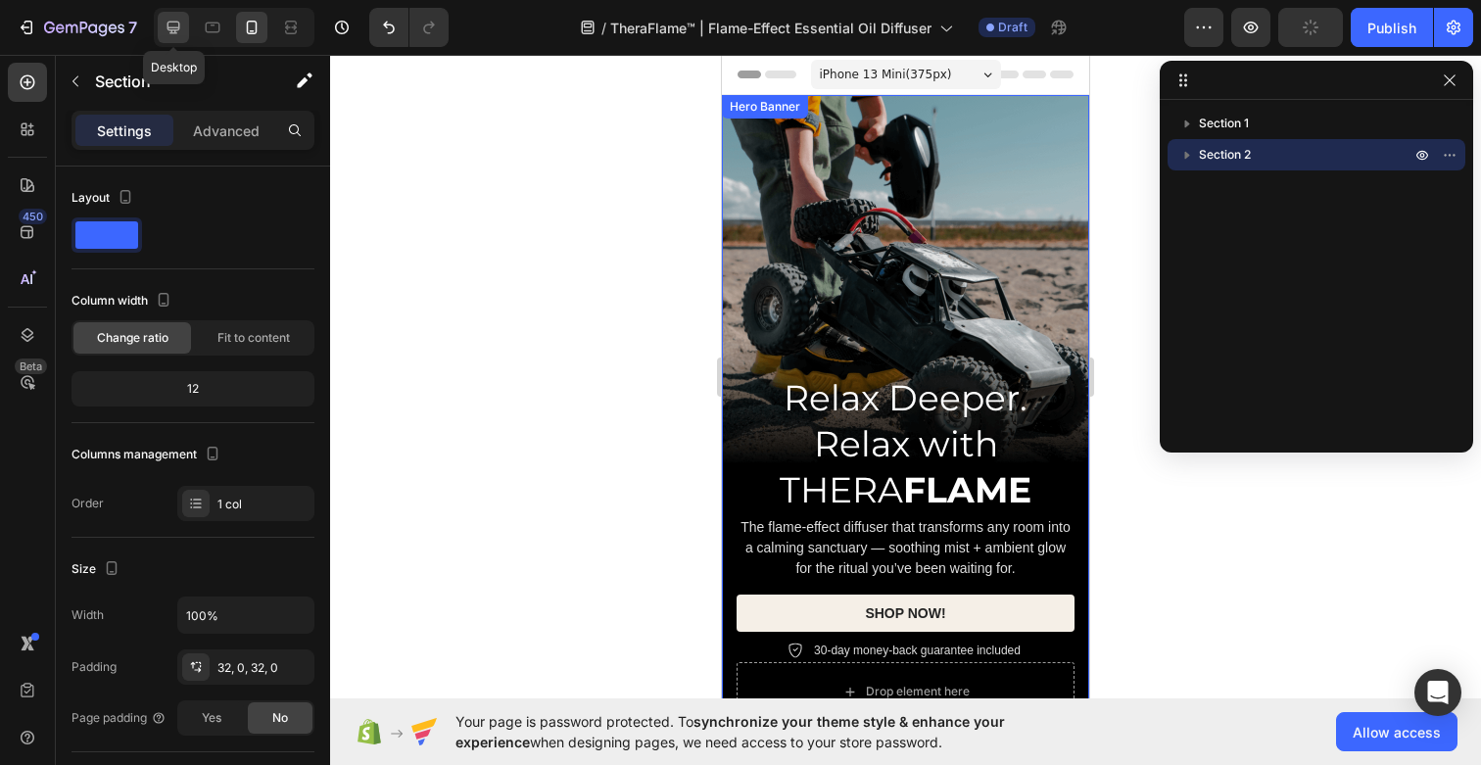
click at [176, 28] on icon at bounding box center [174, 28] width 20 height 20
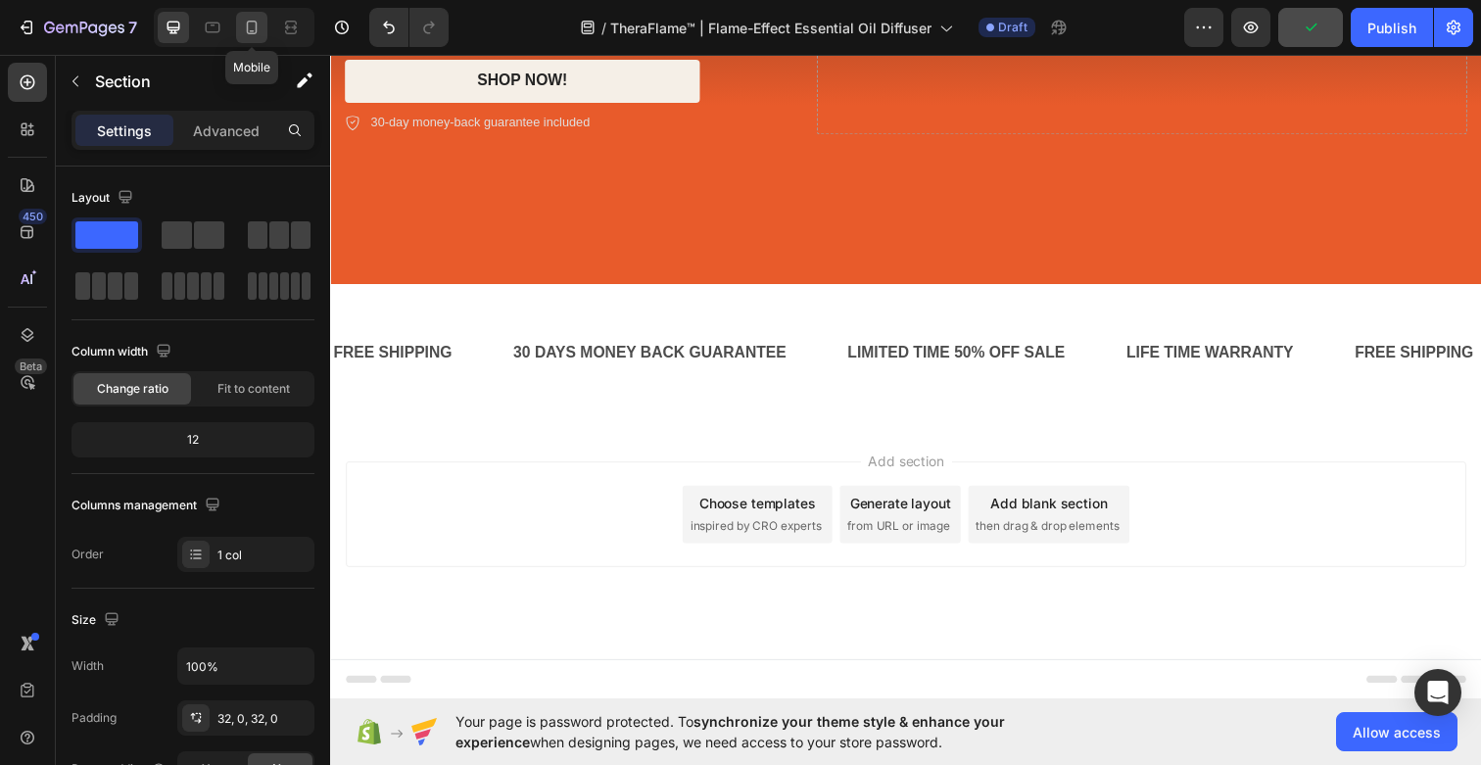
click at [258, 34] on icon at bounding box center [252, 28] width 20 height 20
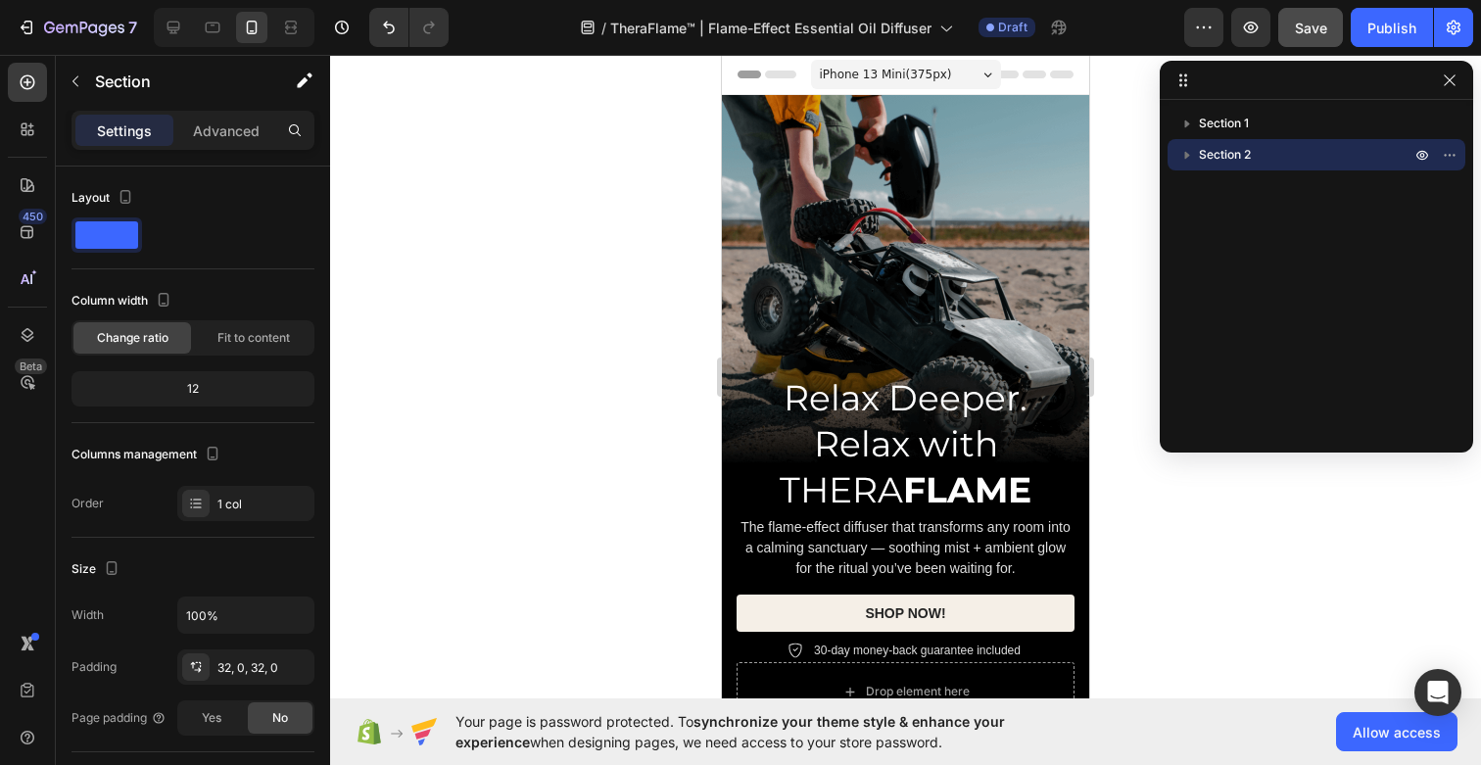
click at [948, 70] on span "iPhone 13 Mini ( 375 px)" at bounding box center [886, 75] width 132 height 20
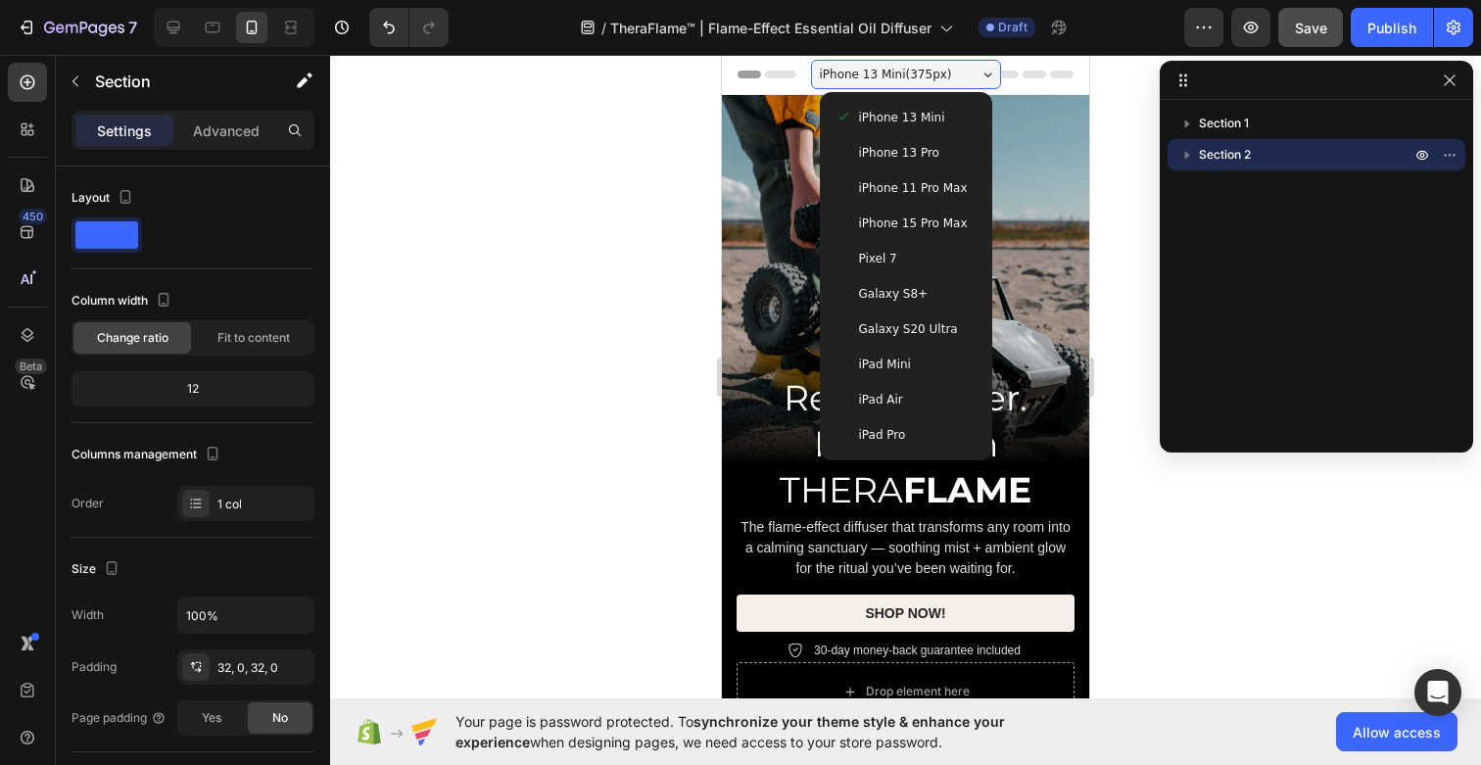
click at [913, 155] on span "iPhone 13 Pro" at bounding box center [899, 153] width 80 height 20
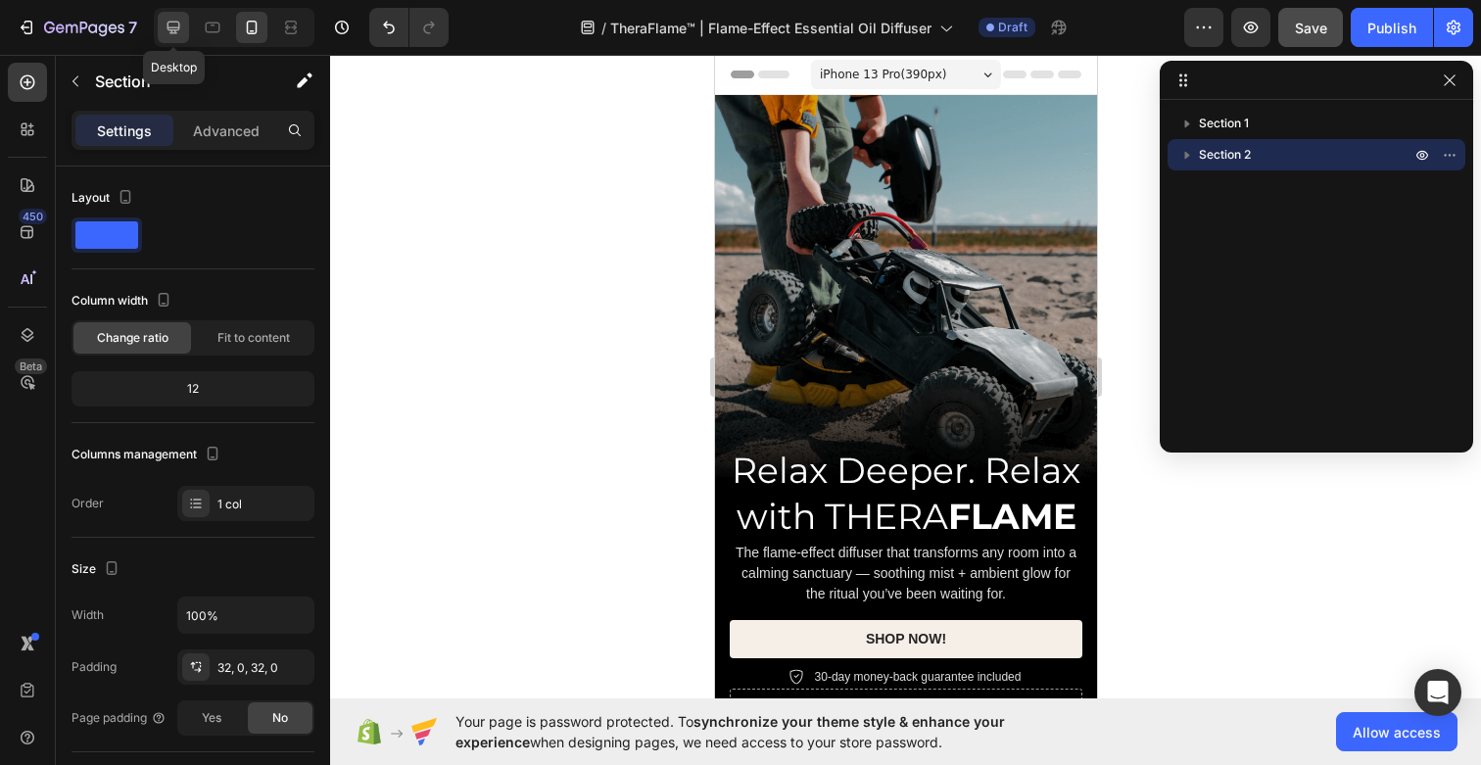
click at [175, 33] on icon at bounding box center [173, 28] width 13 height 13
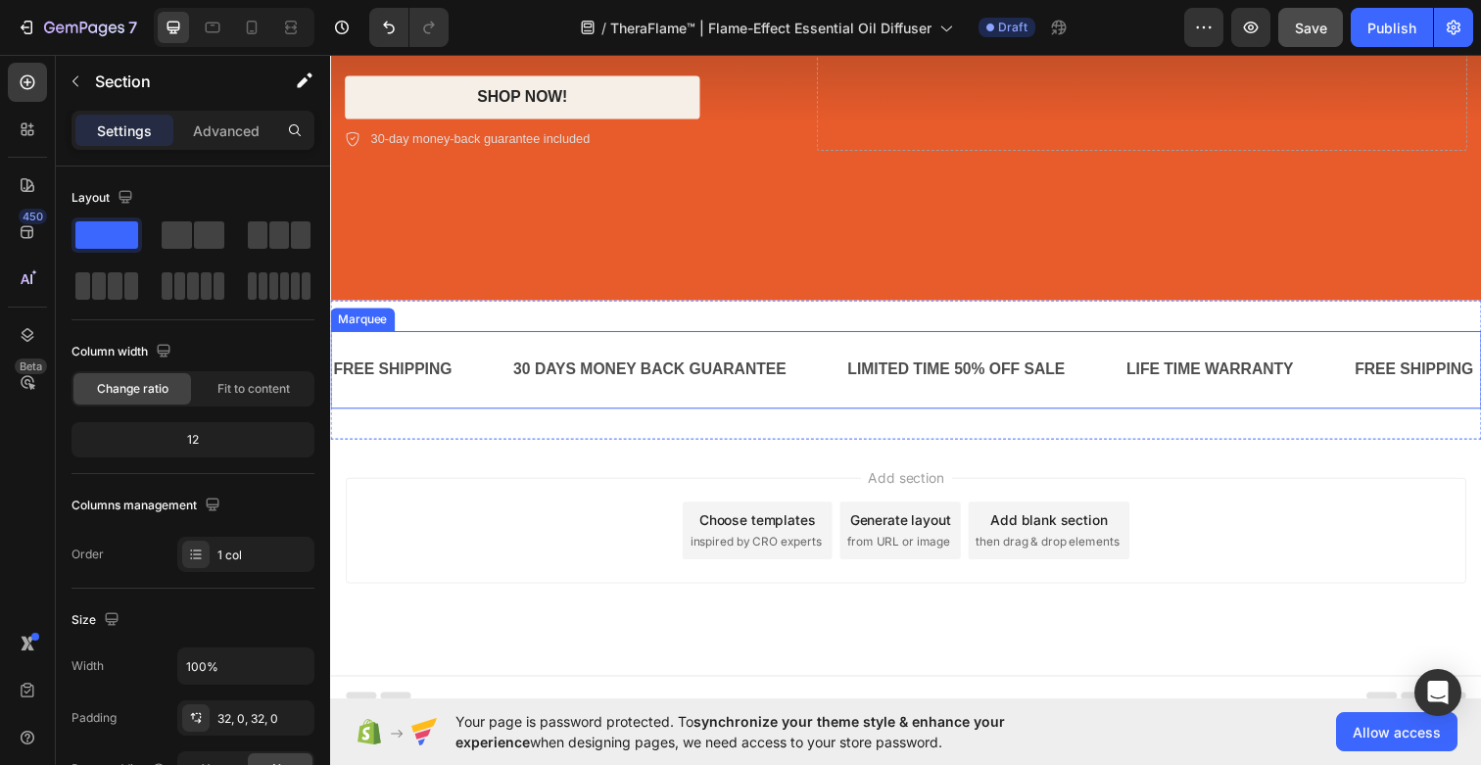
scroll to position [393, 0]
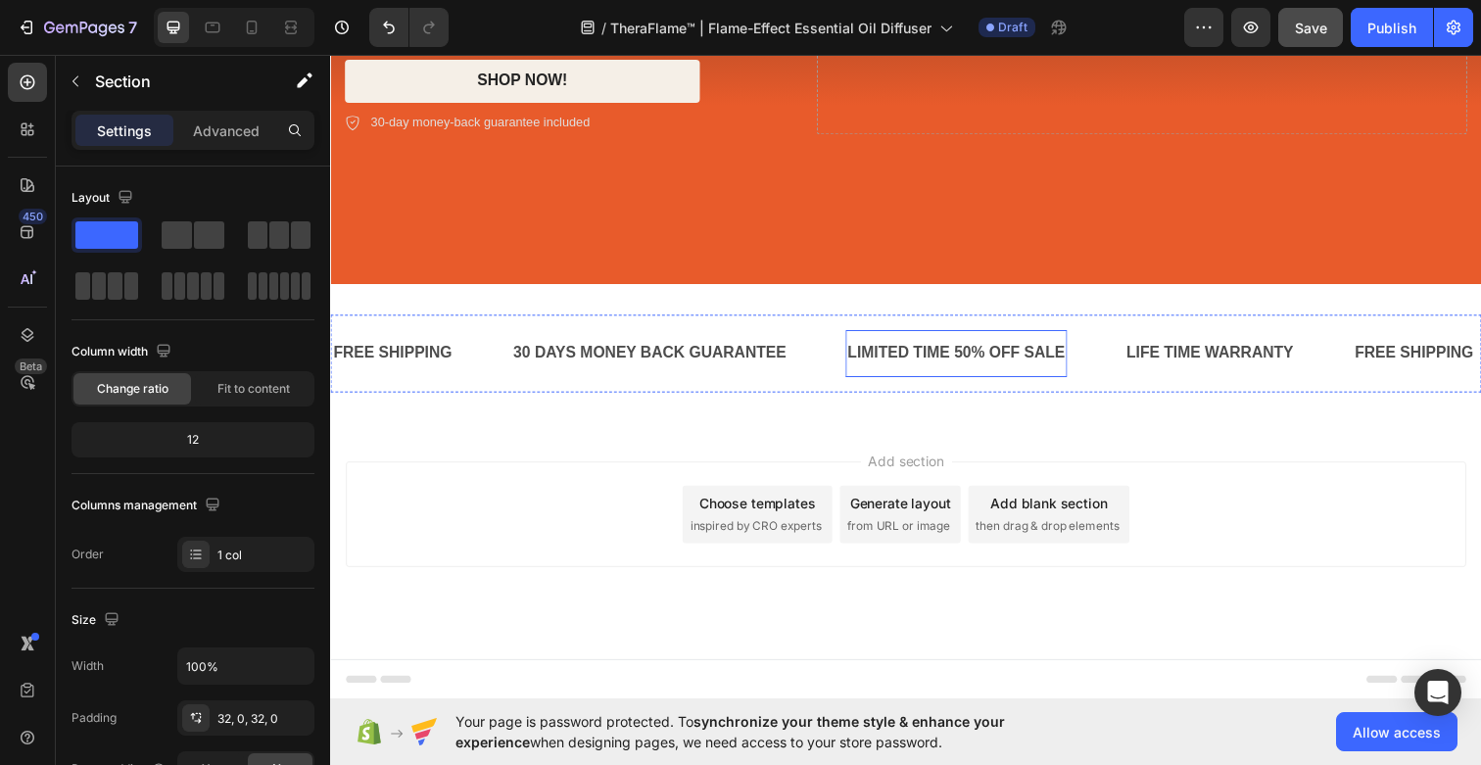
click at [879, 355] on div "LIMITED TIME 50% OFF SALE" at bounding box center [969, 360] width 226 height 32
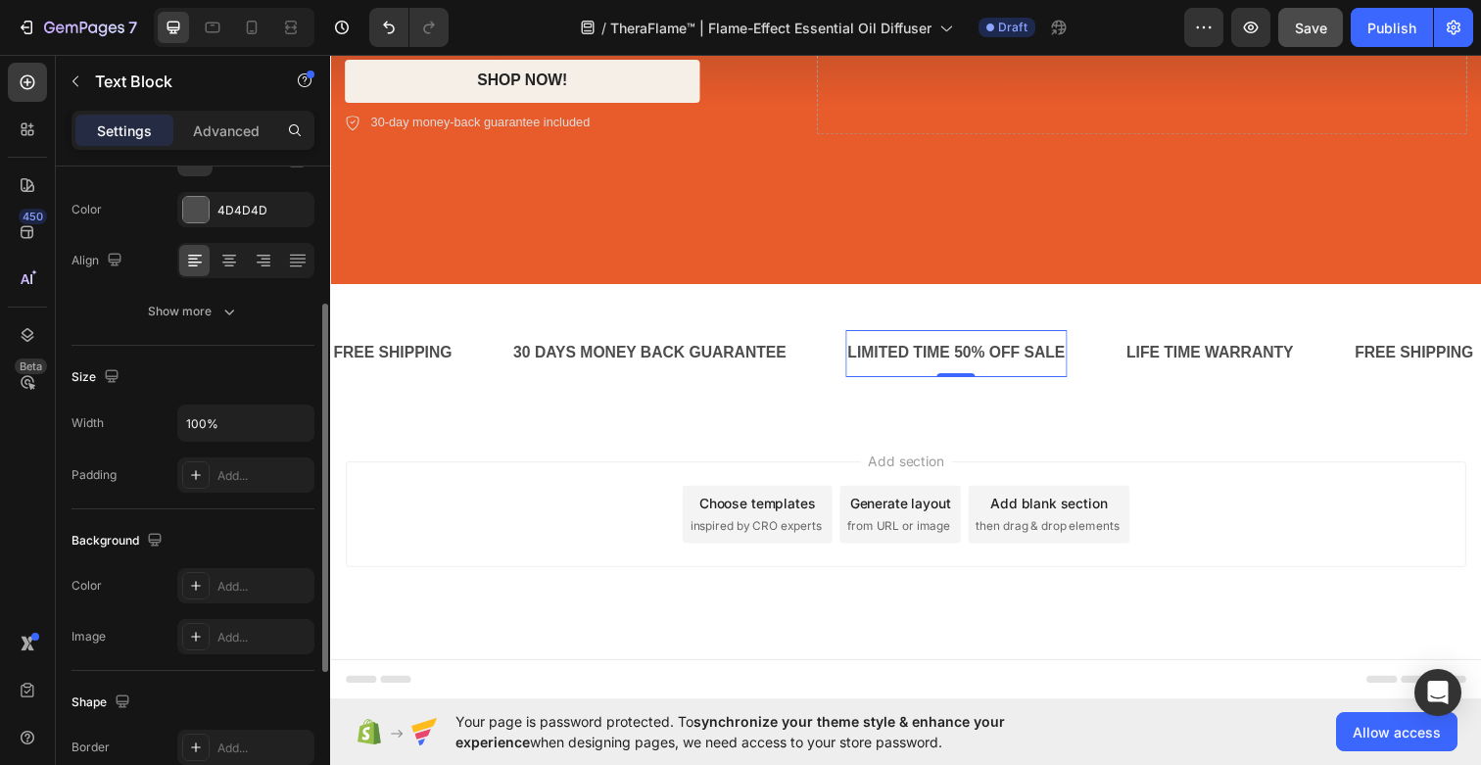
scroll to position [427, 0]
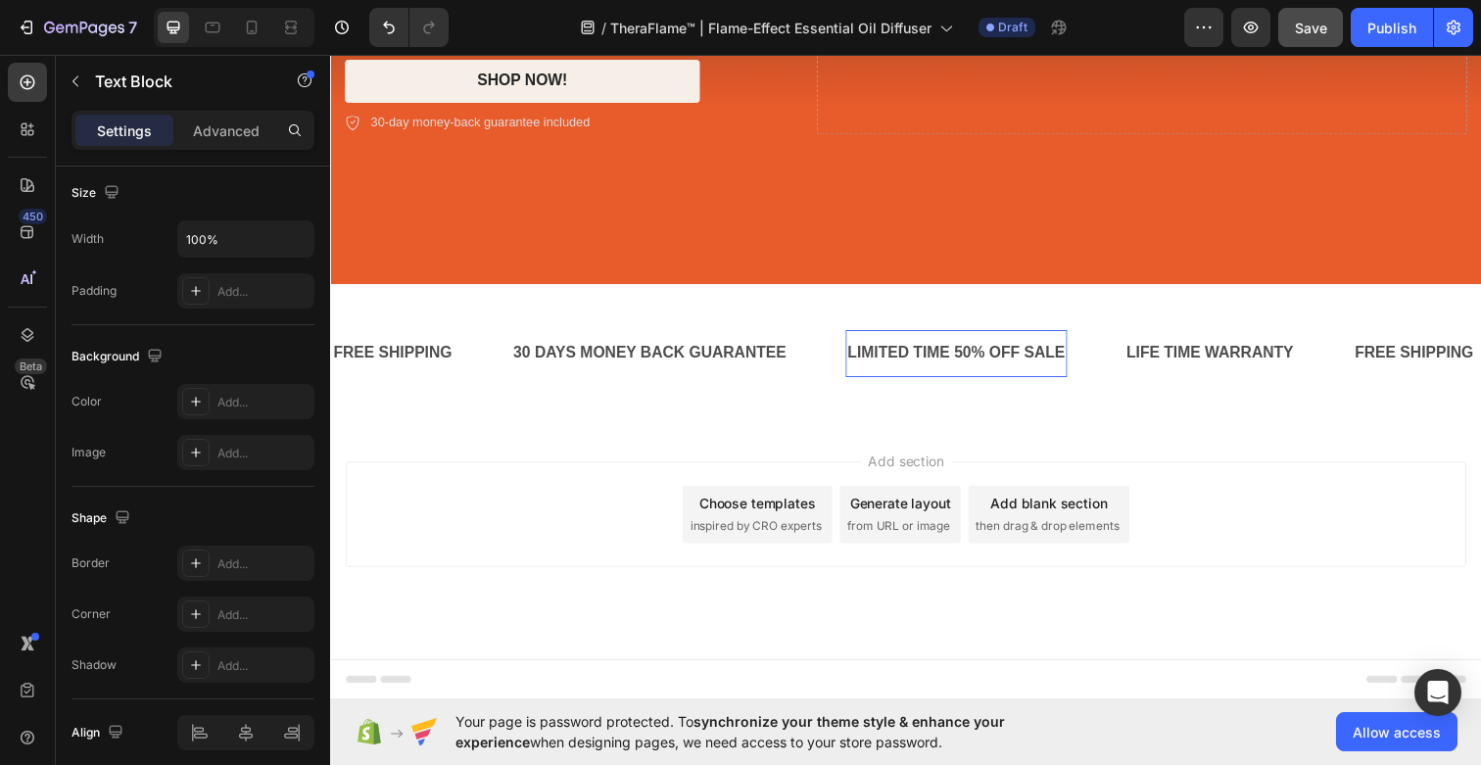
click at [951, 358] on div "LIMITED TIME 50% OFF SALE" at bounding box center [969, 360] width 226 height 32
click at [951, 358] on p "LIMITED TIME 50% OFF SALE" at bounding box center [969, 360] width 222 height 28
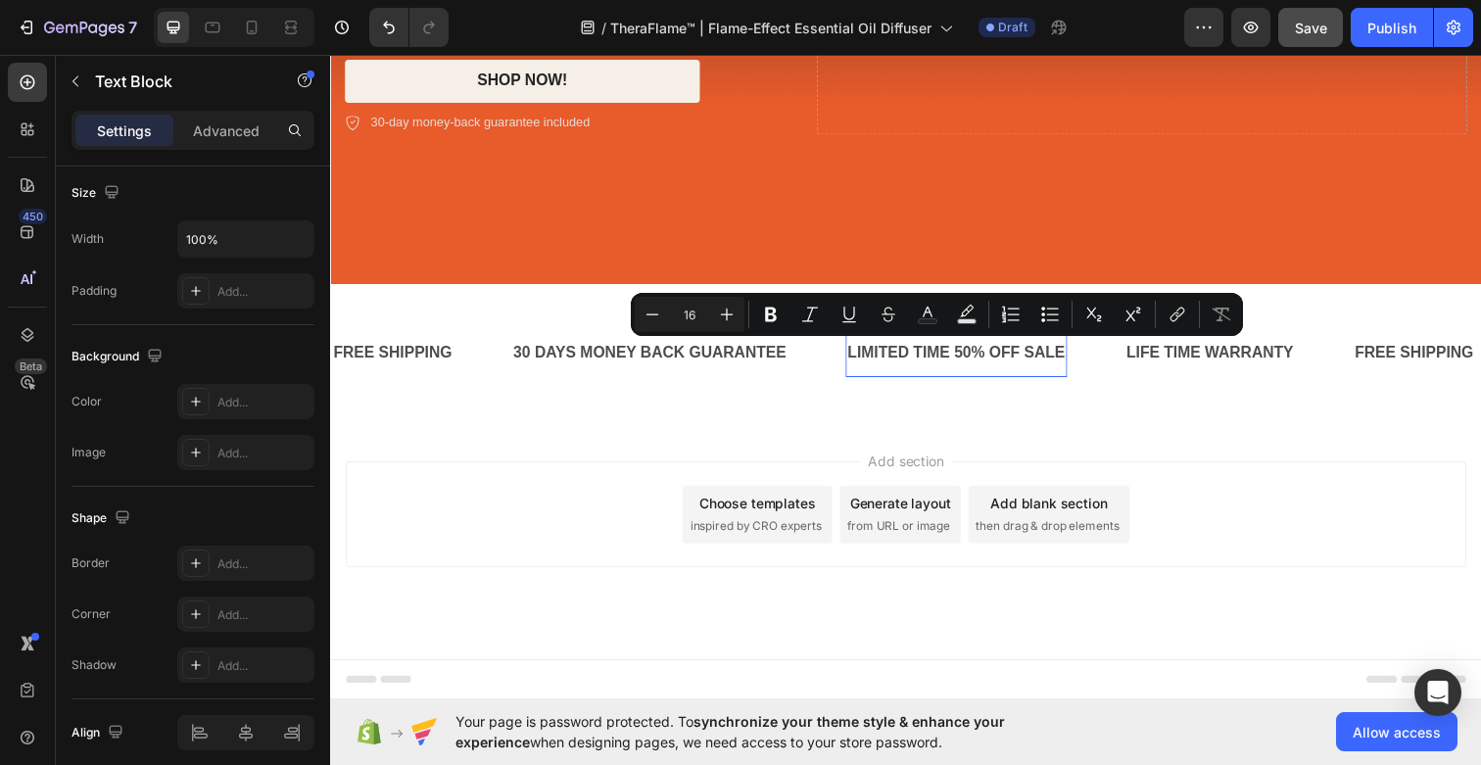
click at [980, 359] on p "LIMITED TIME 50% OFF SALE" at bounding box center [969, 360] width 222 height 28
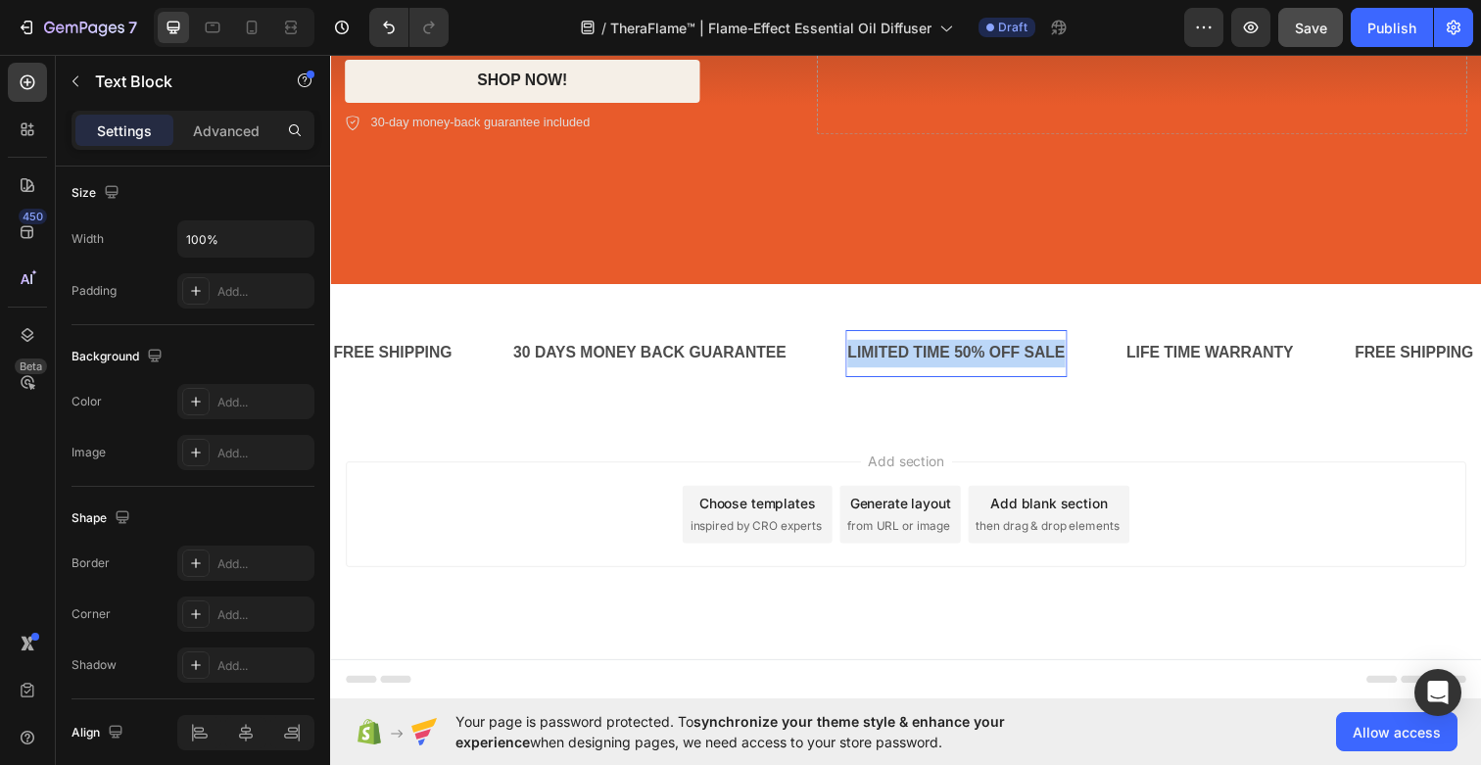
click at [980, 359] on p "LIMITED TIME 50% OFF SALE" at bounding box center [969, 360] width 222 height 28
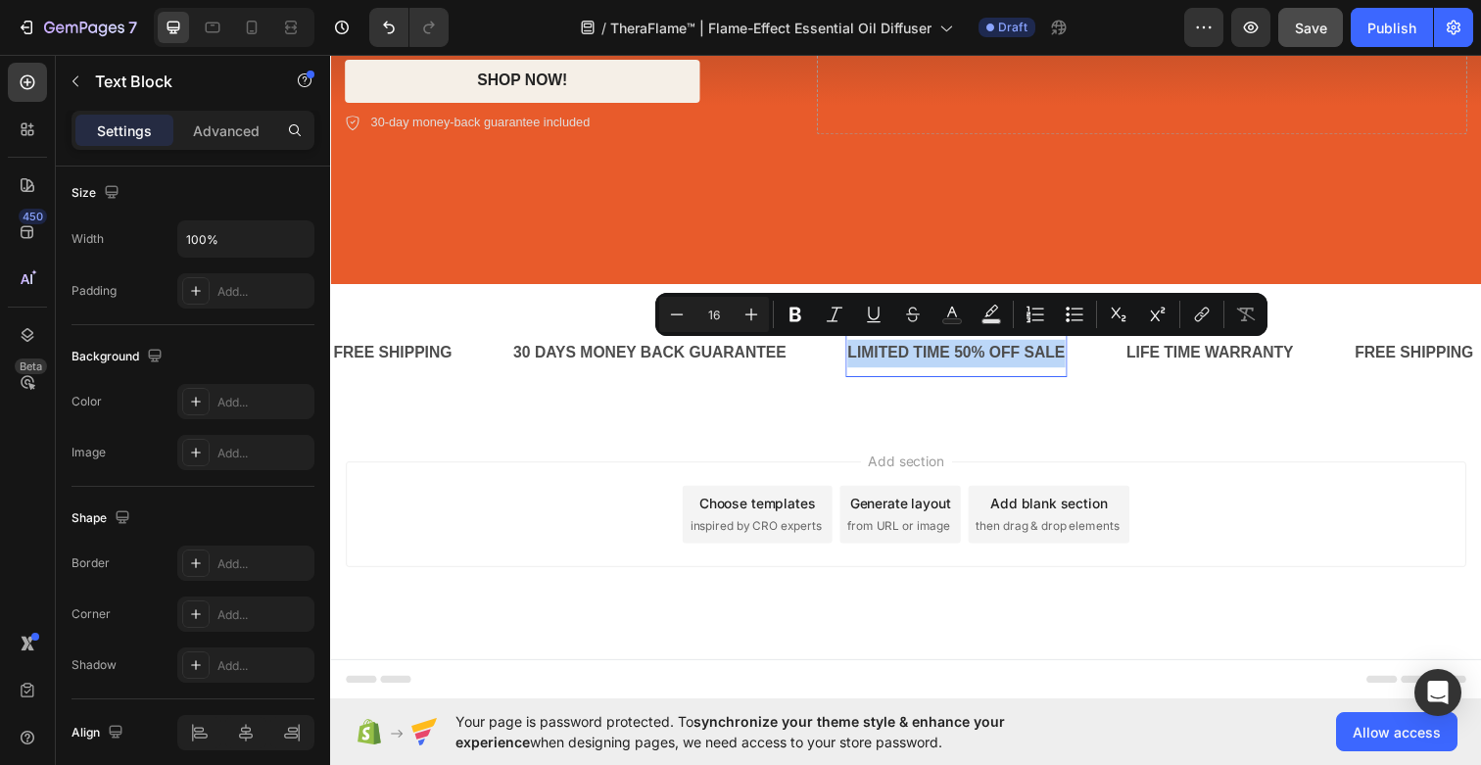
click at [755, 454] on div "Add section Choose templates inspired by CRO experts Generate layout from URL o…" at bounding box center [917, 551] width 1175 height 241
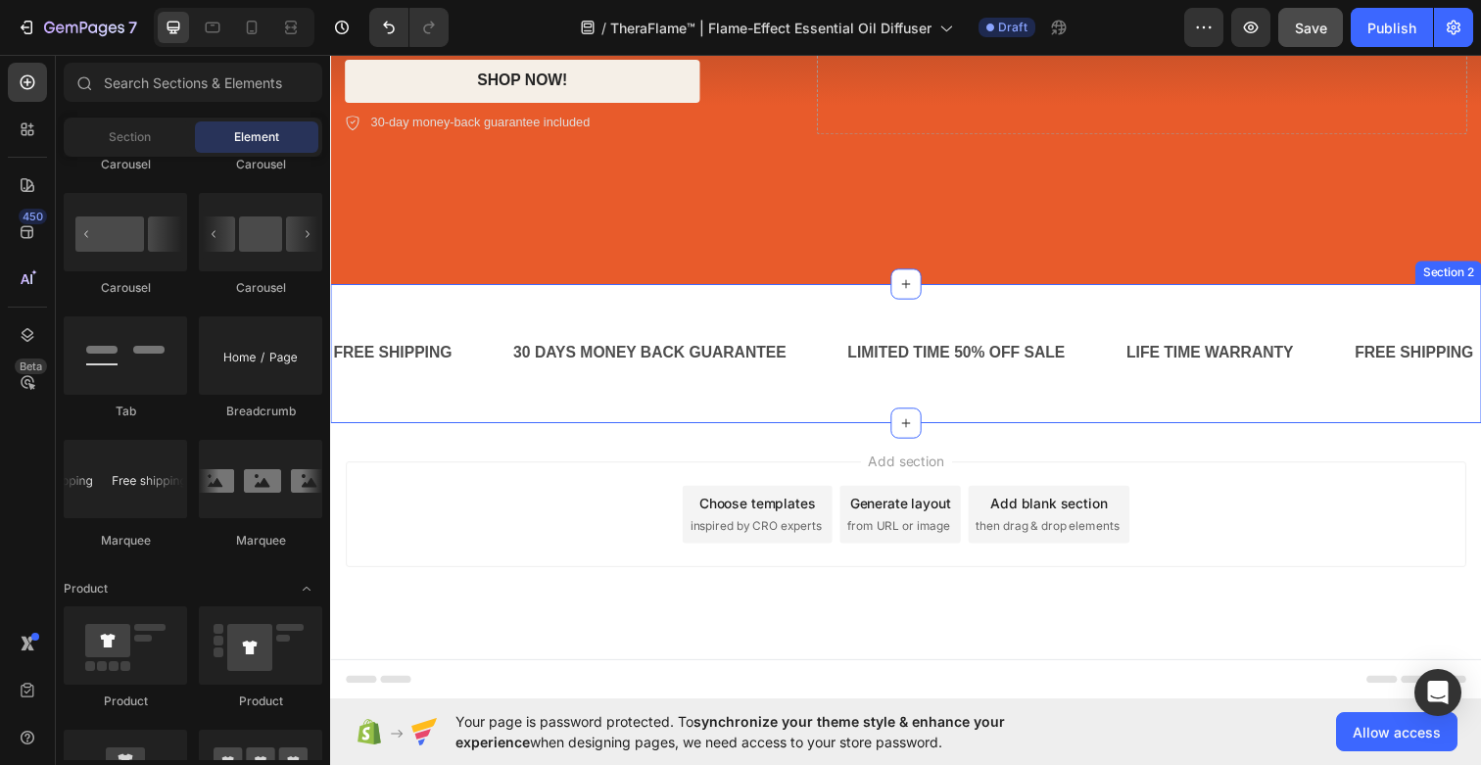
click at [881, 309] on div "FREE SHIPPING Text Block 30 DAYS MONEY BACK GUARANTEE Text Block LIMITED TIME 5…" at bounding box center [917, 360] width 1175 height 142
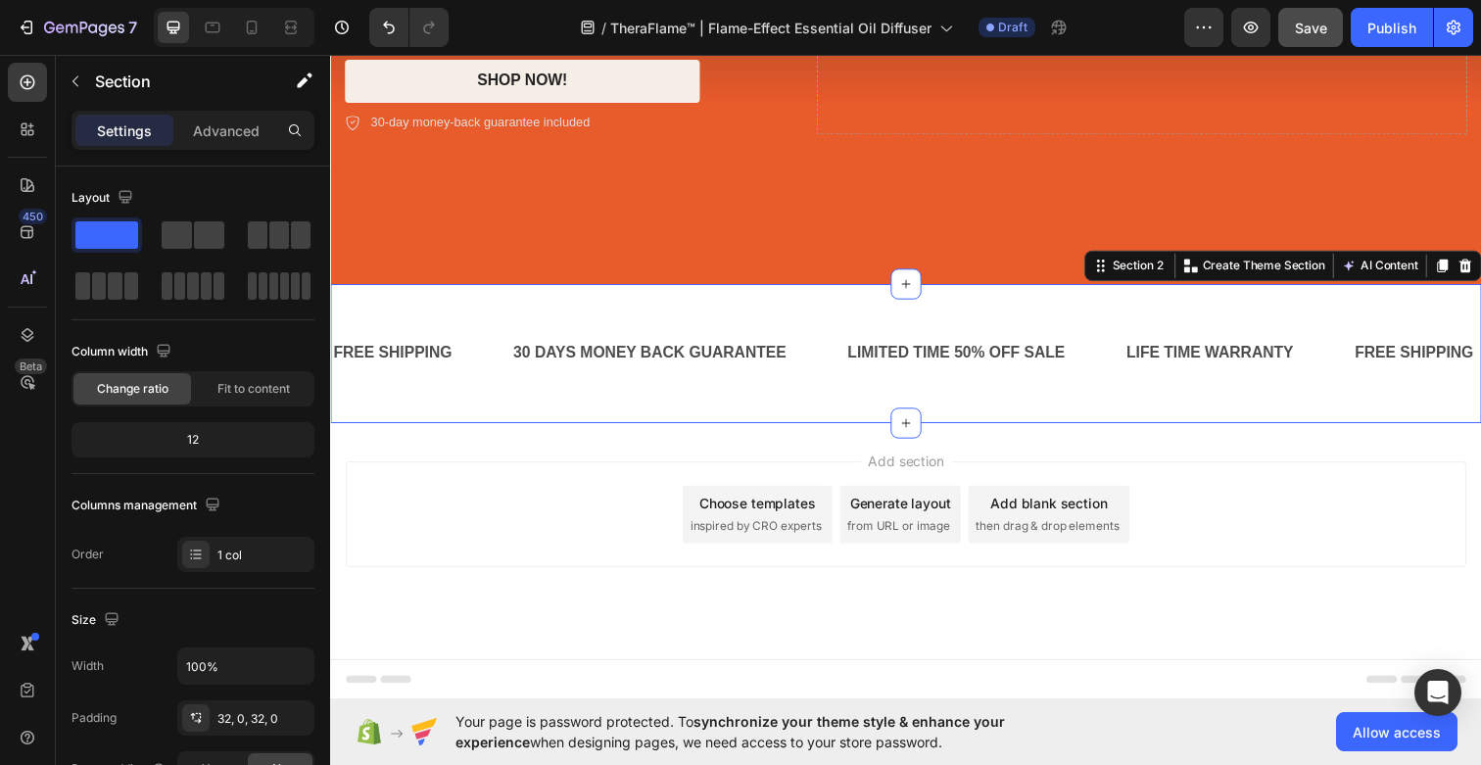
click at [953, 361] on p "LIMITED TIME 50% OFF SALE" at bounding box center [969, 360] width 222 height 28
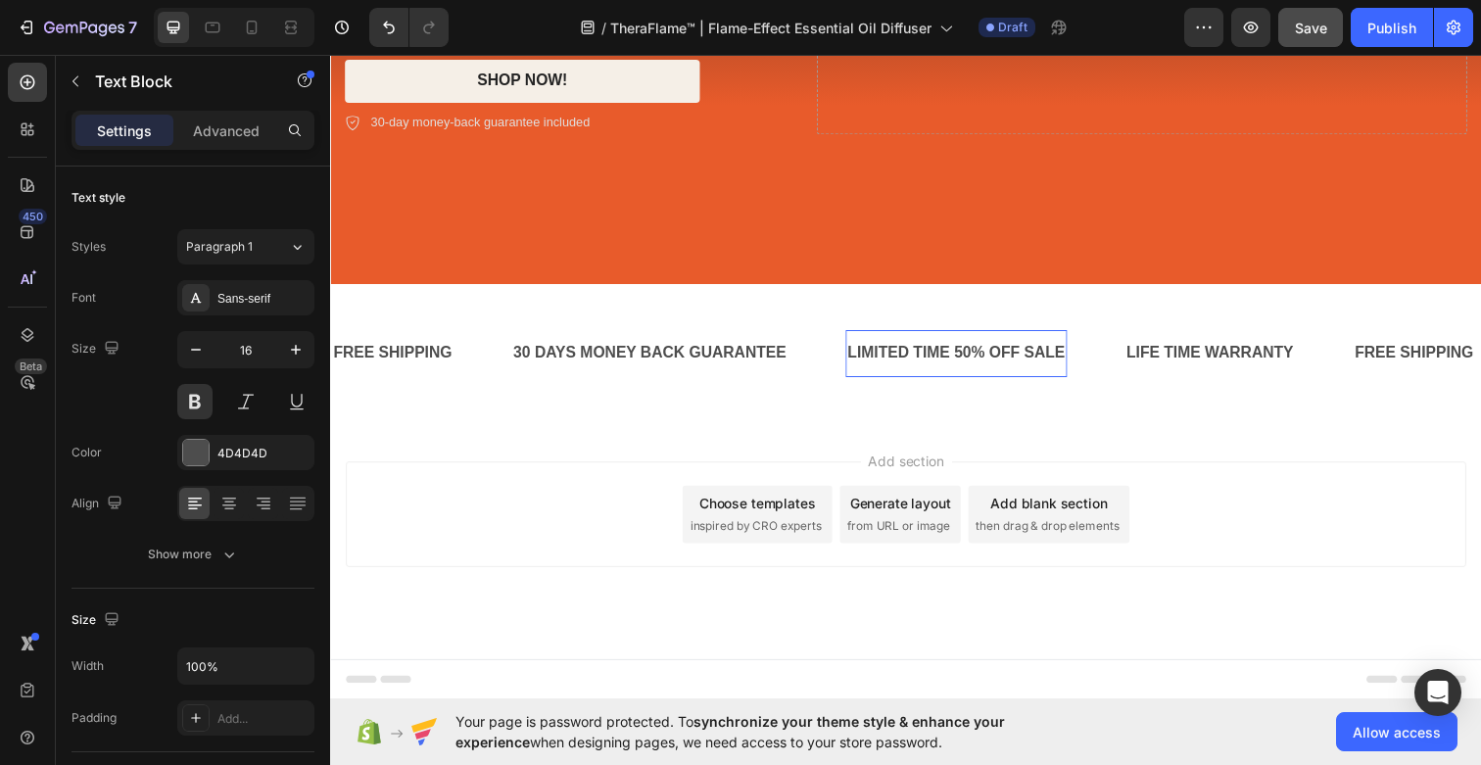
click at [965, 361] on p "LIMITED TIME 50% OFF SALE" at bounding box center [969, 360] width 222 height 28
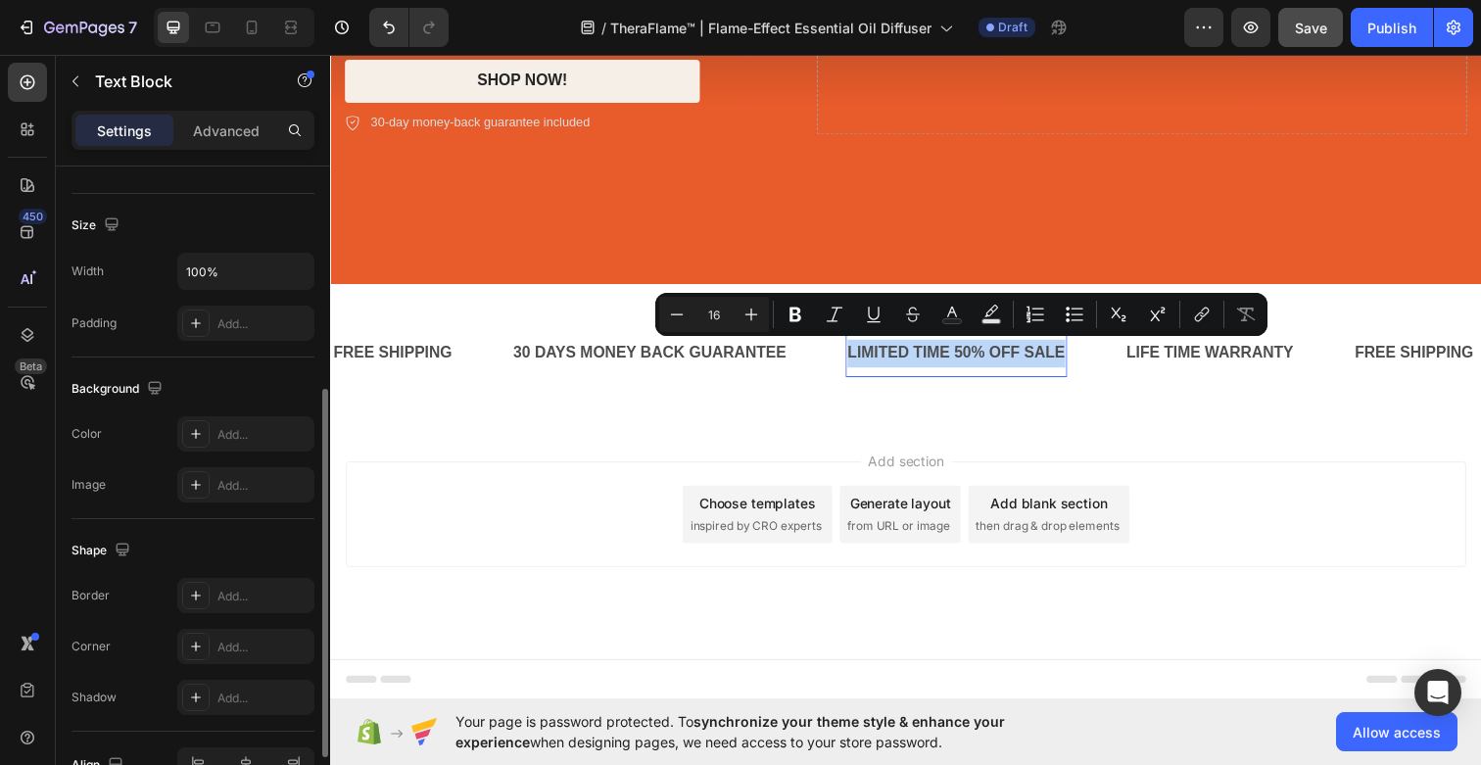
scroll to position [506, 0]
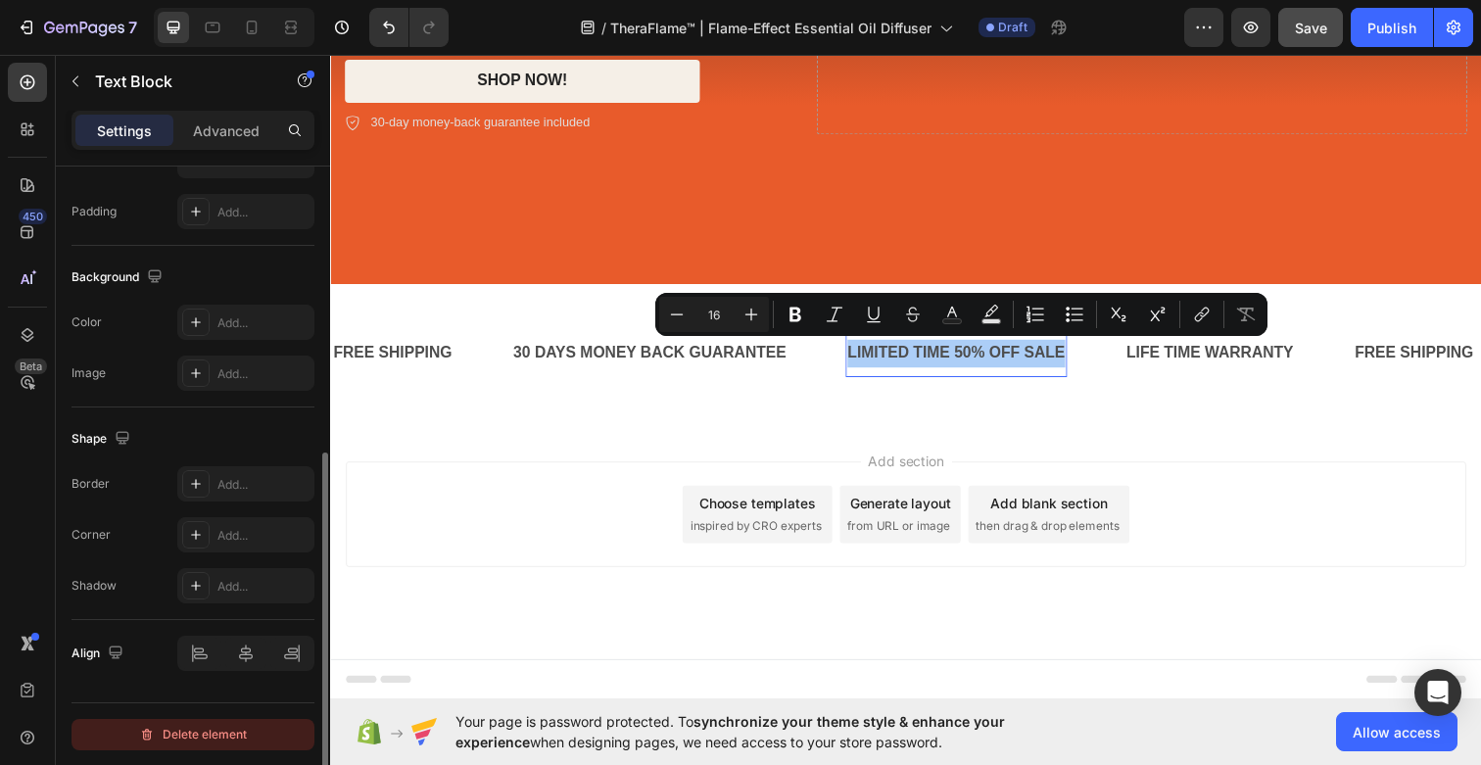
click at [214, 728] on div "Delete element" at bounding box center [193, 735] width 108 height 24
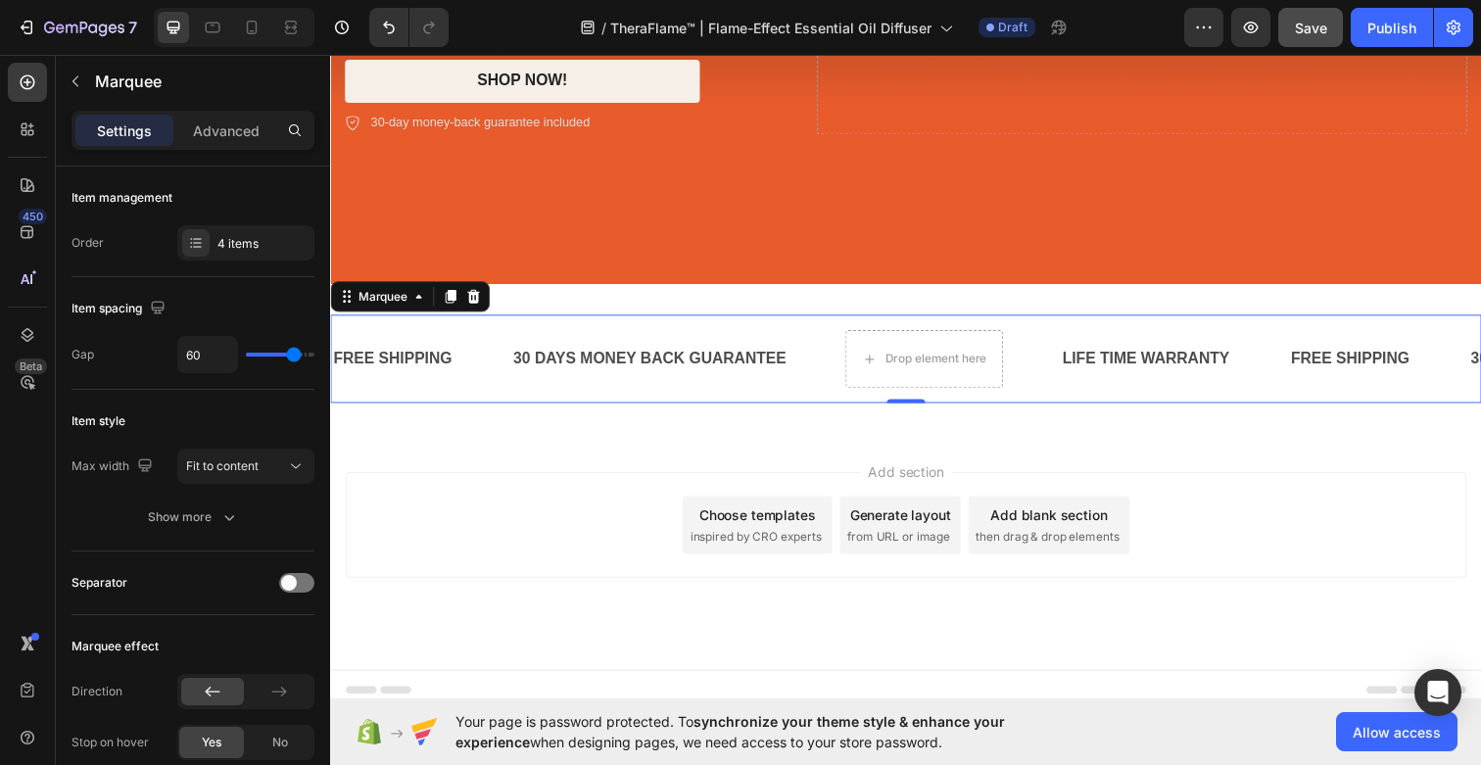
click at [703, 408] on div "FREE SHIPPING Text Block 30 DAYS MONEY BACK GUARANTEE Text Block Drop element h…" at bounding box center [917, 365] width 1175 height 90
click at [703, 396] on div "FREE SHIPPING Text Block 30 DAYS MONEY BACK GUARANTEE Text Block Drop element h…" at bounding box center [917, 365] width 1175 height 90
click at [475, 299] on icon at bounding box center [476, 302] width 13 height 14
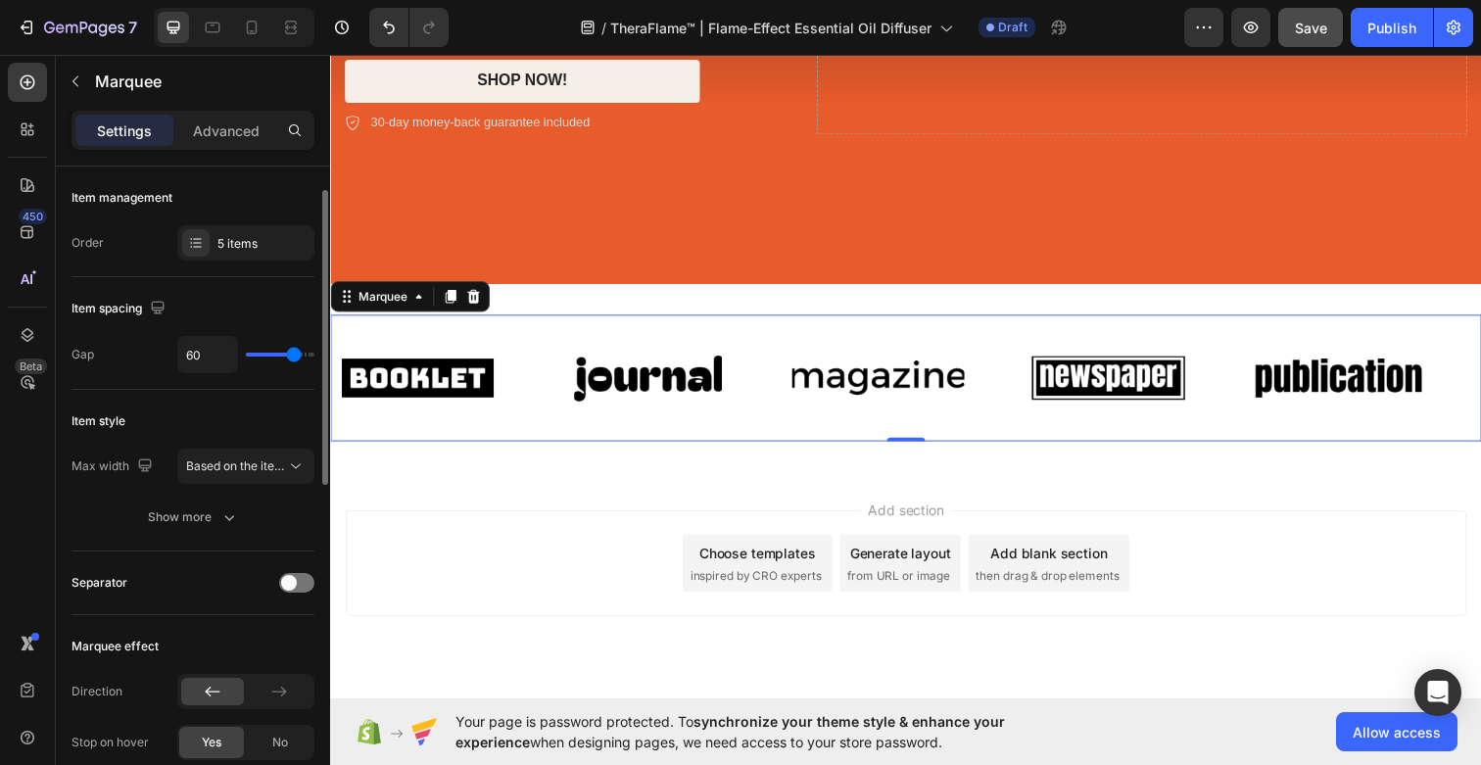
scroll to position [27, 0]
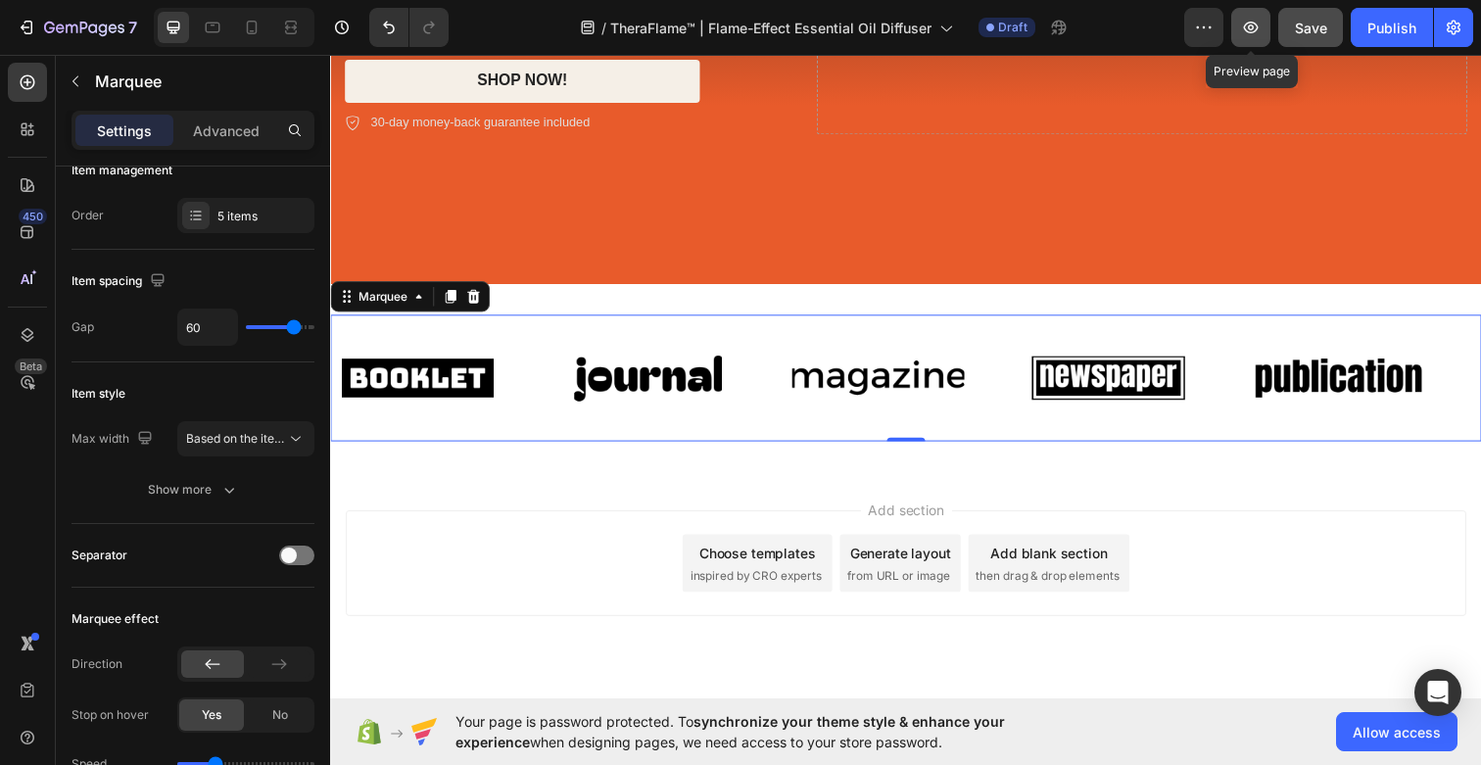
click at [1256, 28] on icon "button" at bounding box center [1251, 28] width 15 height 12
click at [990, 429] on div "Image" at bounding box center [918, 385] width 235 height 98
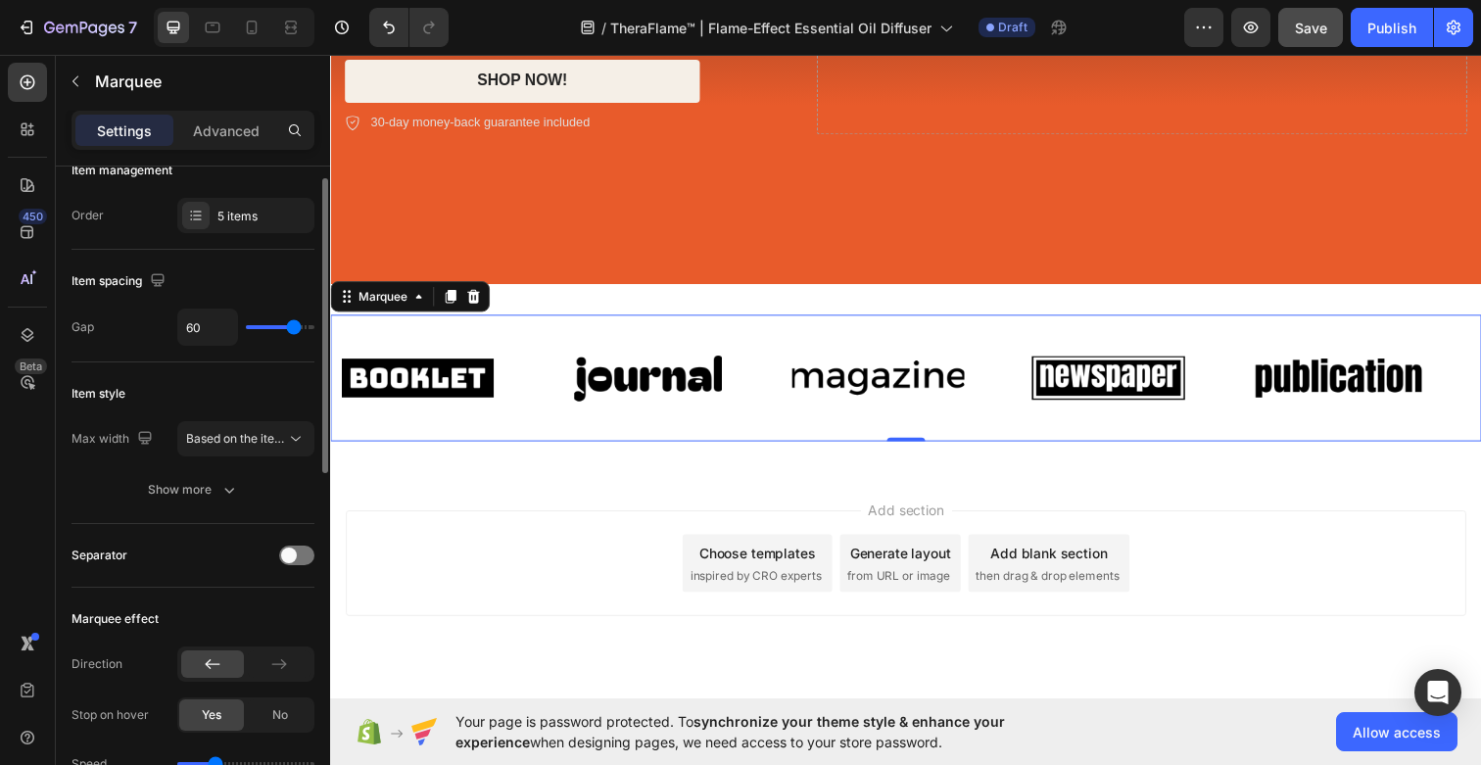
type input "54"
type input "33"
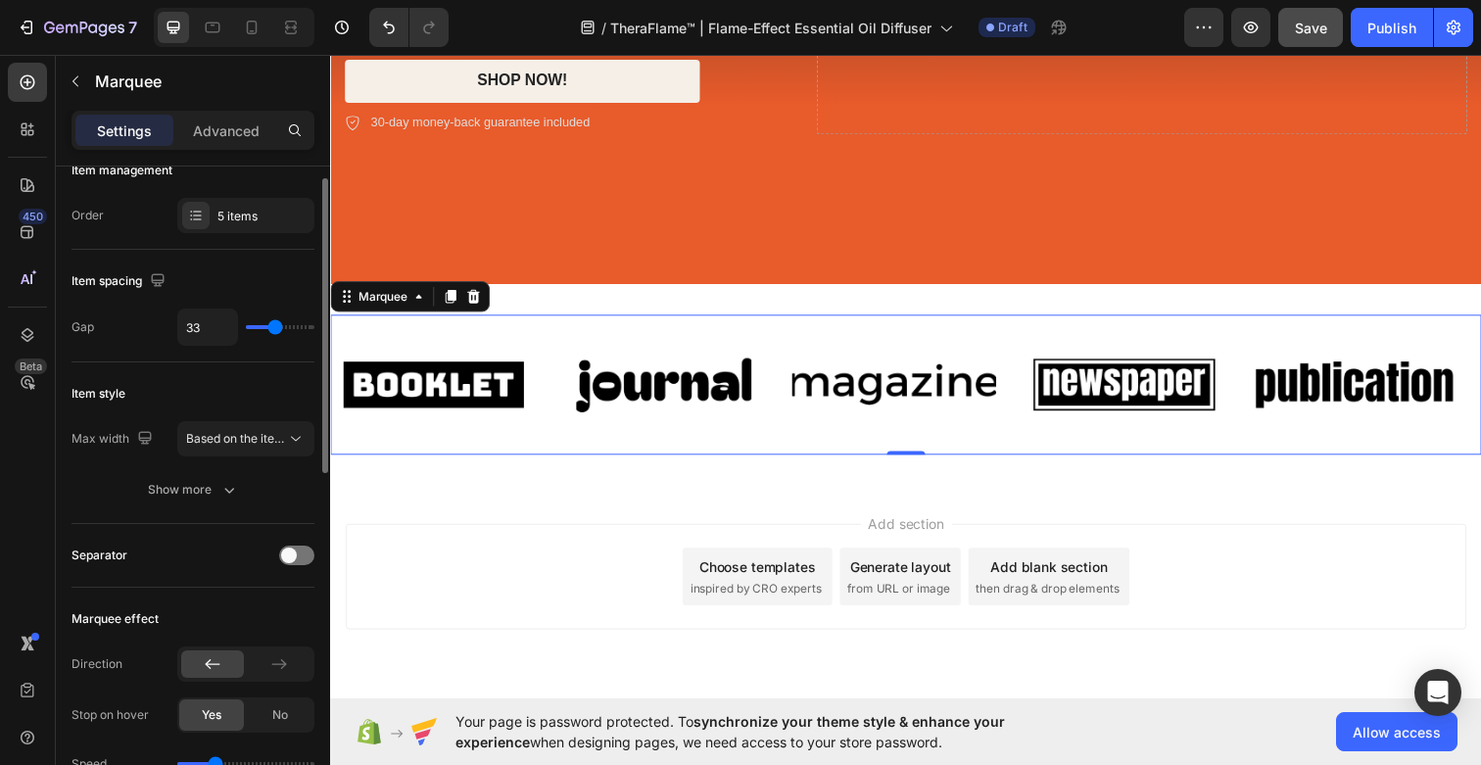
type input "27"
type input "64"
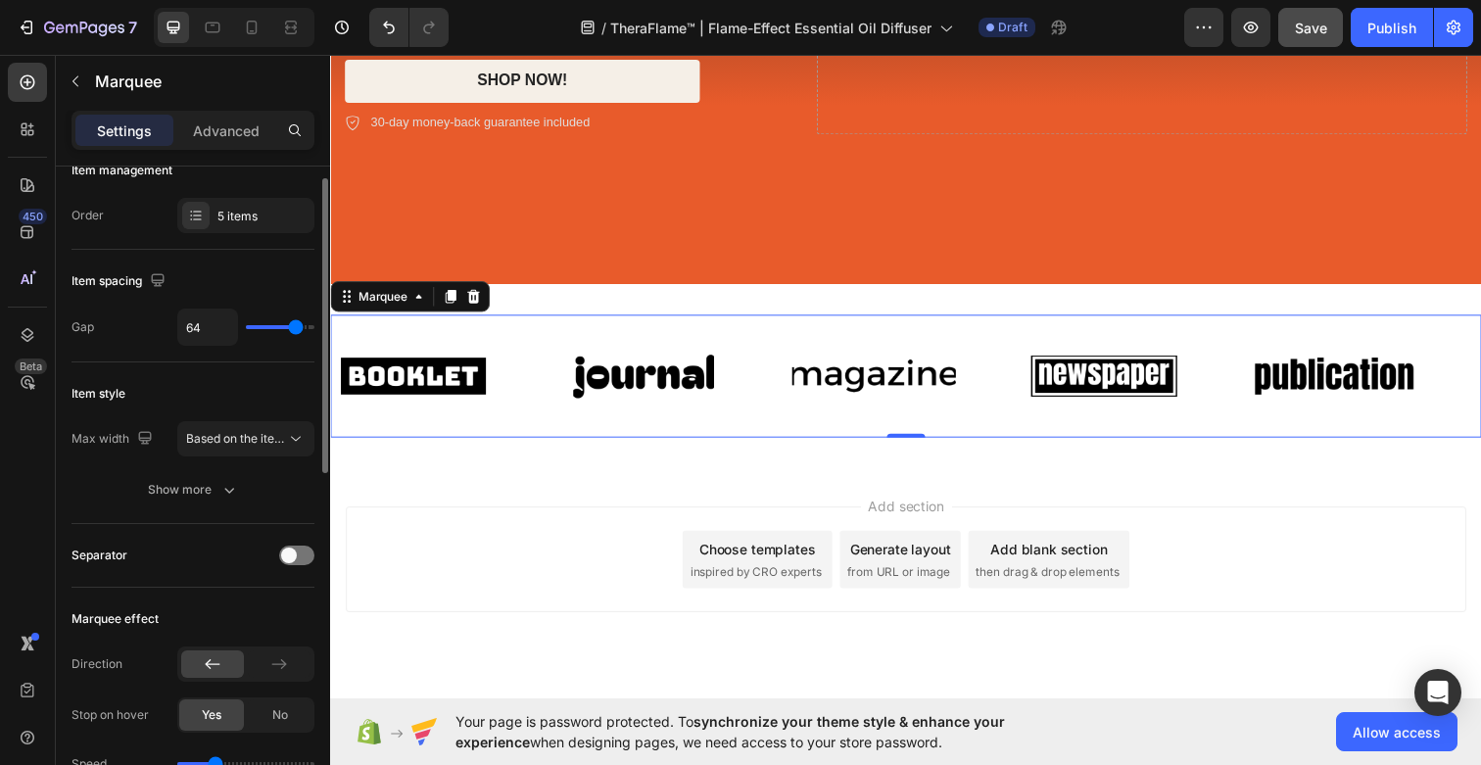
type input "69"
type input "72"
type input "74"
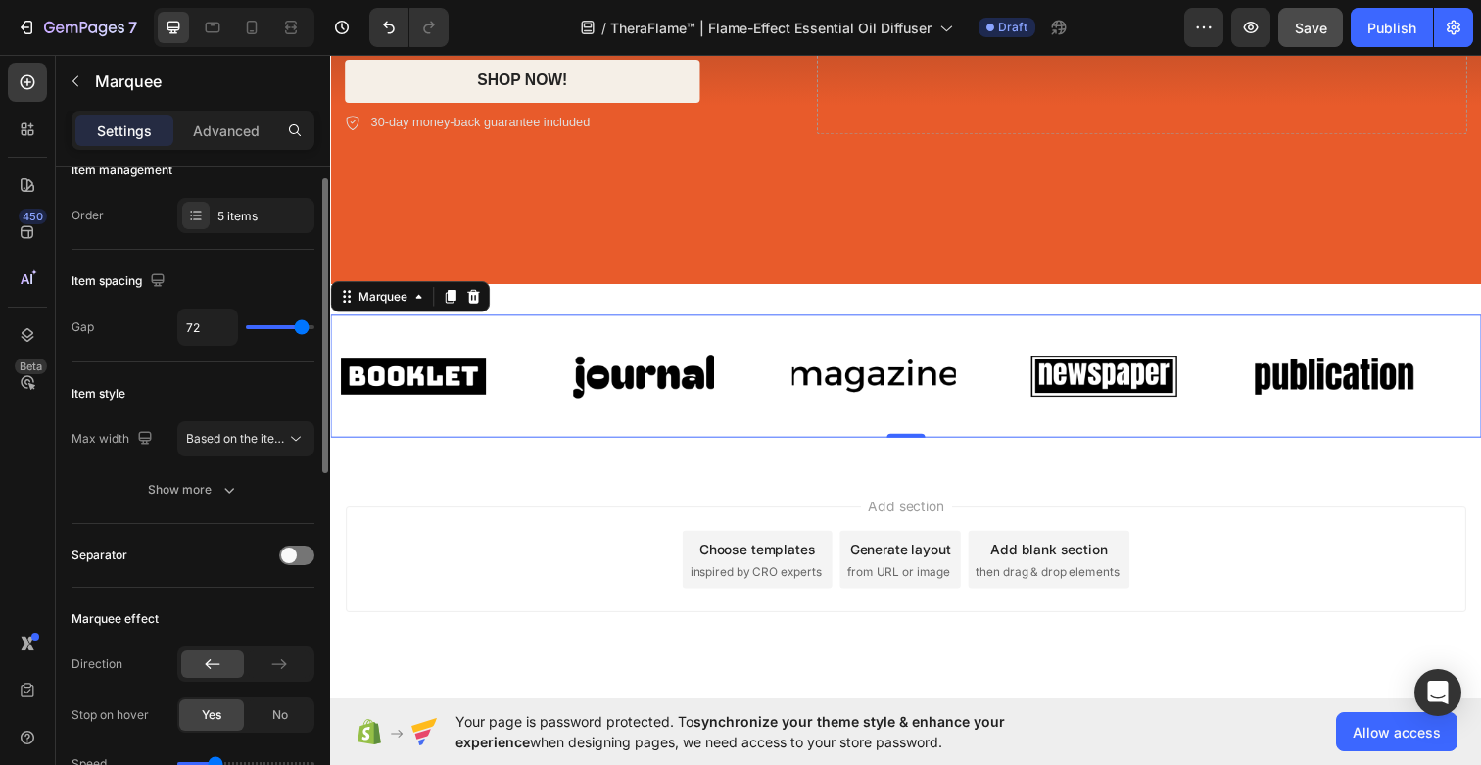
type input "74"
type input "75"
type input "77"
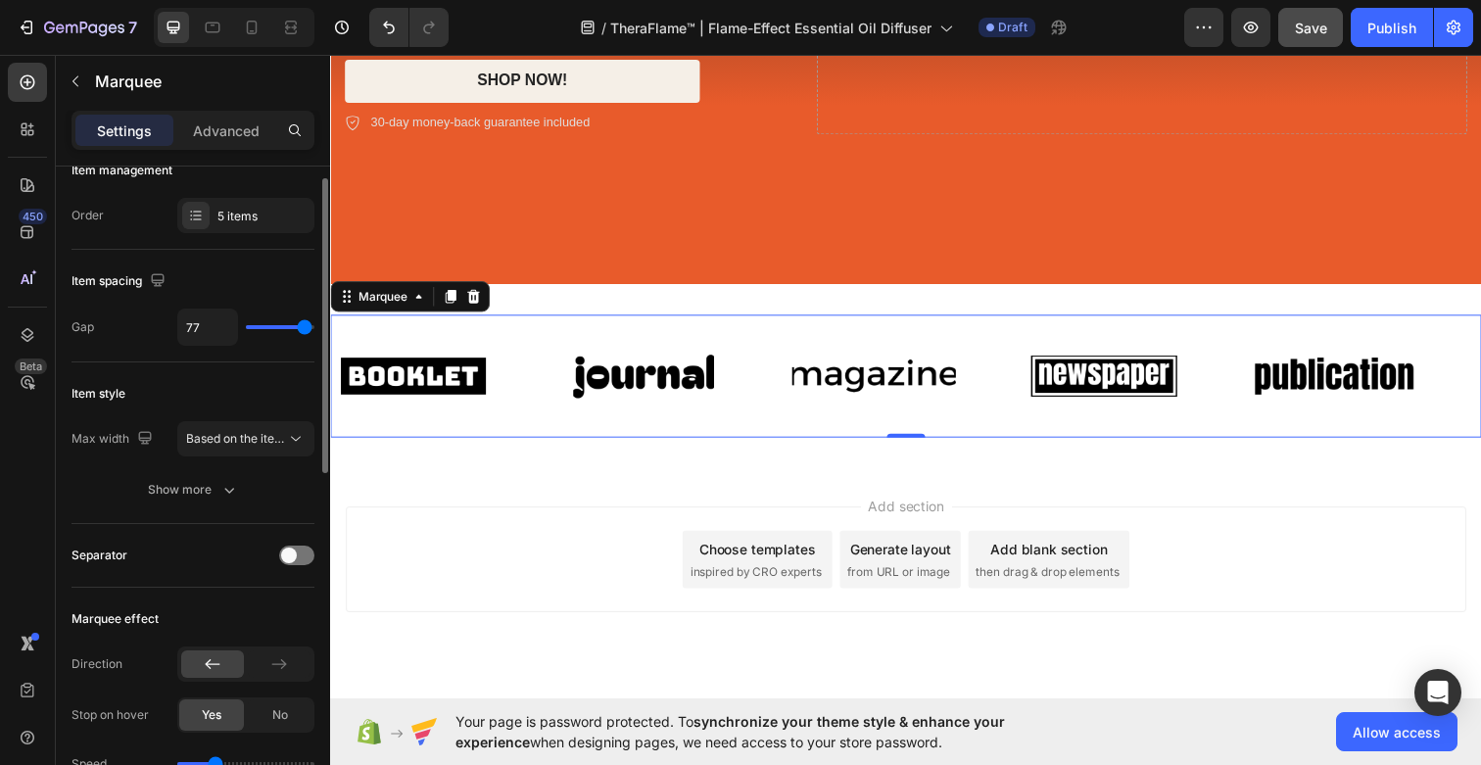
type input "78"
type input "79"
type input "80"
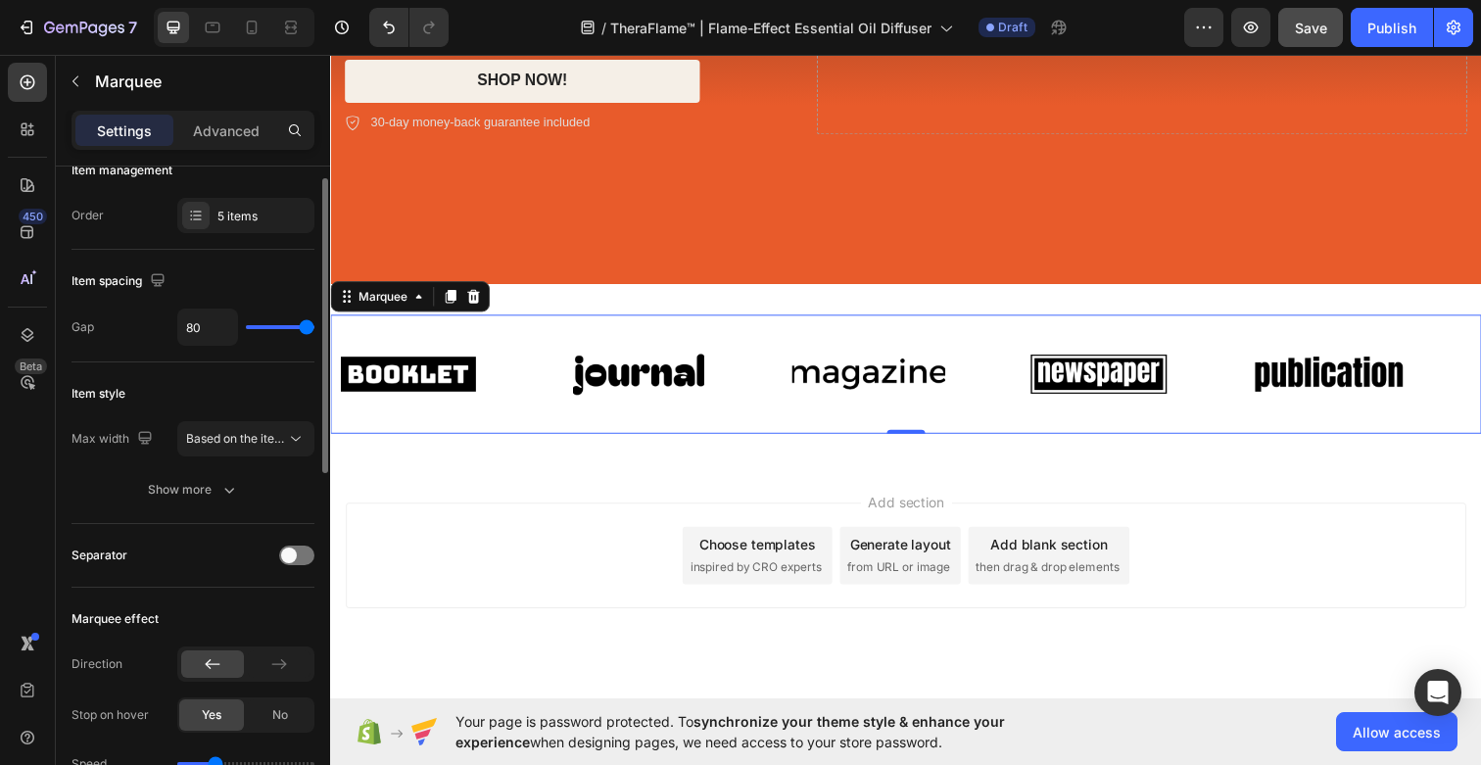
drag, startPoint x: 289, startPoint y: 326, endPoint x: 309, endPoint y: 324, distance: 20.7
type input "80"
click at [309, 325] on input "range" at bounding box center [280, 327] width 69 height 4
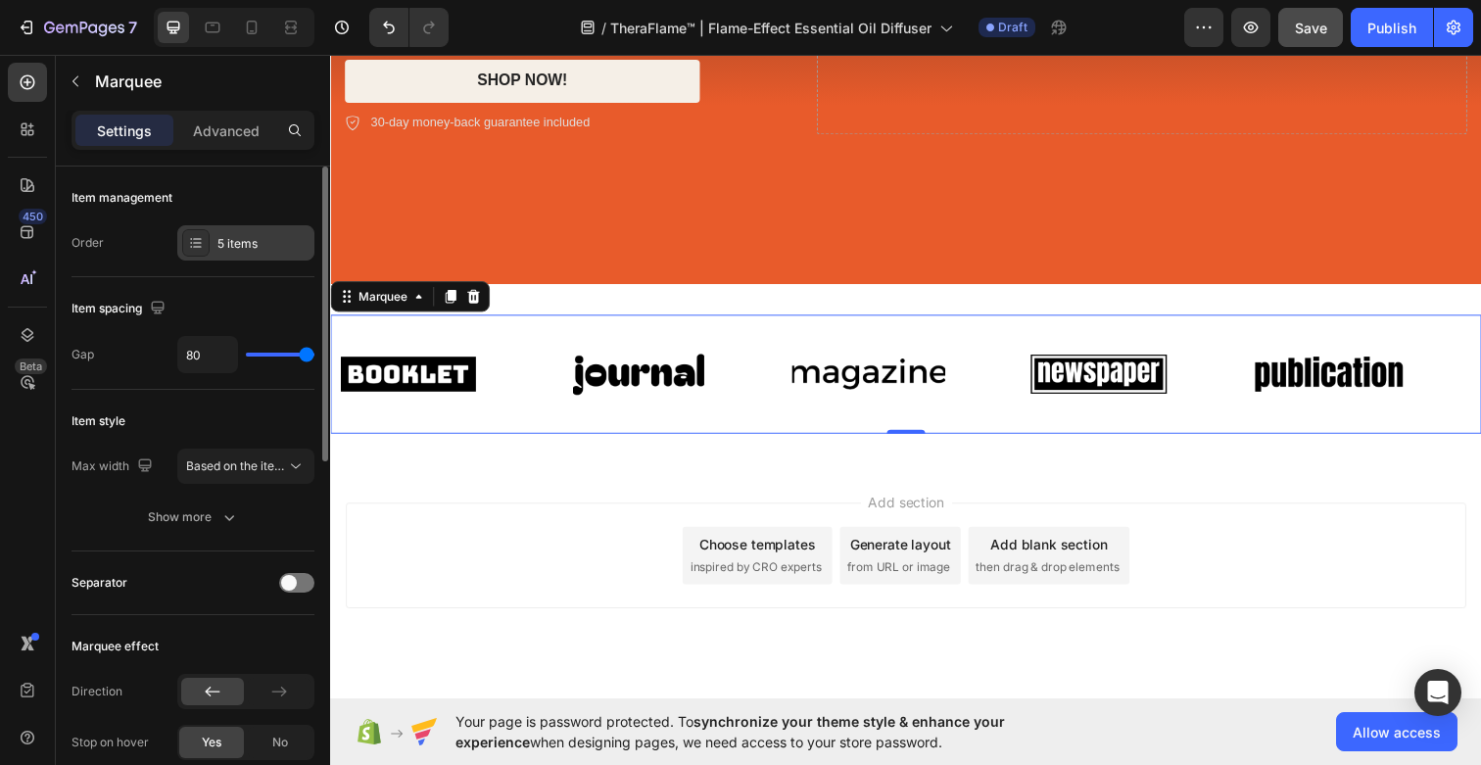
click at [244, 247] on div "5 items" at bounding box center [263, 244] width 92 height 18
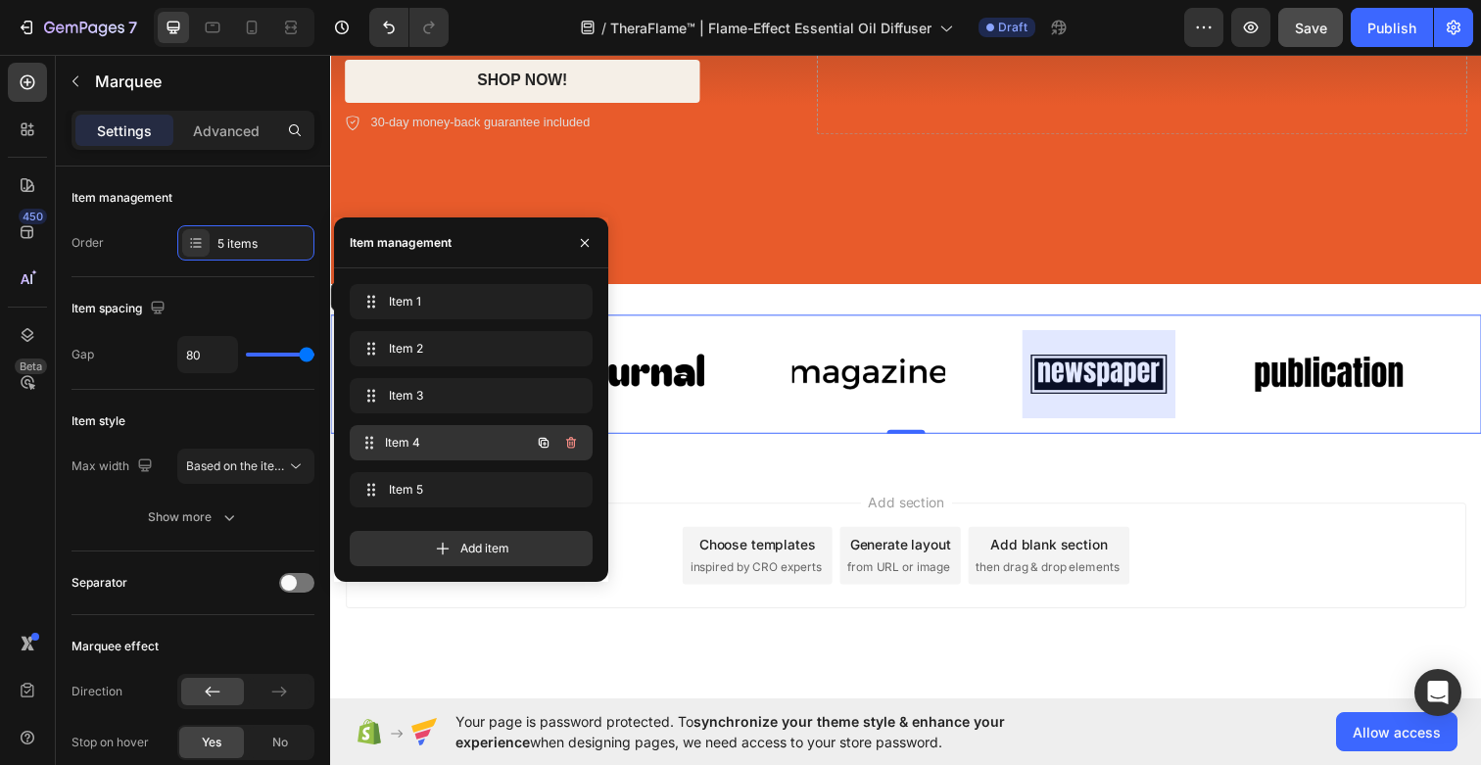
click at [417, 450] on span "Item 4" at bounding box center [457, 443] width 145 height 18
click at [397, 441] on span "Item 4" at bounding box center [444, 443] width 111 height 18
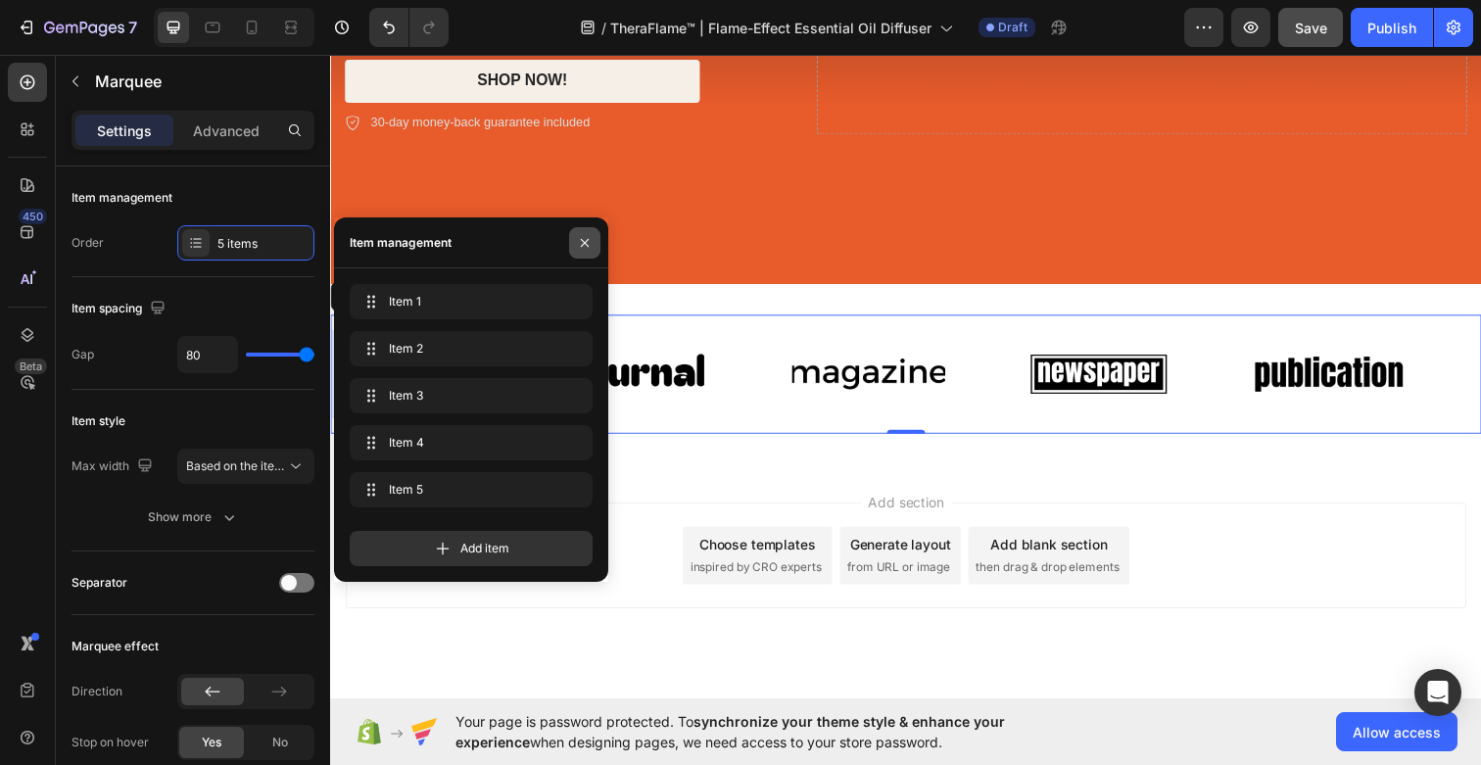
click at [579, 238] on icon "button" at bounding box center [585, 243] width 16 height 16
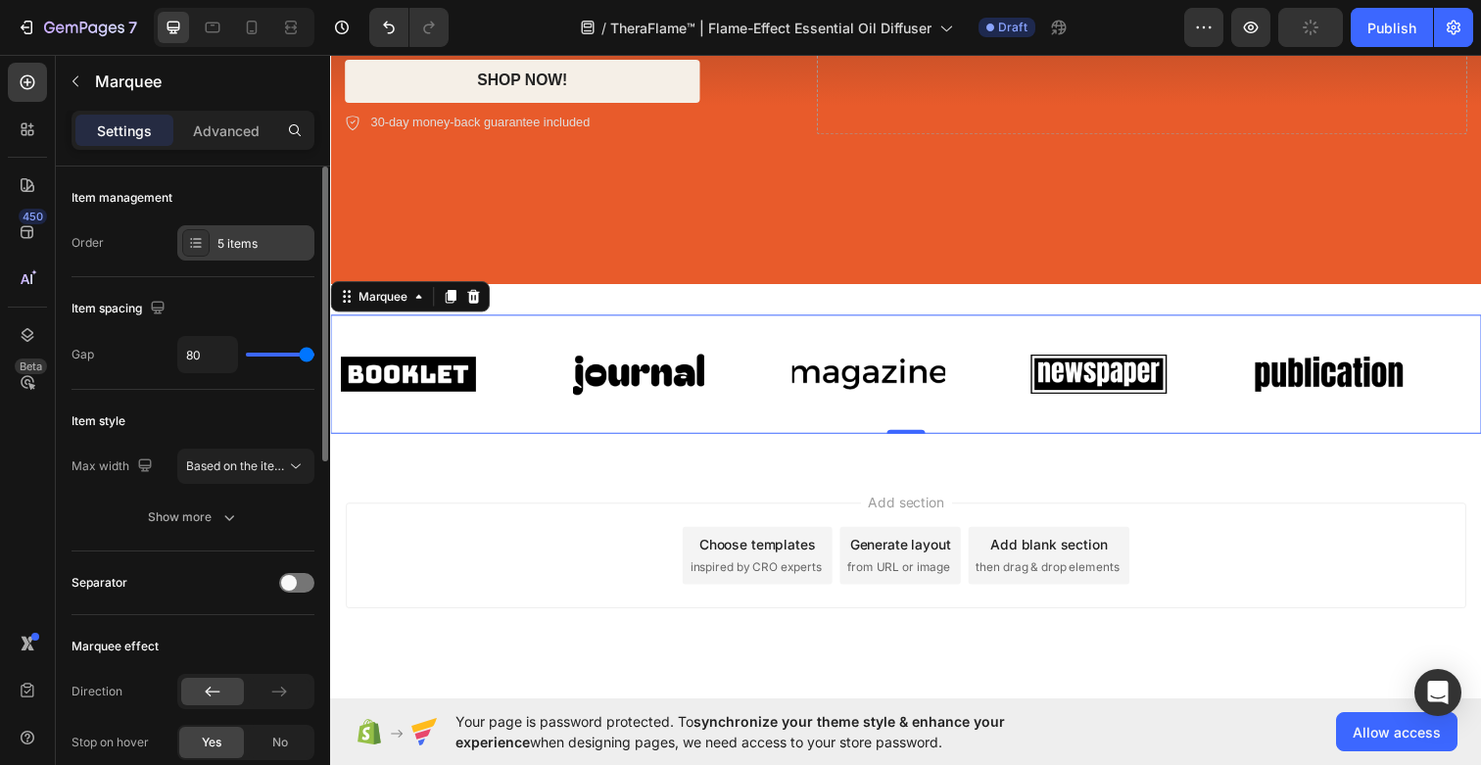
click at [242, 255] on div "5 items" at bounding box center [245, 242] width 137 height 35
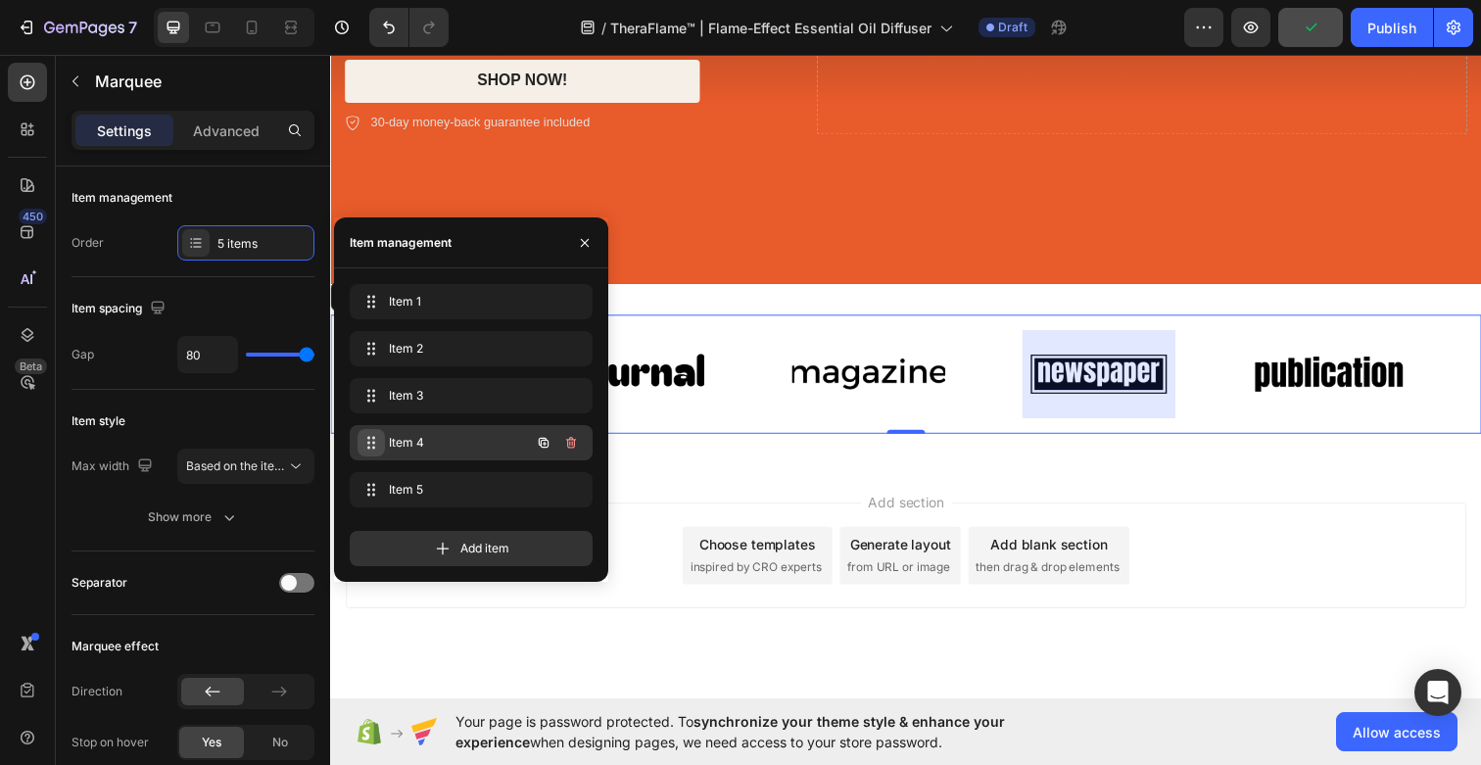
click at [364, 440] on icon at bounding box center [371, 443] width 16 height 16
click at [545, 441] on icon "button" at bounding box center [544, 443] width 16 height 16
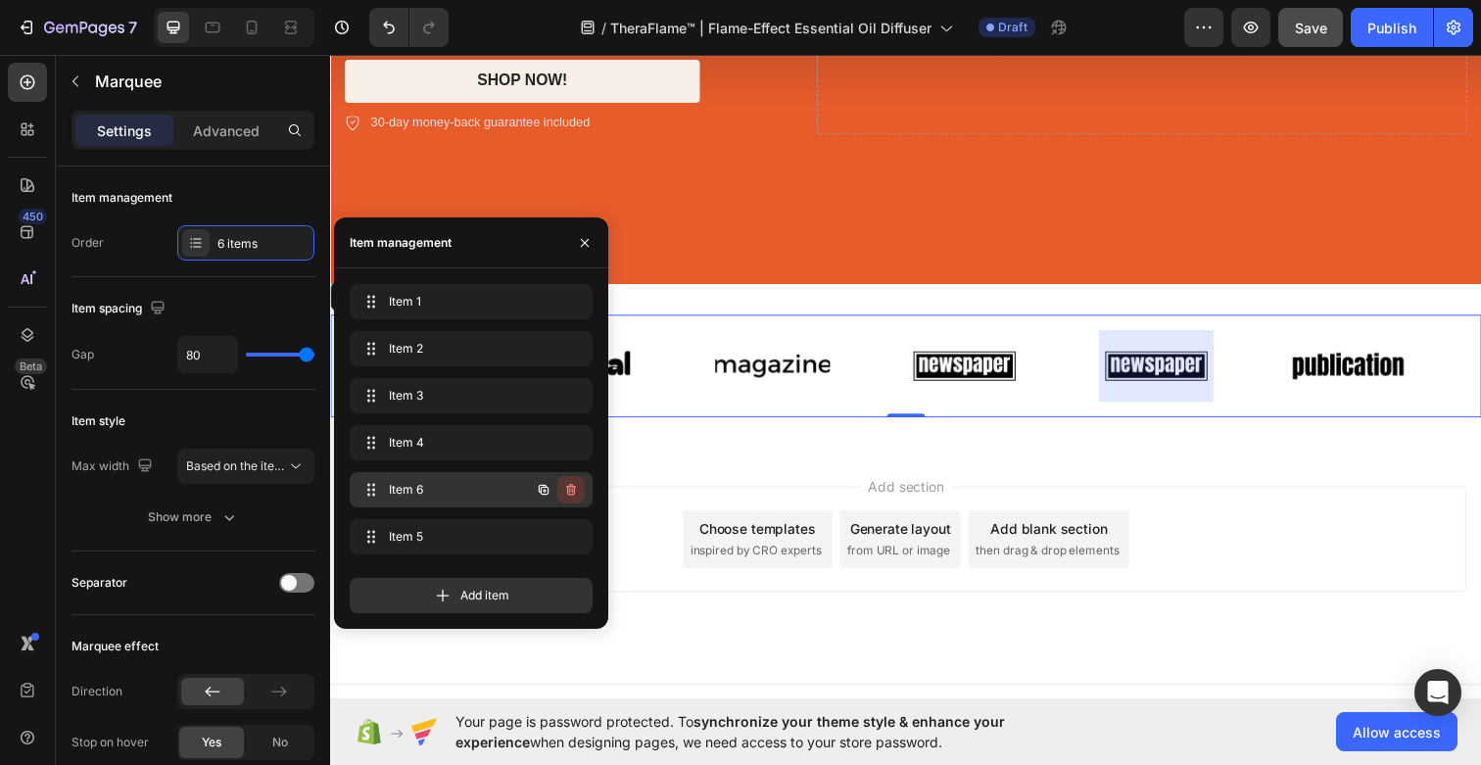
click at [574, 490] on icon "button" at bounding box center [571, 490] width 10 height 12
click at [568, 483] on div "Delete" at bounding box center [558, 490] width 36 height 18
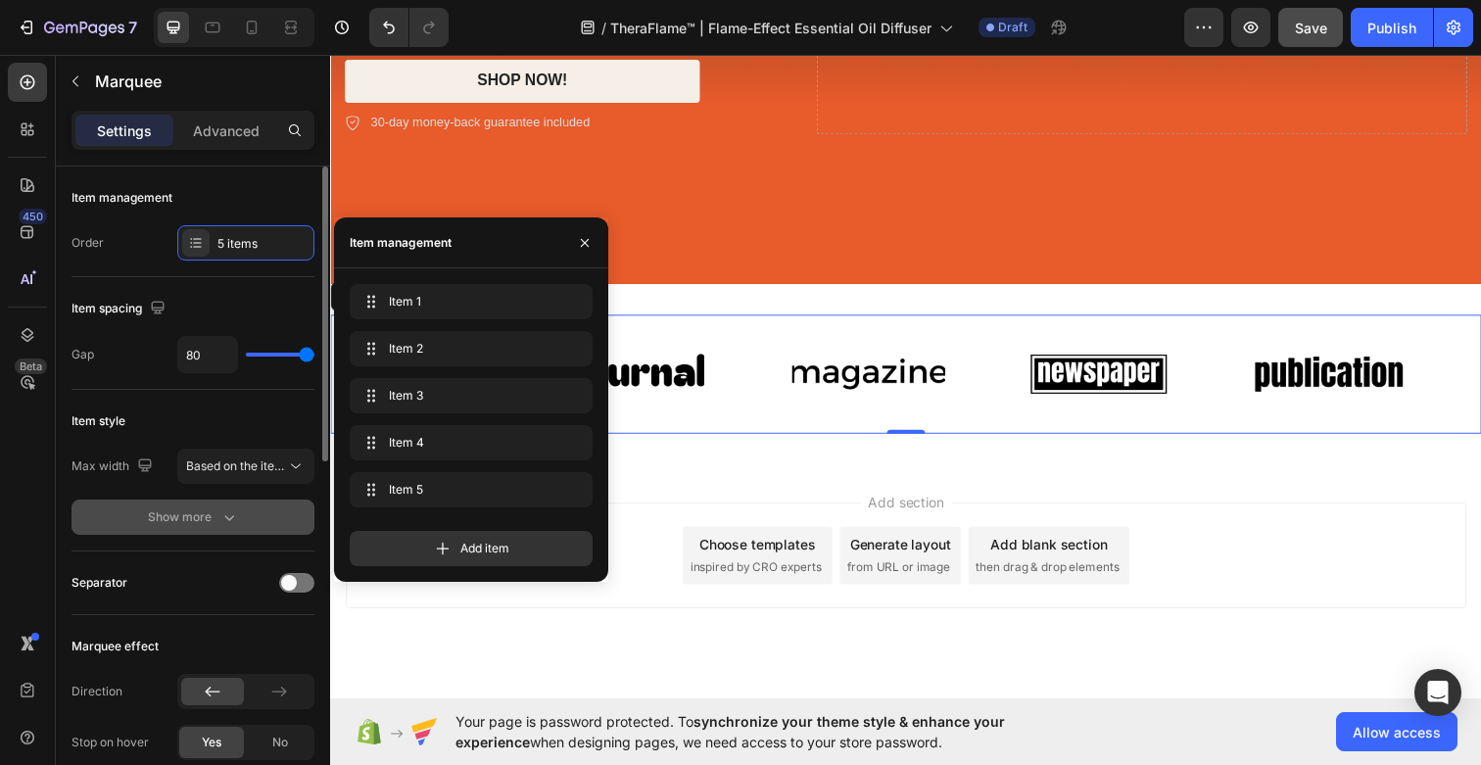
click at [152, 527] on button "Show more" at bounding box center [192, 516] width 243 height 35
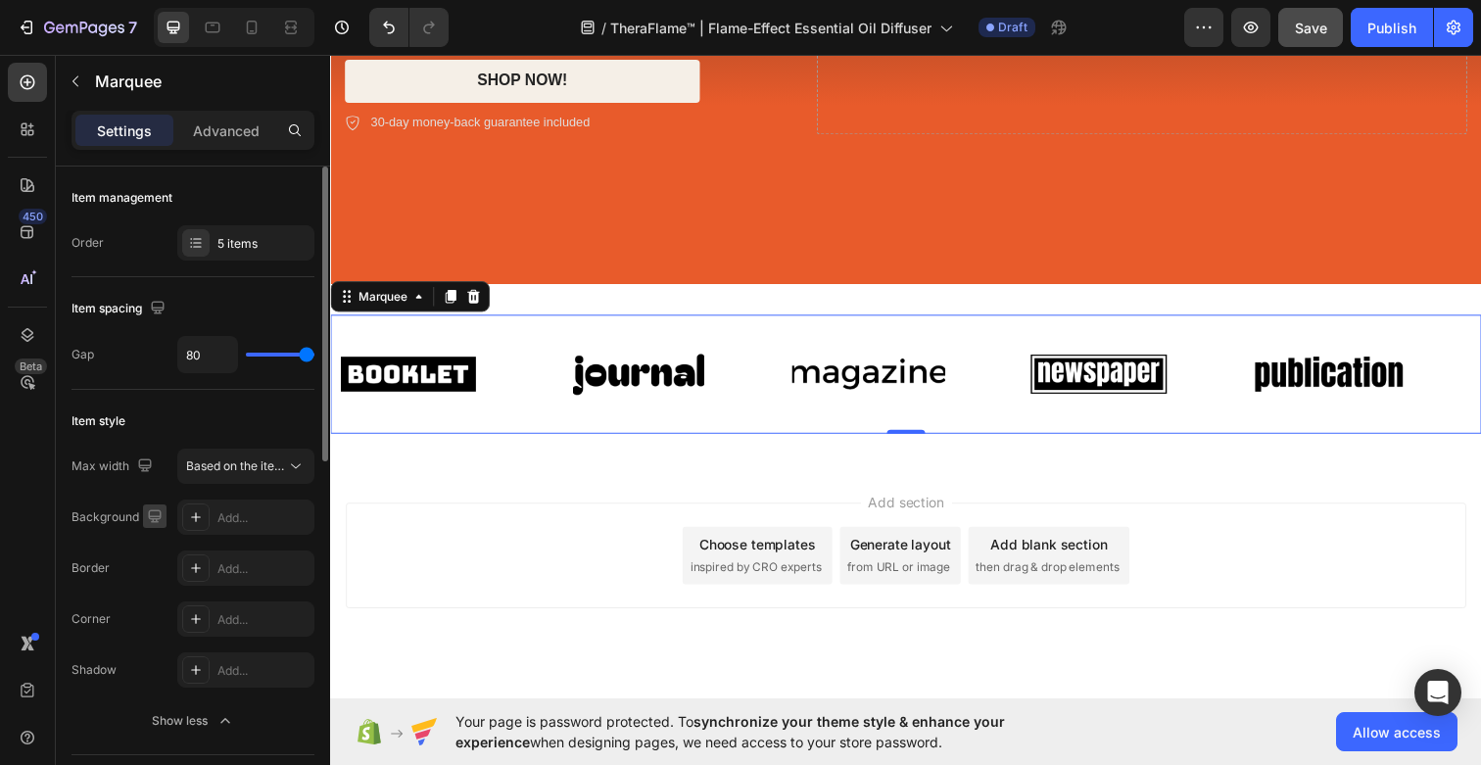
click at [152, 525] on button "button" at bounding box center [155, 516] width 24 height 24
click at [119, 428] on div "Item style" at bounding box center [98, 421] width 54 height 18
click at [204, 139] on p "Advanced" at bounding box center [226, 130] width 67 height 21
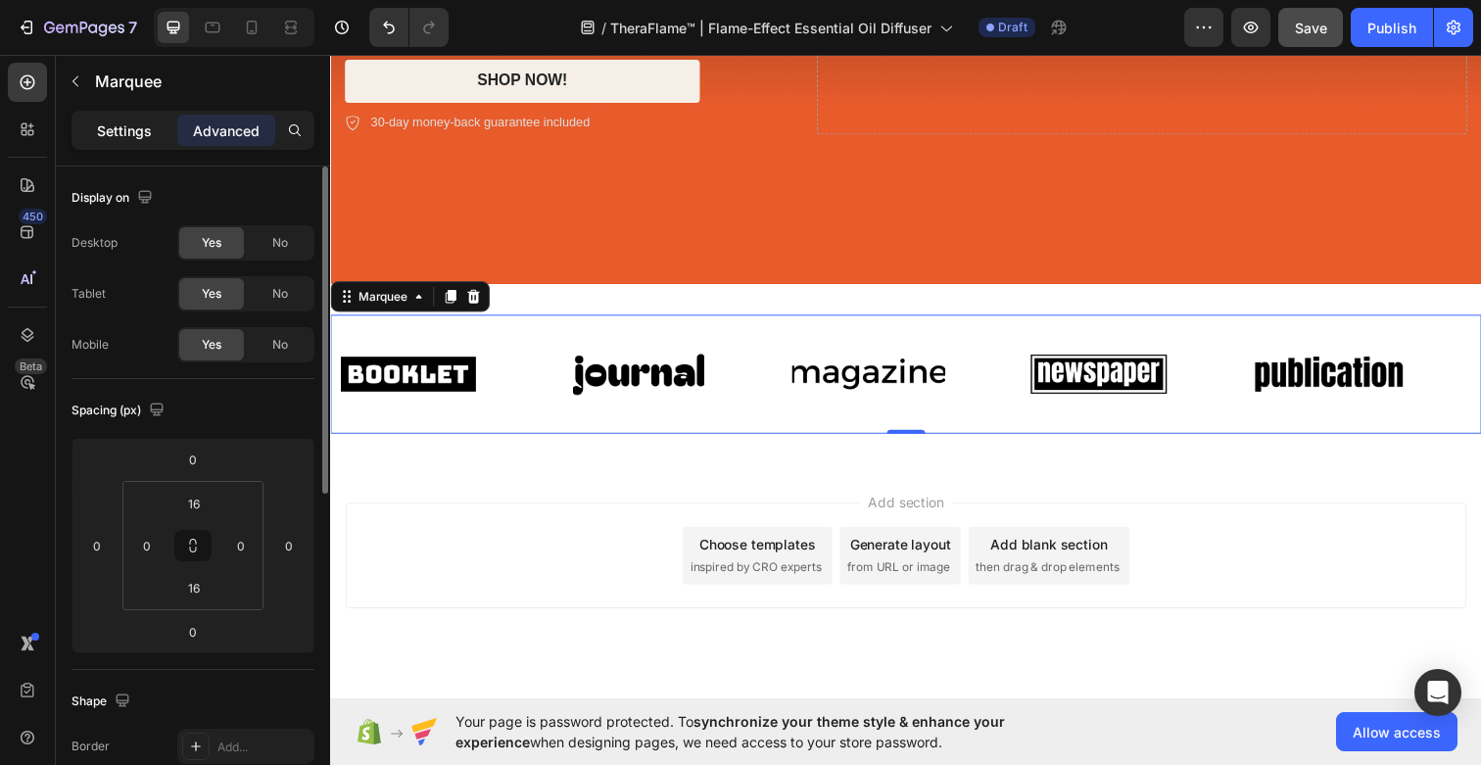
click at [123, 129] on p "Settings" at bounding box center [124, 130] width 55 height 21
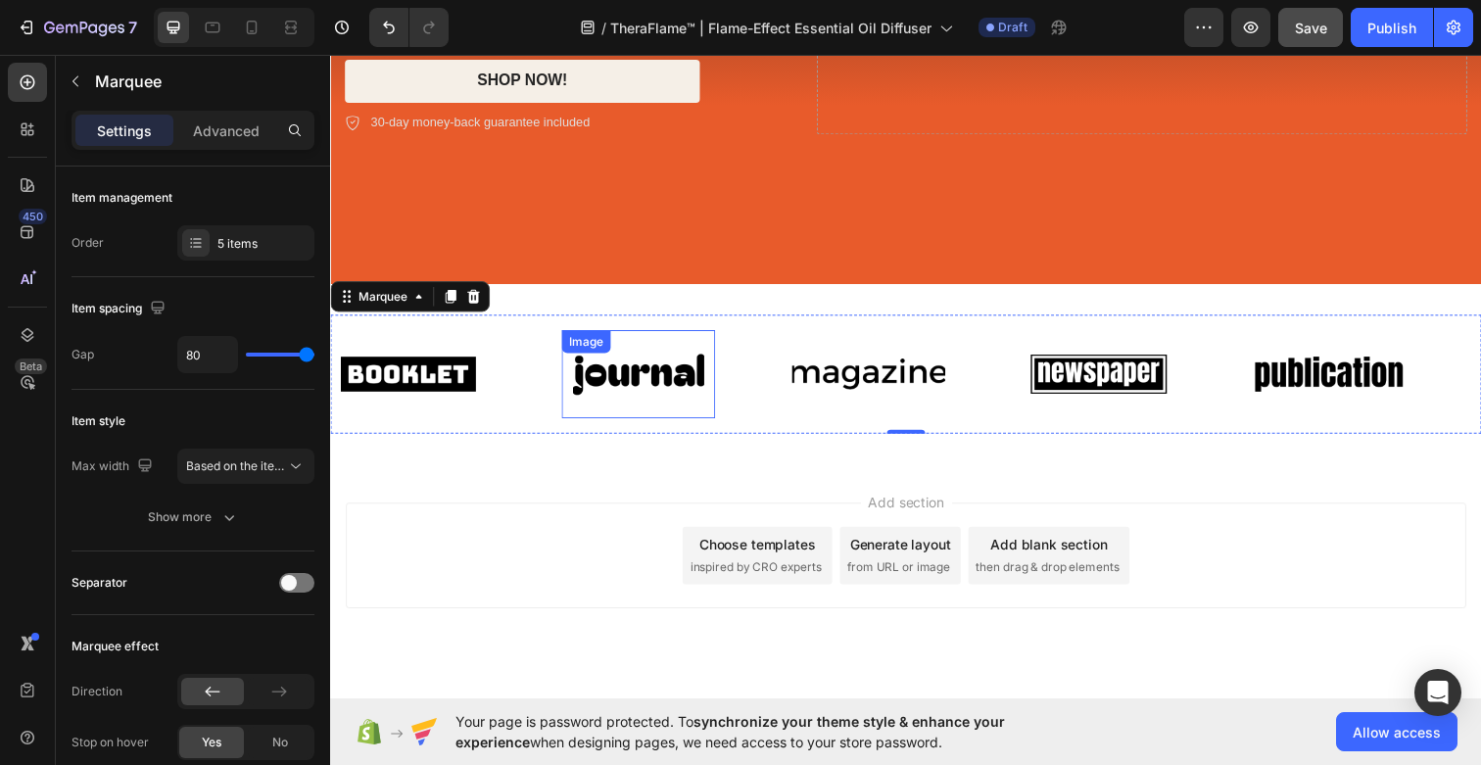
click at [614, 377] on img at bounding box center [644, 381] width 157 height 67
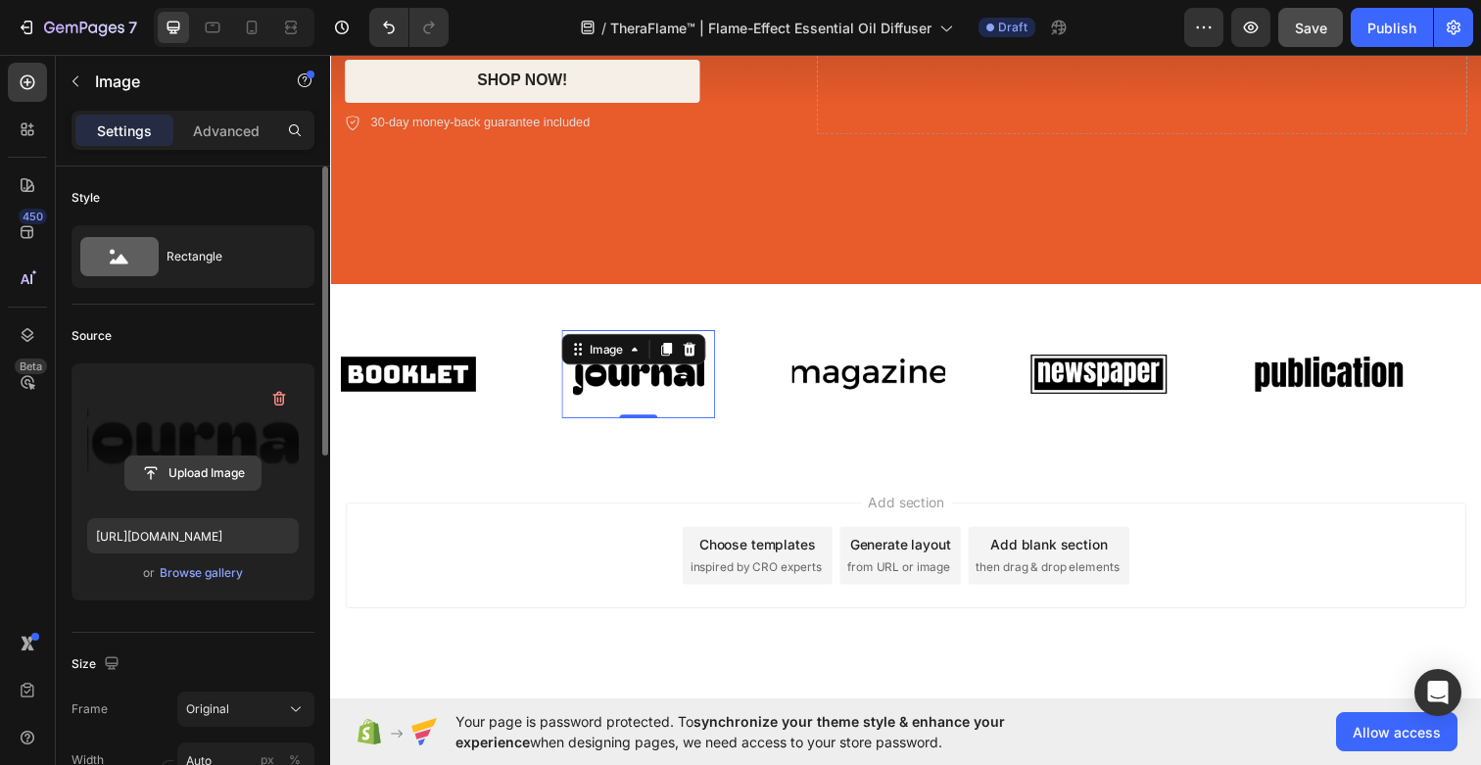
scroll to position [37, 0]
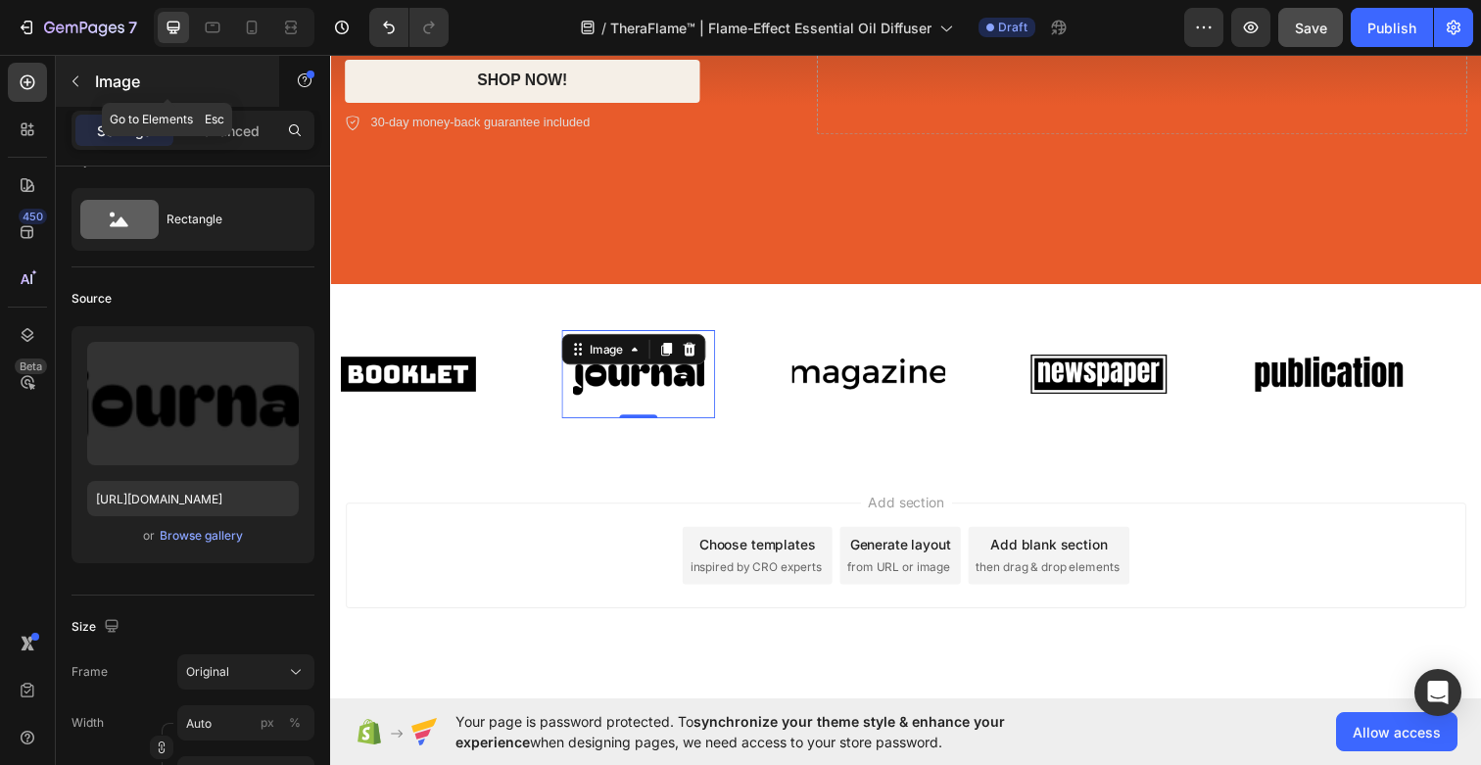
click at [79, 81] on icon "button" at bounding box center [76, 81] width 16 height 16
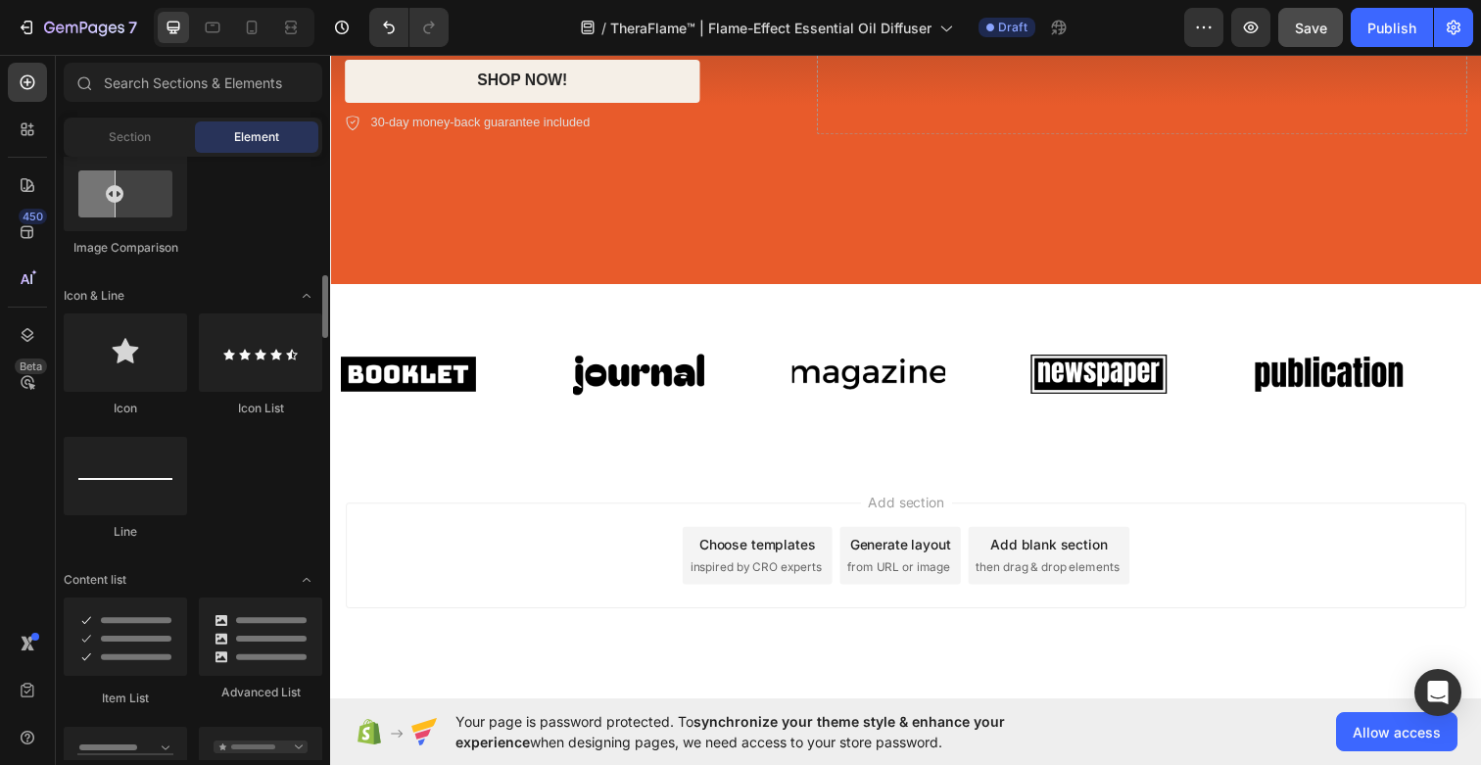
scroll to position [1171, 0]
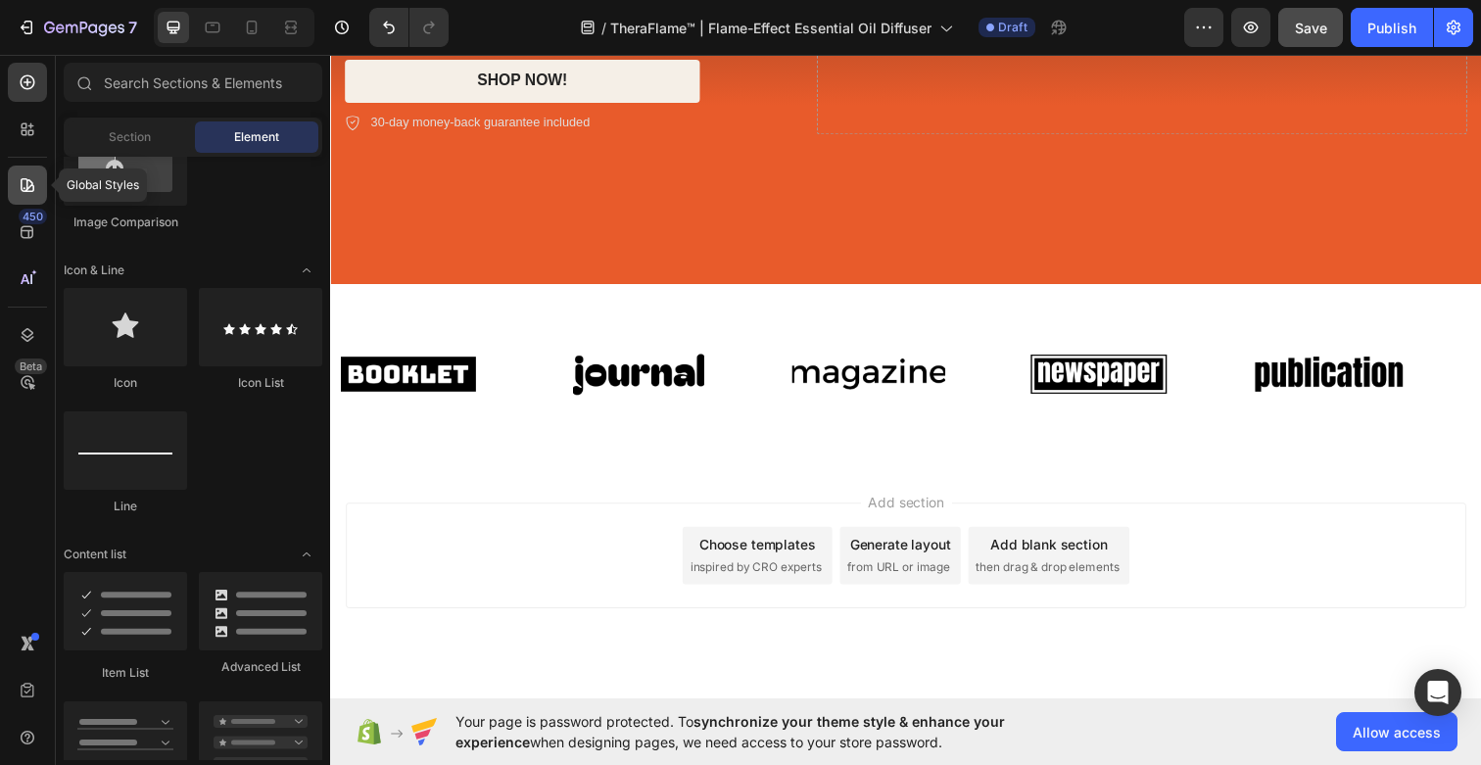
click at [28, 187] on icon at bounding box center [28, 185] width 14 height 14
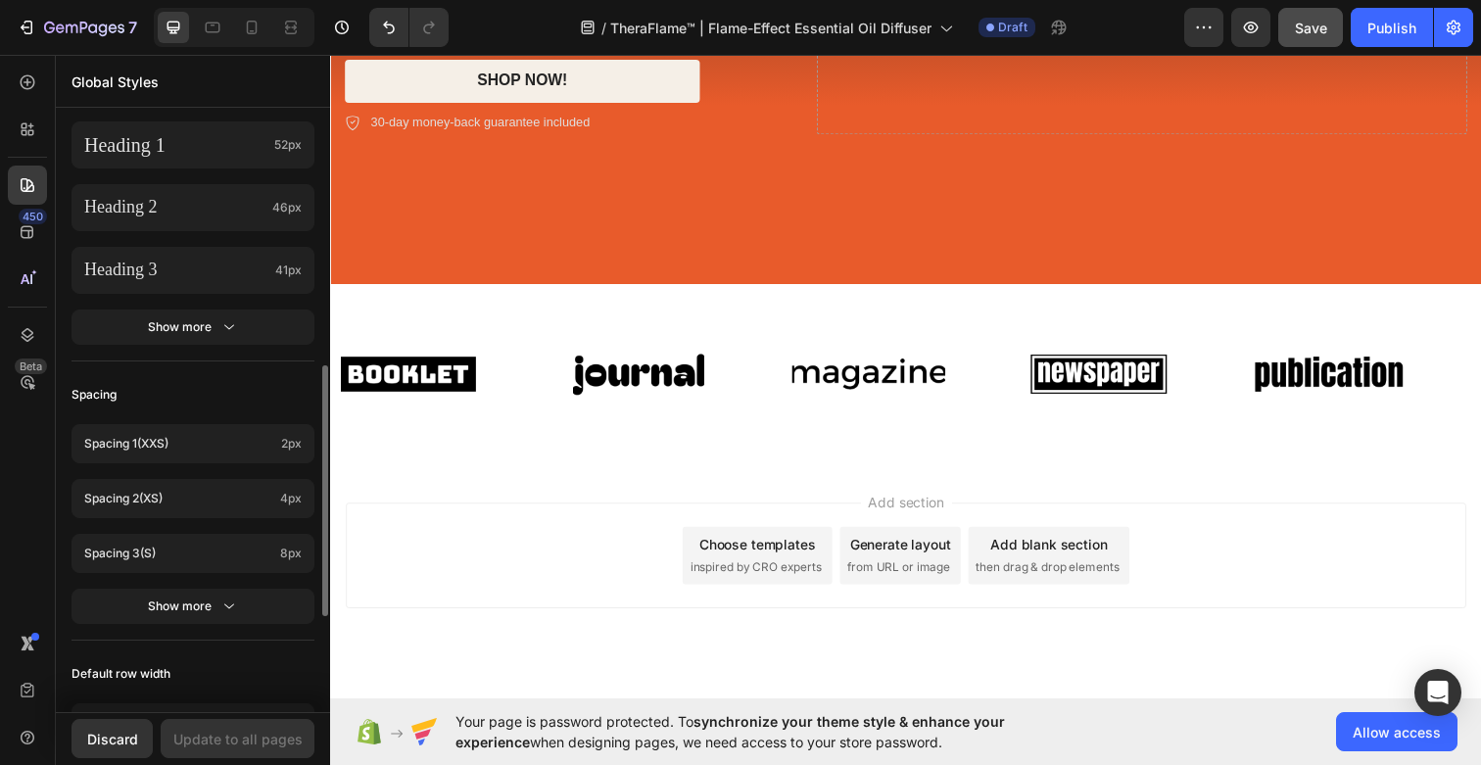
scroll to position [834, 0]
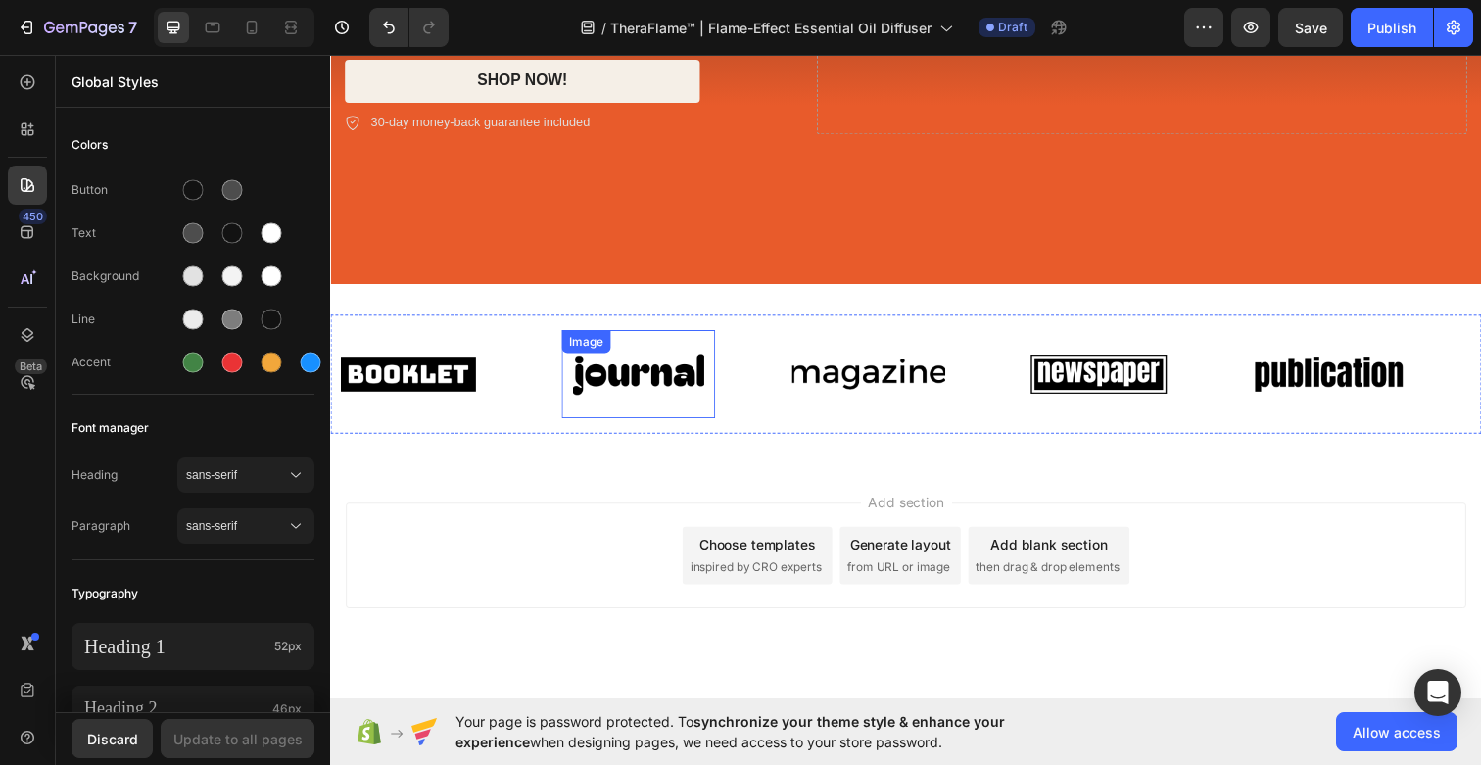
scroll to position [834, 0]
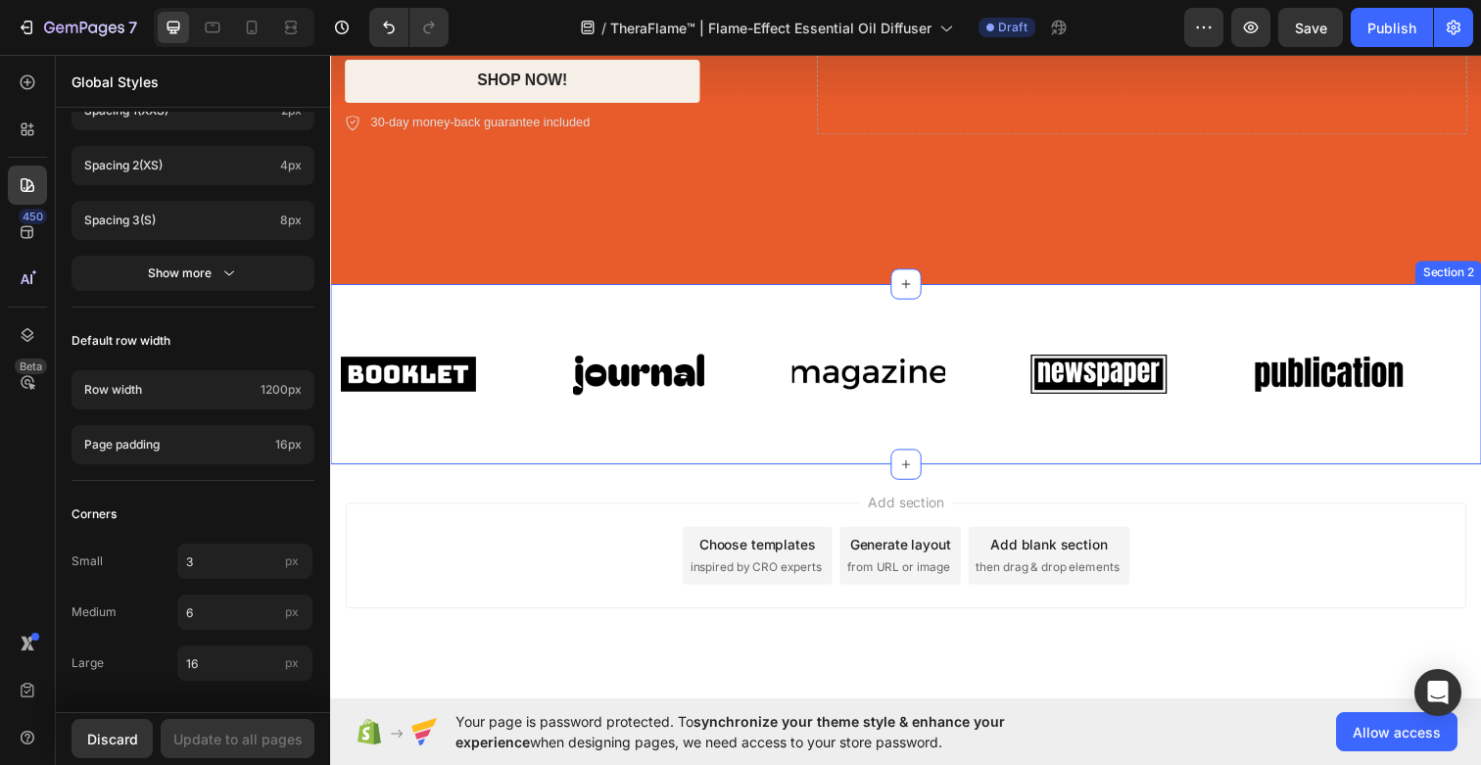
click at [857, 452] on div "Image Image Image Image Image Image Image Image Image Image Marquee Section 2" at bounding box center [917, 381] width 1175 height 184
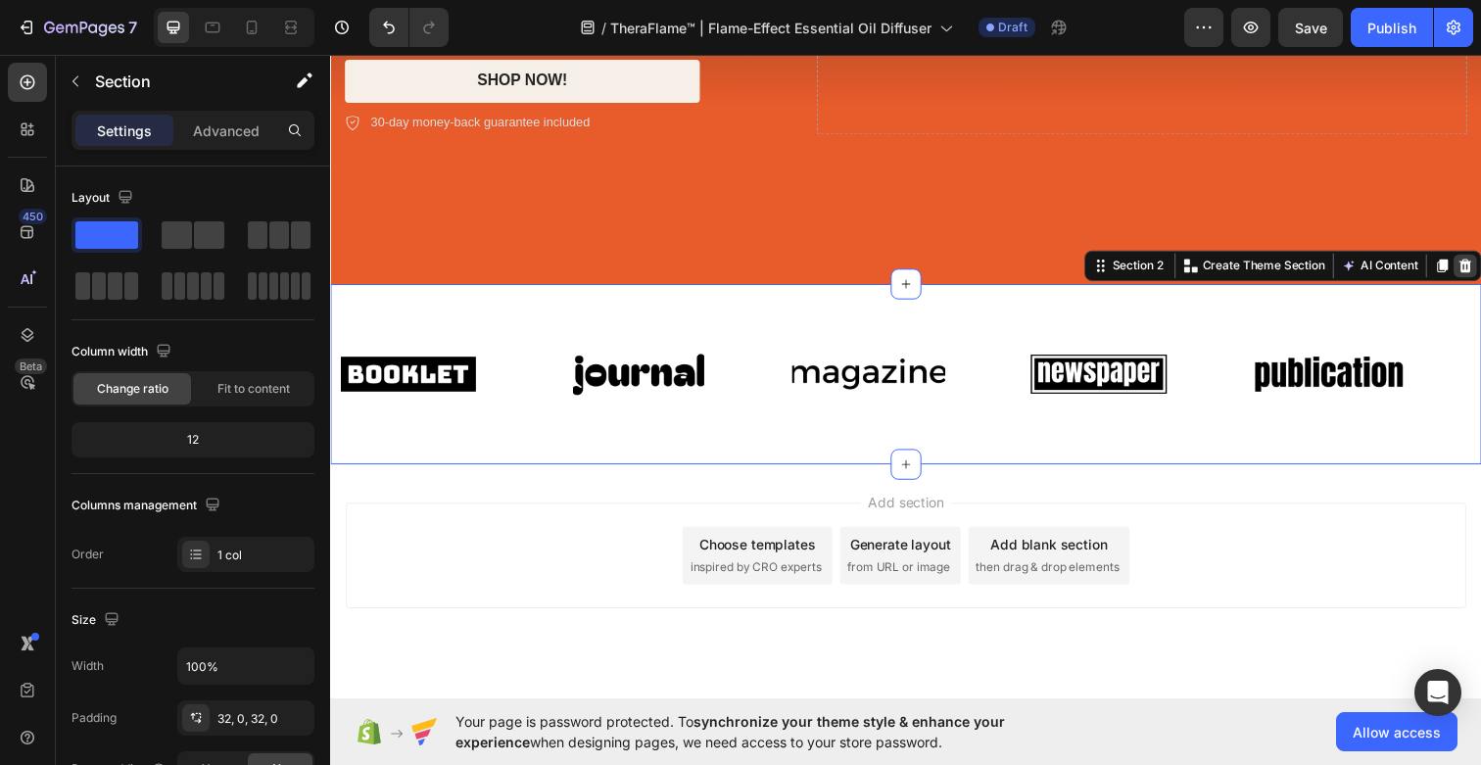
click at [1480, 268] on icon at bounding box center [1489, 270] width 13 height 14
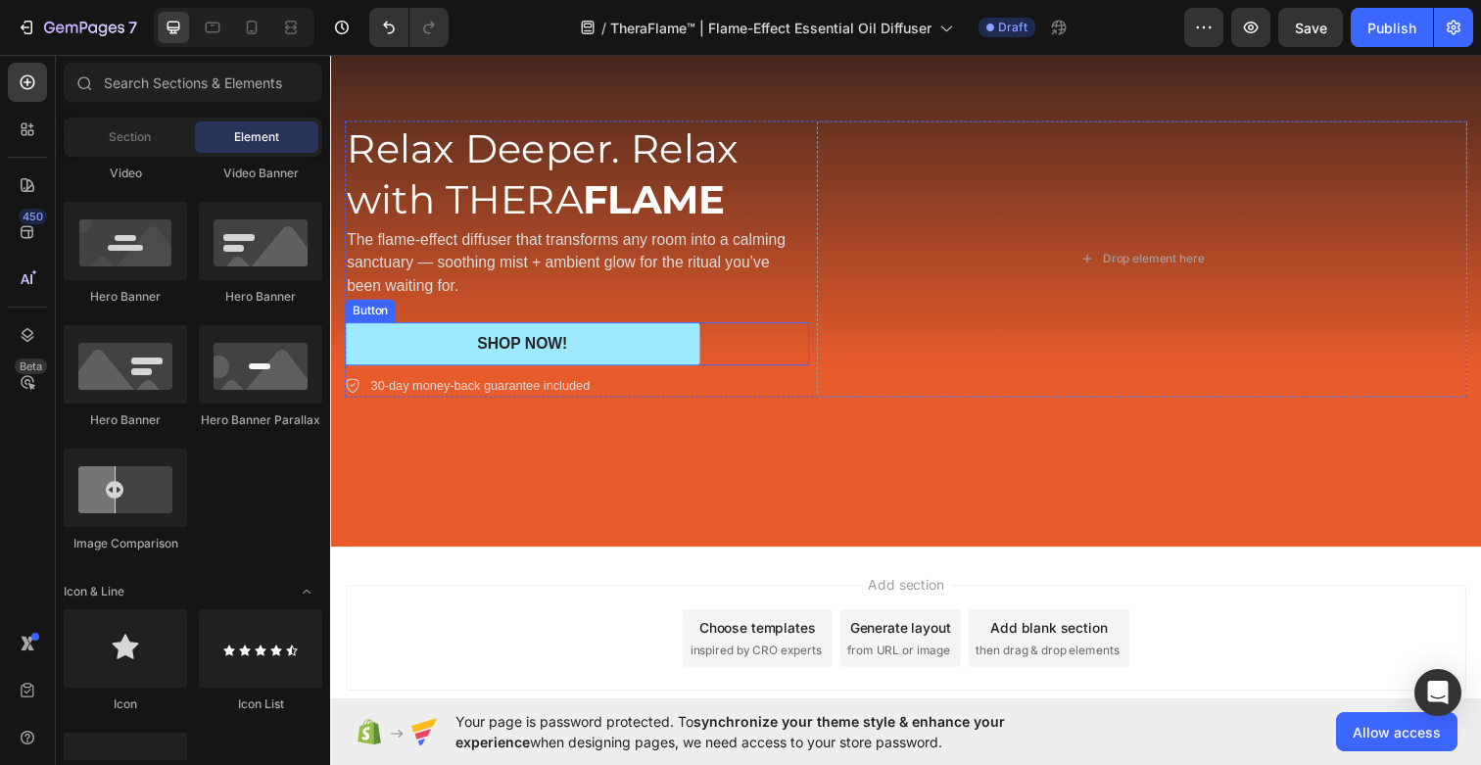
scroll to position [0, 0]
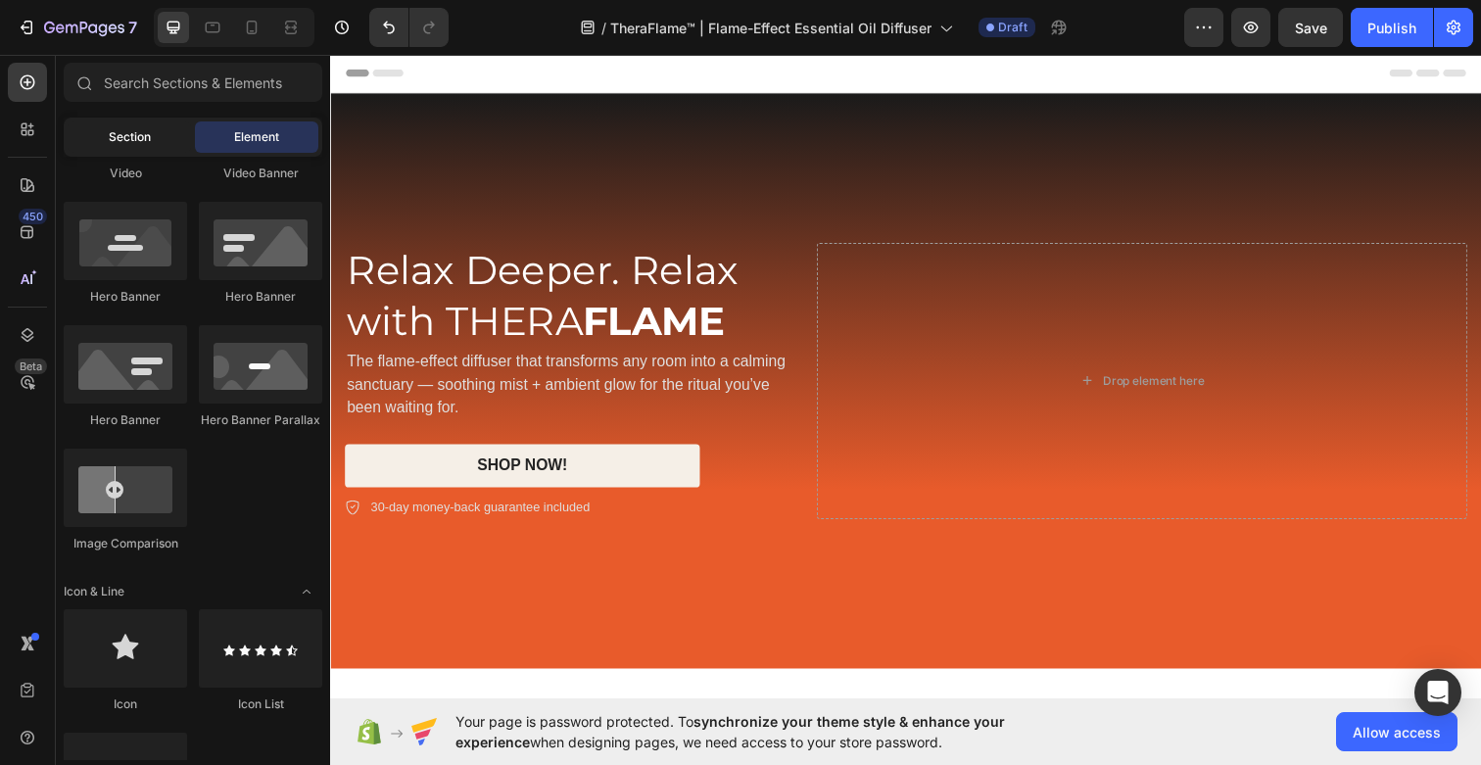
click at [141, 143] on span "Section" at bounding box center [130, 137] width 42 height 18
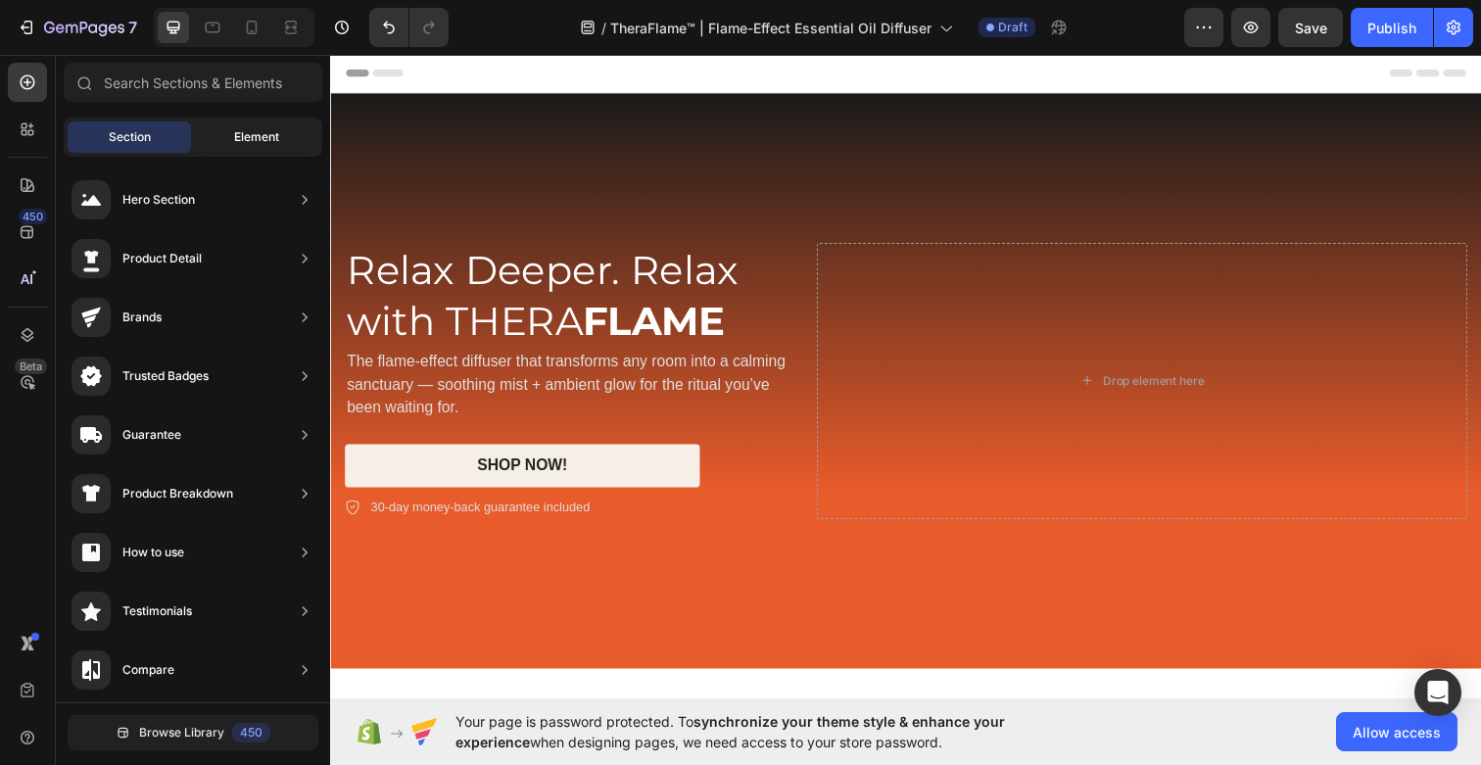
click at [275, 125] on div "Element" at bounding box center [256, 136] width 123 height 31
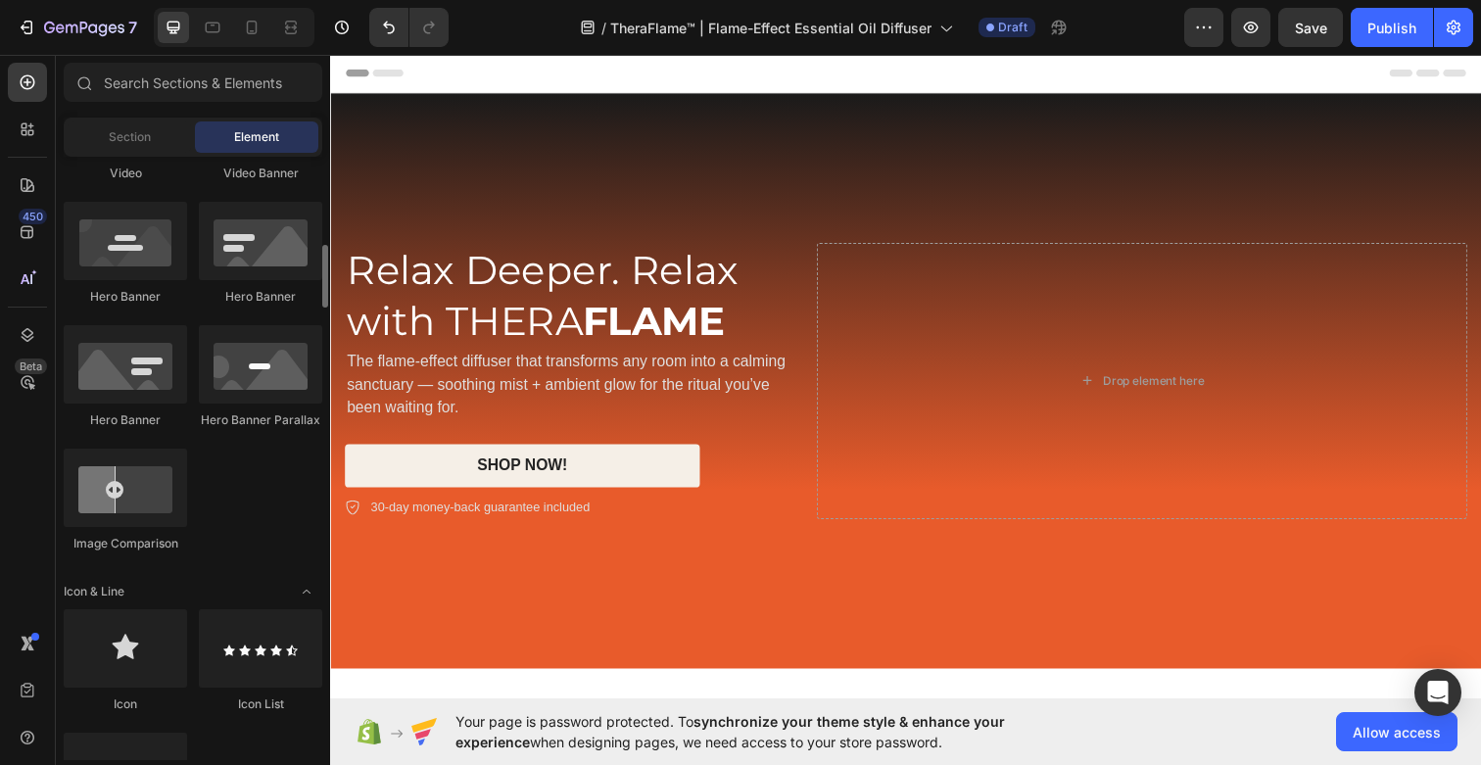
scroll to position [849, 0]
click at [155, 357] on div at bounding box center [125, 365] width 123 height 78
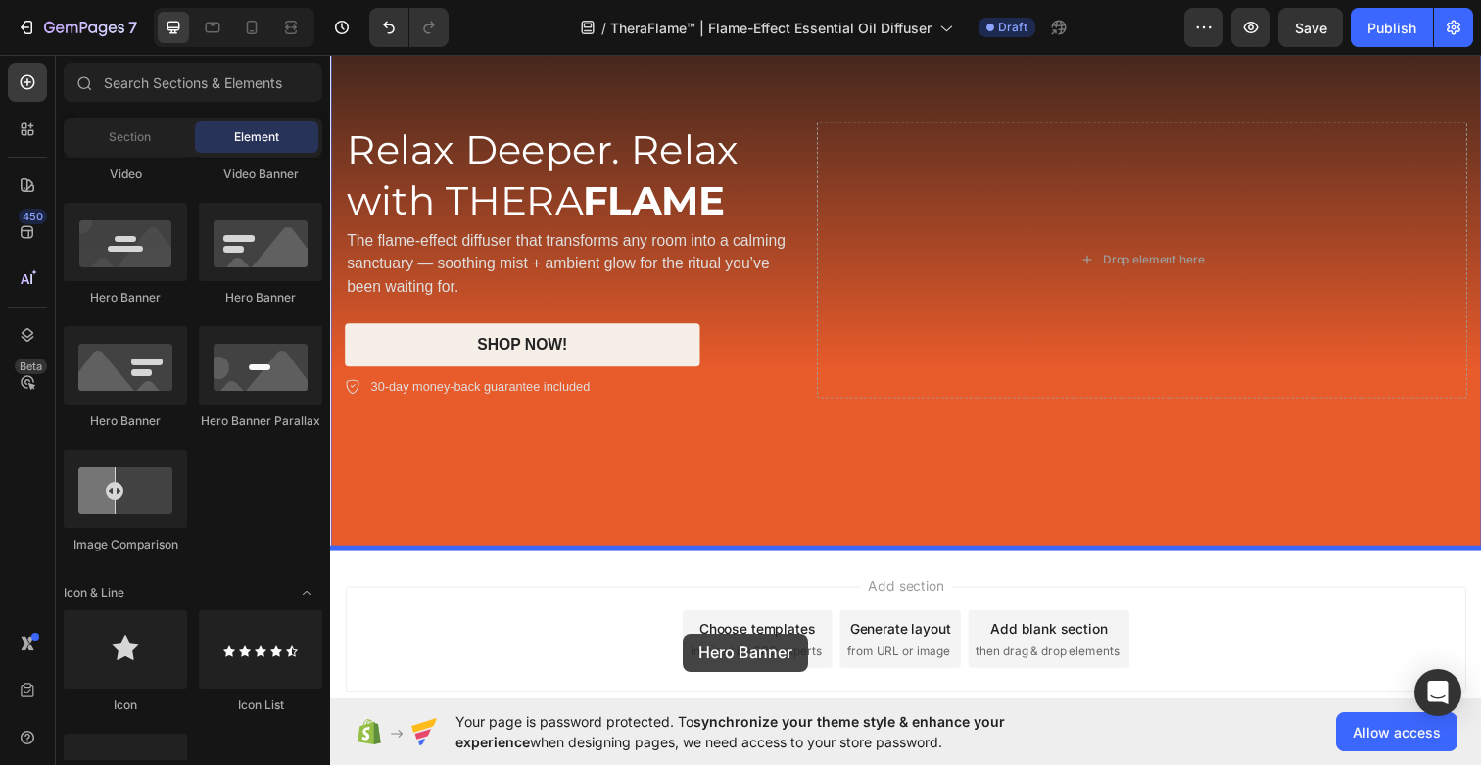
scroll to position [251, 0]
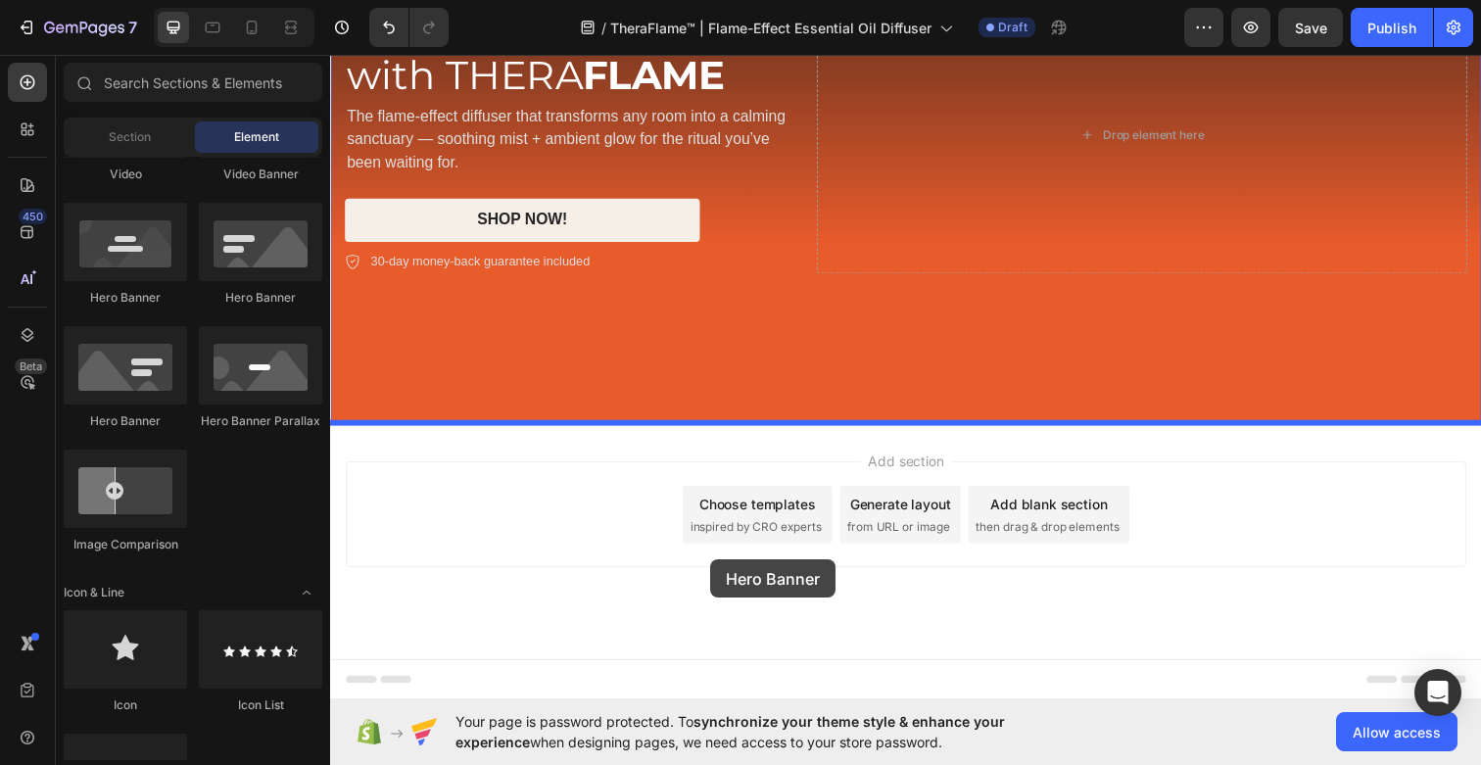
drag, startPoint x: 459, startPoint y: 418, endPoint x: 718, endPoint y: 570, distance: 299.8
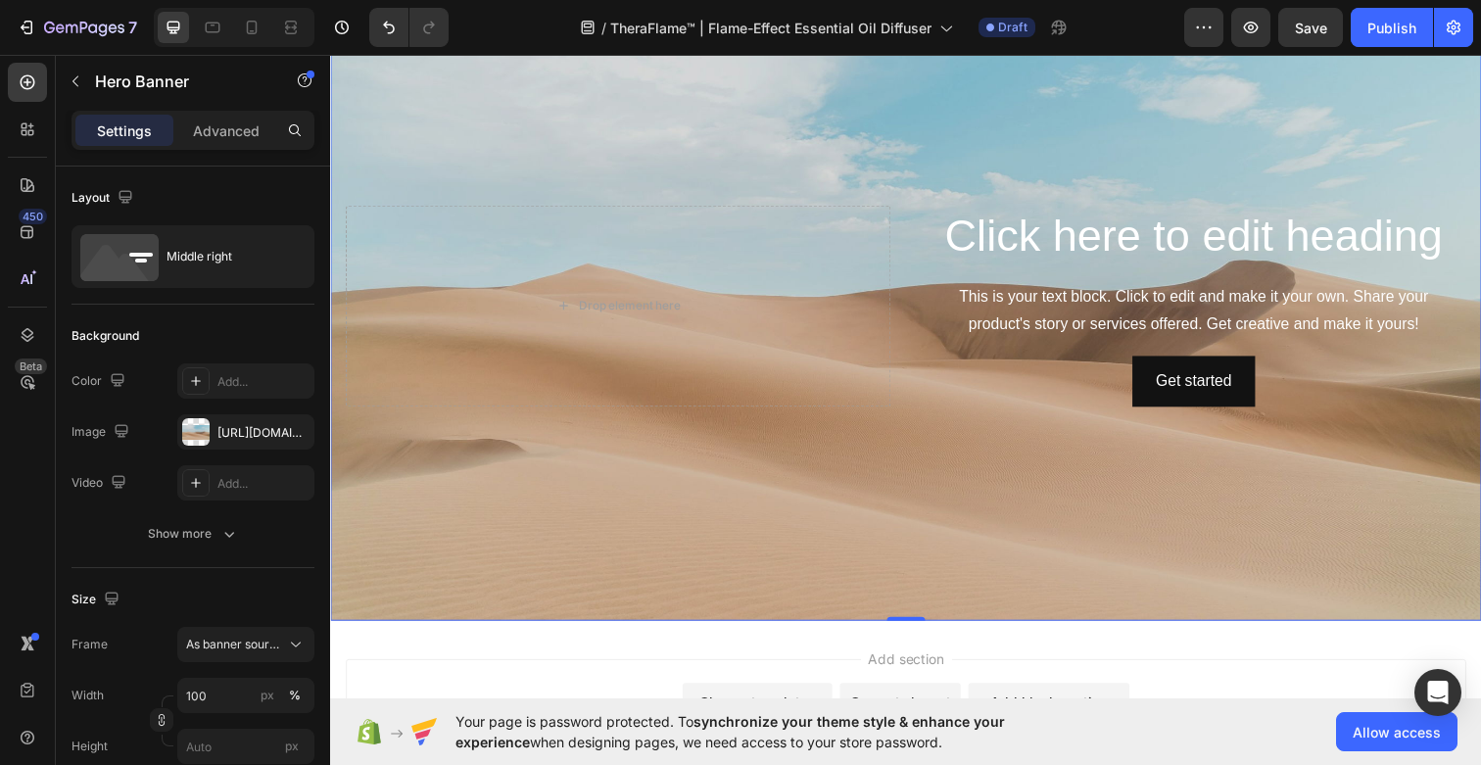
scroll to position [600, 0]
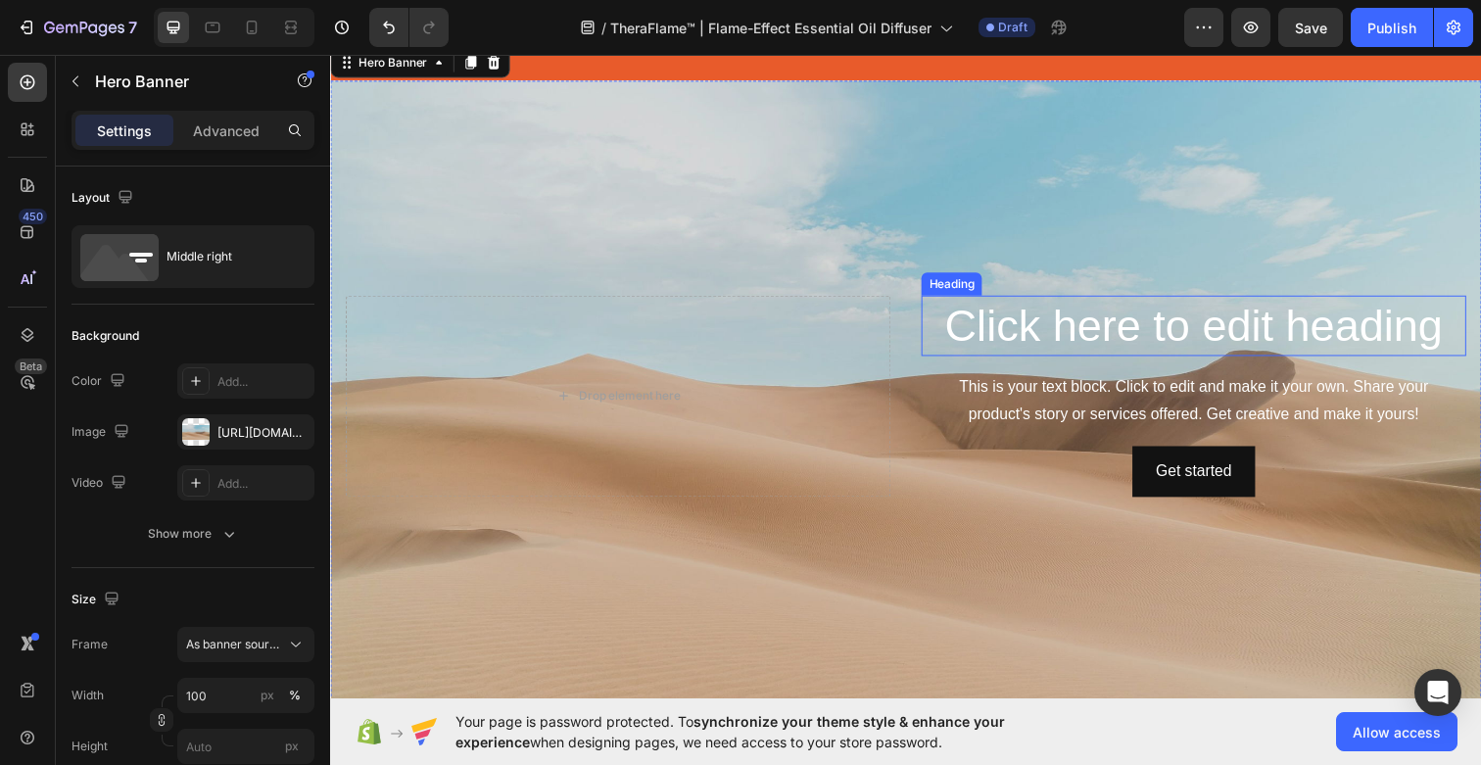
click at [1187, 323] on h2 "Click here to edit heading" at bounding box center [1211, 332] width 556 height 63
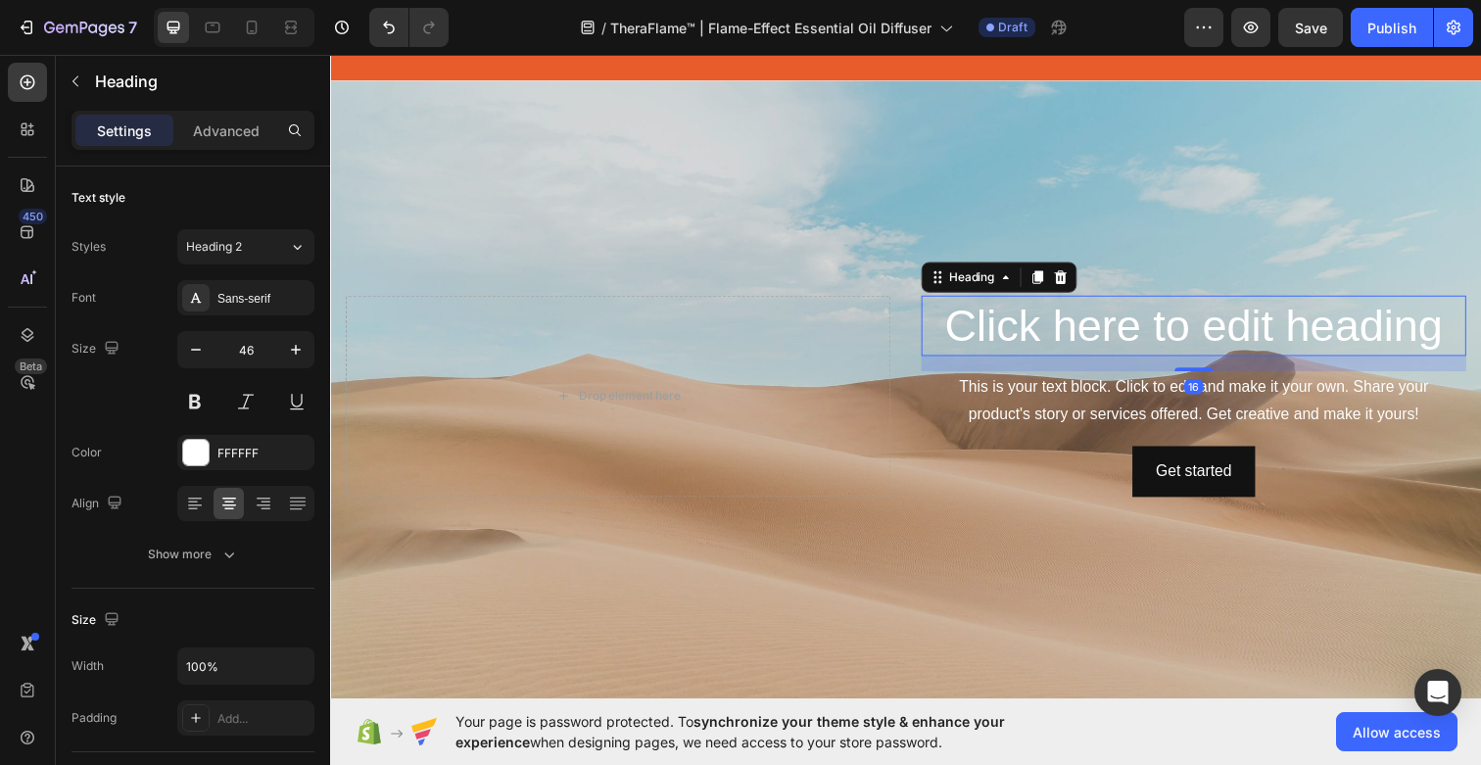
click at [1163, 330] on h2 "Click here to edit heading" at bounding box center [1211, 332] width 556 height 63
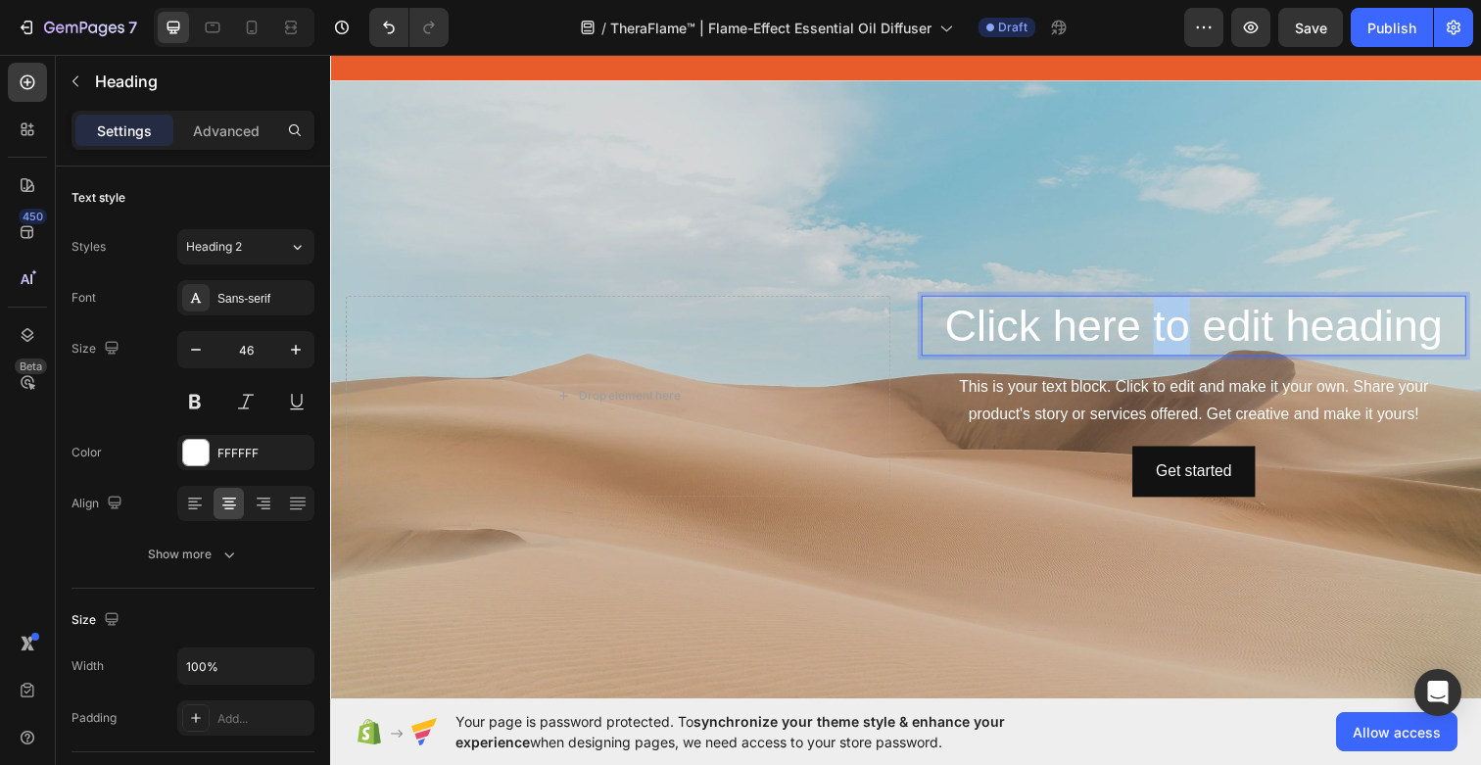
click at [1163, 330] on p "Click here to edit heading" at bounding box center [1211, 332] width 552 height 59
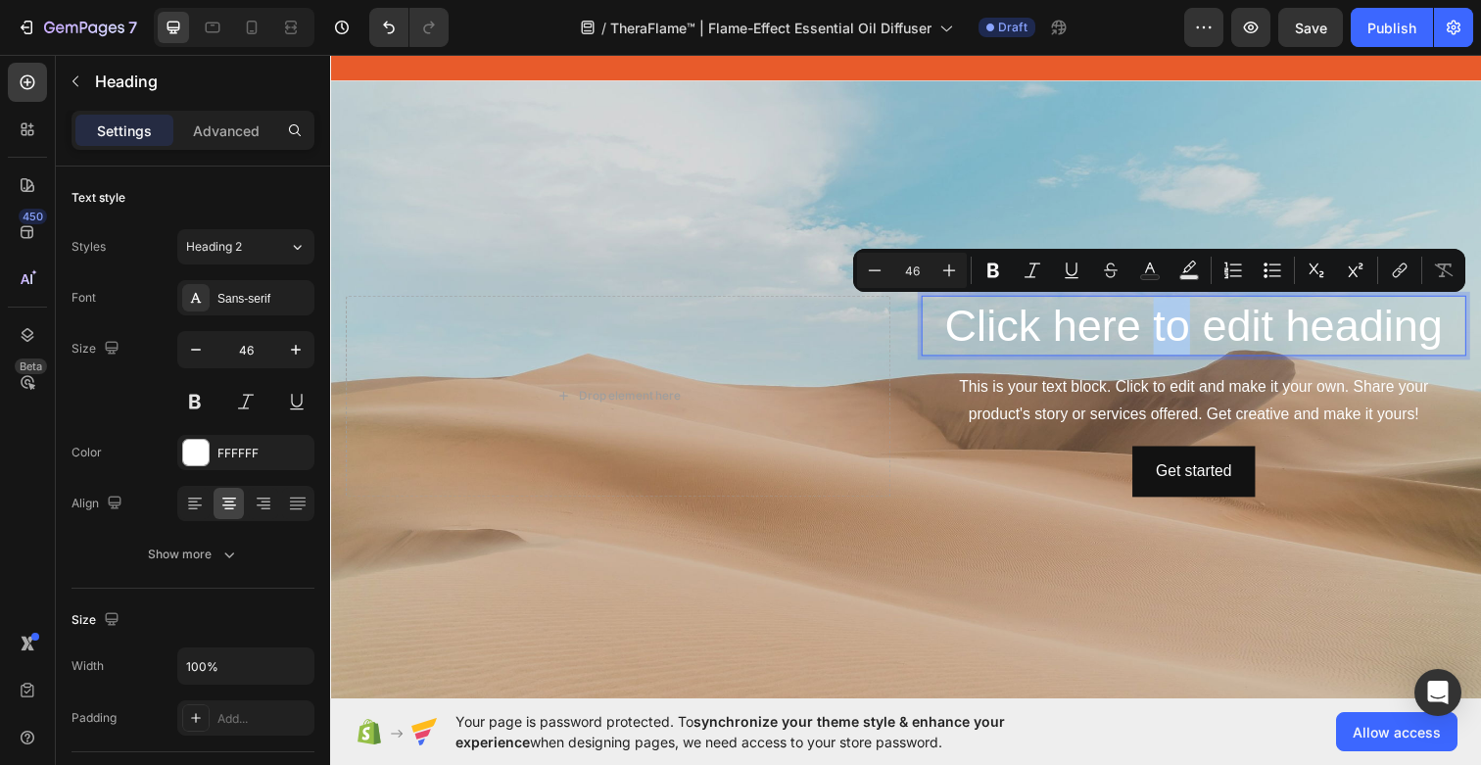
click at [1163, 330] on p "Click here to edit heading" at bounding box center [1211, 332] width 552 height 59
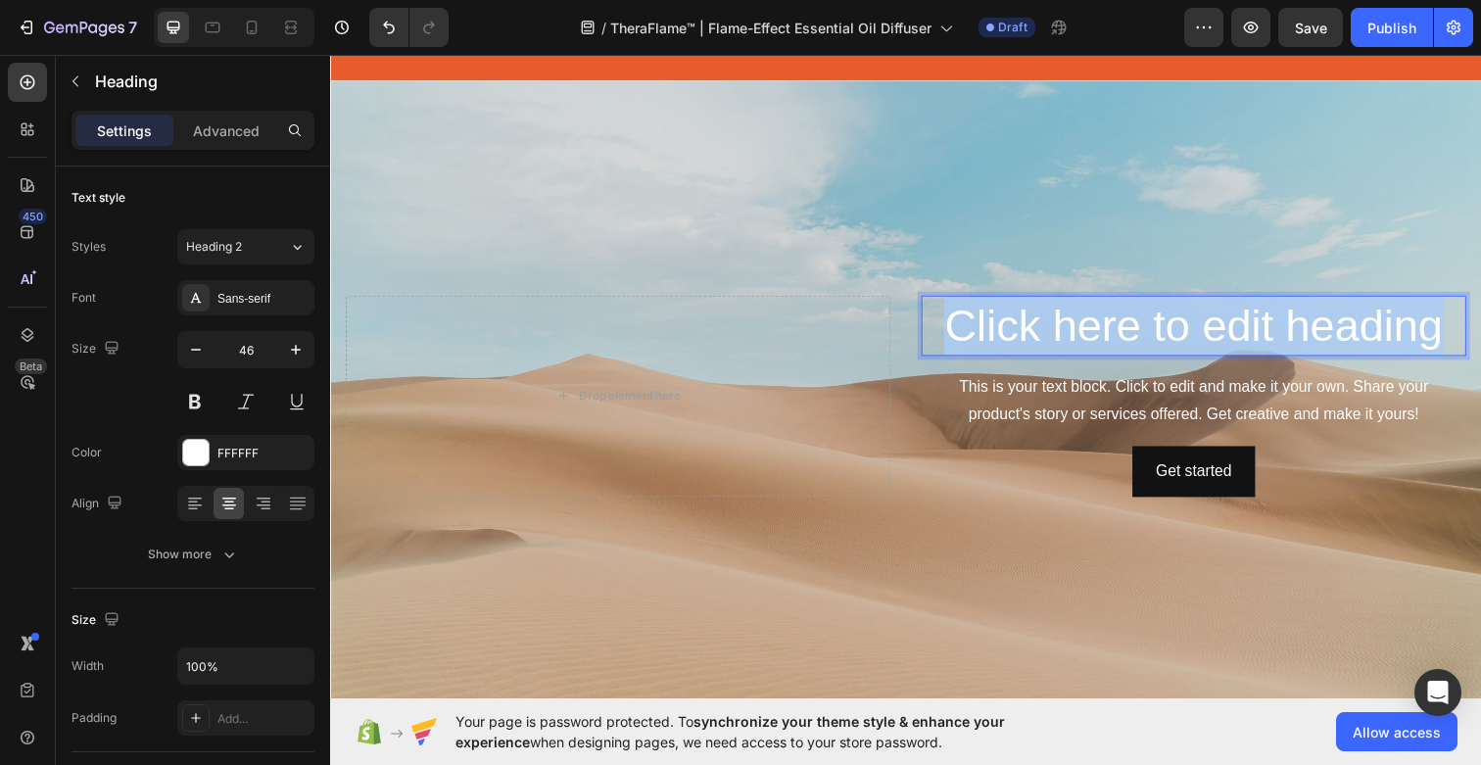
click at [1163, 330] on p "Click here to edit heading" at bounding box center [1211, 332] width 552 height 59
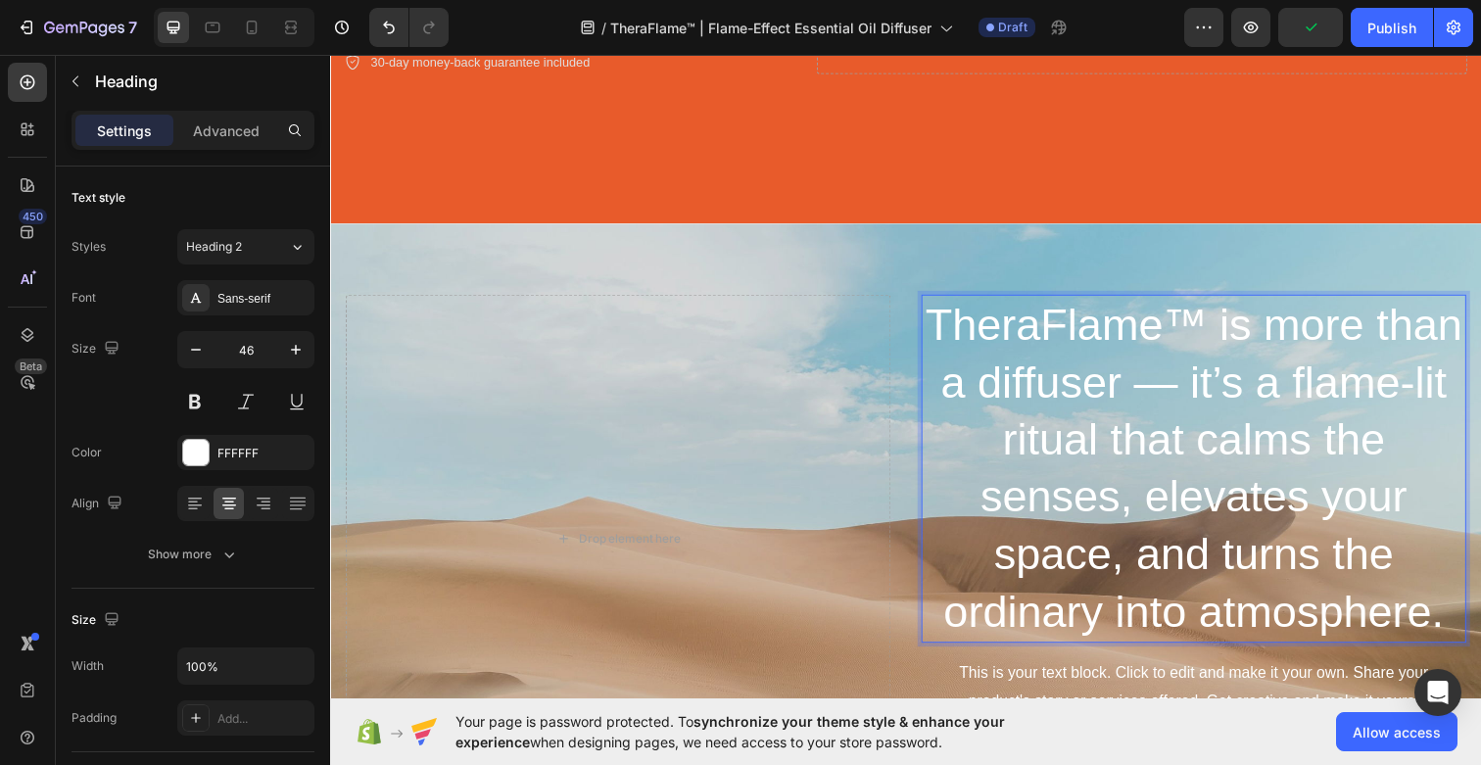
scroll to position [518, 0]
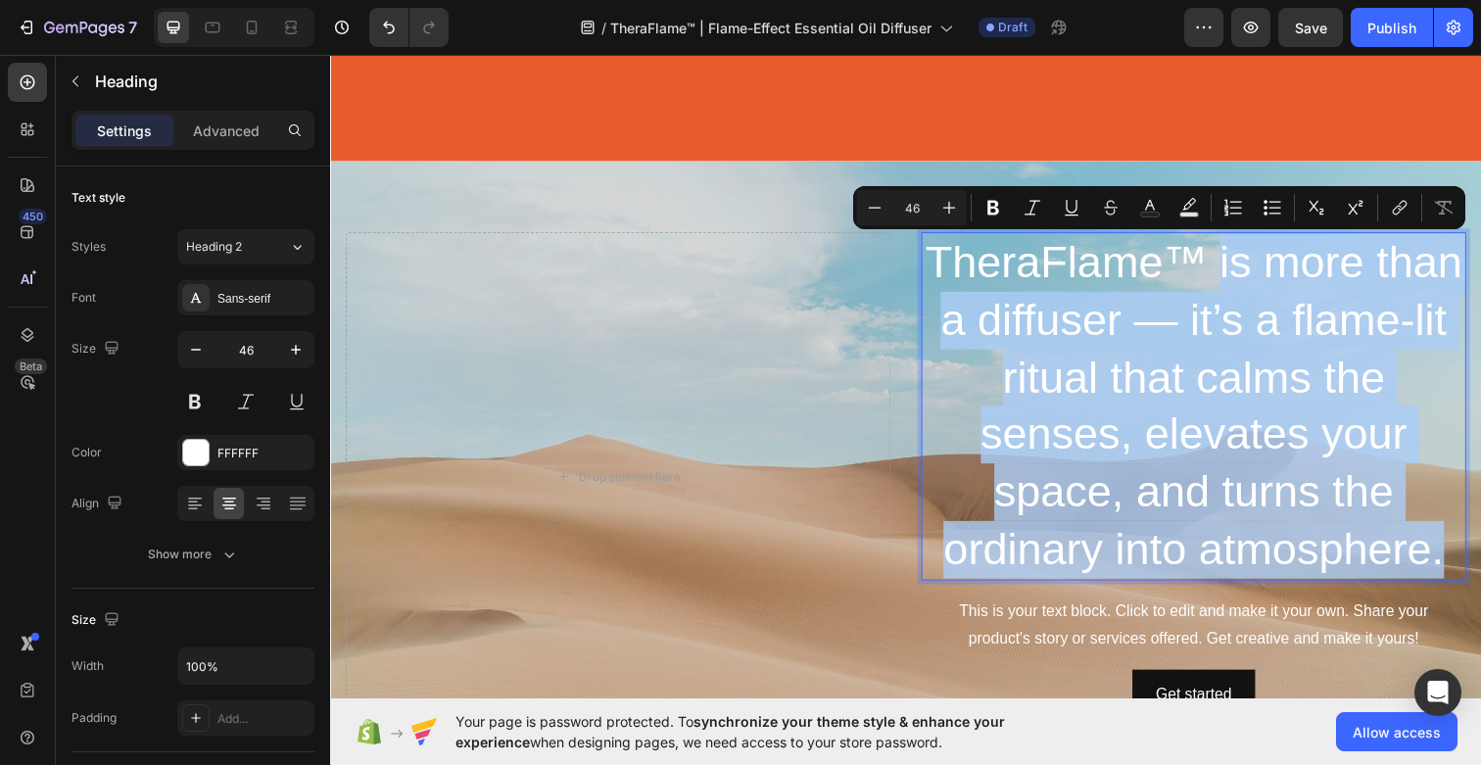
drag, startPoint x: 1234, startPoint y: 261, endPoint x: 1465, endPoint y: 568, distance: 383.9
click at [1465, 568] on p "TheraFlame™ is more than a diffuser — it’s a flame-lit ritual that calms the se…" at bounding box center [1211, 414] width 552 height 352
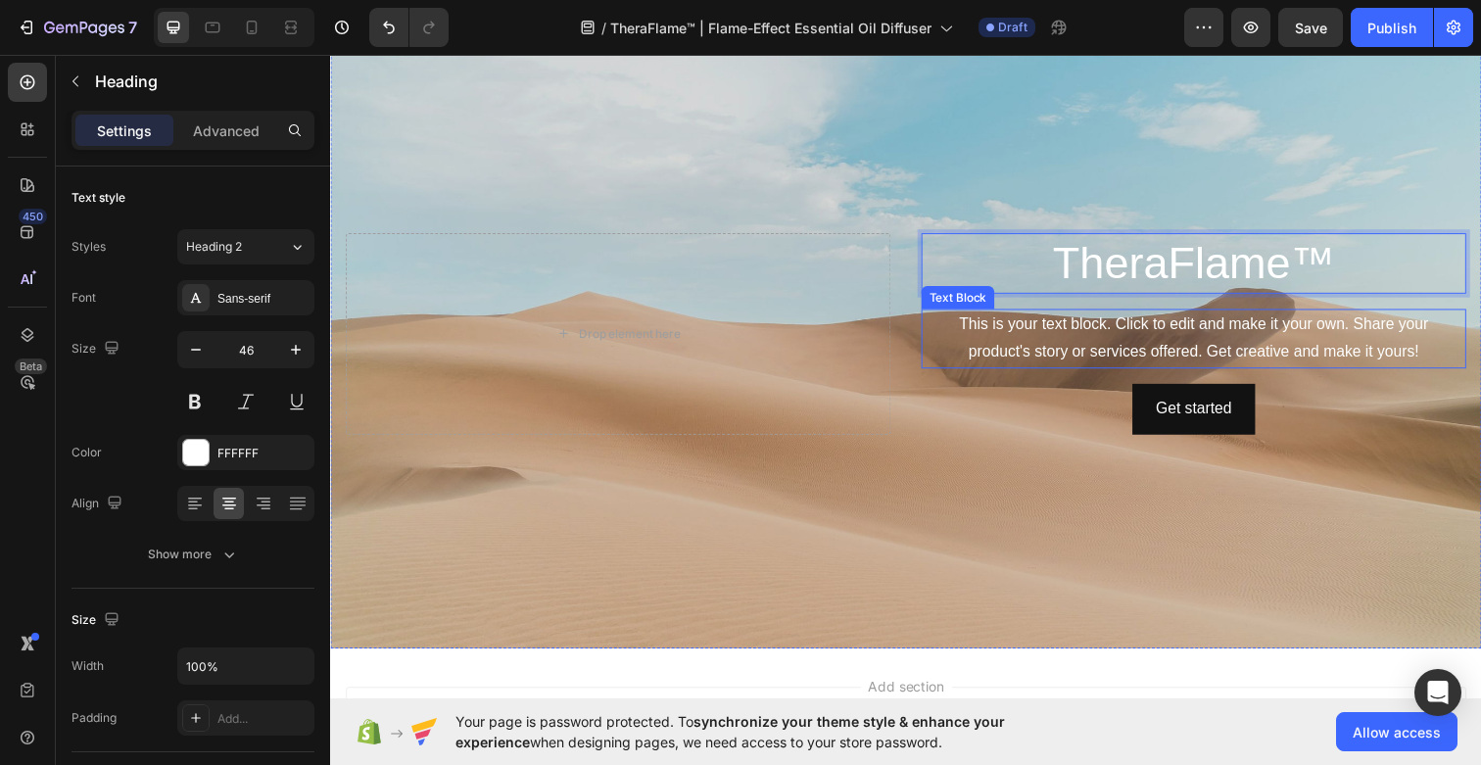
click at [1295, 342] on div "This is your text block. Click to edit and make it your own. Share your product…" at bounding box center [1211, 344] width 556 height 61
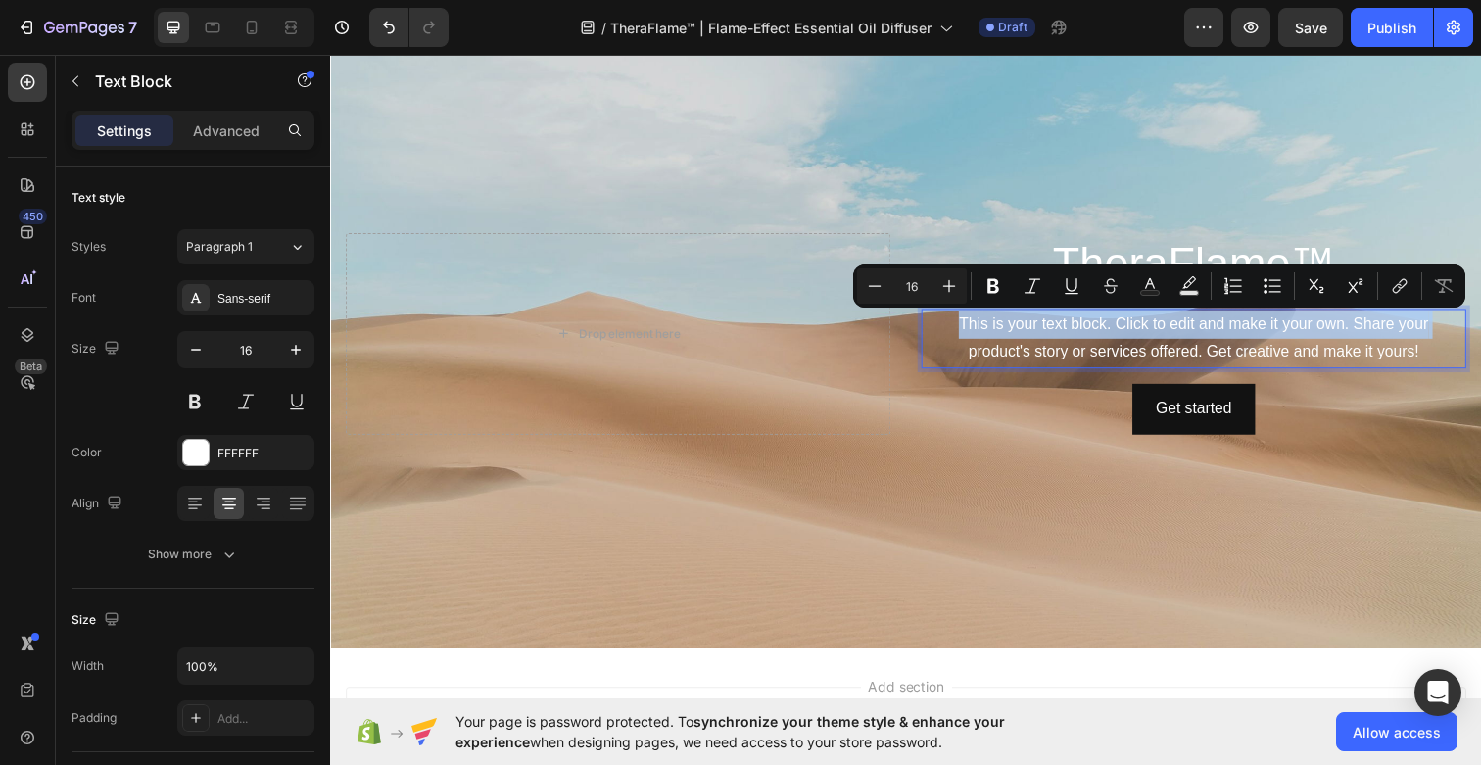
click at [1295, 342] on p "This is your text block. Click to edit and make it your own. Share your product…" at bounding box center [1211, 344] width 552 height 57
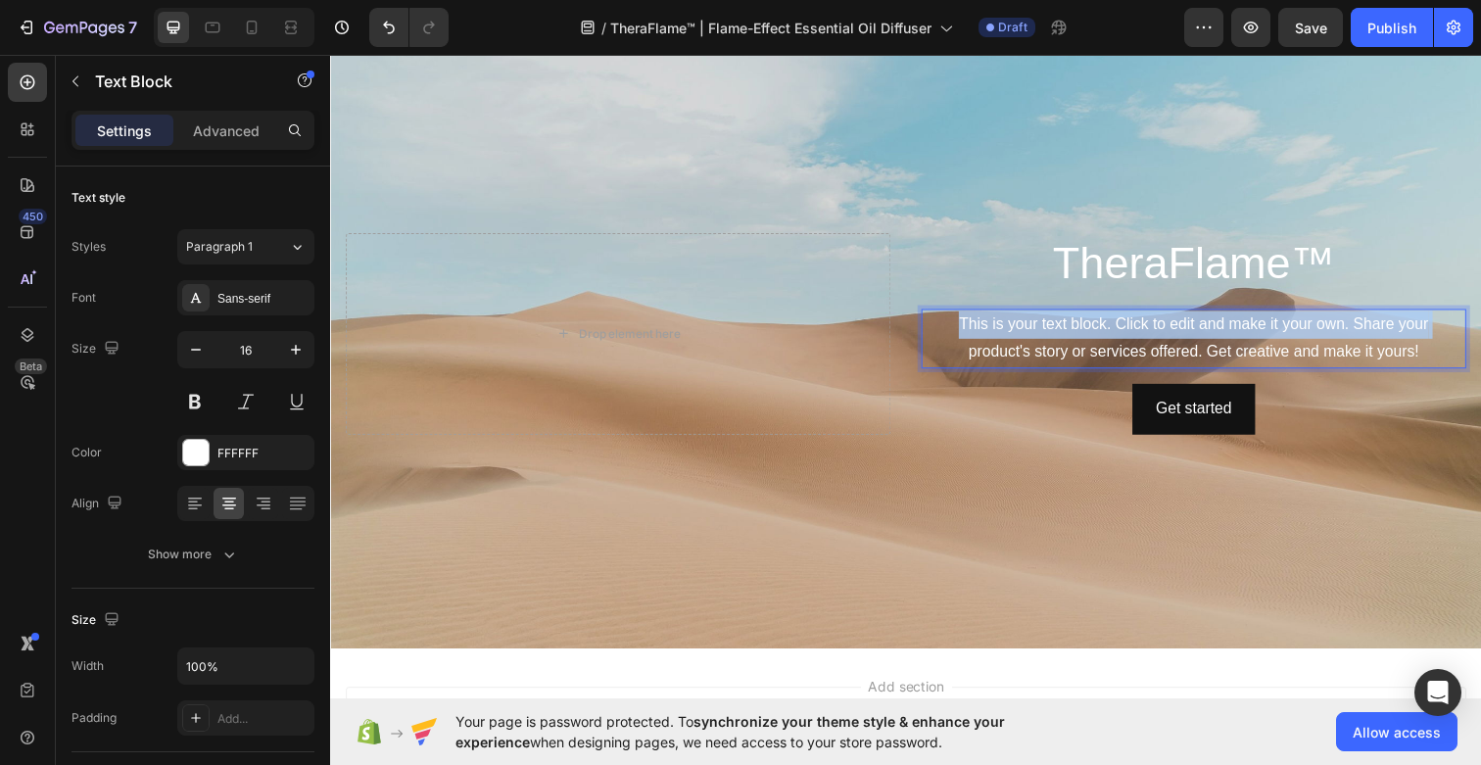
click at [1295, 342] on p "This is your text block. Click to edit and make it your own. Share your product…" at bounding box center [1211, 344] width 552 height 57
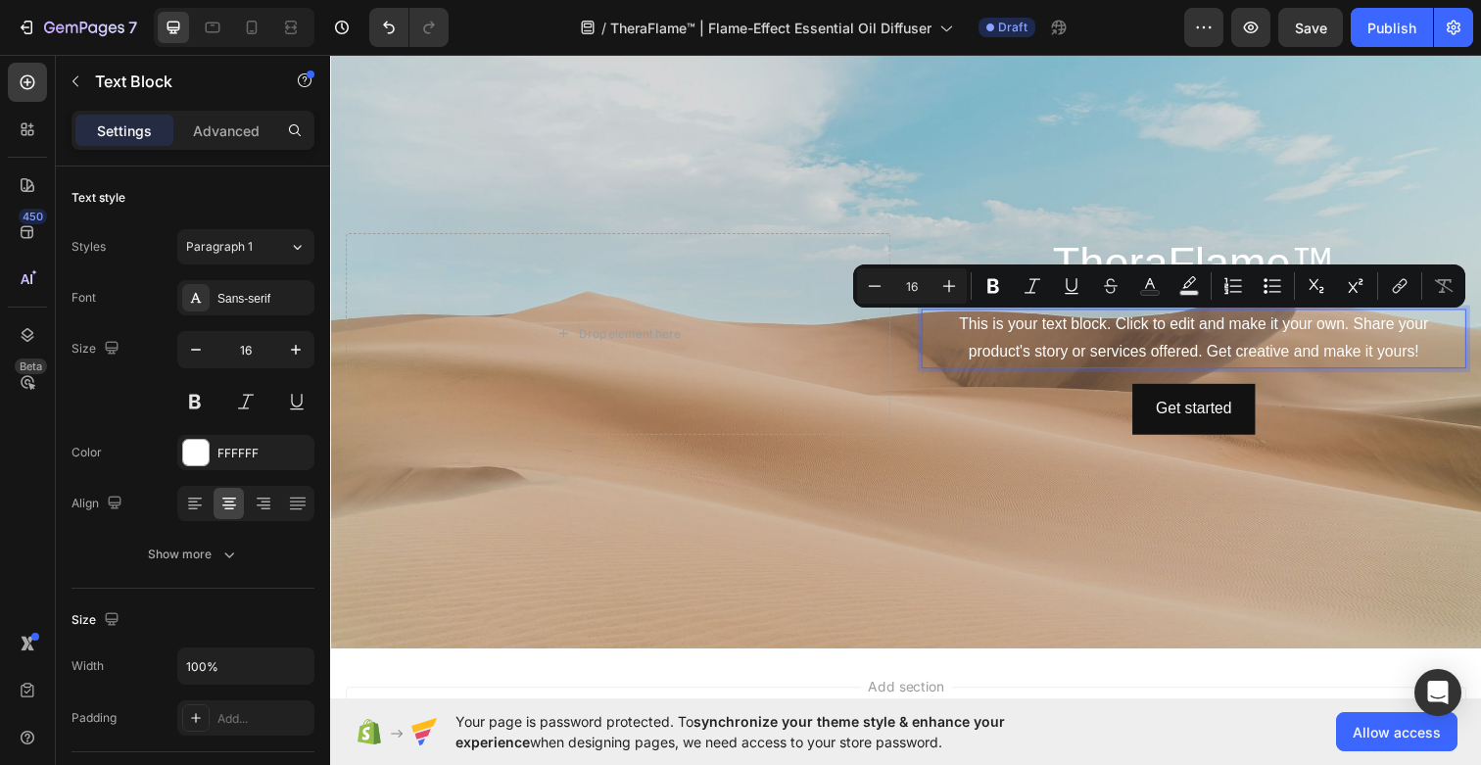
click at [1297, 349] on p "This is your text block. Click to edit and make it your own. Share your product…" at bounding box center [1211, 344] width 552 height 57
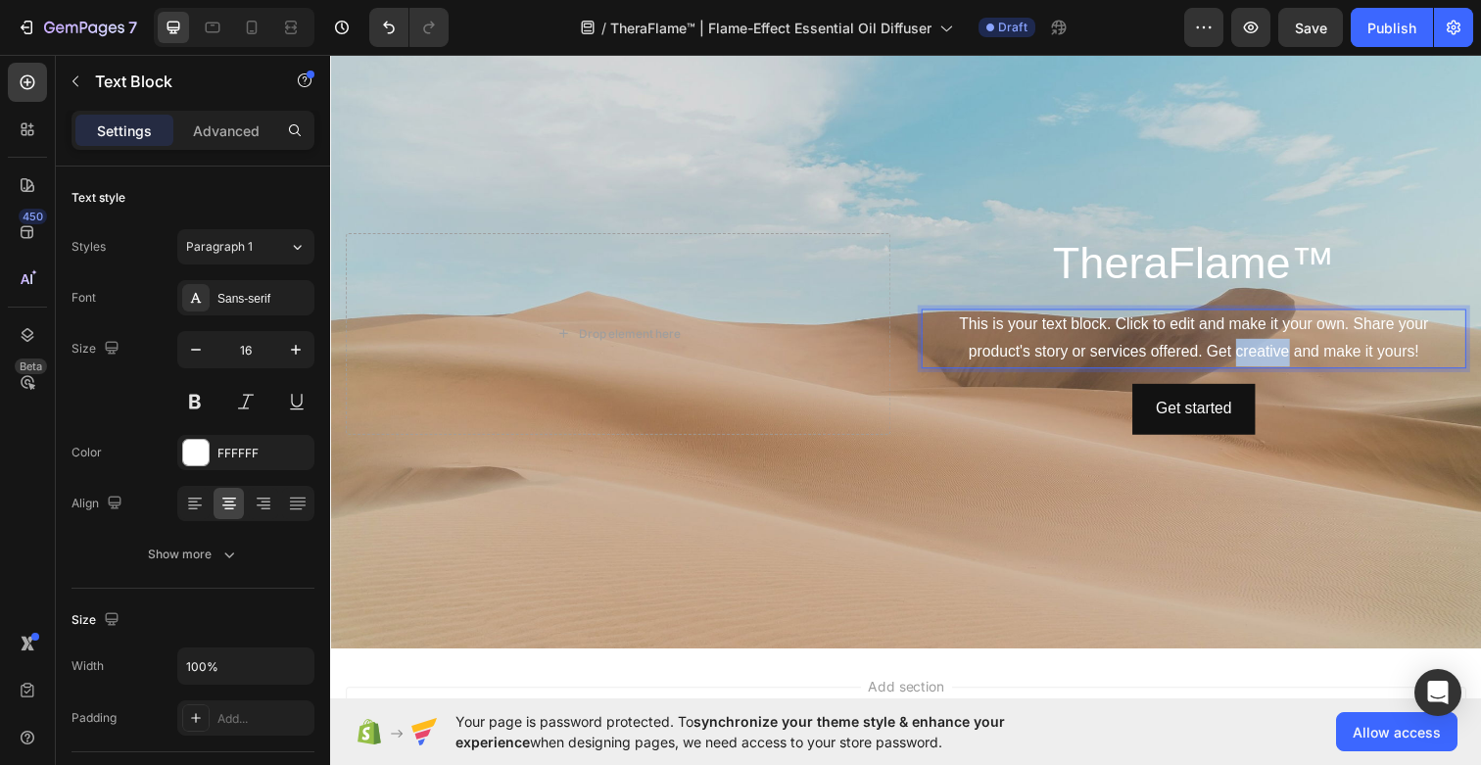
click at [1297, 349] on p "This is your text block. Click to edit and make it your own. Share your product…" at bounding box center [1211, 344] width 552 height 57
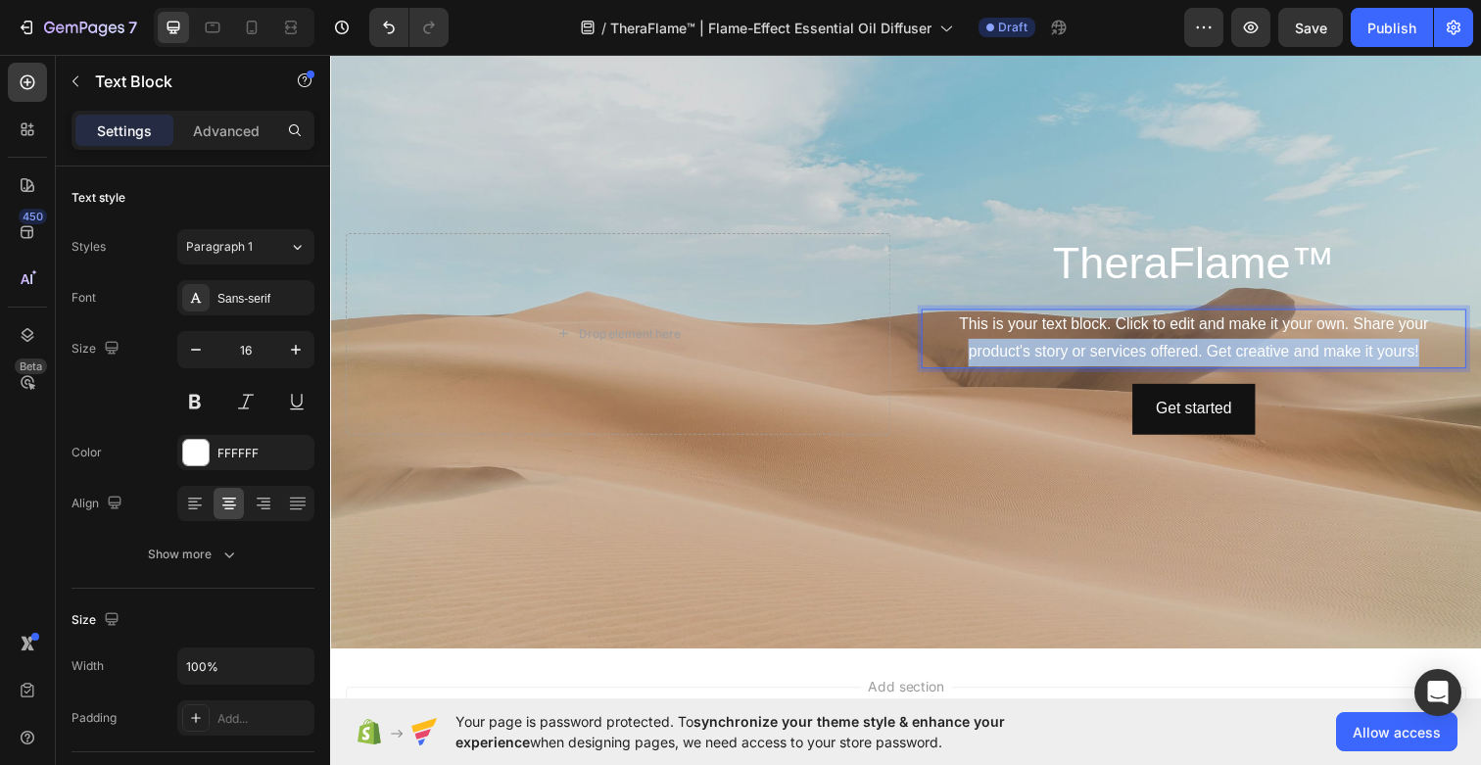
click at [1297, 349] on p "This is your text block. Click to edit and make it your own. Share your product…" at bounding box center [1211, 344] width 552 height 57
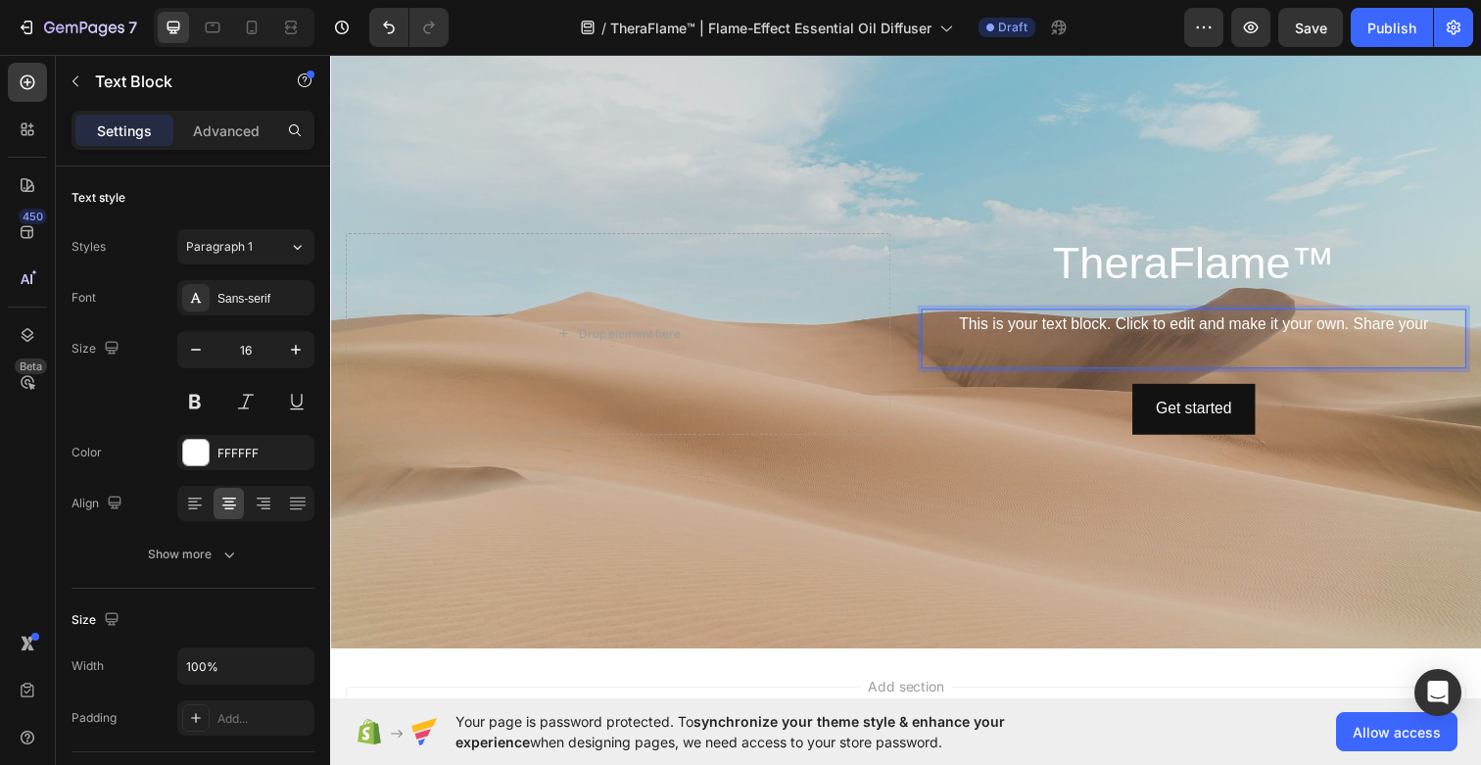
click at [1269, 332] on p "This is your text block. Click to edit and make it your own. Share your" at bounding box center [1211, 344] width 552 height 57
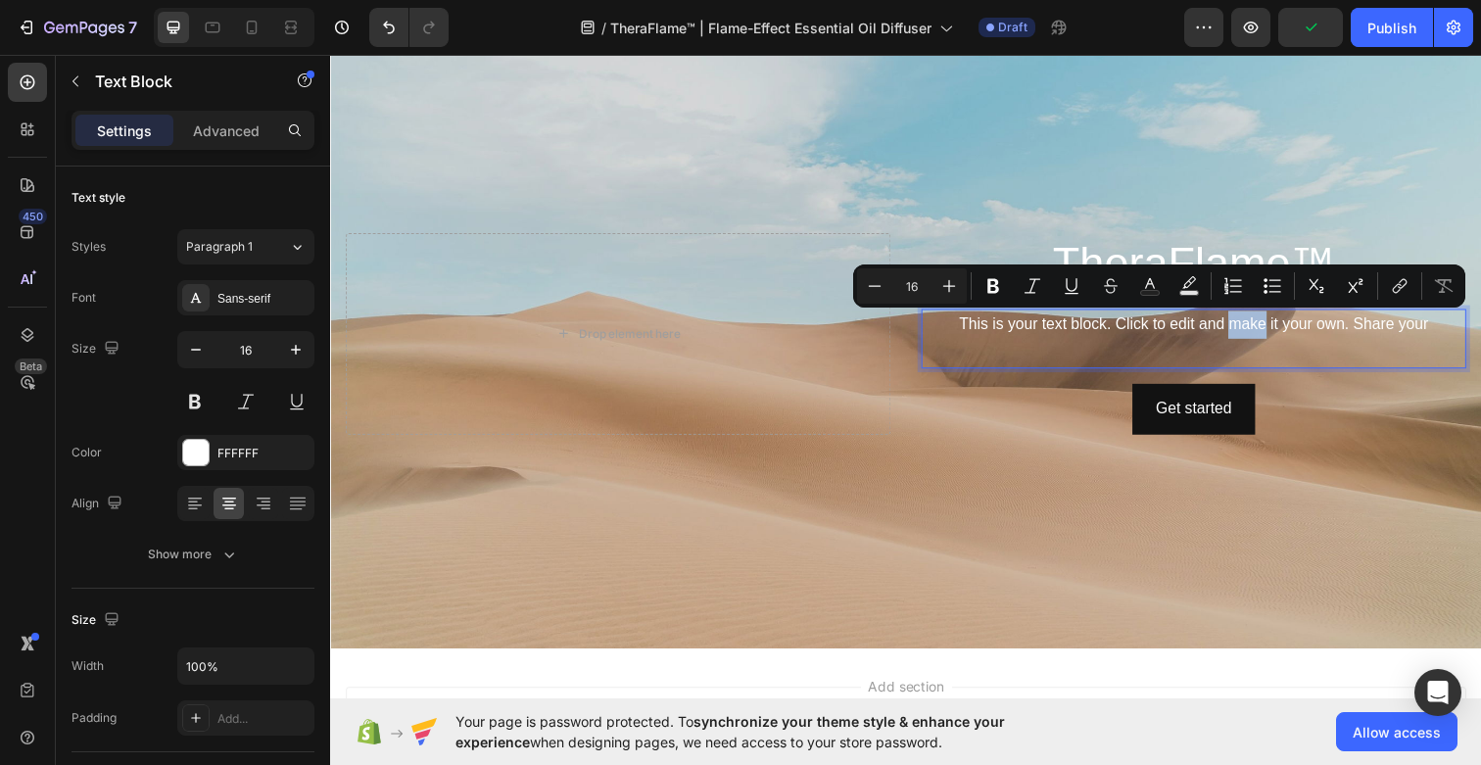
click at [1269, 332] on p "This is your text block. Click to edit and make it your own. Share your" at bounding box center [1211, 344] width 552 height 57
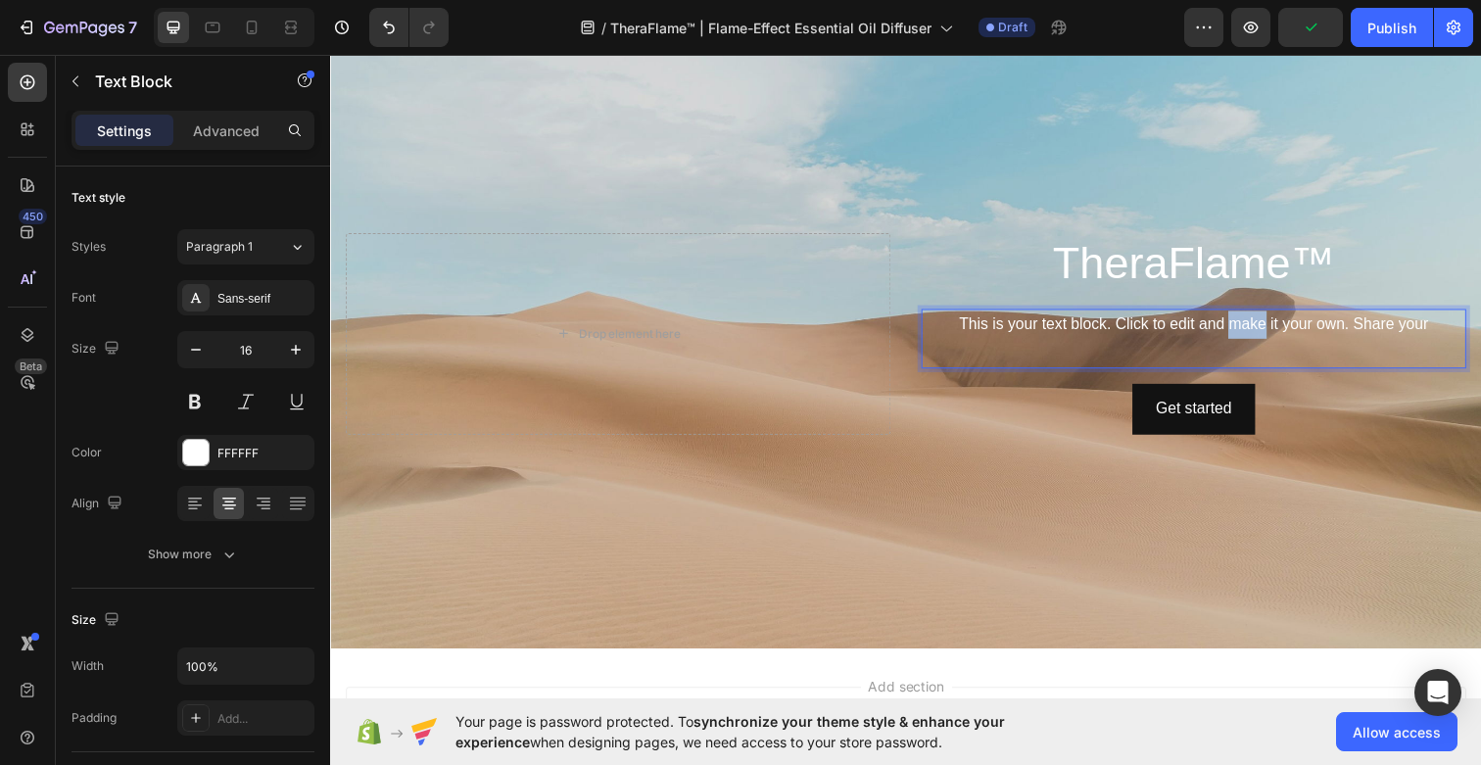
click at [1269, 332] on p "This is your text block. Click to edit and make it your own. Share your" at bounding box center [1211, 344] width 552 height 57
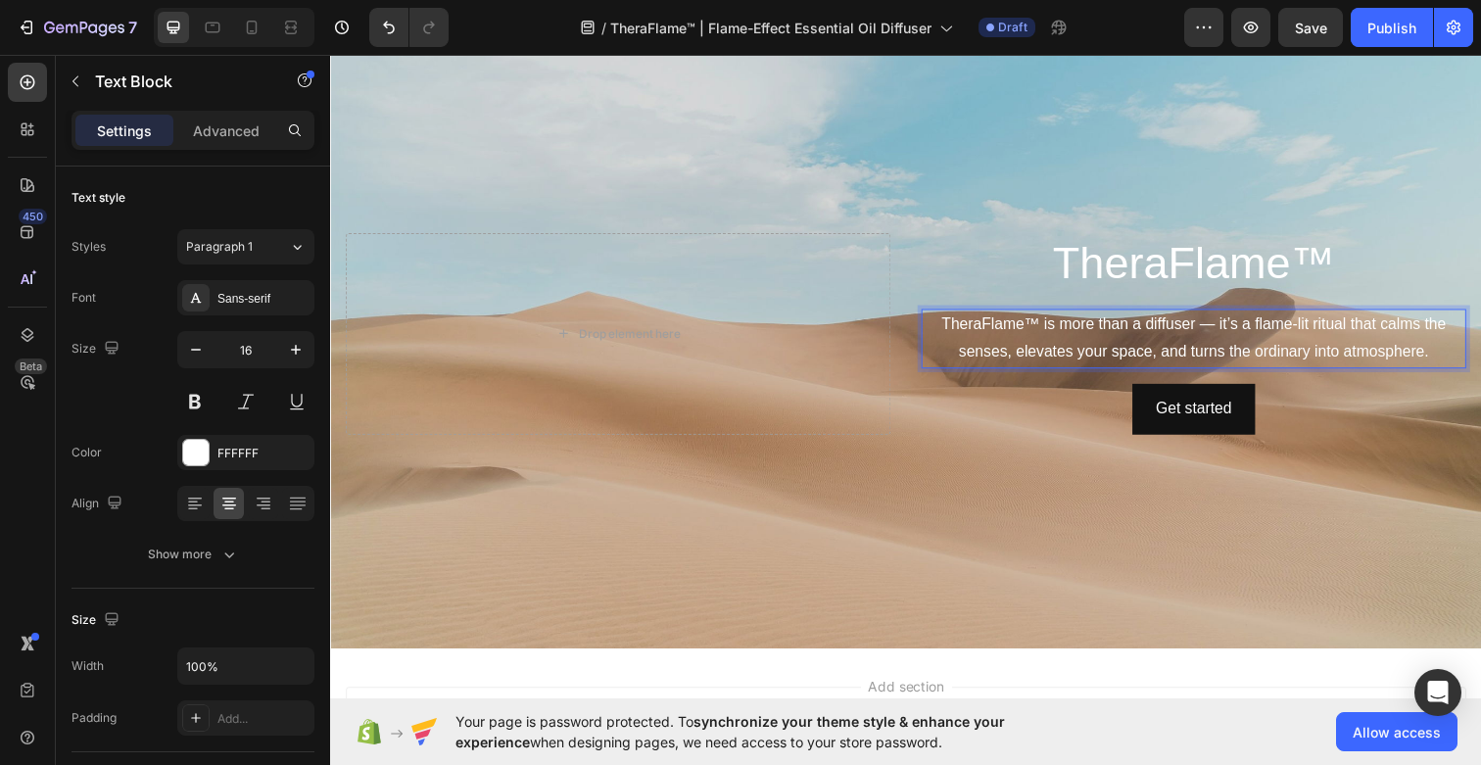
click at [1114, 351] on p "TheraFlame™ is more than a diffuser — it’s a flame-lit ritual that calms the se…" at bounding box center [1211, 344] width 552 height 57
click at [1323, 261] on p "TheraFlame™" at bounding box center [1211, 268] width 552 height 59
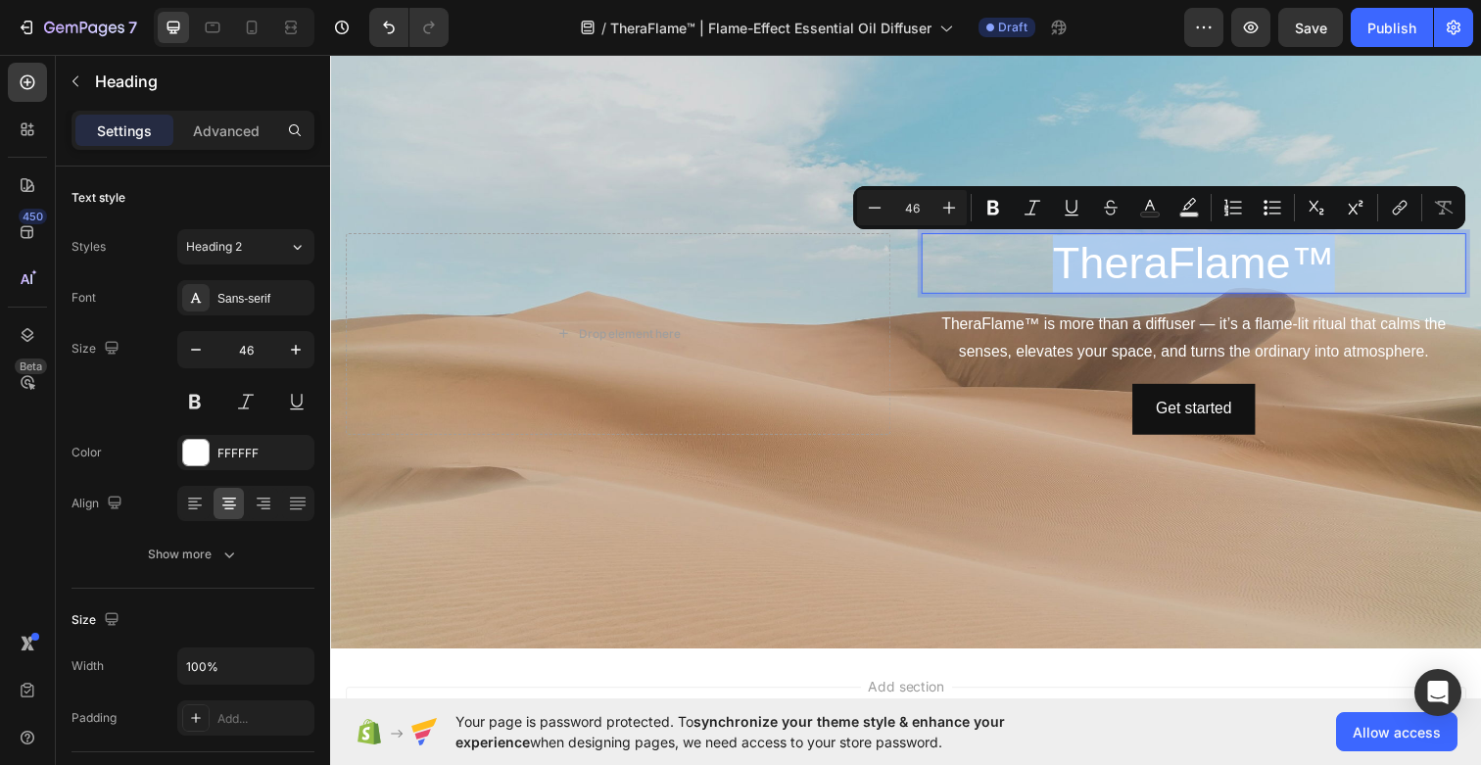
drag, startPoint x: 1351, startPoint y: 268, endPoint x: 1036, endPoint y: 269, distance: 315.3
click at [1036, 269] on p "TheraFlame™" at bounding box center [1211, 268] width 552 height 59
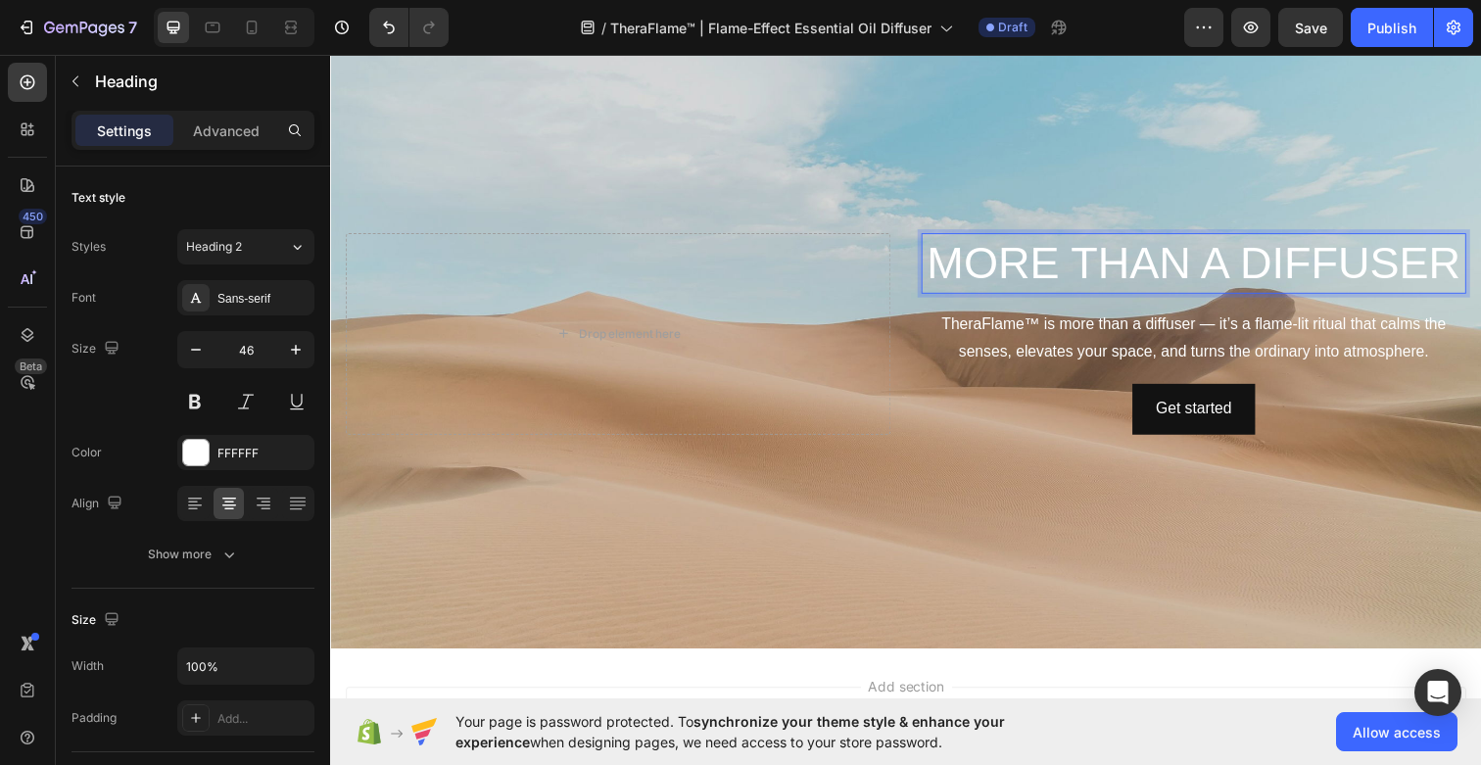
click at [1062, 263] on p "MORE THAN A DIFFUSER" at bounding box center [1211, 268] width 552 height 59
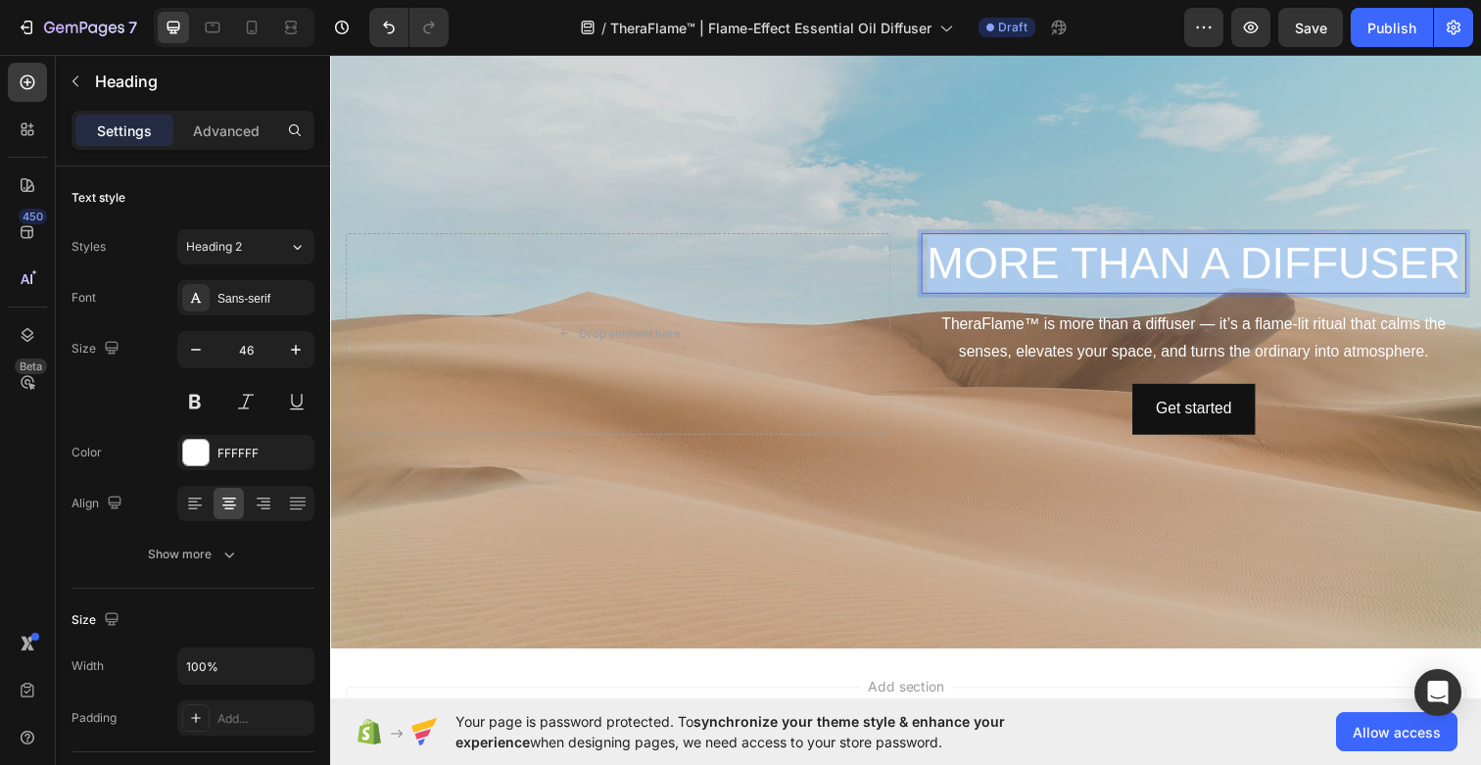
click at [1062, 263] on p "MORE THAN A DIFFUSER" at bounding box center [1211, 268] width 552 height 59
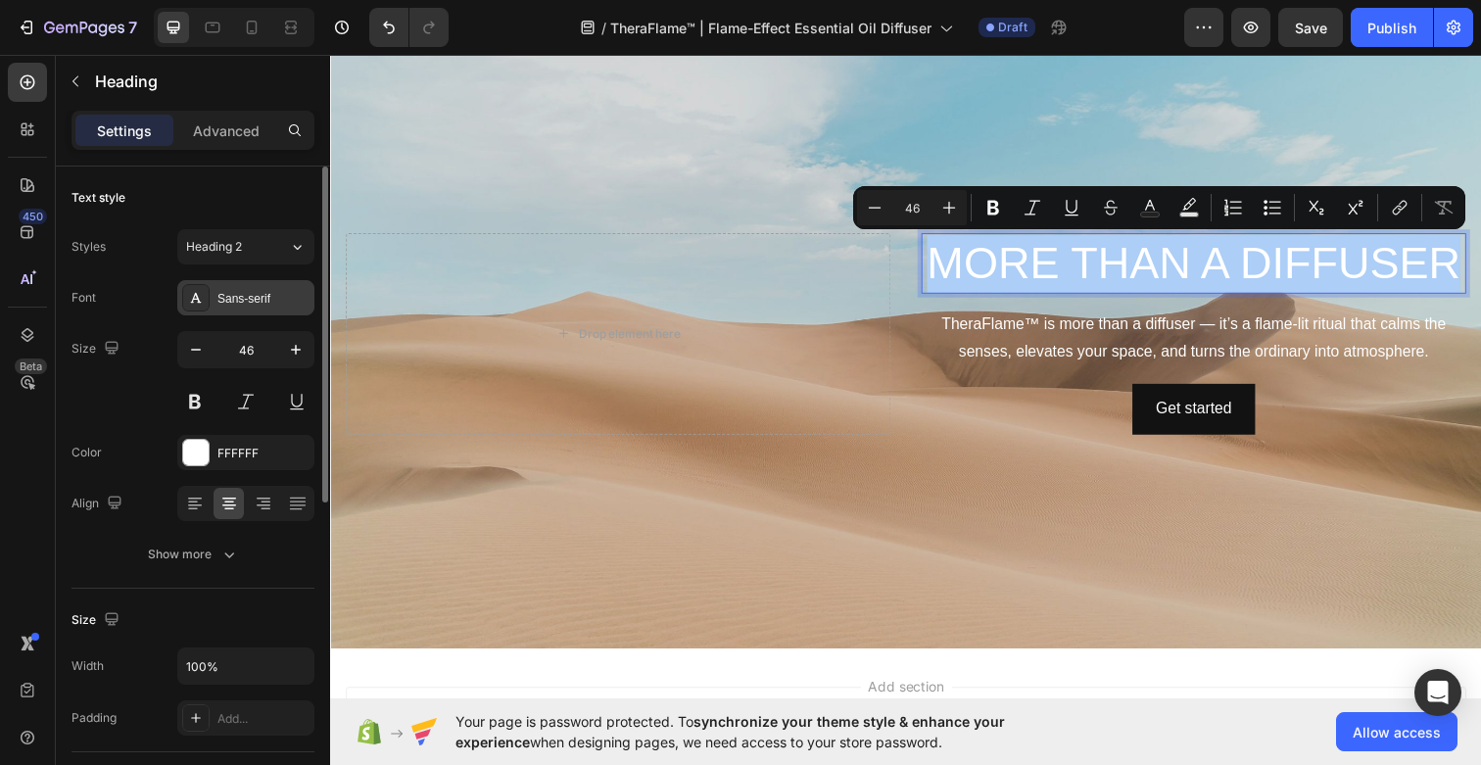
click at [264, 290] on div "Sans-serif" at bounding box center [263, 299] width 92 height 18
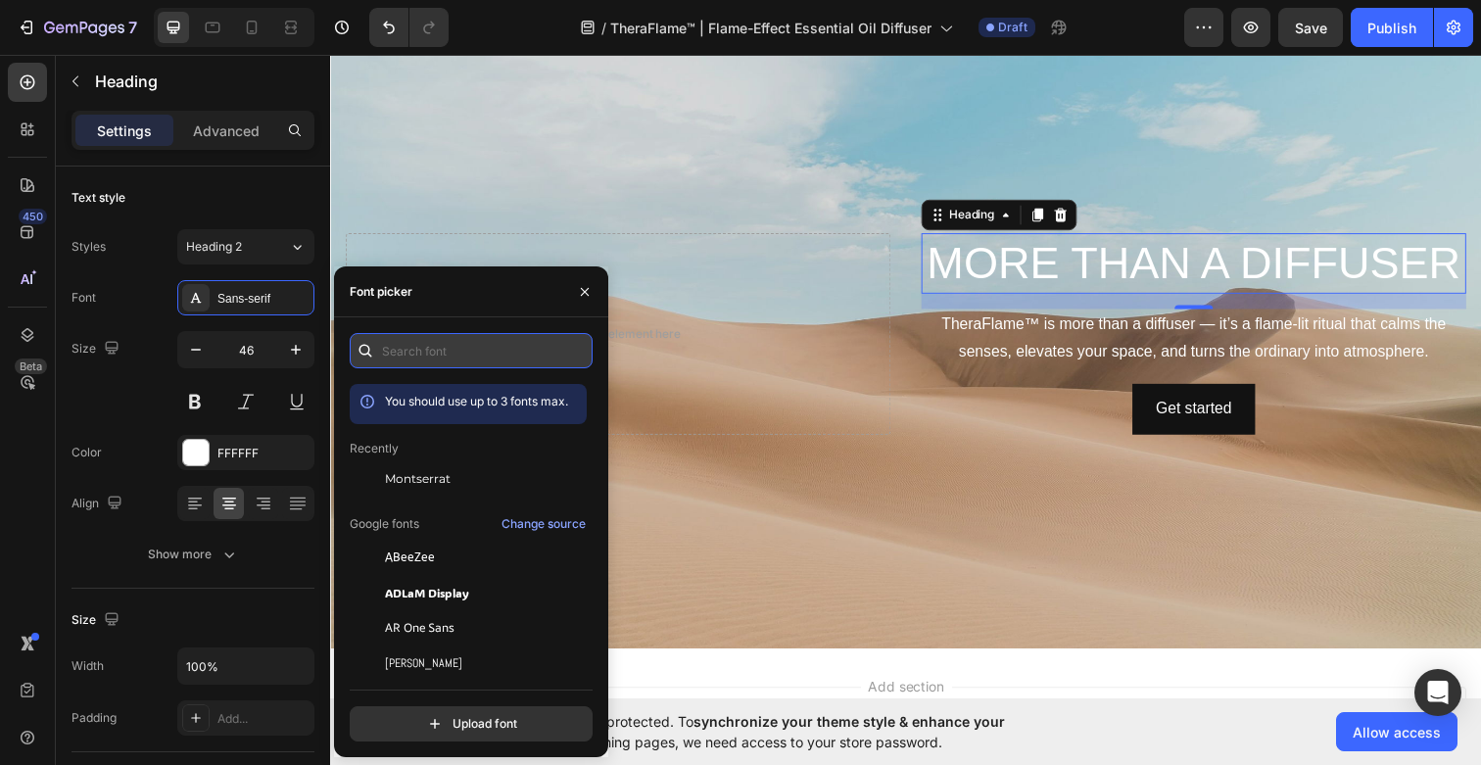
click at [407, 351] on input "text" at bounding box center [471, 350] width 243 height 35
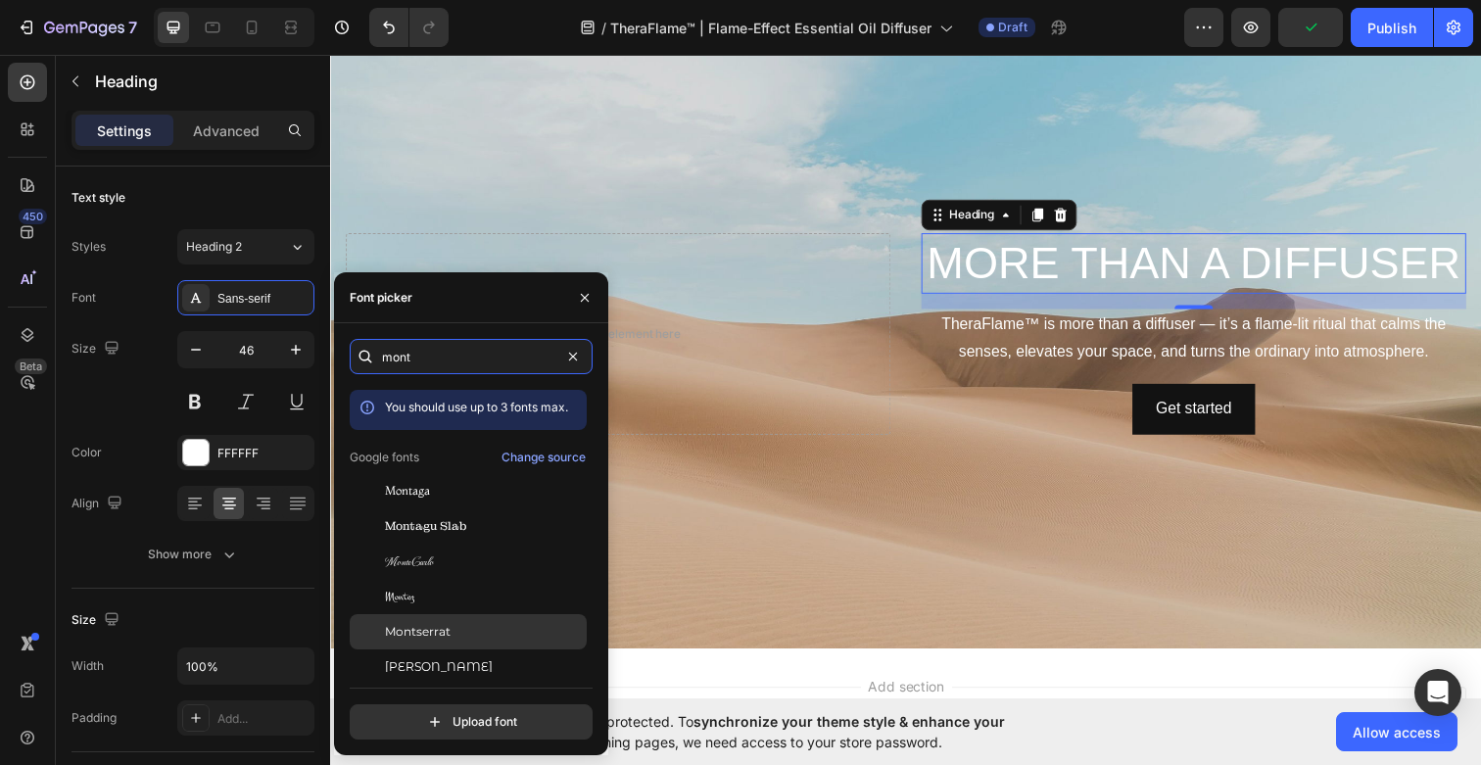
type input "mont"
click at [409, 634] on span "Montserrat" at bounding box center [418, 632] width 66 height 18
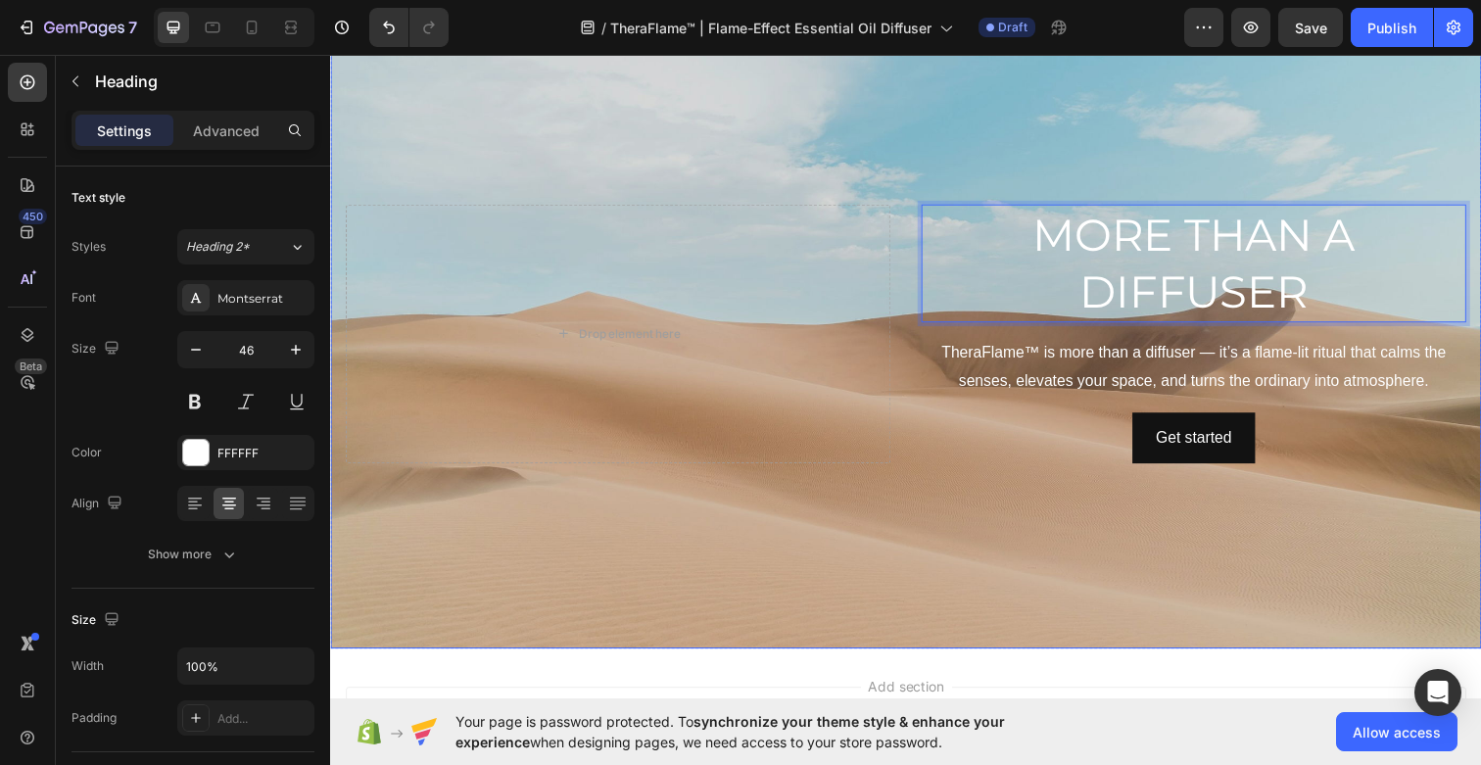
click at [1130, 152] on div "Background Image" at bounding box center [917, 339] width 1175 height 643
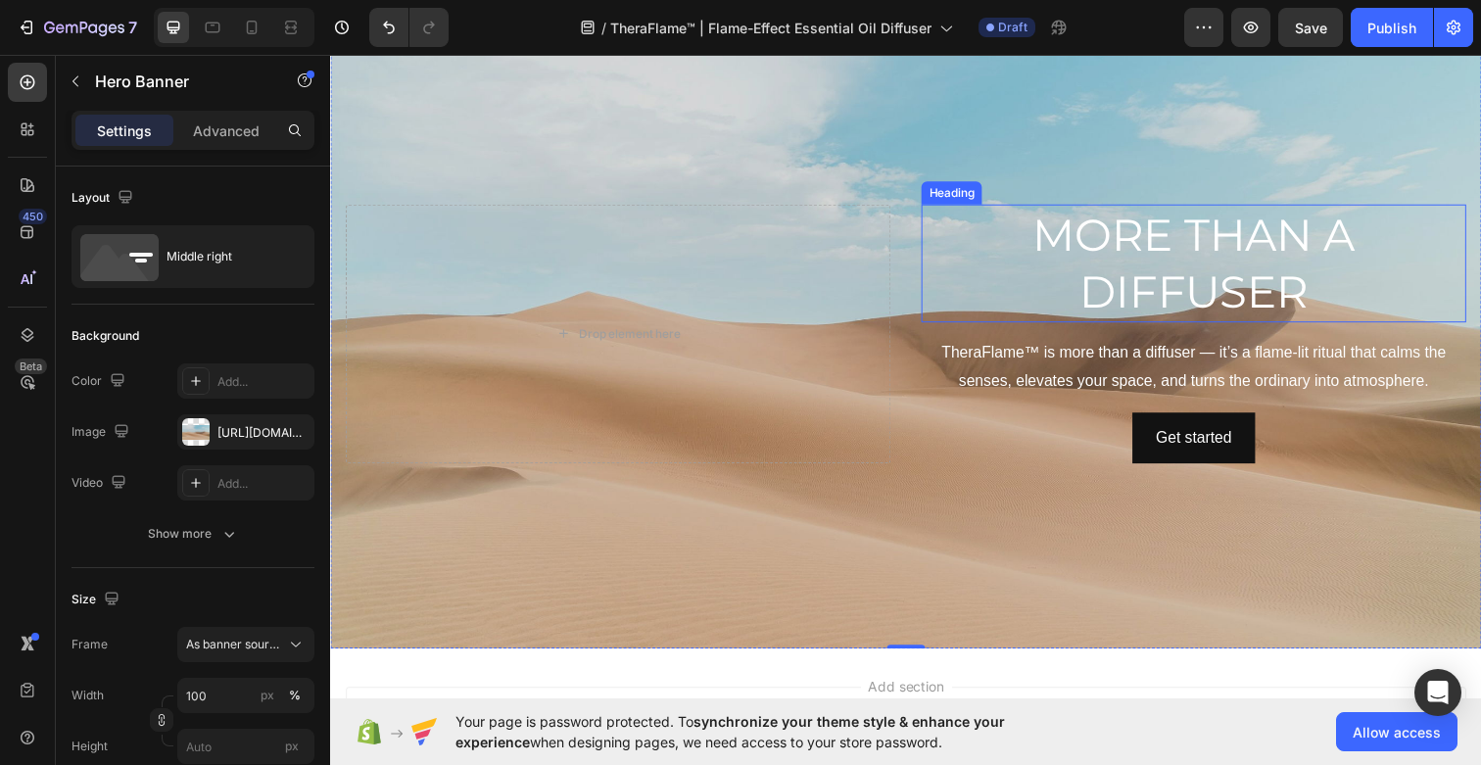
click at [1147, 286] on p "MORE THAN A DIFFUSER" at bounding box center [1211, 269] width 552 height 118
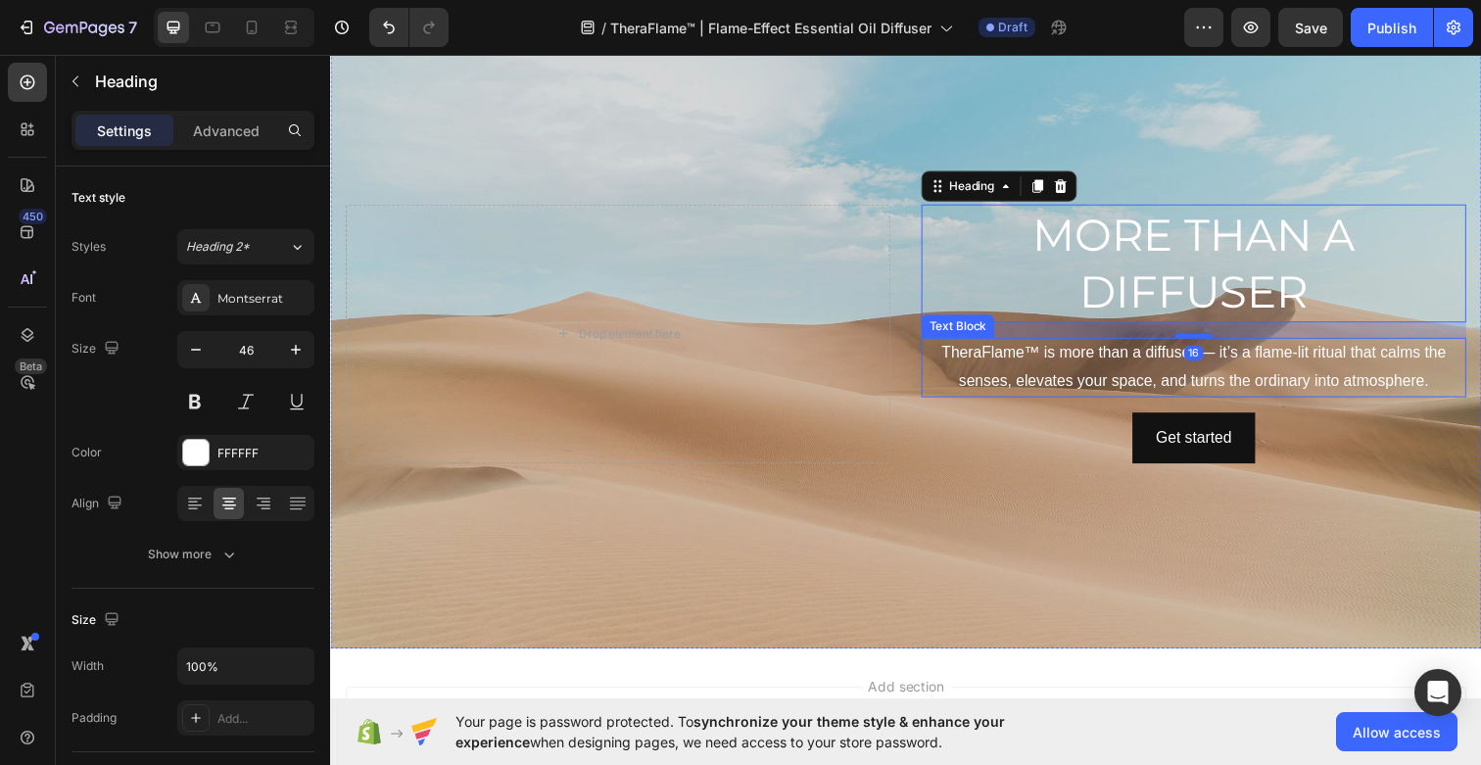
click at [1109, 379] on p "TheraFlame™ is more than a diffuser — it’s a flame-lit ritual that calms the se…" at bounding box center [1211, 374] width 552 height 57
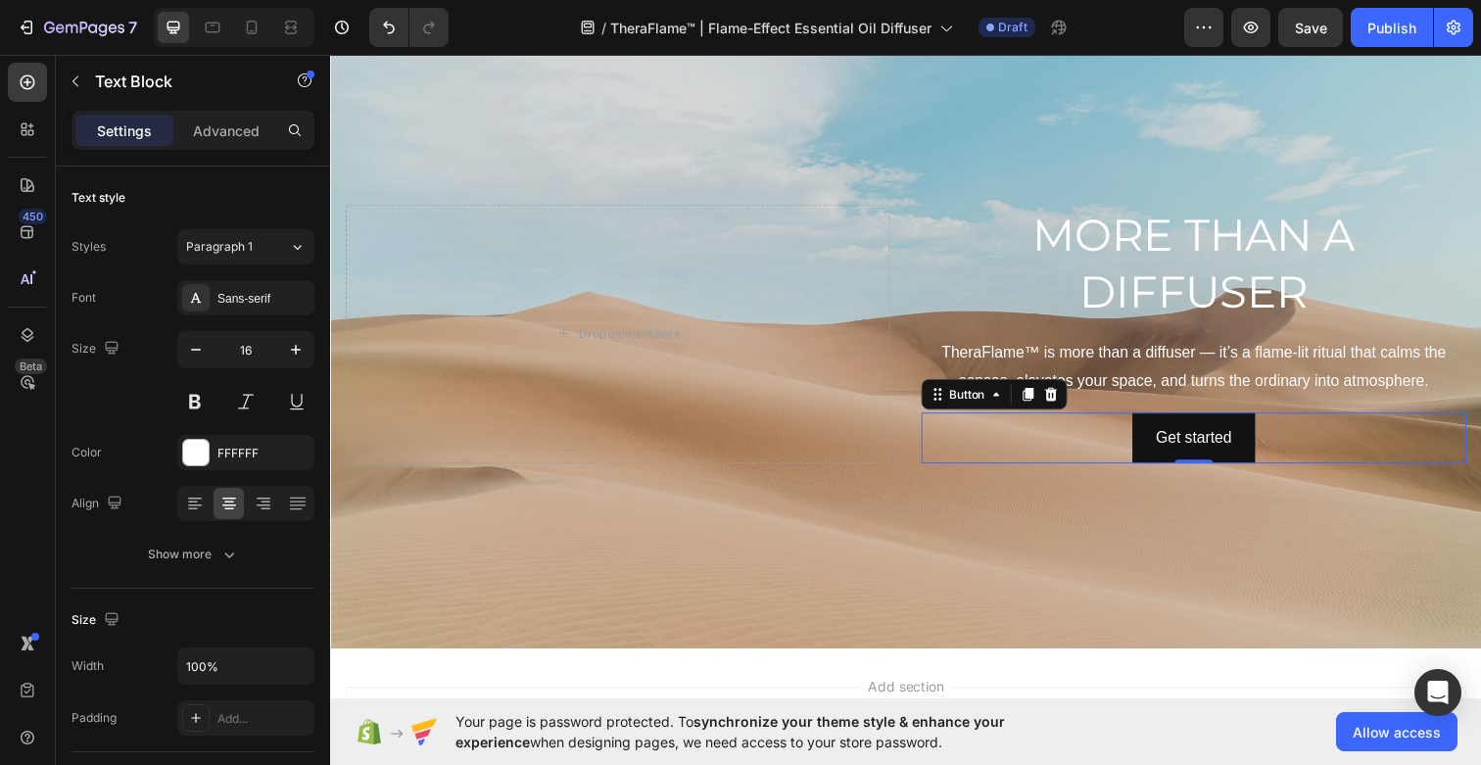
click at [1364, 458] on div "Get started Button 0" at bounding box center [1211, 446] width 556 height 52
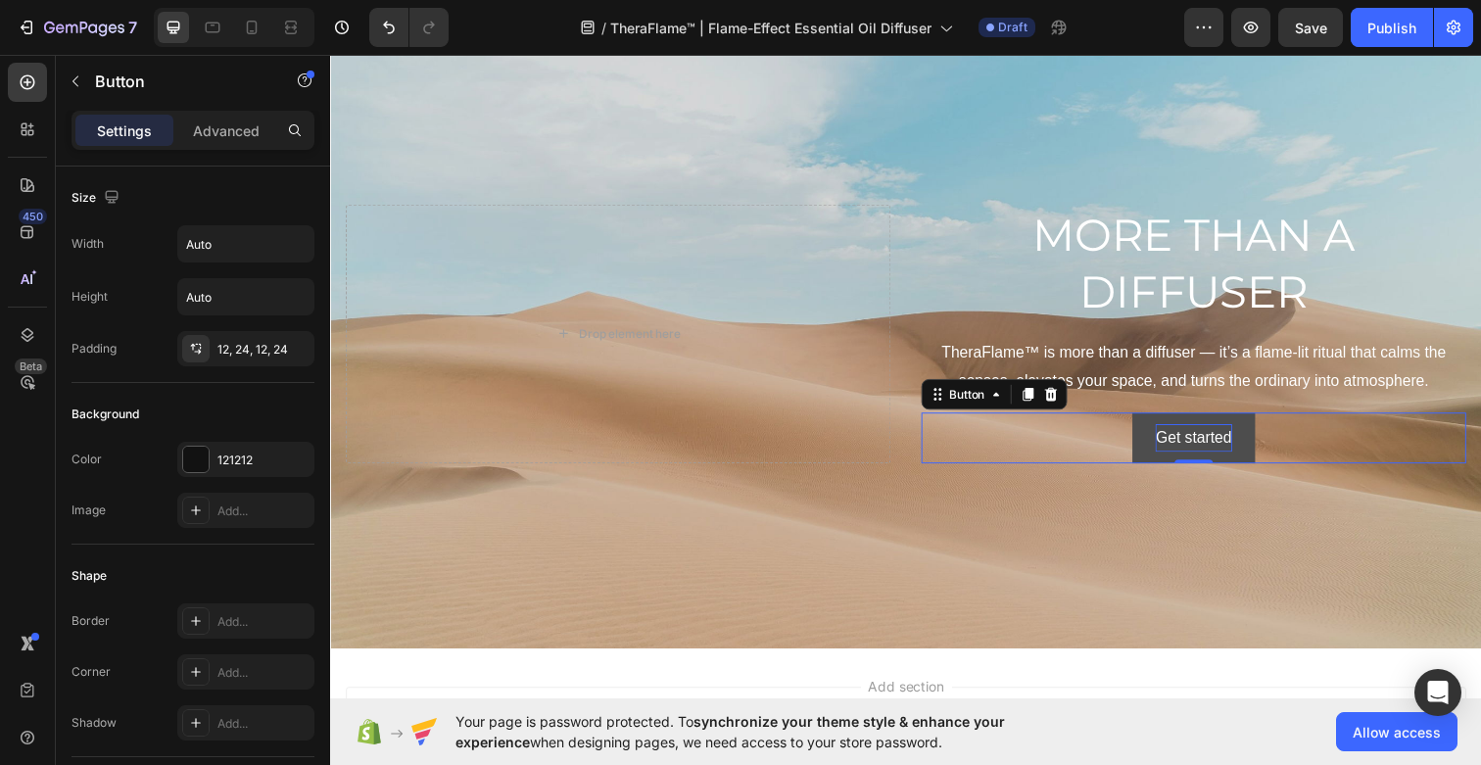
click at [1233, 458] on div "Get started" at bounding box center [1210, 446] width 77 height 28
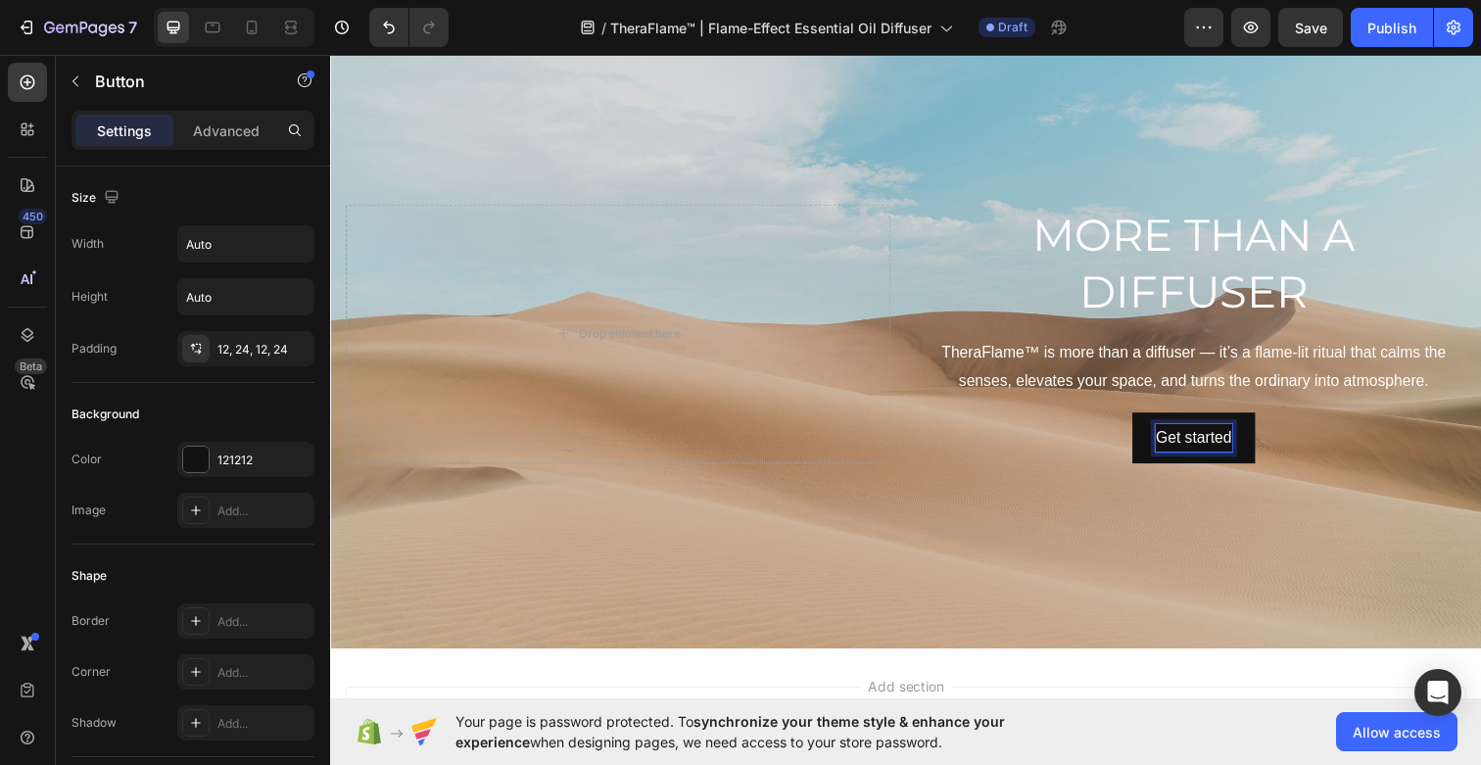
click at [1307, 453] on div "Get started Button 0" at bounding box center [1211, 446] width 556 height 52
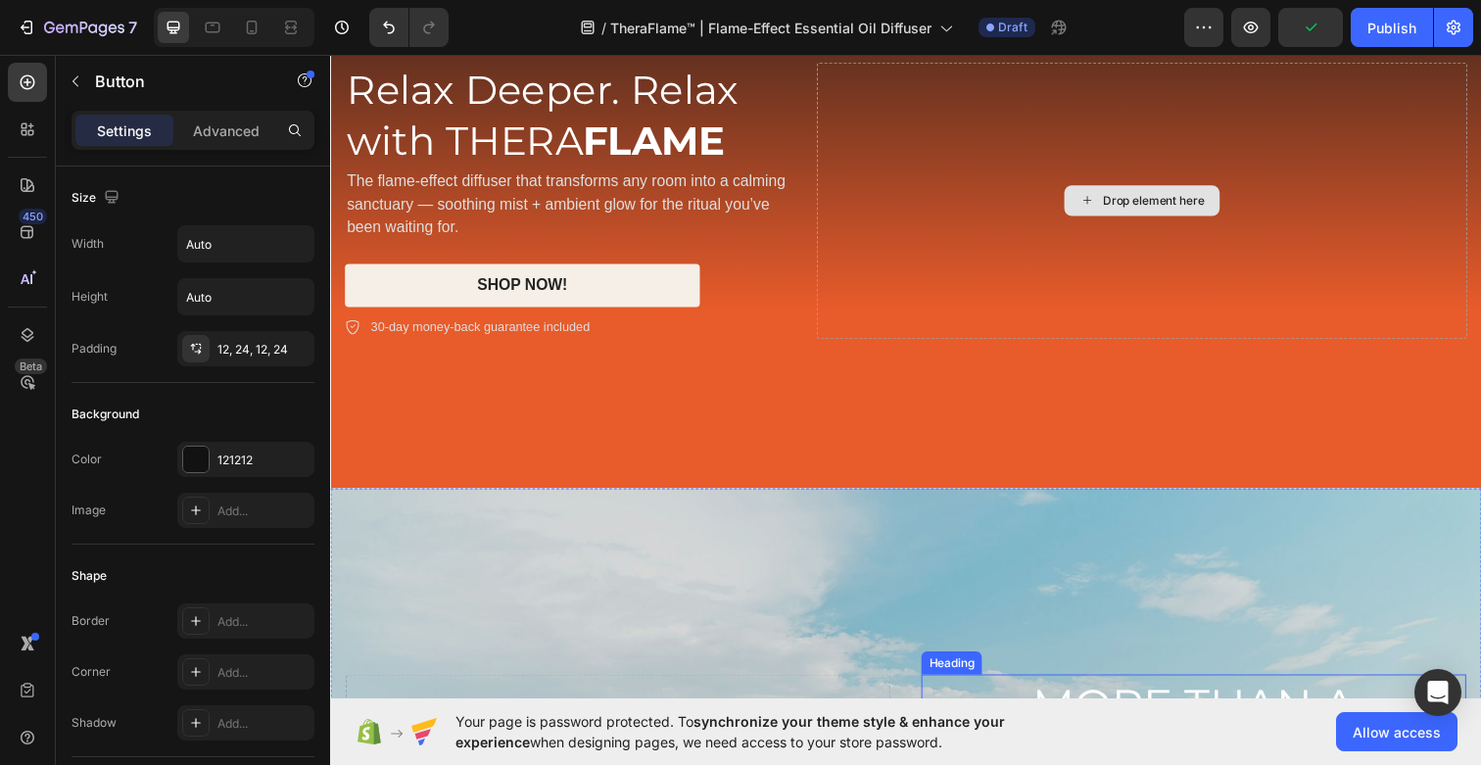
scroll to position [81, 0]
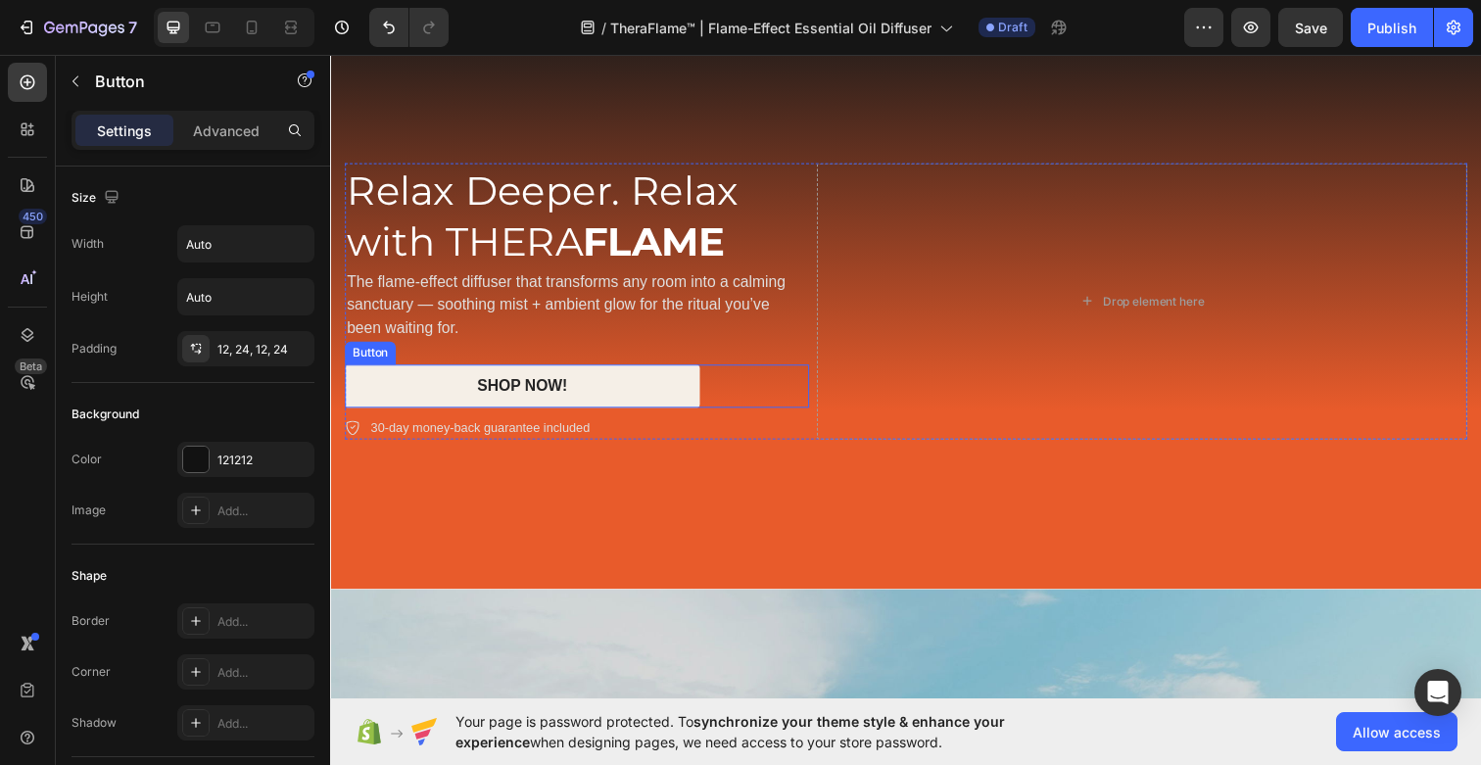
click at [717, 382] on div "SHOP NOW! Button" at bounding box center [582, 393] width 474 height 44
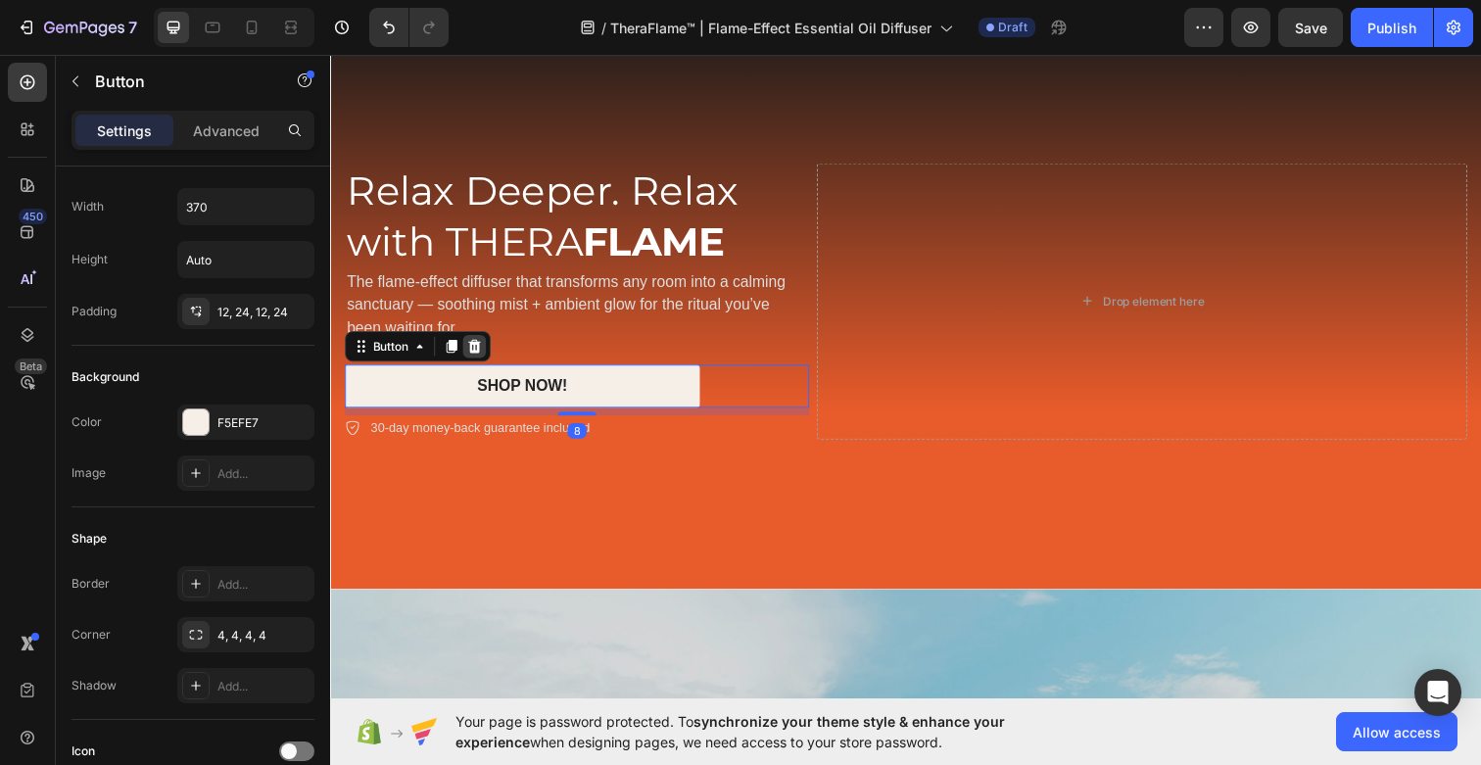
click at [467, 347] on div at bounding box center [477, 353] width 24 height 24
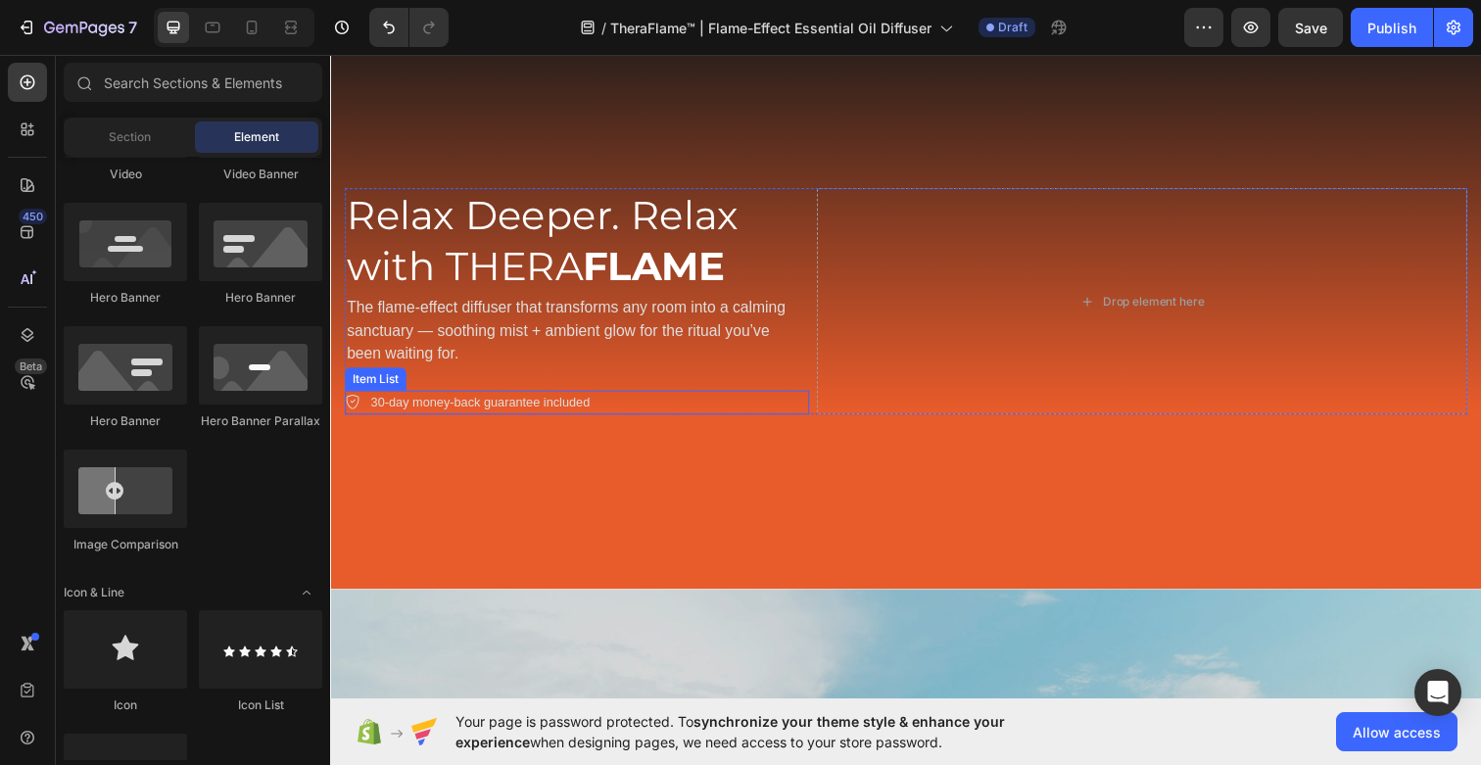
click at [637, 409] on div "30-day money-back guarantee included" at bounding box center [582, 410] width 474 height 25
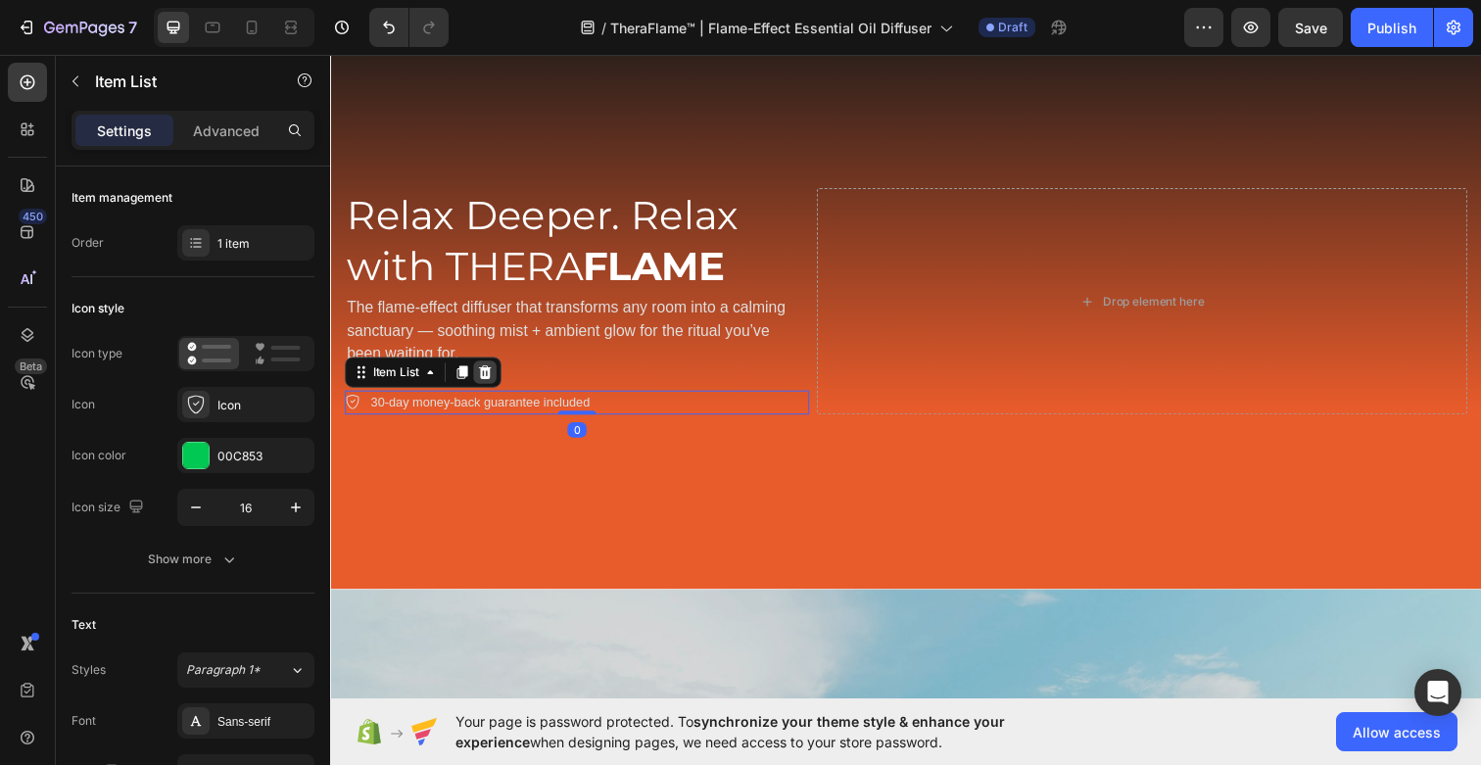
click at [487, 377] on icon at bounding box center [488, 379] width 16 height 16
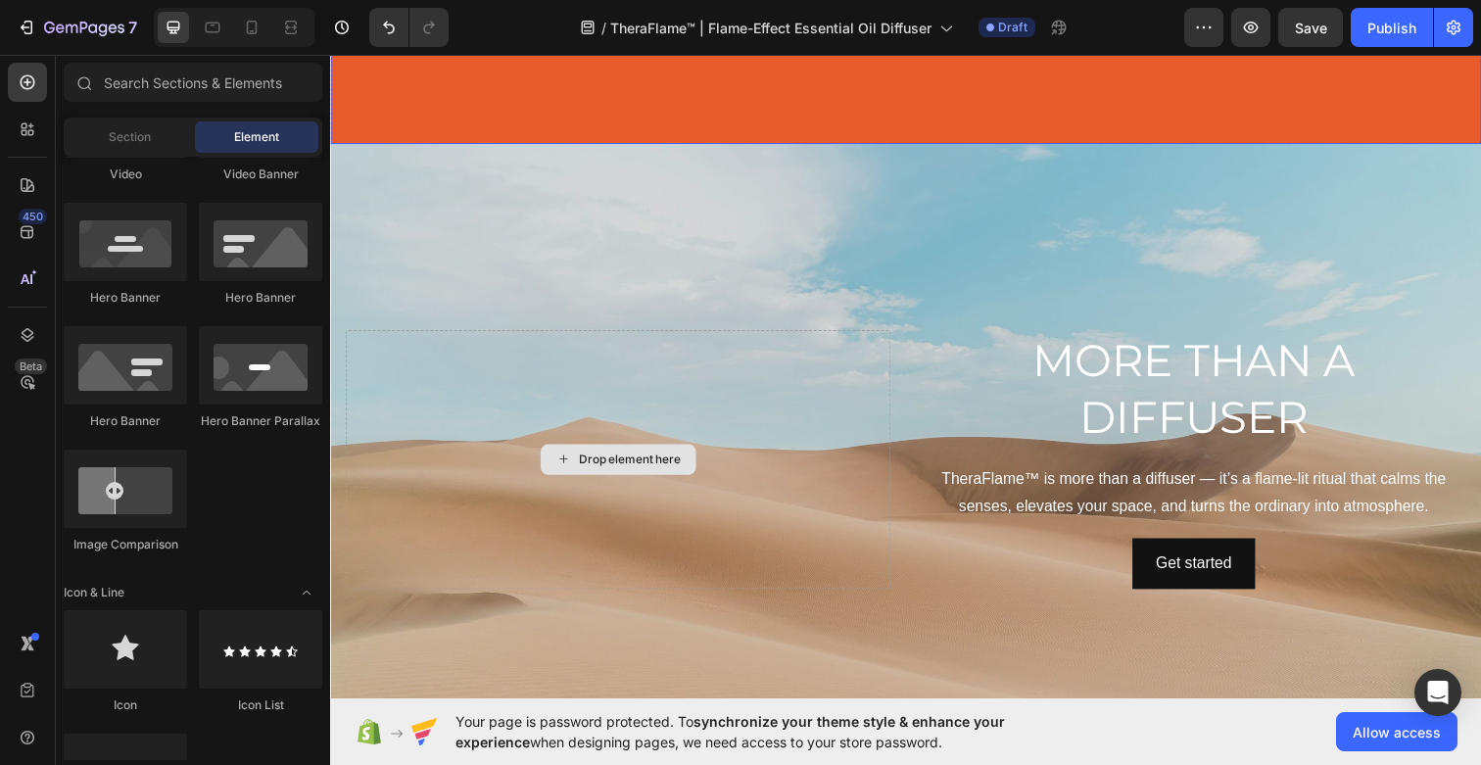
scroll to position [594, 0]
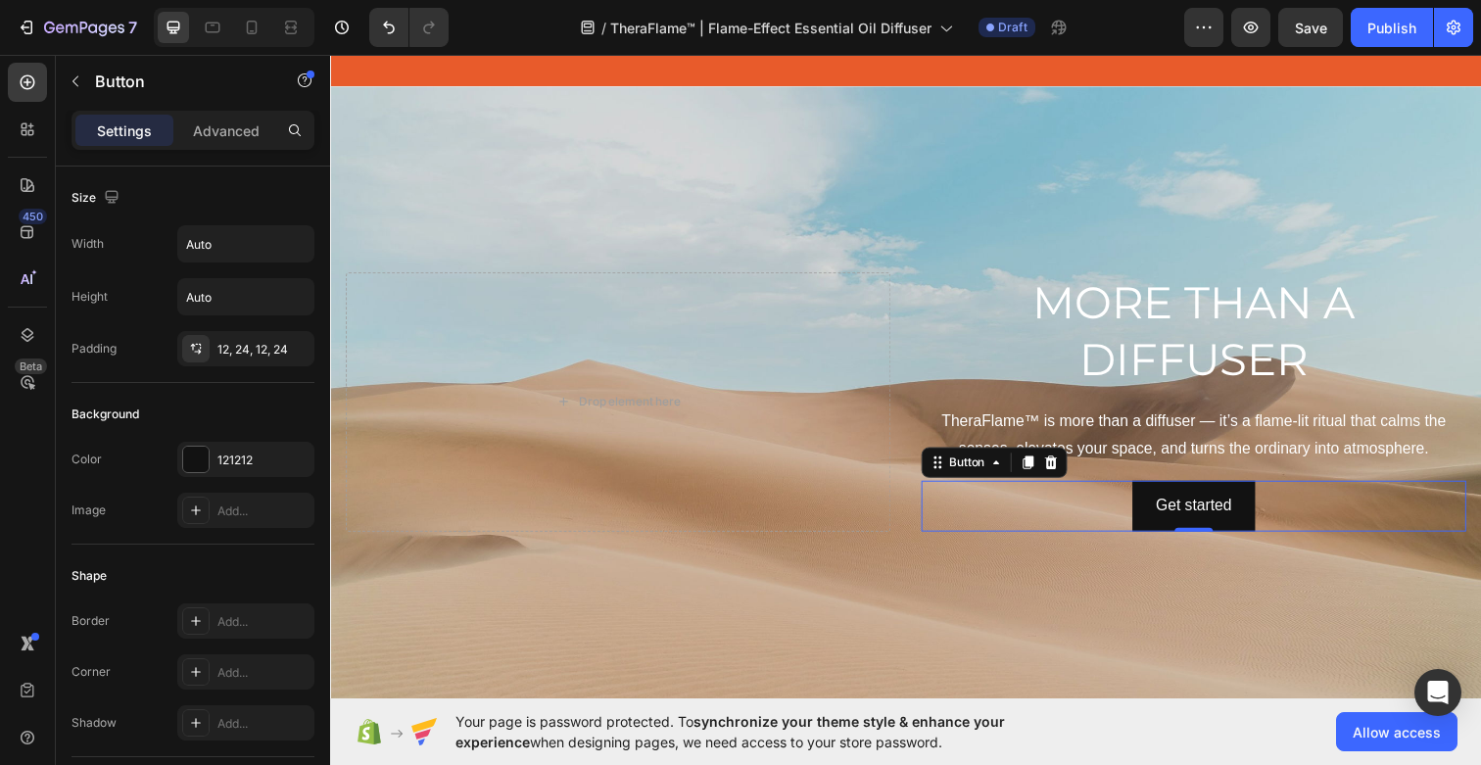
click at [1302, 508] on div "Get started Button 0" at bounding box center [1211, 516] width 556 height 52
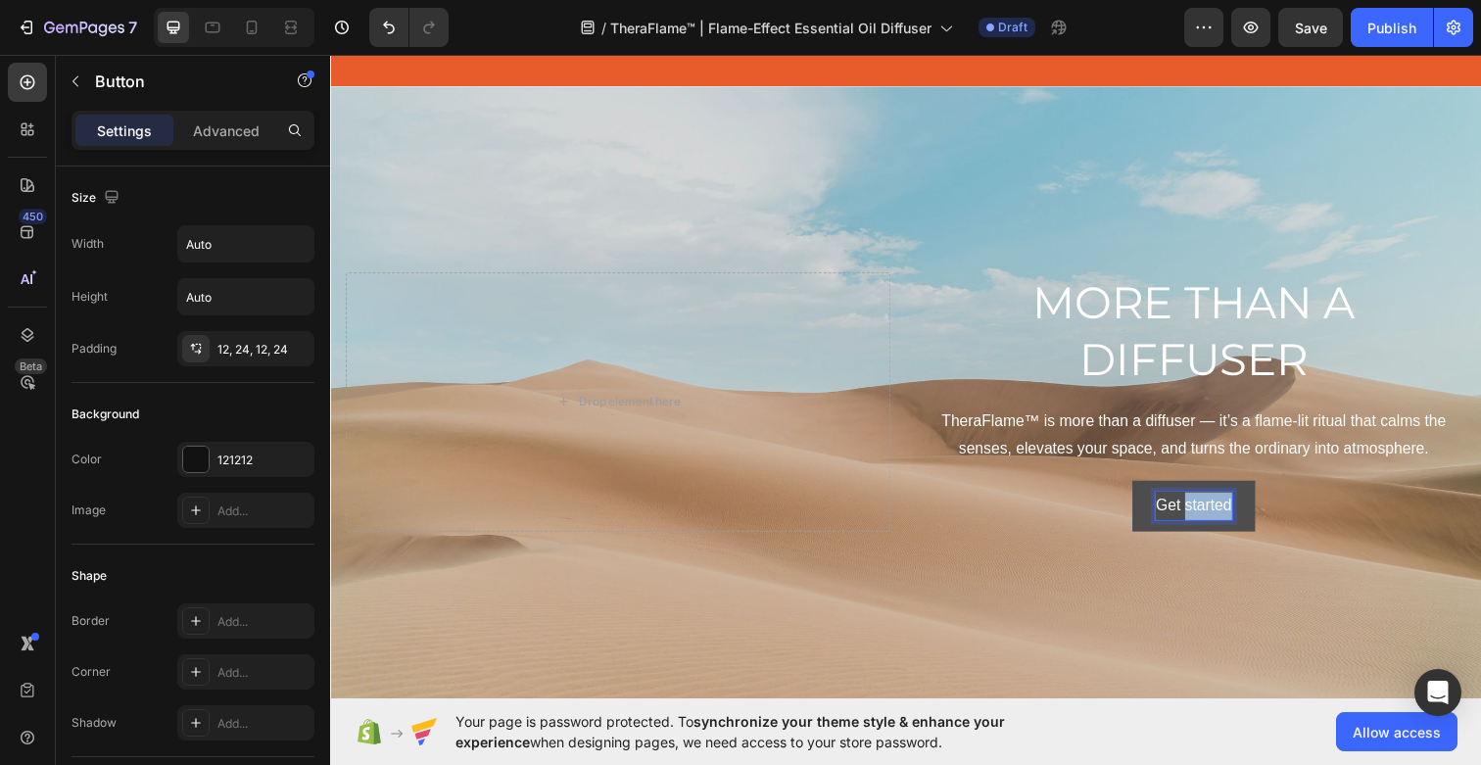
click at [1219, 506] on p "Get started" at bounding box center [1210, 515] width 77 height 28
click at [1171, 490] on button "SHO" at bounding box center [1211, 516] width 81 height 52
click at [1145, 490] on button "SHOP NOW" at bounding box center [1212, 516] width 134 height 52
click at [1142, 490] on button "SHOP NOW!" at bounding box center [1211, 516] width 138 height 52
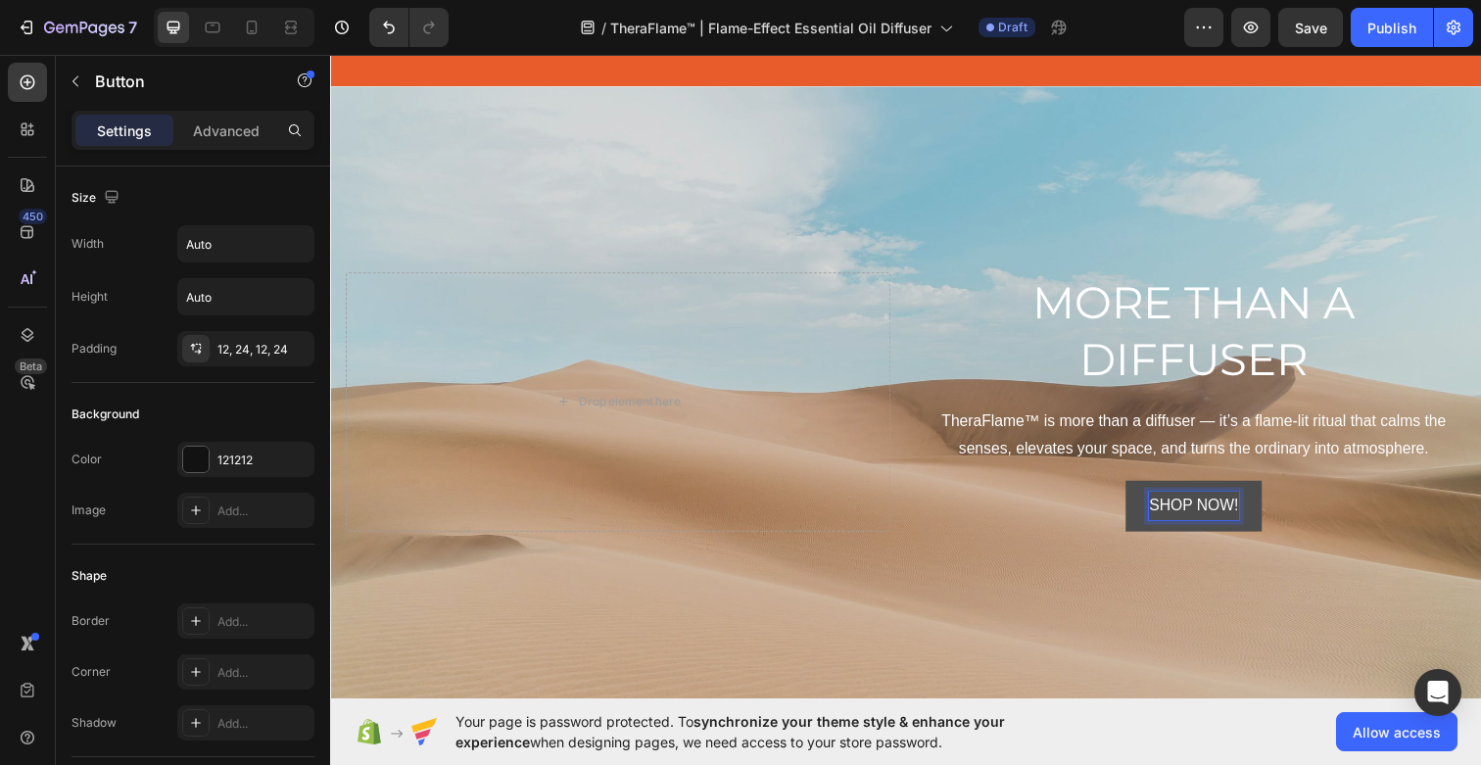
click at [1236, 510] on p "SHOP NOW!" at bounding box center [1210, 515] width 91 height 28
click at [1165, 490] on button "Shop !" at bounding box center [1211, 516] width 92 height 52
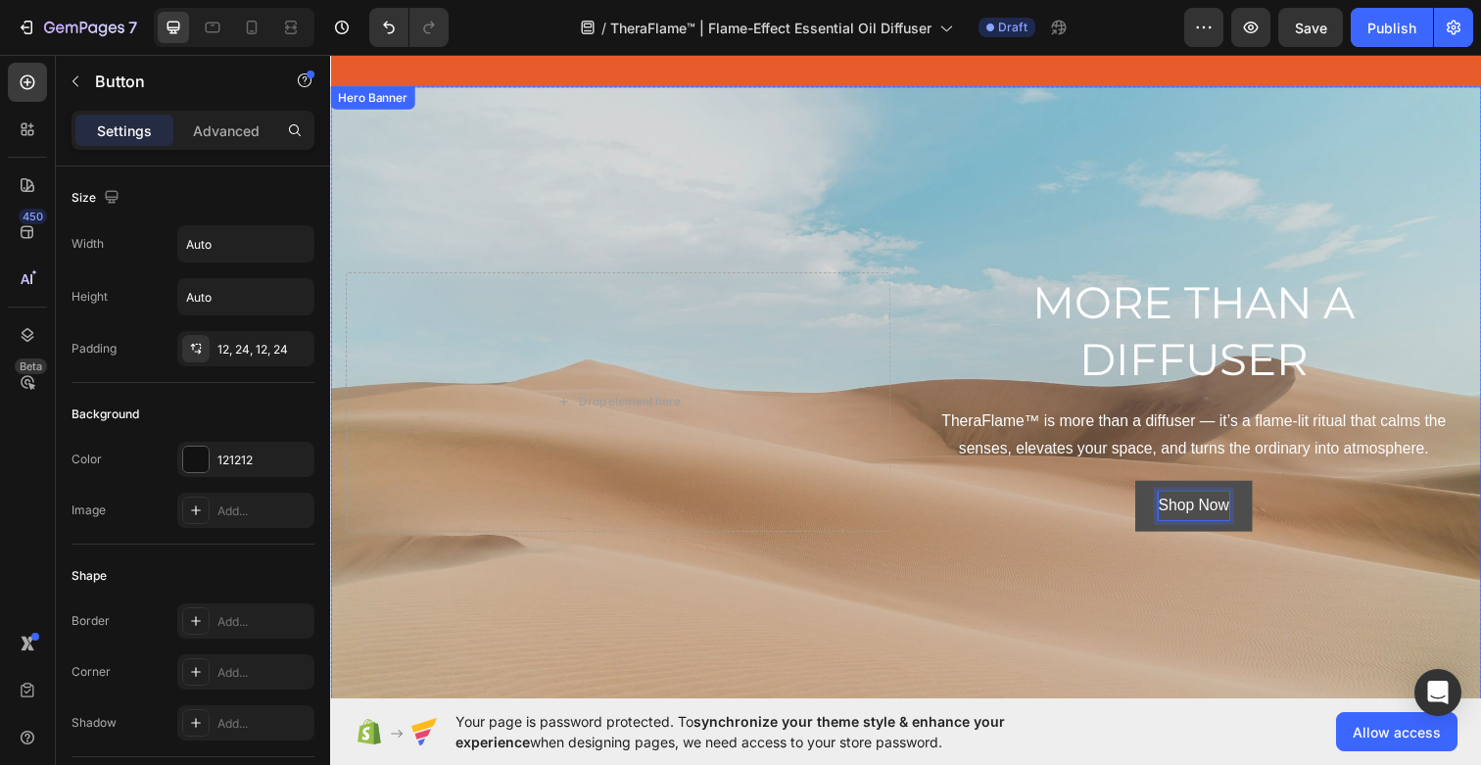
click at [1287, 595] on div "Background Image" at bounding box center [917, 408] width 1175 height 643
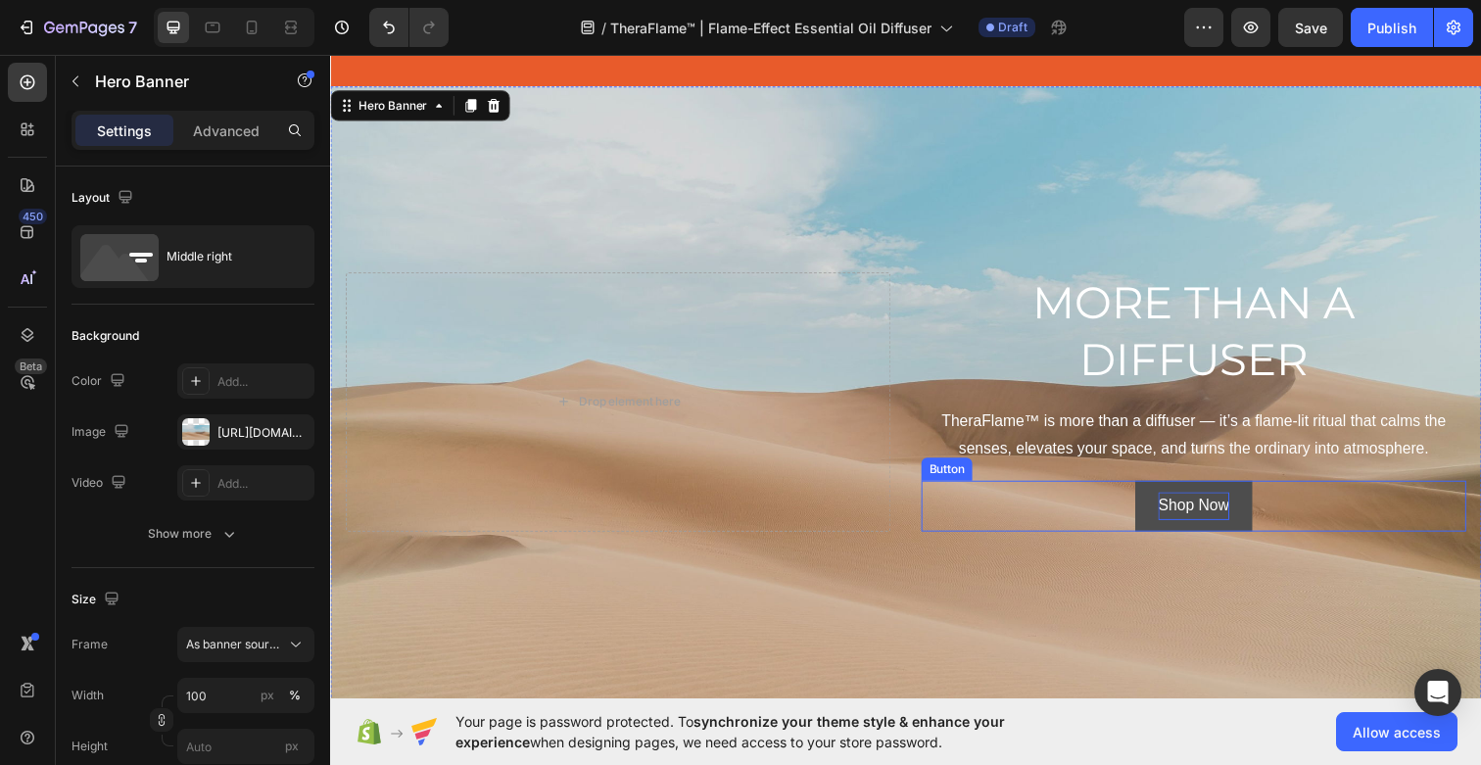
click at [1260, 530] on button "Shop Now" at bounding box center [1211, 516] width 119 height 52
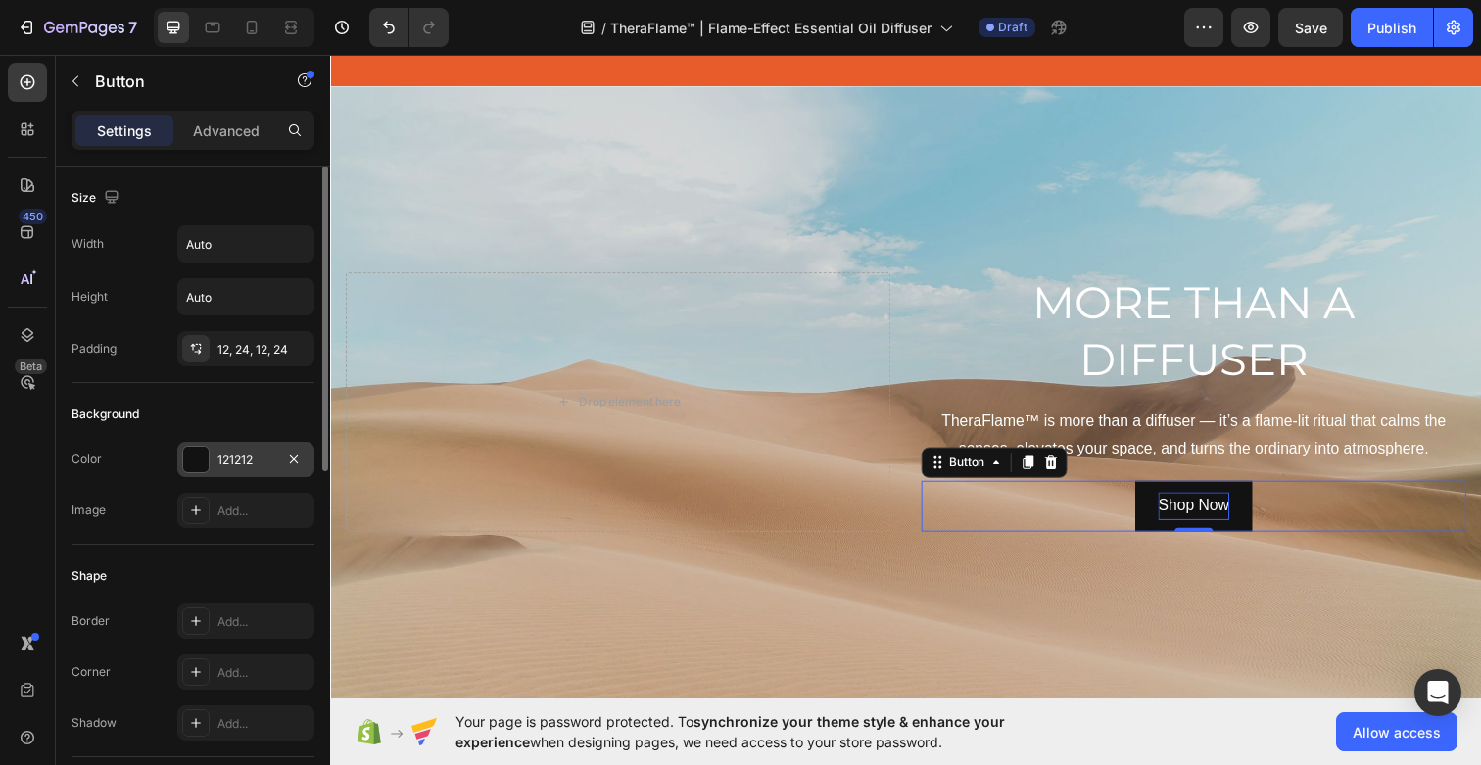
click at [204, 447] on div at bounding box center [195, 459] width 25 height 25
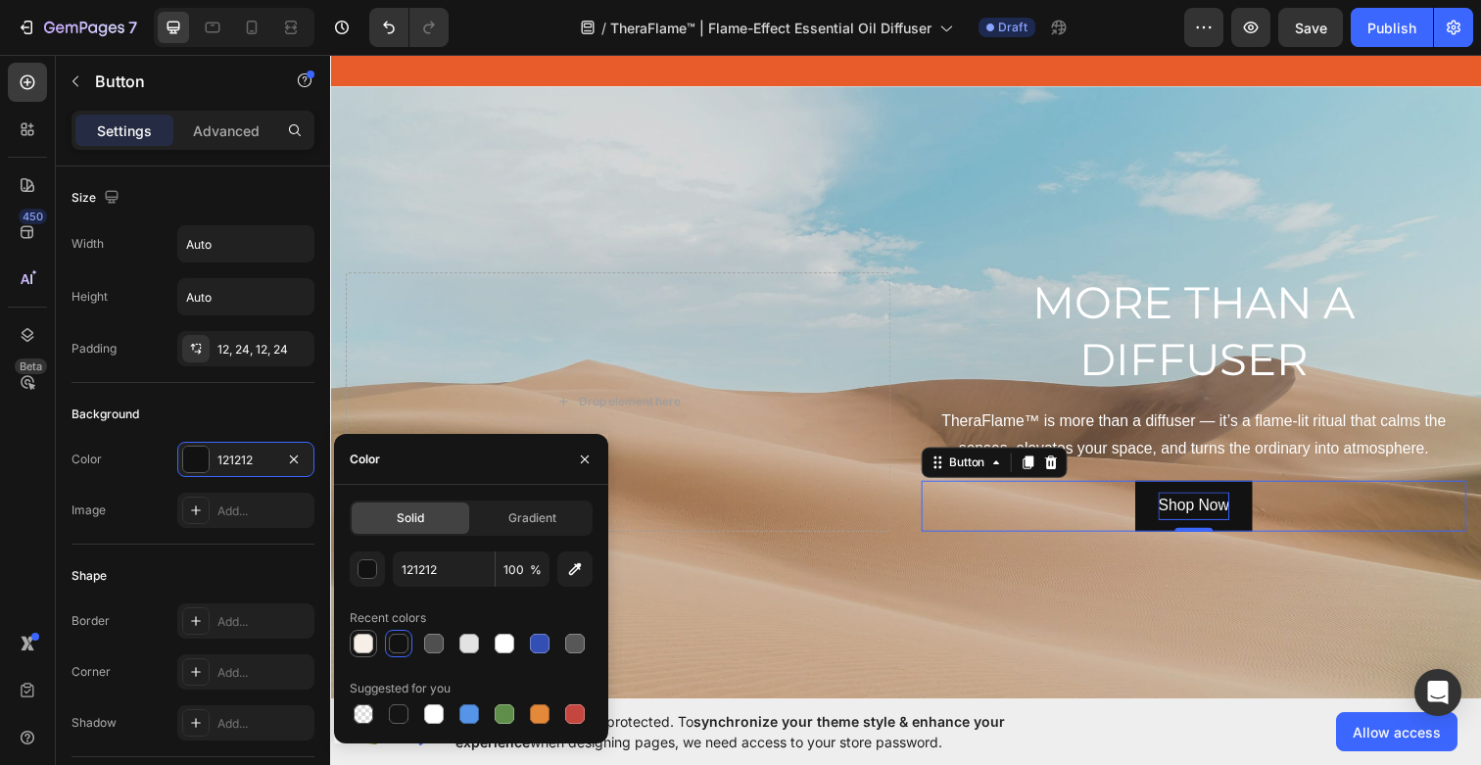
click at [364, 645] on div at bounding box center [364, 644] width 20 height 20
type input "F5EFE7"
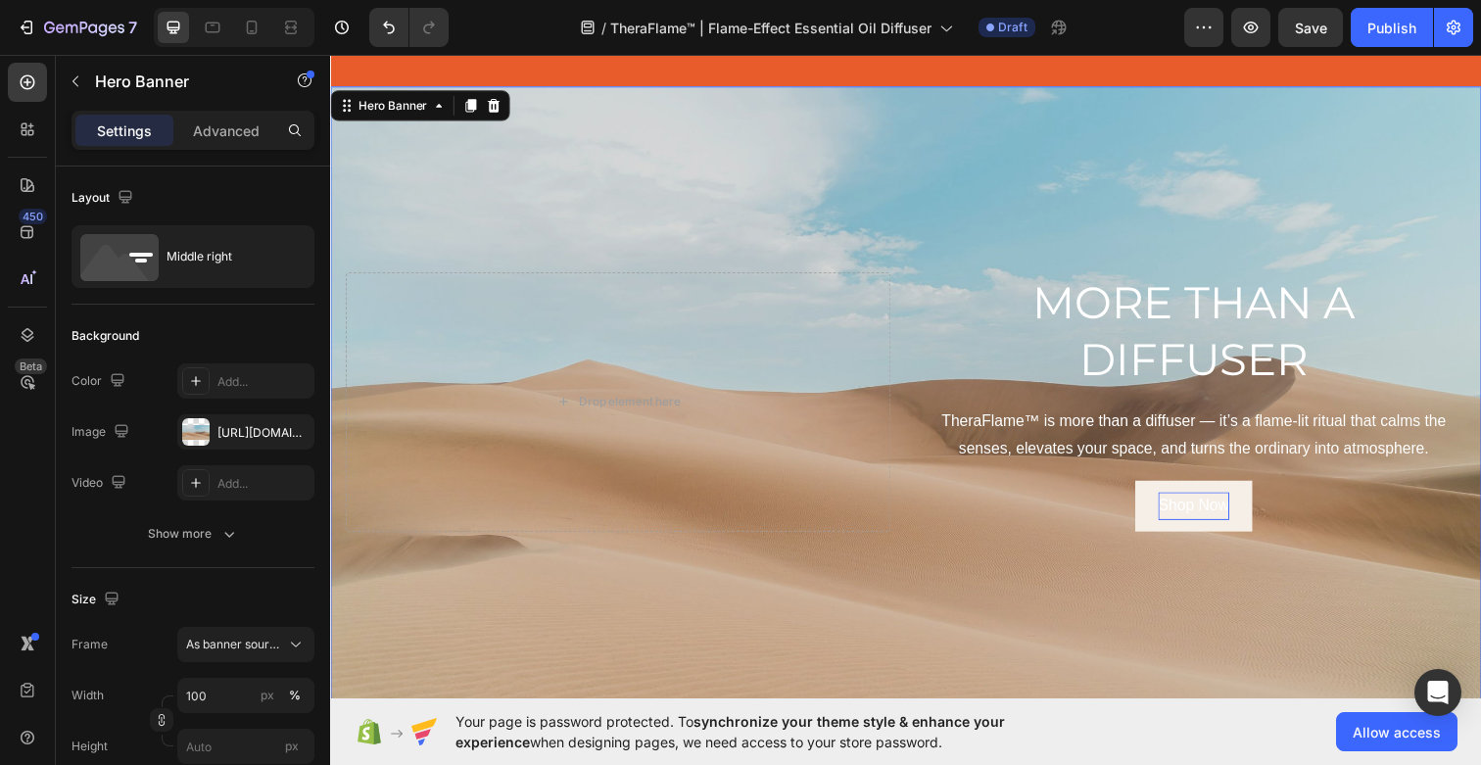
click at [869, 642] on div "Background Image" at bounding box center [917, 408] width 1175 height 643
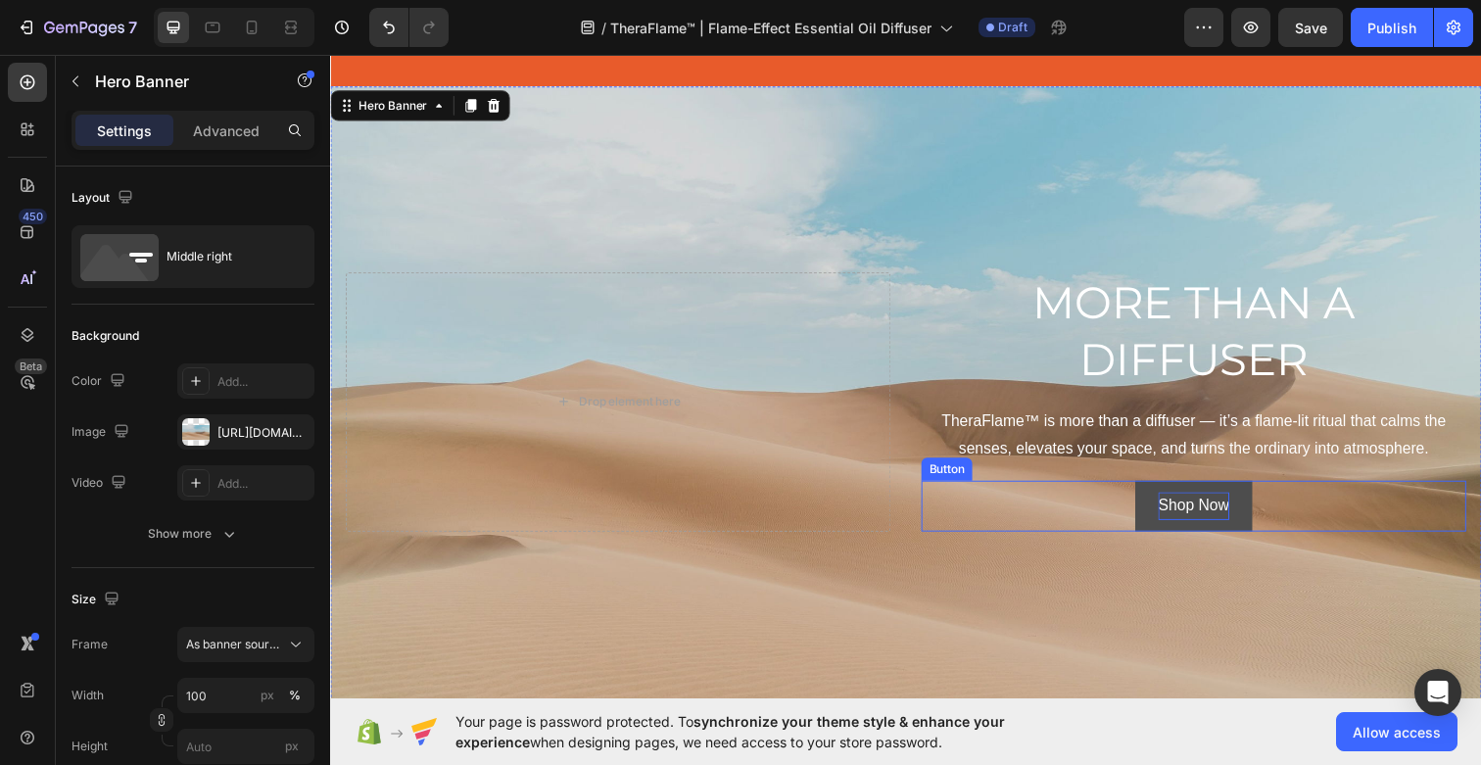
click at [1257, 533] on button "Shop Now" at bounding box center [1211, 516] width 119 height 52
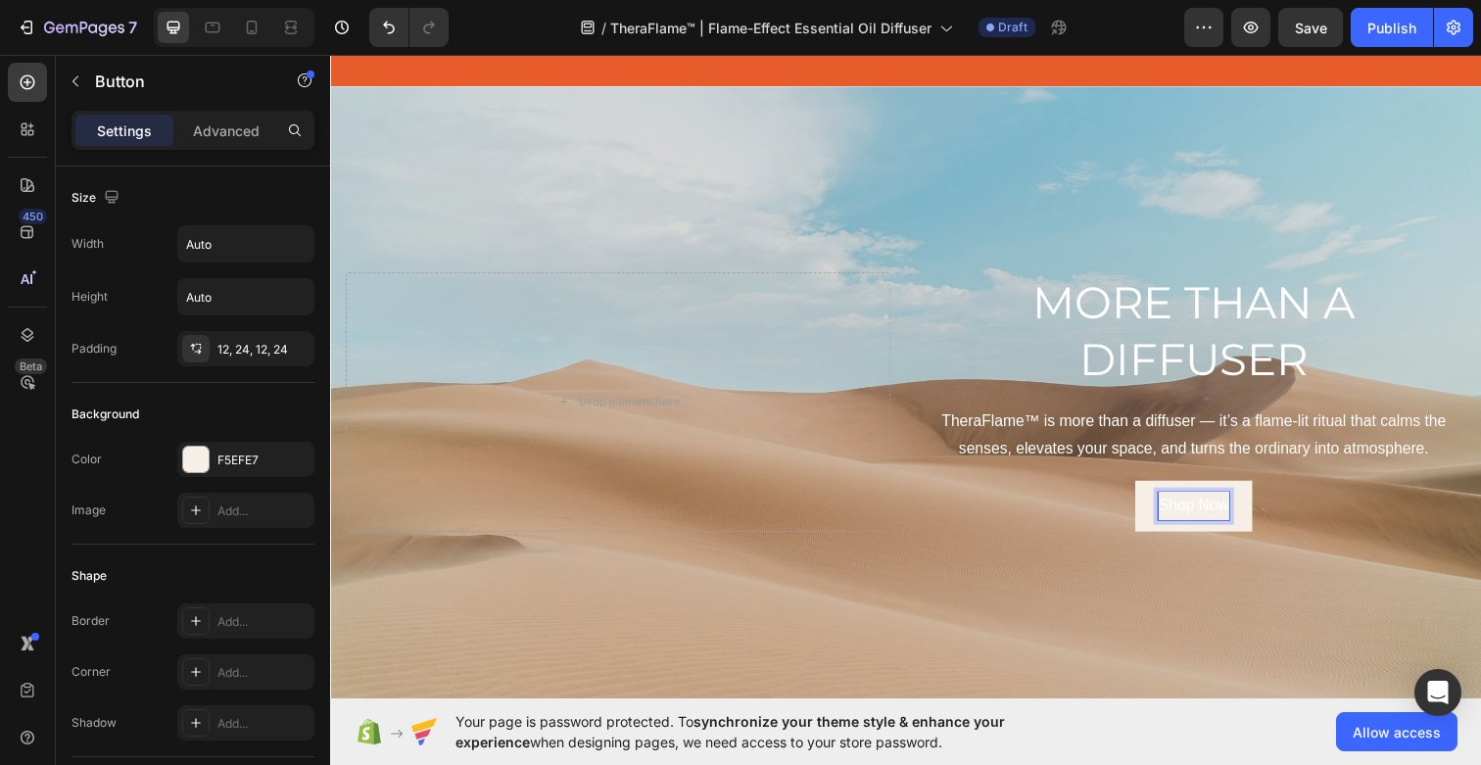
click at [1210, 521] on p "Shop Now" at bounding box center [1211, 515] width 72 height 28
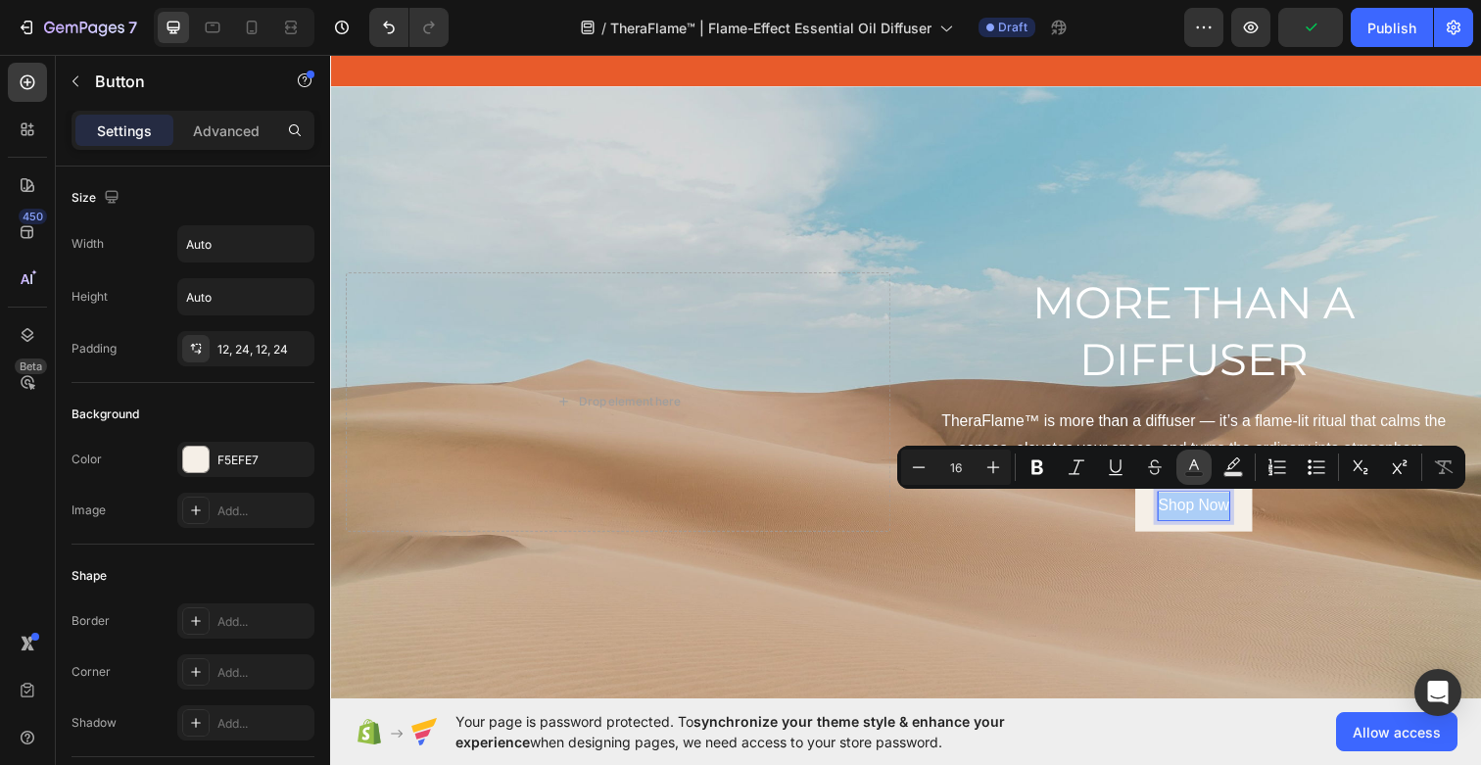
click at [1201, 464] on icon "Editor contextual toolbar" at bounding box center [1194, 467] width 20 height 20
type input "FFFFFF"
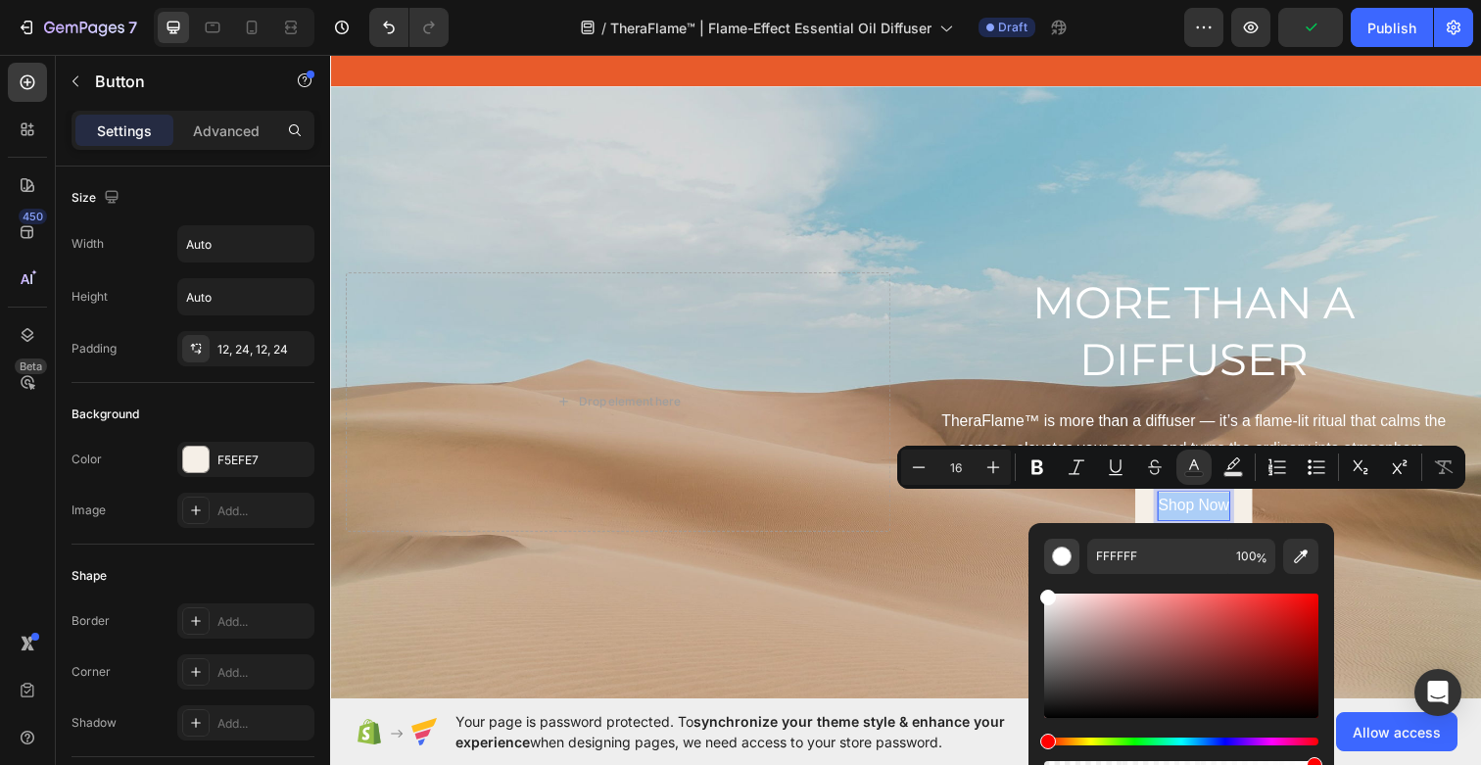
click at [1058, 550] on div "Editor contextual toolbar" at bounding box center [1062, 556] width 20 height 20
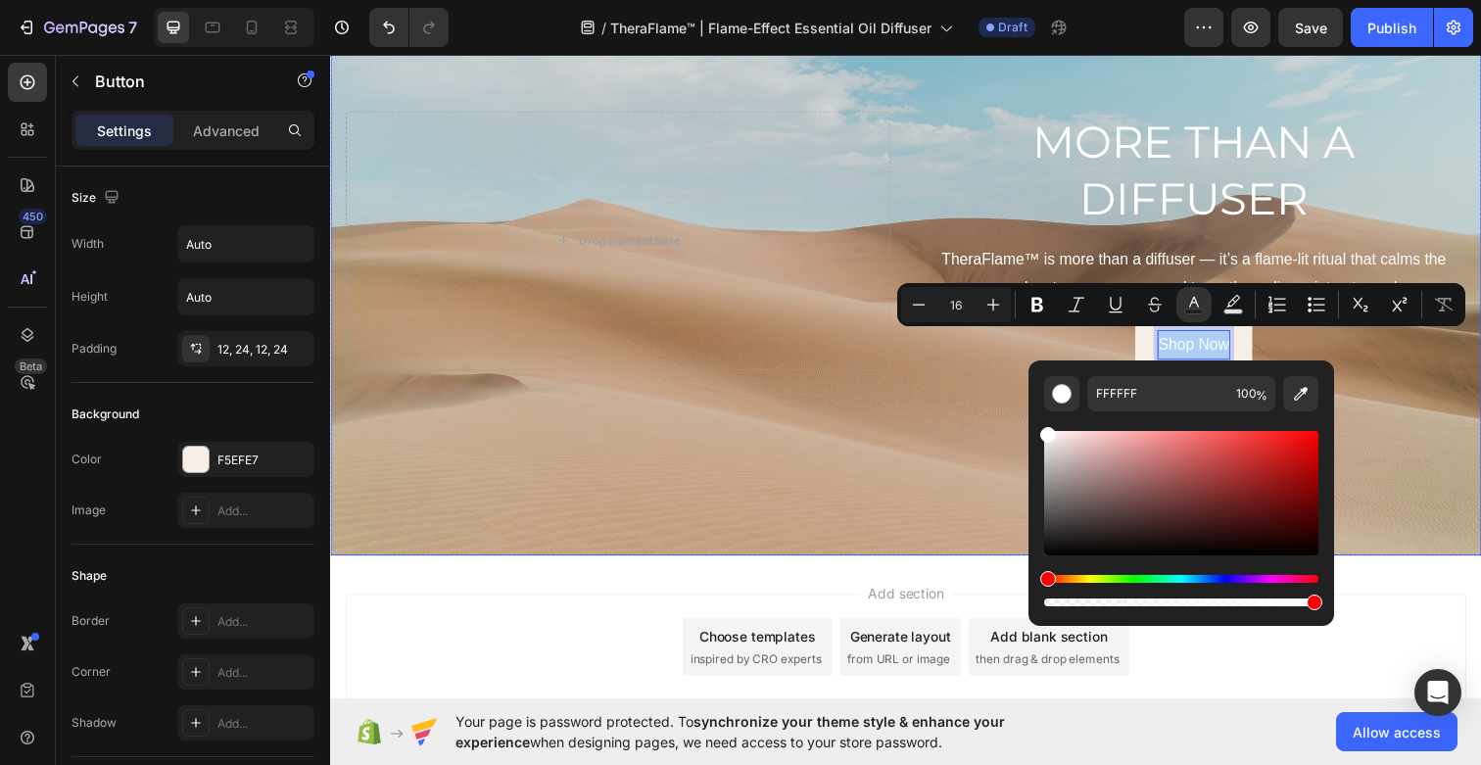
scroll to position [763, 0]
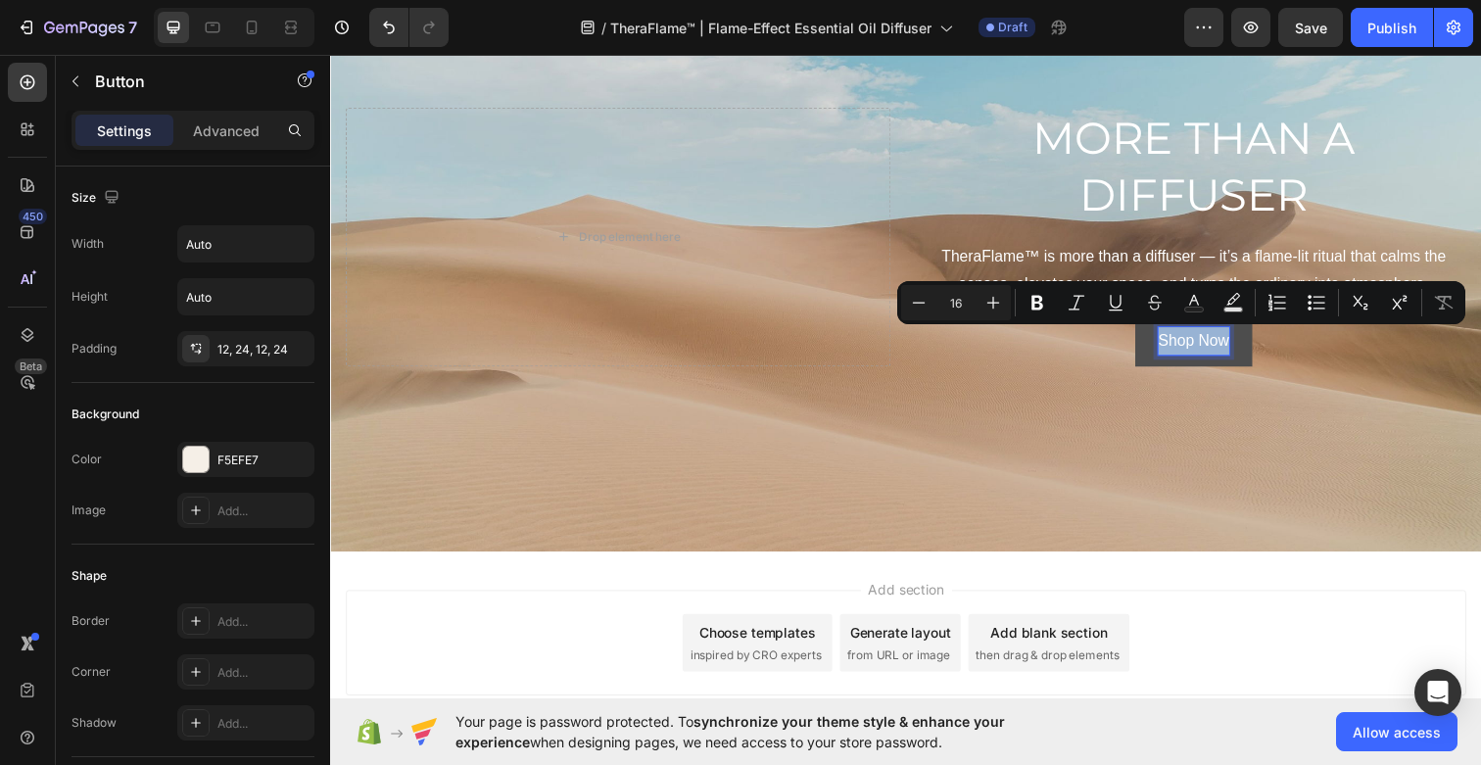
click at [1203, 345] on p "Shop Now" at bounding box center [1211, 347] width 72 height 28
click at [1196, 298] on icon "Editor contextual toolbar" at bounding box center [1194, 300] width 10 height 11
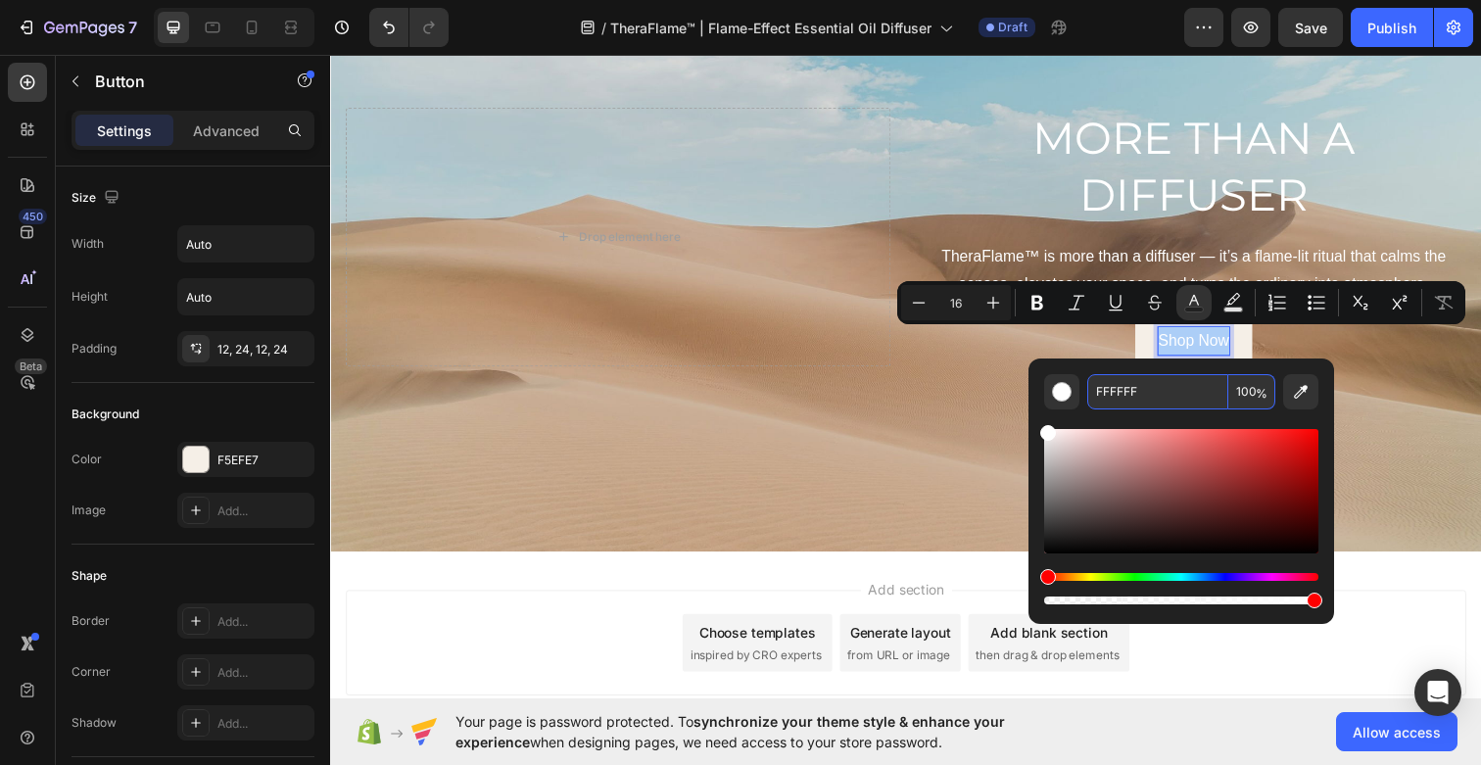
click at [1151, 394] on input "FFFFFF" at bounding box center [1157, 391] width 141 height 35
paste input "1A1A1A"
type input "1A1A1A"
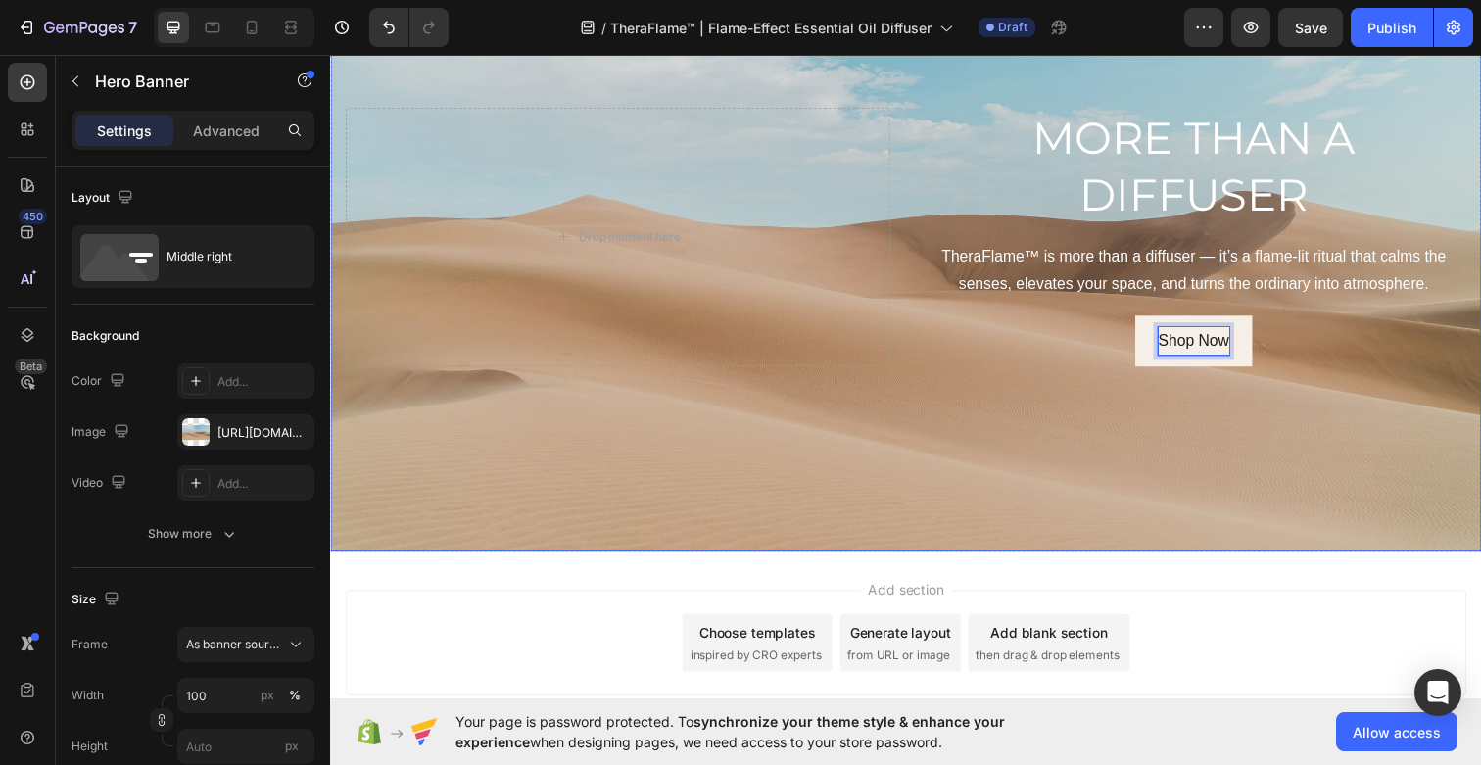
click at [1144, 428] on div "Background Image" at bounding box center [917, 240] width 1175 height 643
click at [1208, 348] on span "Shop Now" at bounding box center [1211, 346] width 72 height 17
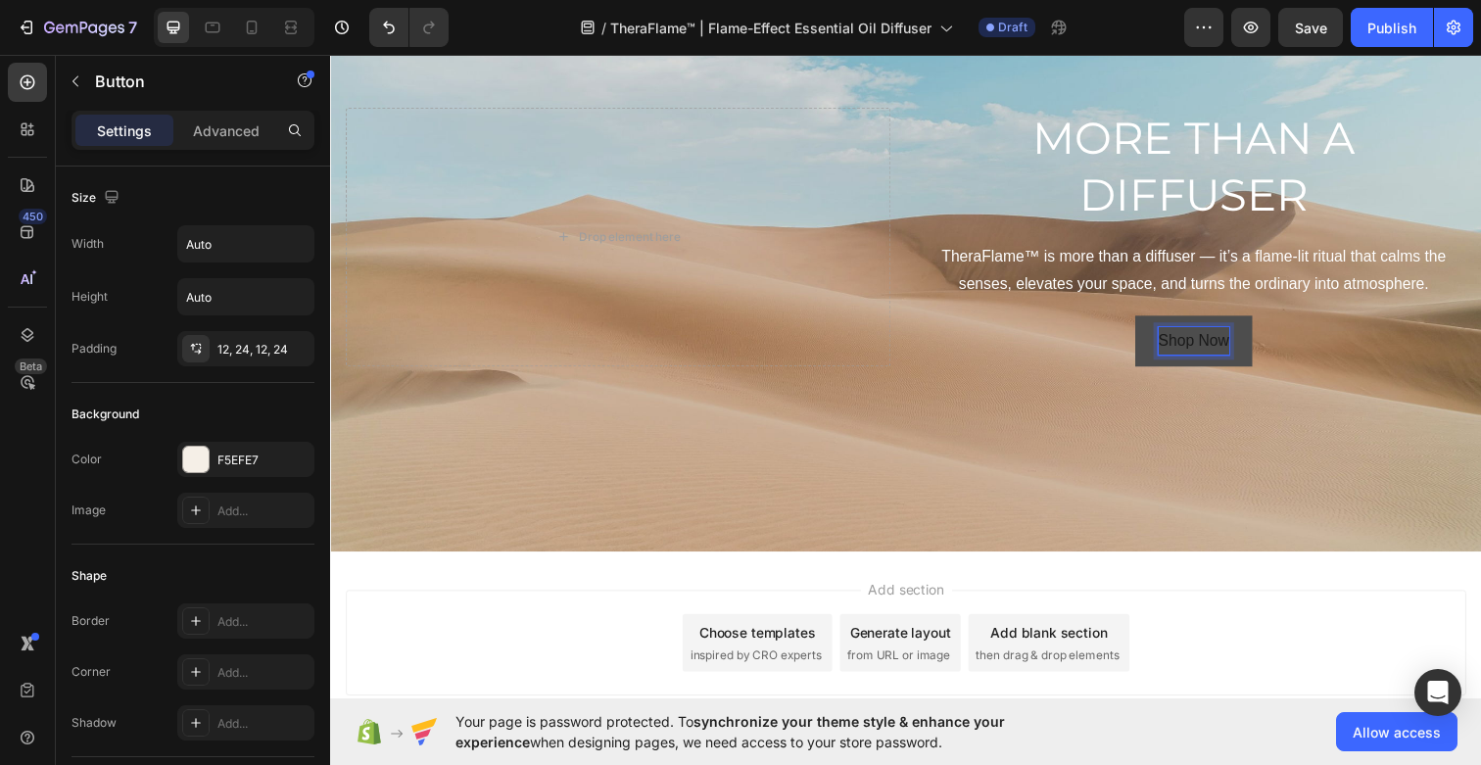
click at [1219, 346] on span "Shop Now" at bounding box center [1211, 346] width 72 height 17
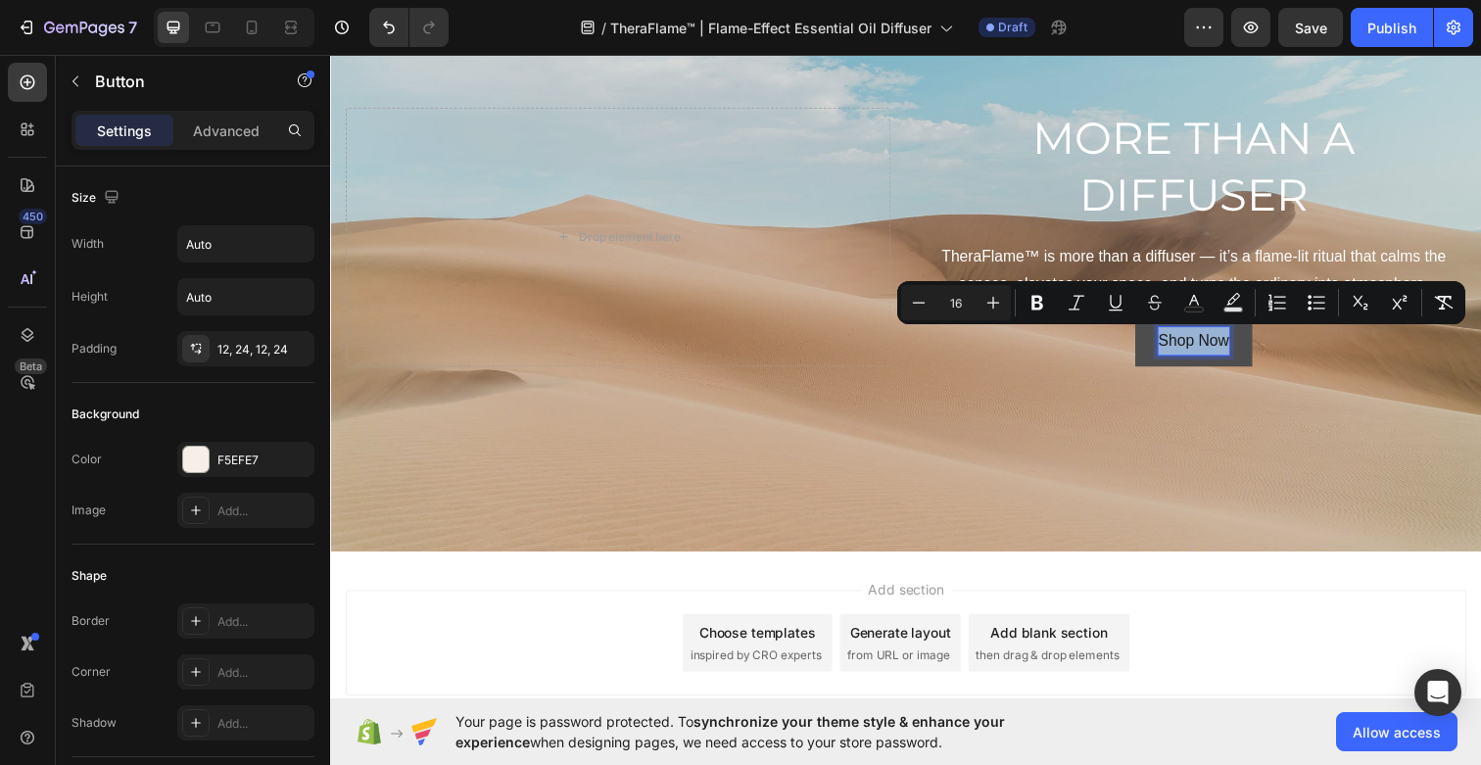
click at [1219, 346] on span "Shop Now" at bounding box center [1211, 346] width 72 height 17
click at [1031, 301] on icon "Editor contextual toolbar" at bounding box center [1037, 303] width 12 height 15
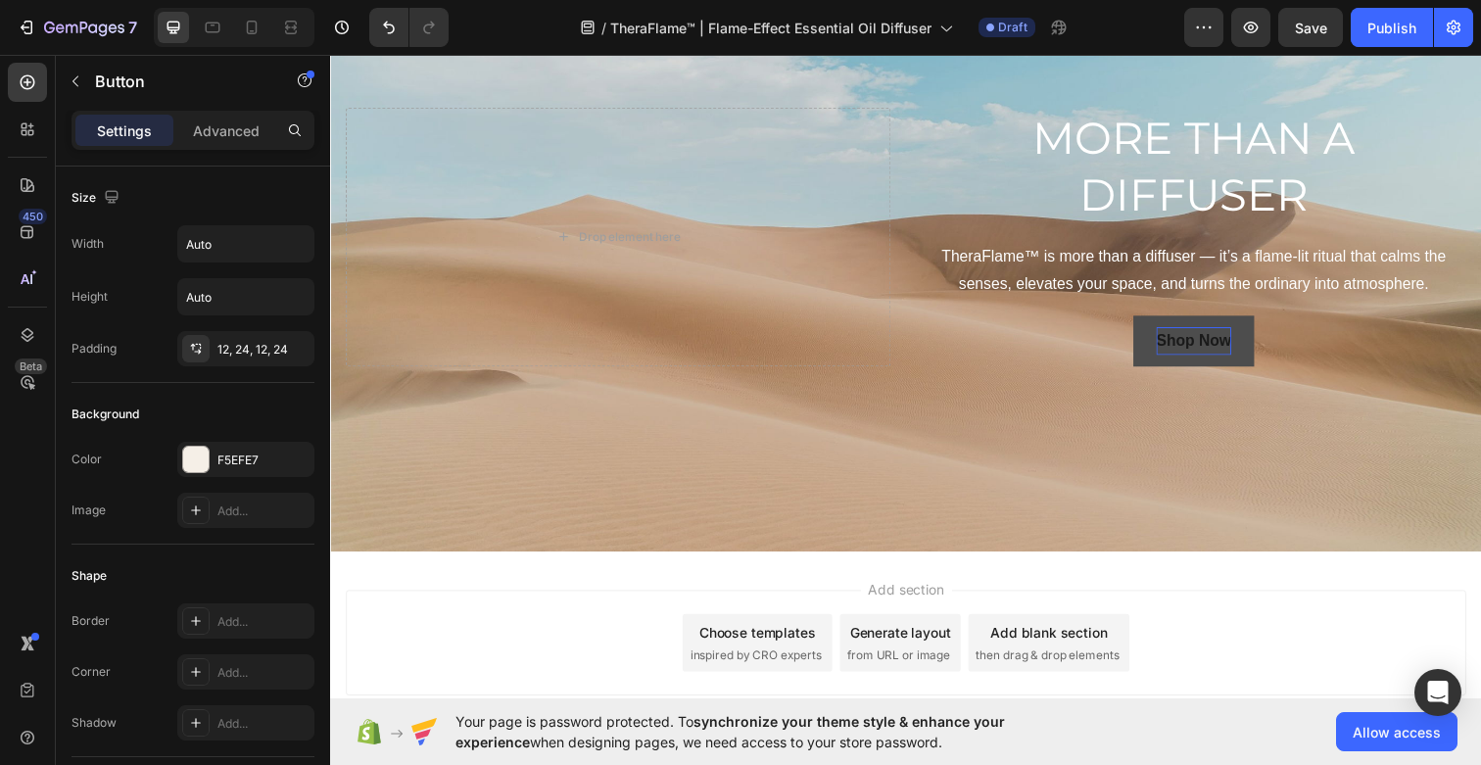
click at [1219, 344] on strong "Shop Now" at bounding box center [1211, 346] width 76 height 17
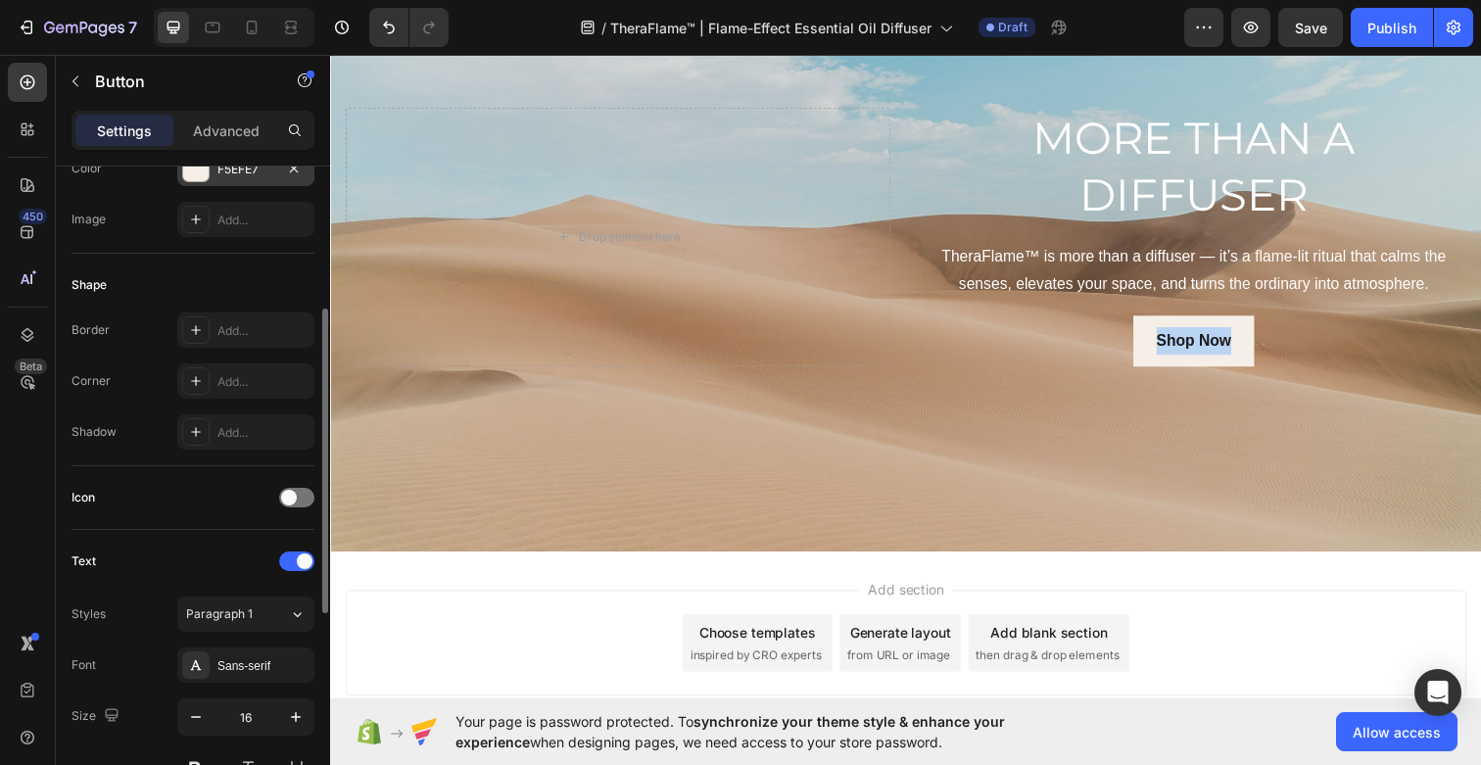
scroll to position [426, 0]
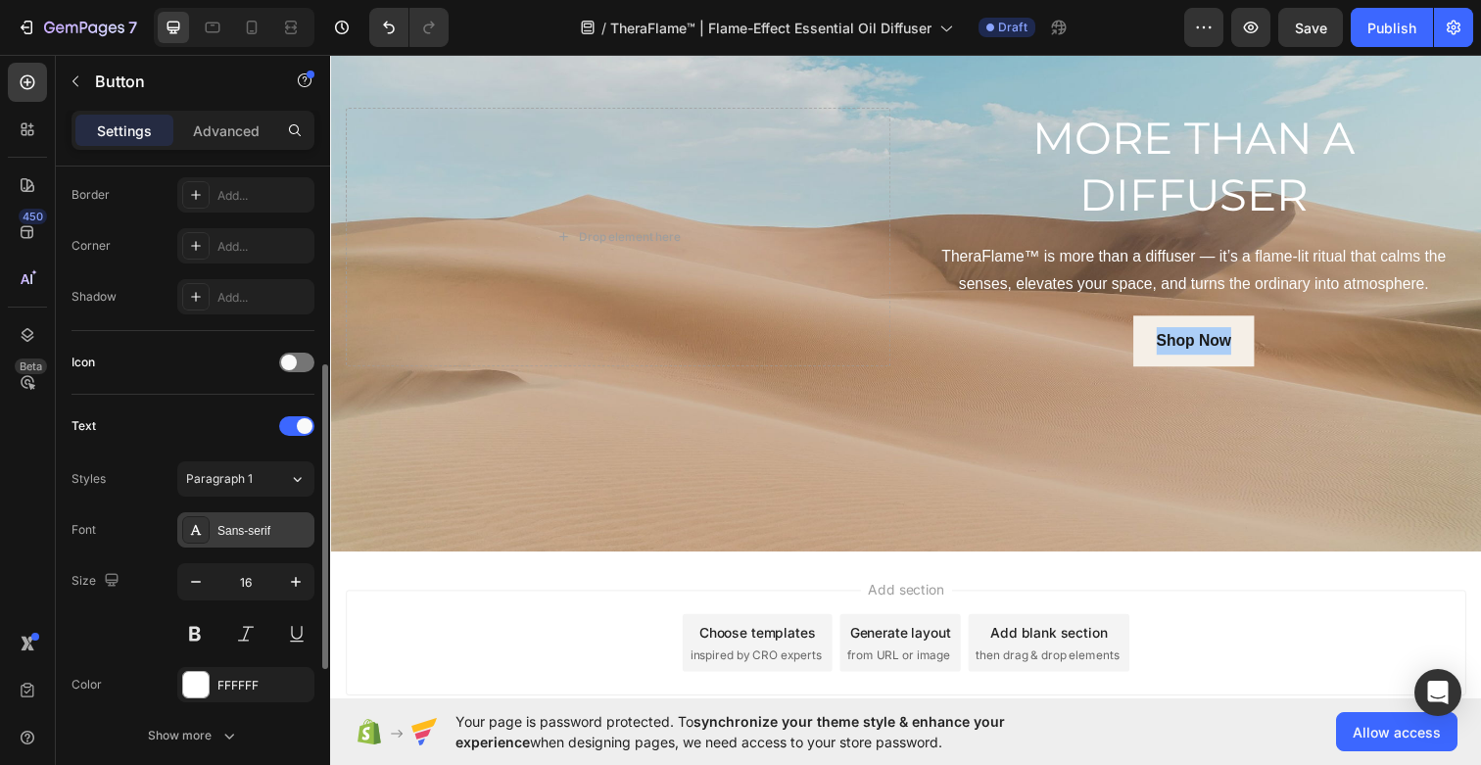
click at [246, 531] on div "Sans-serif" at bounding box center [263, 531] width 92 height 18
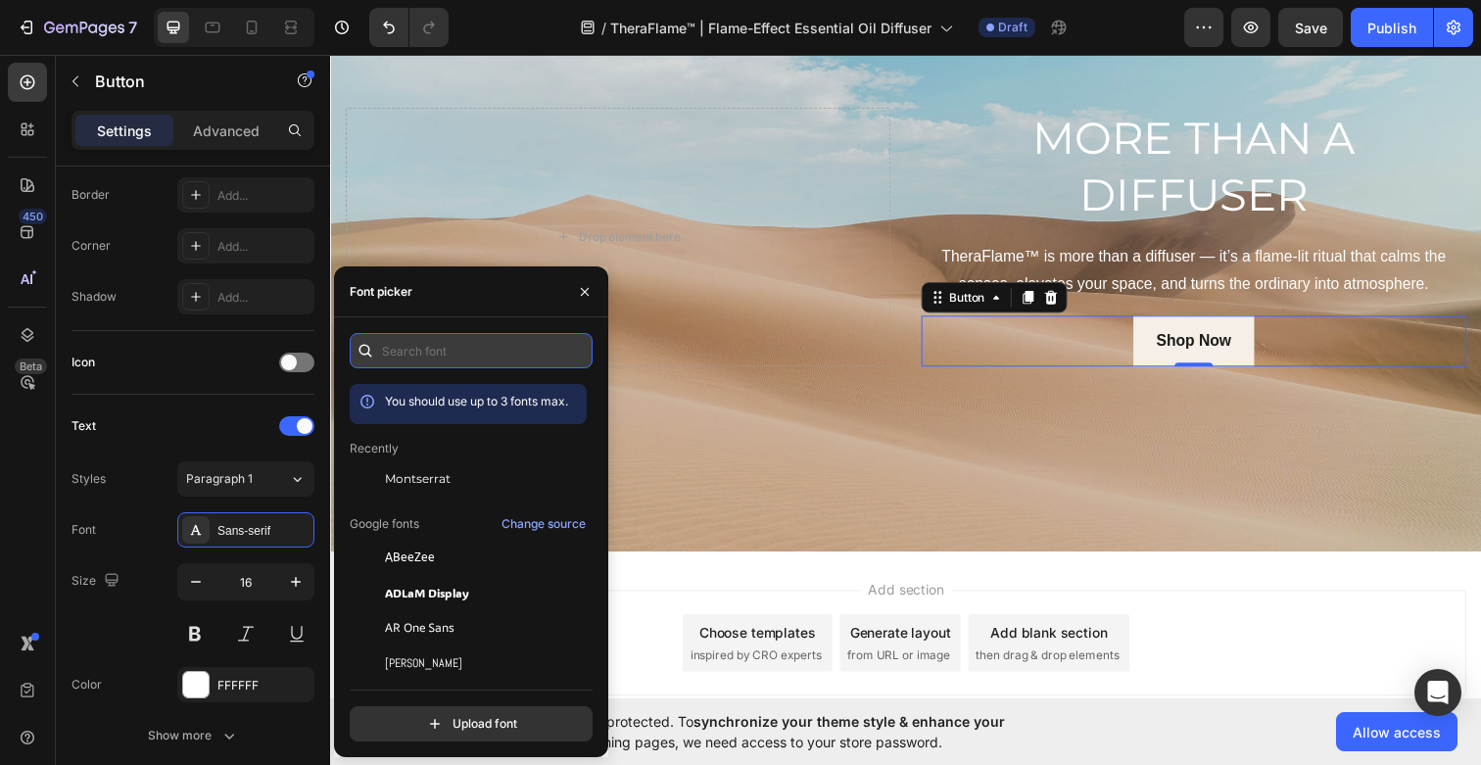
click at [422, 346] on input "text" at bounding box center [471, 350] width 243 height 35
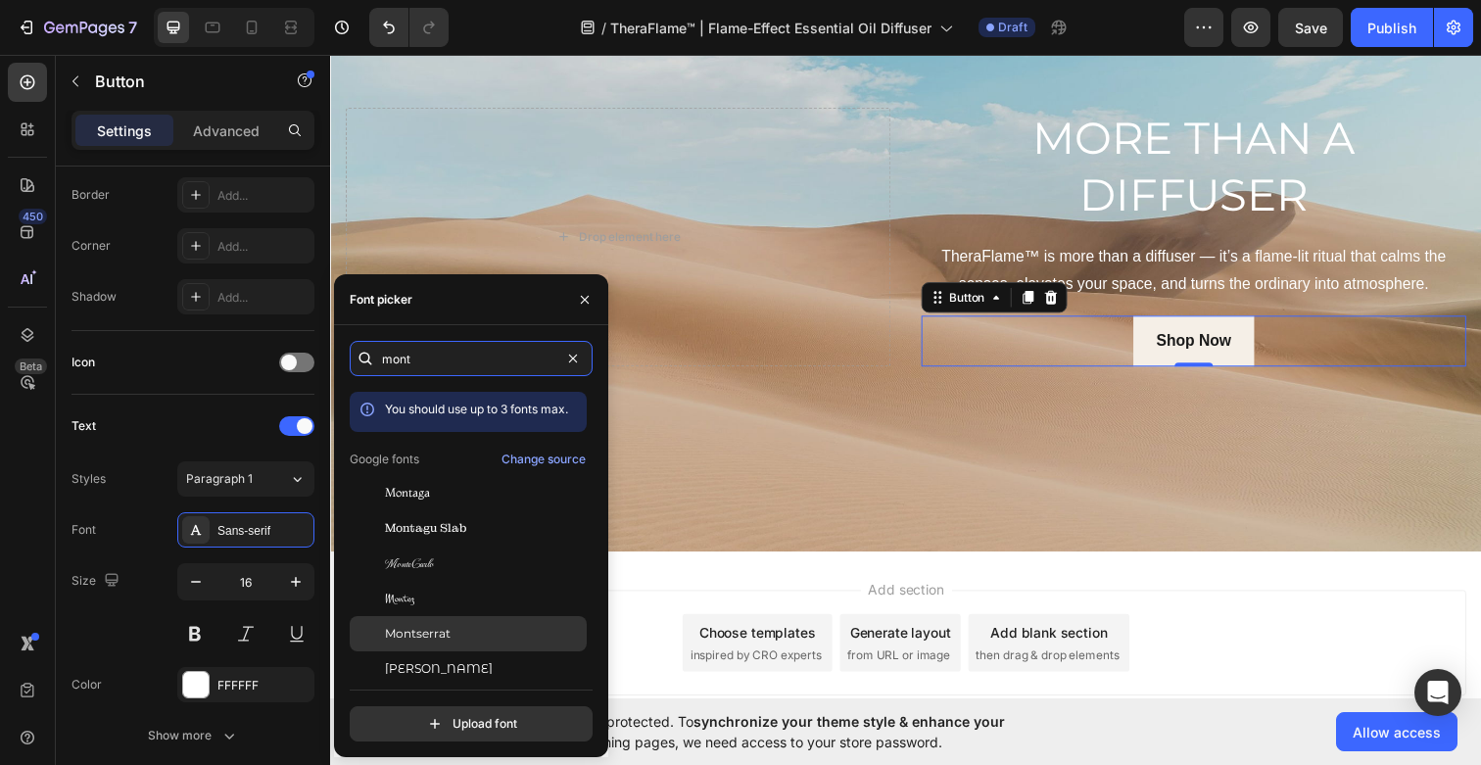
type input "mont"
click at [440, 637] on span "Montserrat" at bounding box center [418, 634] width 66 height 18
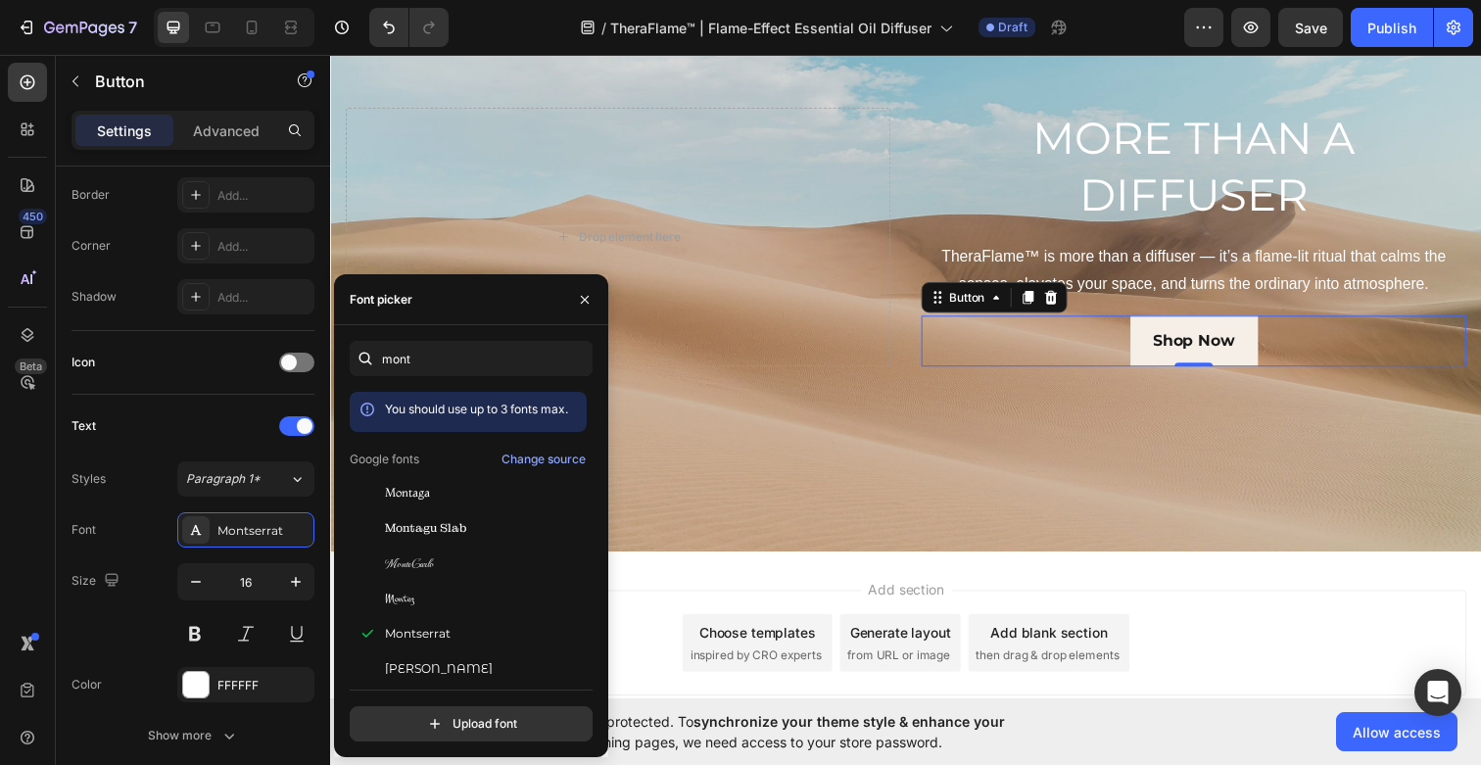
click at [1268, 587] on div "Add section Choose templates inspired by CRO experts Generate layout from URL o…" at bounding box center [917, 682] width 1175 height 241
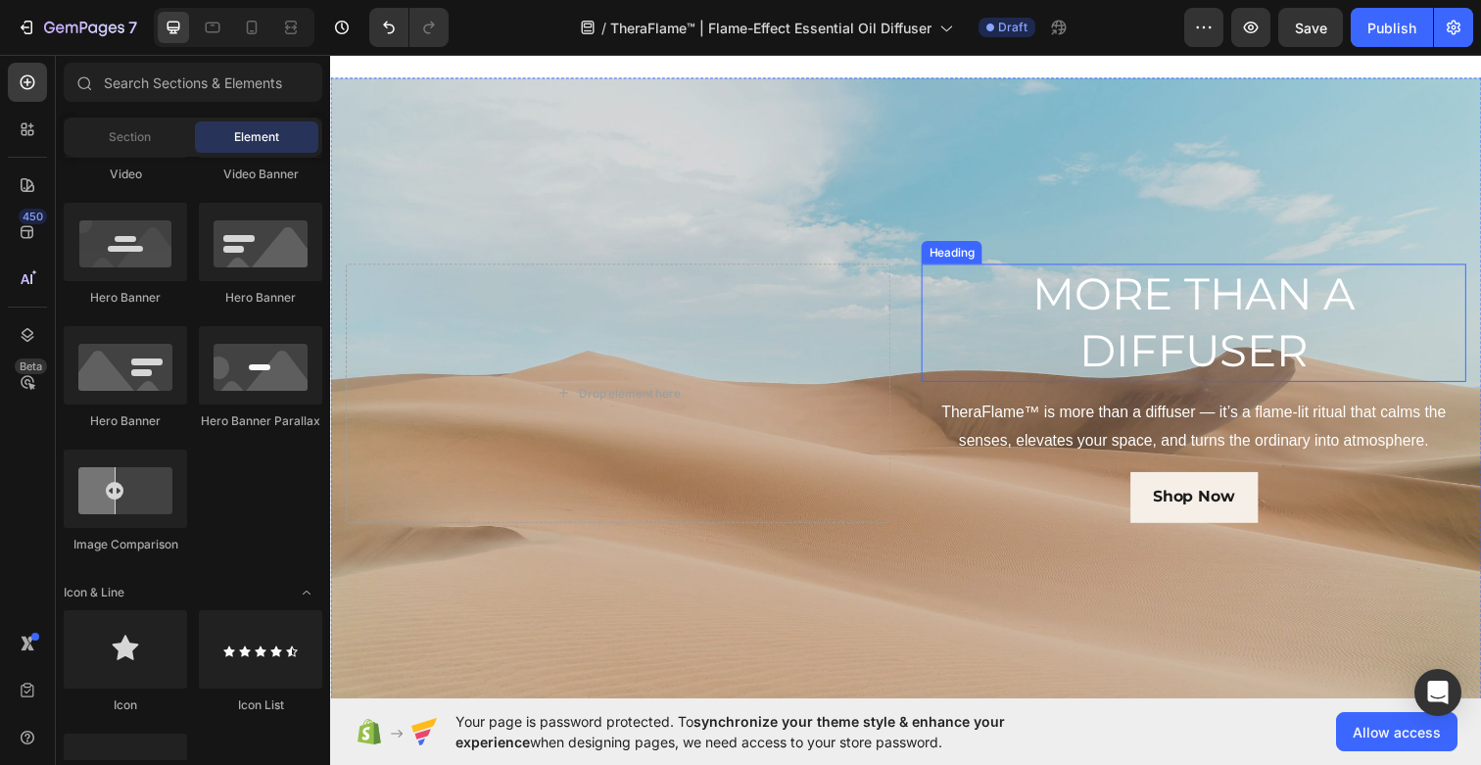
scroll to position [585, 0]
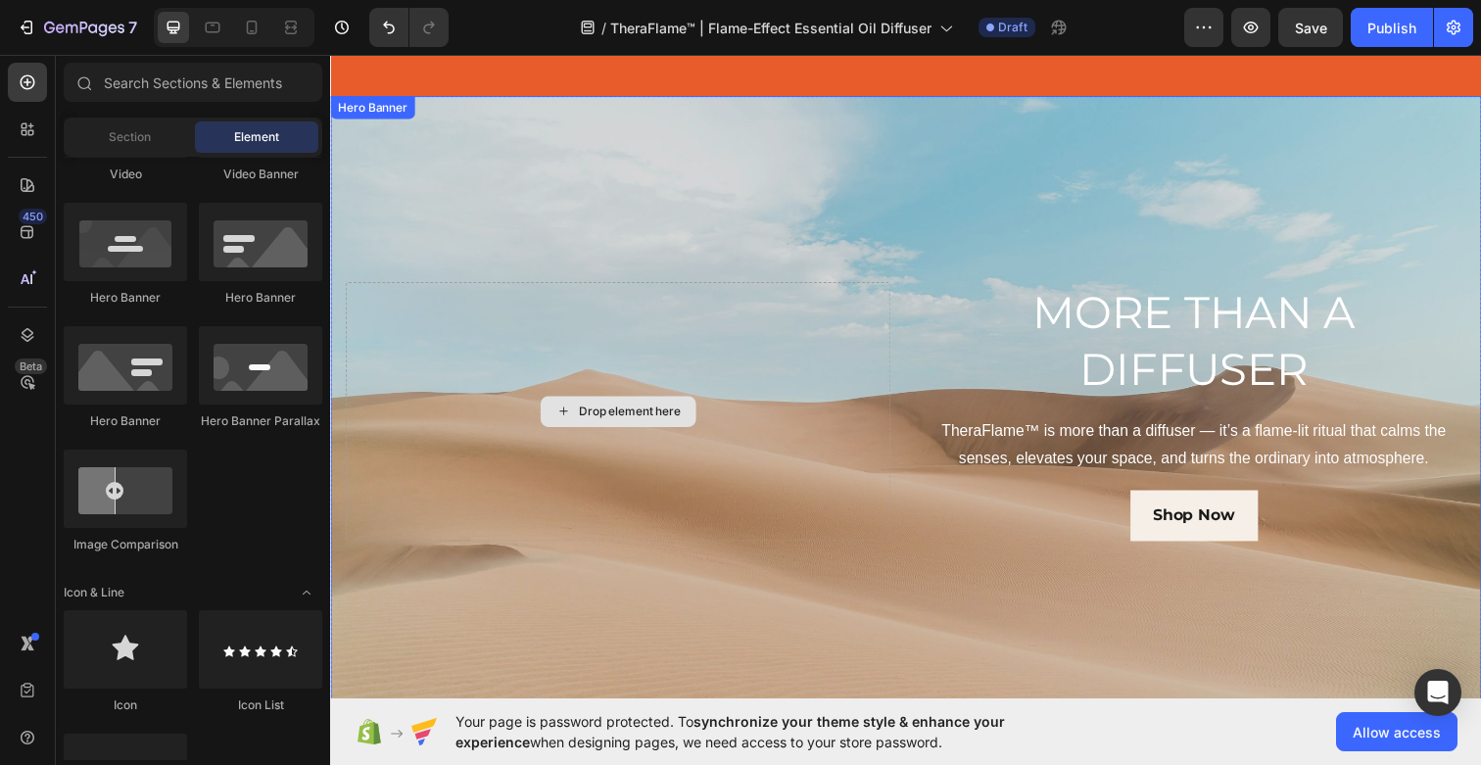
click at [662, 411] on div "Drop element here" at bounding box center [636, 419] width 104 height 16
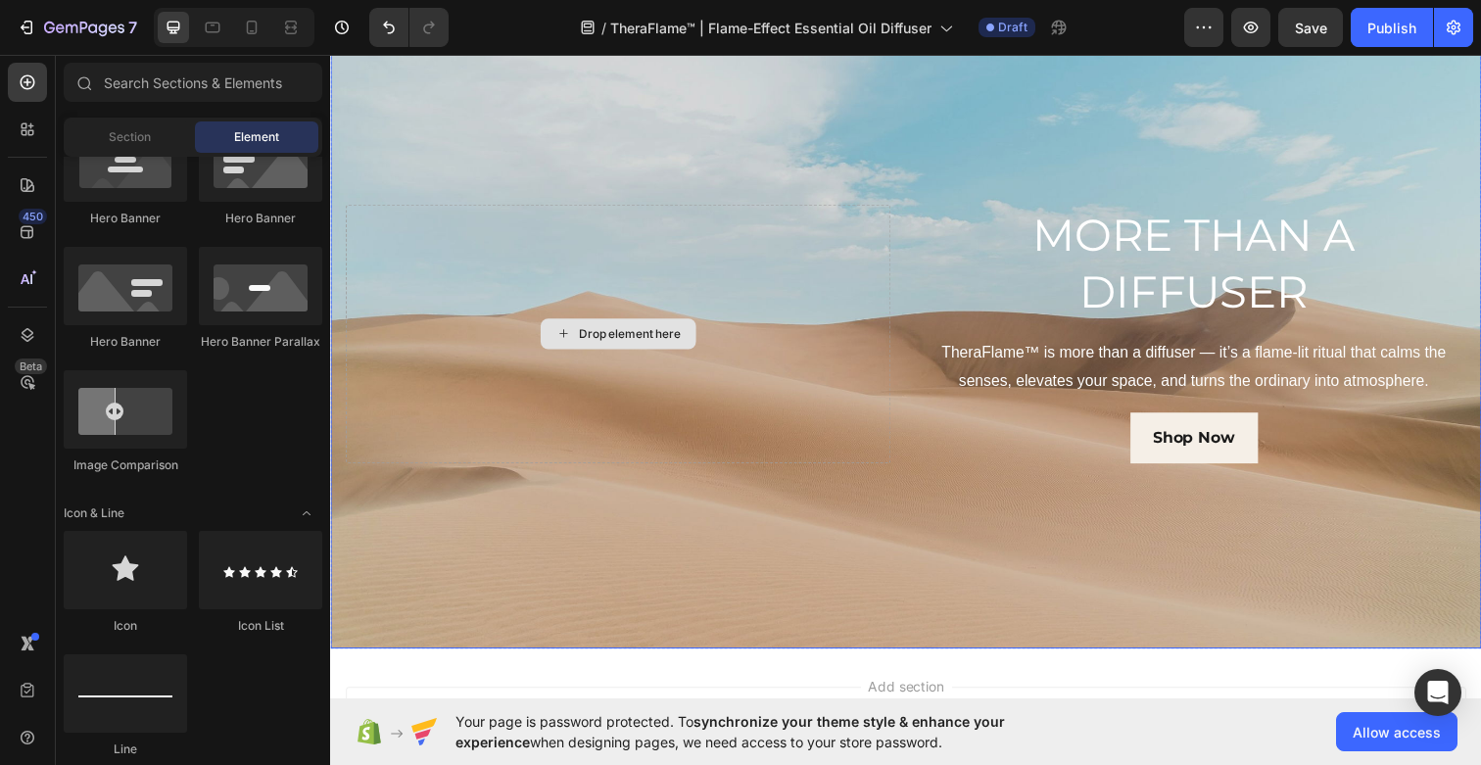
scroll to position [595, 0]
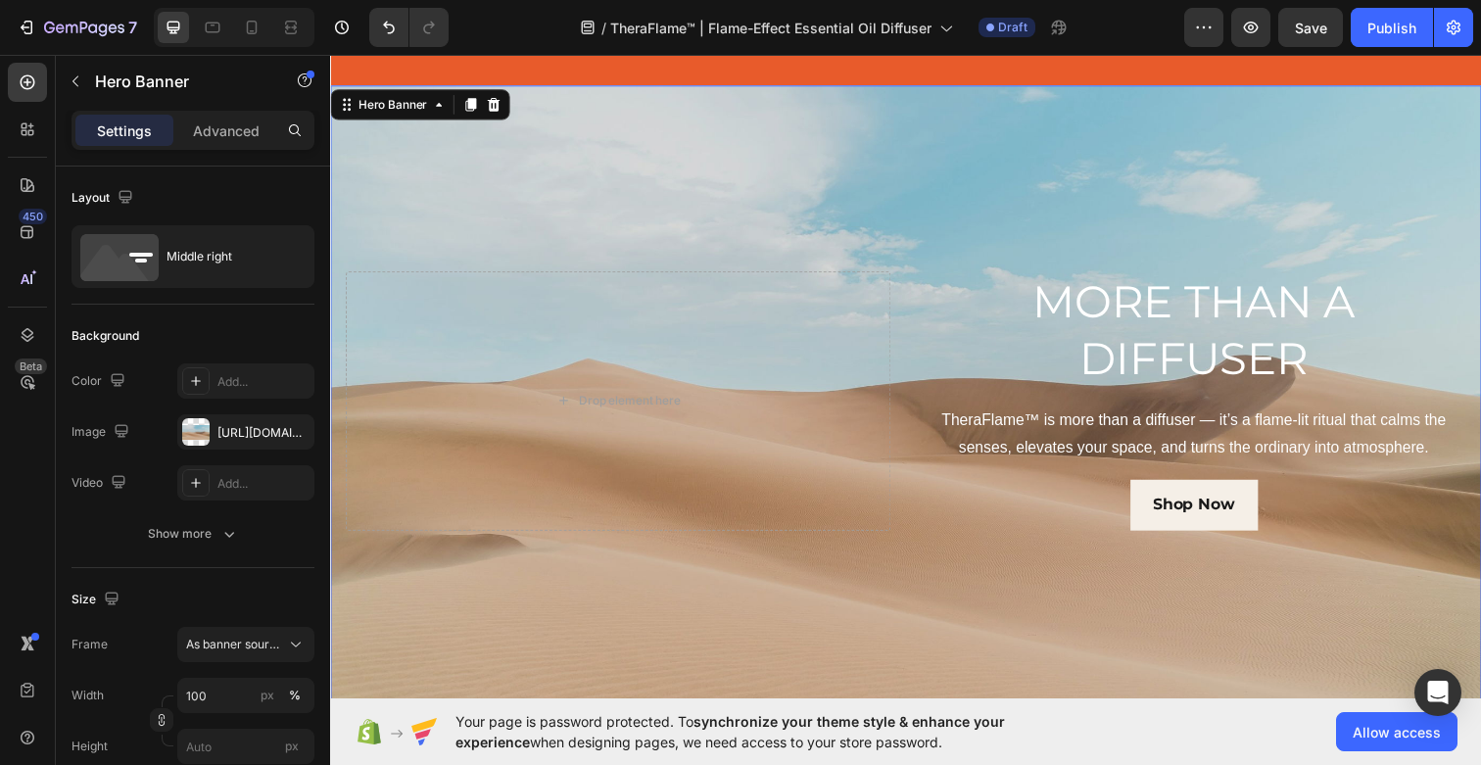
click at [826, 243] on div "Background Image" at bounding box center [917, 407] width 1175 height 643
click at [225, 426] on div "https://cdn.shopify.com/s/files/1/2005/9307/files/background_settings.jpg" at bounding box center [245, 433] width 57 height 18
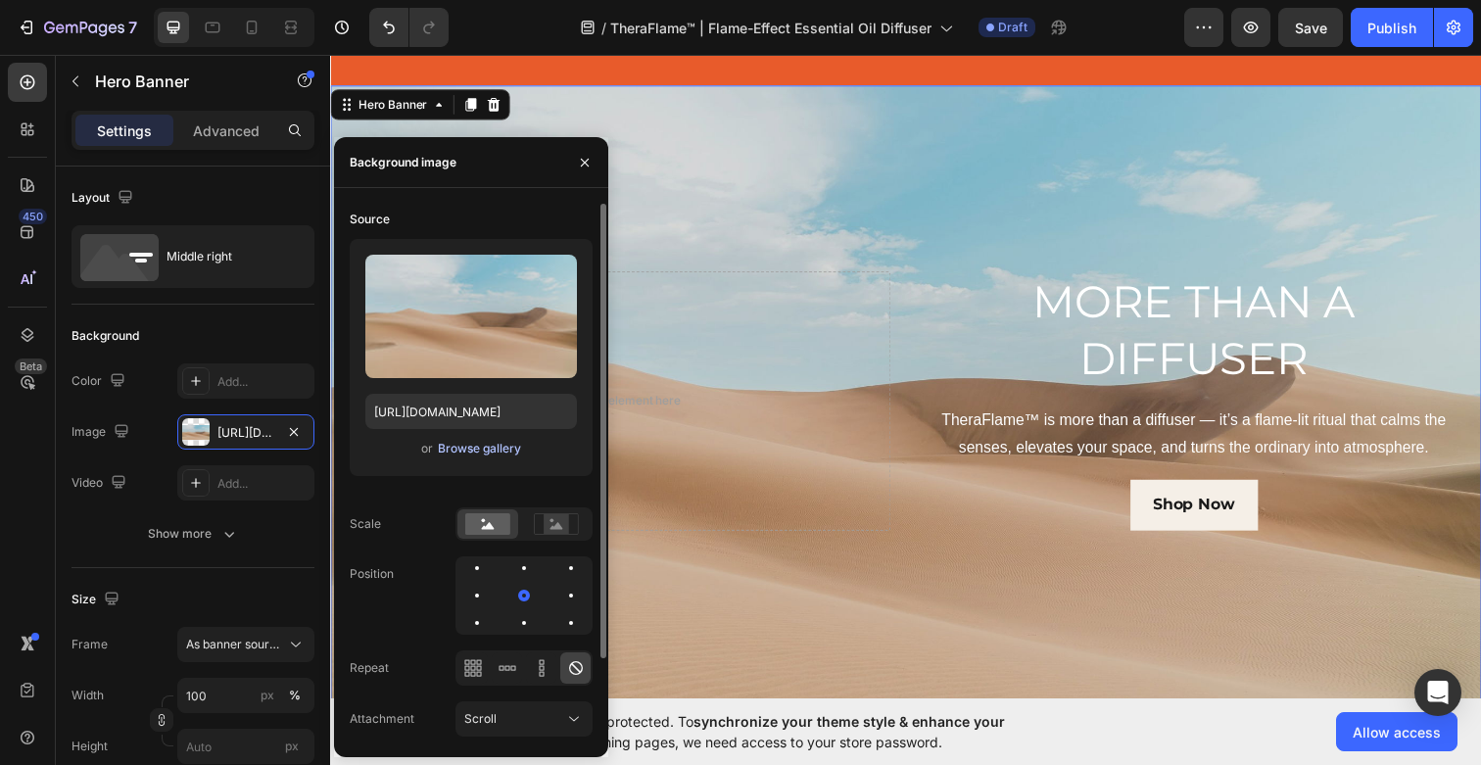
click at [470, 450] on div "Browse gallery" at bounding box center [479, 449] width 83 height 18
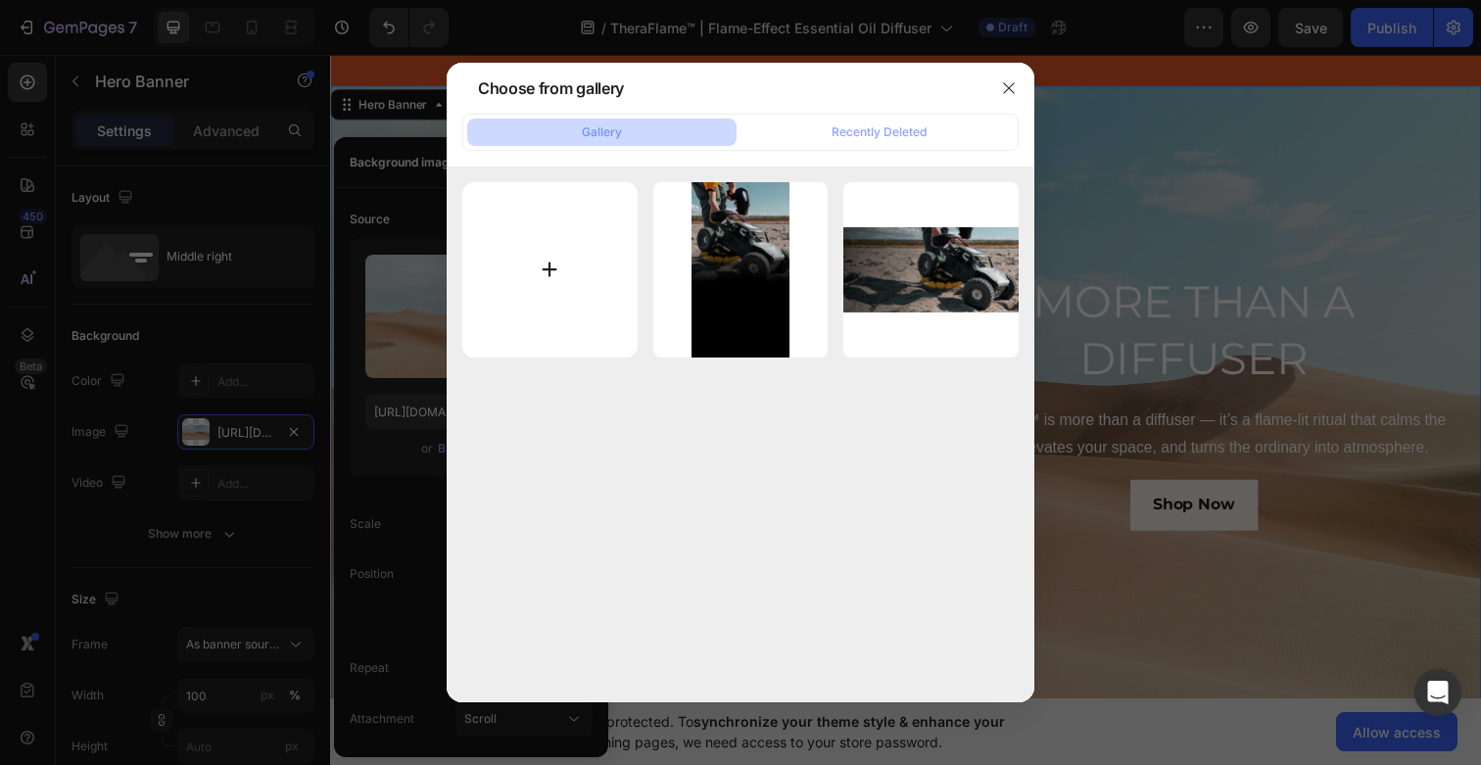
click at [548, 302] on input "file" at bounding box center [549, 269] width 175 height 175
click at [1007, 88] on icon "button" at bounding box center [1009, 88] width 16 height 16
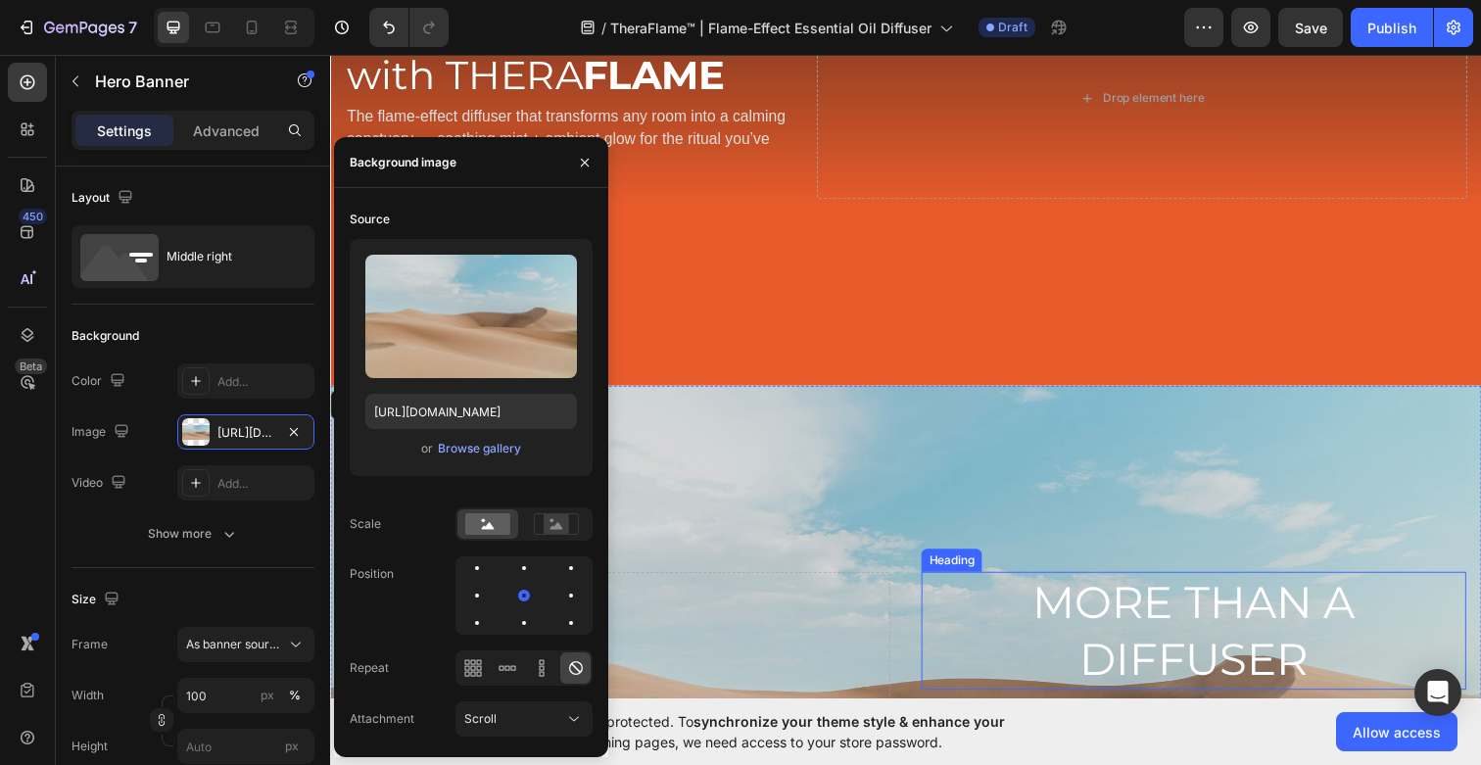
scroll to position [234, 0]
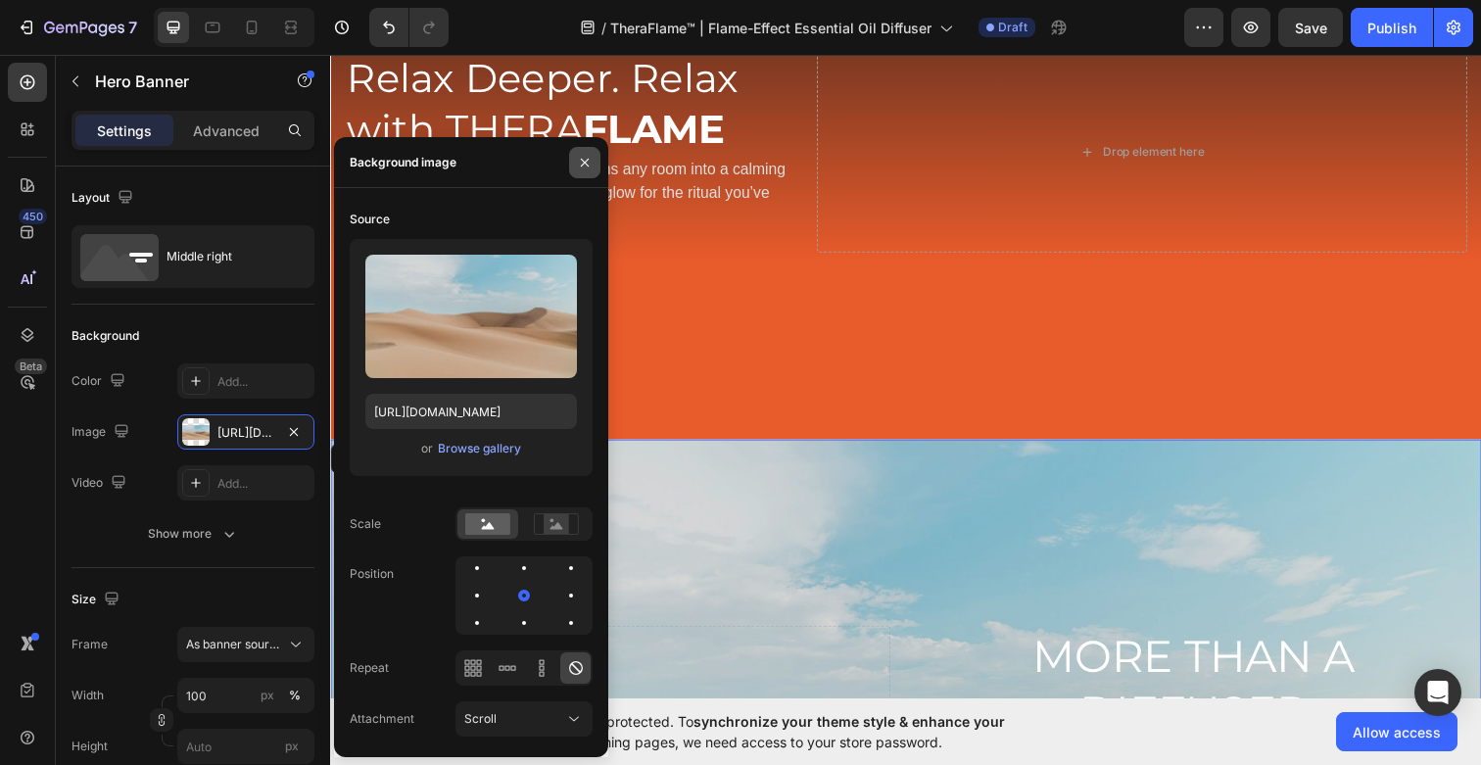
click at [586, 161] on icon "button" at bounding box center [585, 162] width 8 height 8
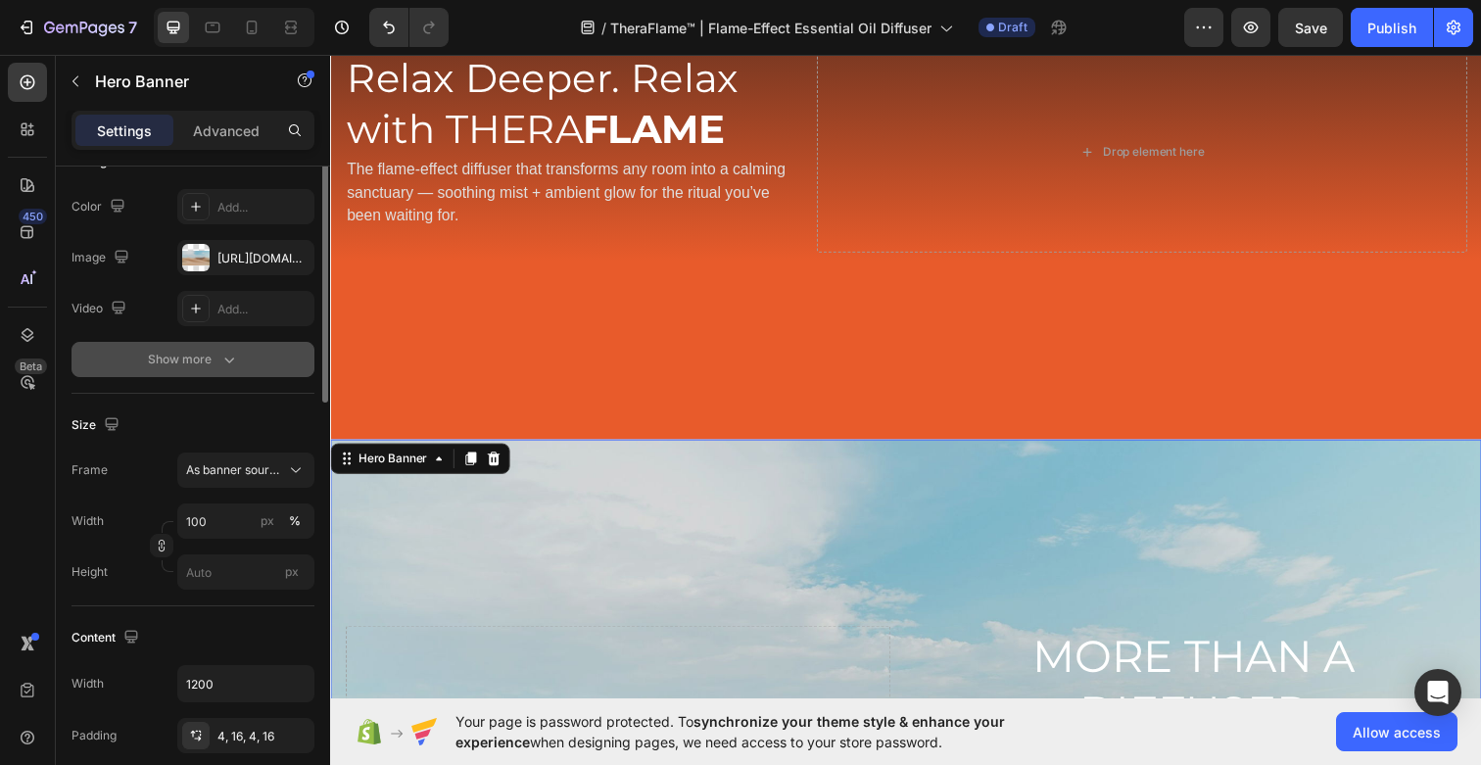
scroll to position [178, 0]
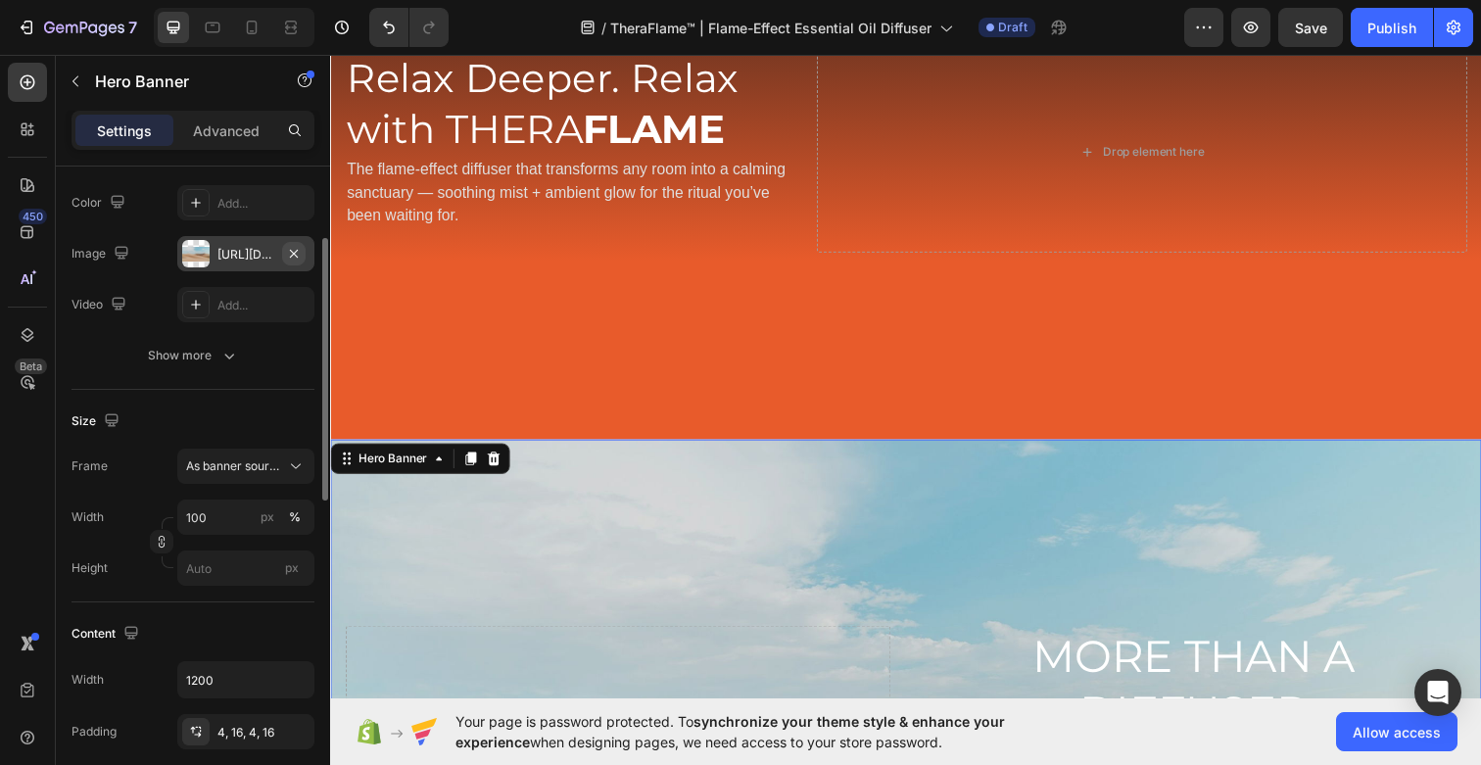
click at [299, 251] on icon "button" at bounding box center [294, 254] width 16 height 16
type input "Auto"
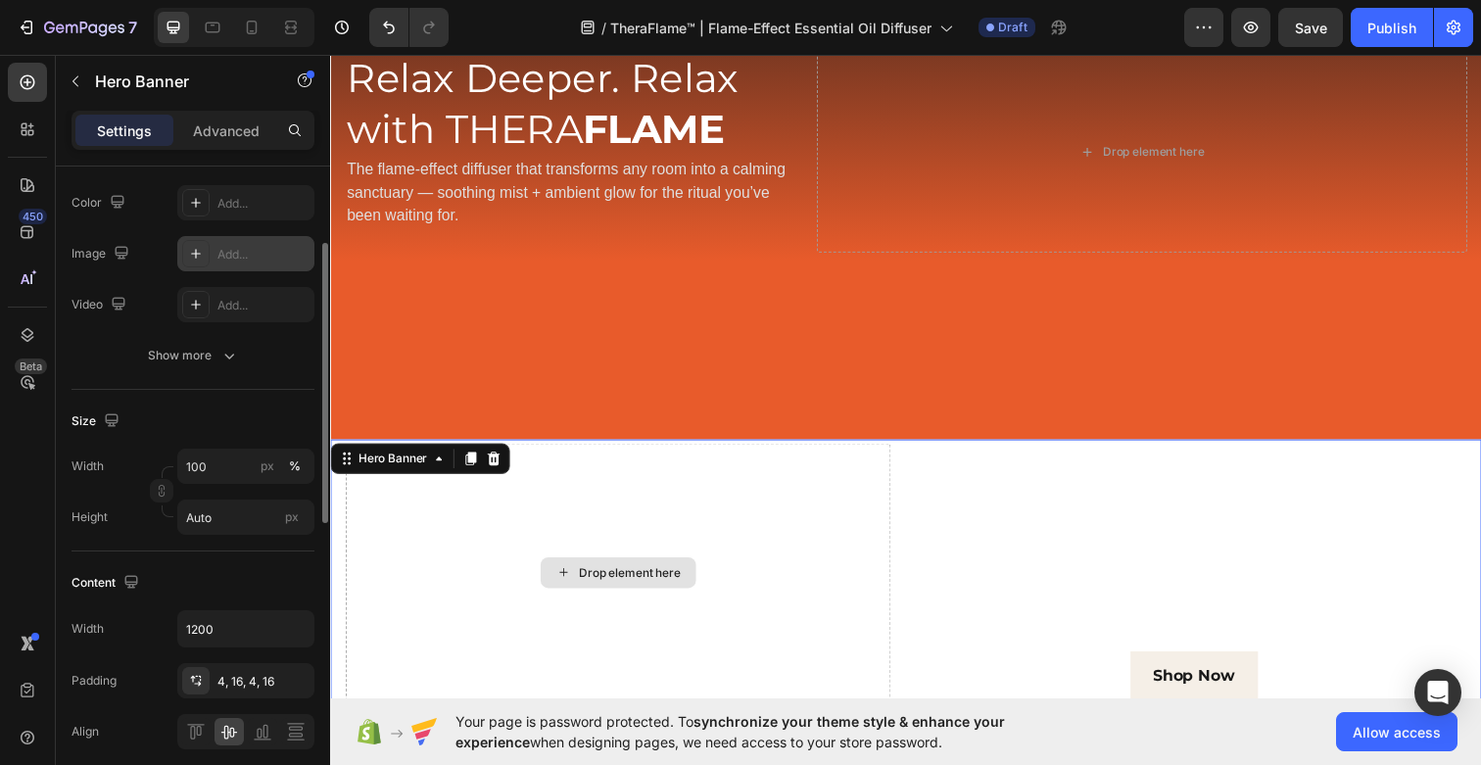
scroll to position [523, 0]
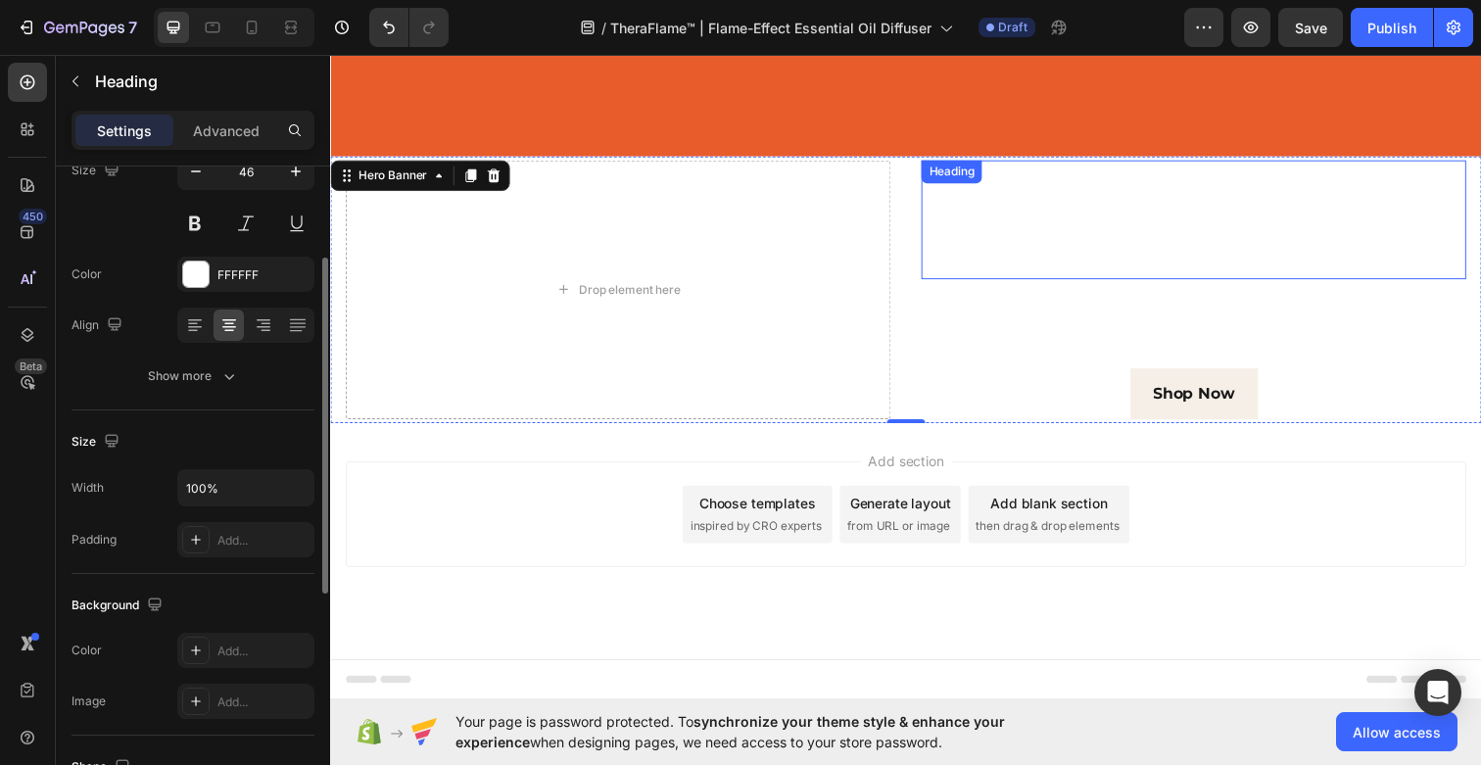
click at [1146, 226] on p "MORE THAN A DIFFUSER" at bounding box center [1211, 224] width 552 height 118
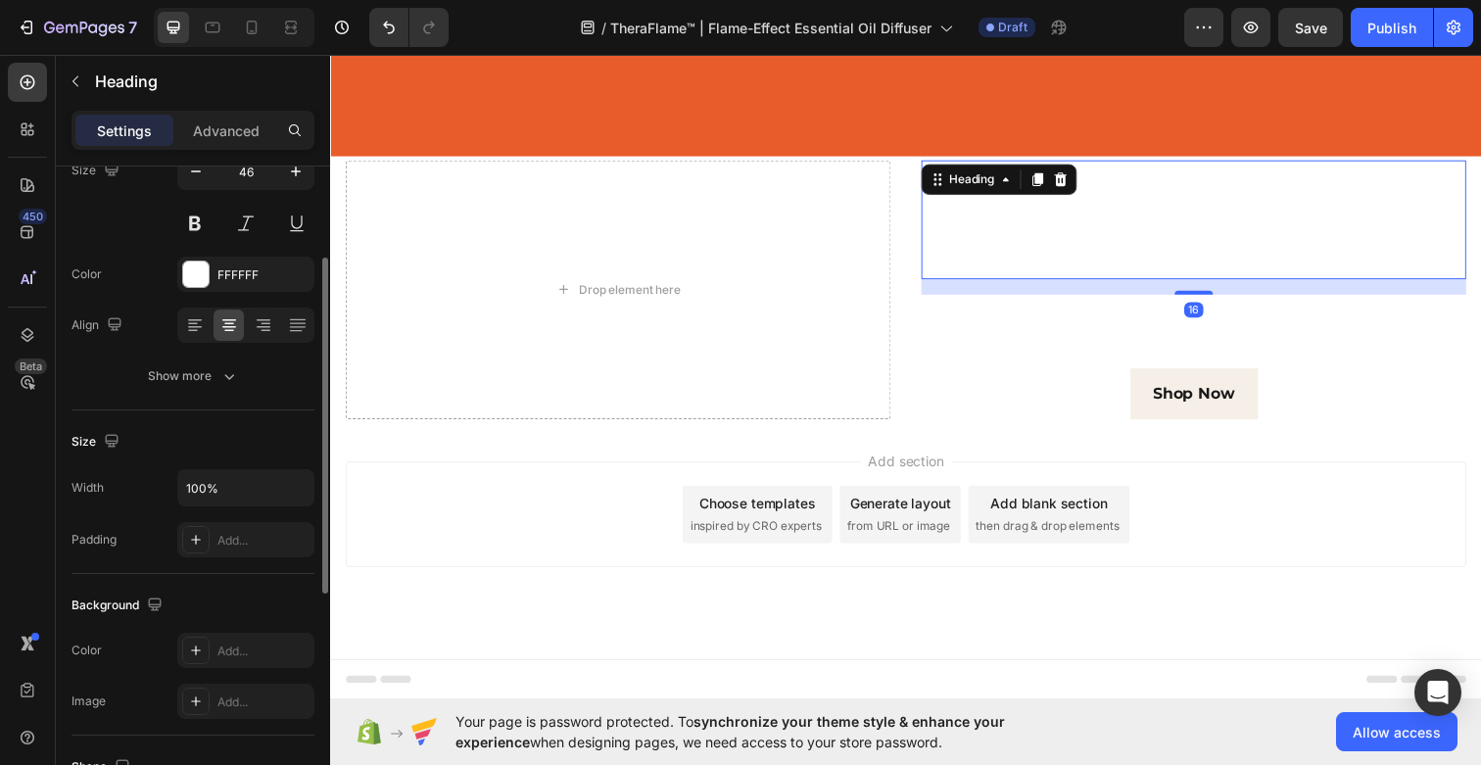
scroll to position [0, 0]
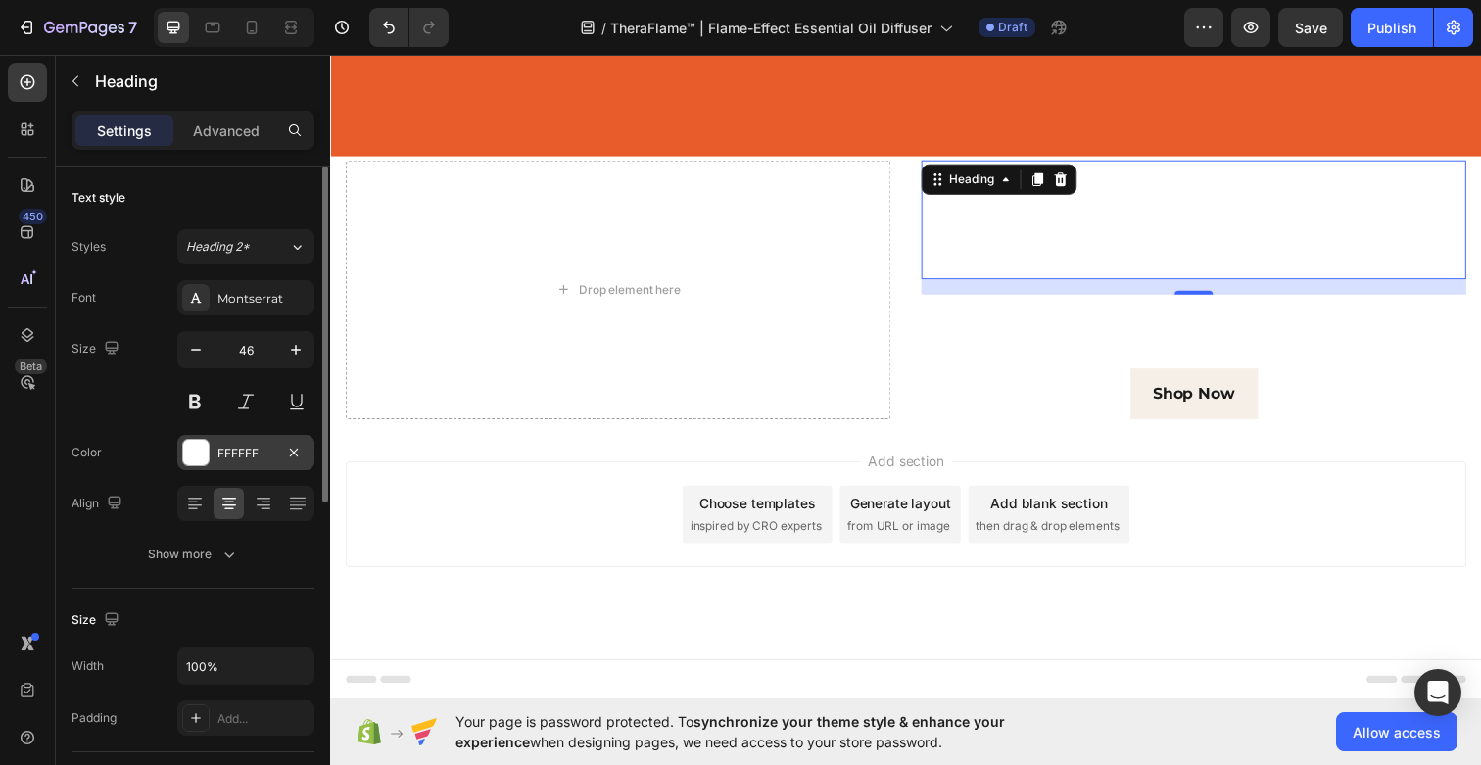
click at [198, 448] on div at bounding box center [195, 452] width 25 height 25
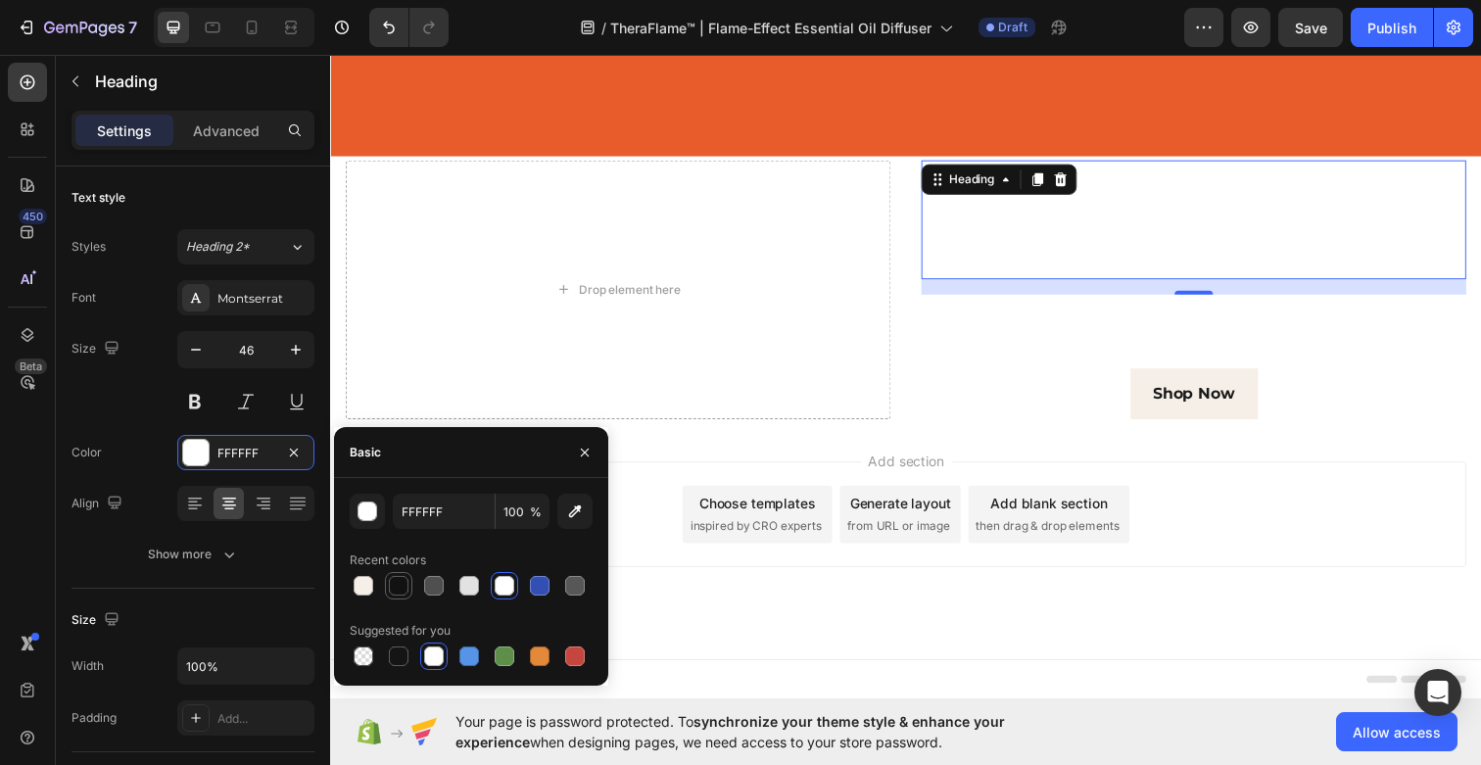
click at [405, 589] on div at bounding box center [399, 586] width 20 height 20
type input "121212"
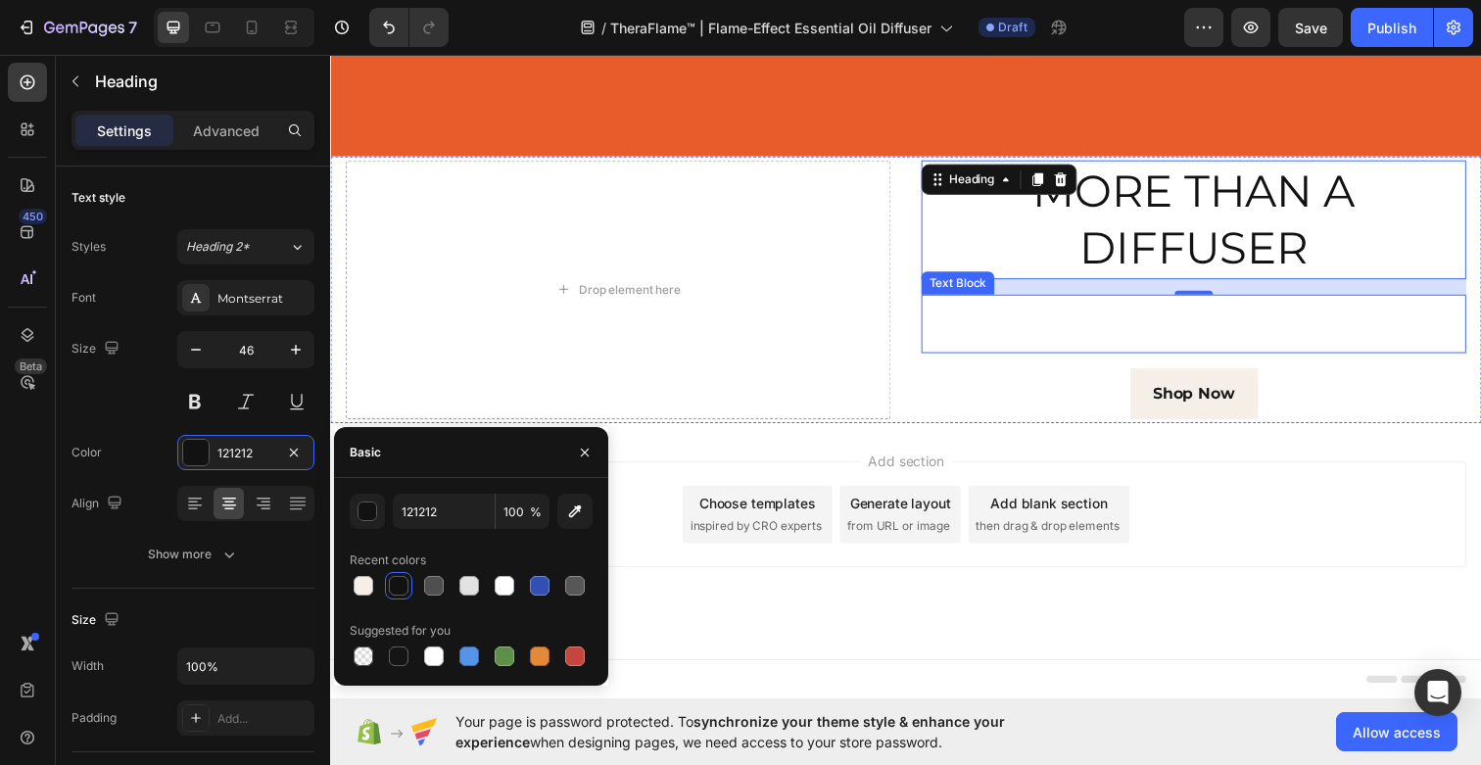
click at [1161, 332] on p "TheraFlame™ is more than a diffuser — it’s a flame-lit ritual that calms the se…" at bounding box center [1211, 330] width 552 height 57
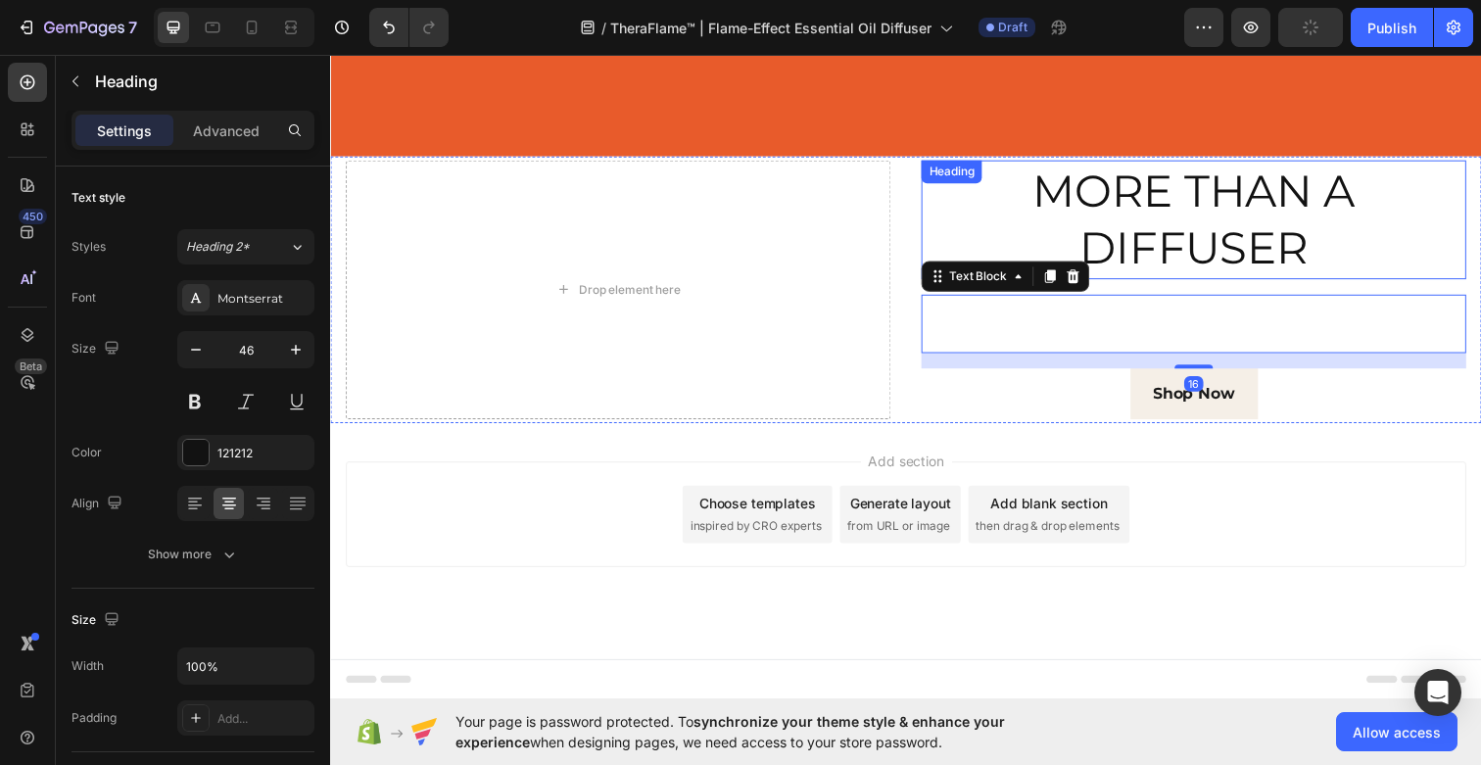
click at [1154, 225] on p "MORE THAN A DIFFUSER" at bounding box center [1211, 224] width 552 height 118
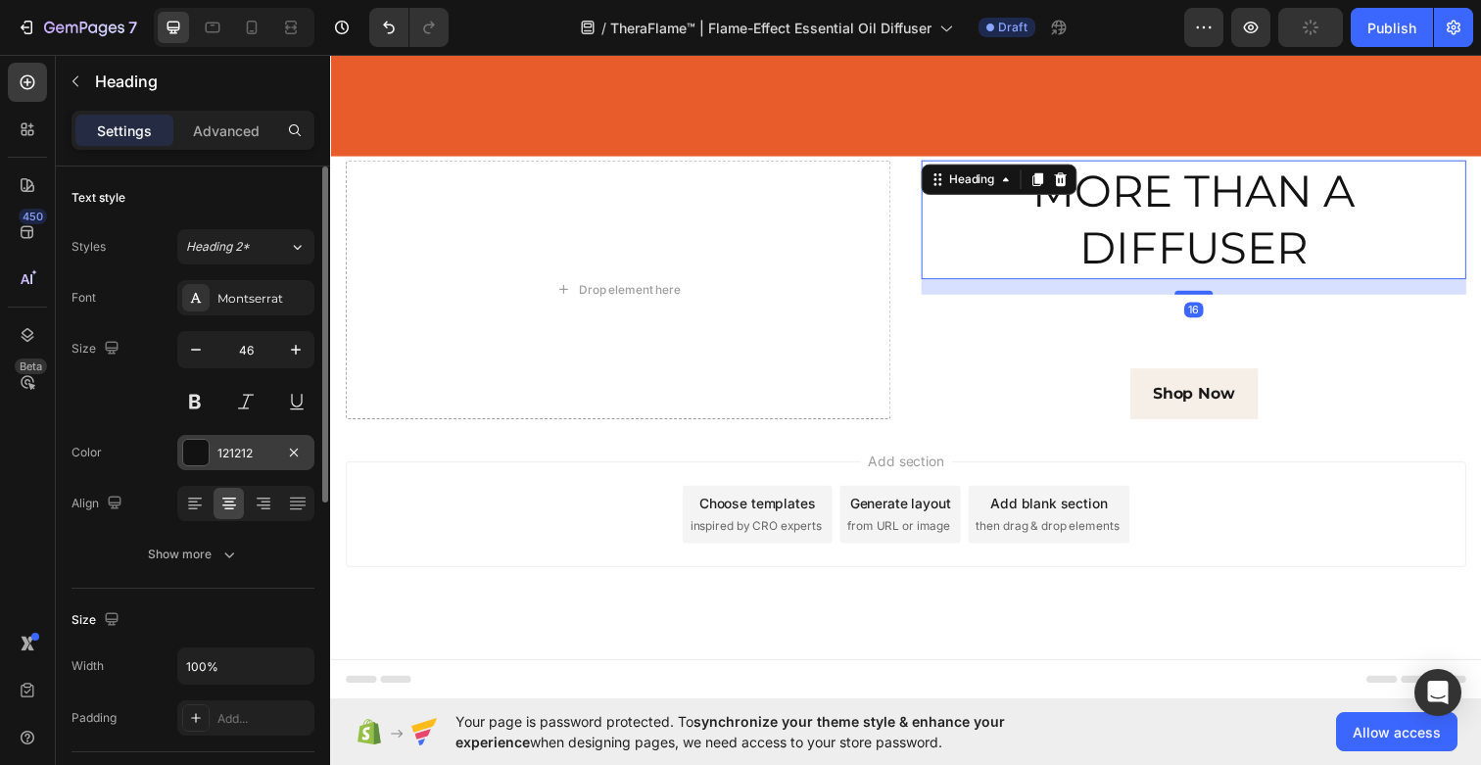
click at [203, 435] on div "121212" at bounding box center [245, 452] width 137 height 35
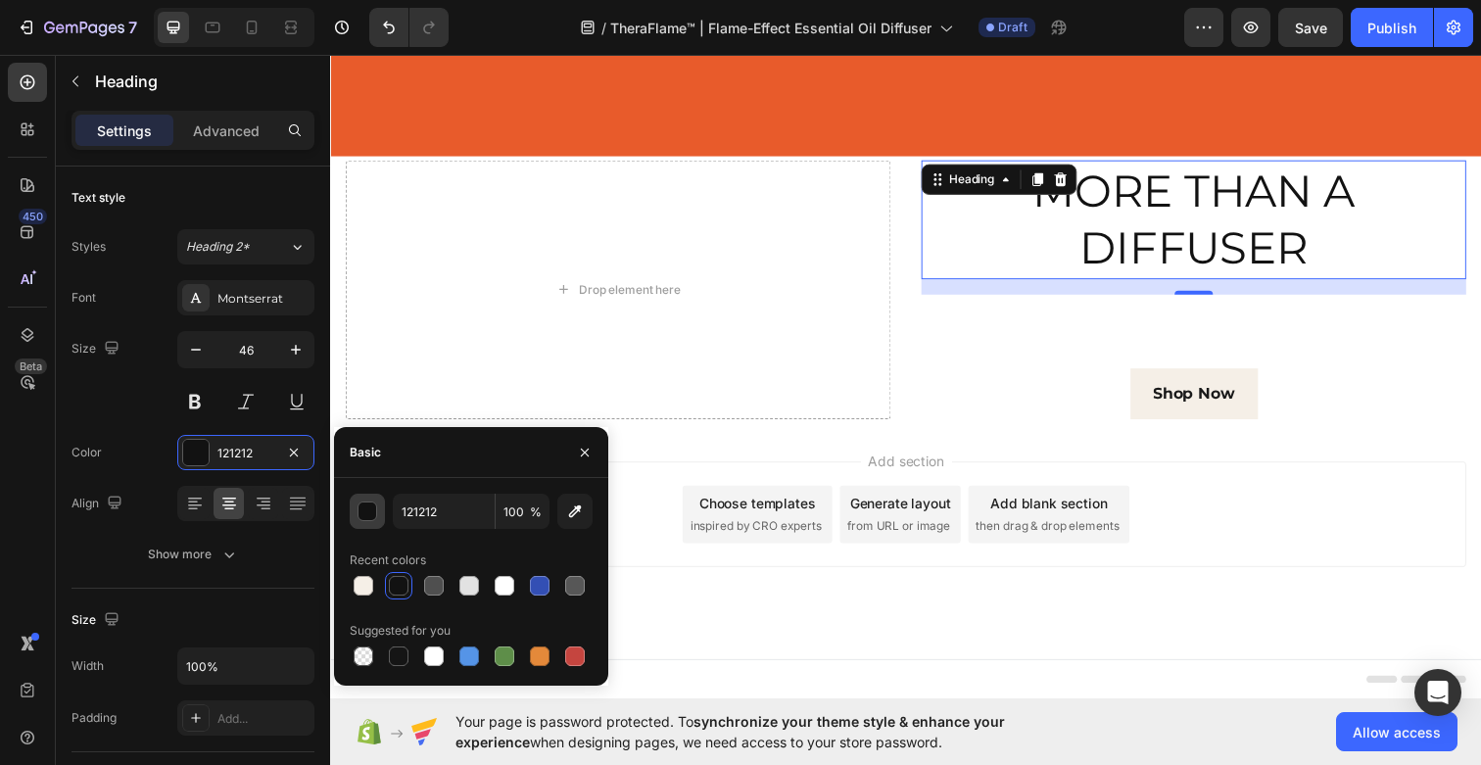
click at [372, 517] on div "button" at bounding box center [368, 512] width 20 height 20
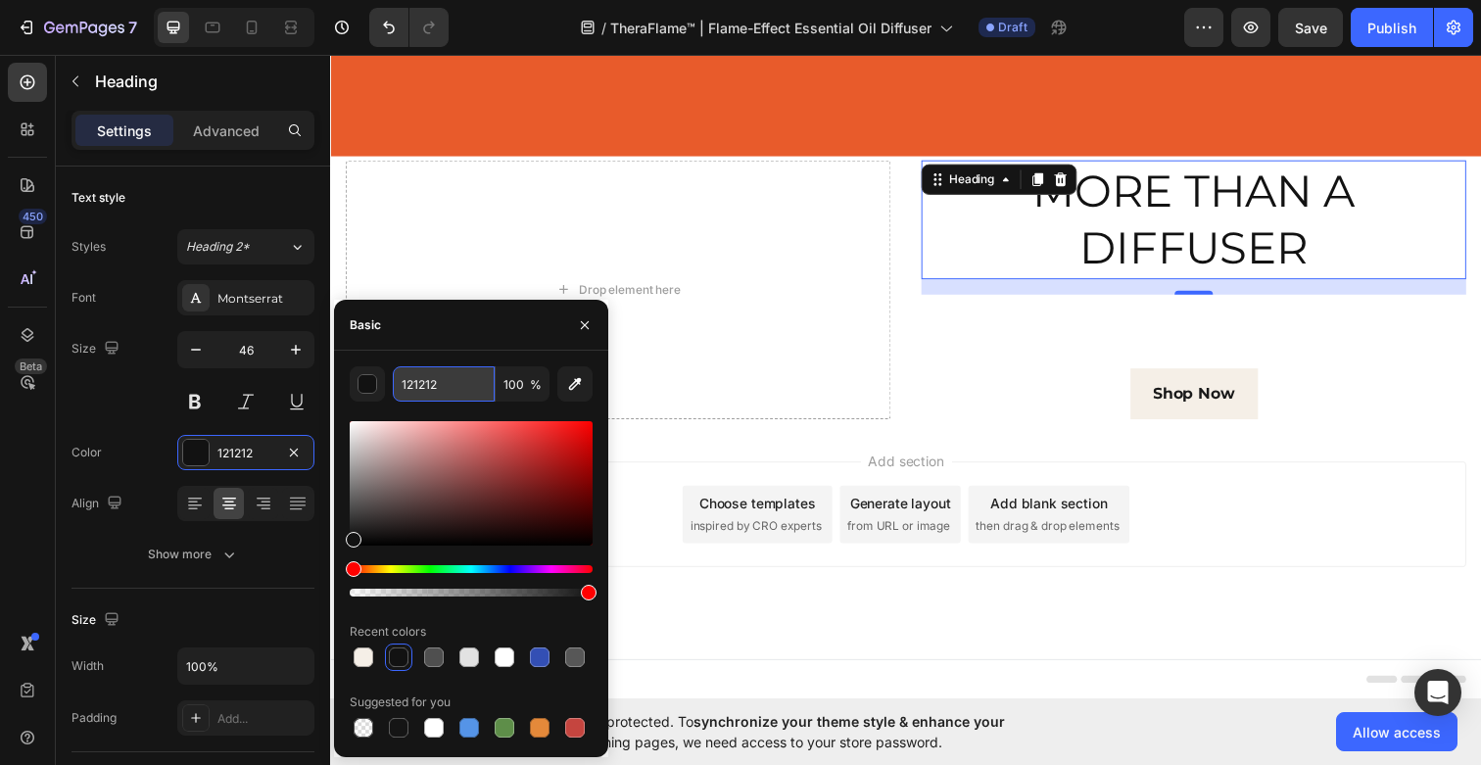
click at [436, 385] on input "121212" at bounding box center [444, 383] width 102 height 35
paste input "E85B2B"
type input "E85B2B"
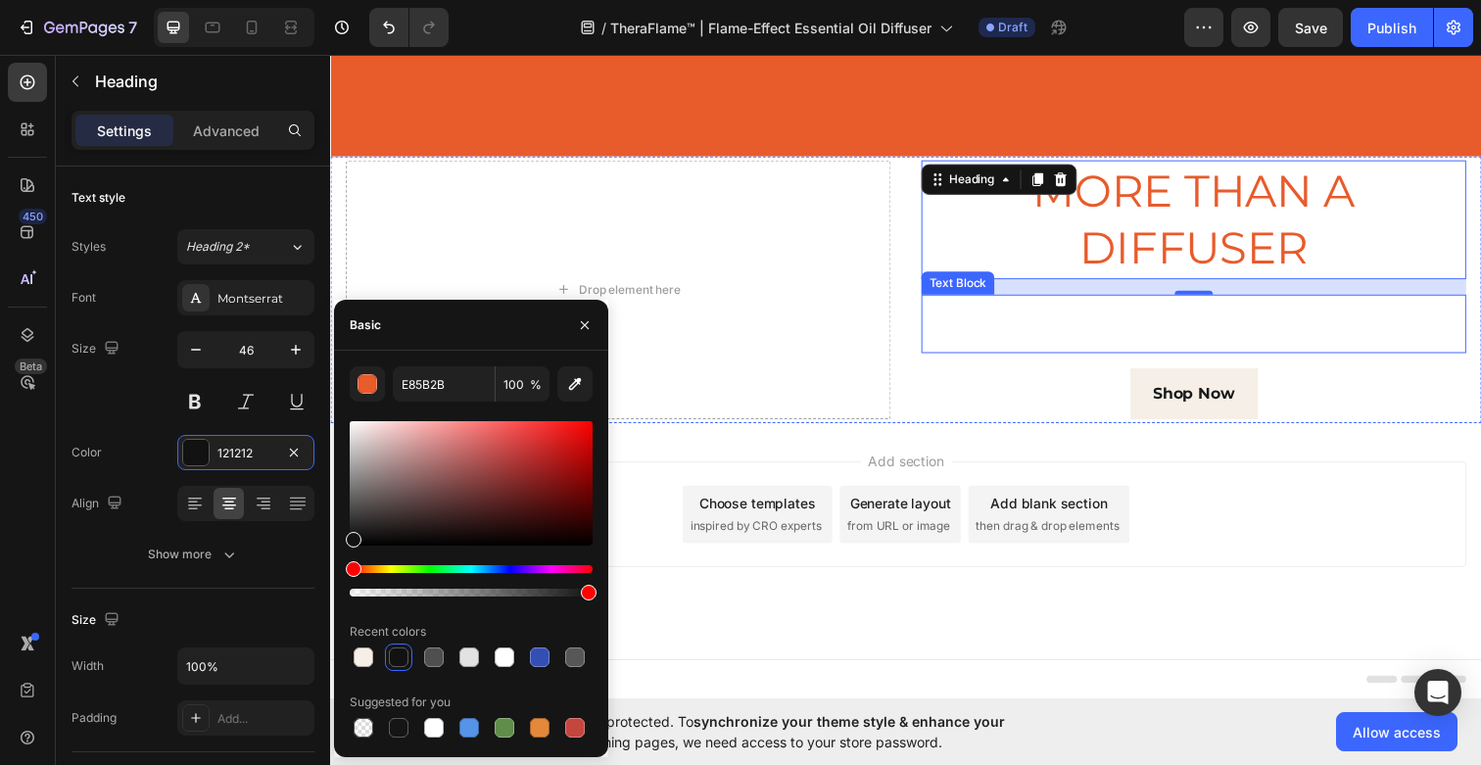
click at [1227, 317] on p "TheraFlame™ is more than a diffuser — it’s a flame-lit ritual that calms the se…" at bounding box center [1211, 330] width 552 height 57
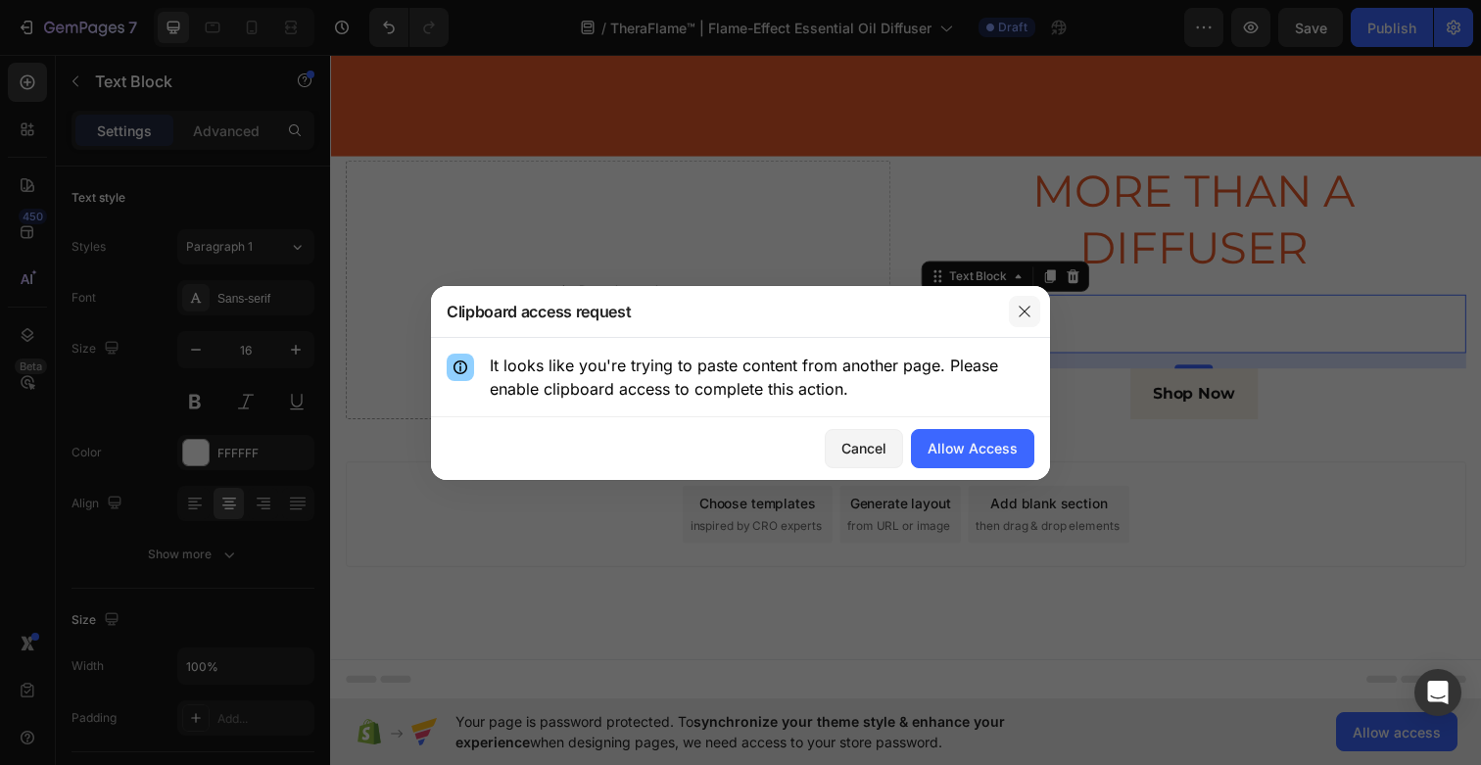
click at [1023, 304] on icon "button" at bounding box center [1025, 312] width 16 height 16
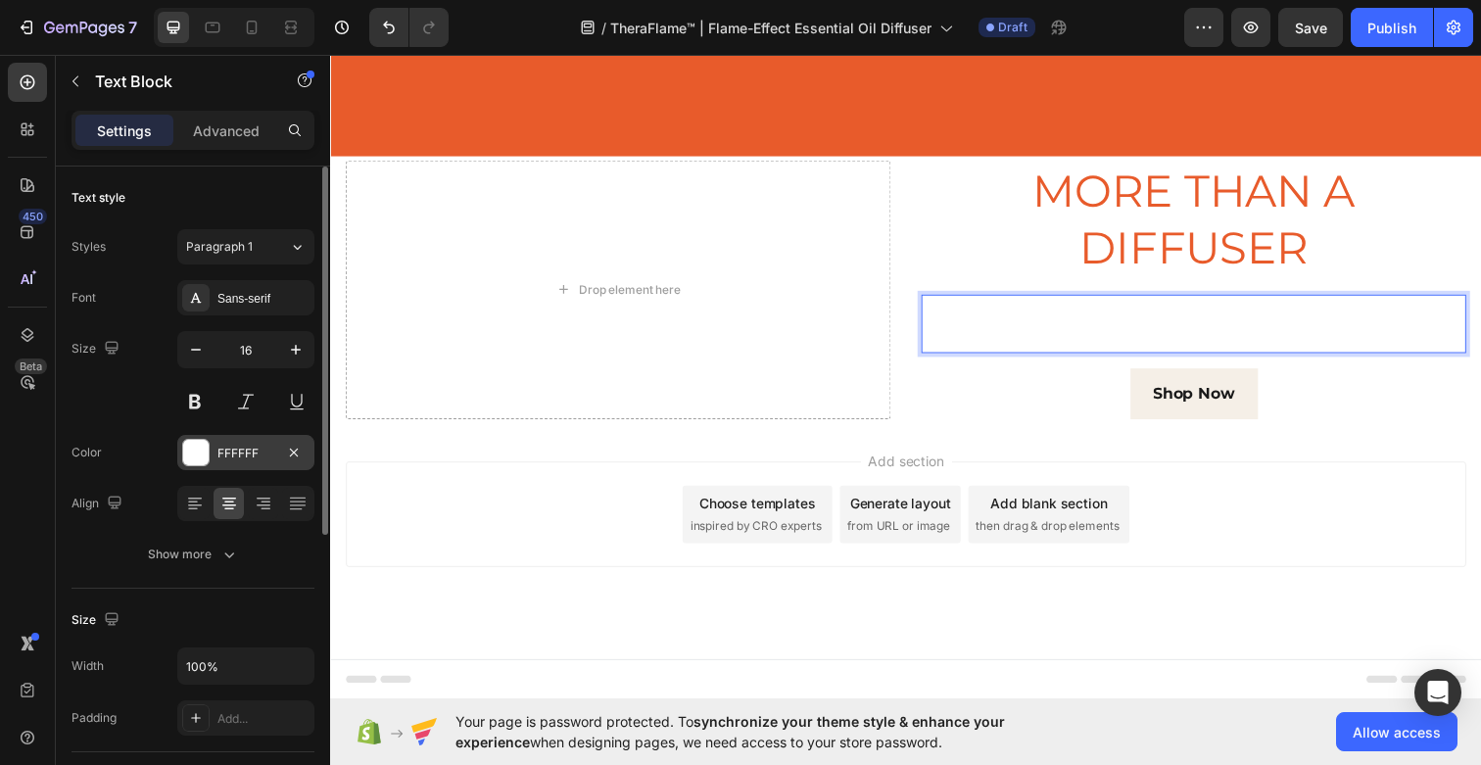
click at [233, 449] on div "FFFFFF" at bounding box center [245, 454] width 57 height 18
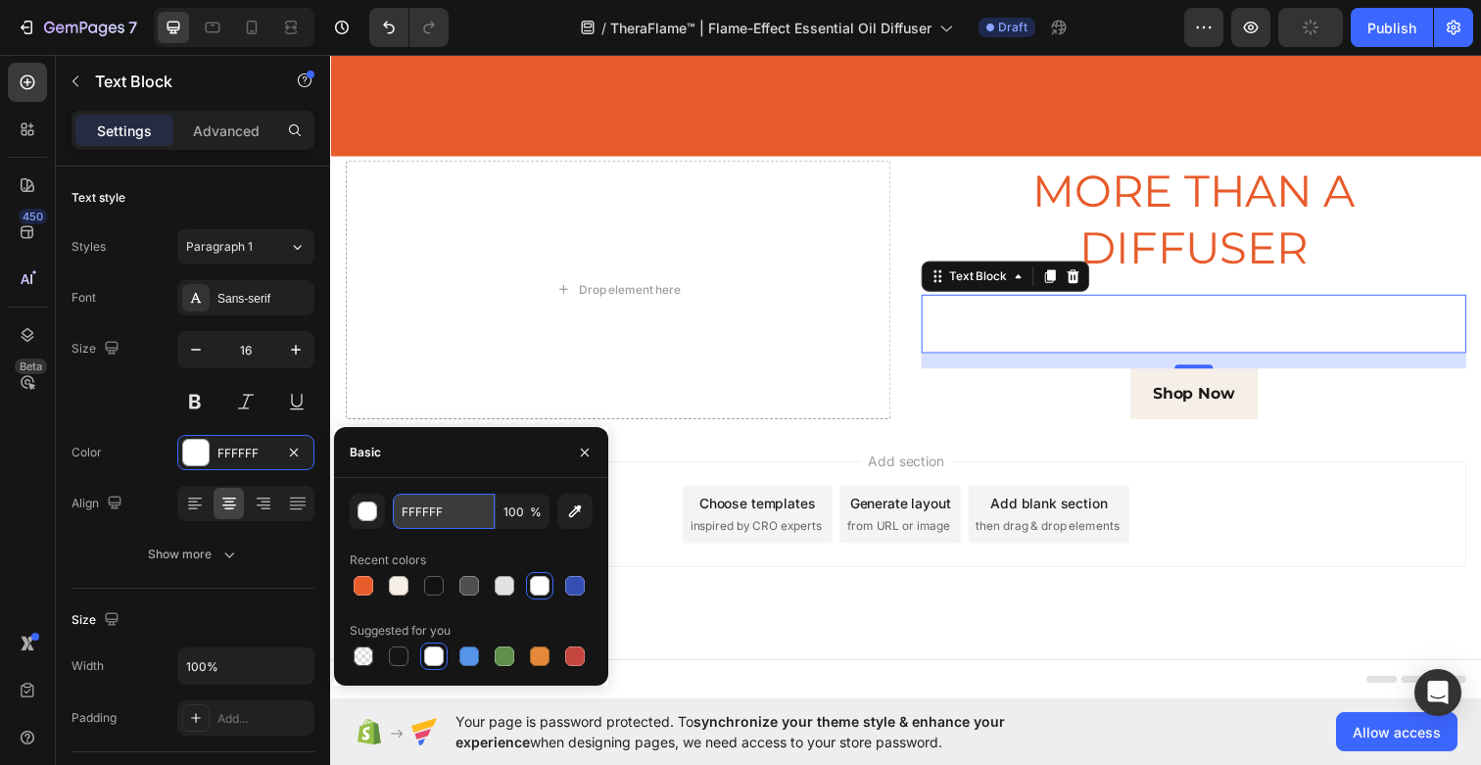
click at [465, 518] on input "FFFFFF" at bounding box center [444, 511] width 102 height 35
paste input "E85B2B"
type input "E85B2B"
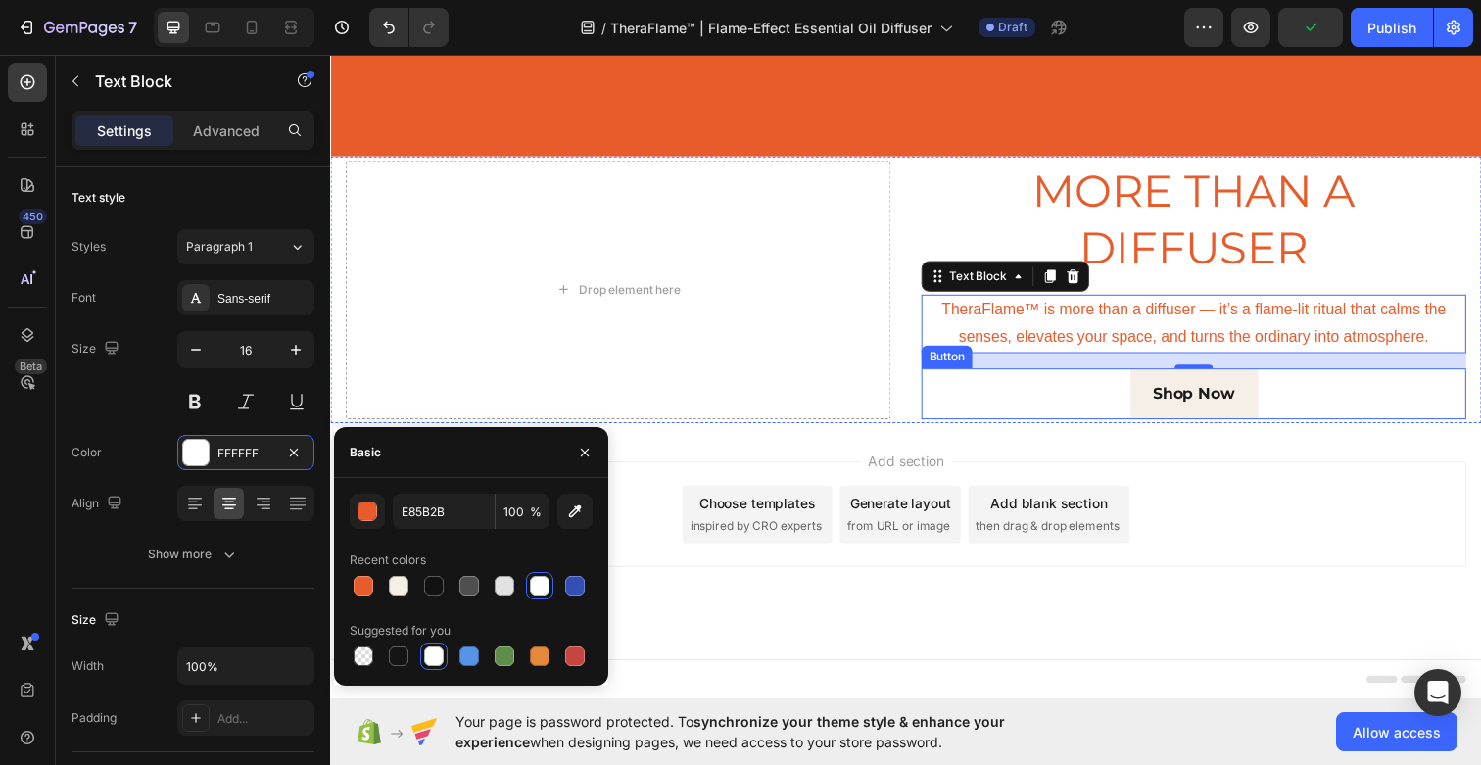
click at [1110, 435] on div "Add section Choose templates inspired by CRO experts Generate layout from URL o…" at bounding box center [917, 551] width 1175 height 241
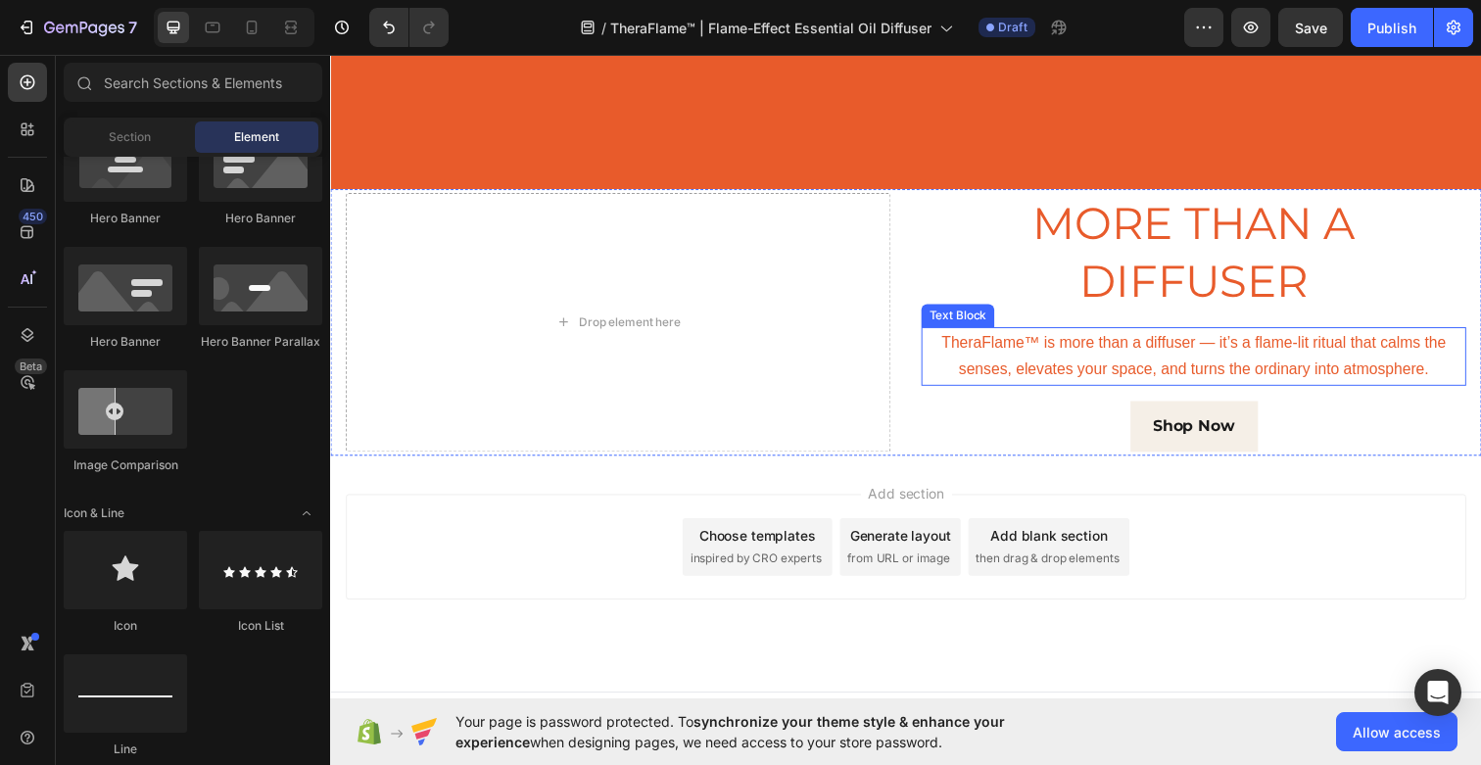
scroll to position [469, 0]
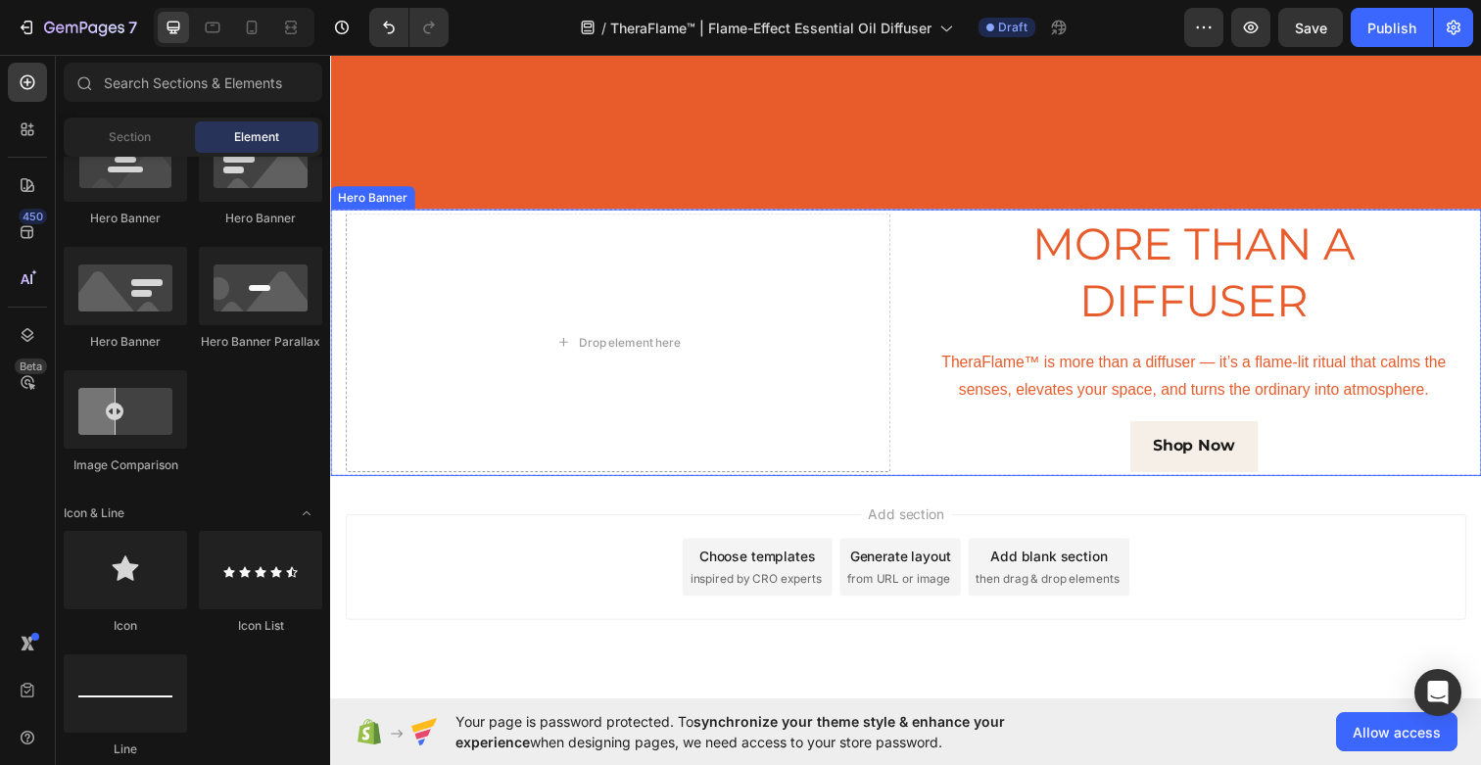
click at [911, 372] on div "MORE THAN A DIFFUSER Heading TheraFlame™ is more than a diffuser — it’s a flame…" at bounding box center [917, 349] width 1175 height 272
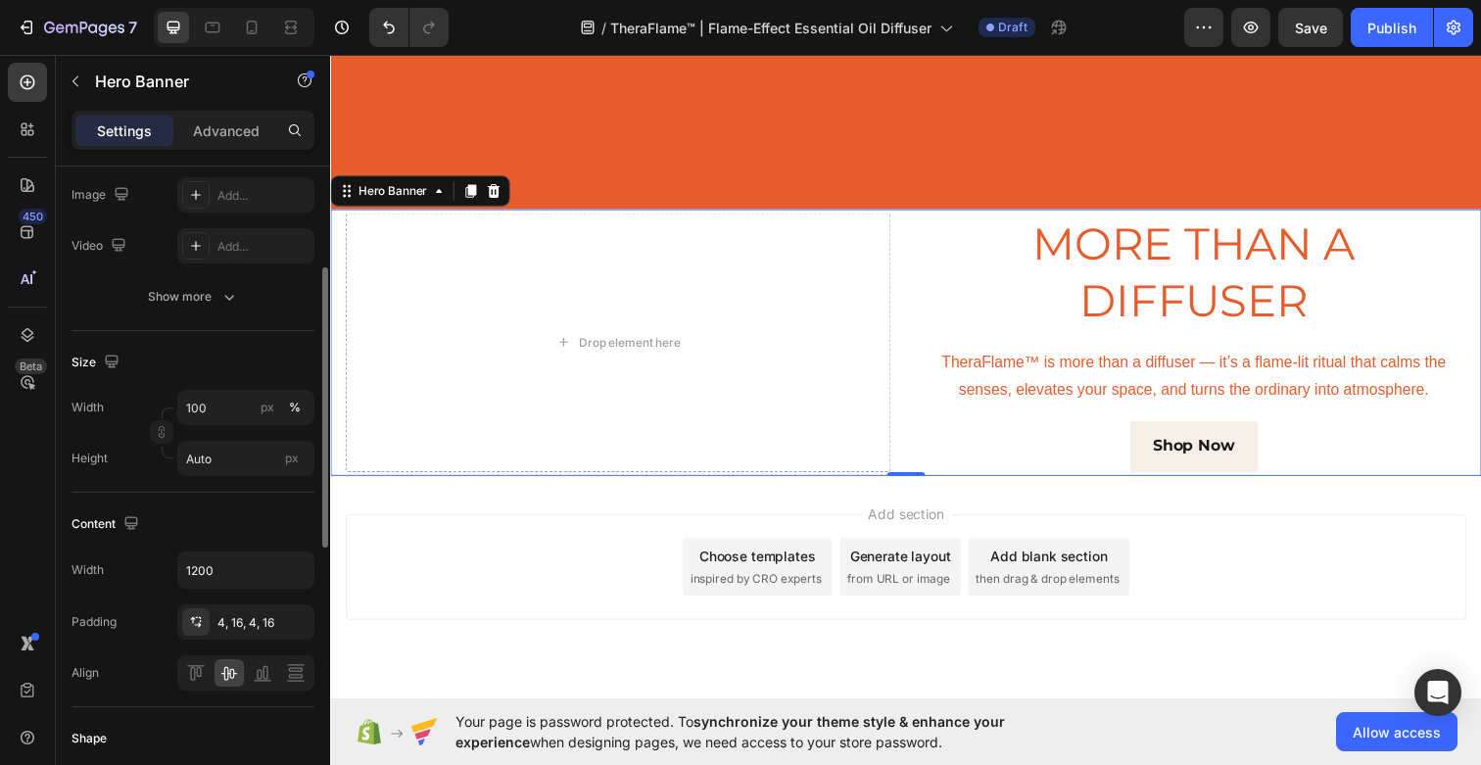
scroll to position [252, 0]
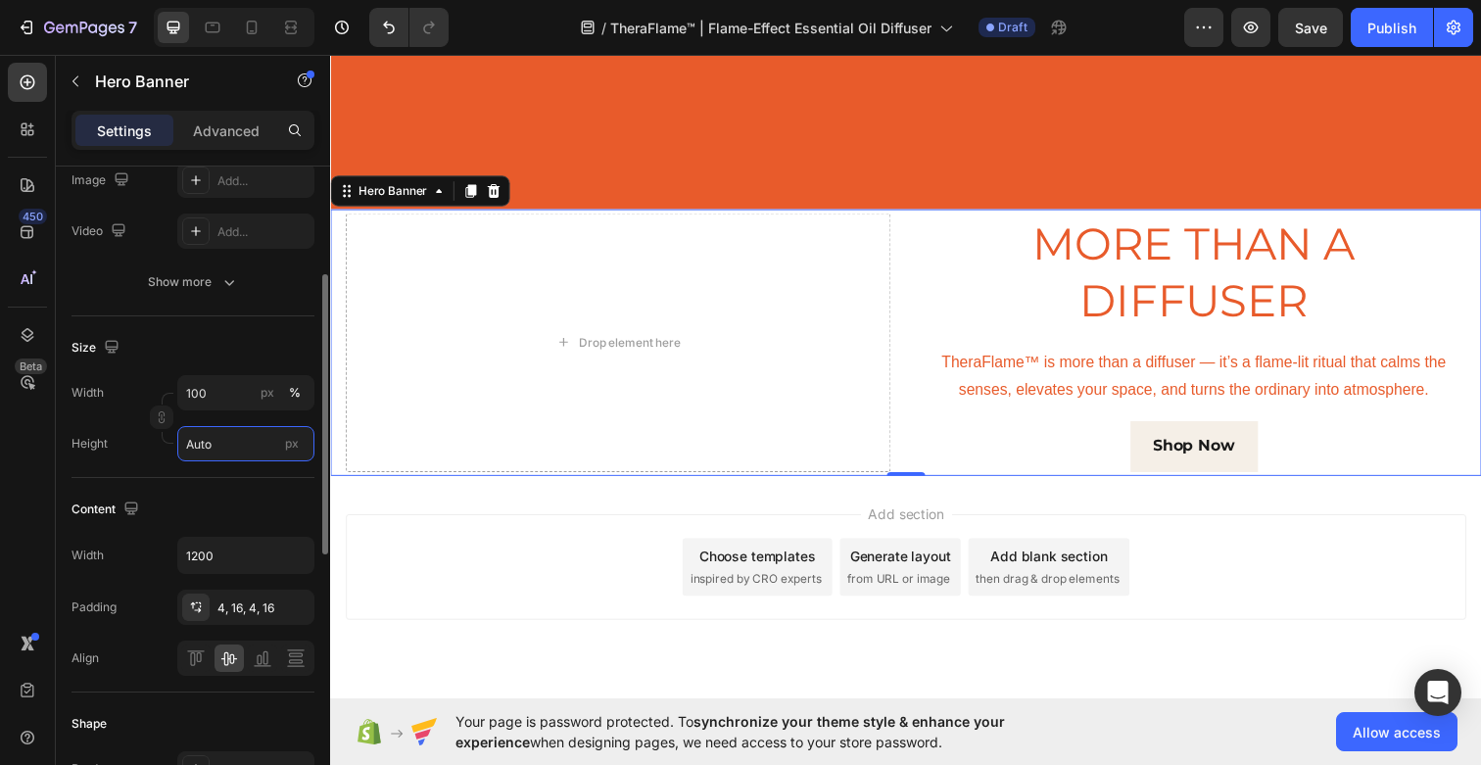
drag, startPoint x: 228, startPoint y: 448, endPoint x: 136, endPoint y: 448, distance: 92.1
click at [136, 448] on div "Height Auto px" at bounding box center [192, 443] width 243 height 35
click at [213, 445] on input "Auto" at bounding box center [245, 443] width 137 height 35
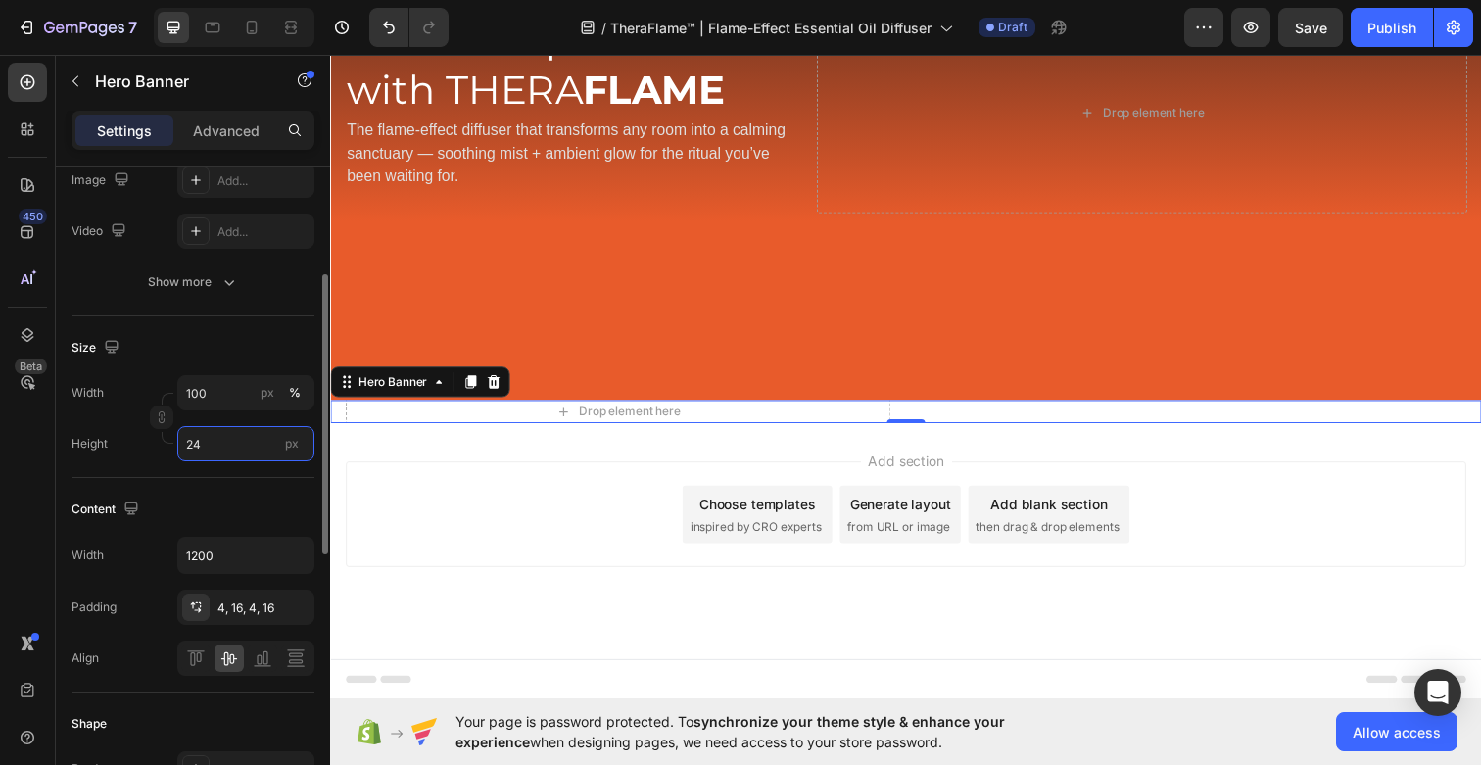
type input "2"
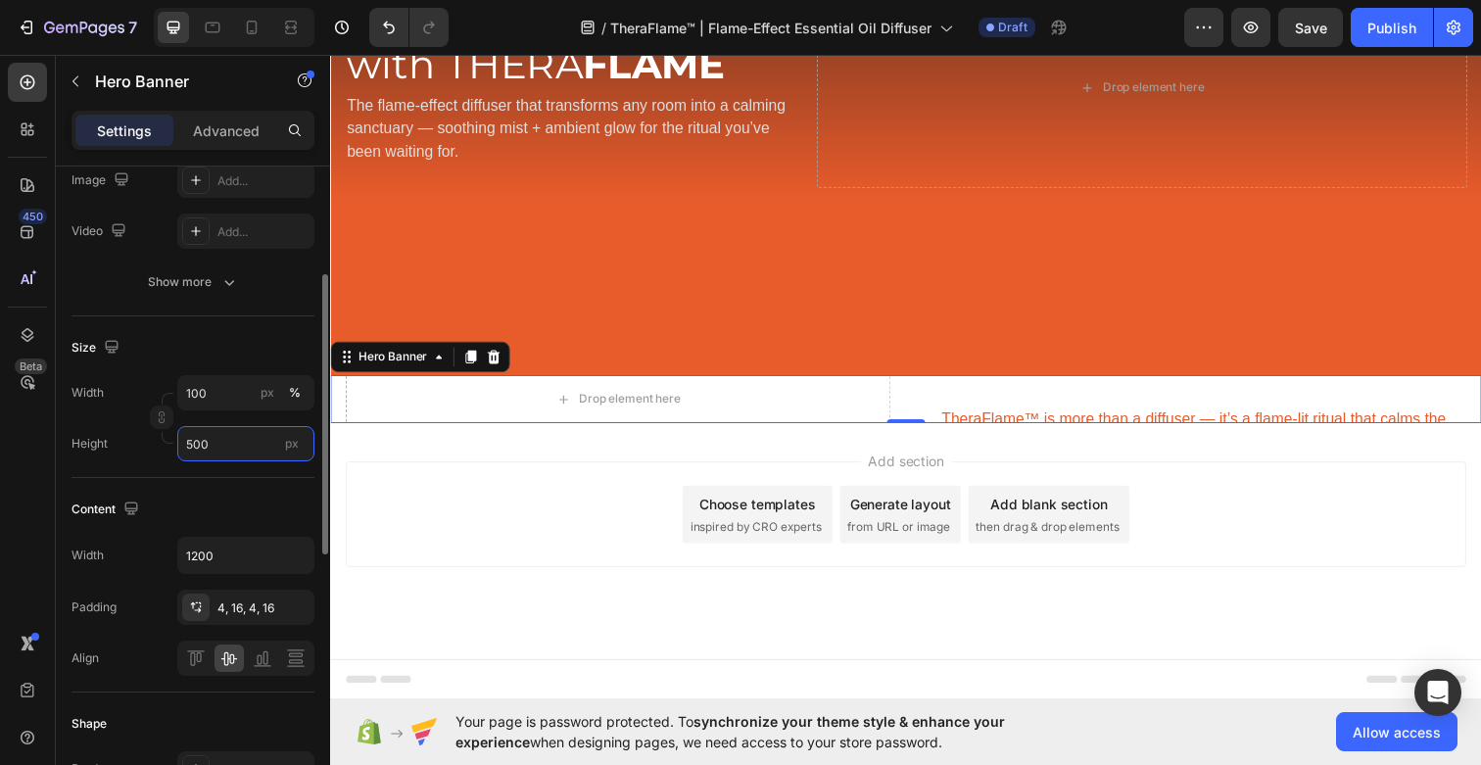
scroll to position [469, 0]
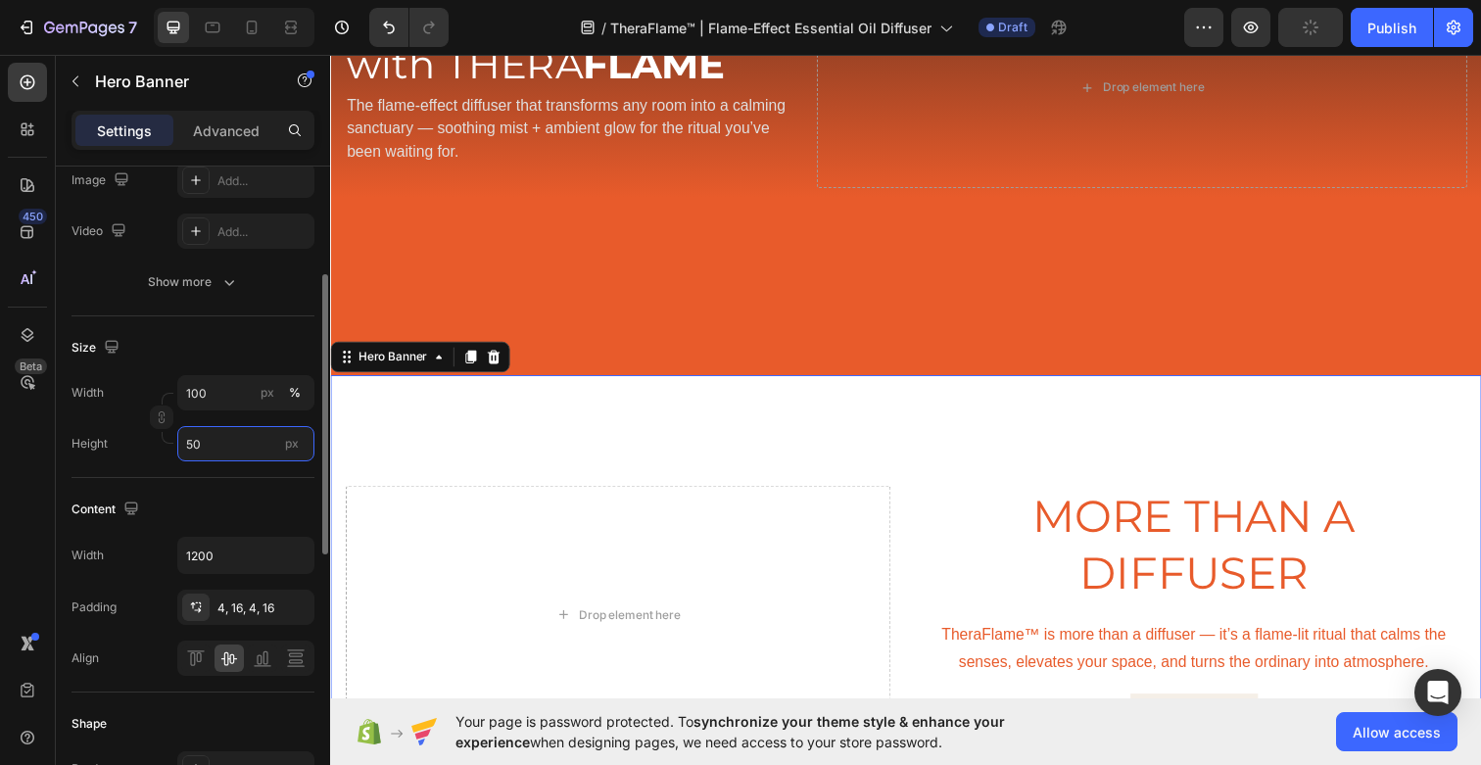
type input "5"
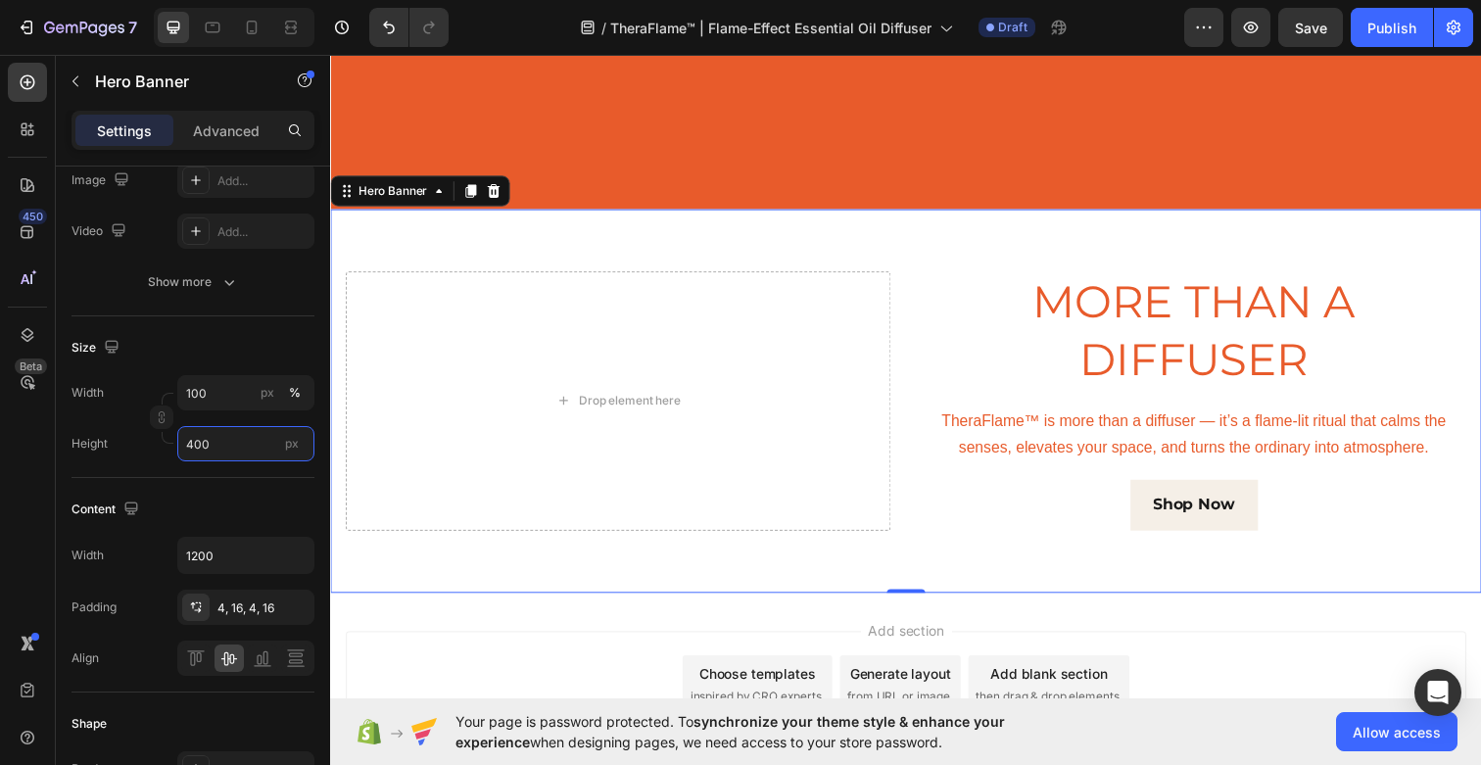
type input "400"
click at [938, 239] on div "Background Image" at bounding box center [917, 409] width 1175 height 392
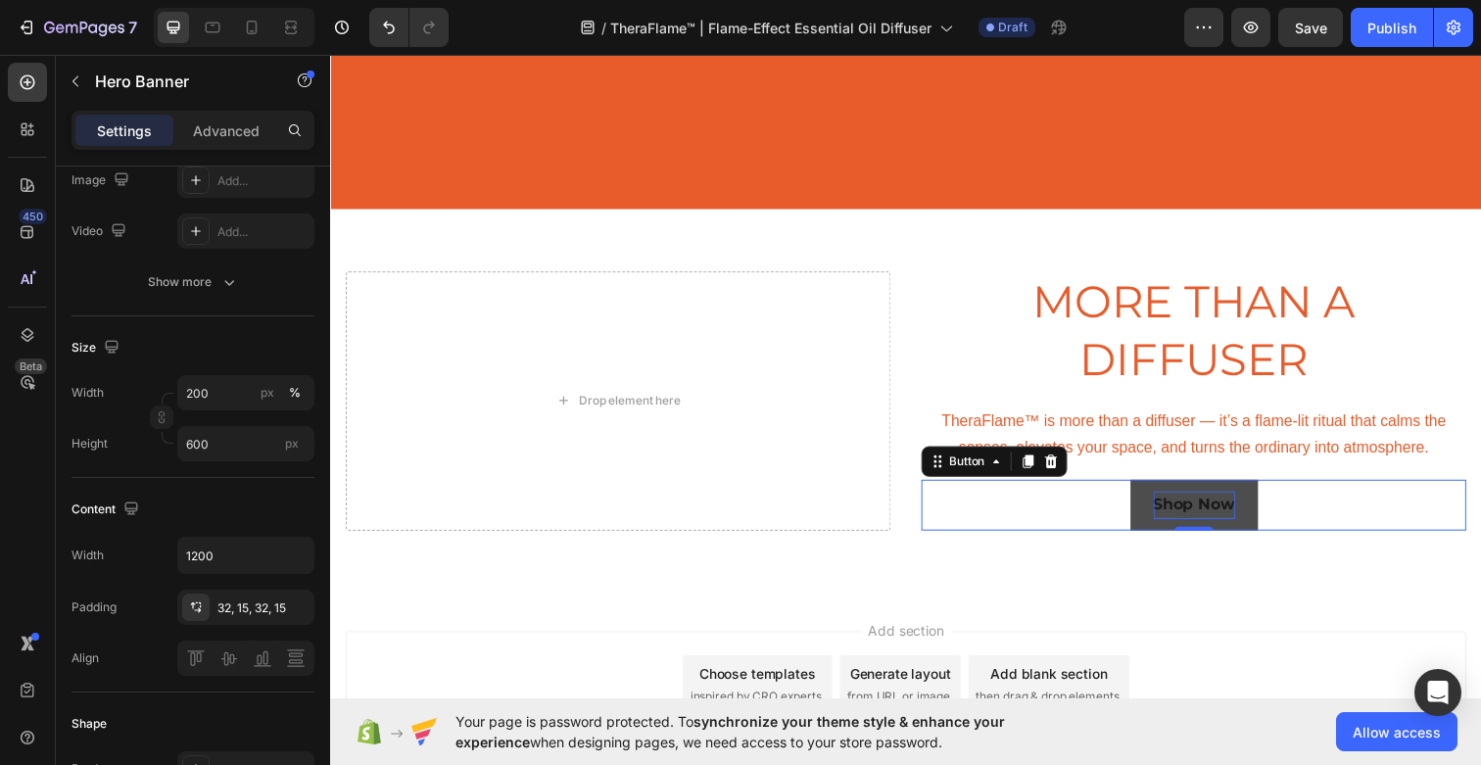
click at [1190, 511] on strong "Shop Now" at bounding box center [1211, 513] width 83 height 19
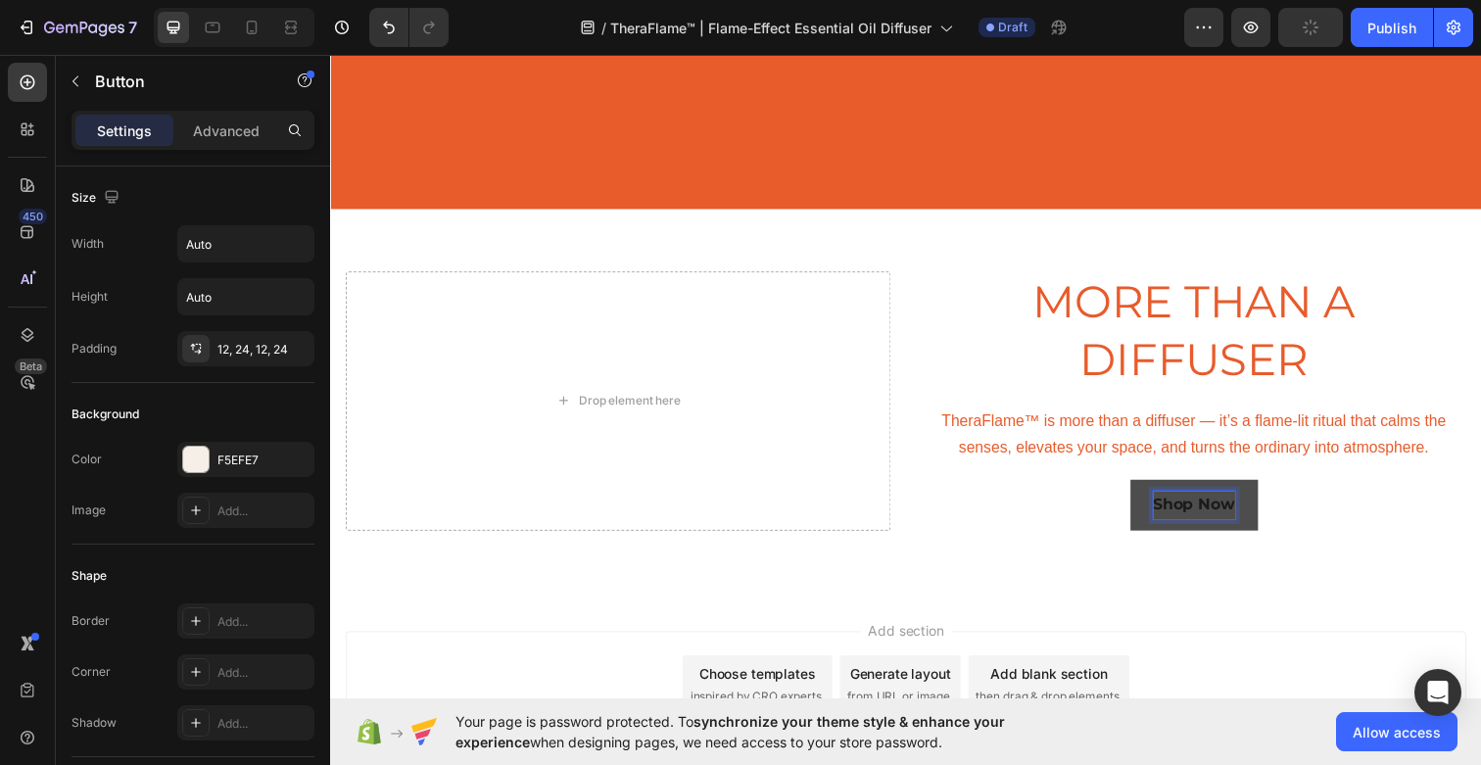
click at [1241, 512] on strong "Shop Now" at bounding box center [1211, 513] width 83 height 19
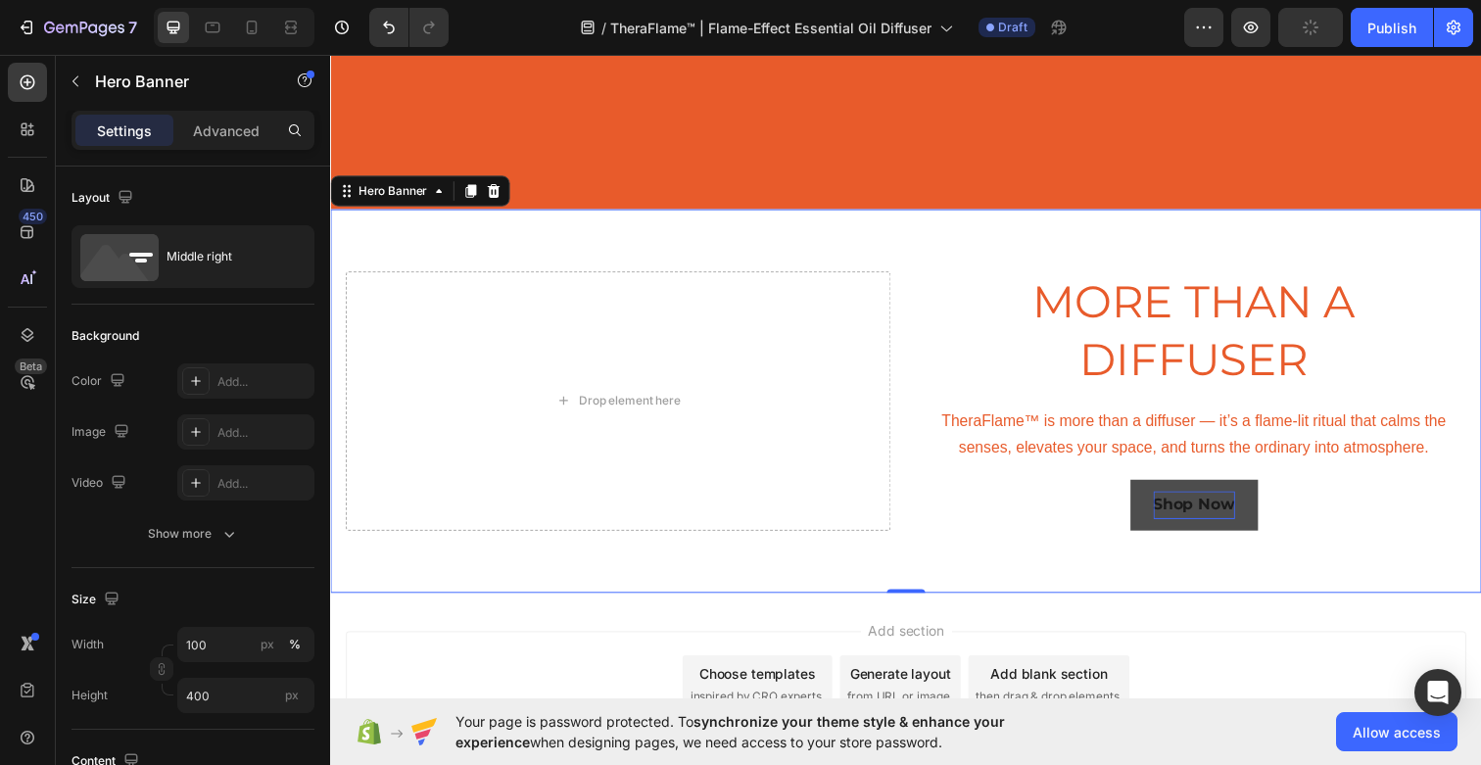
click at [1247, 586] on div "Background Image" at bounding box center [917, 409] width 1175 height 392
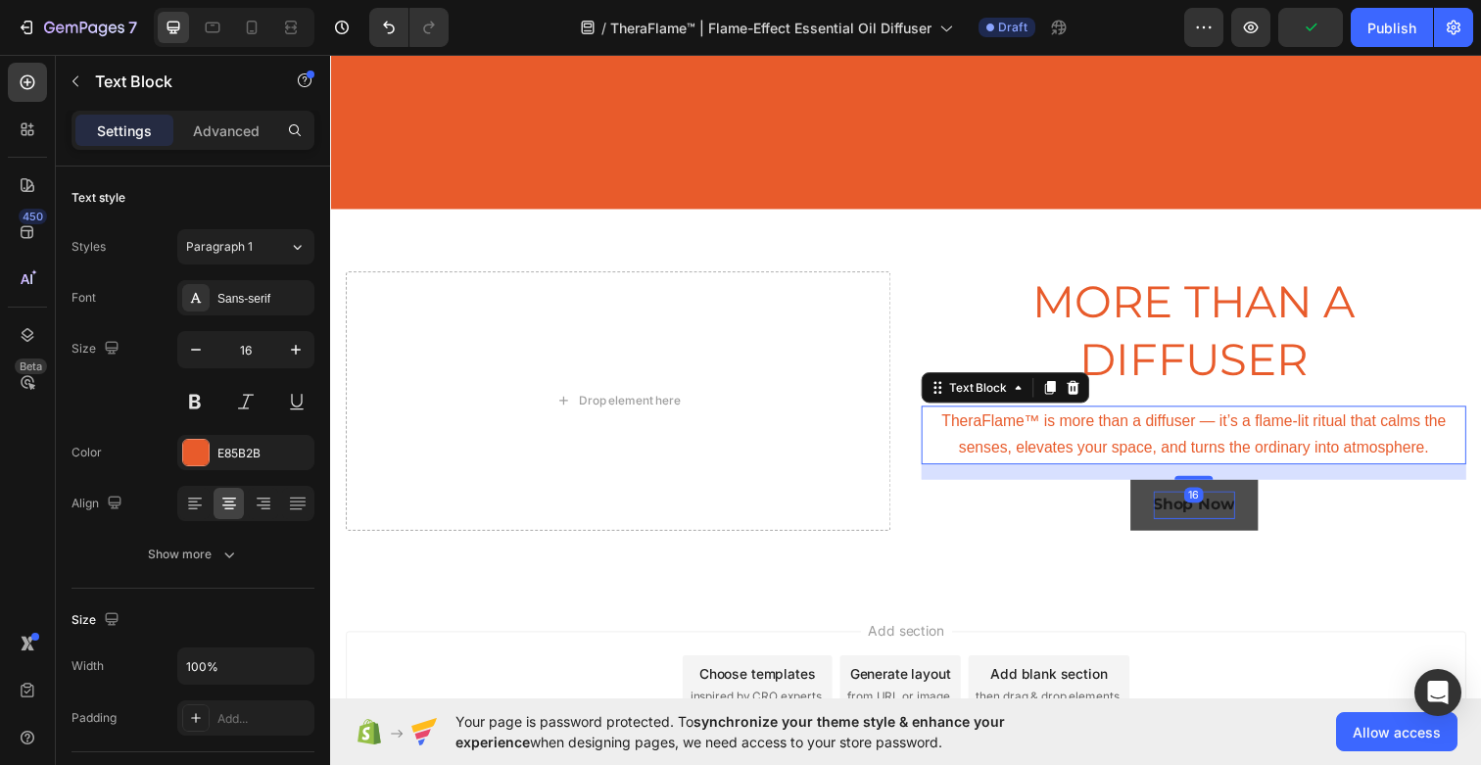
click at [1168, 446] on p "TheraFlame™ is more than a diffuser — it’s a flame-lit ritual that calms the se…" at bounding box center [1211, 443] width 552 height 57
click at [241, 450] on div "E85B2B" at bounding box center [245, 454] width 57 height 18
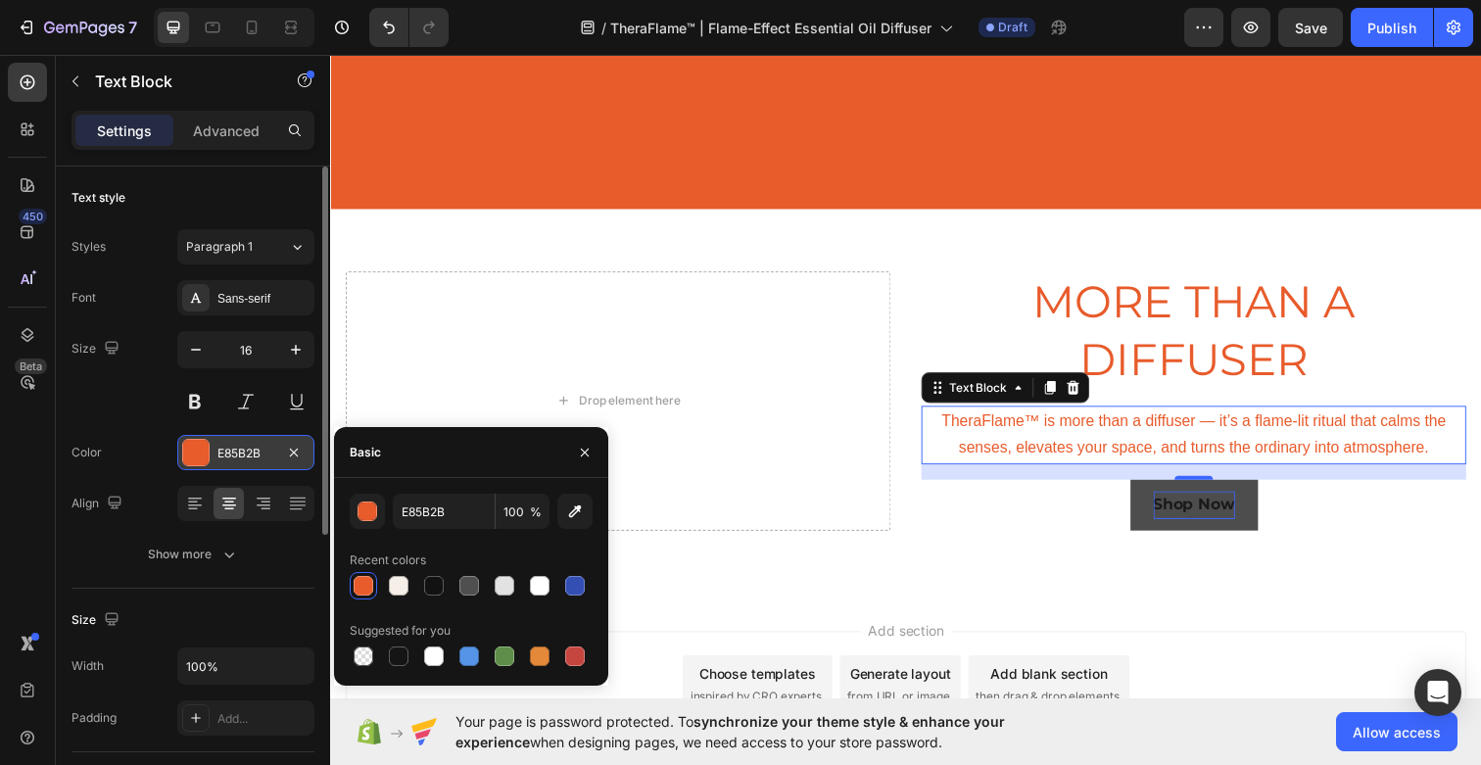
click at [243, 451] on div "E85B2B" at bounding box center [245, 454] width 57 height 18
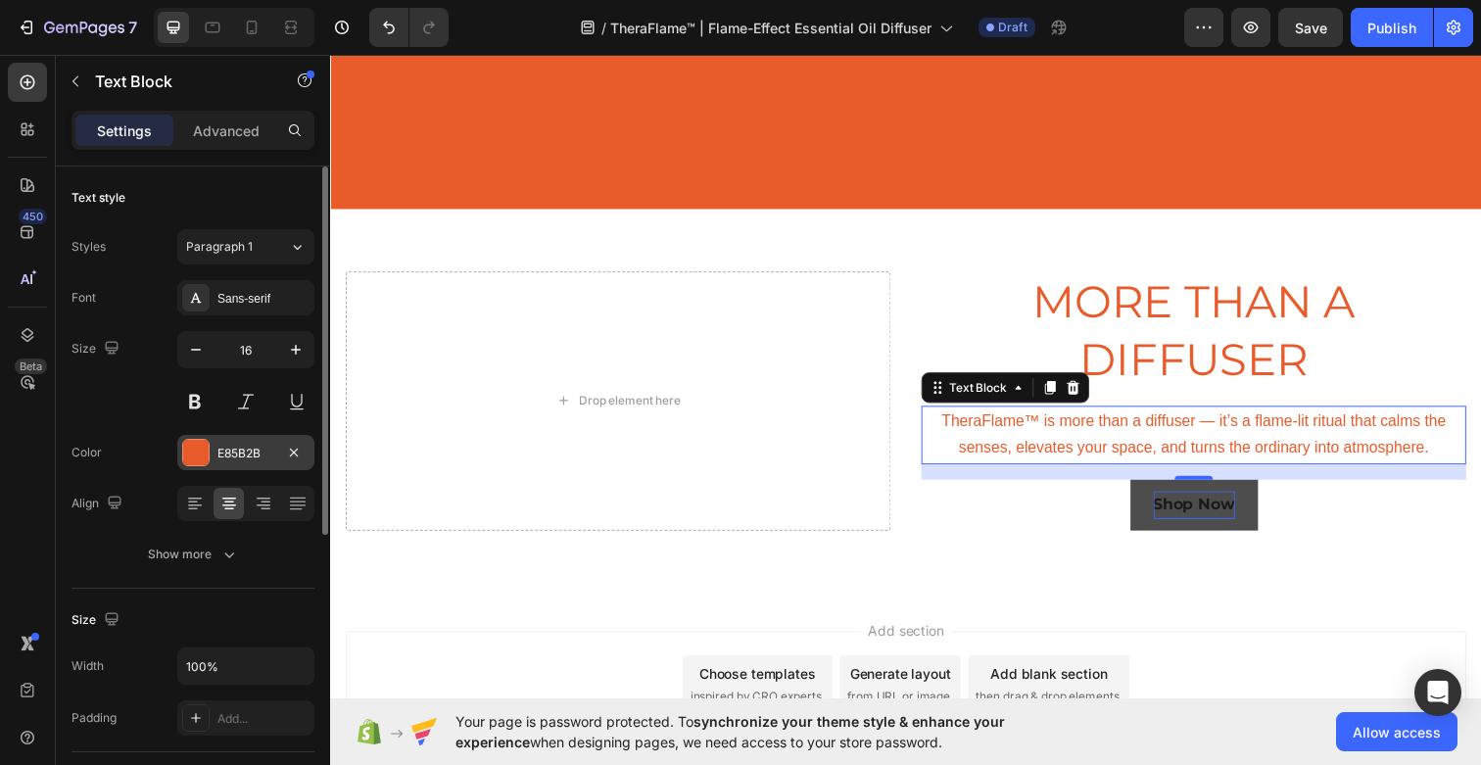
click at [243, 451] on div "E85B2B" at bounding box center [245, 454] width 57 height 18
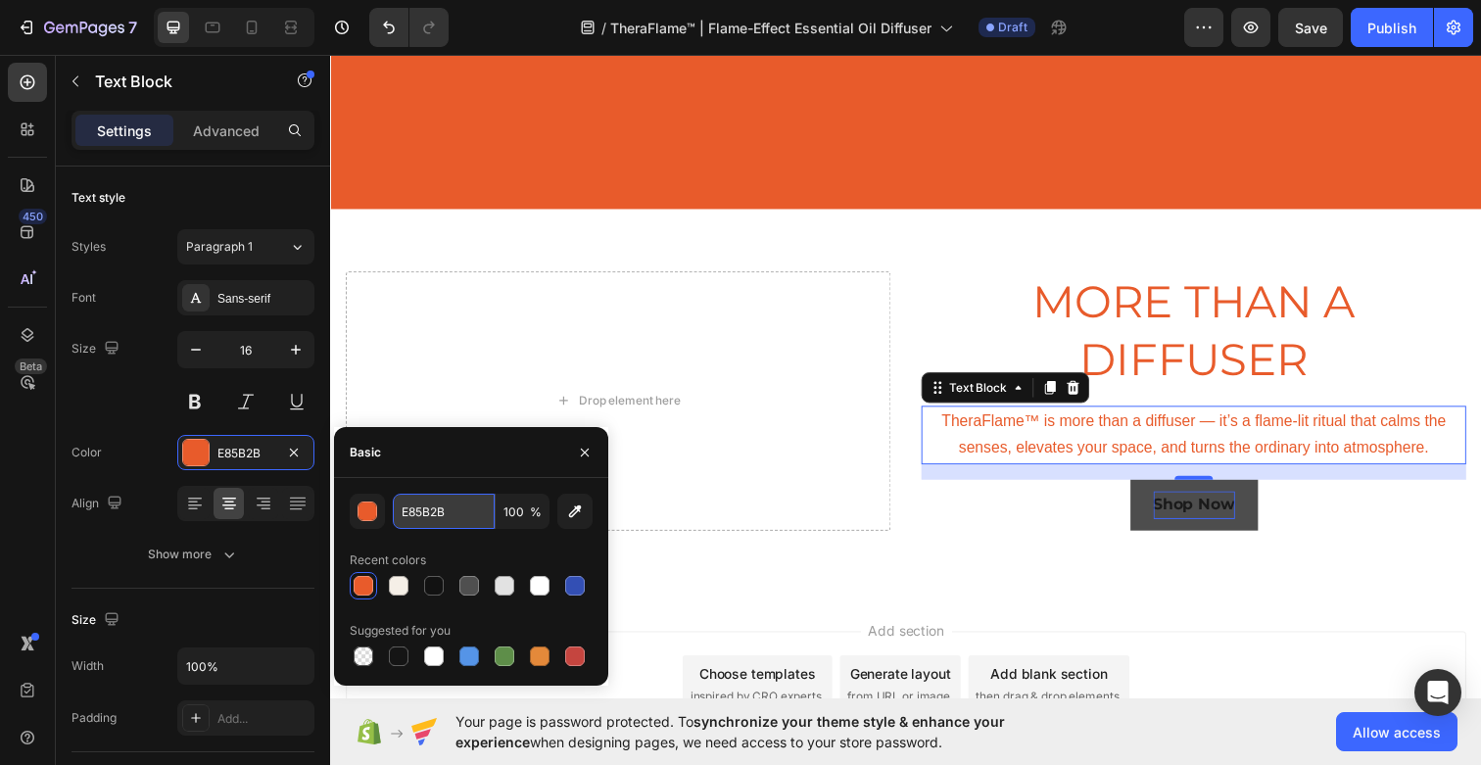
click at [446, 515] on input "E85B2B" at bounding box center [444, 511] width 102 height 35
paste input "F5EFE7"
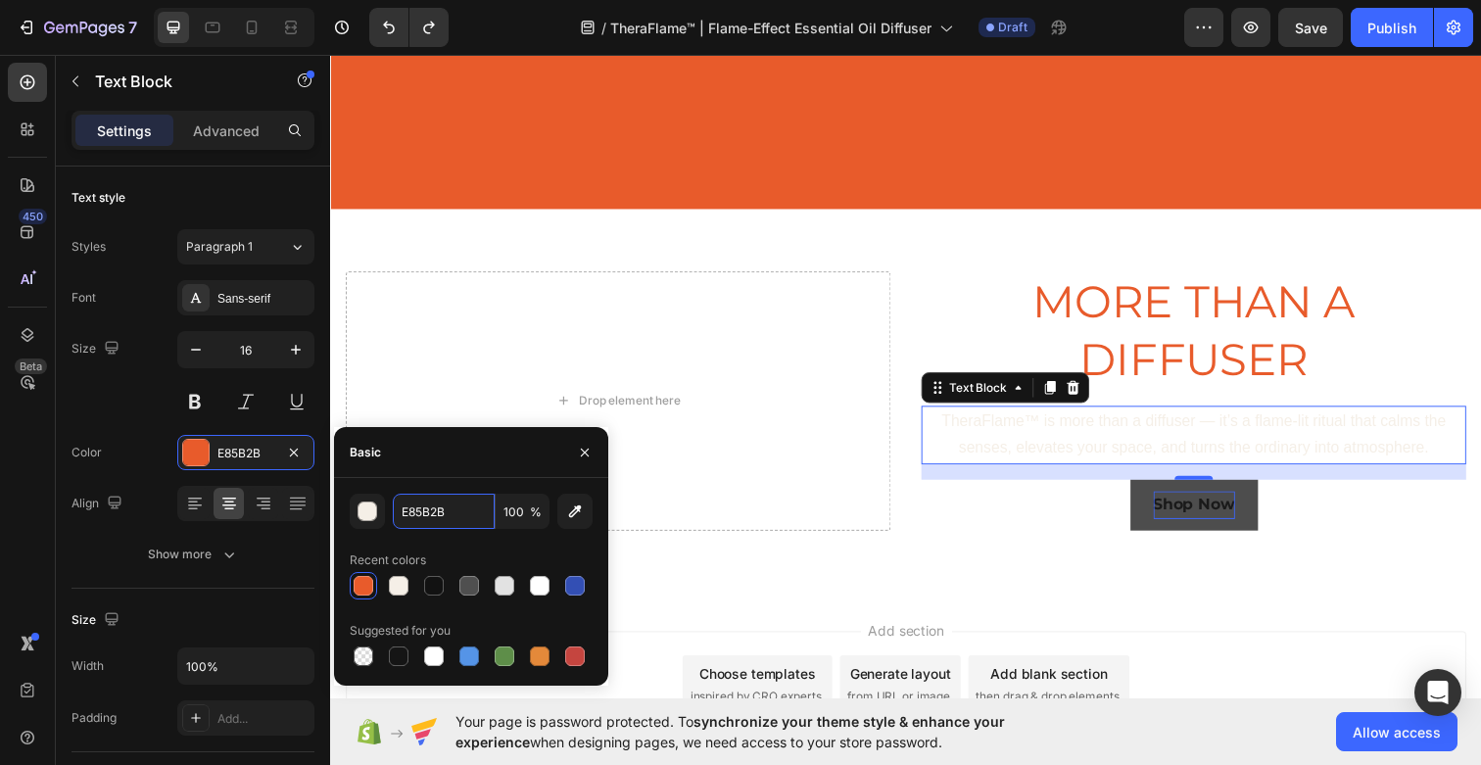
type input "`"
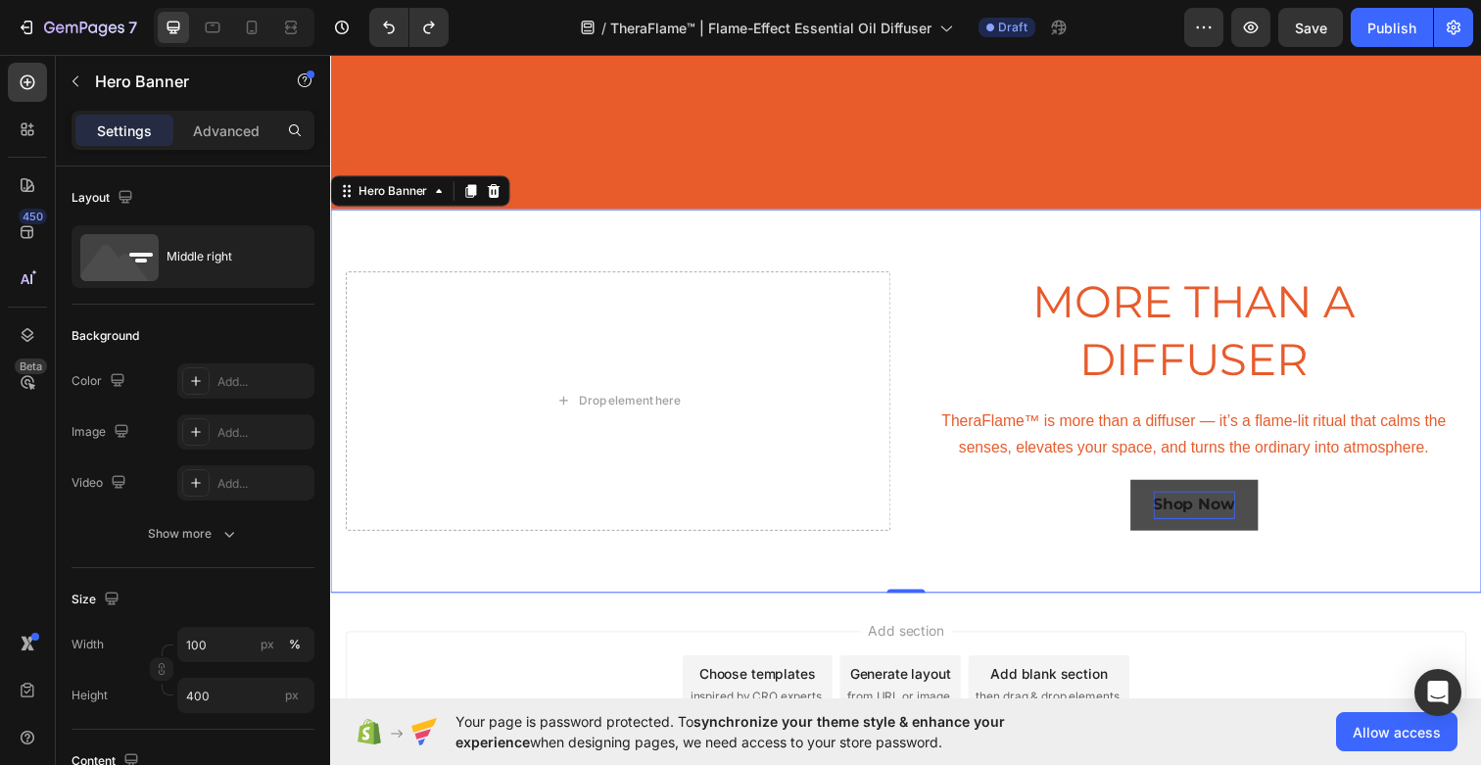
click at [1172, 567] on div "Background Image" at bounding box center [917, 409] width 1175 height 392
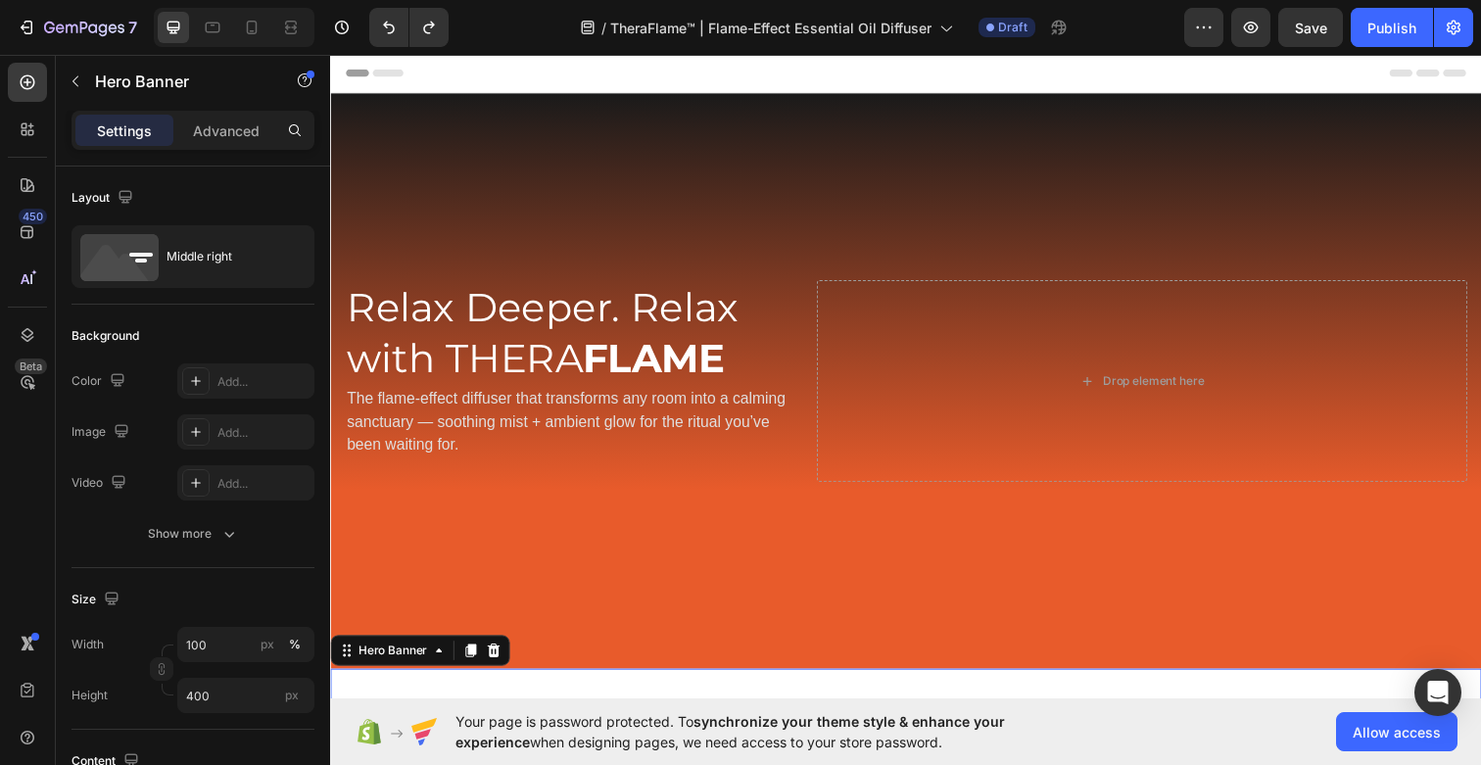
scroll to position [271, 0]
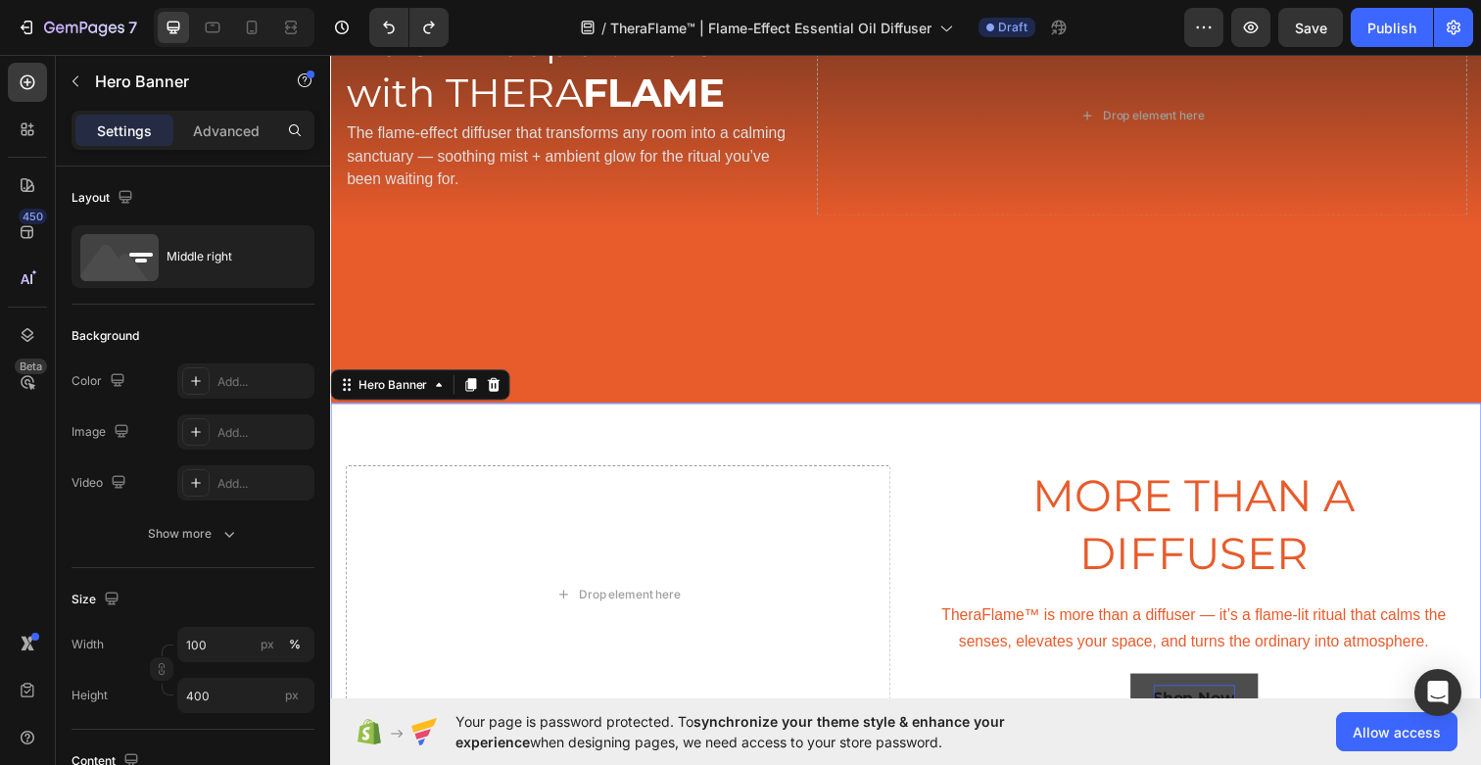
click at [1004, 443] on div "Background Image" at bounding box center [917, 606] width 1175 height 392
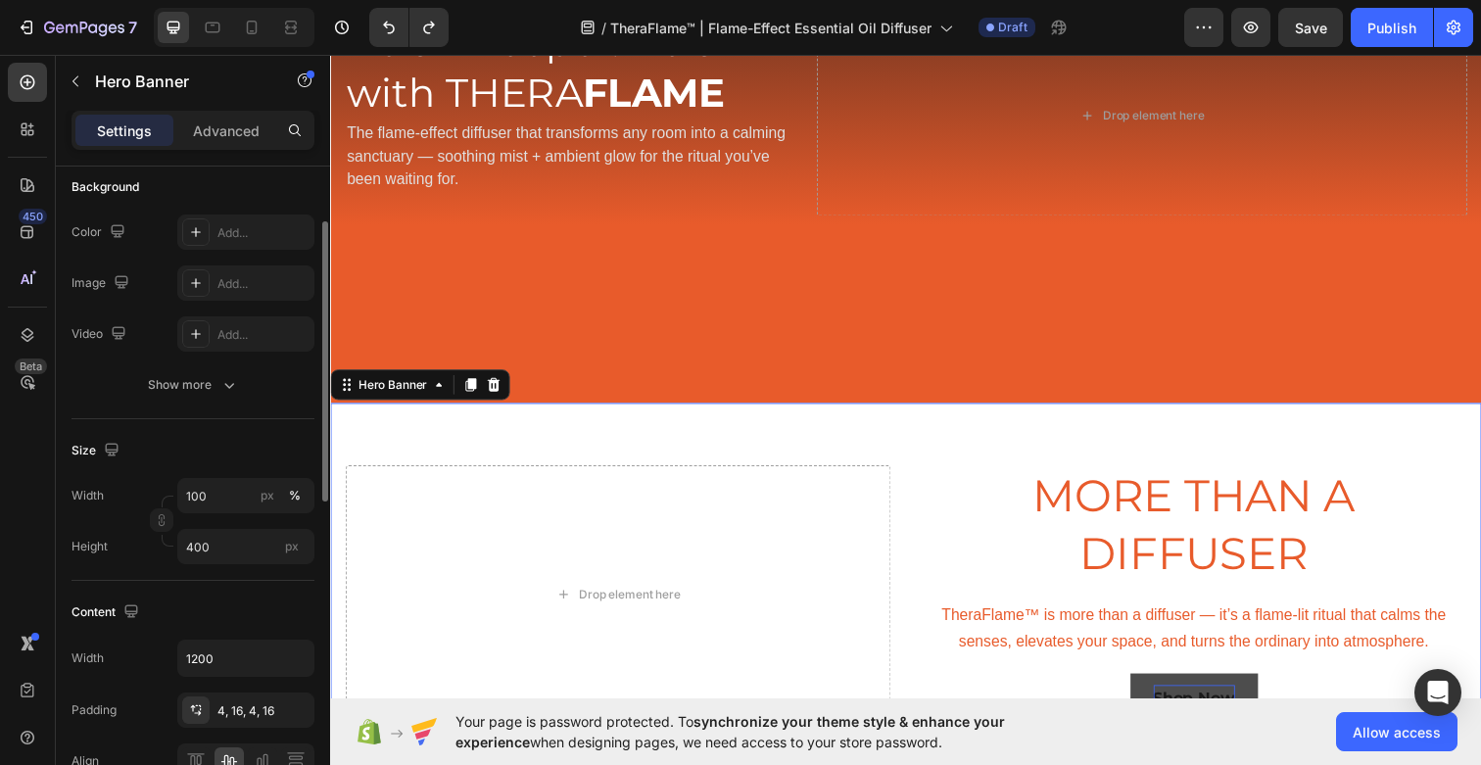
scroll to position [155, 0]
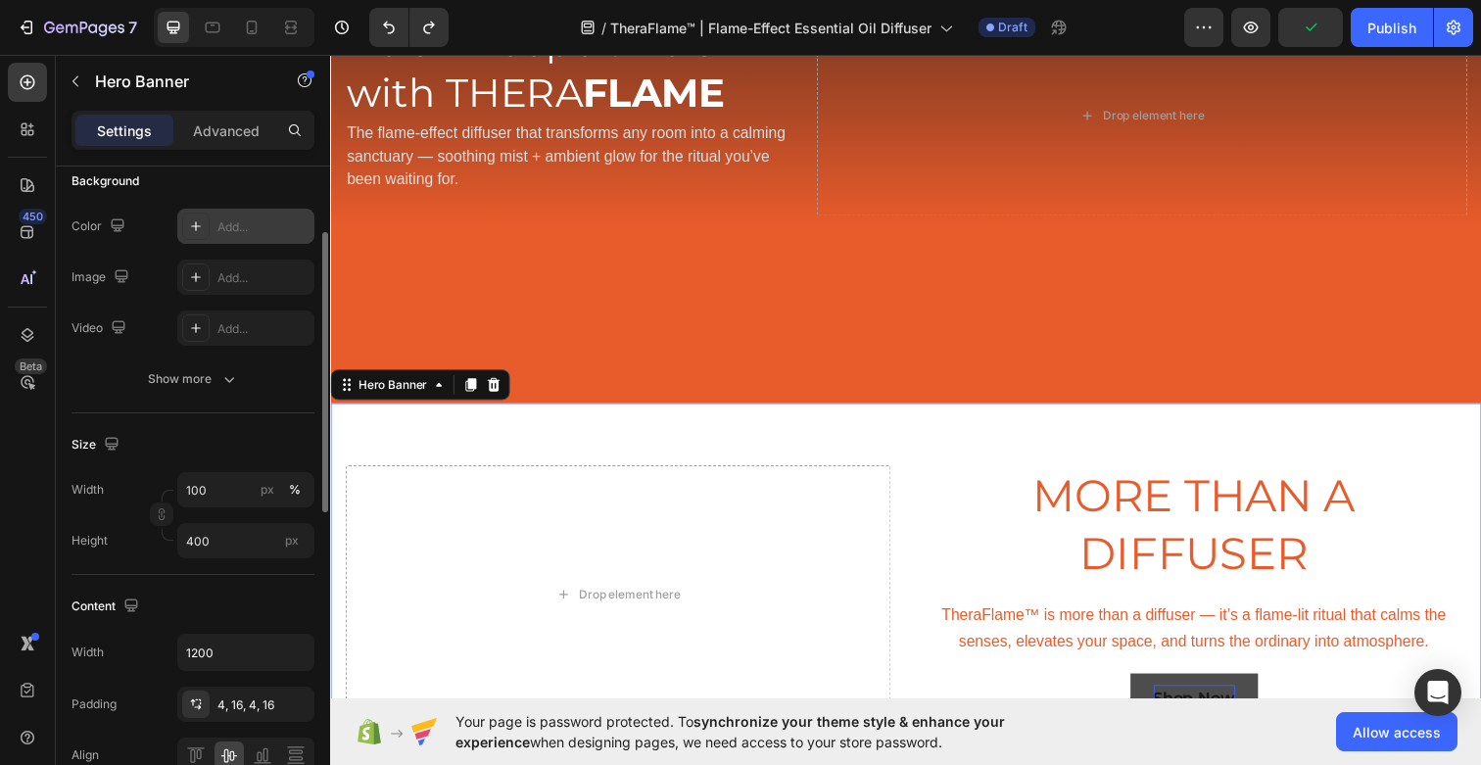
click at [233, 227] on div "Add..." at bounding box center [263, 227] width 92 height 18
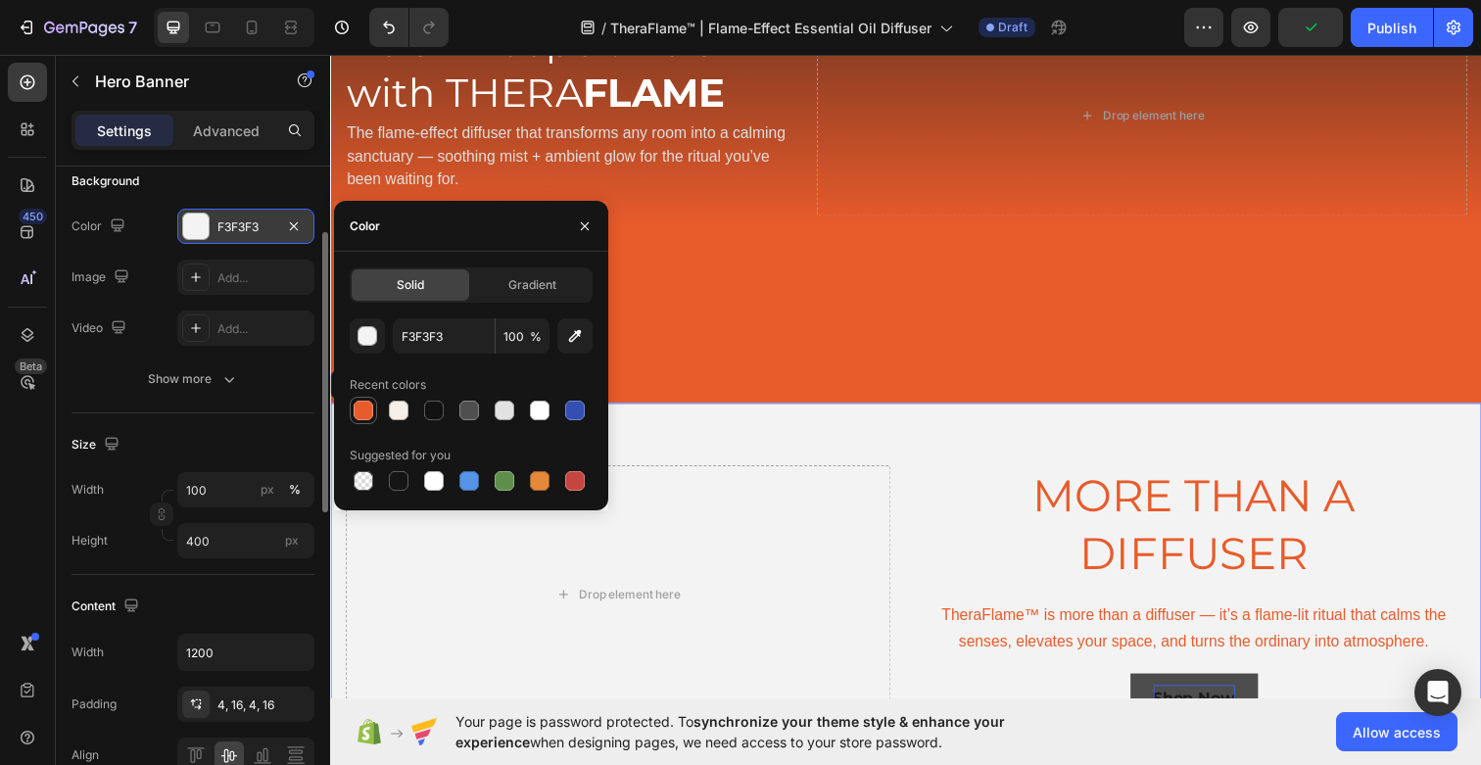
click at [367, 413] on div at bounding box center [364, 411] width 20 height 20
type input "E85B2B"
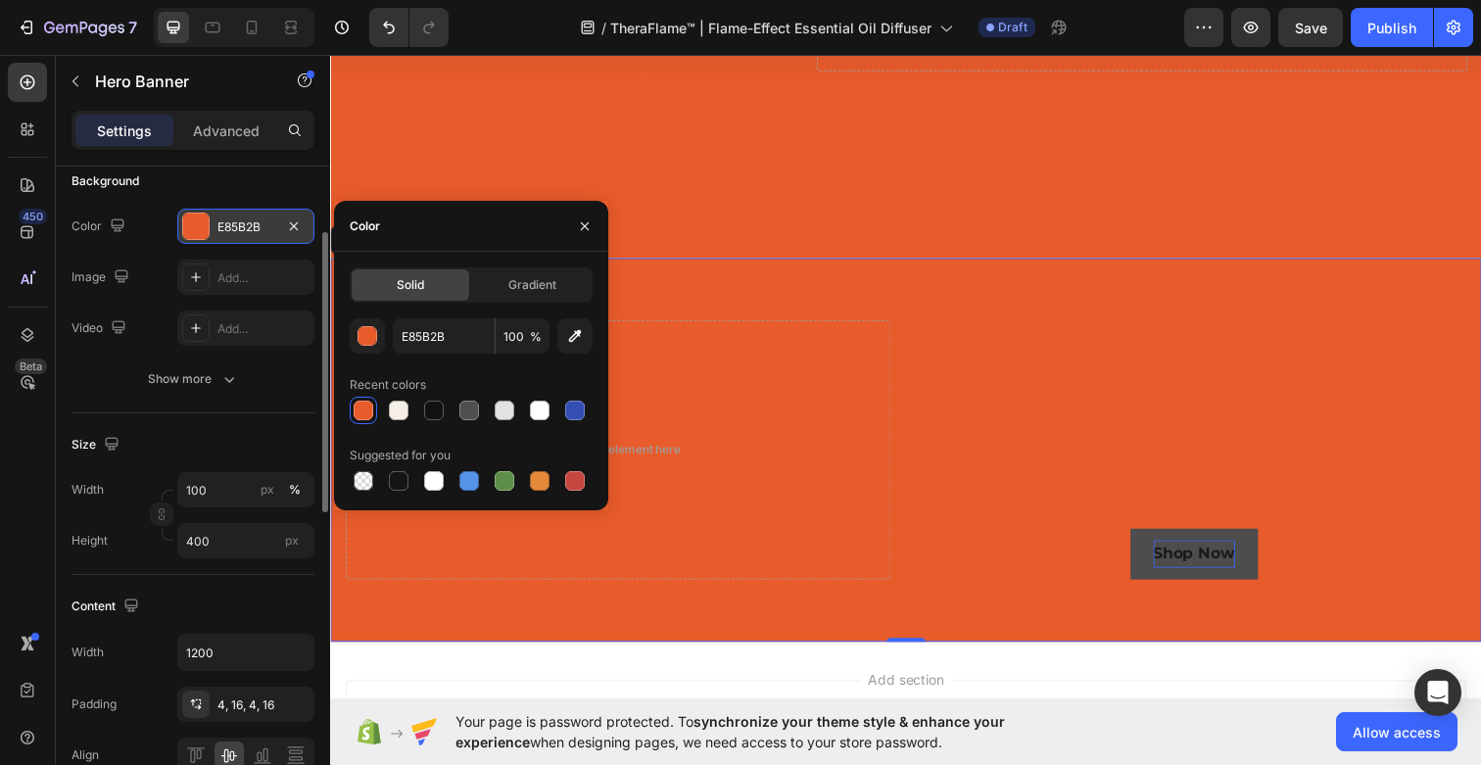
scroll to position [423, 0]
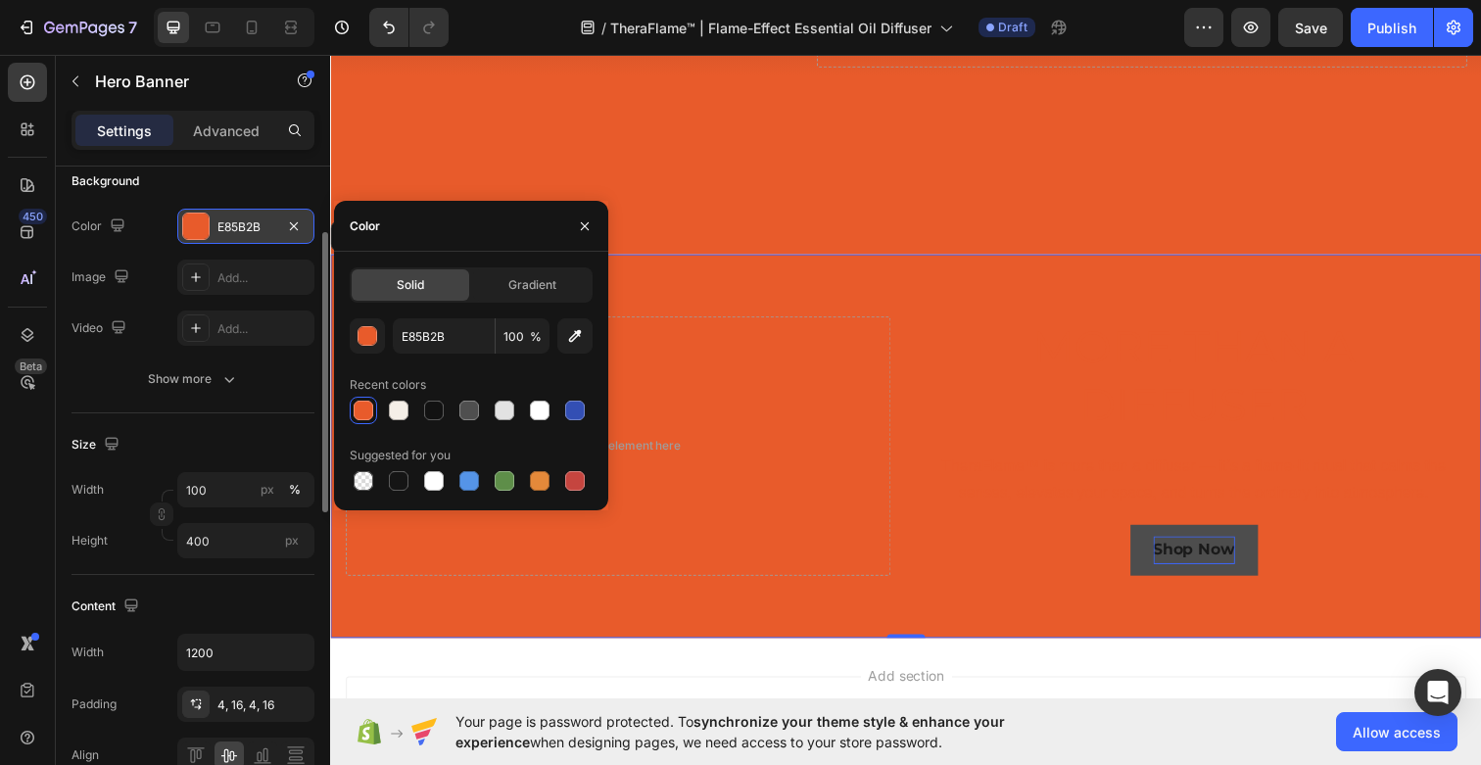
click at [1186, 315] on div "Background Image" at bounding box center [917, 455] width 1175 height 392
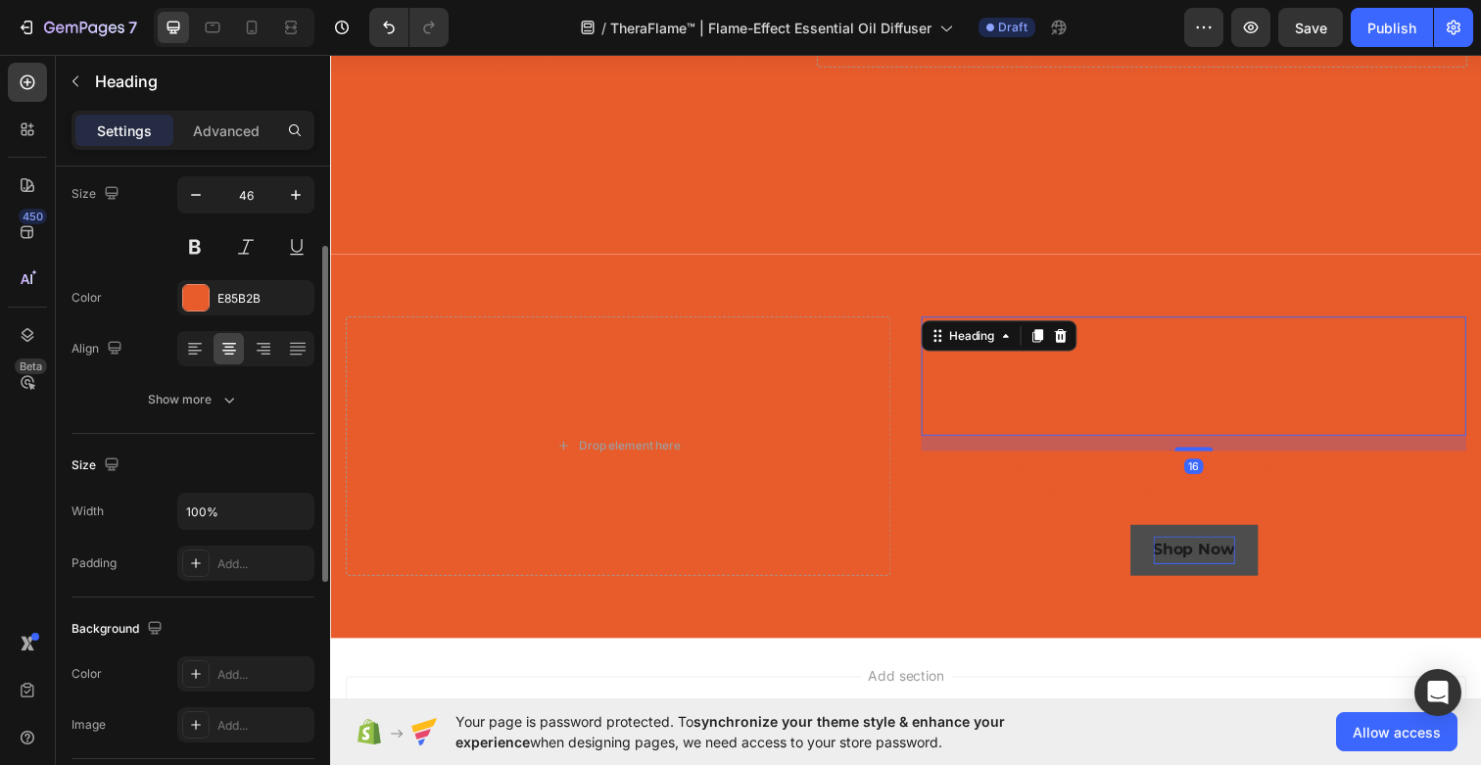
click at [1185, 339] on p "MORE THAN A DIFFUSER" at bounding box center [1211, 383] width 552 height 118
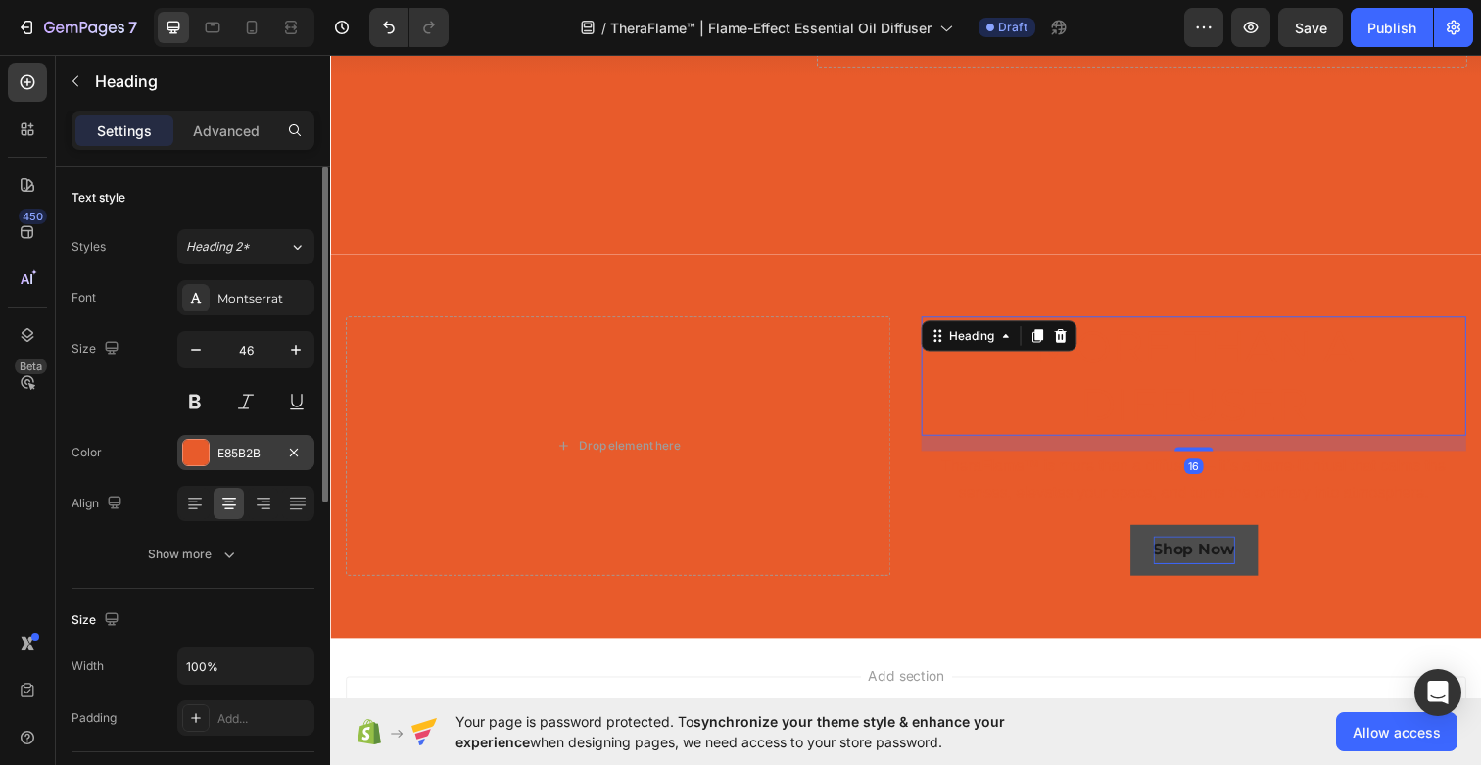
click at [213, 446] on div "E85B2B" at bounding box center [245, 452] width 137 height 35
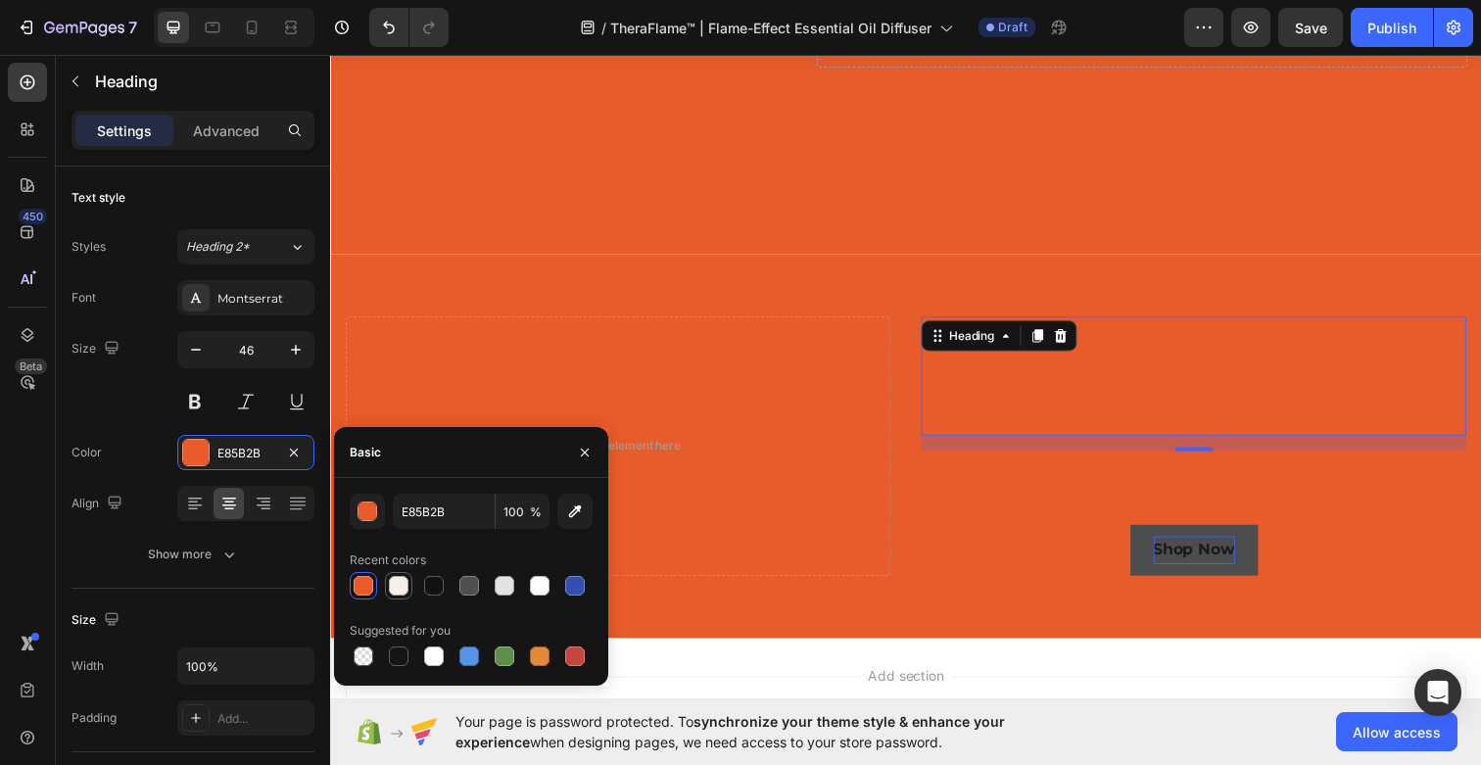
click at [404, 584] on div at bounding box center [399, 586] width 20 height 20
type input "F5EFE7"
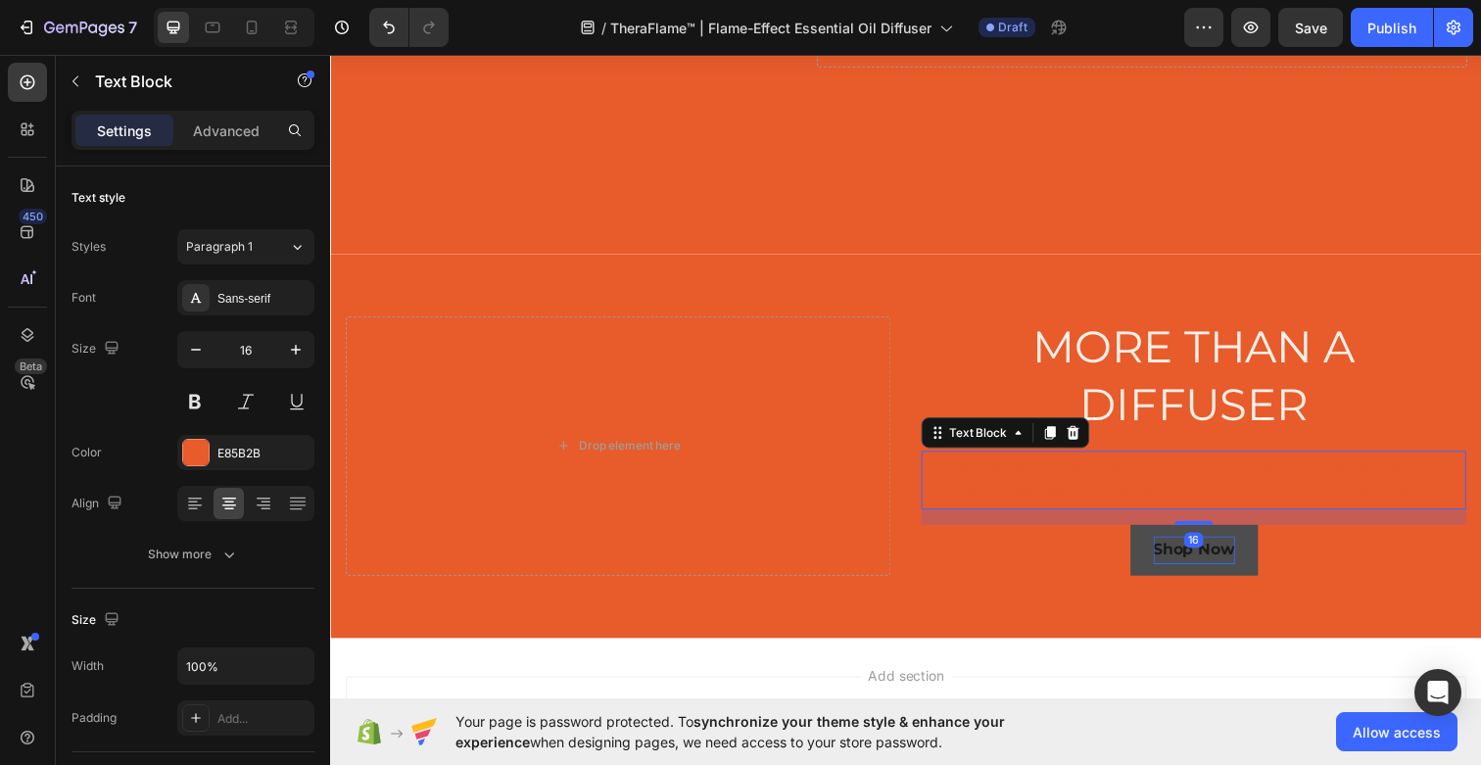
click at [1175, 496] on p "TheraFlame™ is more than a diffuser — it’s a flame-lit ritual that calms the se…" at bounding box center [1211, 489] width 552 height 57
click at [241, 452] on div "E85B2B" at bounding box center [245, 454] width 57 height 18
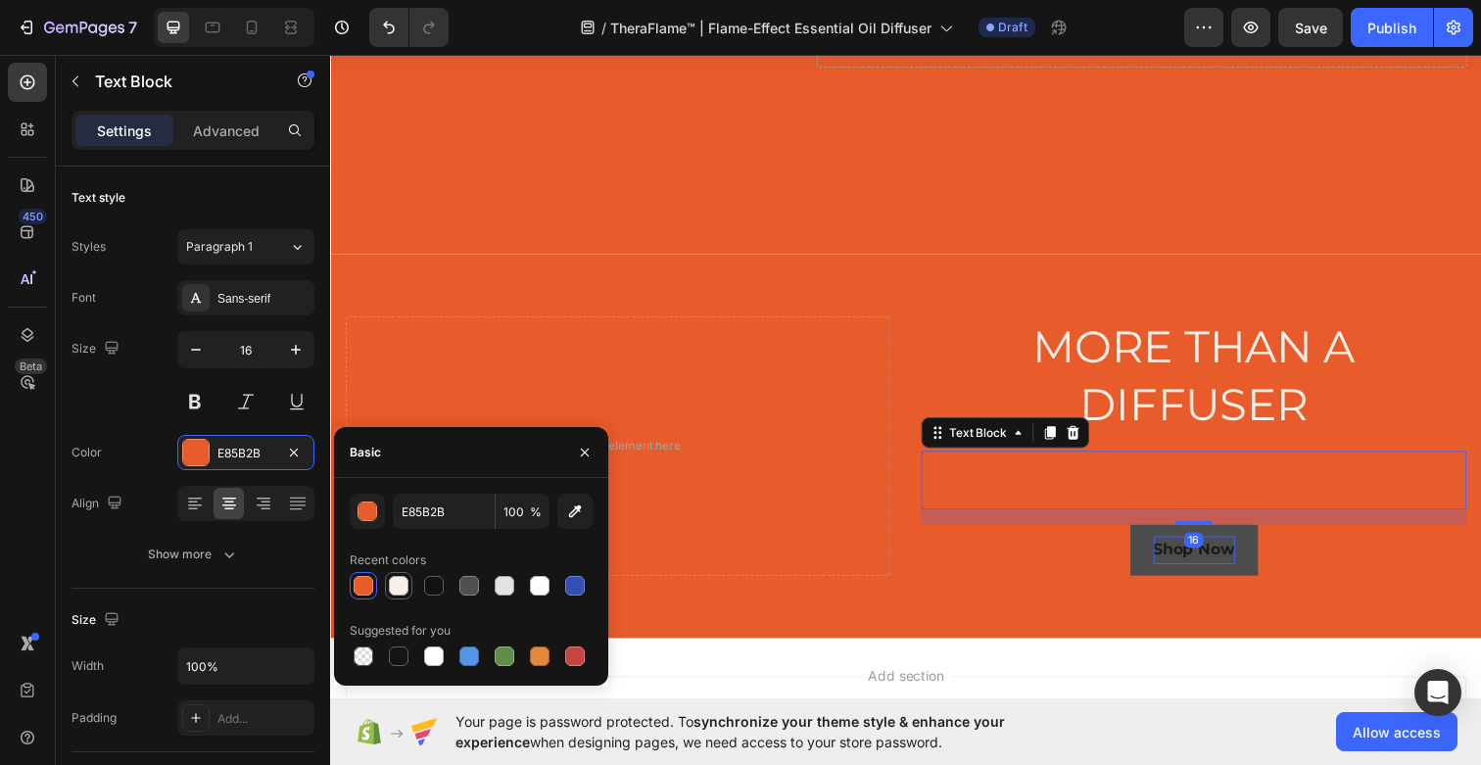
click at [403, 582] on div at bounding box center [399, 586] width 20 height 20
type input "F5EFE7"
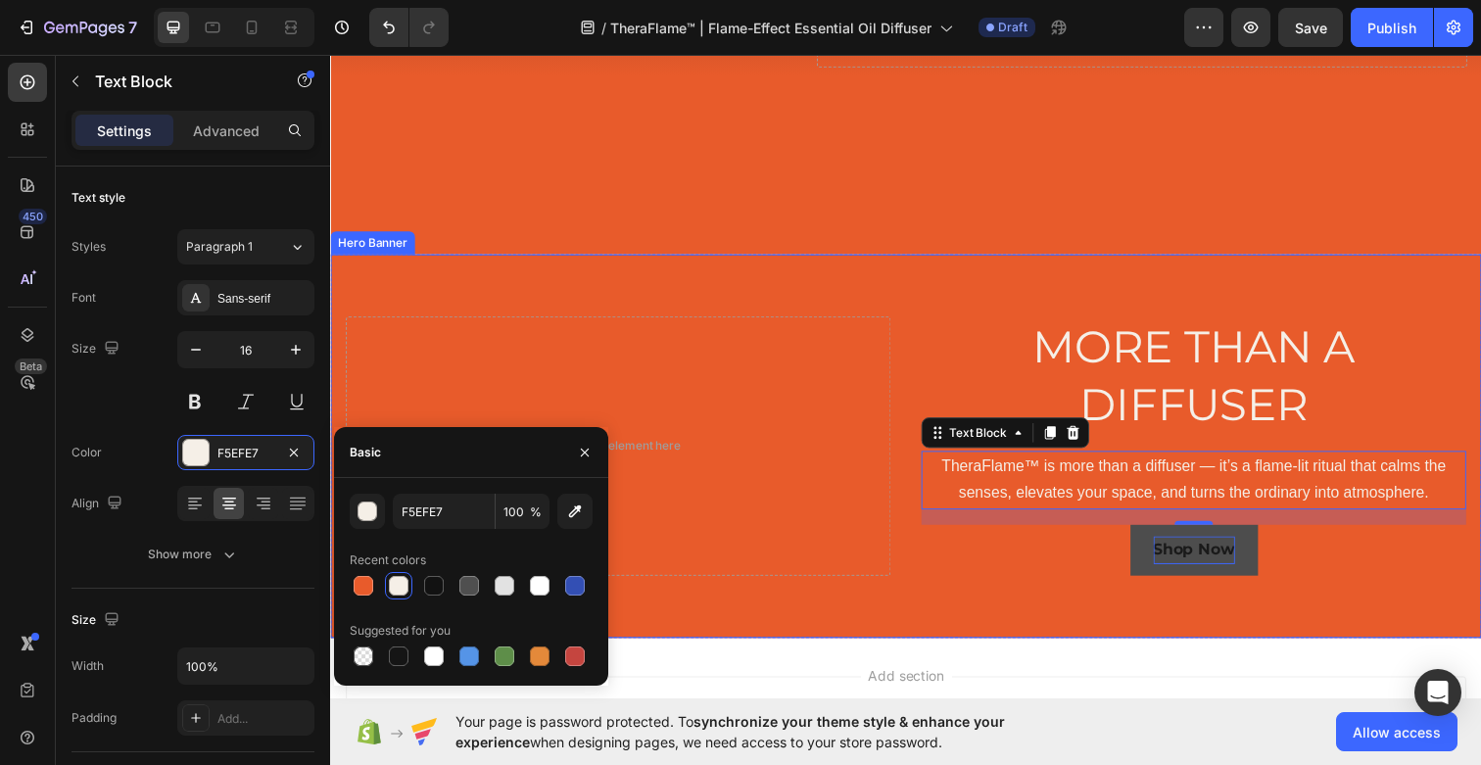
click at [1075, 647] on div "Background Image" at bounding box center [917, 455] width 1175 height 392
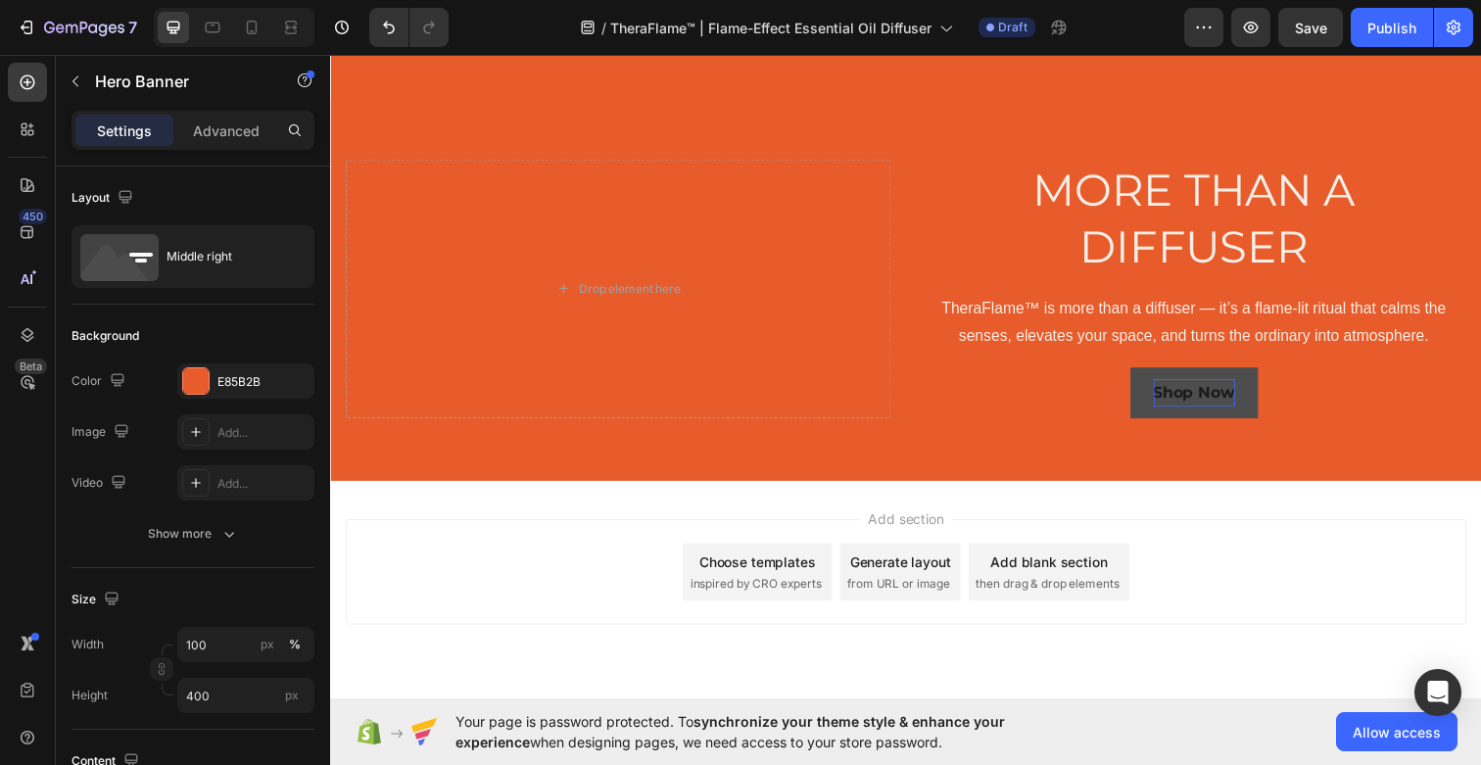
click at [1214, 552] on div "Add section Choose templates inspired by CRO experts Generate layout from URL o…" at bounding box center [918, 583] width 1144 height 108
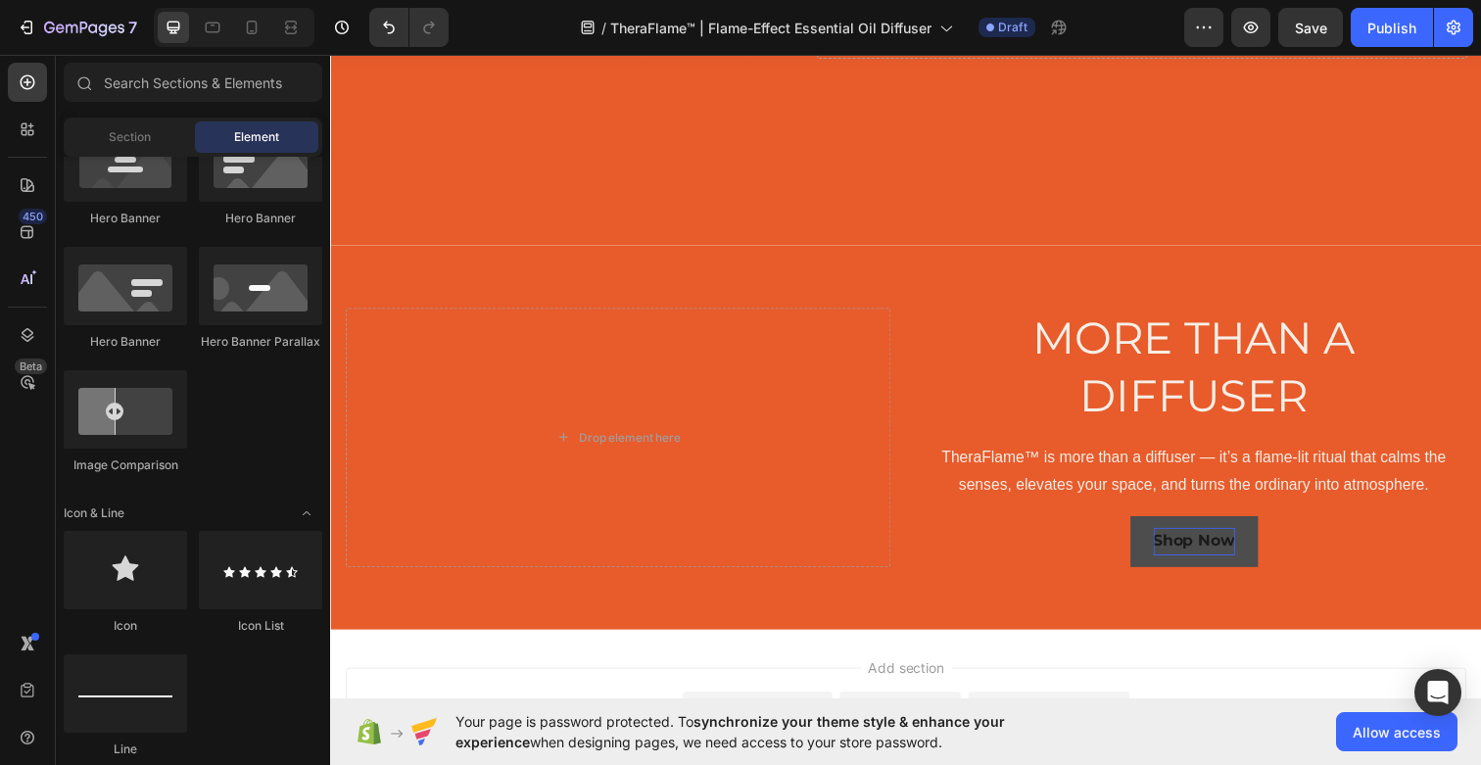
scroll to position [438, 0]
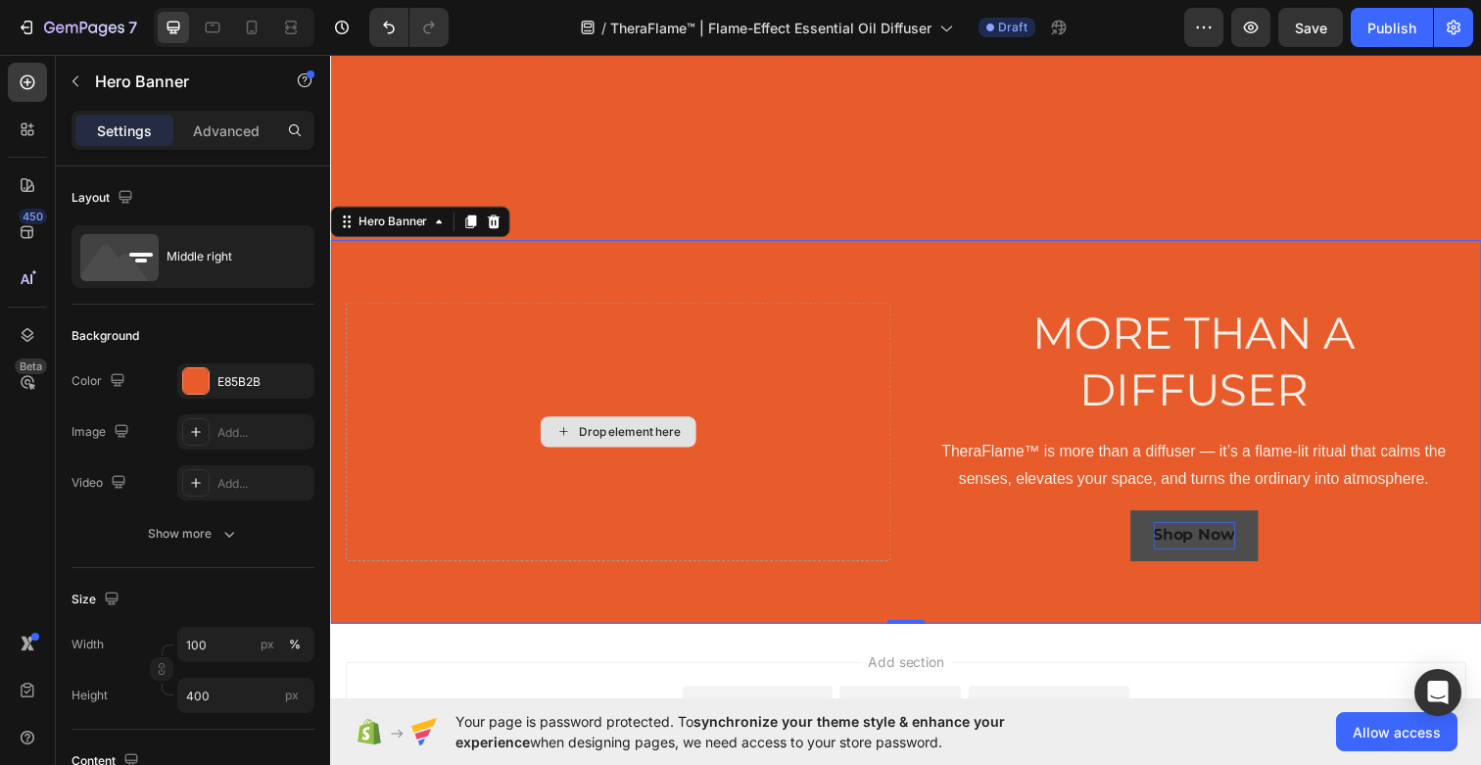
click at [772, 451] on div "Drop element here" at bounding box center [624, 440] width 556 height 264
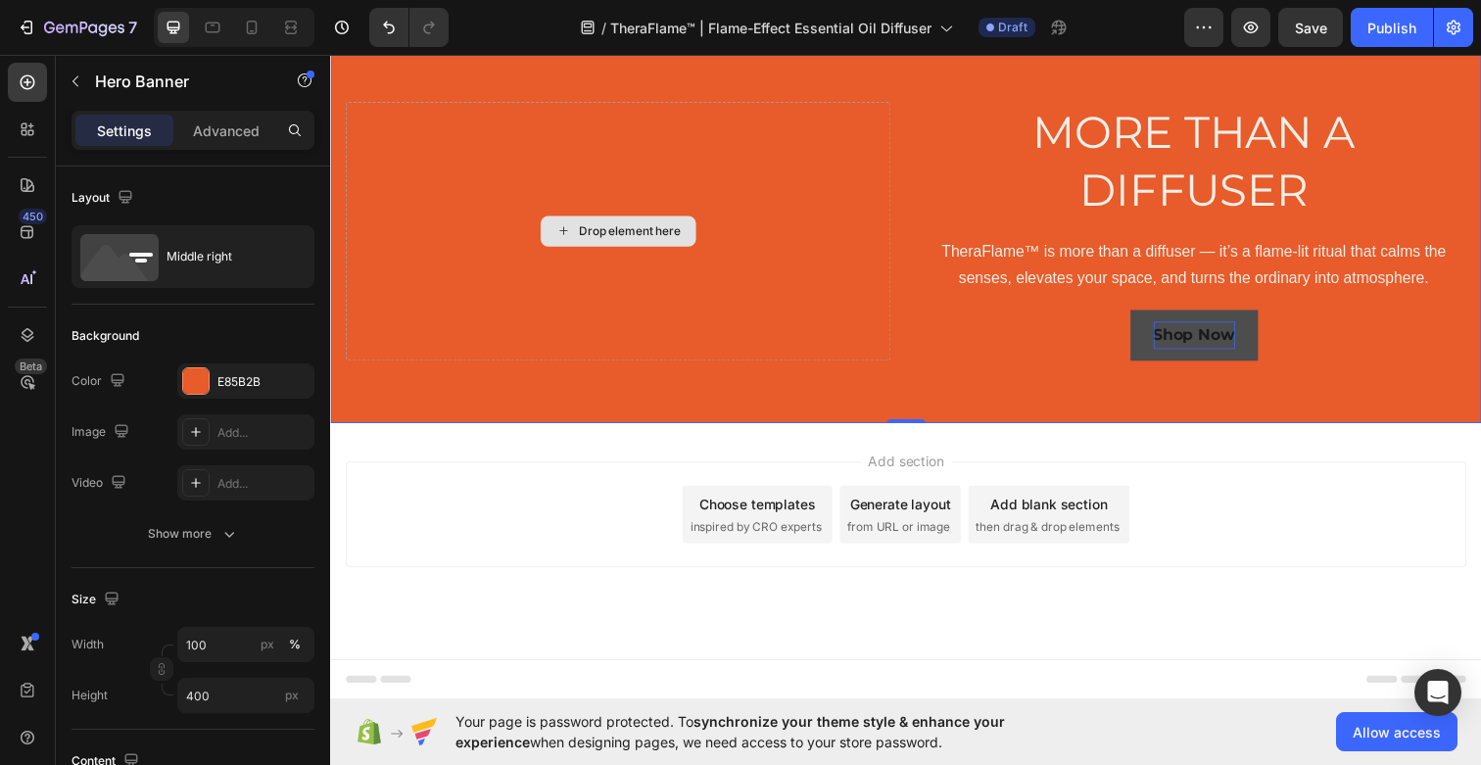
scroll to position [0, 0]
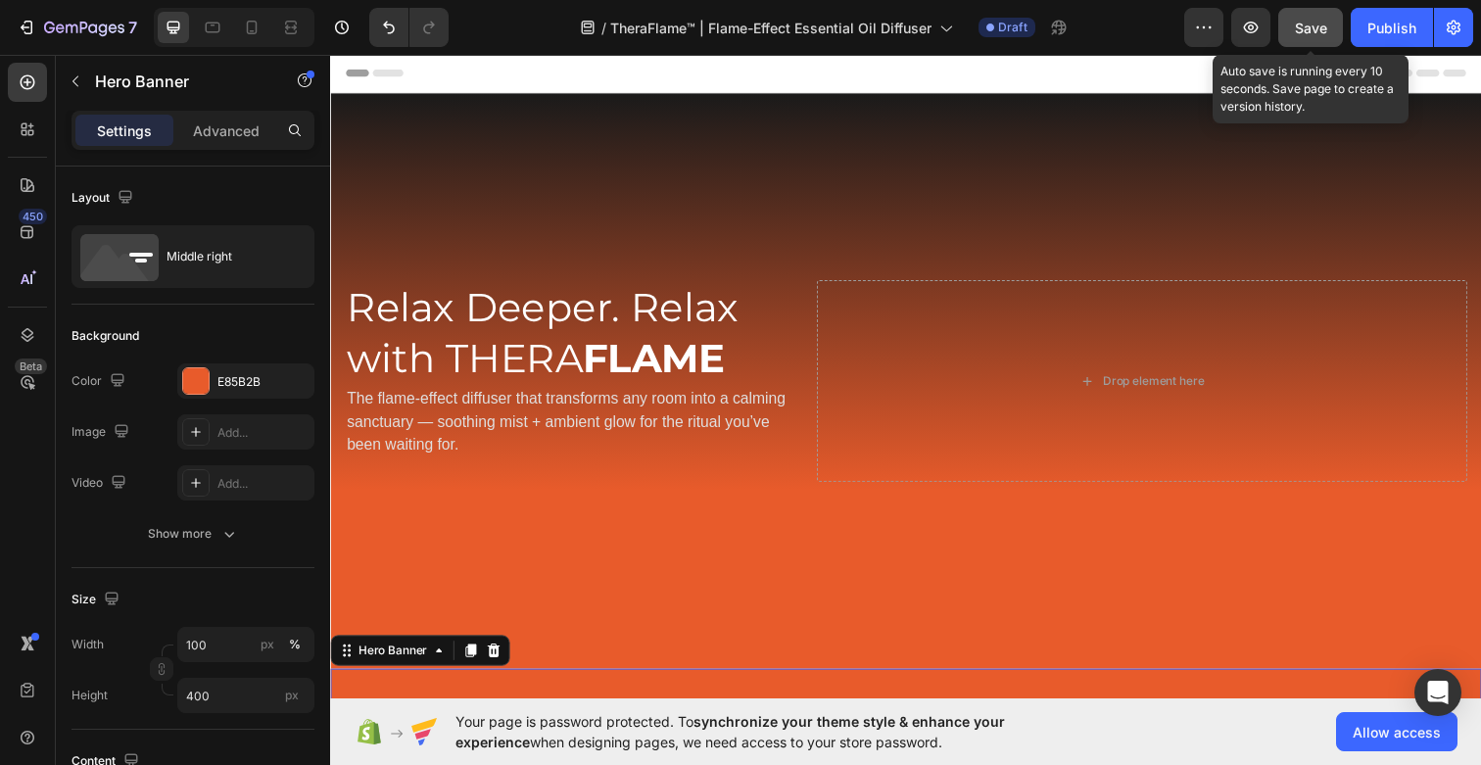
click at [1309, 23] on span "Save" at bounding box center [1311, 28] width 32 height 17
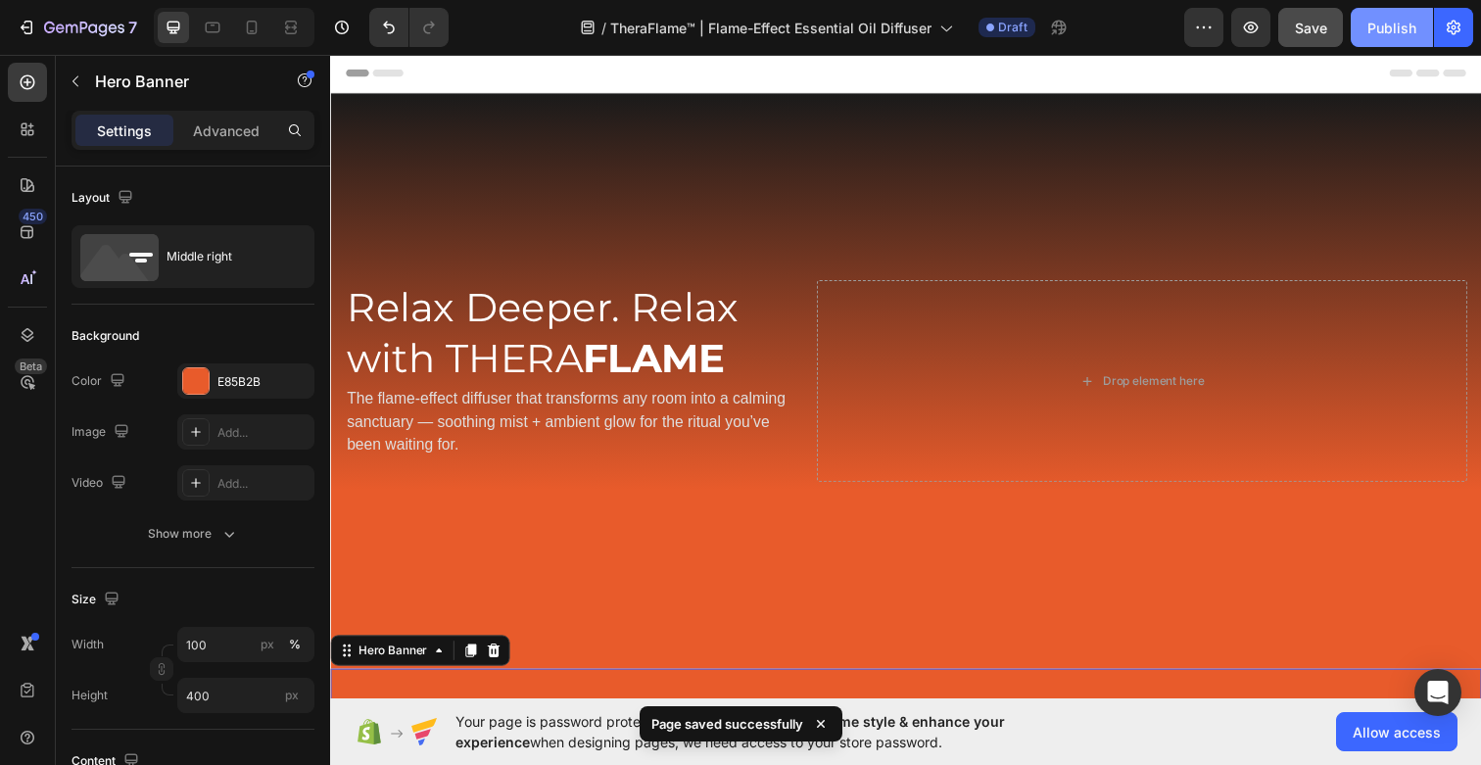
click at [1393, 31] on div "Publish" at bounding box center [1391, 28] width 49 height 21
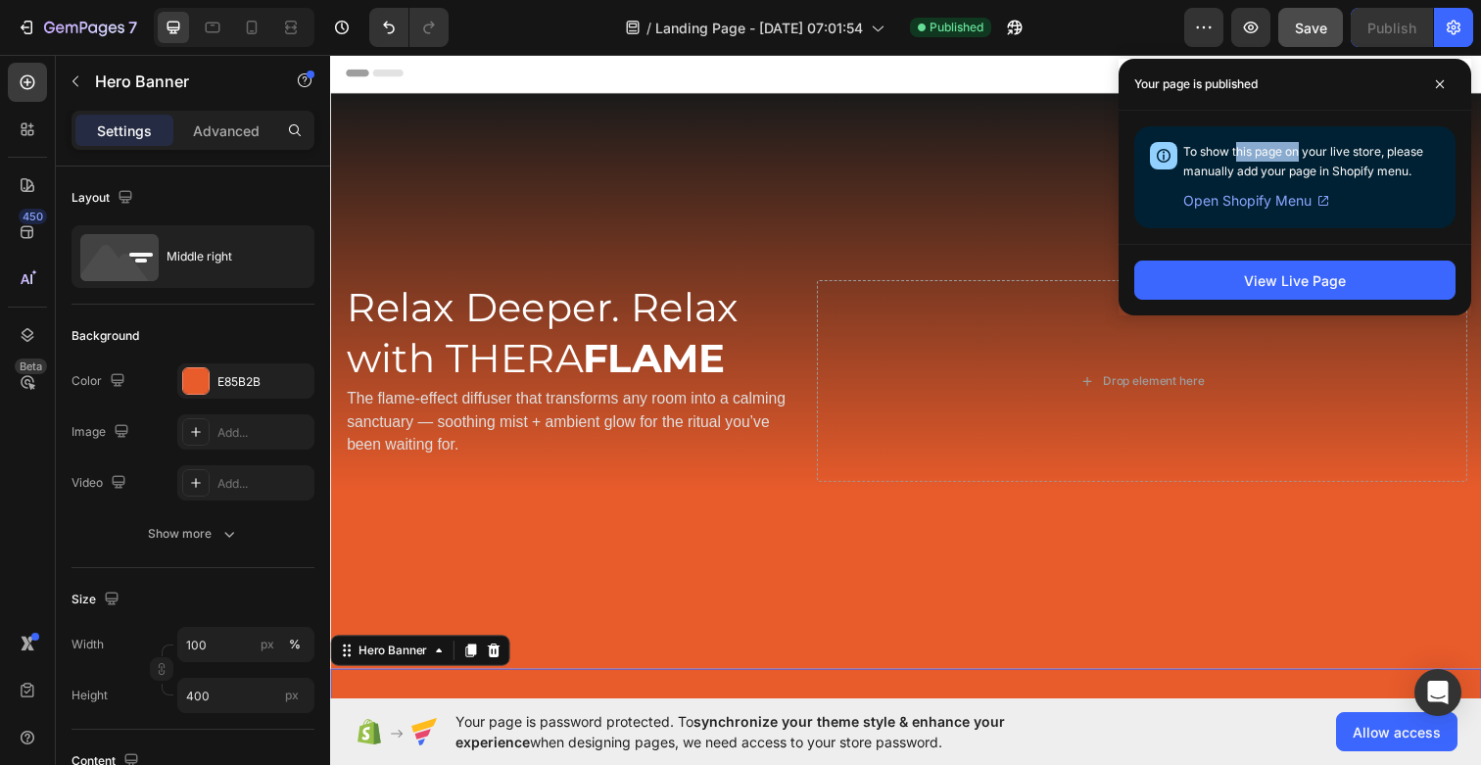
drag, startPoint x: 1237, startPoint y: 151, endPoint x: 1299, endPoint y: 153, distance: 61.7
click at [1299, 153] on span "To show this page on your live store, please manually add your page in Shopify …" at bounding box center [1303, 161] width 240 height 34
click at [1319, 153] on span "To show this page on your live store, please manually add your page in Shopify …" at bounding box center [1303, 161] width 240 height 34
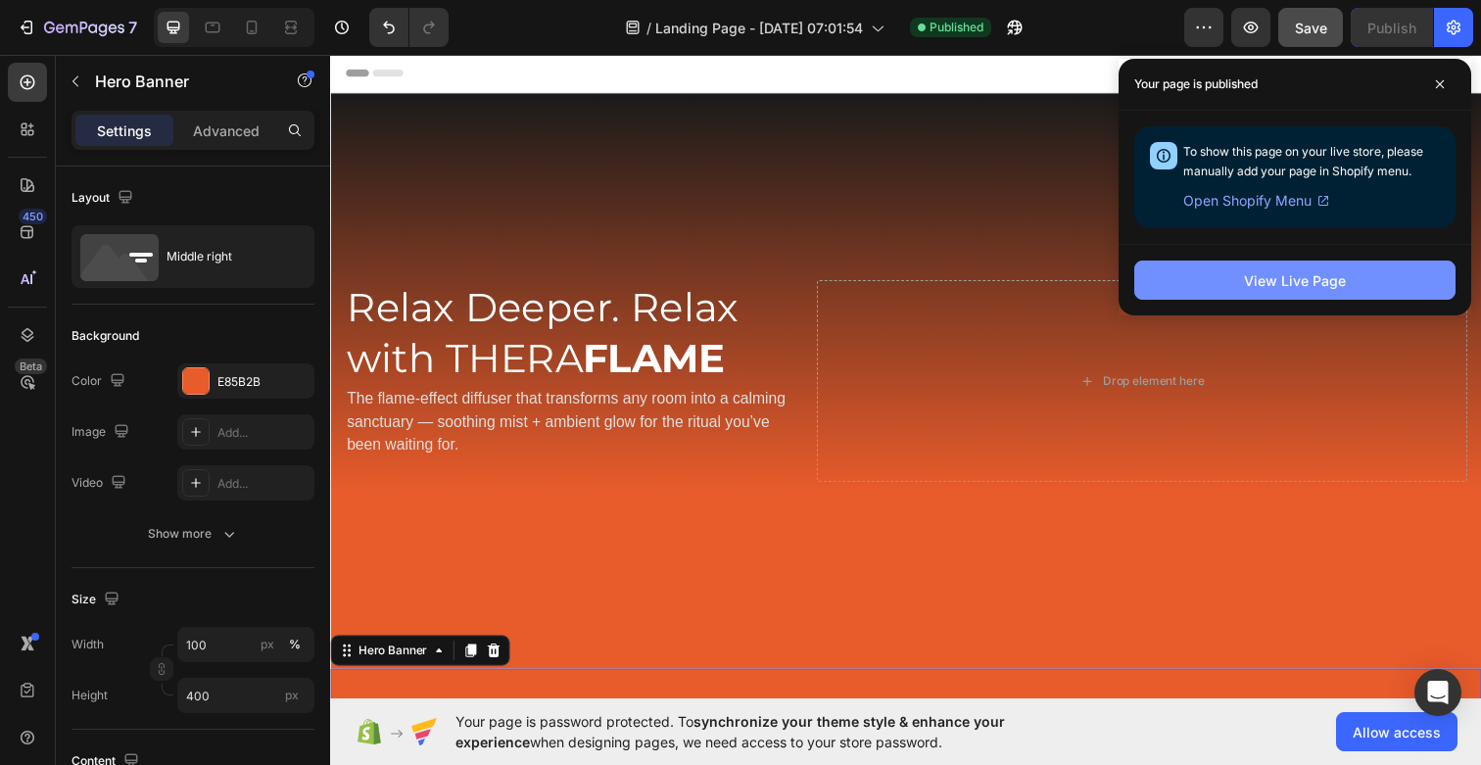
click at [1319, 282] on div "View Live Page" at bounding box center [1295, 280] width 102 height 21
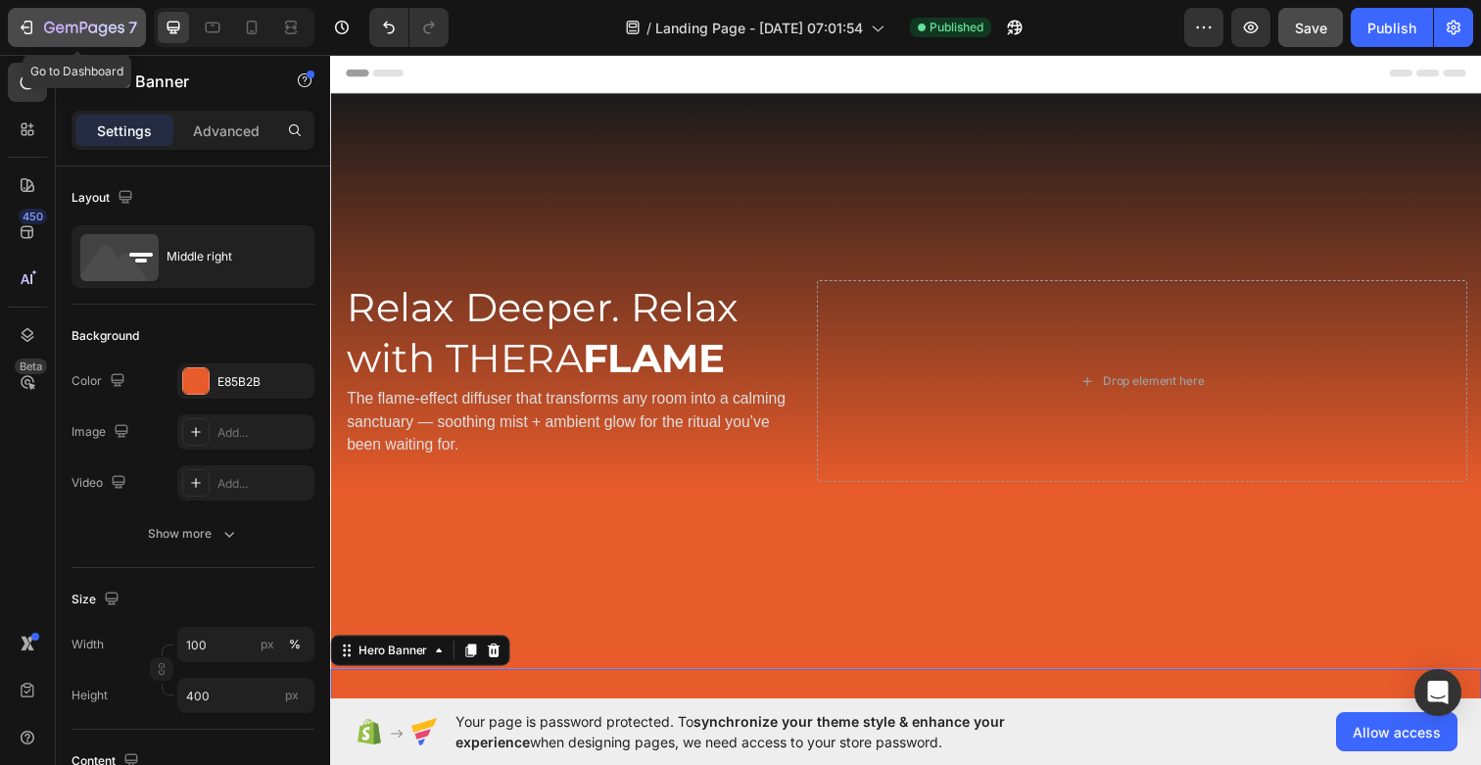
click at [31, 16] on div "7" at bounding box center [77, 28] width 120 height 24
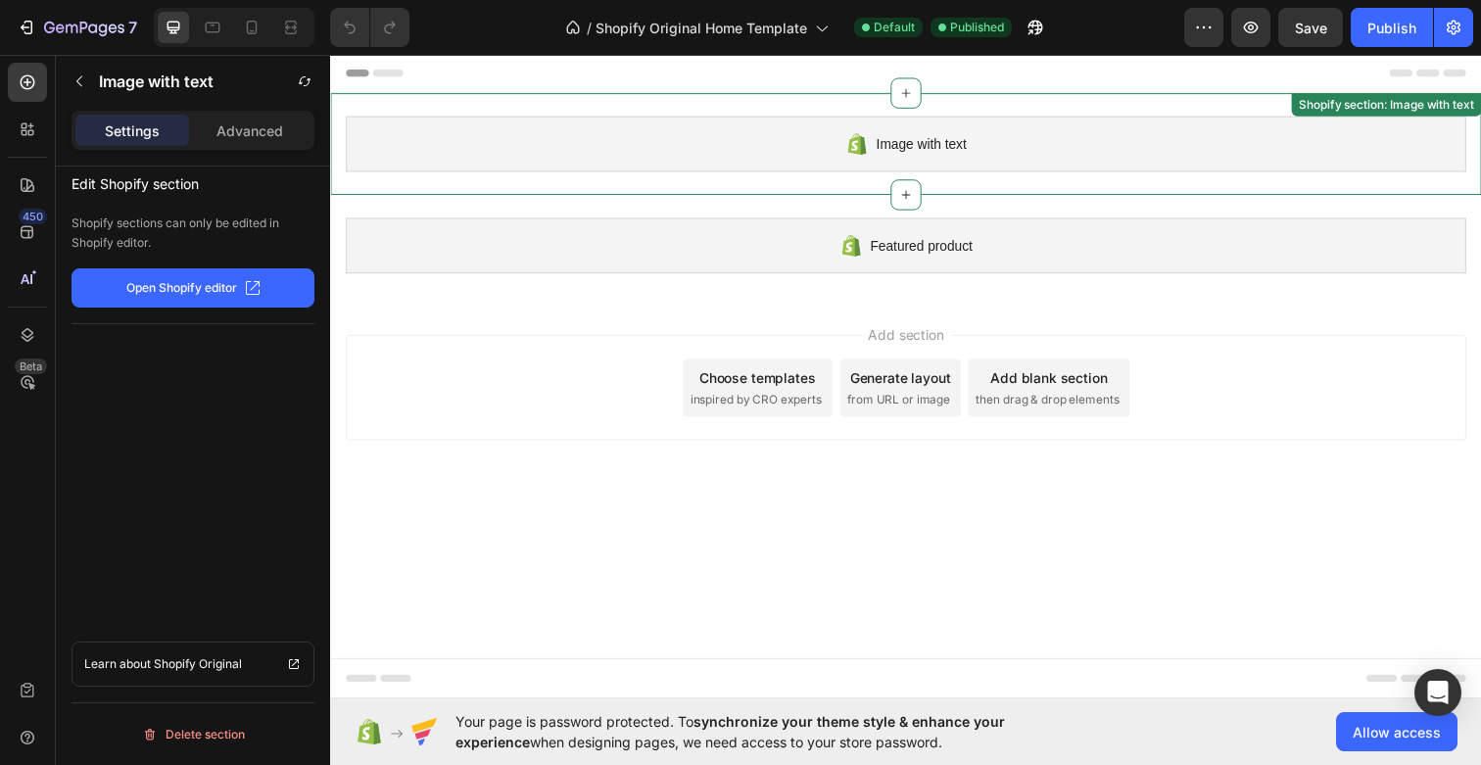
click at [960, 146] on span "Image with text" at bounding box center [933, 146] width 92 height 24
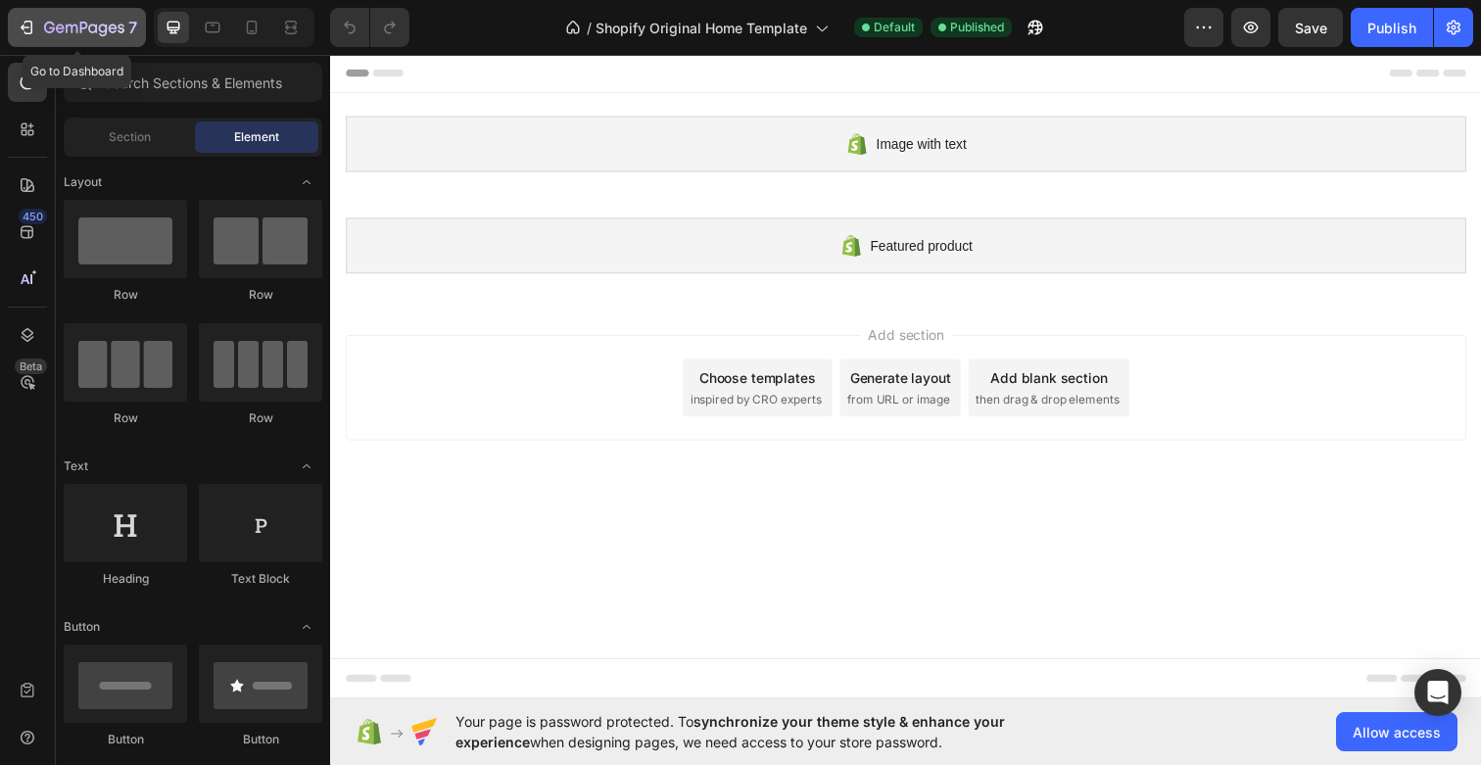
click at [29, 30] on icon "button" at bounding box center [27, 28] width 20 height 20
